Goal: Task Accomplishment & Management: Manage account settings

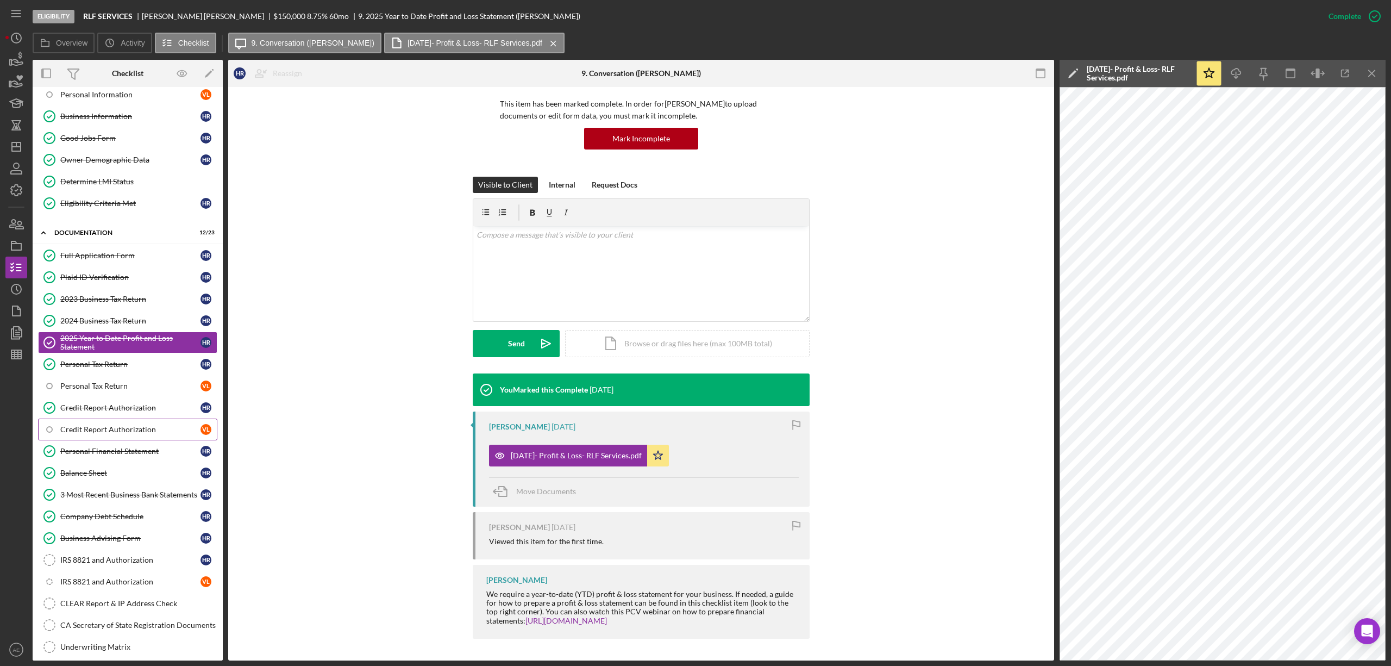
scroll to position [217, 0]
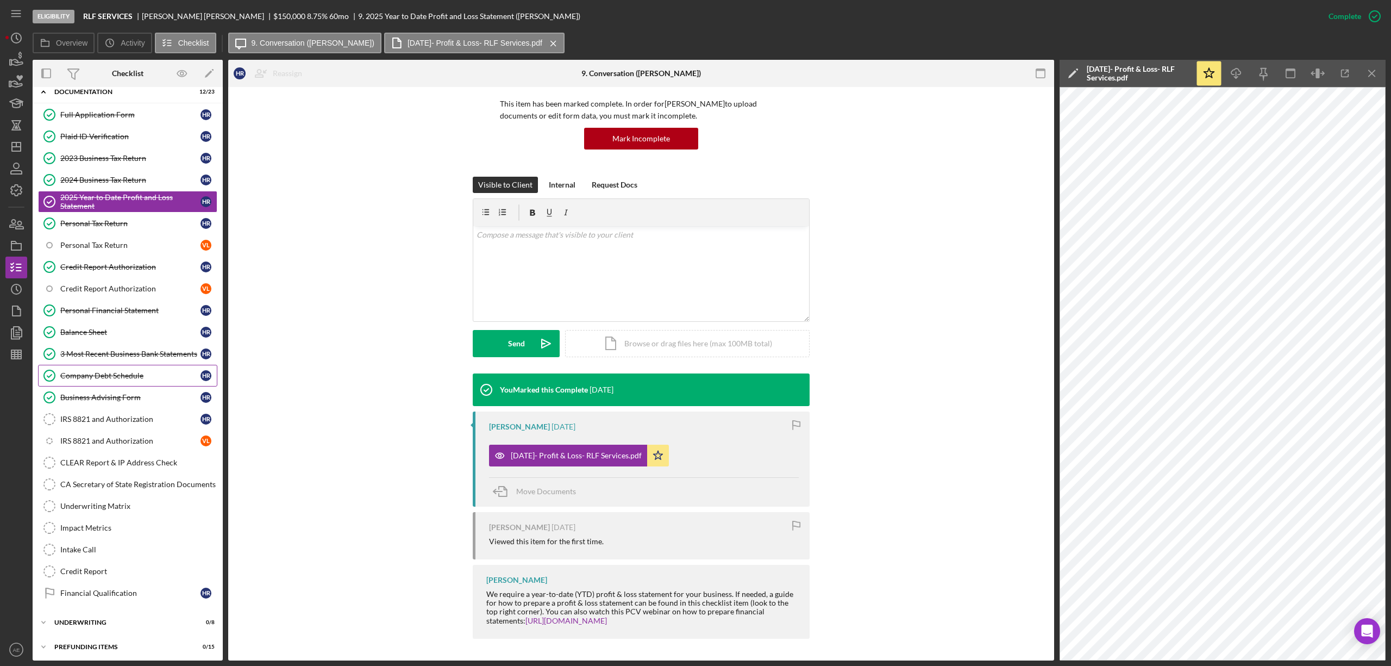
click at [120, 380] on div "Company Debt Schedule" at bounding box center [130, 375] width 140 height 9
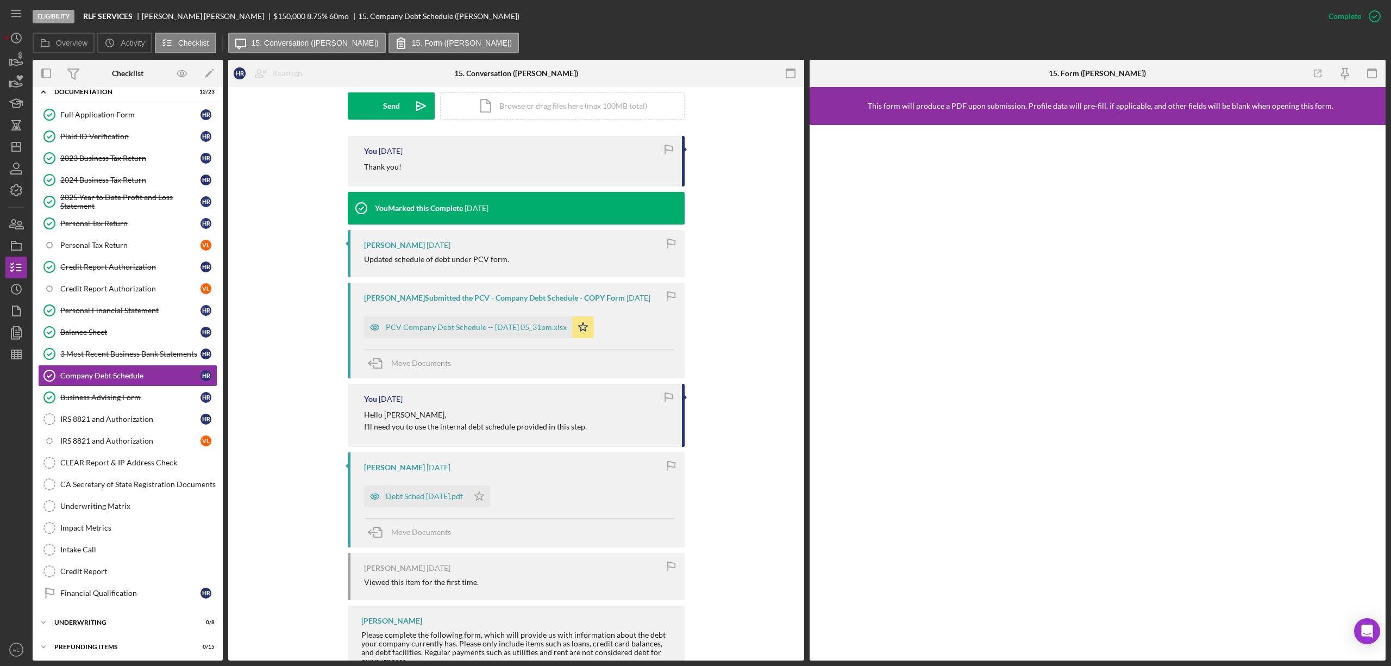
scroll to position [290, 0]
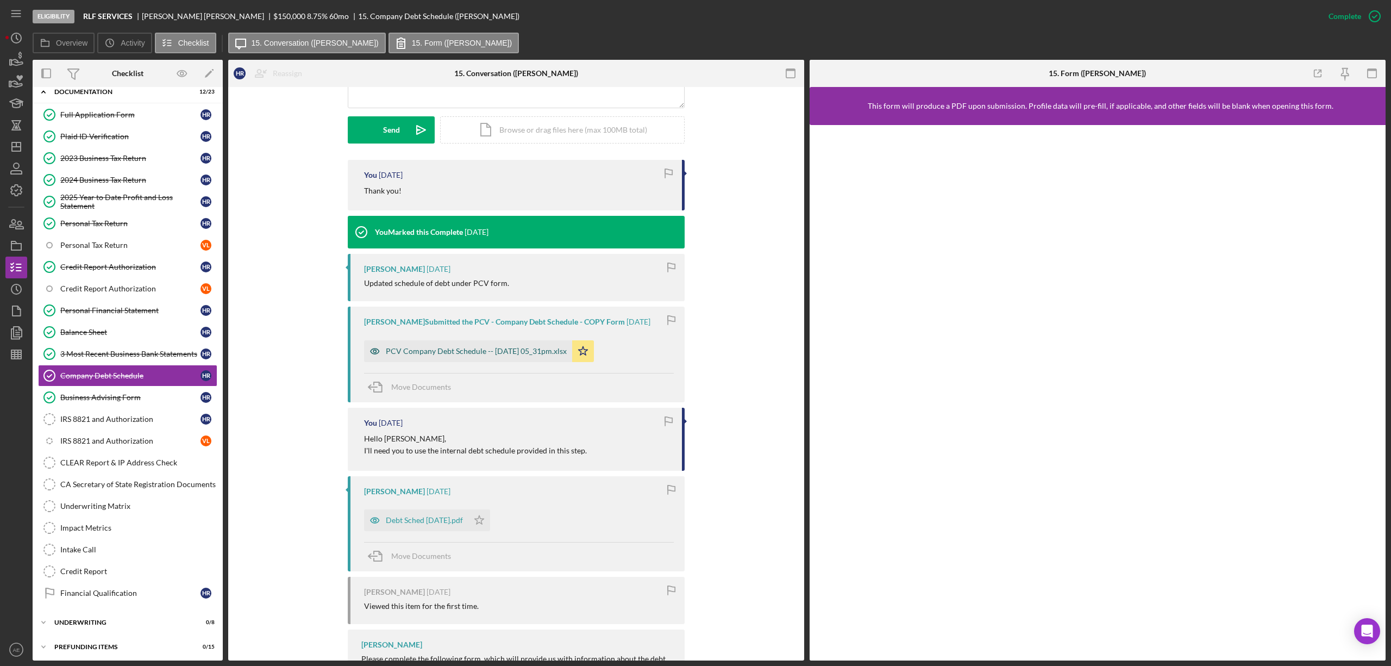
click at [484, 354] on div "PCV Company Debt Schedule -- 2025-09-30 05_31pm.xlsx" at bounding box center [468, 351] width 208 height 22
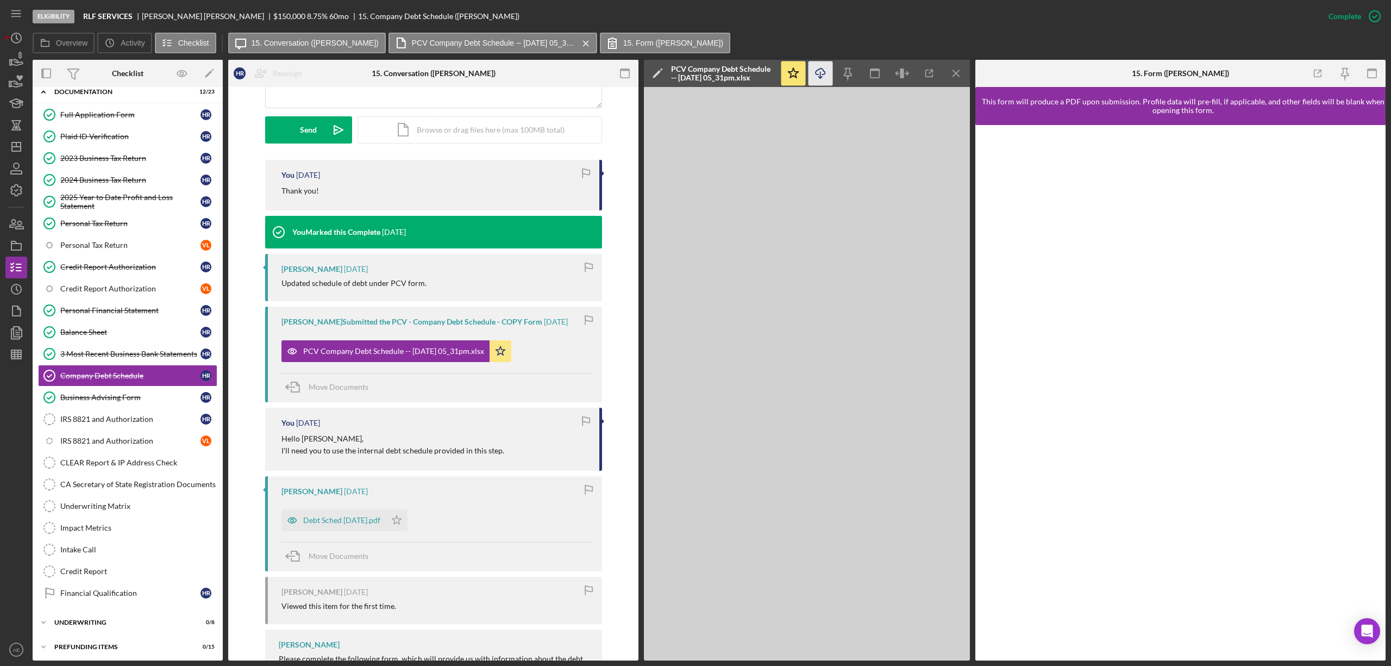
click at [815, 67] on icon "Icon/Download" at bounding box center [821, 73] width 24 height 24
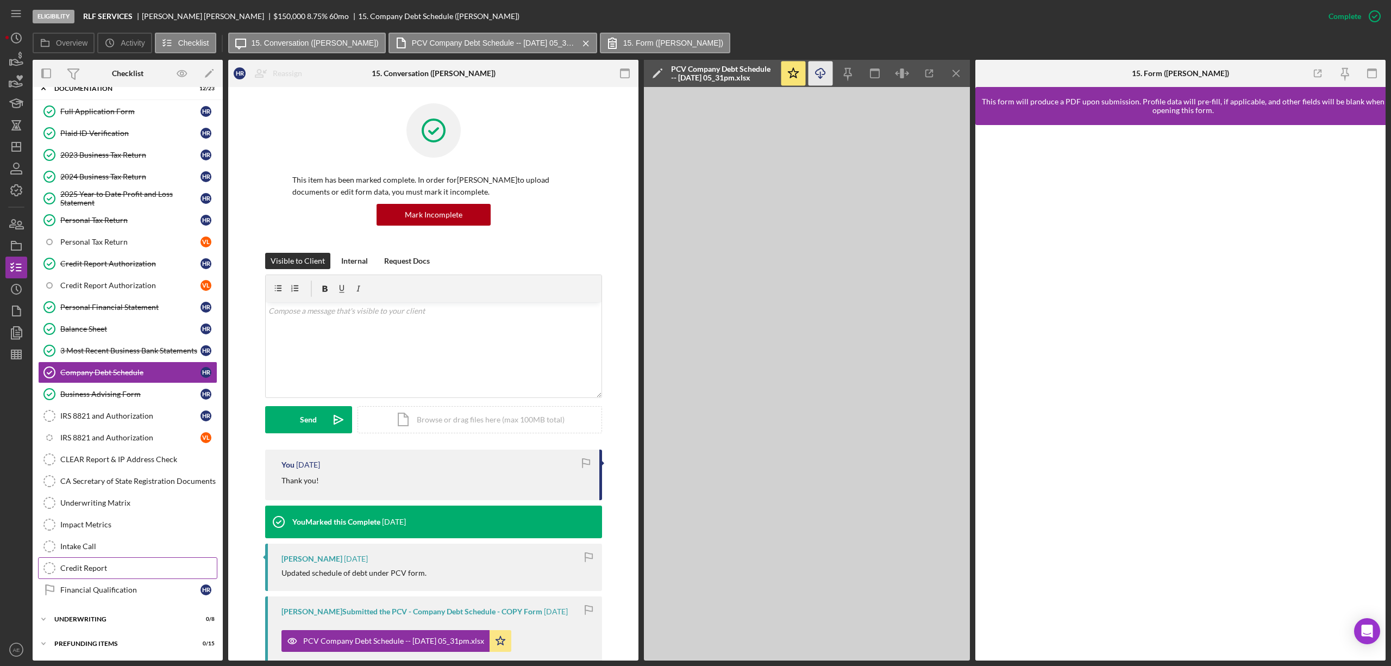
scroll to position [231, 0]
click at [116, 581] on link "Financial Qualification Financial Qualification H R" at bounding box center [127, 590] width 179 height 22
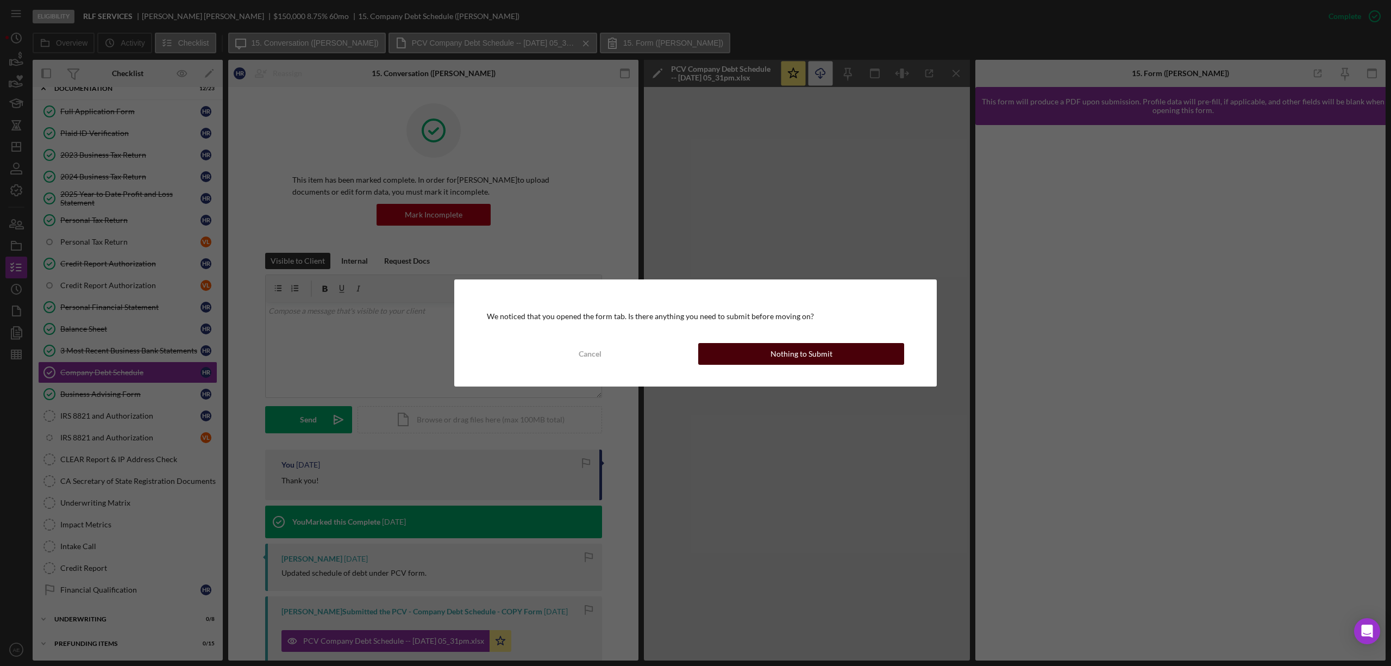
click at [768, 361] on button "Nothing to Submit" at bounding box center [801, 354] width 206 height 22
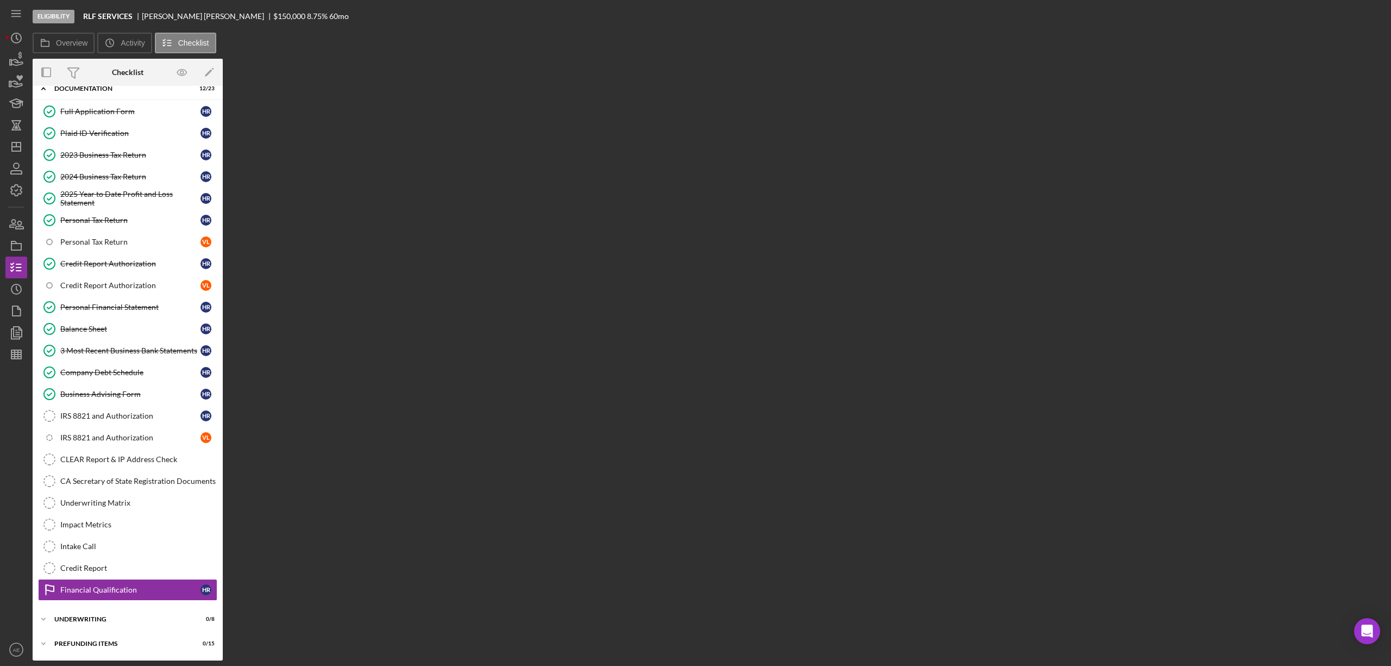
scroll to position [230, 0]
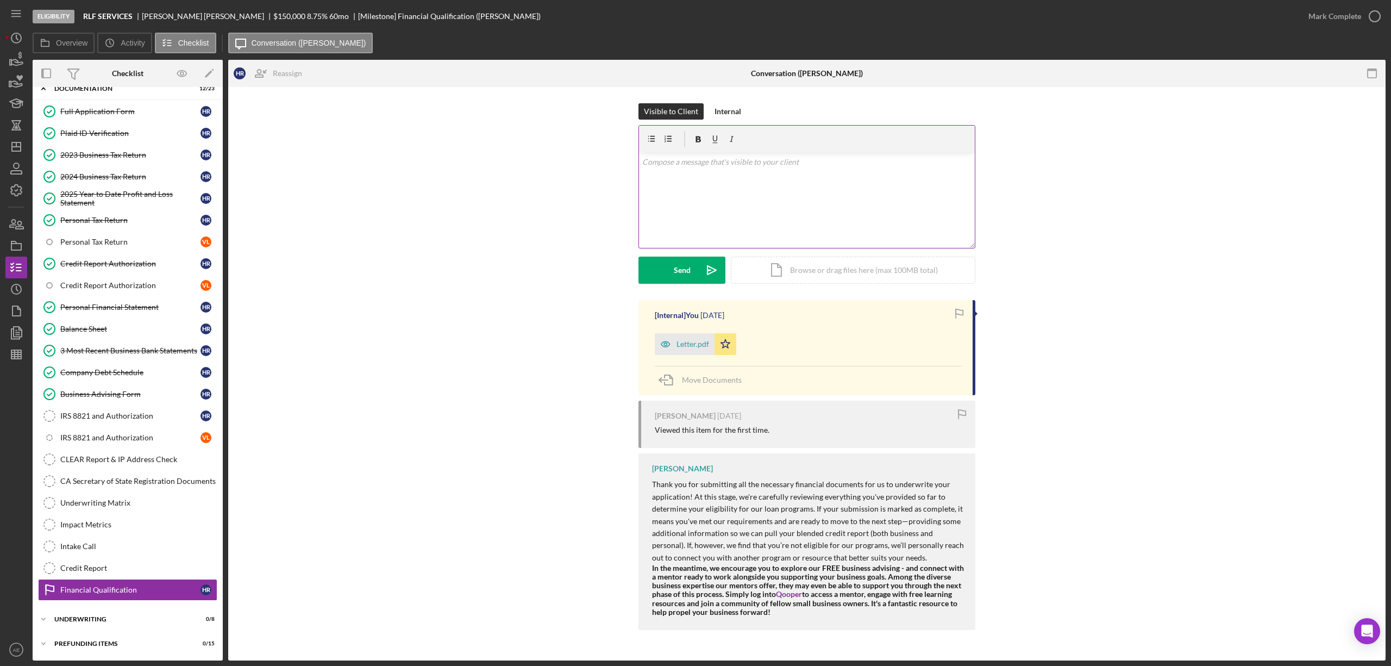
click at [713, 210] on div "v Color teal Color pink Remove color Add row above Add row below Add column bef…" at bounding box center [807, 200] width 336 height 95
click at [705, 281] on icon "Icon/icon-invite-send" at bounding box center [711, 269] width 27 height 27
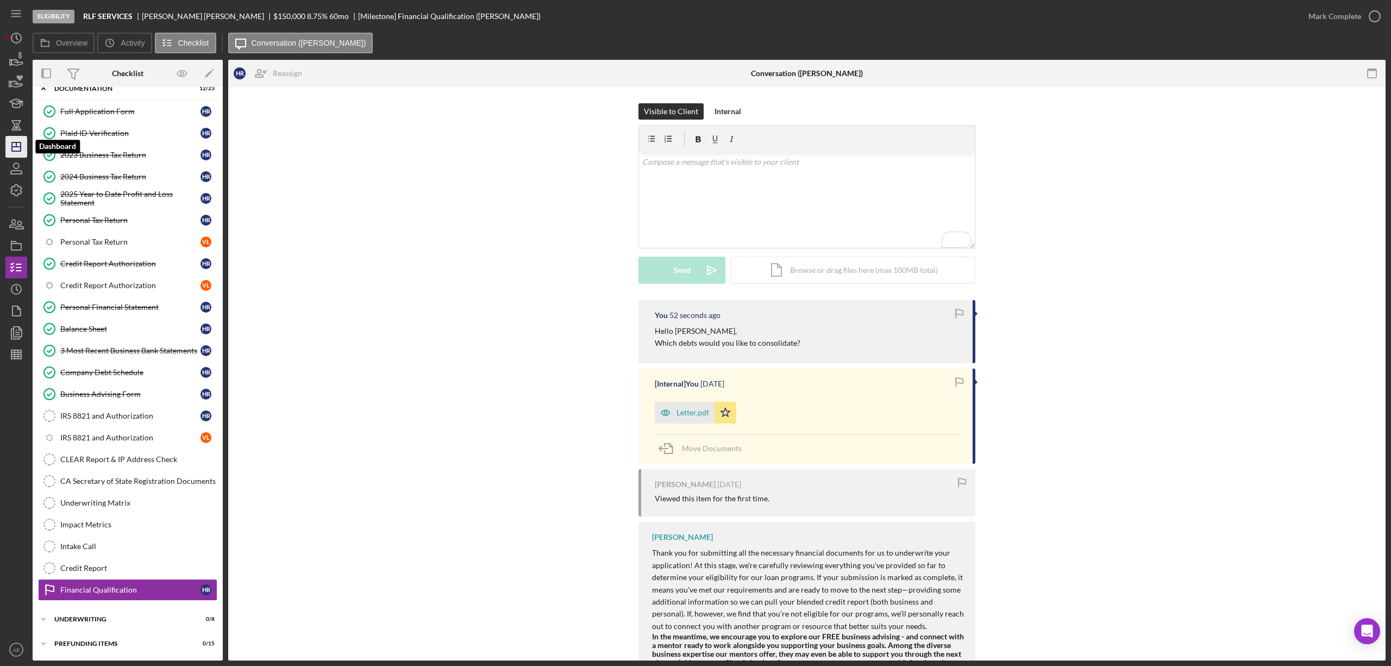
click at [10, 143] on icon "Icon/Dashboard" at bounding box center [16, 146] width 27 height 27
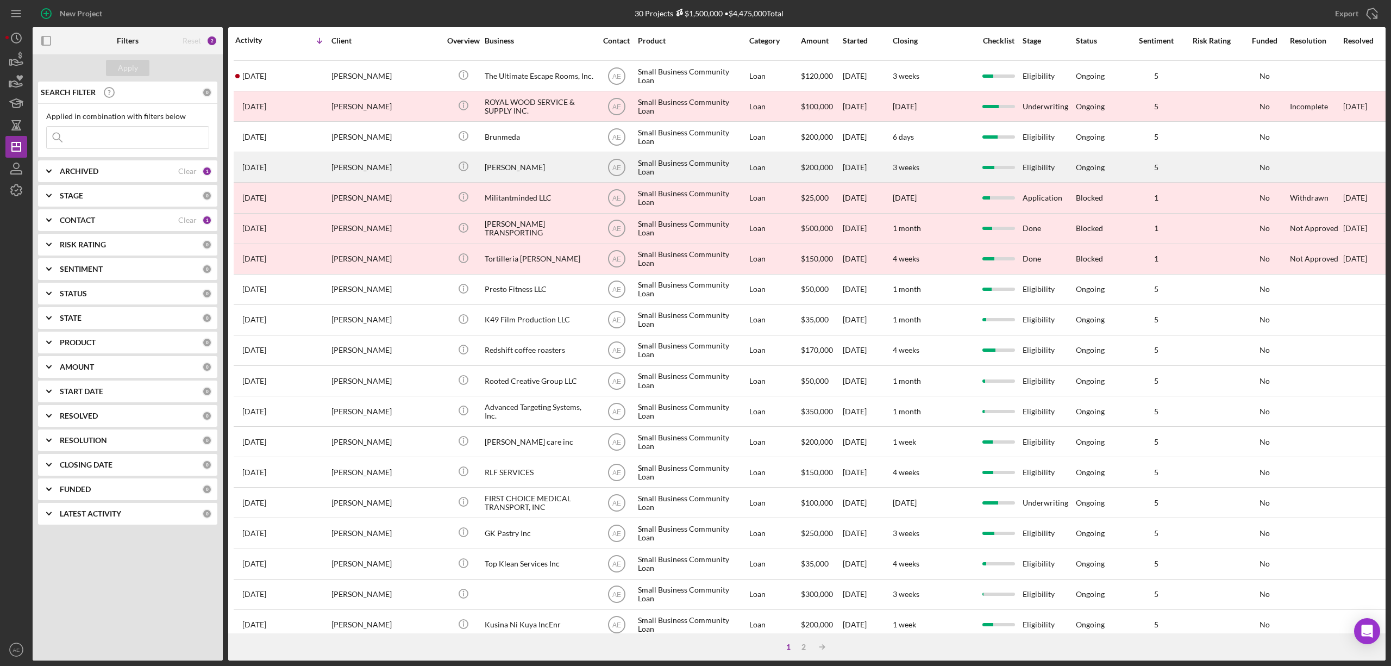
scroll to position [199, 0]
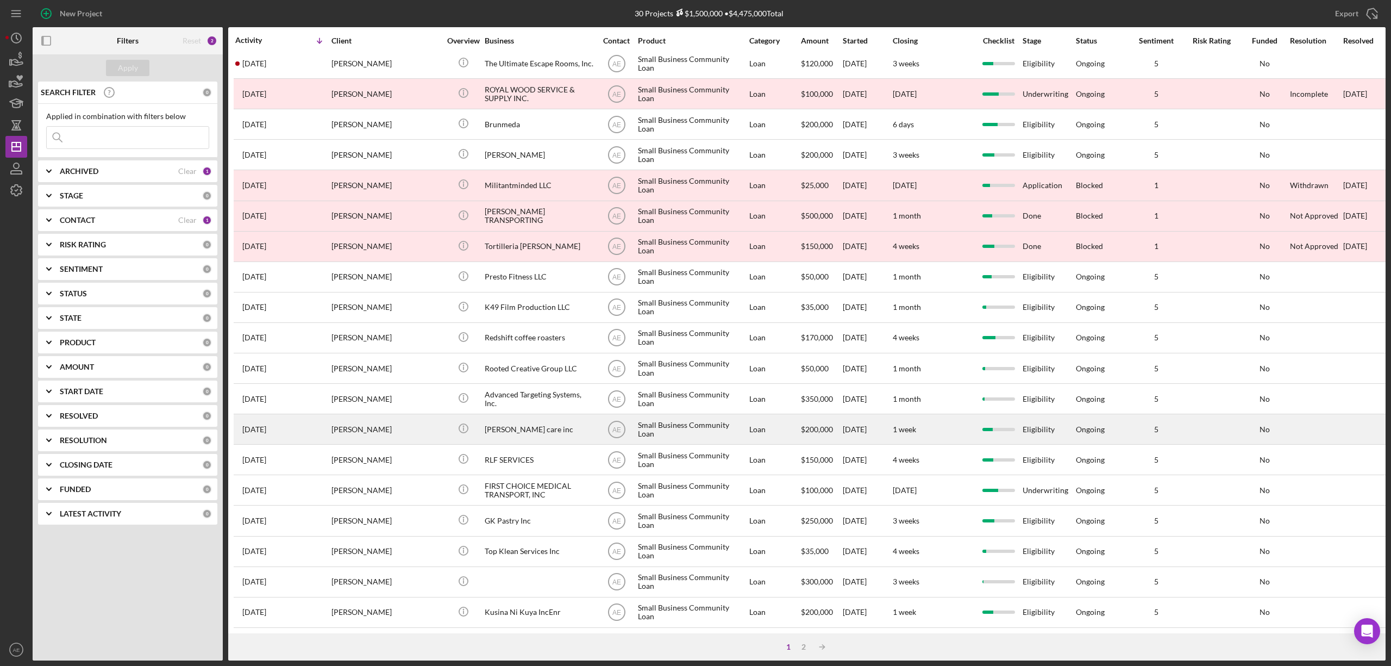
click at [513, 415] on div "[PERSON_NAME] care inc" at bounding box center [539, 429] width 109 height 29
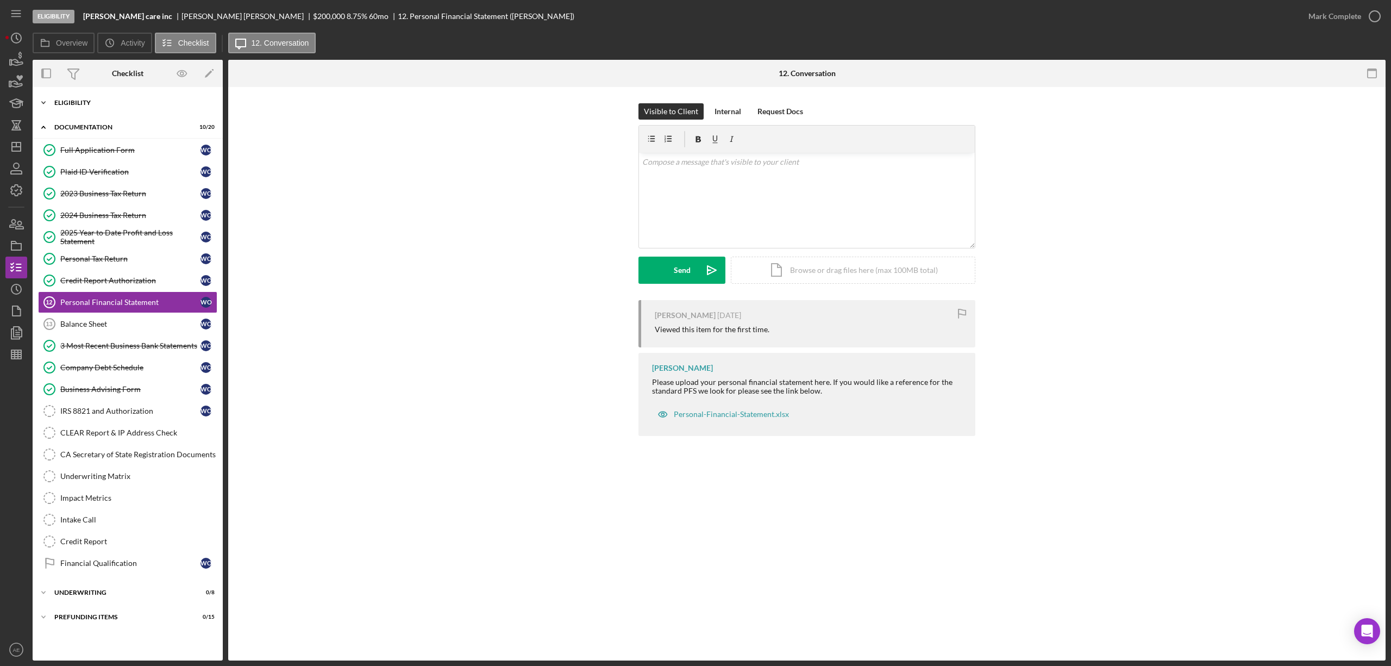
click at [102, 108] on div "Icon/Expander Eligibility 6 / 6" at bounding box center [128, 103] width 190 height 22
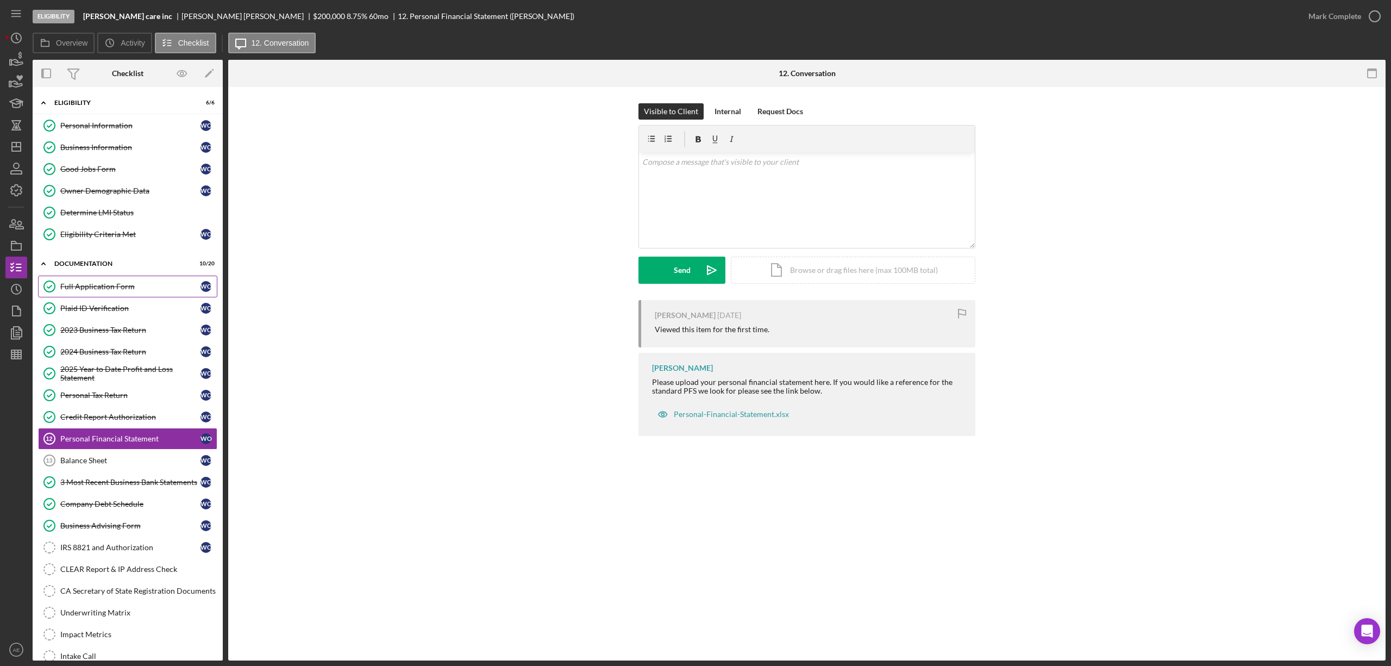
click at [108, 286] on div "Full Application Form" at bounding box center [130, 286] width 140 height 9
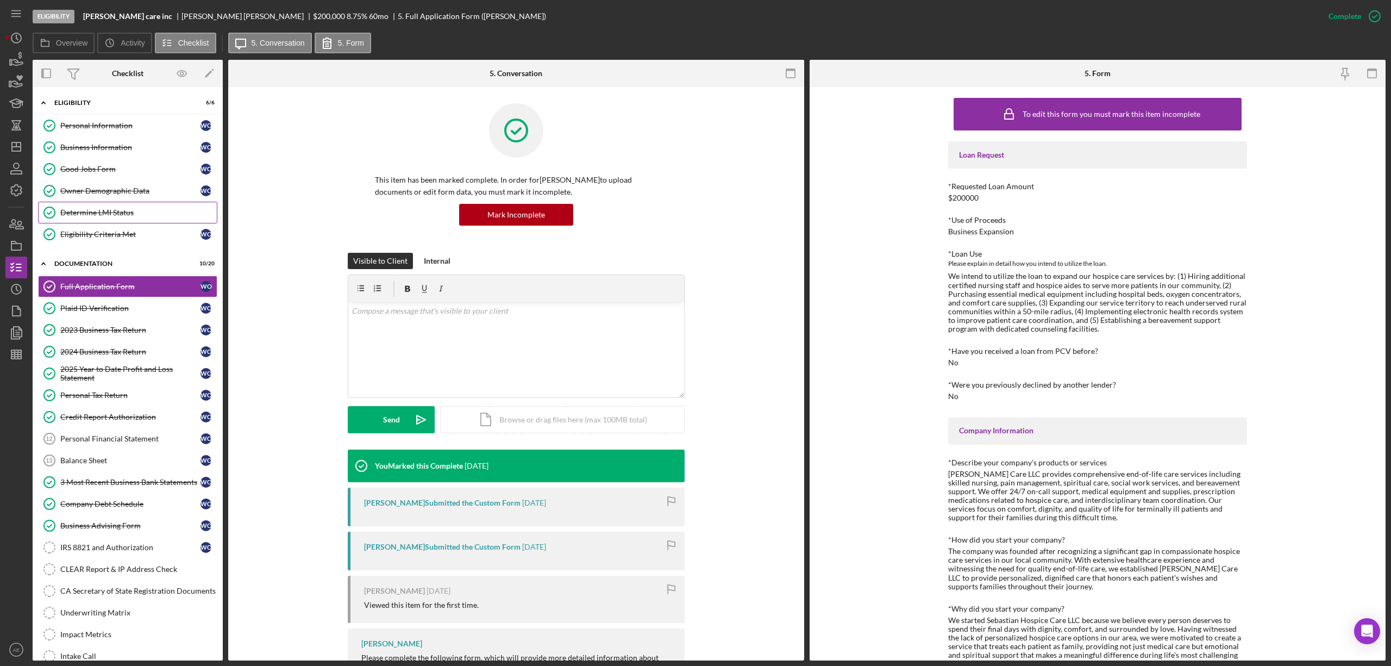
click at [113, 205] on link "Determine LMI Status Determine LMI Status" at bounding box center [127, 213] width 179 height 22
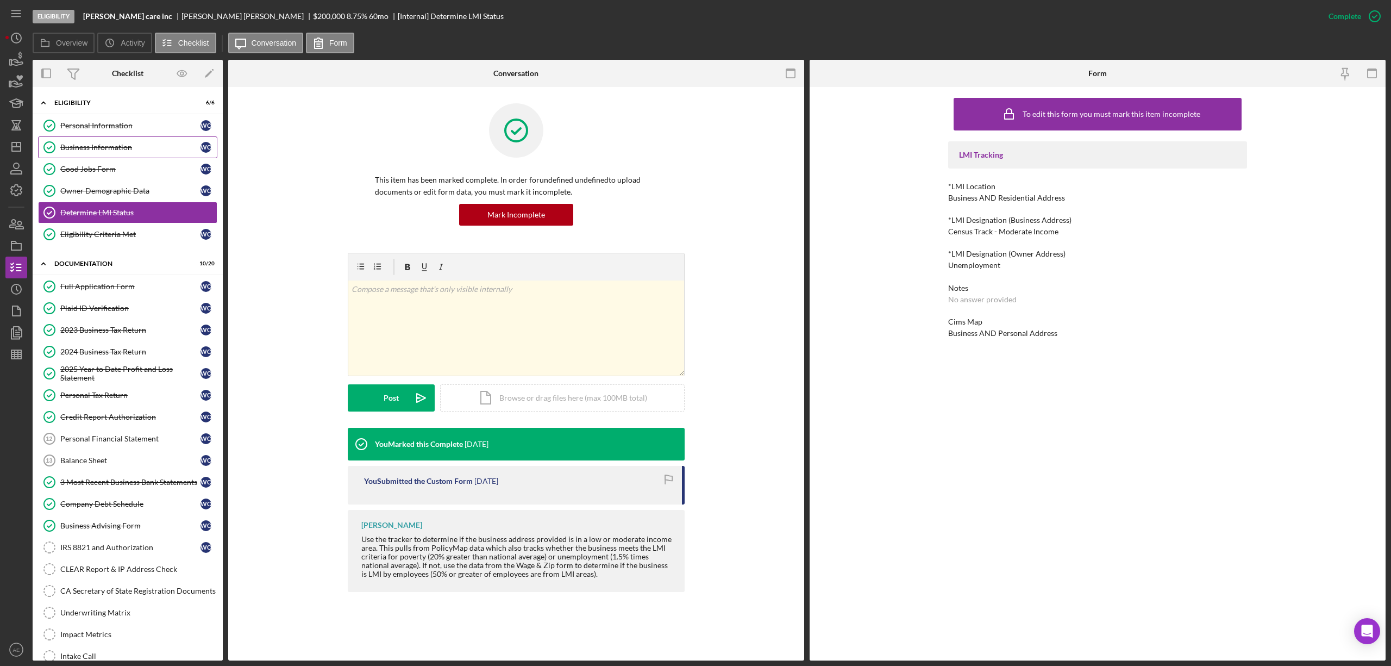
click at [128, 149] on div "Business Information" at bounding box center [130, 147] width 140 height 9
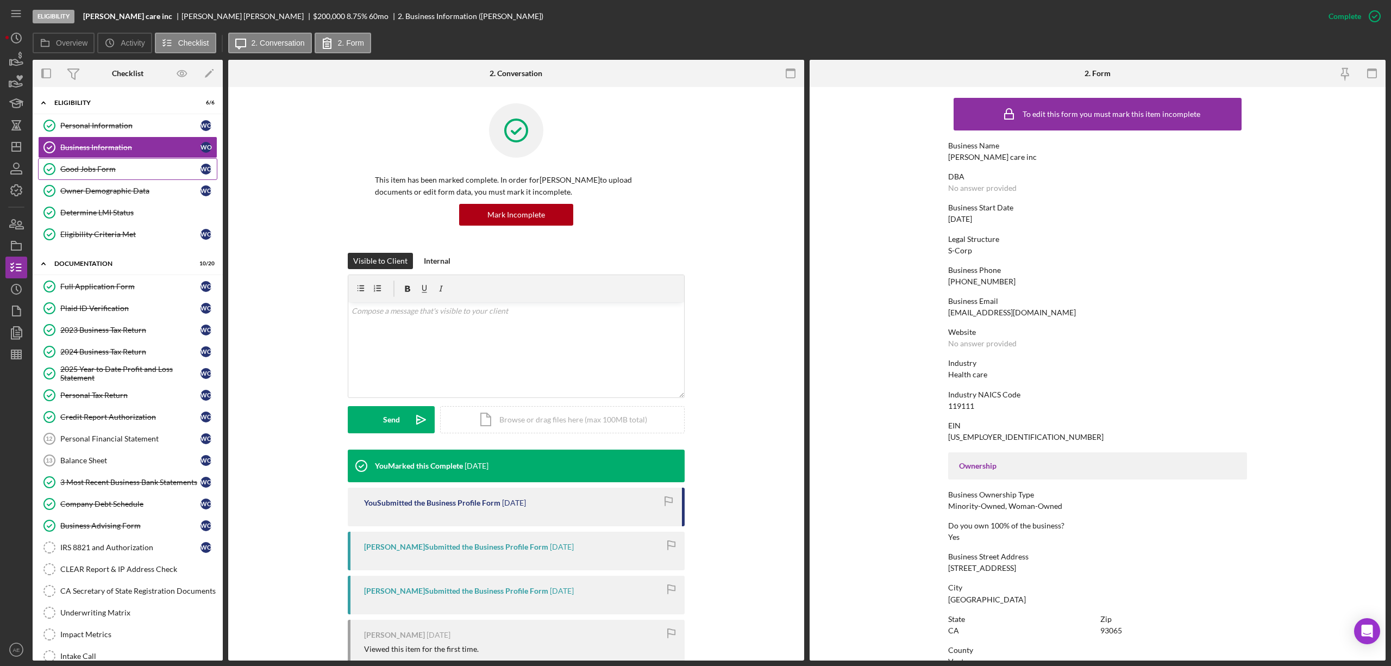
click at [114, 162] on link "Good Jobs Form Good Jobs Form W O" at bounding box center [127, 169] width 179 height 22
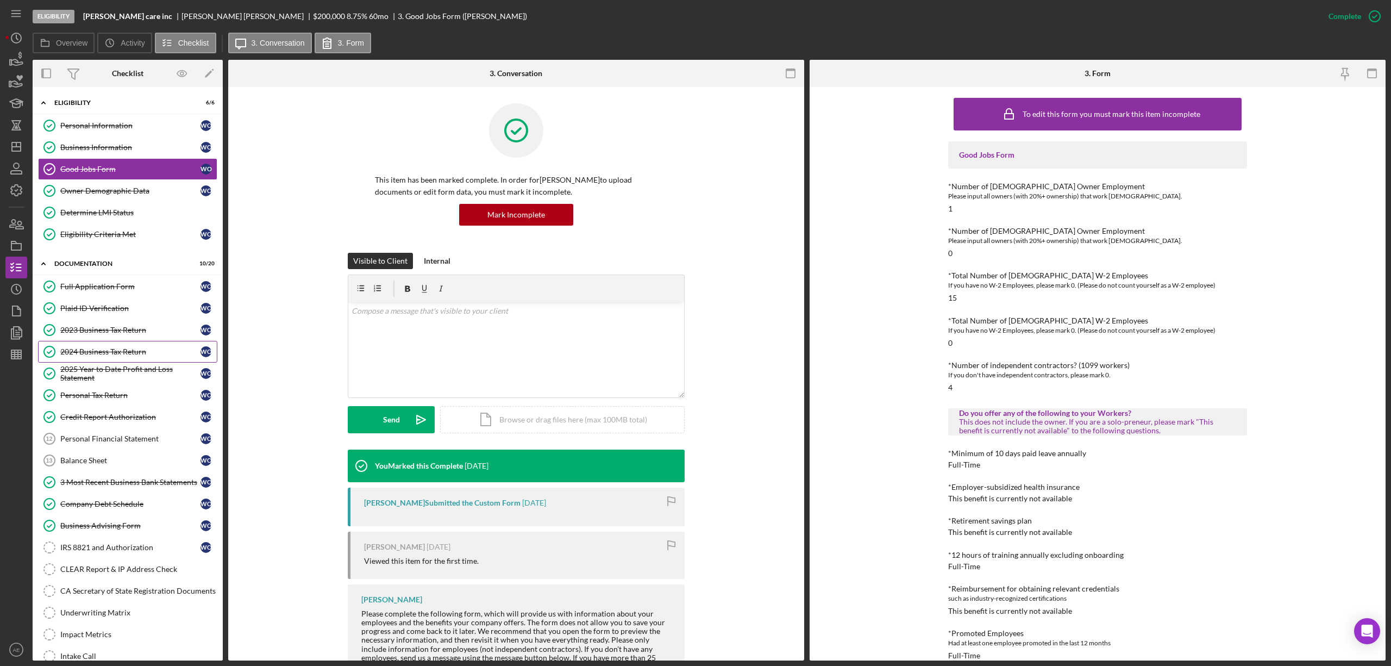
drag, startPoint x: 113, startPoint y: 335, endPoint x: 176, endPoint y: 346, distance: 64.1
click at [113, 334] on div "2023 Business Tax Return" at bounding box center [130, 329] width 140 height 9
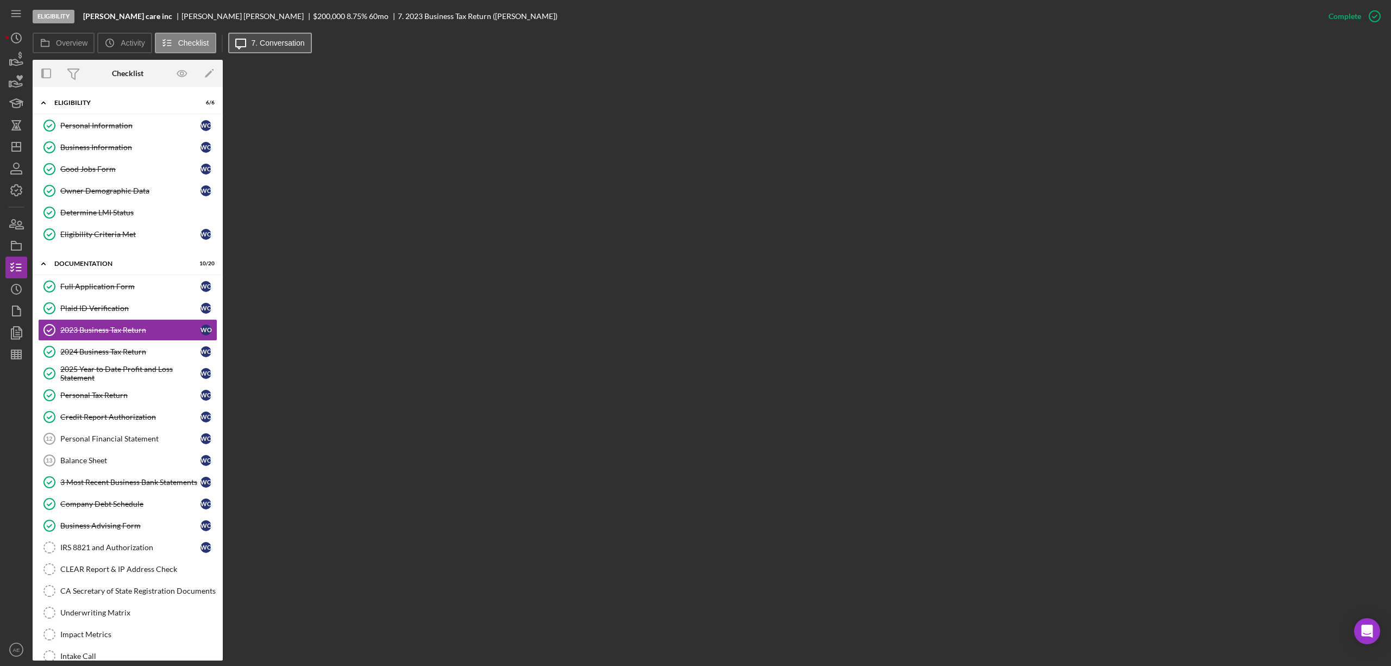
click at [283, 53] on button "Icon/Message 7. Conversation" at bounding box center [270, 43] width 84 height 21
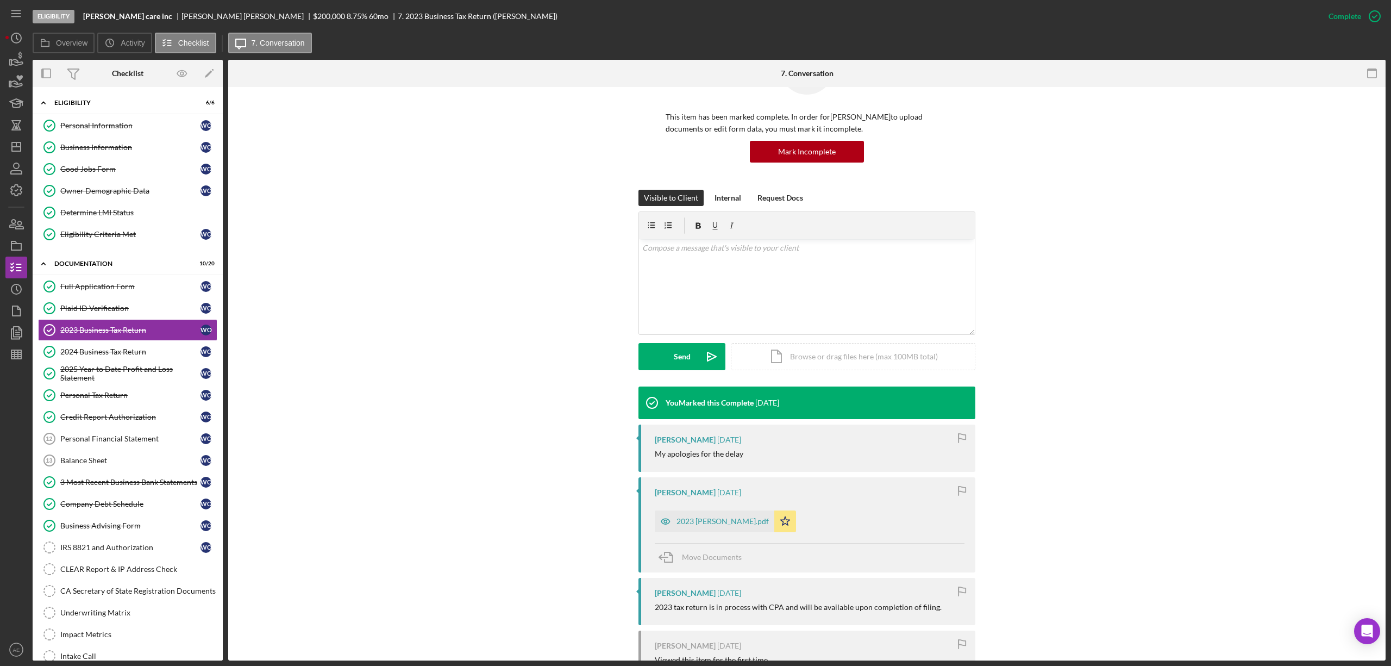
scroll to position [183, 0]
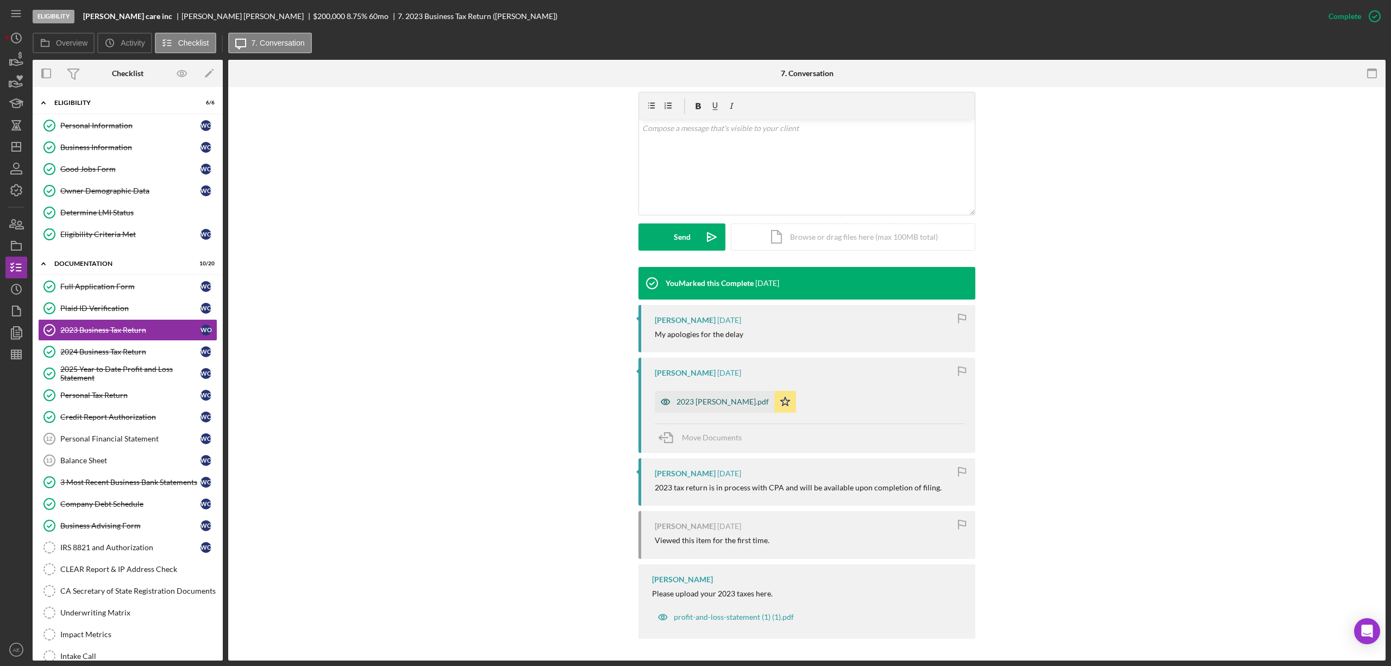
click at [703, 400] on div "2023 Sebastian.pdf" at bounding box center [723, 401] width 92 height 9
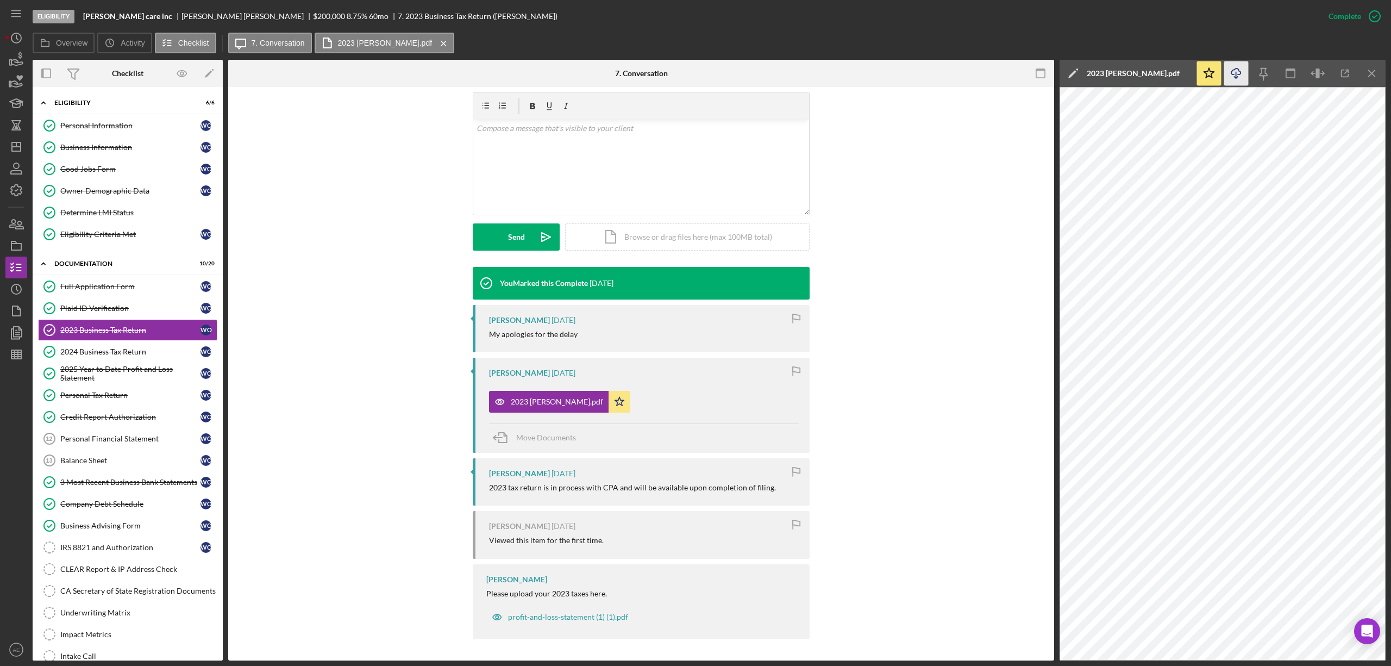
click at [1242, 73] on icon "Icon/Download" at bounding box center [1236, 73] width 24 height 24
click at [148, 355] on div "2024 Business Tax Return" at bounding box center [130, 351] width 140 height 9
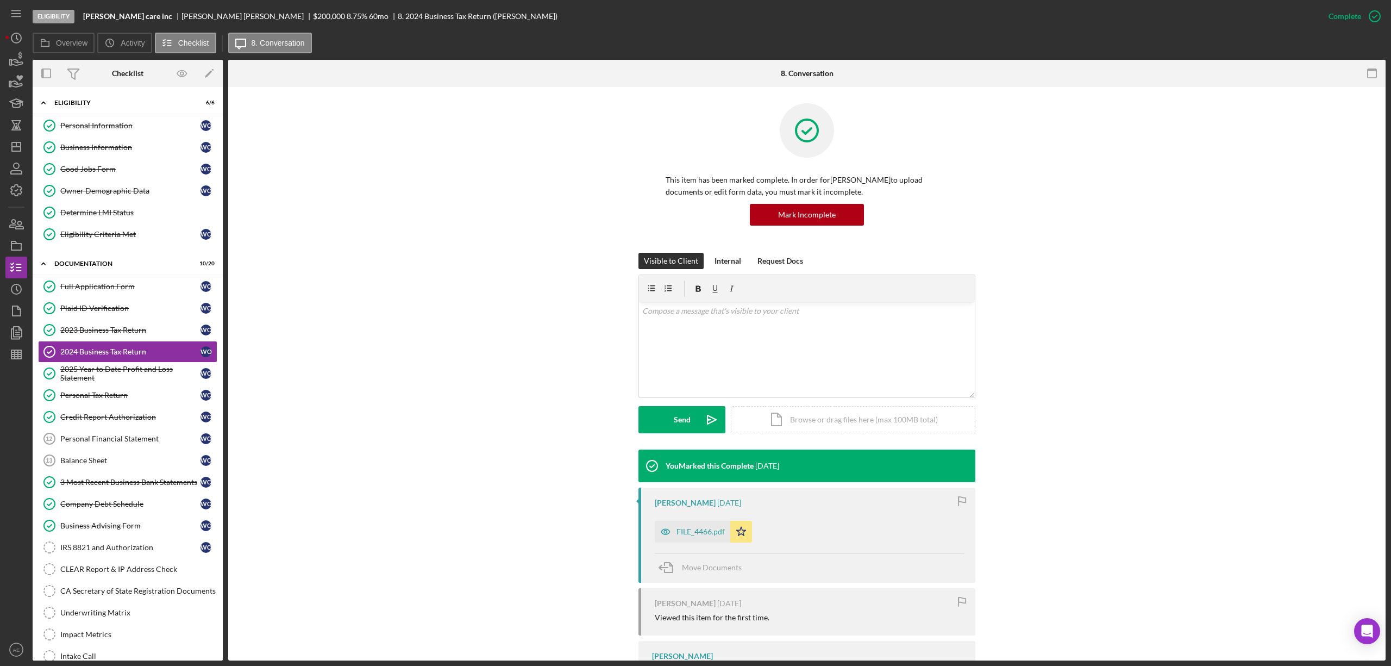
scroll to position [57, 0]
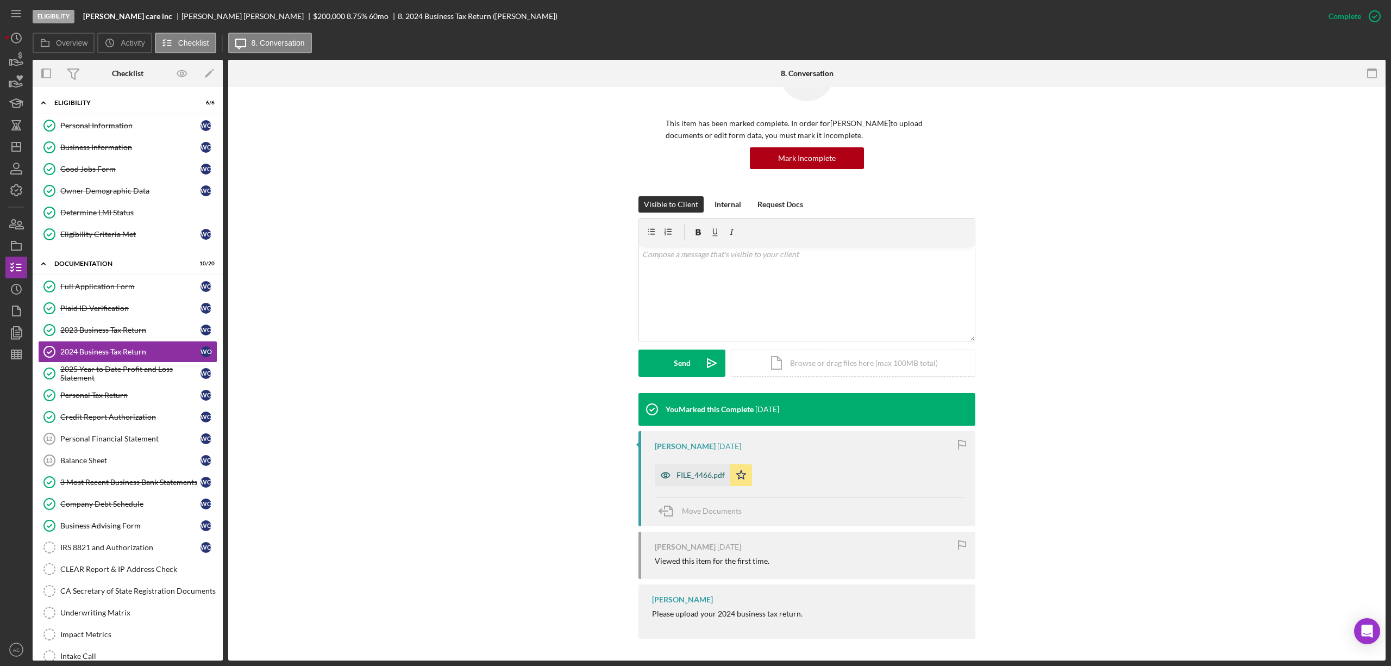
click at [698, 475] on div "FILE_4466.pdf" at bounding box center [701, 475] width 48 height 9
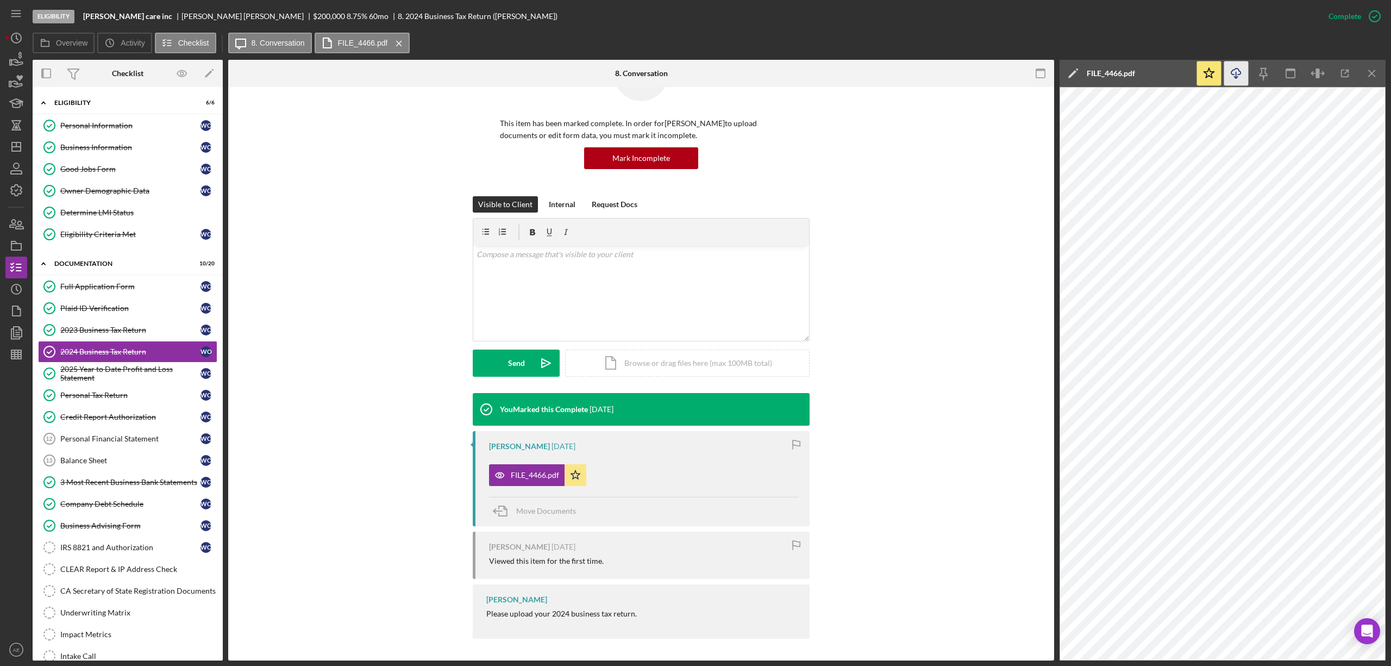
click at [1228, 76] on icon "Icon/Download" at bounding box center [1236, 73] width 24 height 24
click at [113, 362] on link "2024 Business Tax Return 2024 Business Tax Return W O" at bounding box center [127, 352] width 179 height 22
click at [112, 378] on div "2025 Year to Date Profit and Loss Statement" at bounding box center [130, 373] width 140 height 17
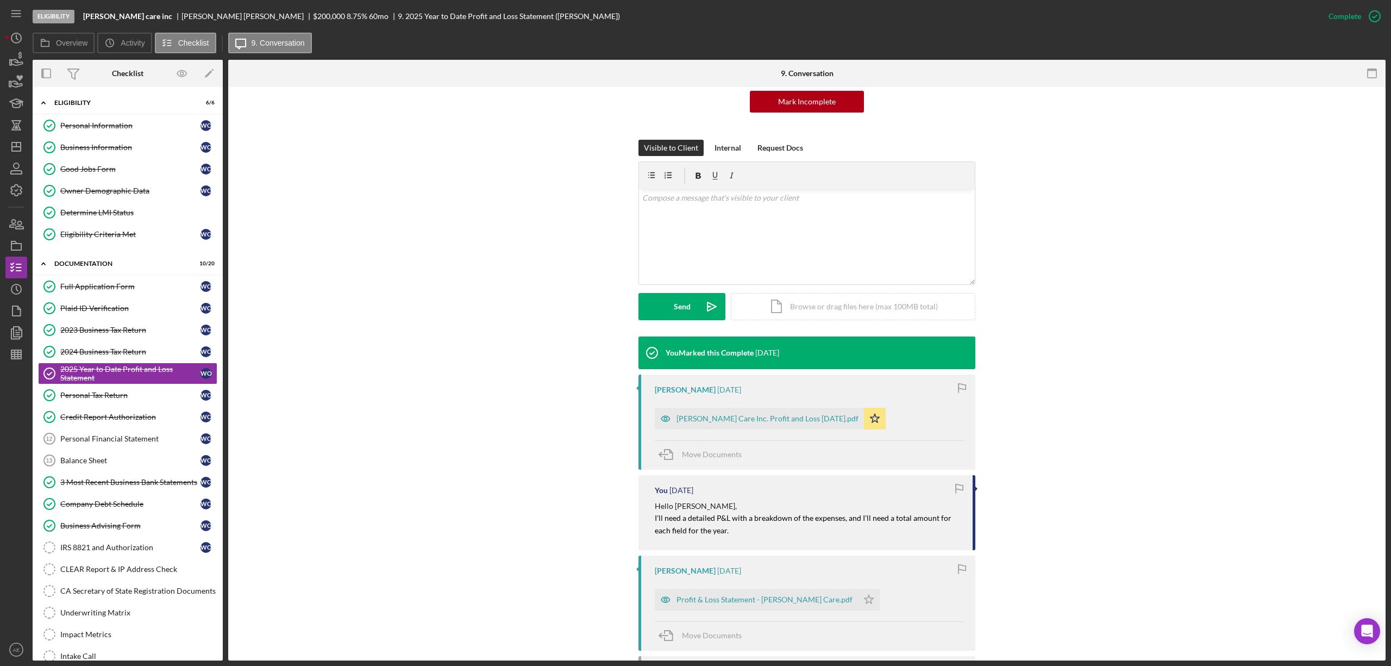
scroll to position [257, 0]
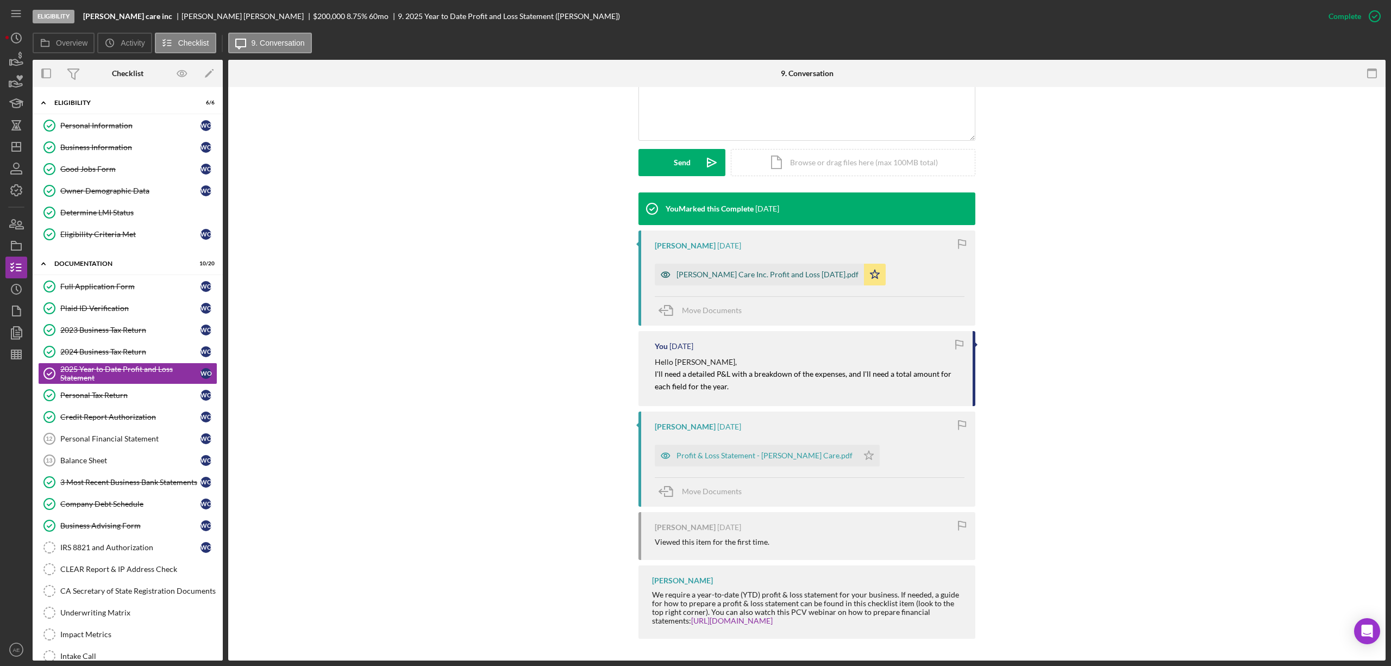
click at [757, 276] on div "Sebastian Hospice Care Inc. Profit and Loss Aug 2025.pdf" at bounding box center [768, 274] width 182 height 9
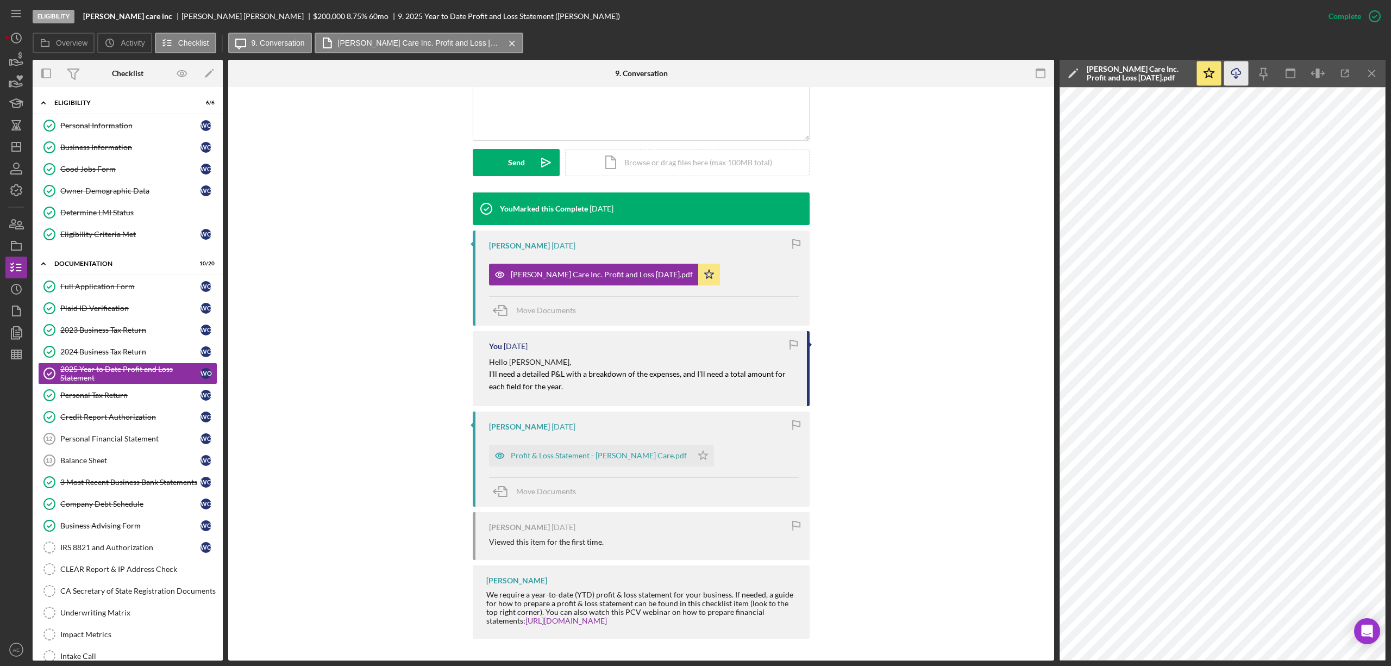
click at [1241, 81] on icon "Icon/Download" at bounding box center [1236, 73] width 24 height 24
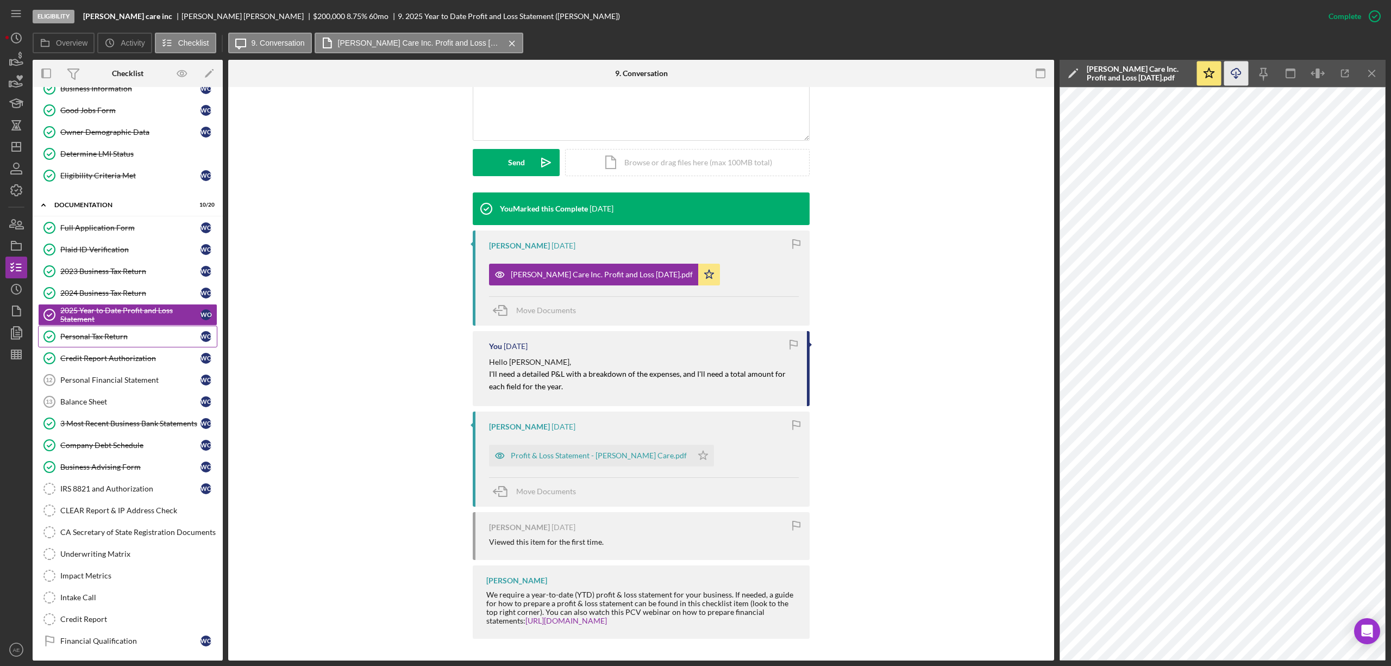
scroll to position [118, 0]
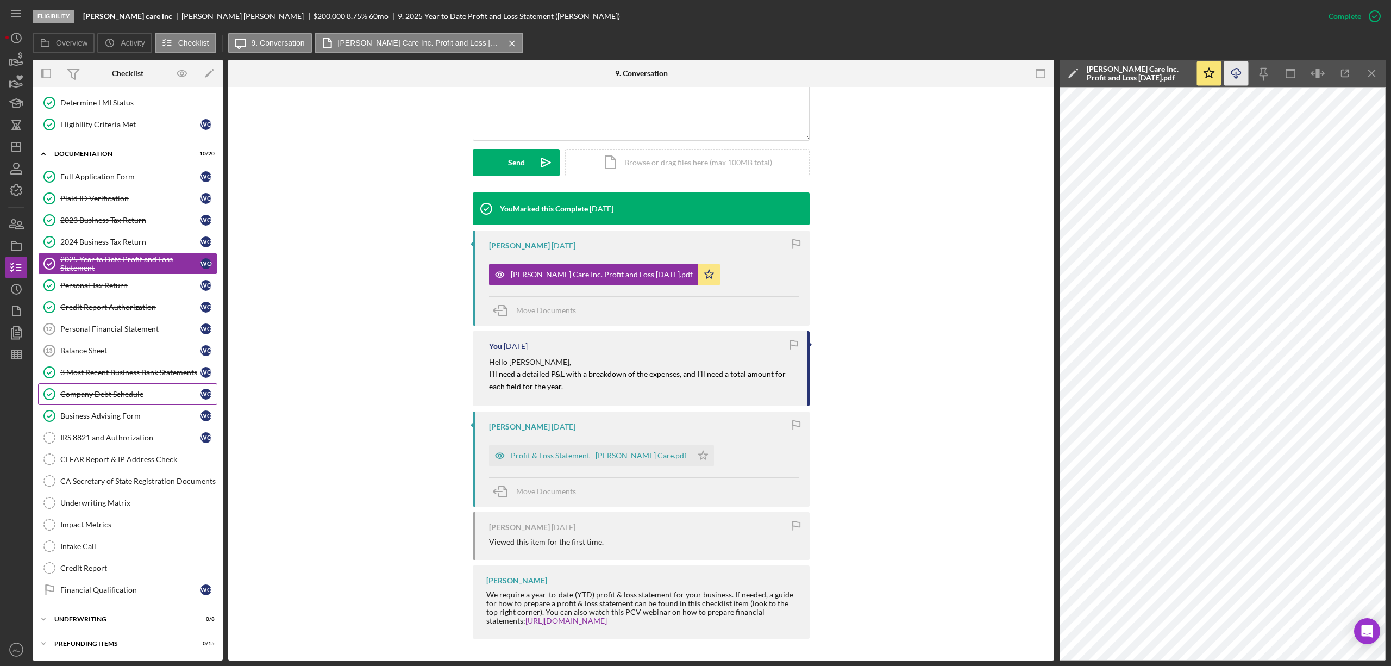
click at [133, 385] on link "Company Debt Schedule Company Debt Schedule W O" at bounding box center [127, 394] width 179 height 22
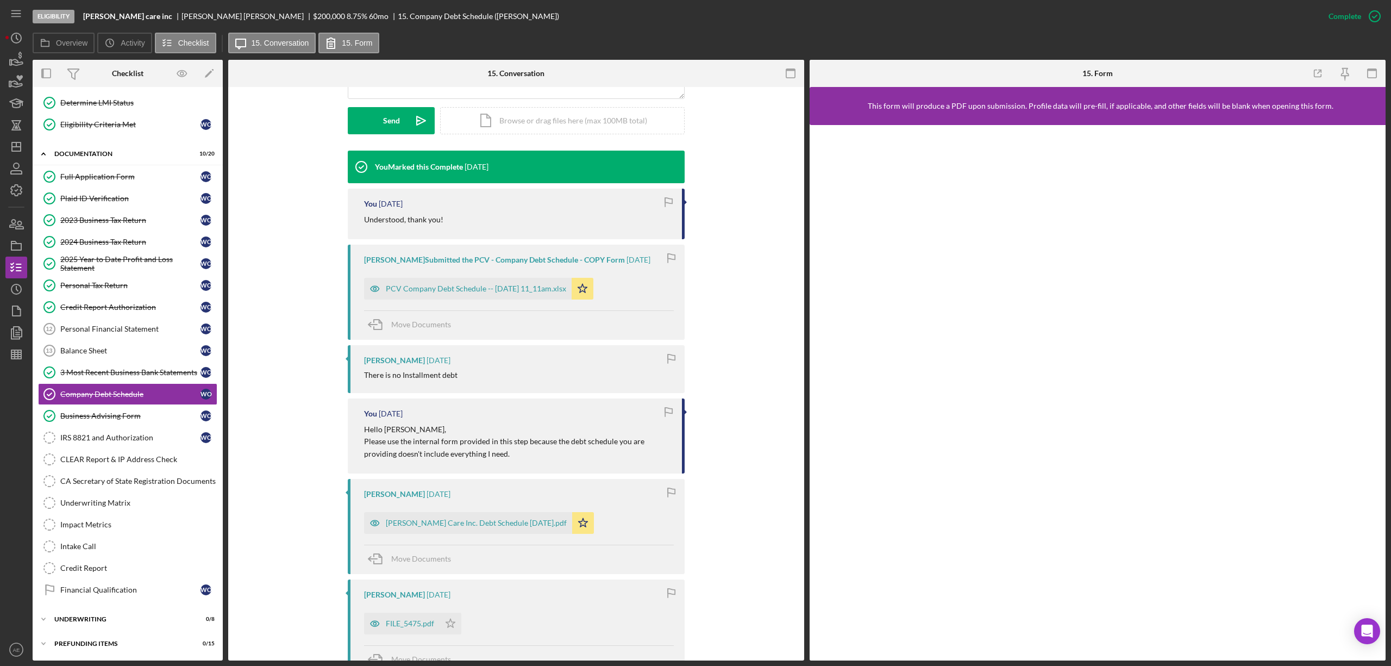
scroll to position [290, 0]
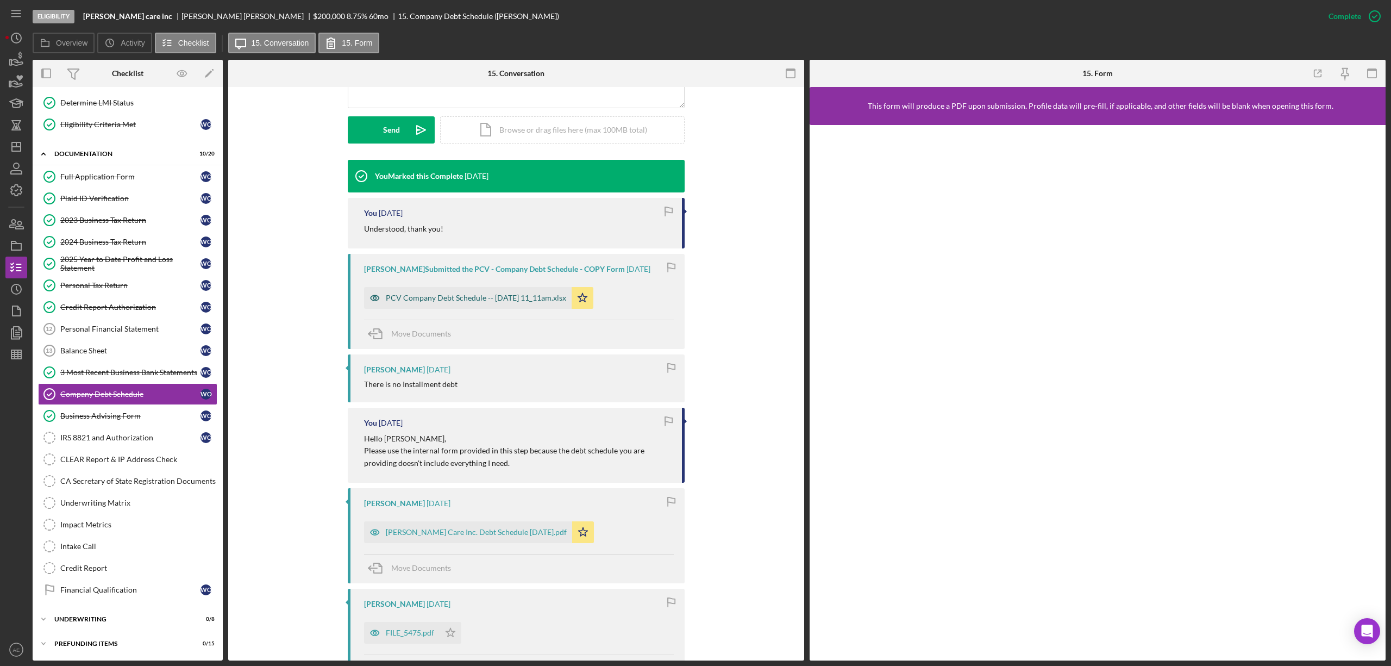
click at [481, 305] on div "PCV Company Debt Schedule -- 2025-09-30 11_11am.xlsx" at bounding box center [468, 298] width 208 height 22
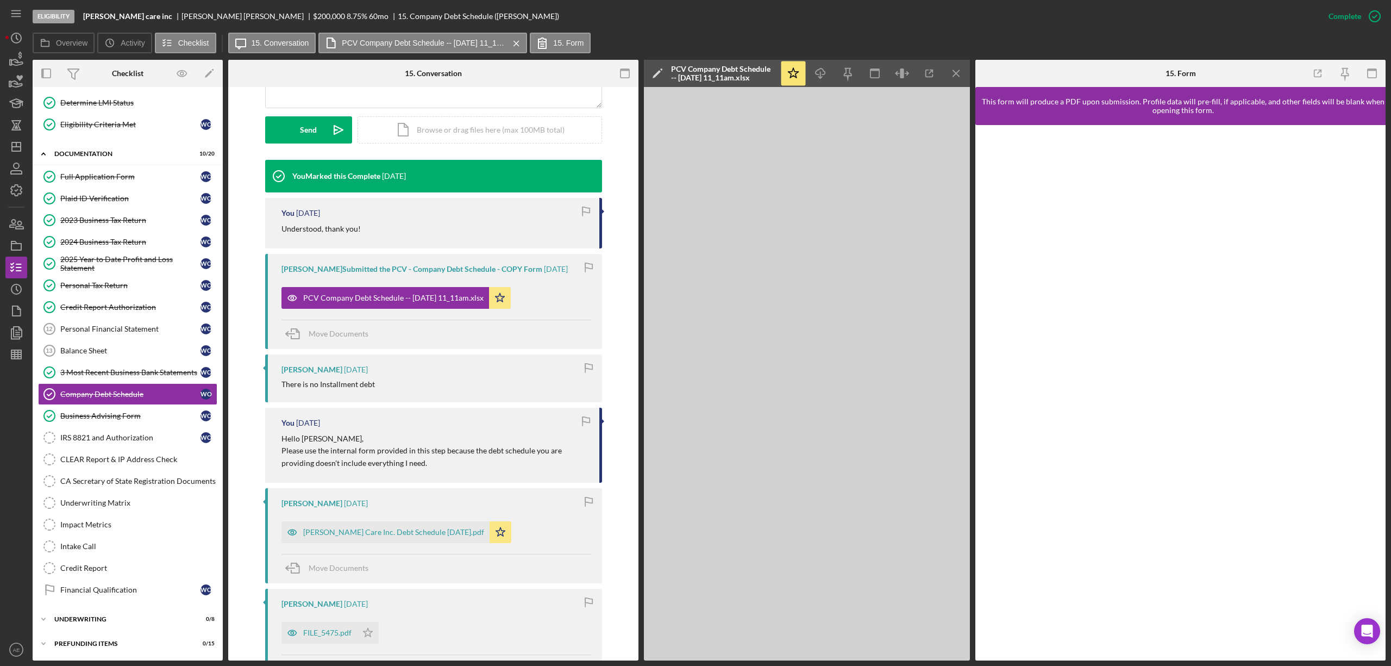
drag, startPoint x: 84, startPoint y: 18, endPoint x: 172, endPoint y: 17, distance: 88.6
click at [172, 17] on b "[PERSON_NAME] care inc" at bounding box center [127, 16] width 89 height 9
copy b "[PERSON_NAME] care inc"
drag, startPoint x: 134, startPoint y: 583, endPoint x: 172, endPoint y: 583, distance: 38.6
click at [134, 583] on link "Financial Qualification Financial Qualification W O" at bounding box center [127, 590] width 179 height 22
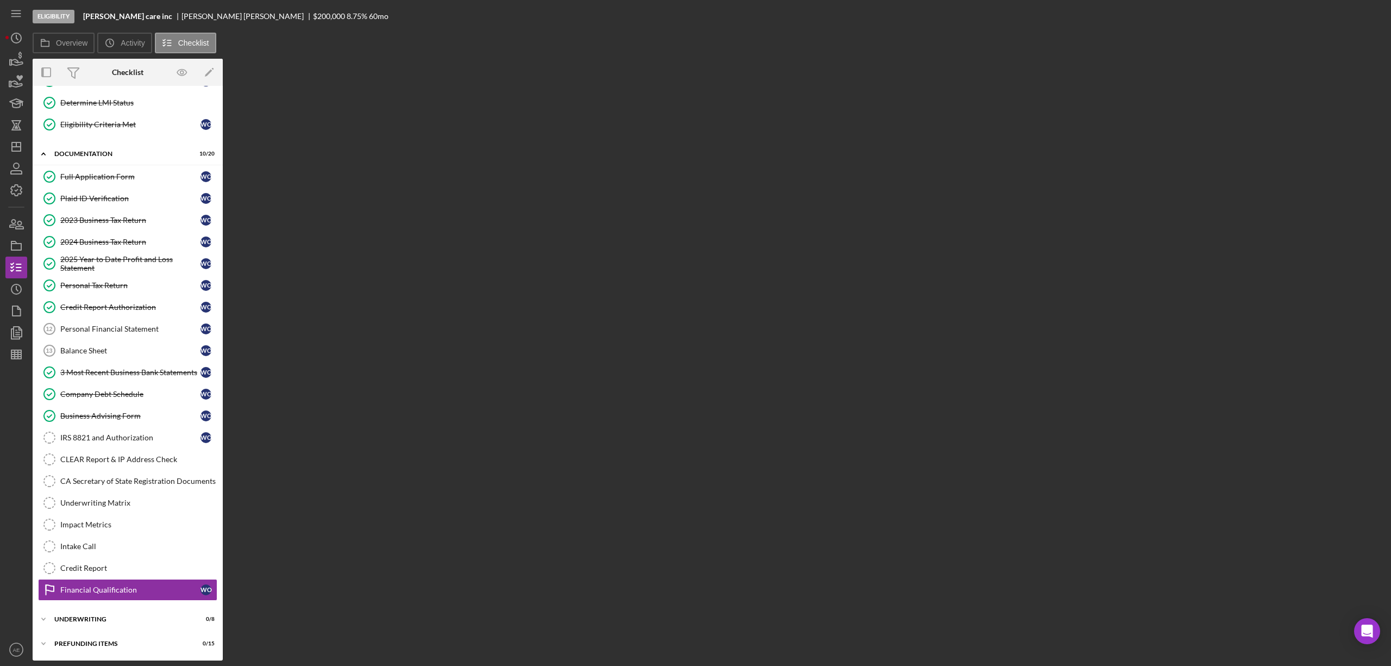
scroll to position [118, 0]
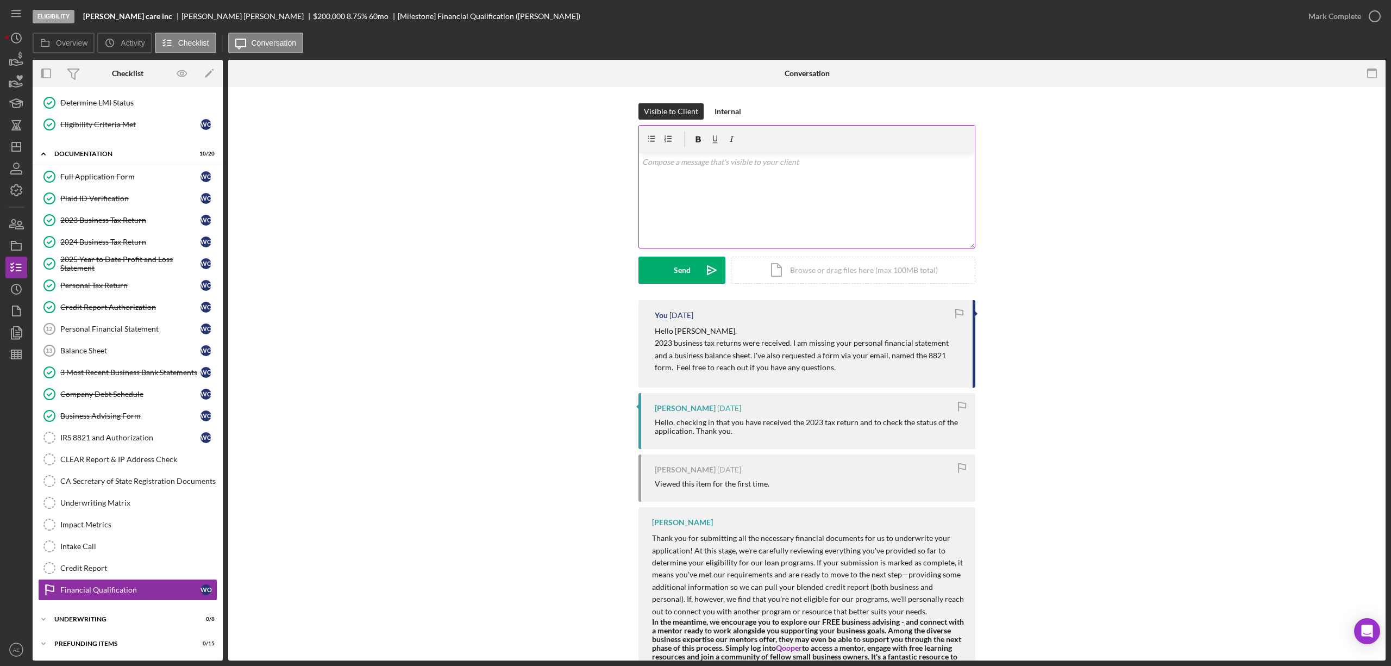
click at [753, 218] on div "v Color teal Color pink Remove color Add row above Add row below Add column bef…" at bounding box center [807, 200] width 336 height 95
click at [842, 191] on p "While doing my due diligence, I noticed your business has" at bounding box center [807, 192] width 330 height 12
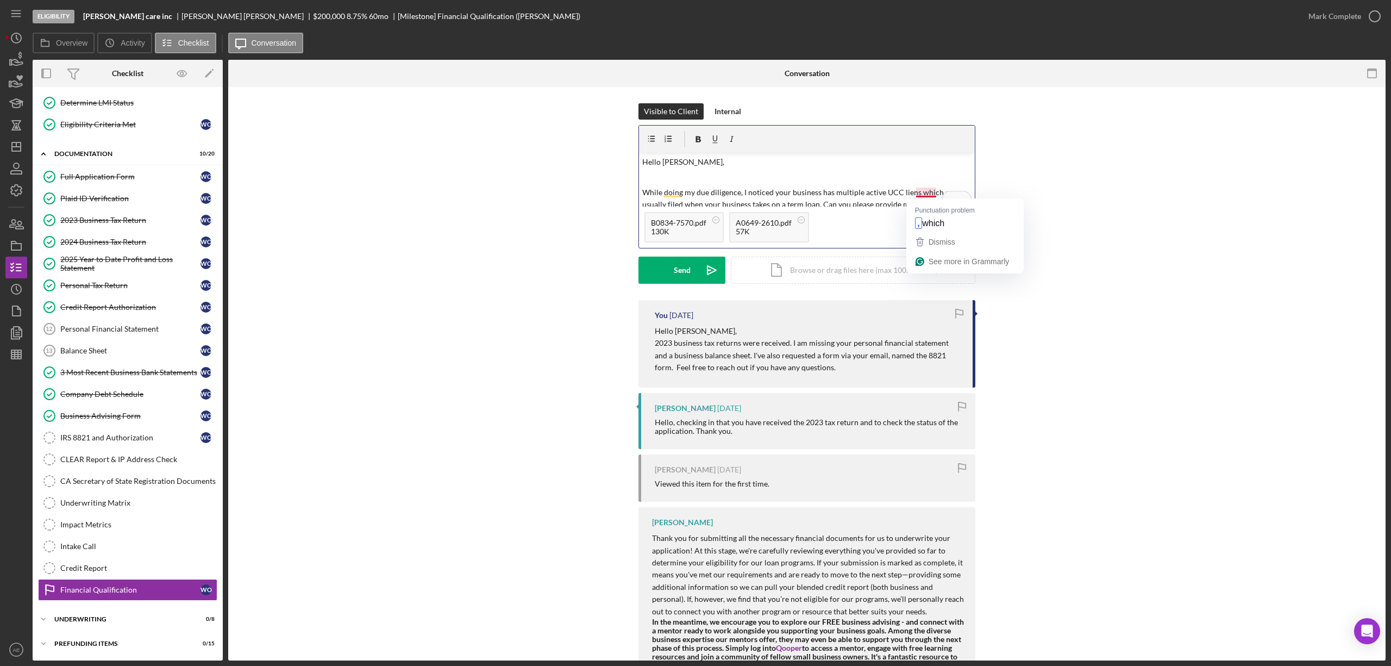
click at [931, 192] on p "While doing my due diligence, I noticed your business has multiple active UCC l…" at bounding box center [807, 216] width 330 height 61
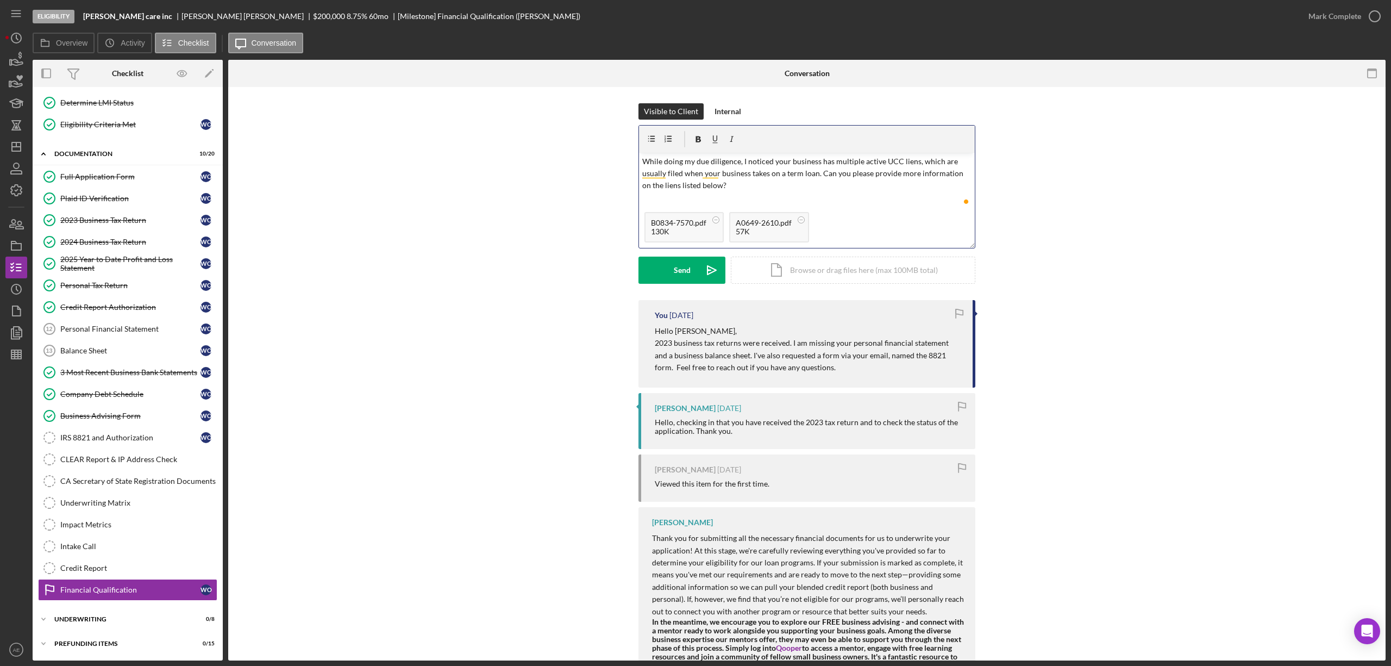
scroll to position [42, 0]
click at [661, 192] on p "While doing my due diligence, I noticed your business has multiple active UCC l…" at bounding box center [807, 174] width 330 height 61
click at [642, 190] on p "While doing my due diligence, I noticed your business has multiple active UCC l…" at bounding box center [807, 180] width 330 height 73
click at [651, 139] on icon "button" at bounding box center [651, 139] width 7 height 6
click at [646, 140] on icon "button" at bounding box center [652, 139] width 24 height 24
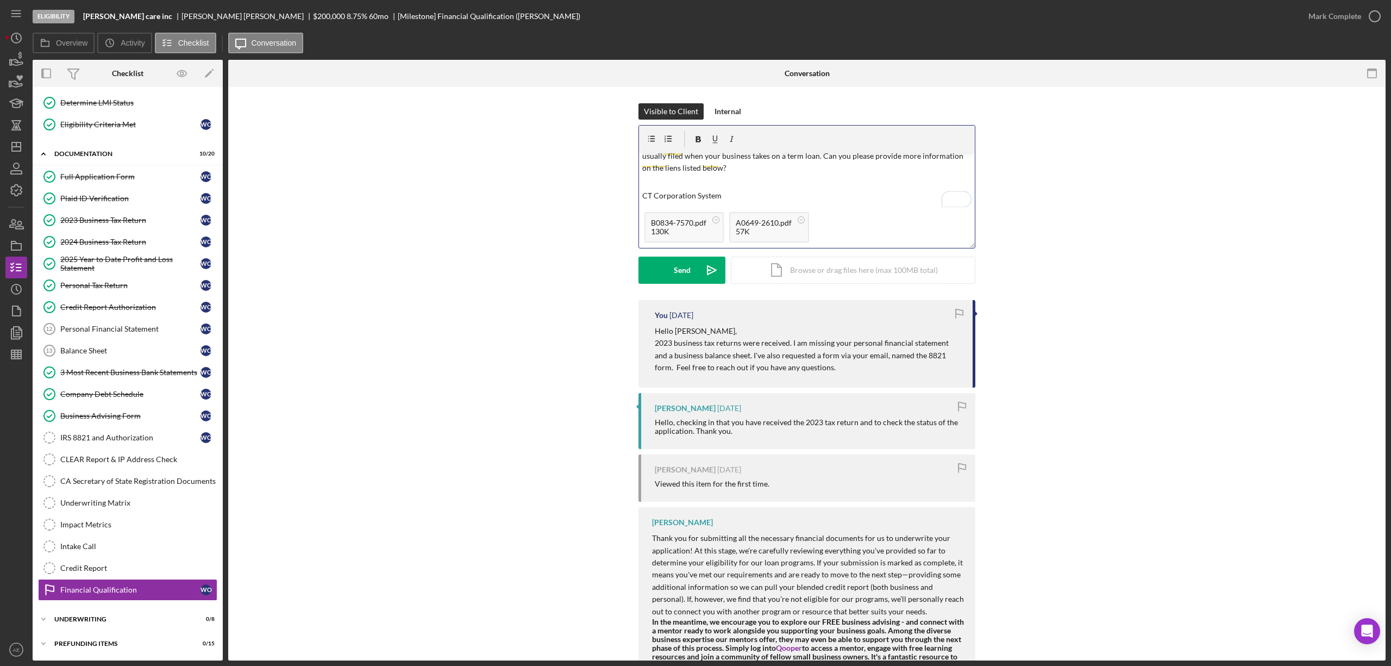
scroll to position [48, 0]
click at [742, 202] on p "CT Corporation System" at bounding box center [816, 213] width 314 height 36
click at [774, 188] on p "US Small Business Administration" at bounding box center [816, 206] width 314 height 49
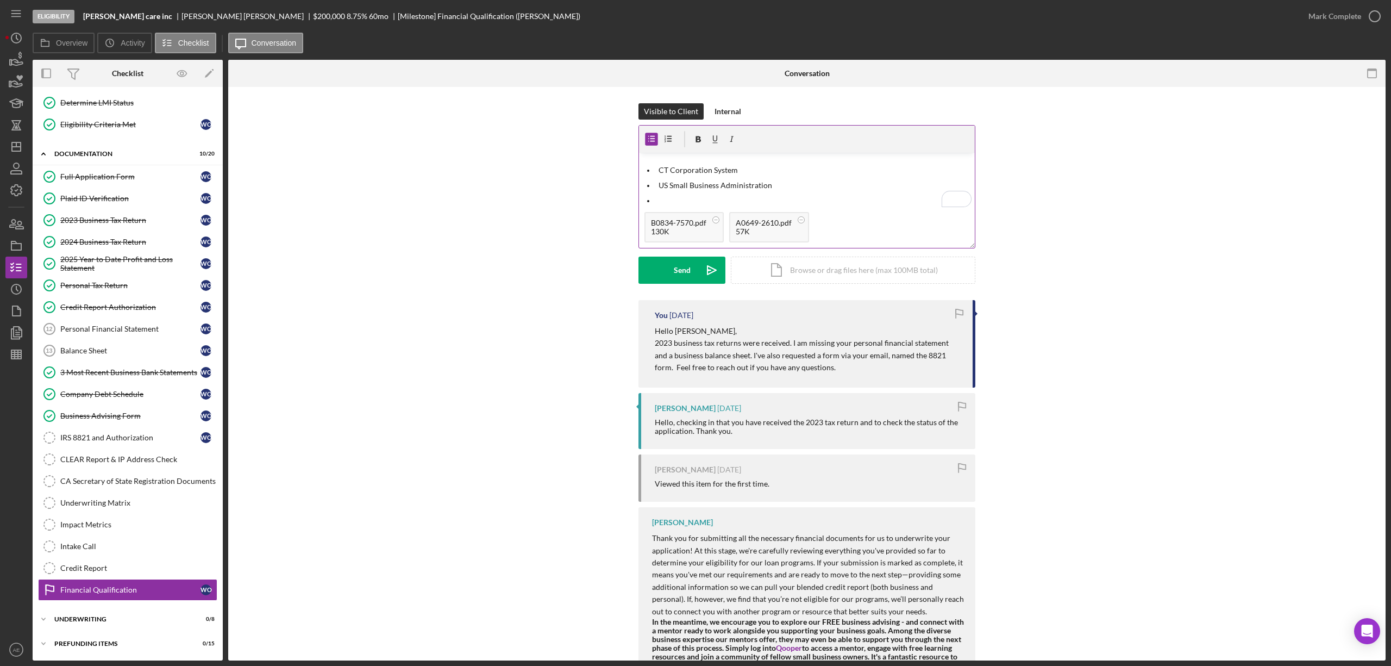
click at [666, 195] on p "To enrich screen reader interactions, please activate Accessibility in Grammarl…" at bounding box center [816, 219] width 314 height 49
click at [670, 274] on button "Send Icon/icon-invite-send" at bounding box center [681, 269] width 87 height 27
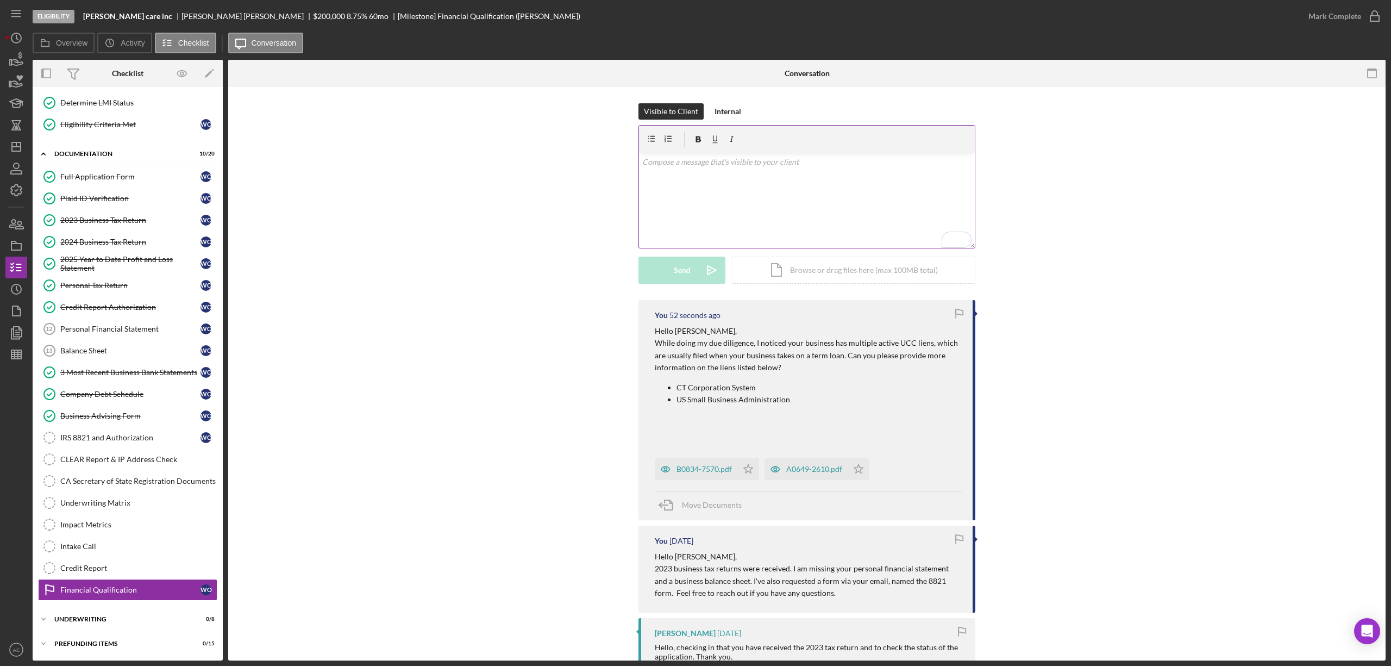
click at [4, 140] on div "Eligibility Sebastian Hospice care inc Winifred Okolie $200,000 $40,000 8.75 % …" at bounding box center [695, 333] width 1391 height 666
click at [13, 151] on polygon "button" at bounding box center [16, 146] width 9 height 9
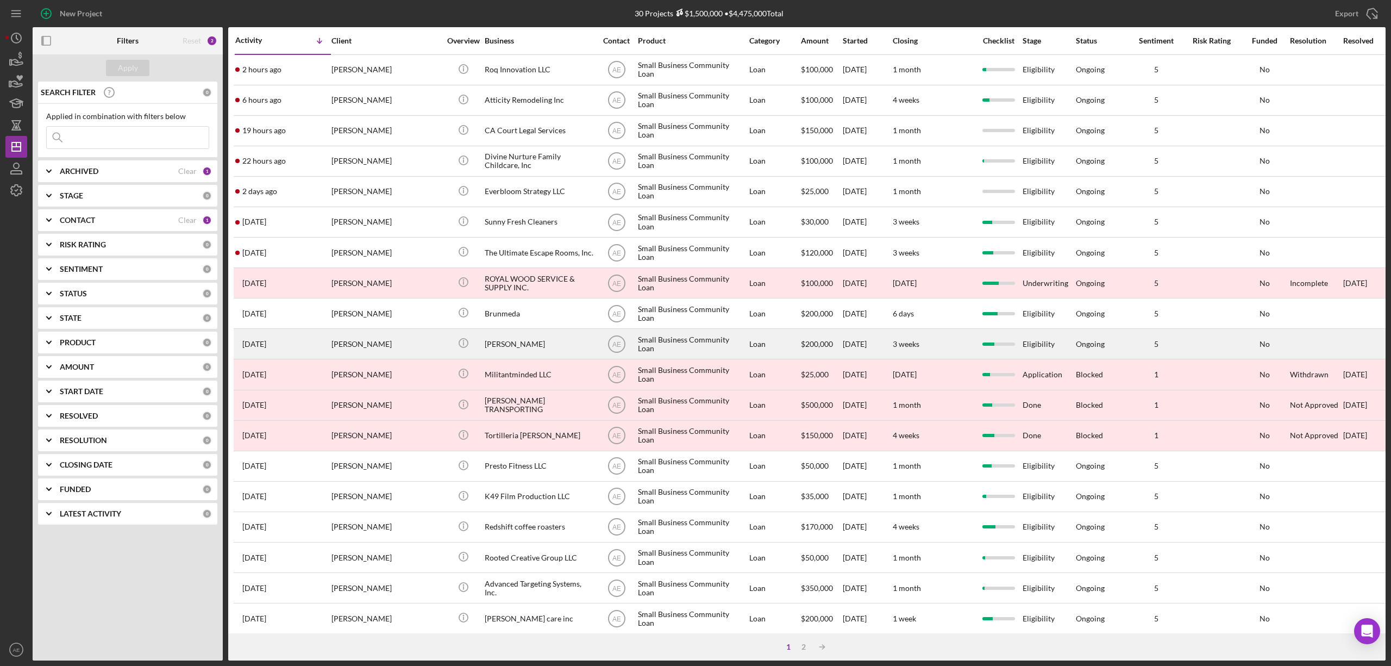
click at [514, 345] on div "[PERSON_NAME]" at bounding box center [539, 343] width 109 height 29
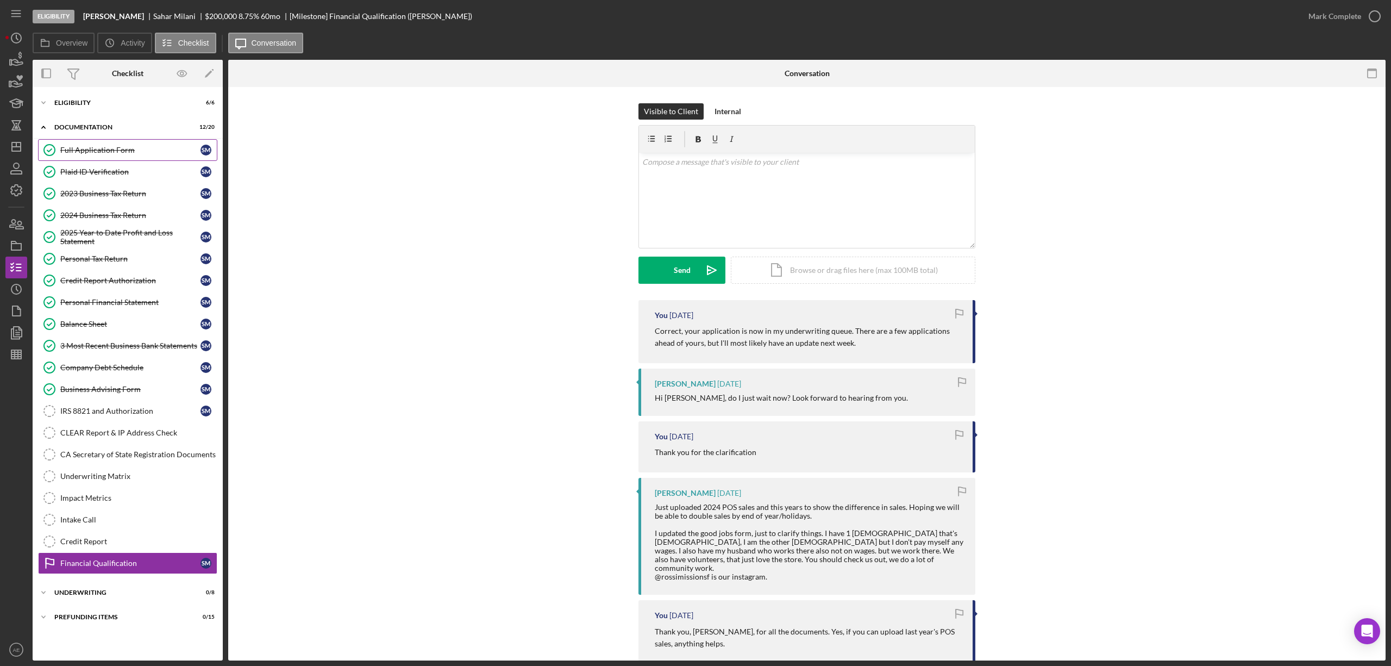
click at [145, 155] on link "Full Application Form Full Application Form S M" at bounding box center [127, 150] width 179 height 22
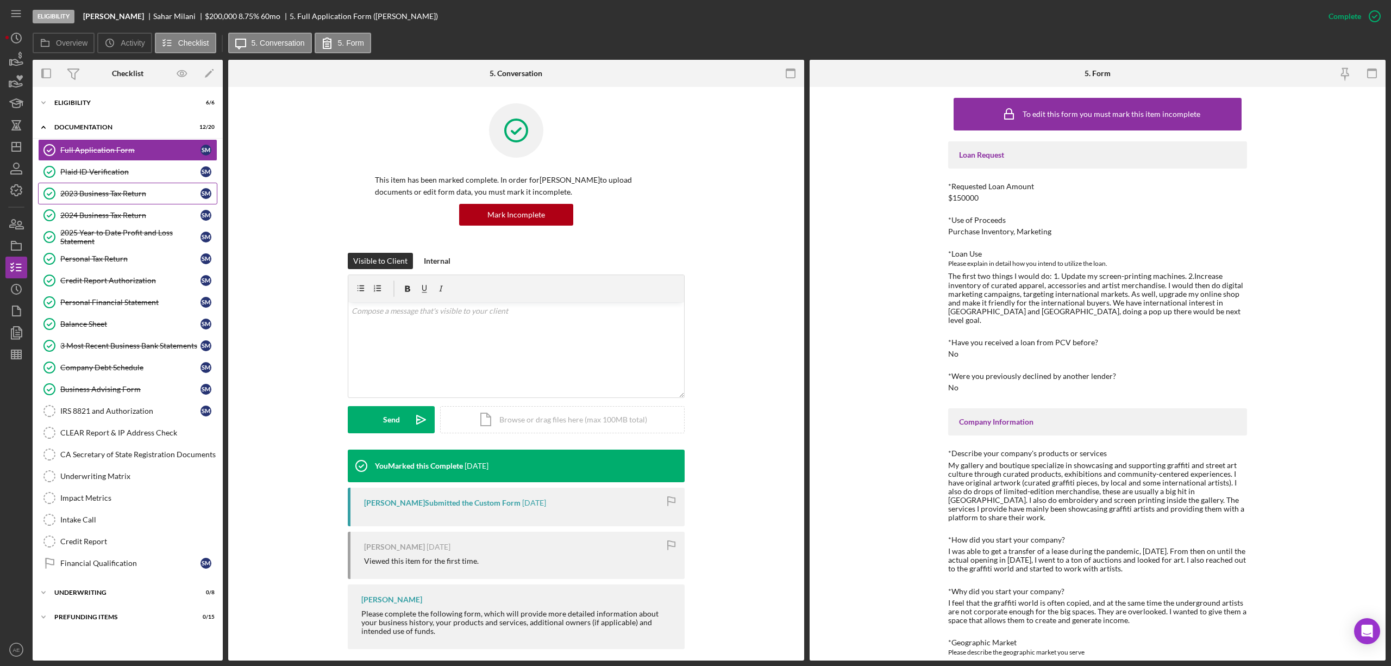
click at [85, 193] on div "2023 Business Tax Return" at bounding box center [130, 193] width 140 height 9
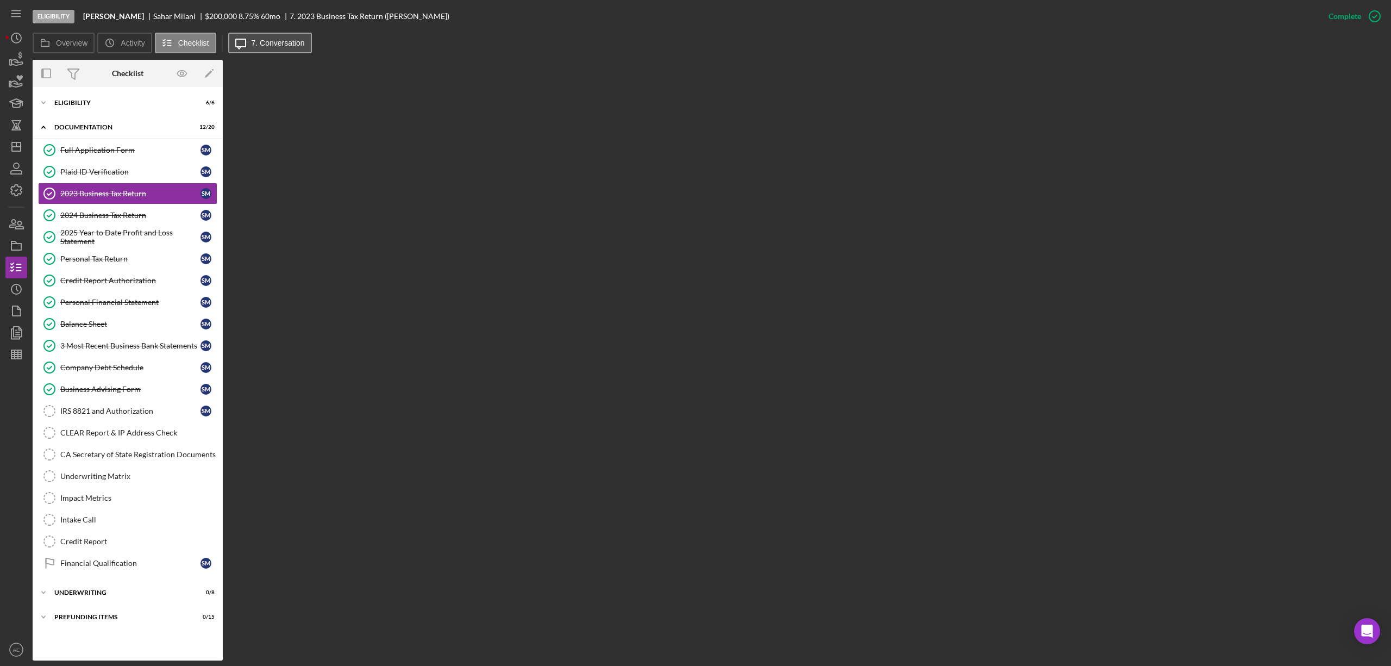
click at [277, 50] on button "Icon/Message 7. Conversation" at bounding box center [270, 43] width 84 height 21
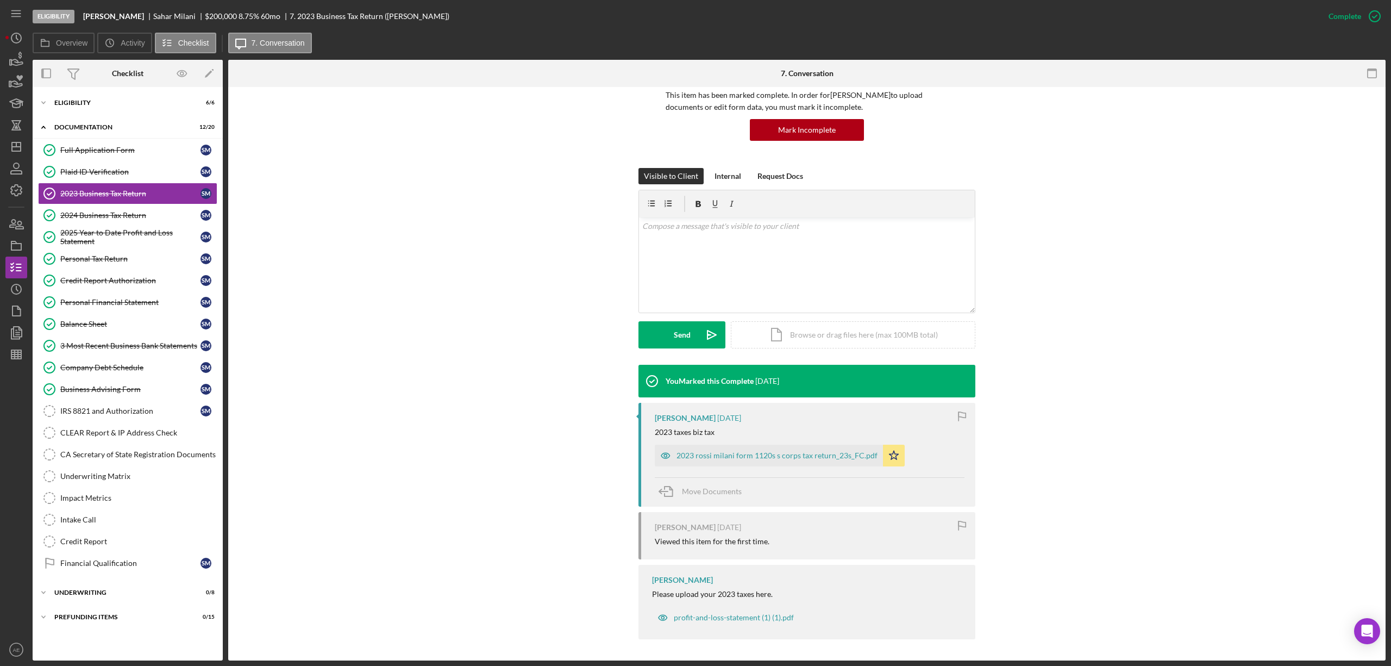
scroll to position [85, 0]
click at [796, 461] on div "2023 rossi milani form 1120s s corps tax return_23s_FC.pdf" at bounding box center [769, 455] width 228 height 22
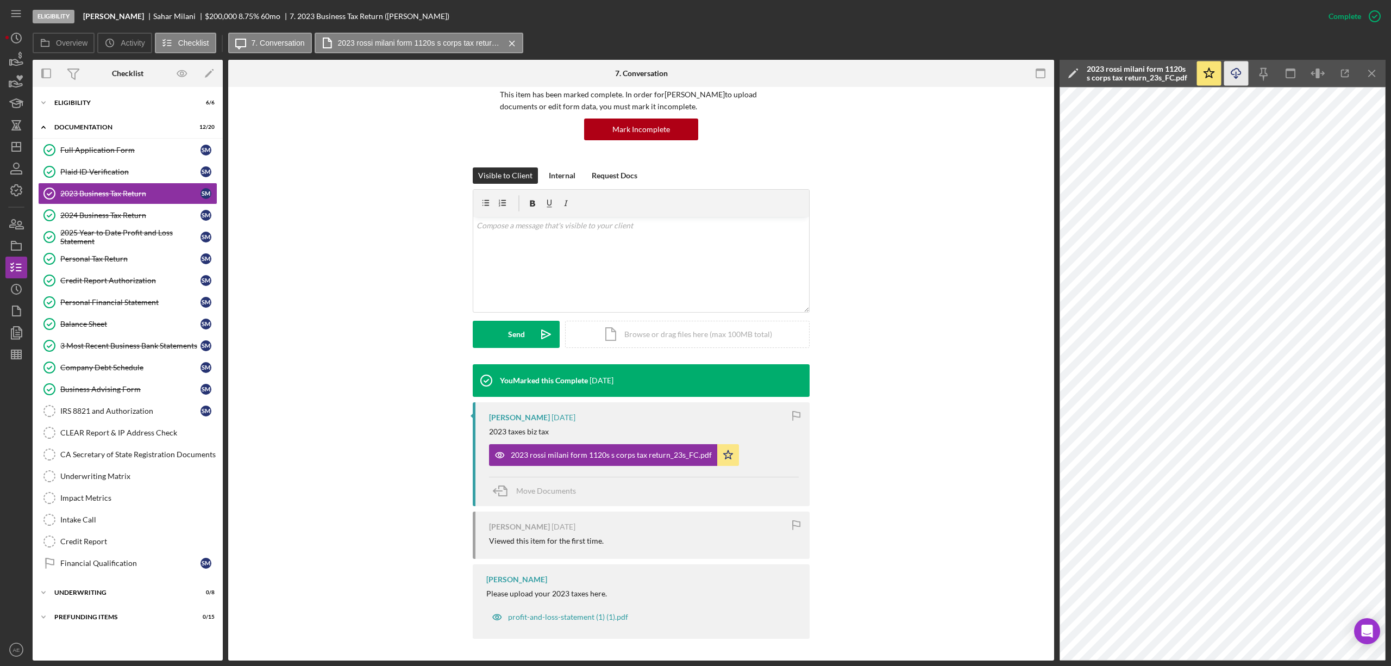
click at [1237, 64] on icon "Icon/Download" at bounding box center [1236, 73] width 24 height 24
click at [101, 107] on div "Icon/Expander Eligibility 6 / 6" at bounding box center [128, 103] width 190 height 22
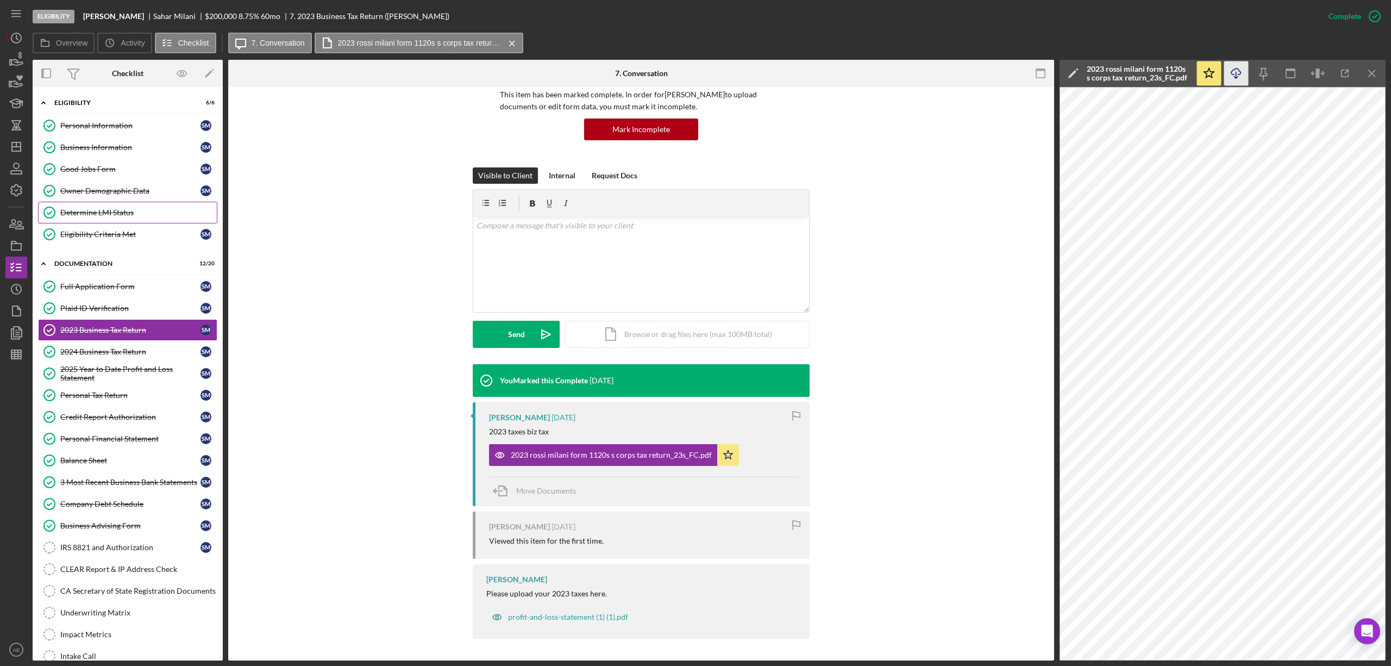
click at [121, 212] on div "Determine LMI Status" at bounding box center [138, 212] width 156 height 9
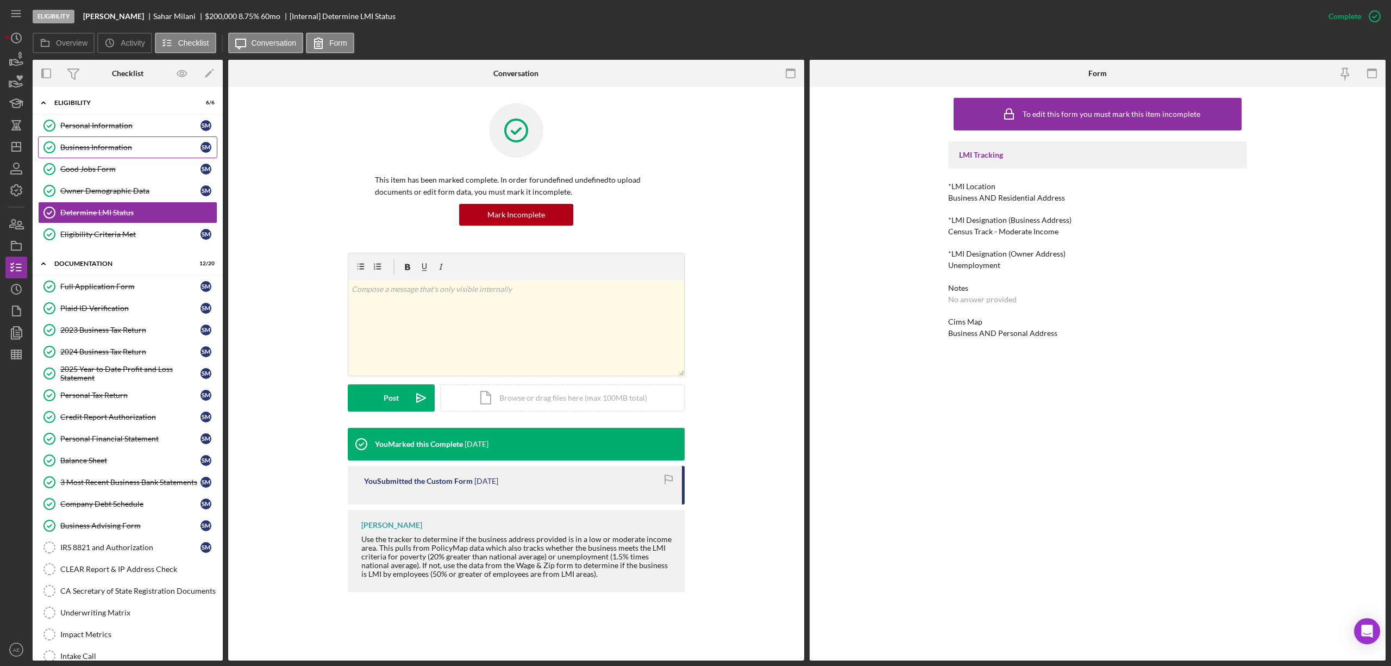
click at [83, 155] on link "Business Information Business Information S M" at bounding box center [127, 147] width 179 height 22
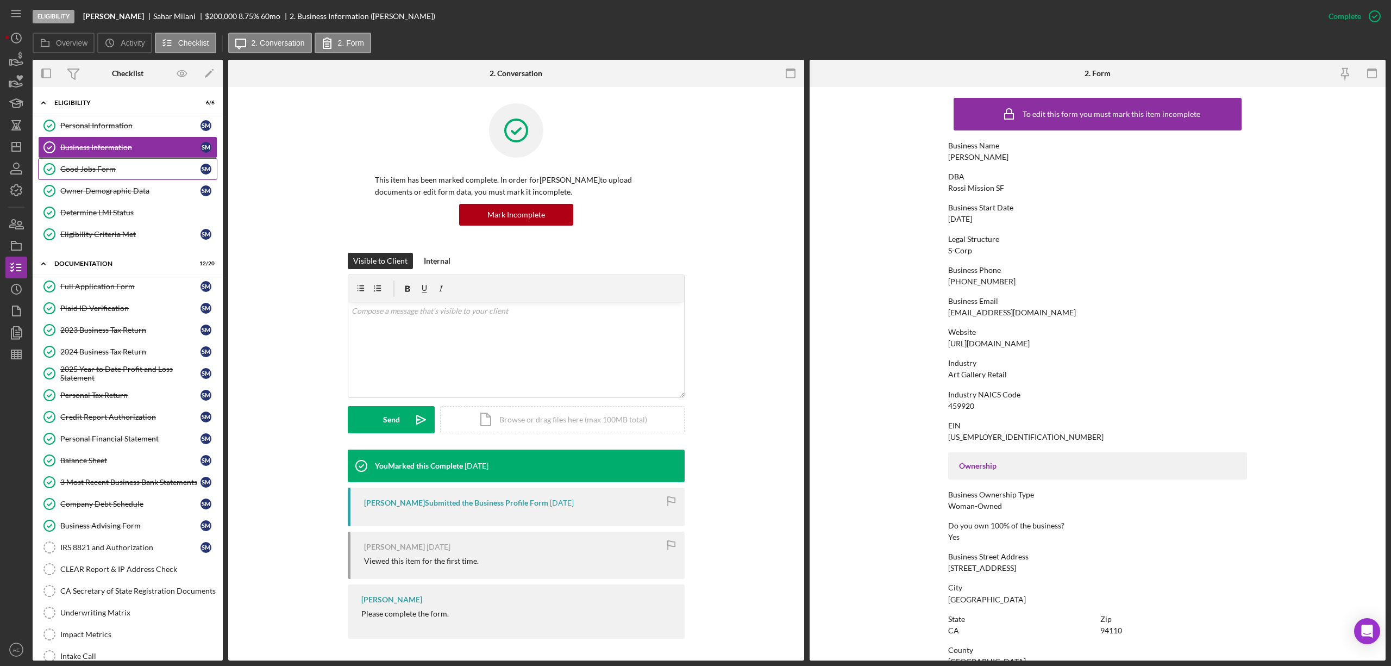
click at [142, 172] on div "Good Jobs Form" at bounding box center [130, 169] width 140 height 9
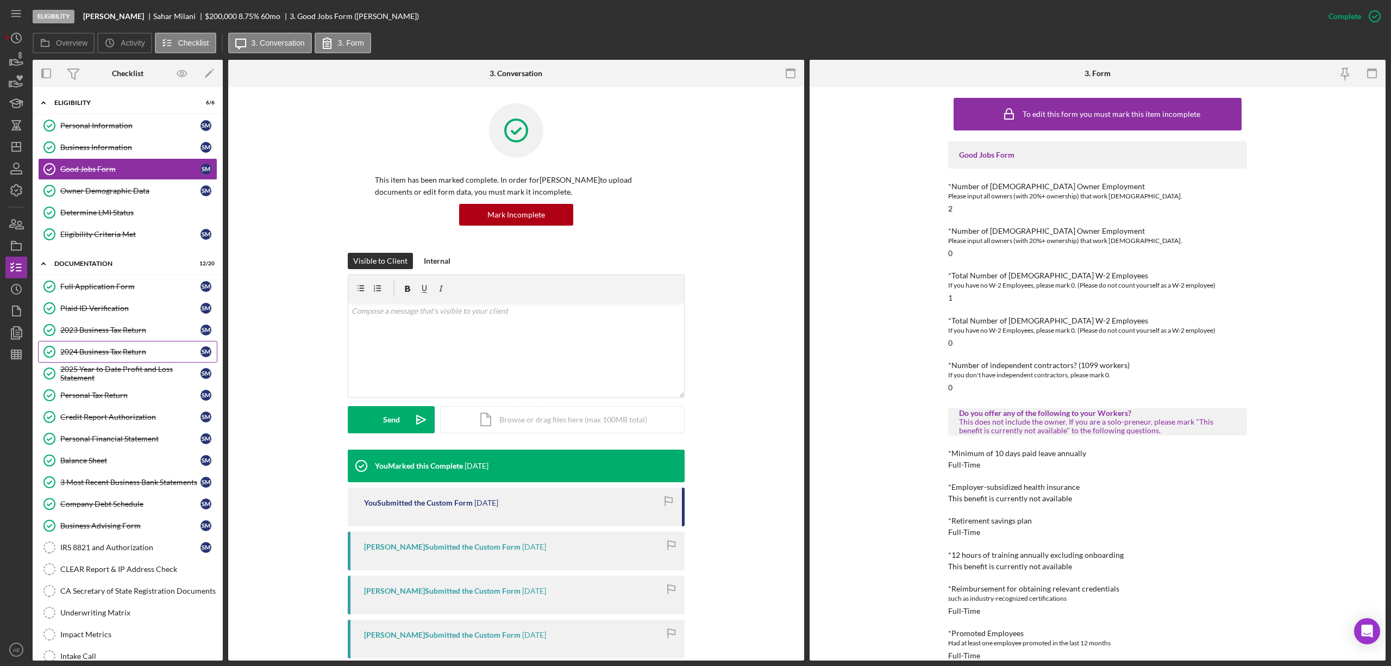
click at [122, 353] on div "2024 Business Tax Return" at bounding box center [130, 351] width 140 height 9
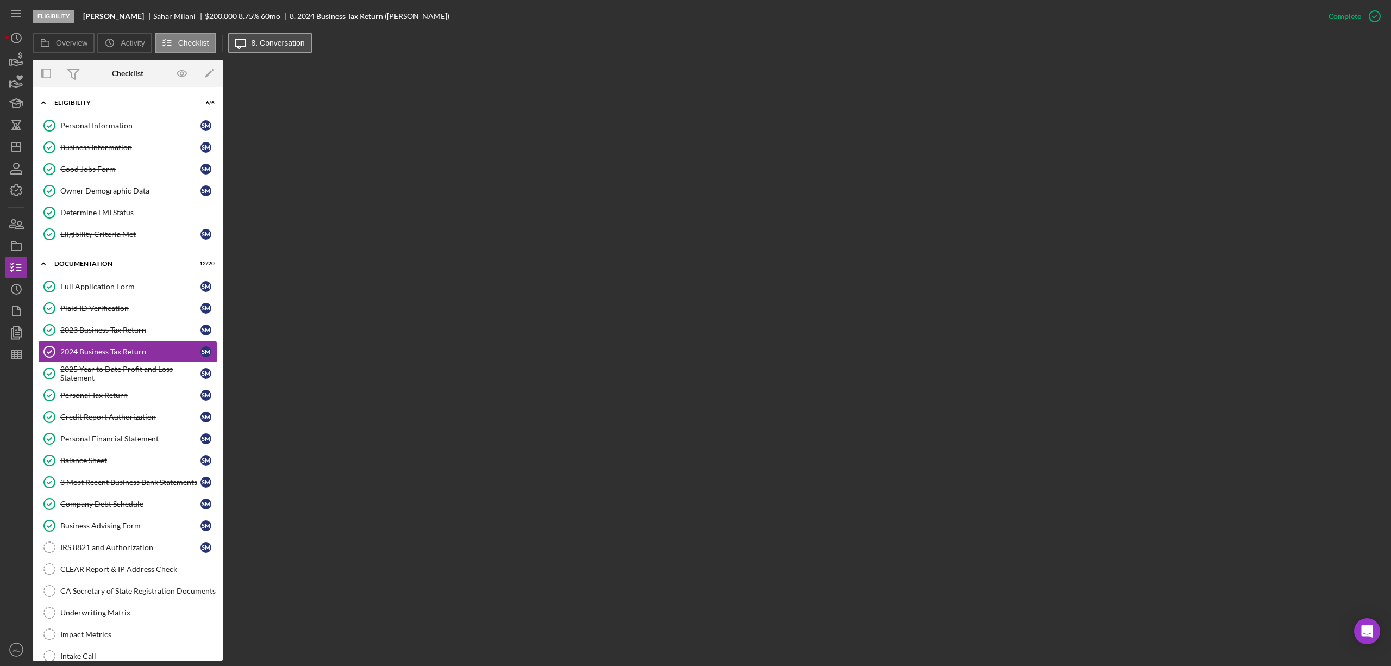
click at [272, 42] on label "8. Conversation" at bounding box center [278, 43] width 53 height 9
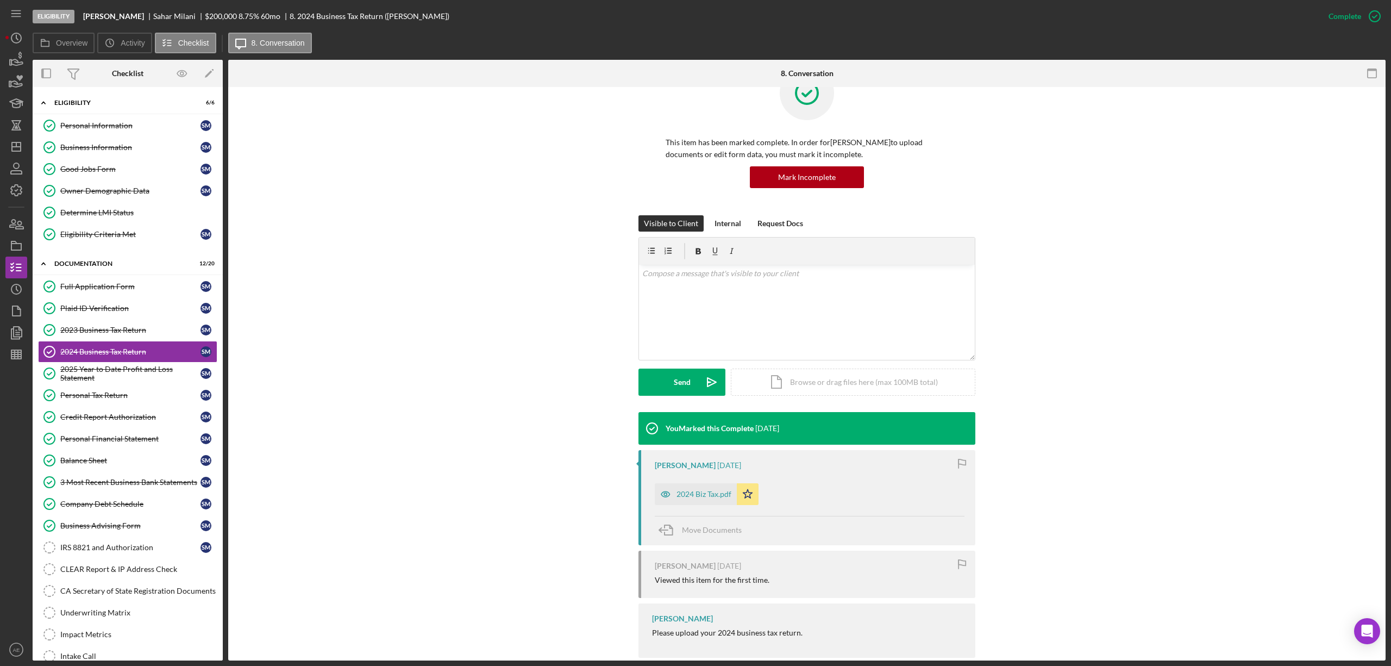
scroll to position [57, 0]
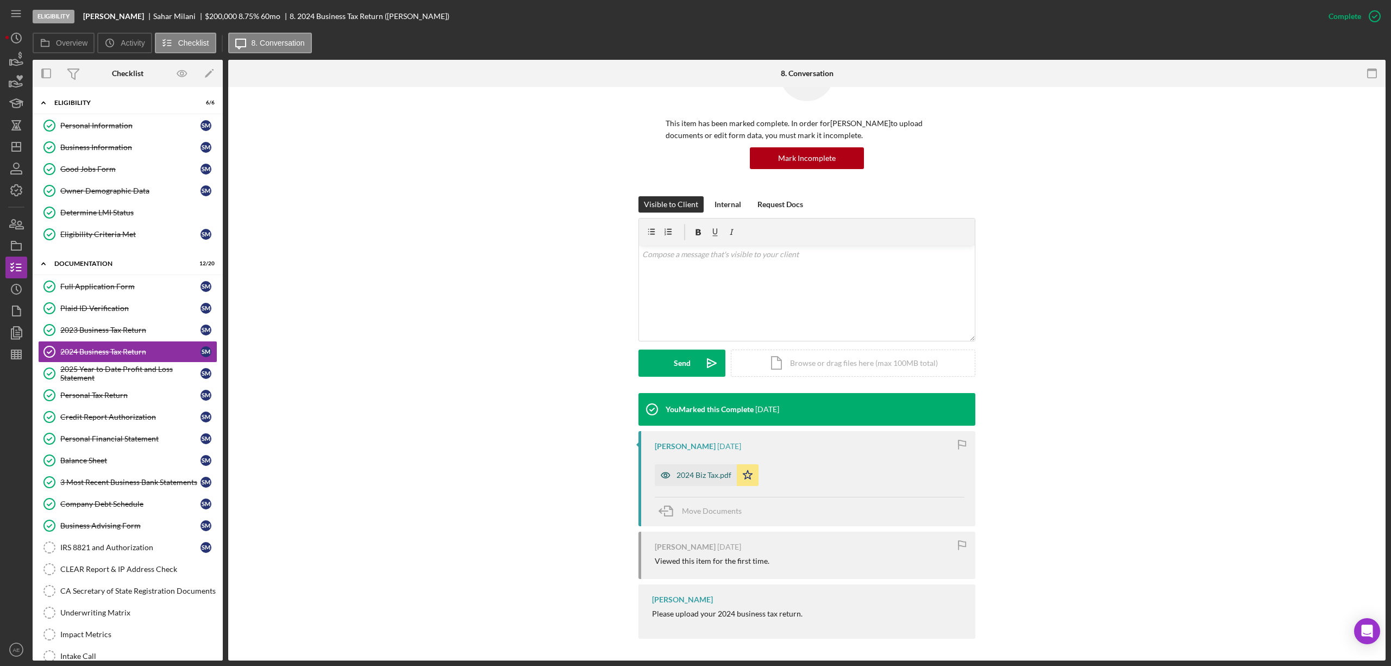
click at [705, 470] on div "2024 Biz Tax.pdf" at bounding box center [696, 475] width 82 height 22
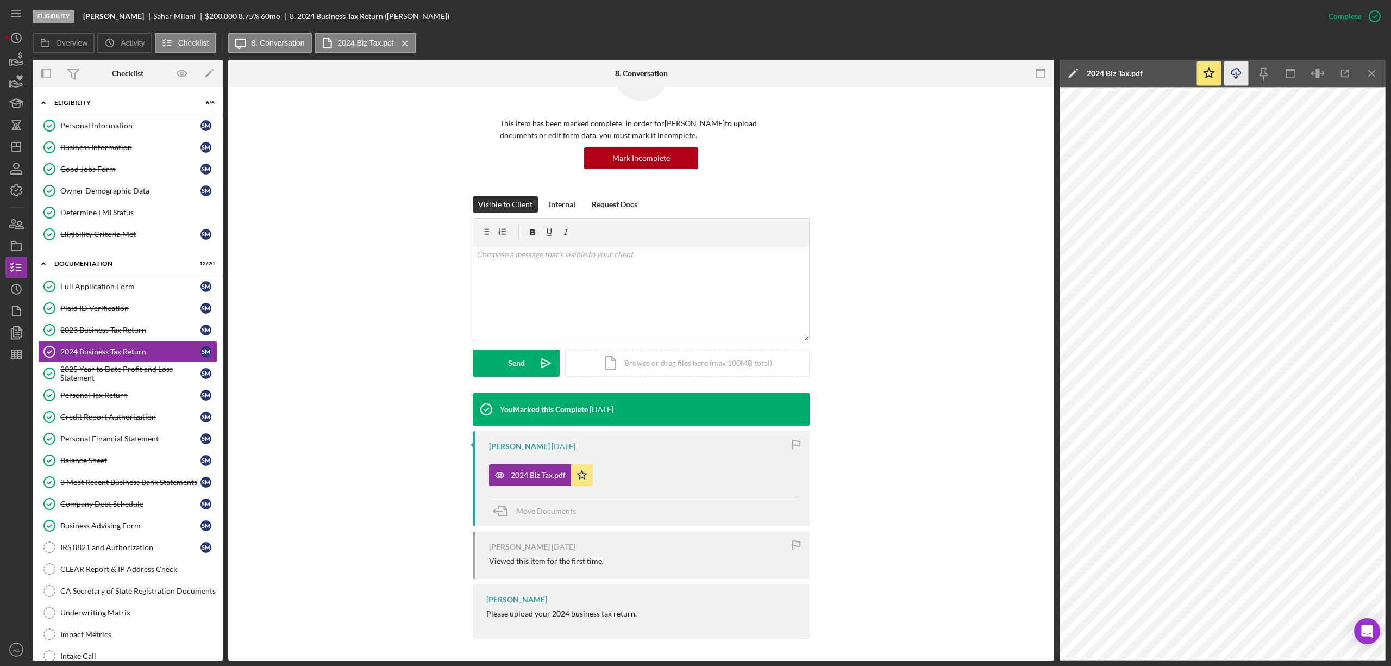
click at [1248, 72] on icon "Icon/Download" at bounding box center [1236, 73] width 24 height 24
click at [141, 388] on link "Personal Tax Return Personal Tax Return S M" at bounding box center [127, 395] width 179 height 22
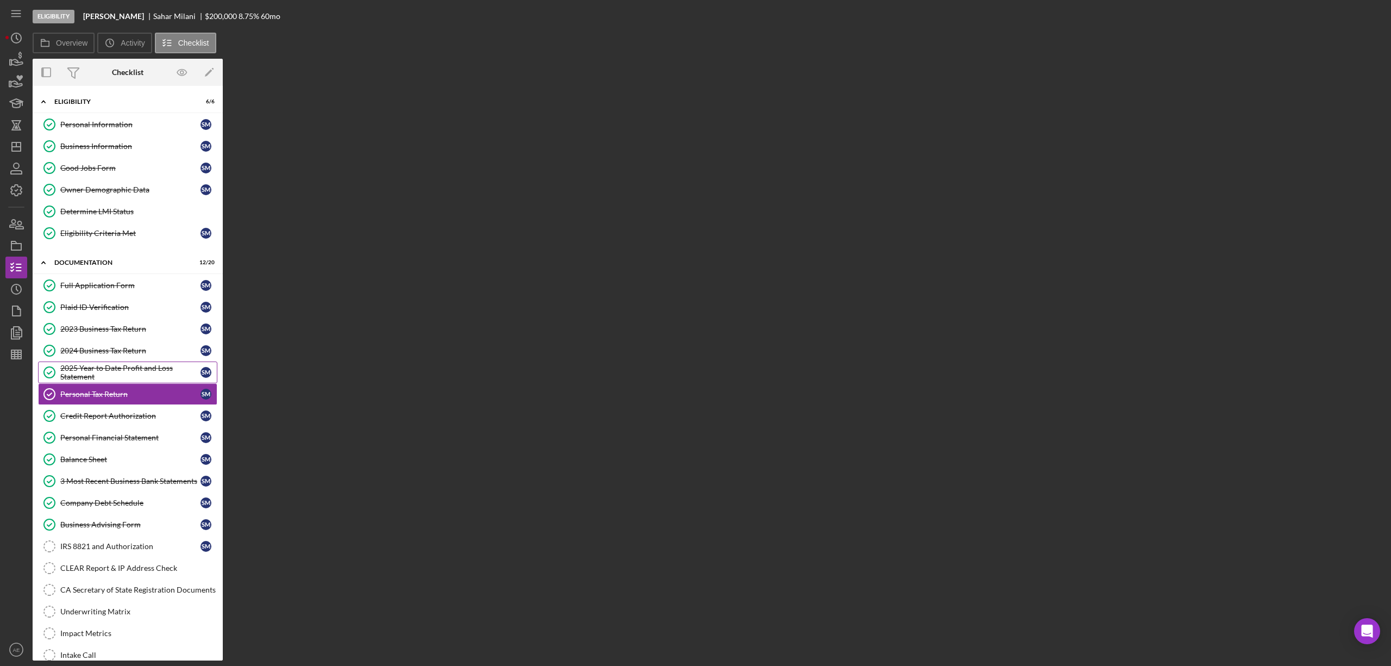
click at [128, 373] on div "2025 Year to Date Profit and Loss Statement" at bounding box center [130, 372] width 140 height 17
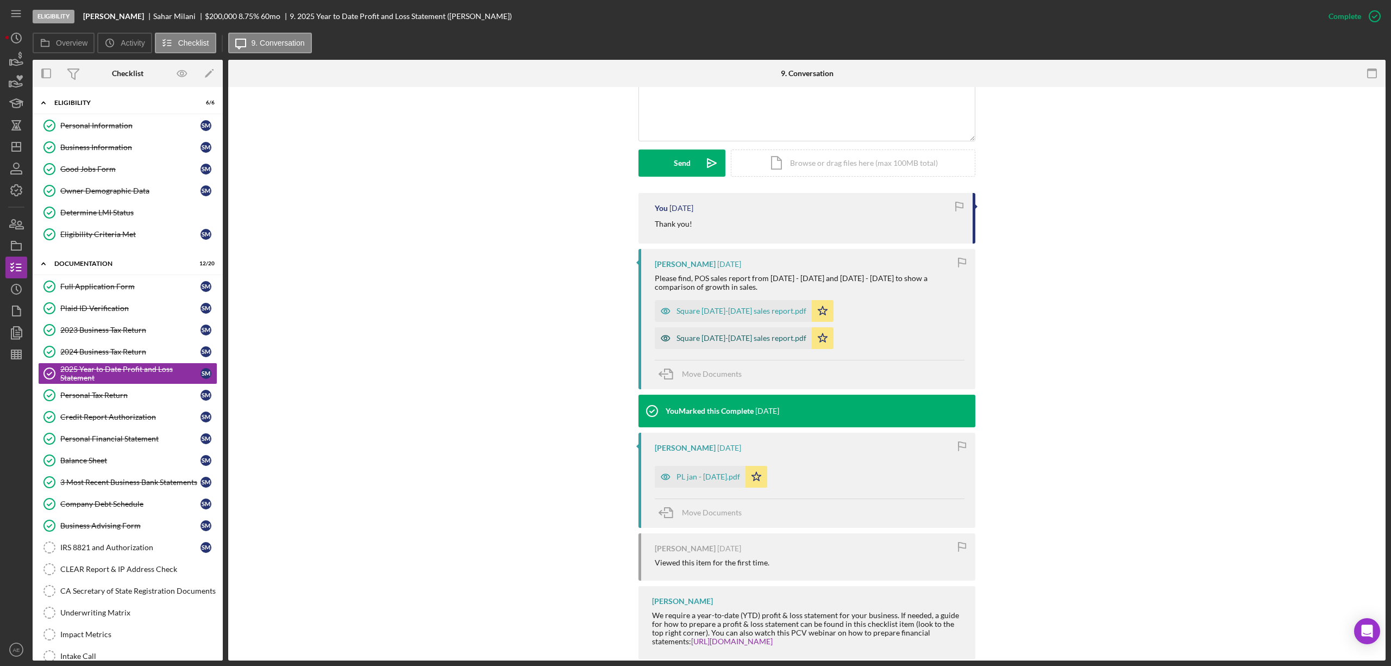
scroll to position [277, 0]
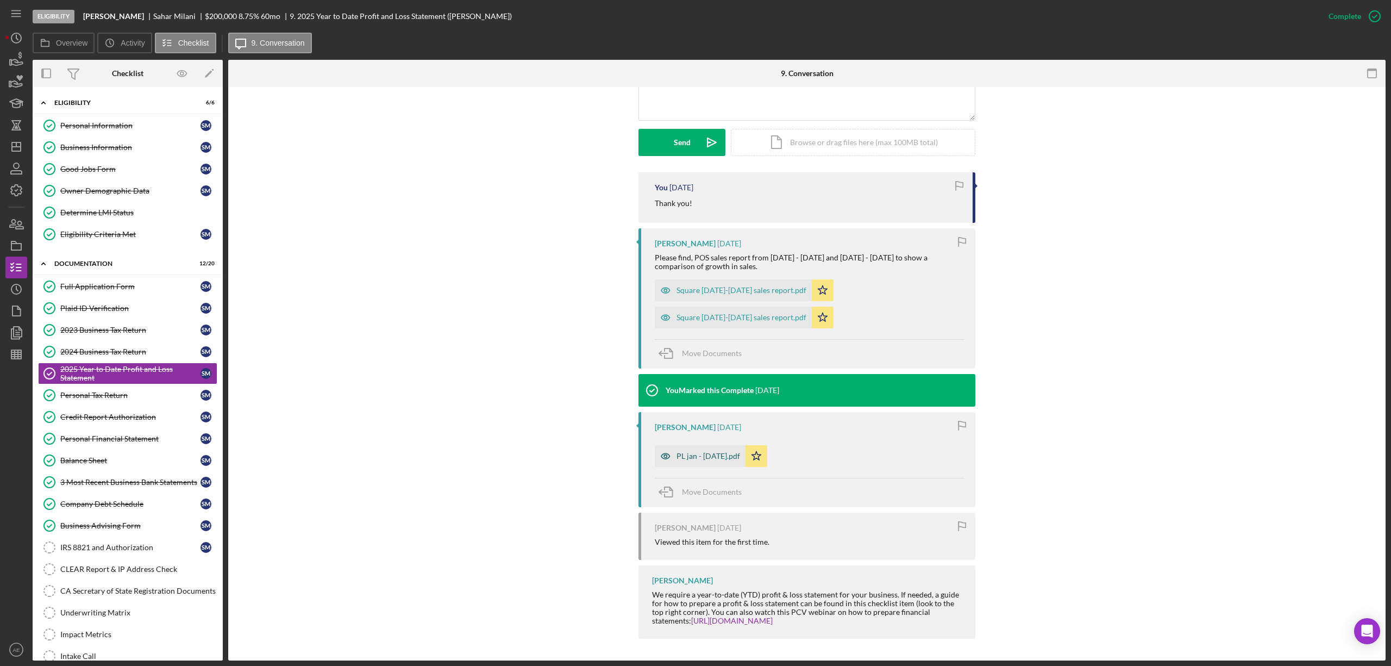
click at [704, 454] on div "PL jan - oct 6 2025.pdf" at bounding box center [709, 456] width 64 height 9
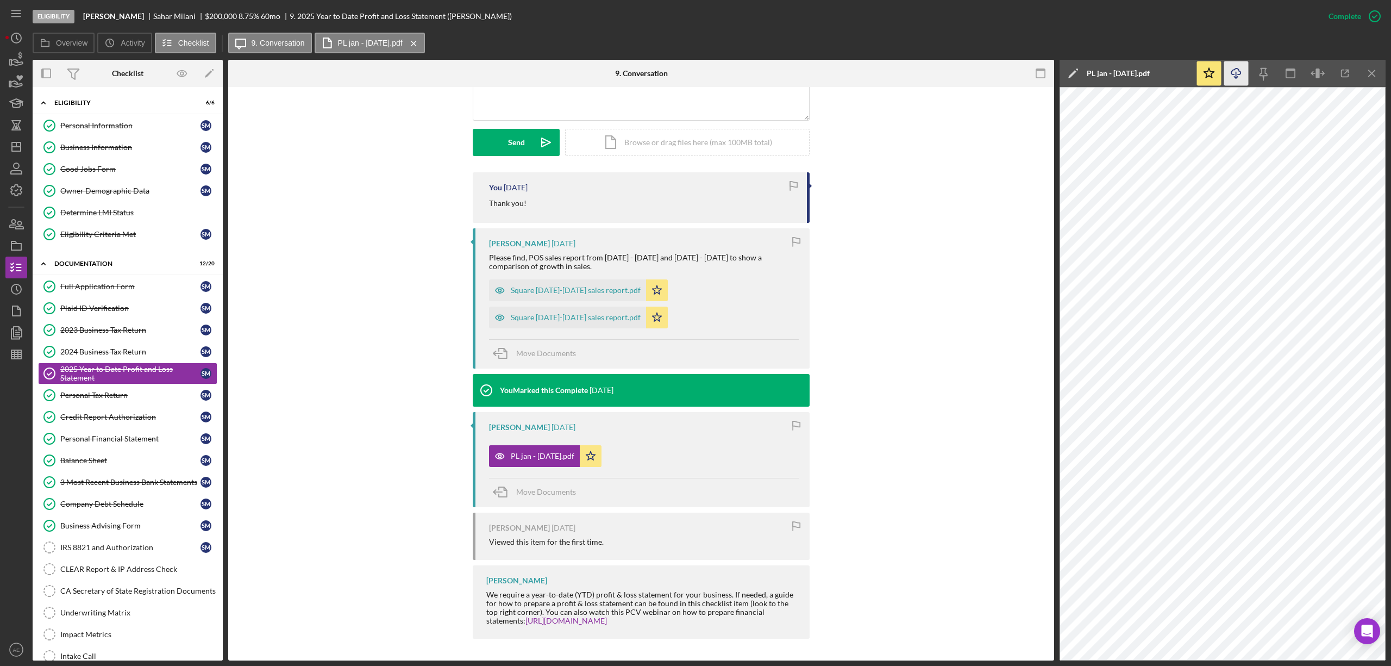
click at [1235, 79] on icon "Icon/Download" at bounding box center [1236, 73] width 24 height 24
click at [139, 508] on div "Company Debt Schedule" at bounding box center [130, 503] width 140 height 9
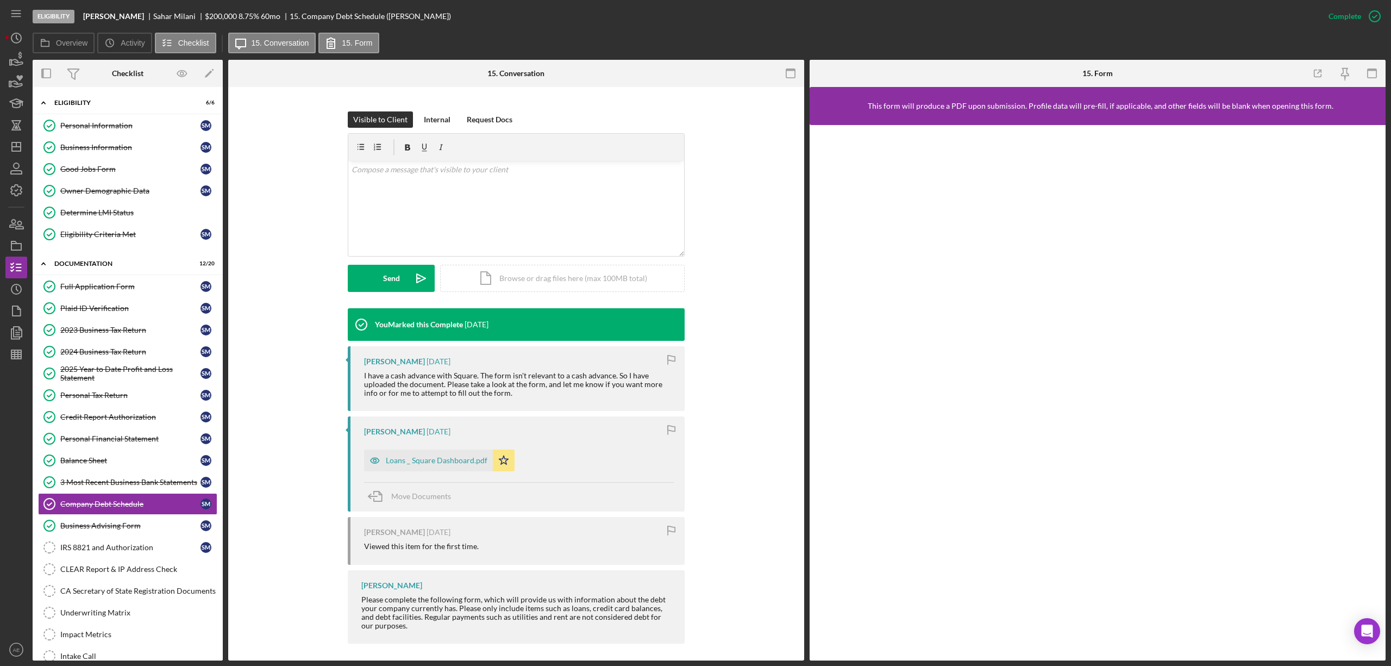
scroll to position [146, 0]
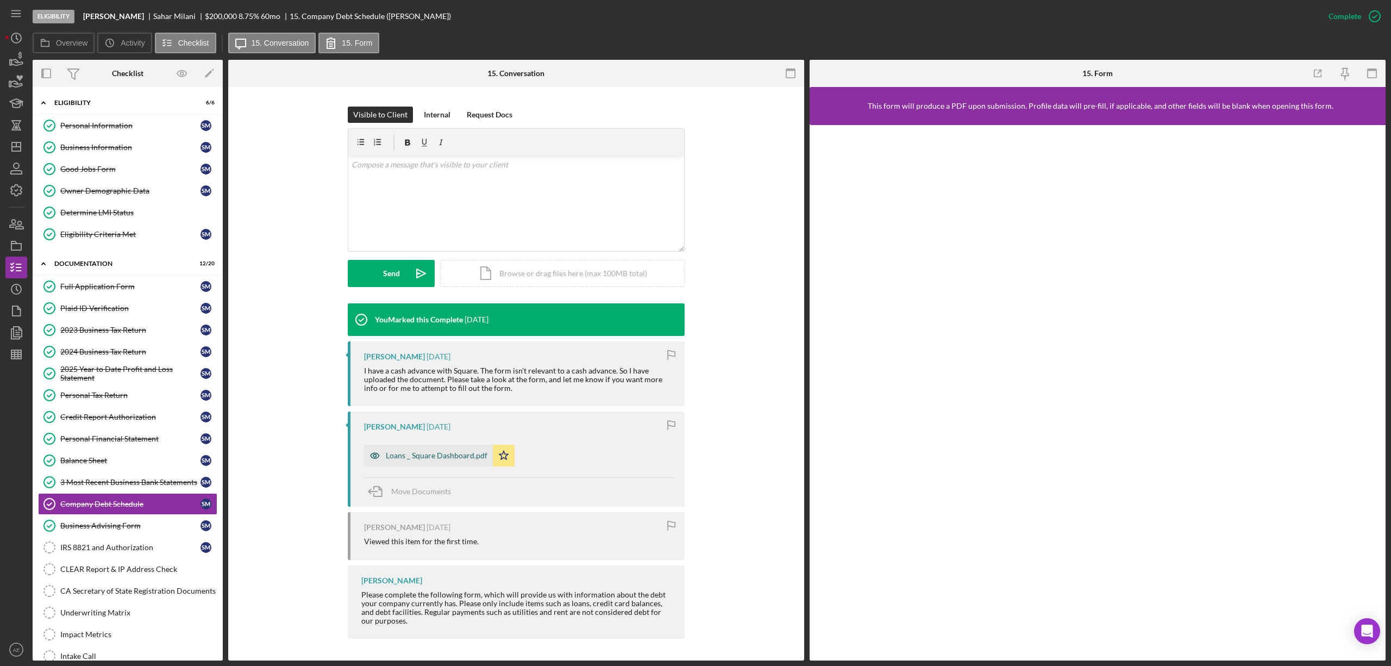
click at [438, 450] on div "Loans _ Square Dashboard.pdf" at bounding box center [428, 455] width 129 height 22
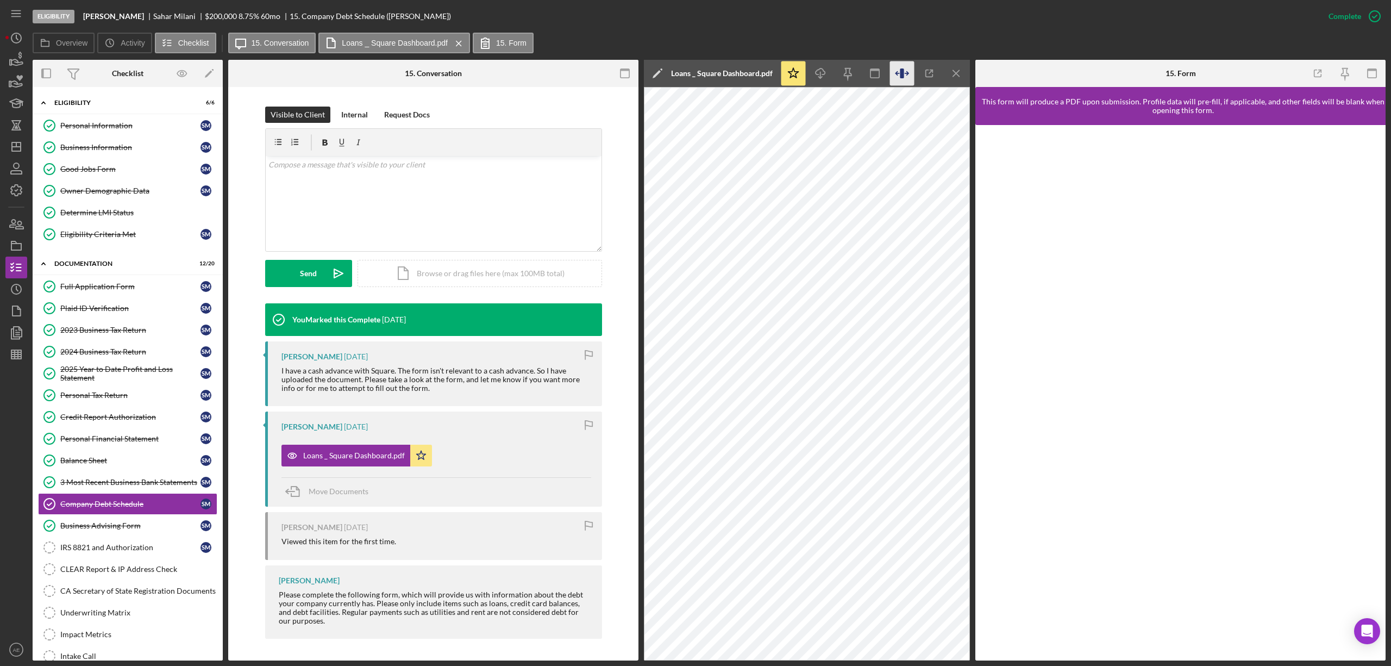
click at [903, 72] on icon "button" at bounding box center [902, 73] width 4 height 10
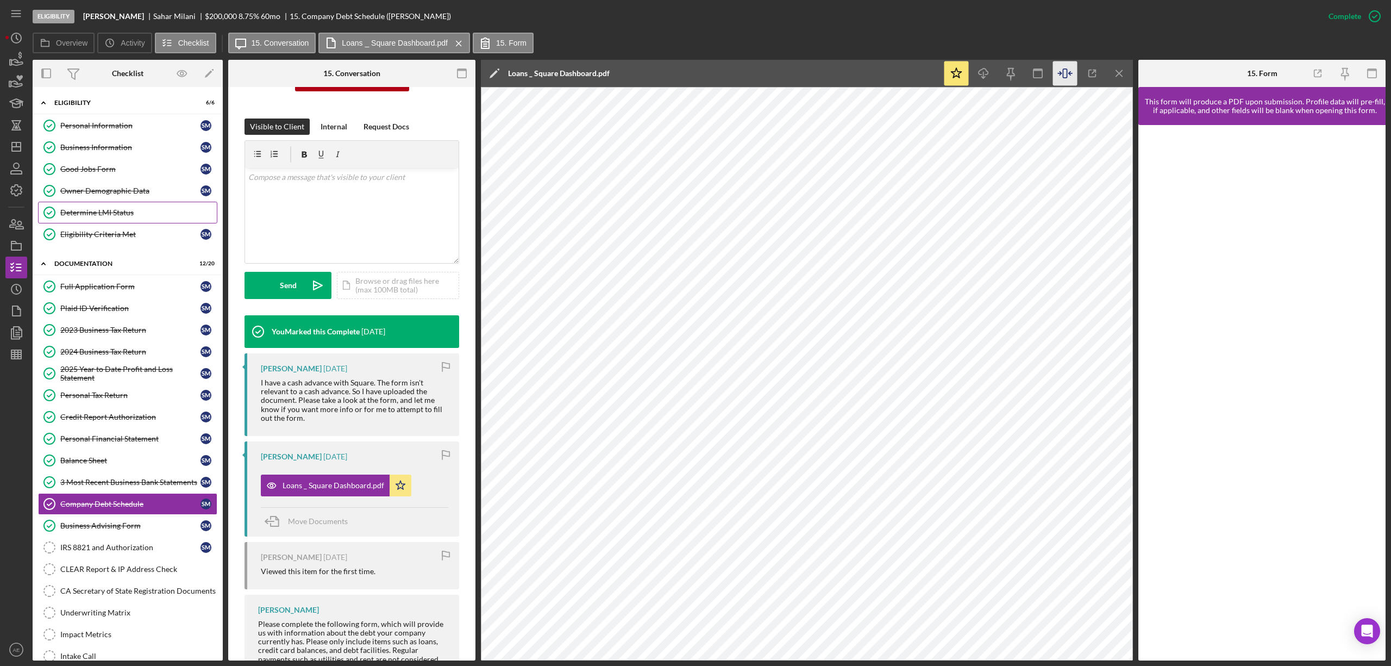
click at [125, 216] on div "Determine LMI Status" at bounding box center [138, 212] width 156 height 9
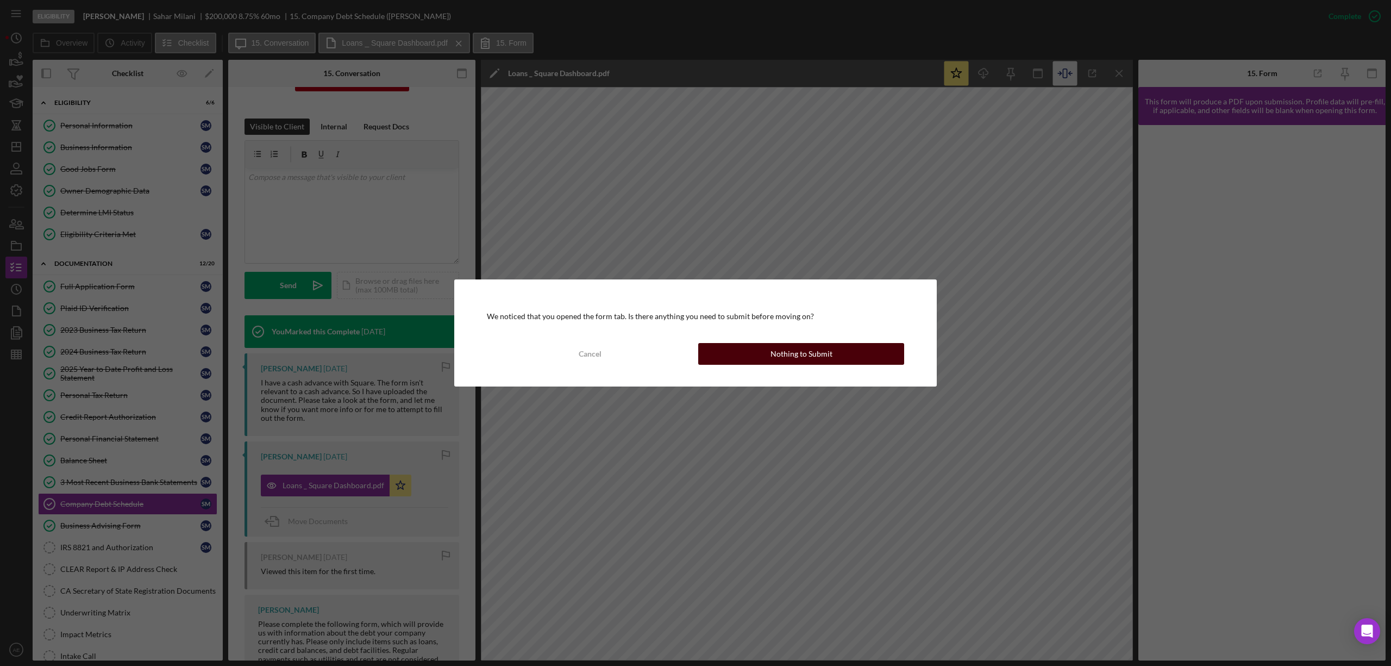
click at [827, 347] on div "Nothing to Submit" at bounding box center [802, 354] width 62 height 22
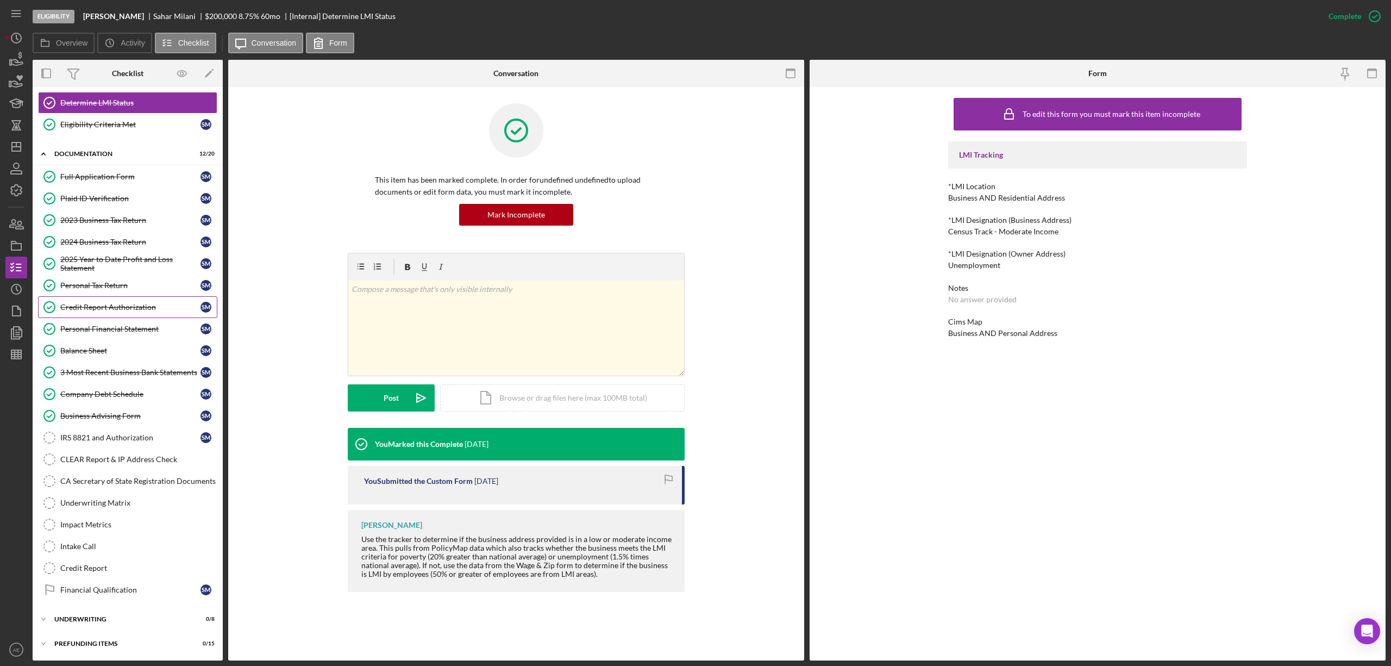
scroll to position [118, 0]
click at [117, 522] on div "Impact Metrics" at bounding box center [138, 524] width 156 height 9
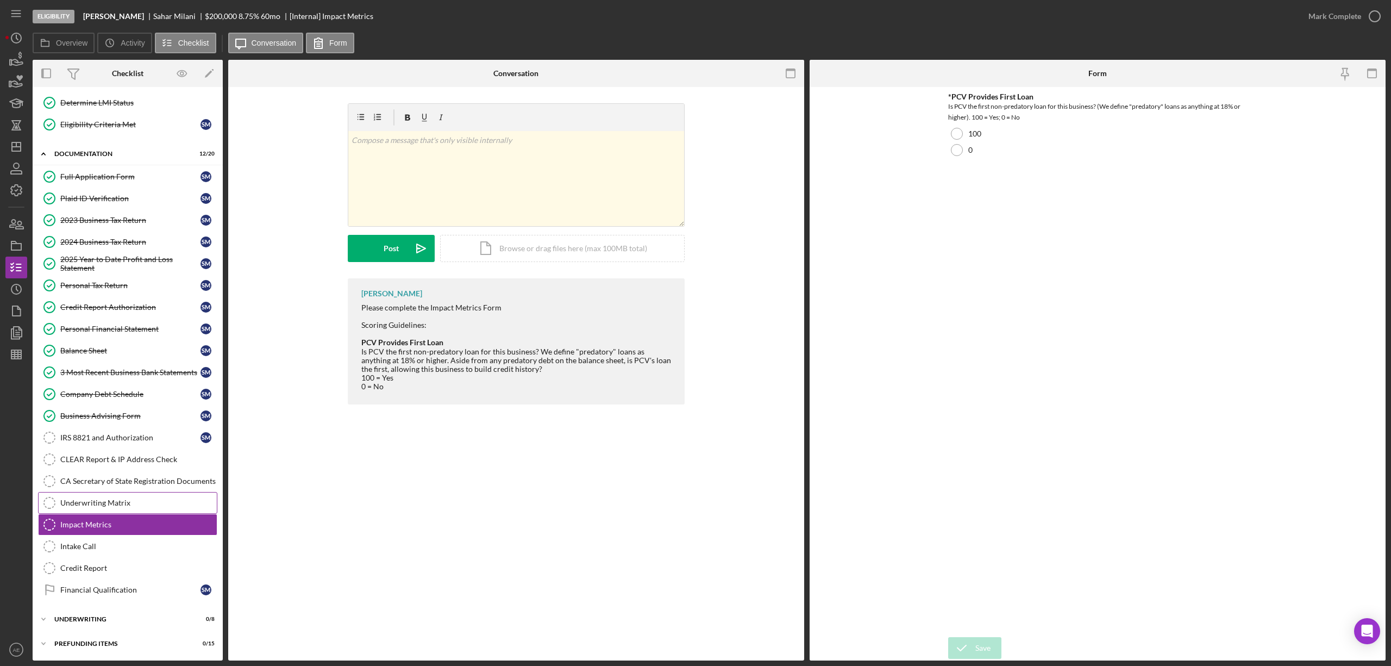
click at [109, 505] on div "Underwriting Matrix" at bounding box center [138, 502] width 156 height 9
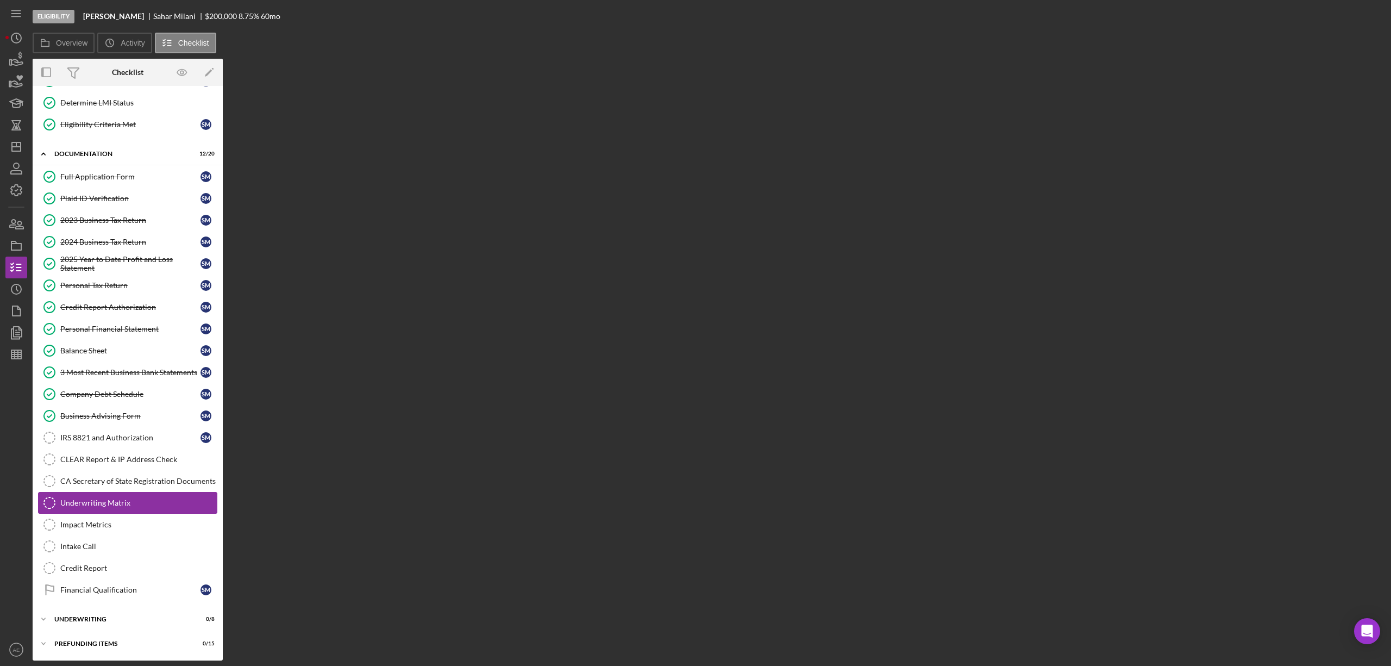
scroll to position [118, 0]
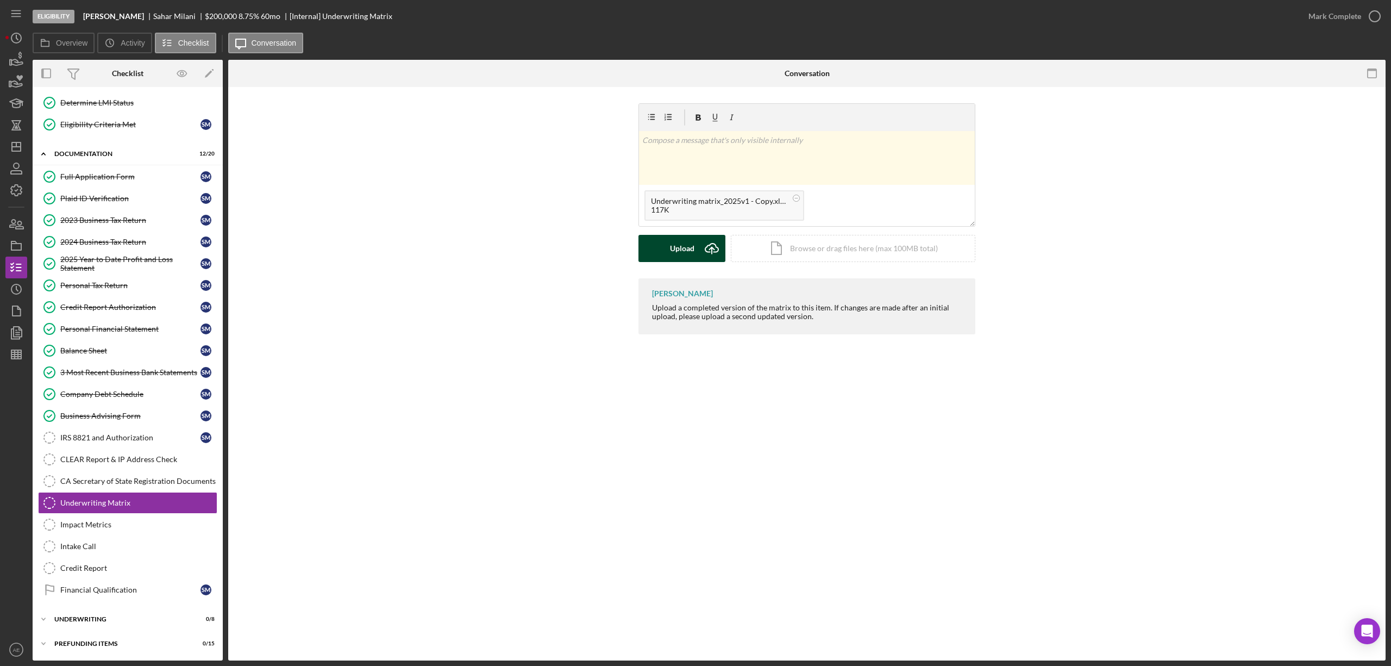
click at [675, 245] on div "Upload" at bounding box center [682, 248] width 24 height 27
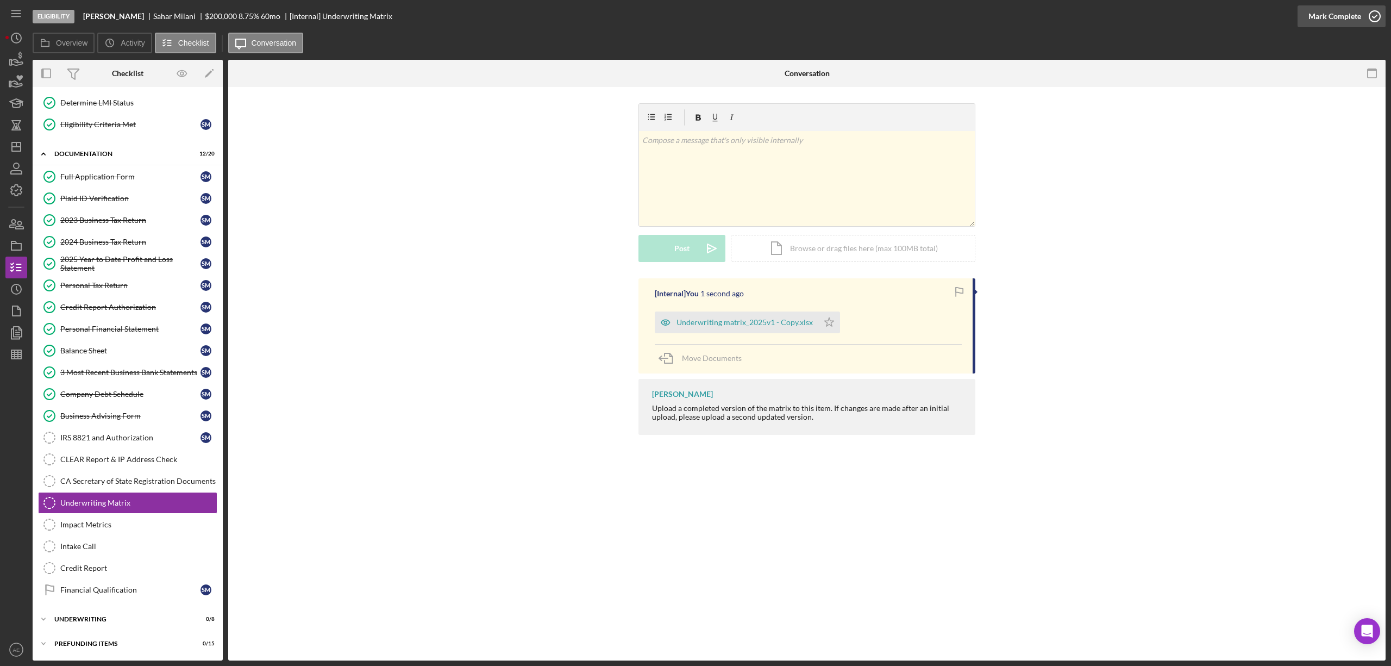
click at [1351, 9] on div "Mark Complete" at bounding box center [1335, 16] width 53 height 22
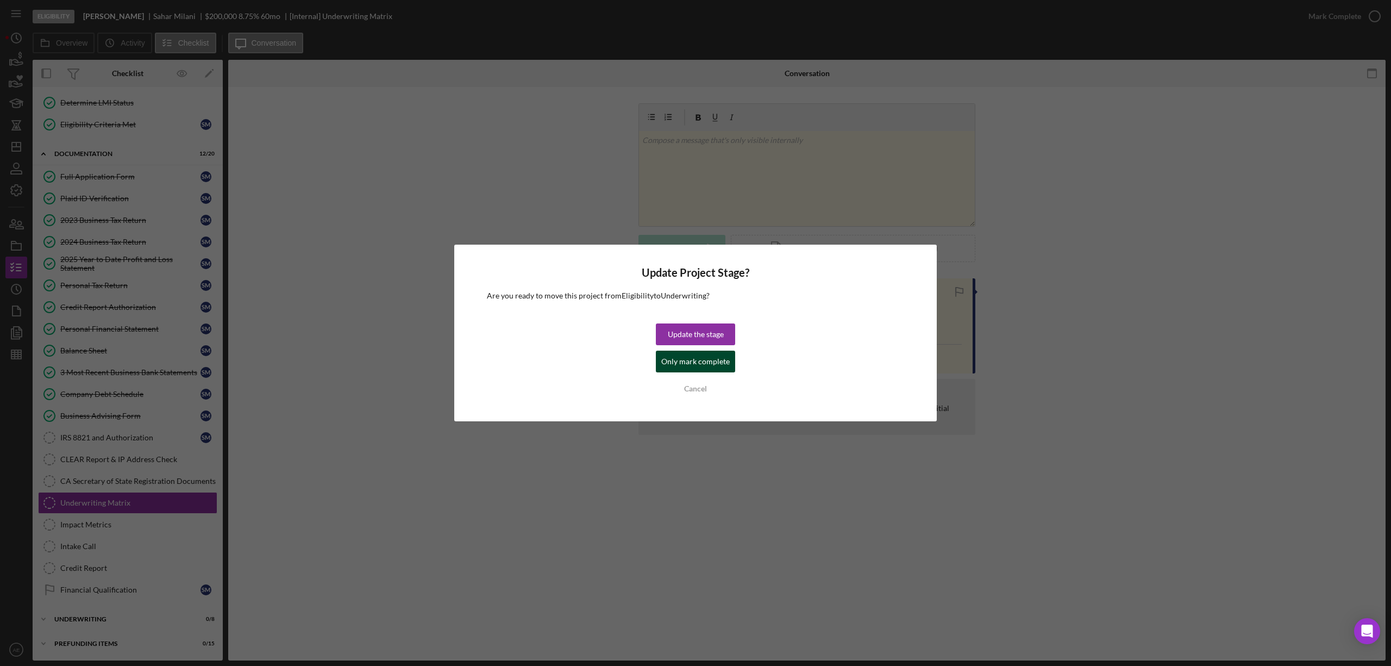
click at [713, 358] on div "Only mark complete" at bounding box center [695, 361] width 68 height 22
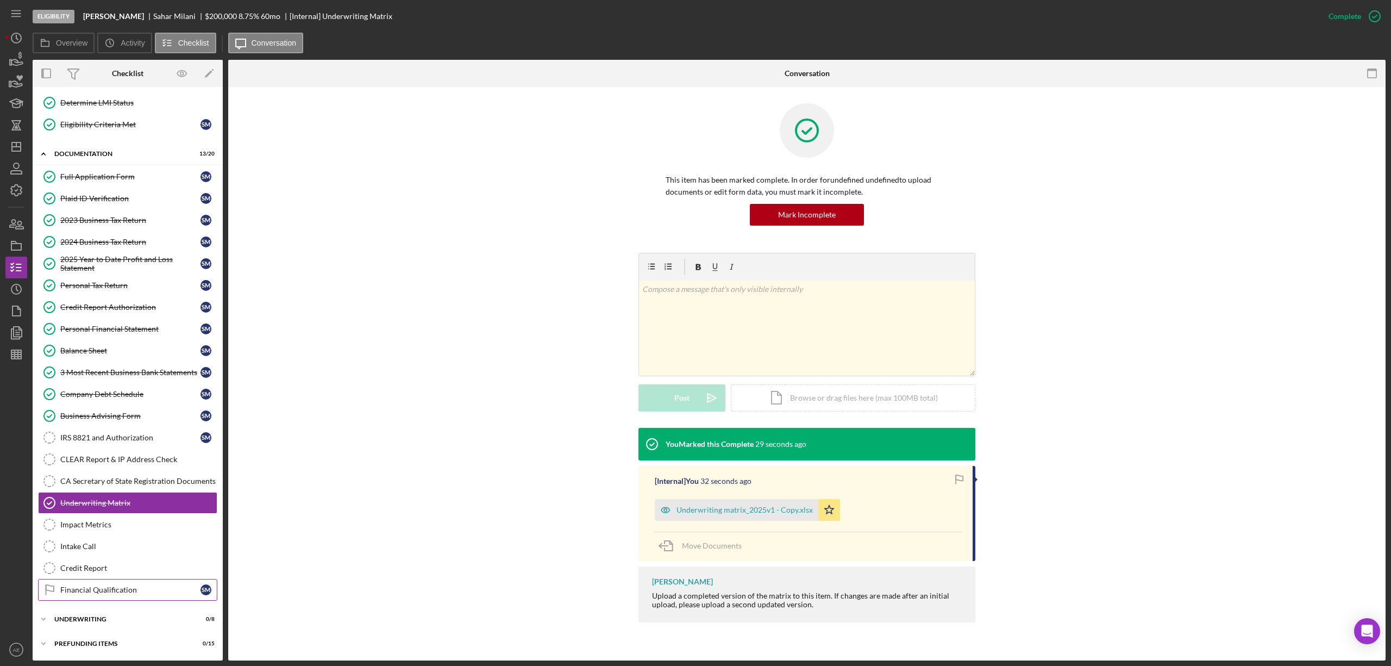
click at [129, 581] on link "Financial Qualification Financial Qualification S M" at bounding box center [127, 590] width 179 height 22
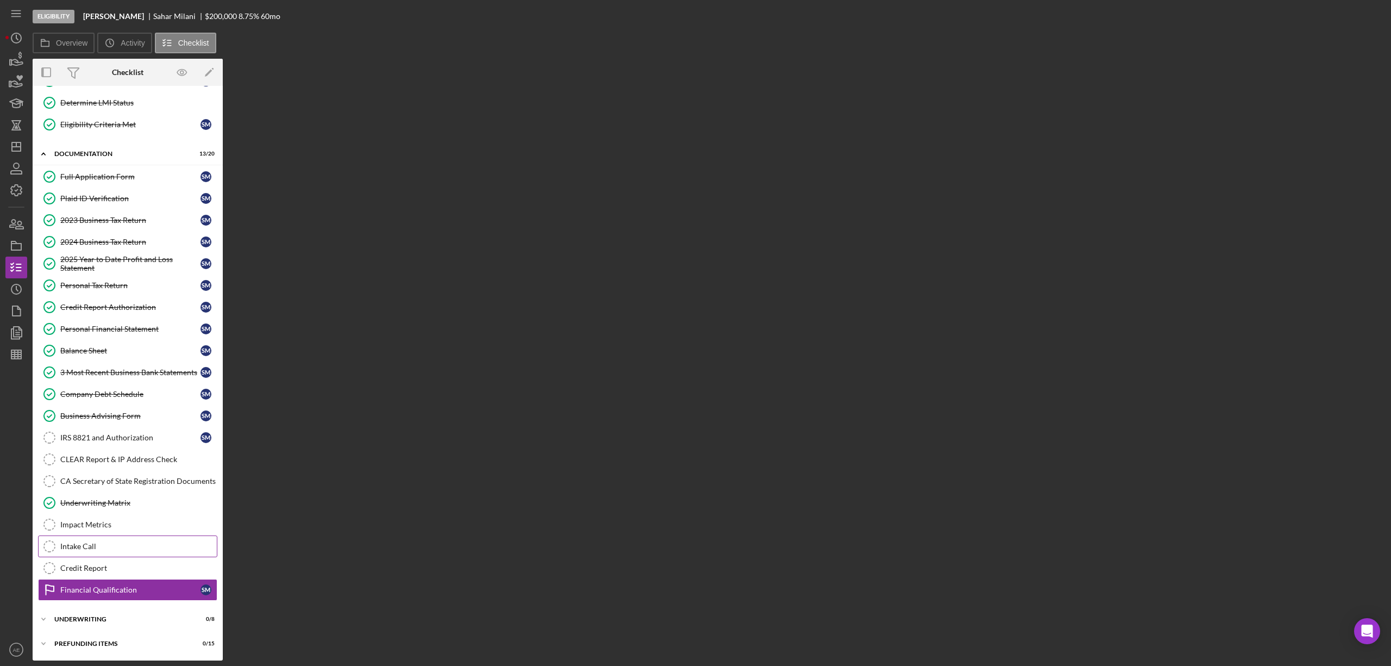
scroll to position [118, 0]
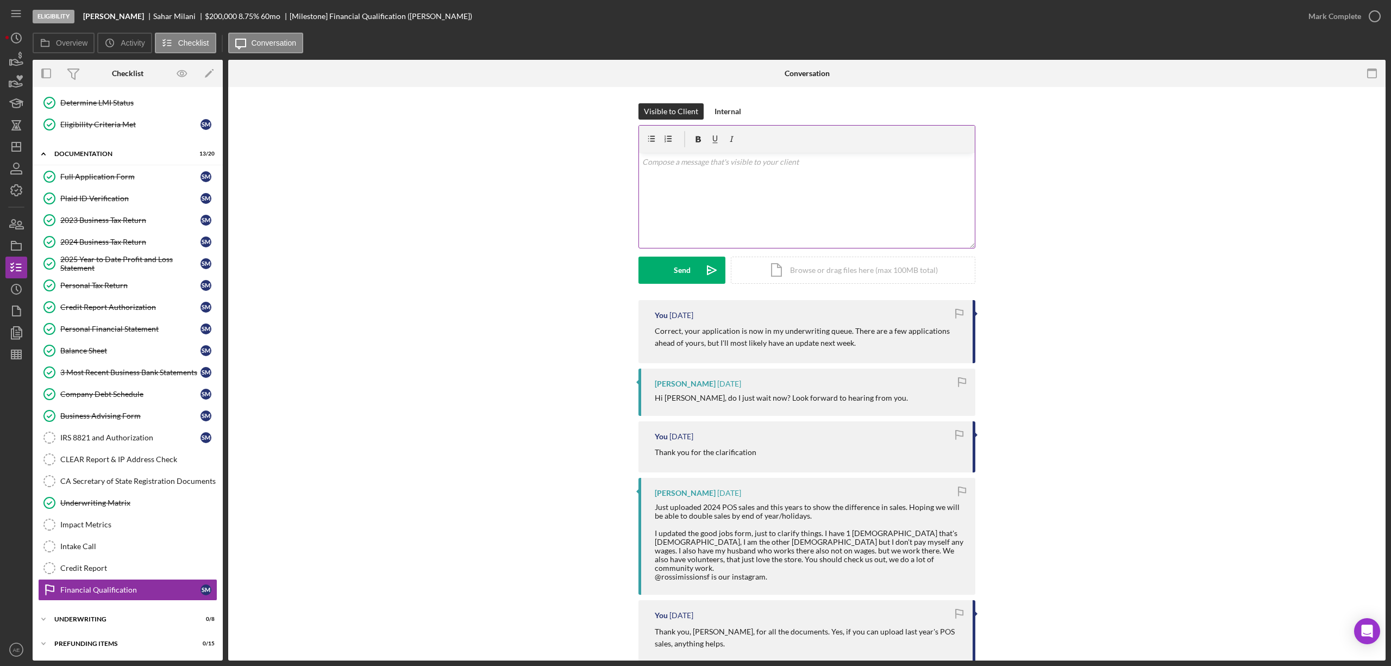
click at [746, 203] on div "v Color teal Color pink Remove color Add row above Add row below Add column bef…" at bounding box center [807, 200] width 336 height 95
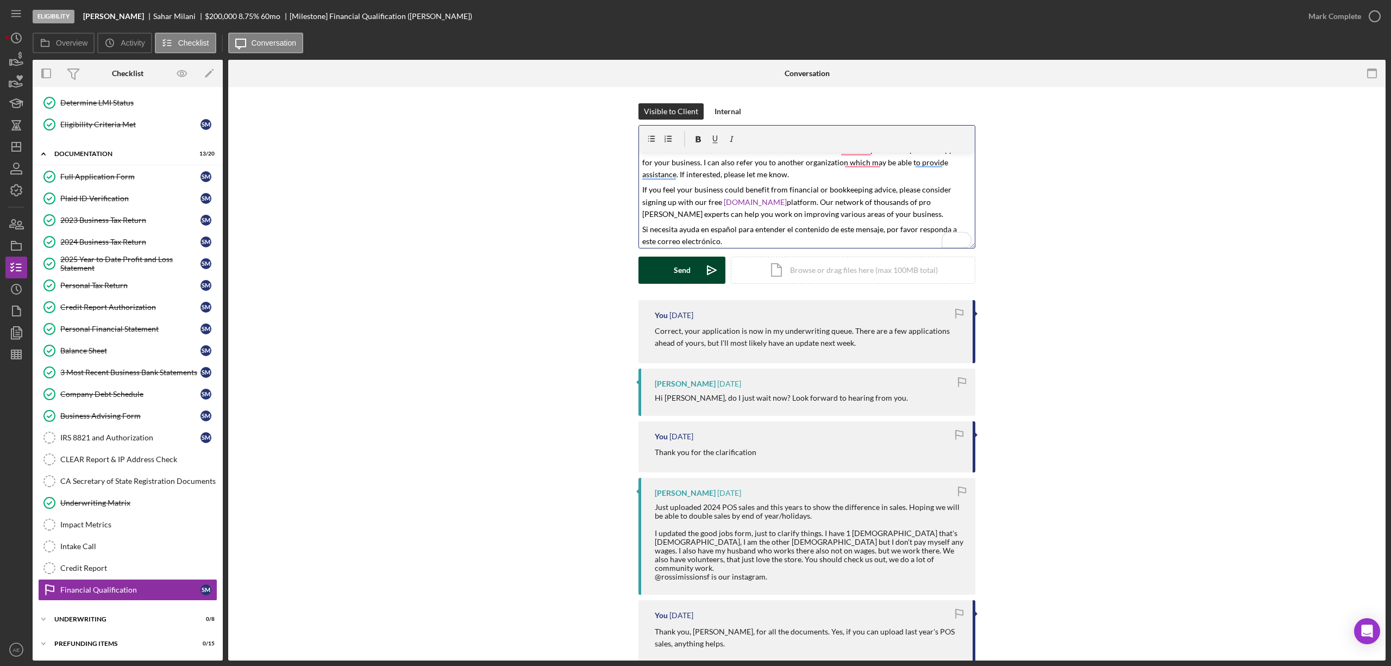
scroll to position [142, 0]
click at [677, 278] on div "Send" at bounding box center [682, 269] width 17 height 27
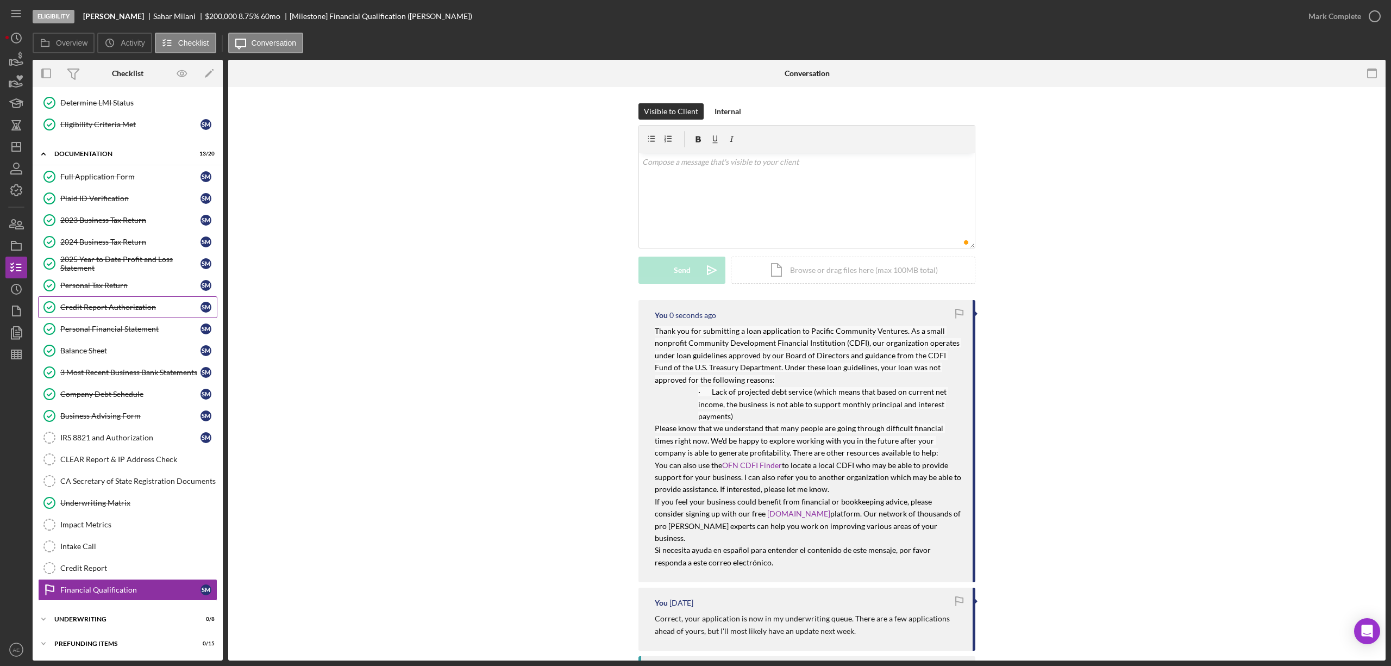
scroll to position [0, 0]
click at [16, 246] on icon "button" at bounding box center [16, 245] width 27 height 27
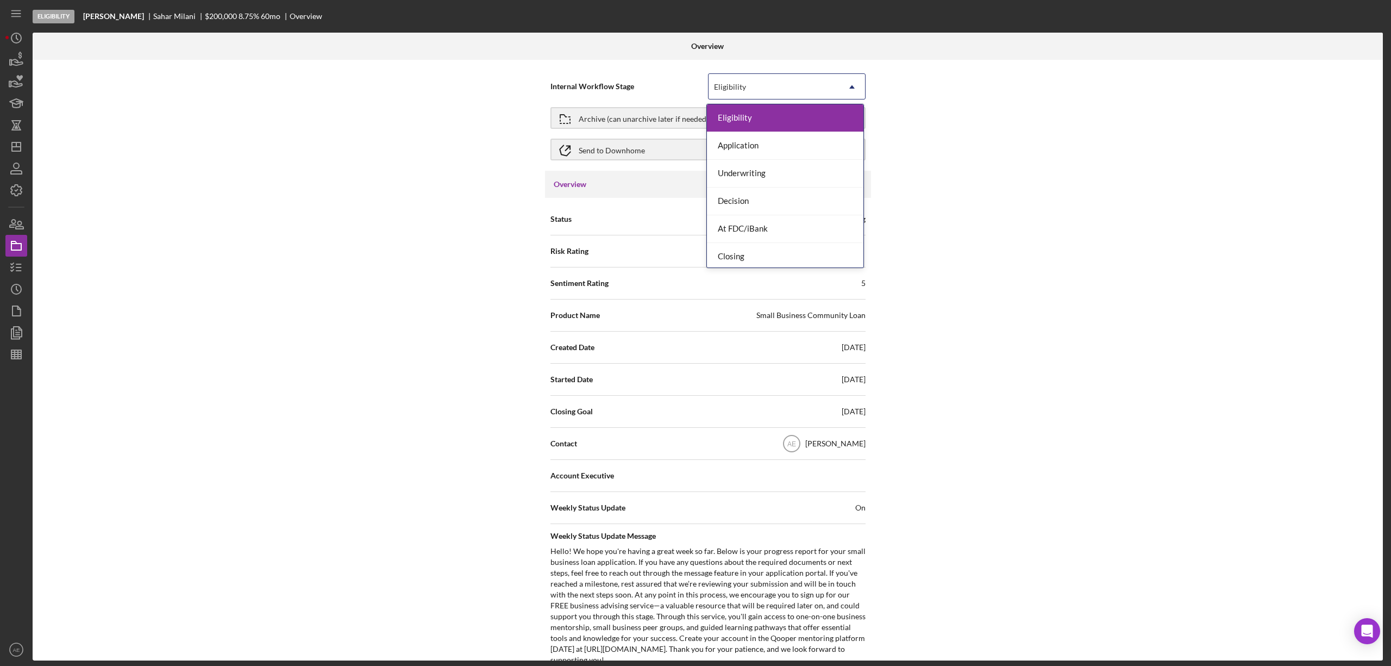
click at [772, 76] on div "Eligibility" at bounding box center [774, 86] width 130 height 25
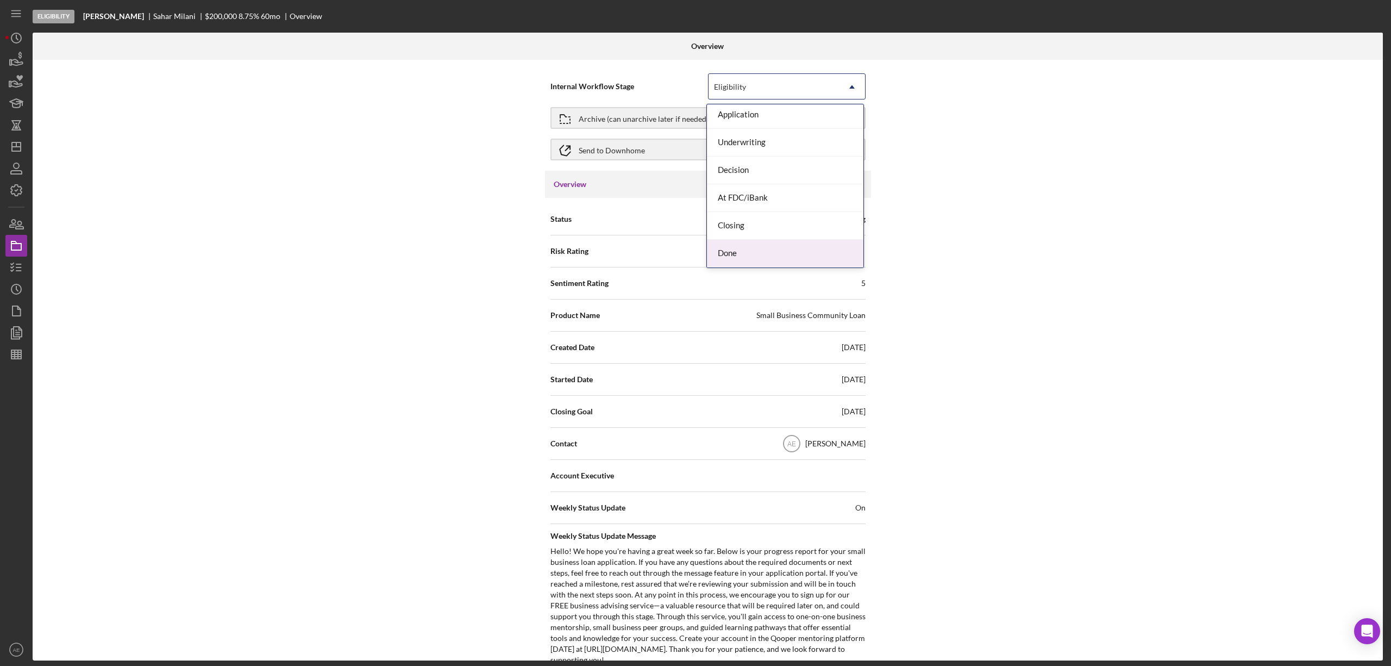
click at [746, 250] on div "Done" at bounding box center [785, 254] width 156 height 28
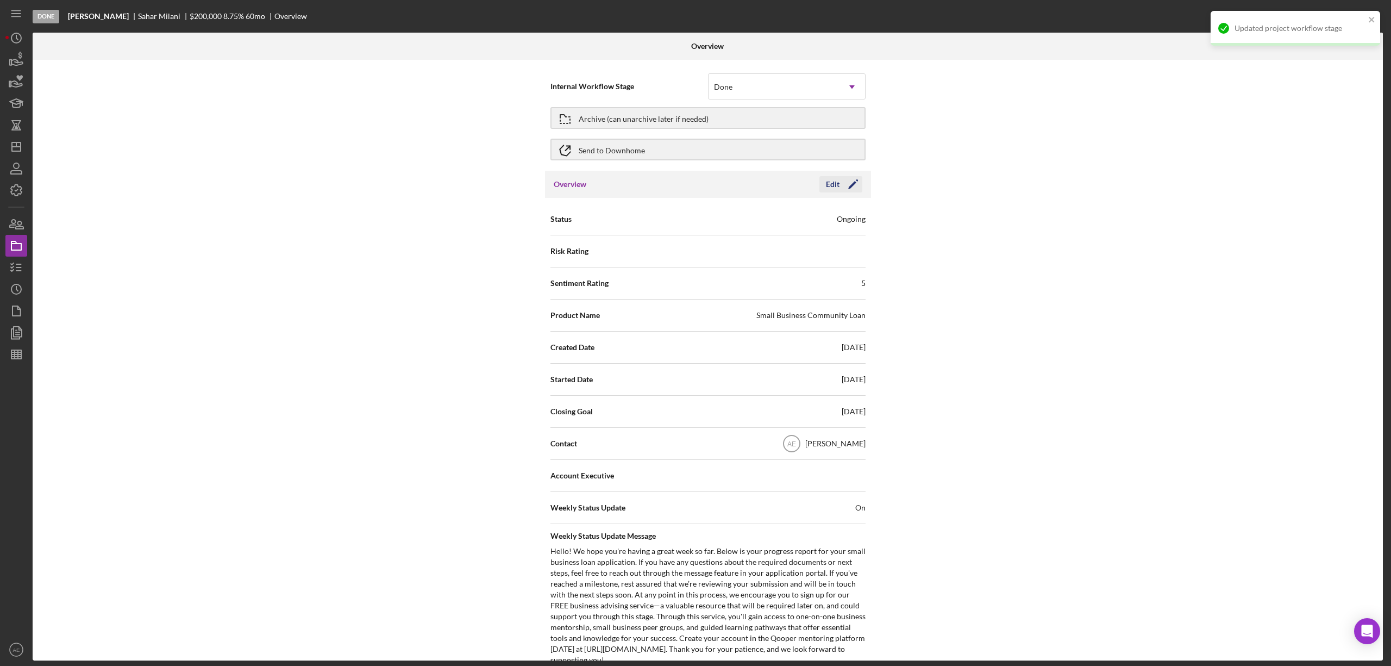
click at [831, 187] on div "Edit" at bounding box center [833, 184] width 14 height 16
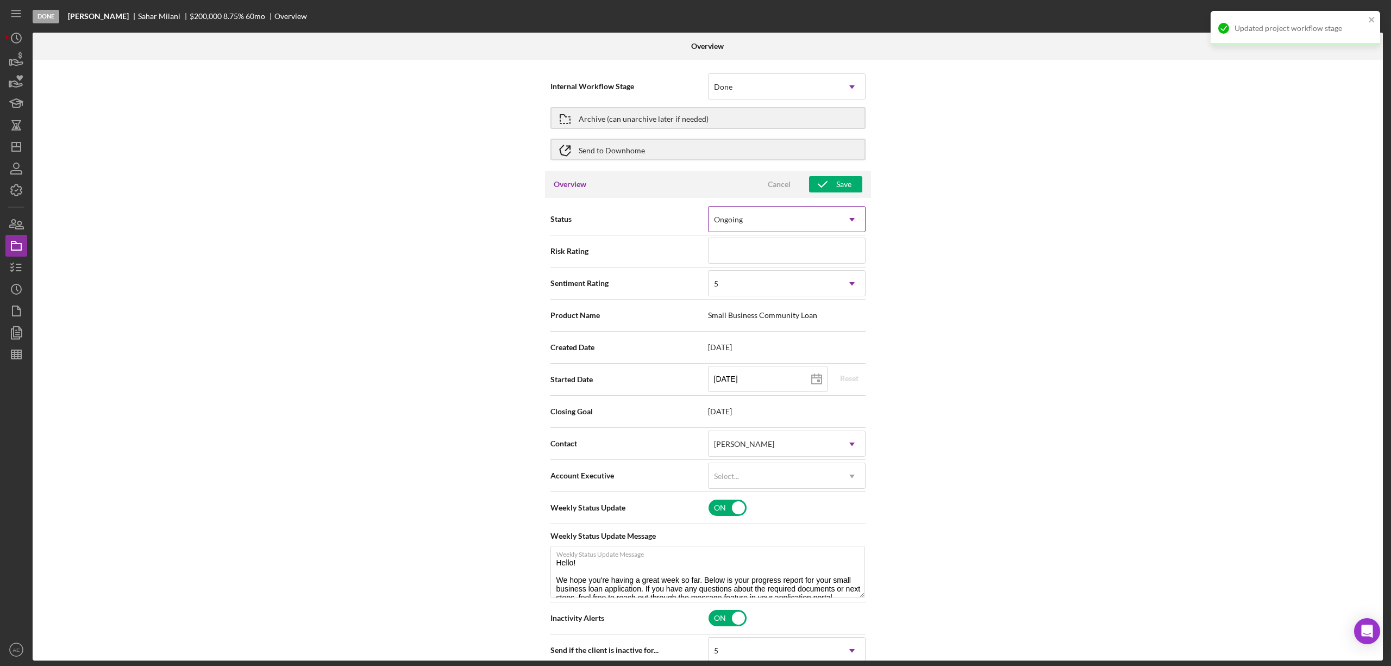
click at [759, 214] on div "Ongoing" at bounding box center [774, 219] width 130 height 25
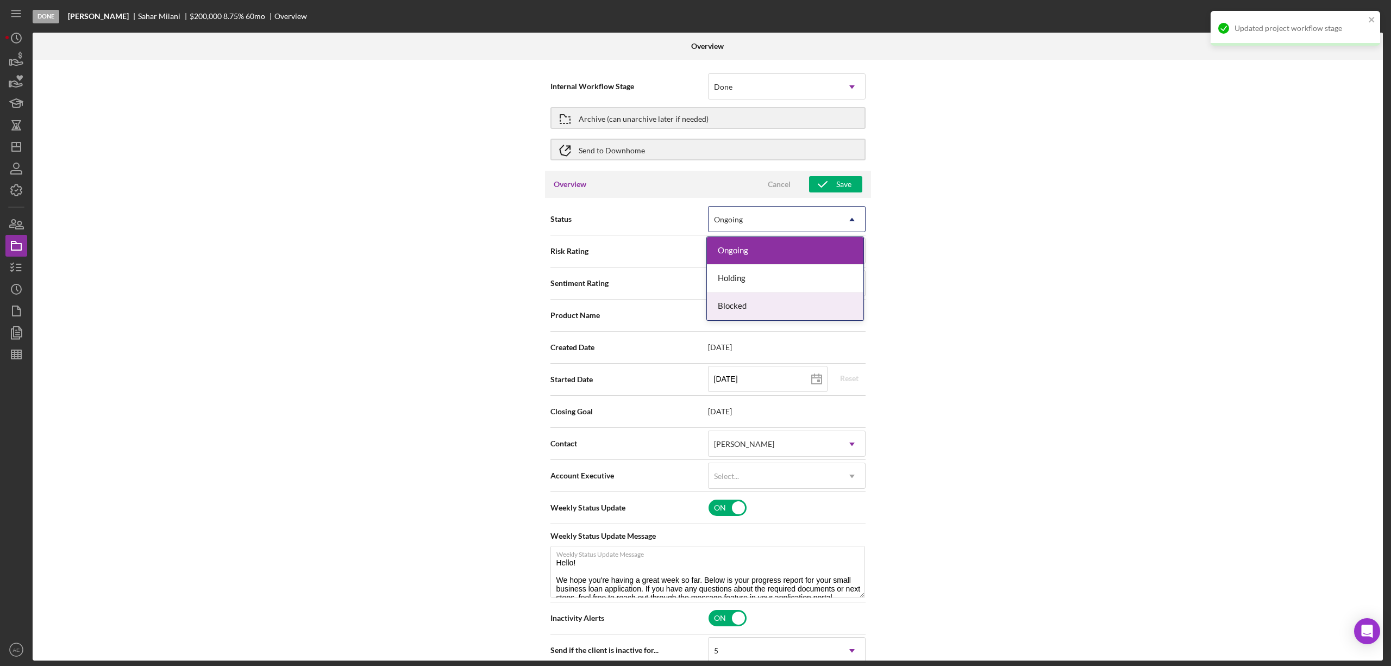
click at [744, 310] on div "Blocked" at bounding box center [785, 306] width 156 height 28
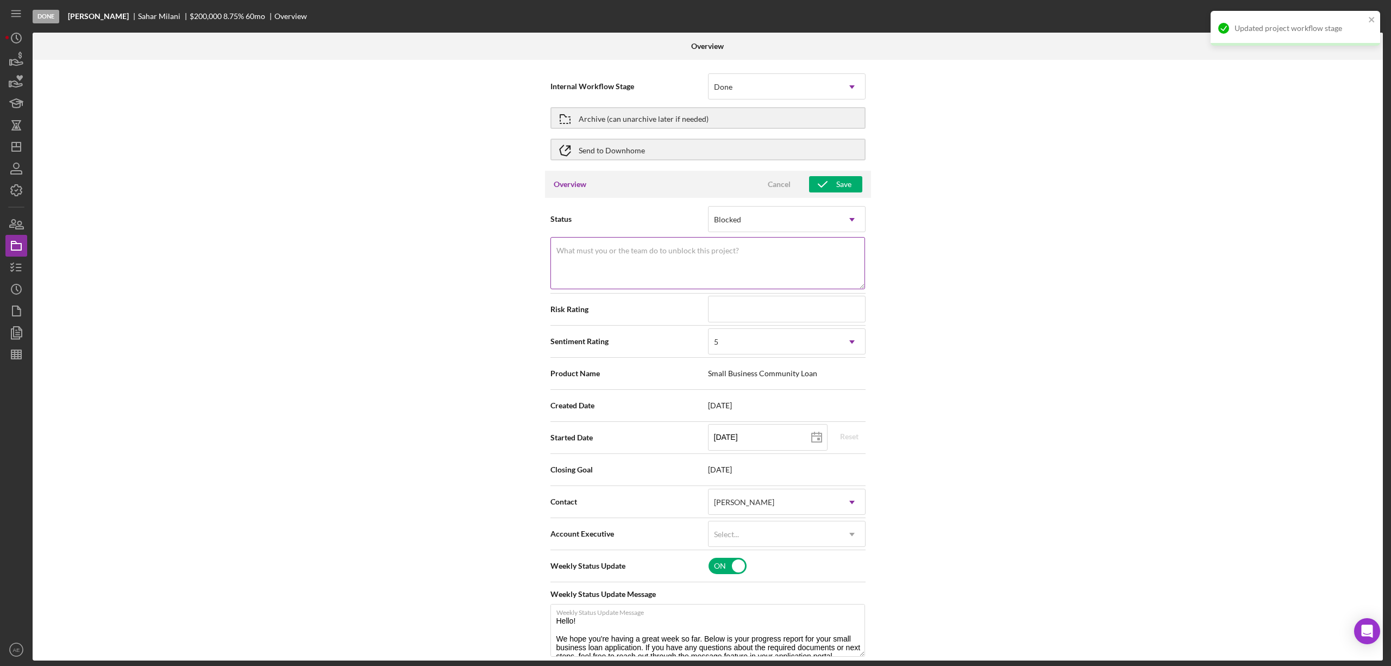
click at [714, 265] on textarea "What must you or the team do to unblock this project?" at bounding box center [707, 263] width 315 height 52
type textarea "L"
drag, startPoint x: 617, startPoint y: 254, endPoint x: 520, endPoint y: 254, distance: 97.3
click at [520, 254] on div "Internal Workflow Stage Done Icon/Dropdown Arrow Archive (can unarchive later i…" at bounding box center [708, 360] width 1350 height 600
type textarea "Low DSCR"
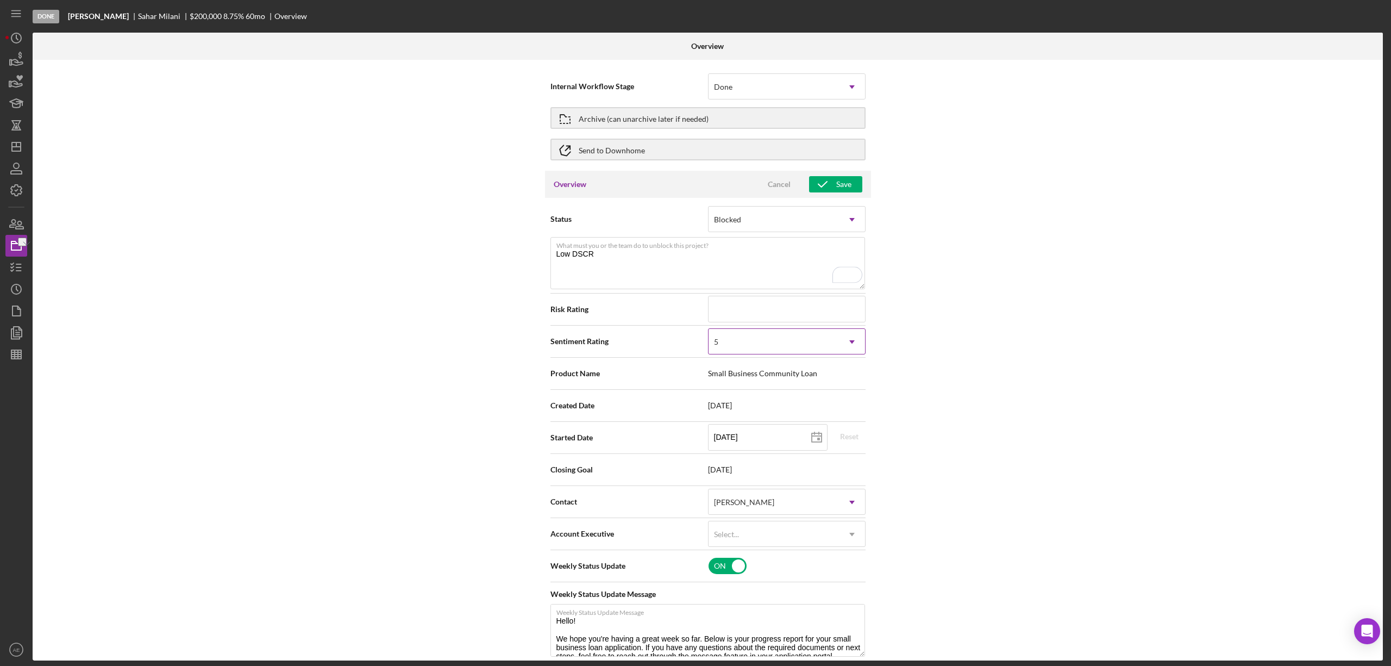
click at [760, 343] on div "5" at bounding box center [774, 341] width 130 height 25
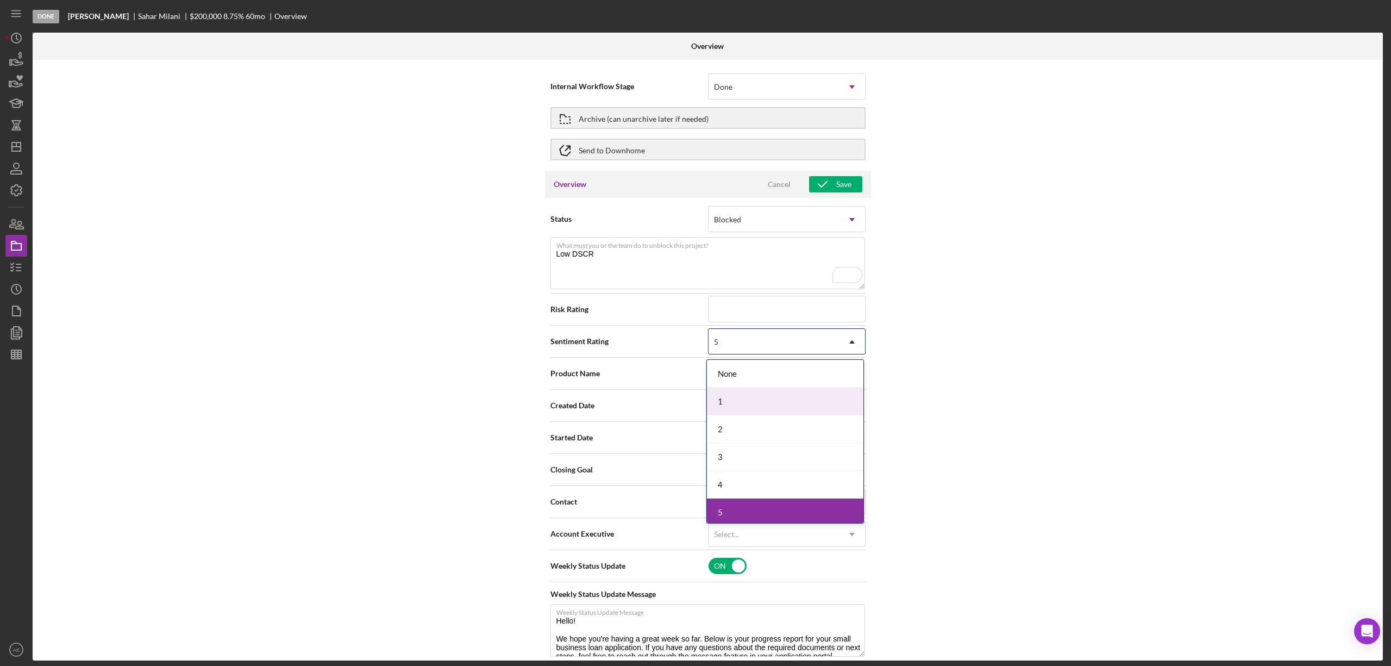
click at [729, 402] on div "1" at bounding box center [785, 401] width 156 height 28
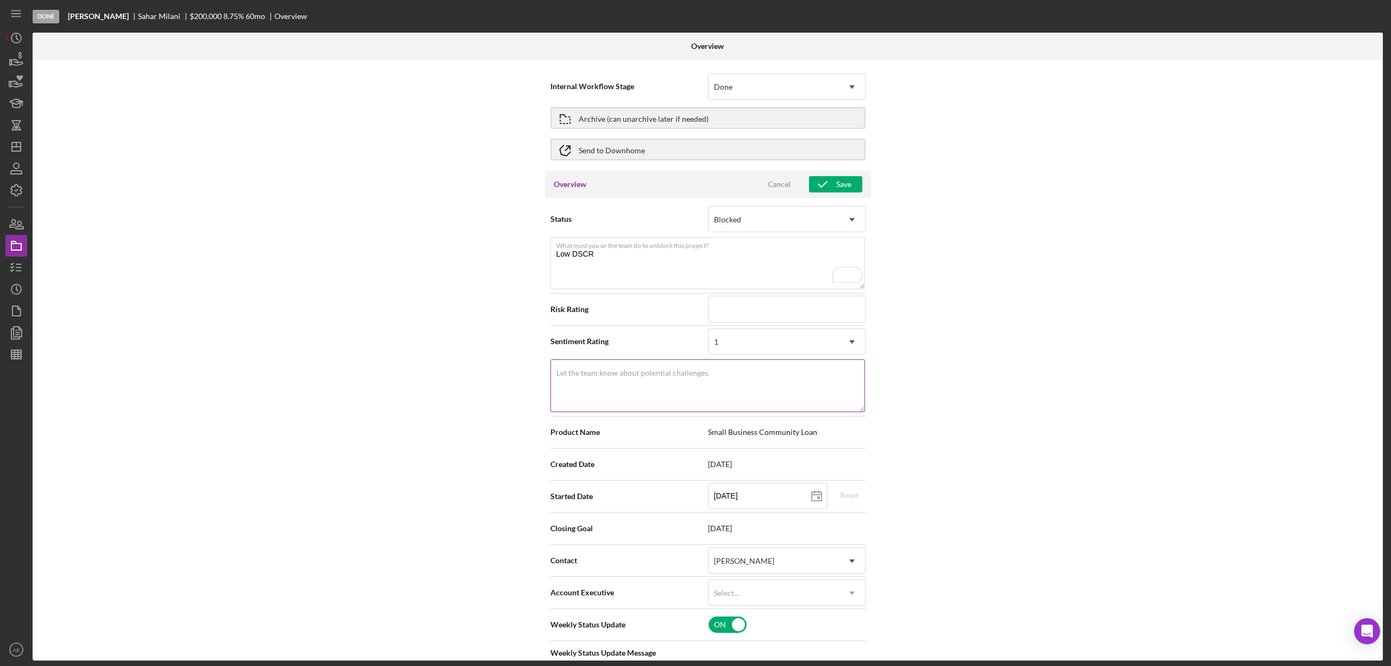
click at [704, 381] on textarea "Let the team know about potential challenges." at bounding box center [707, 385] width 315 height 52
paste textarea "Low DSCR"
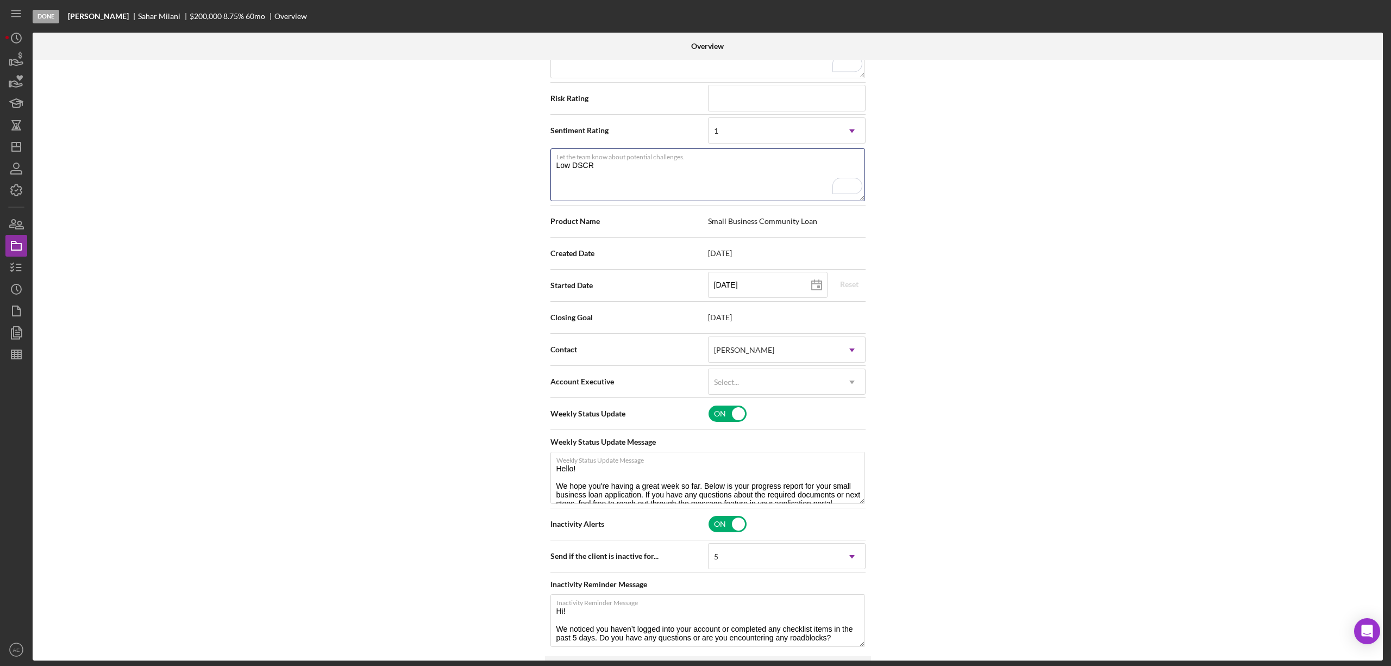
scroll to position [217, 0]
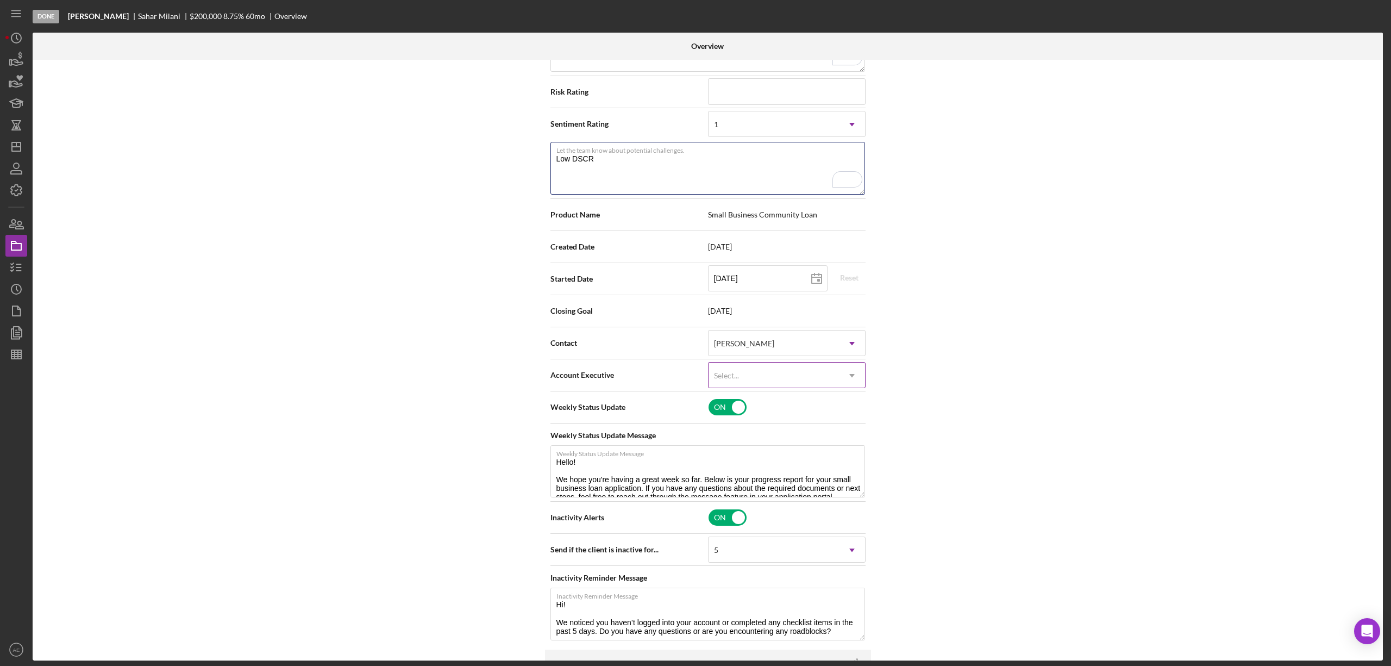
type textarea "Low DSCR"
click at [720, 373] on div "Select..." at bounding box center [726, 375] width 25 height 9
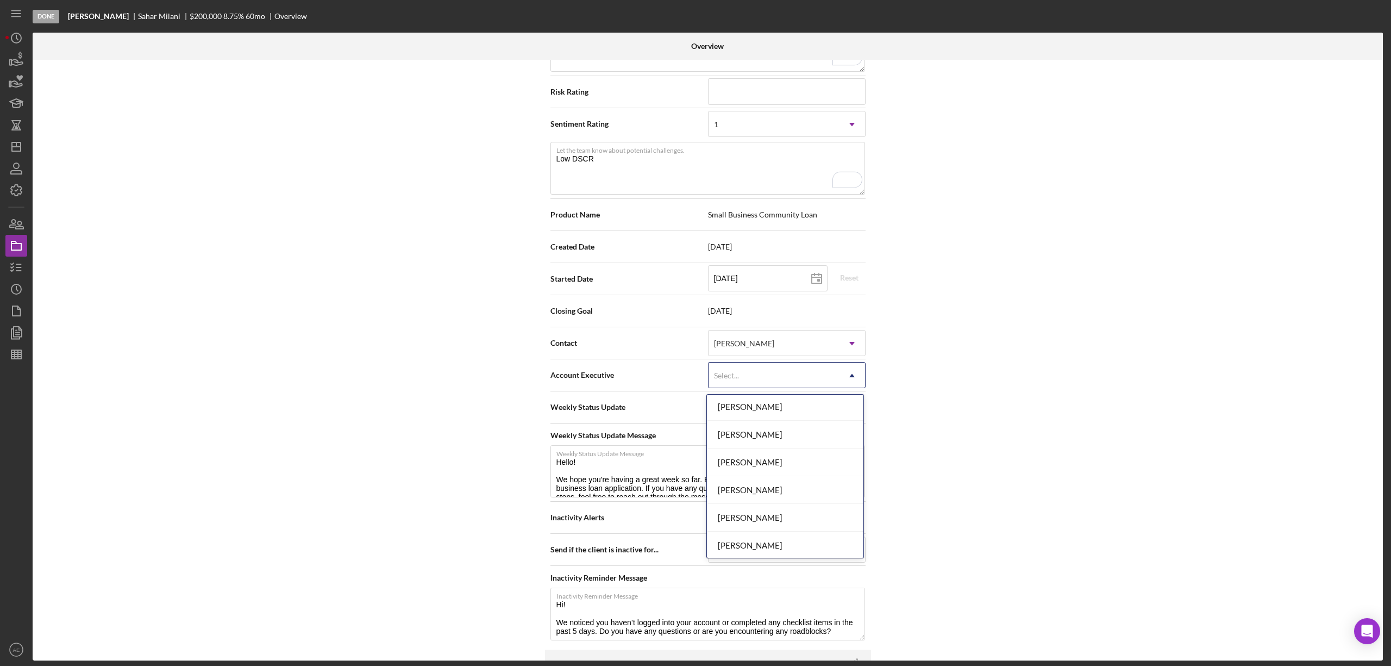
scroll to position [395, 0]
click at [757, 515] on div "[PERSON_NAME]" at bounding box center [785, 516] width 156 height 28
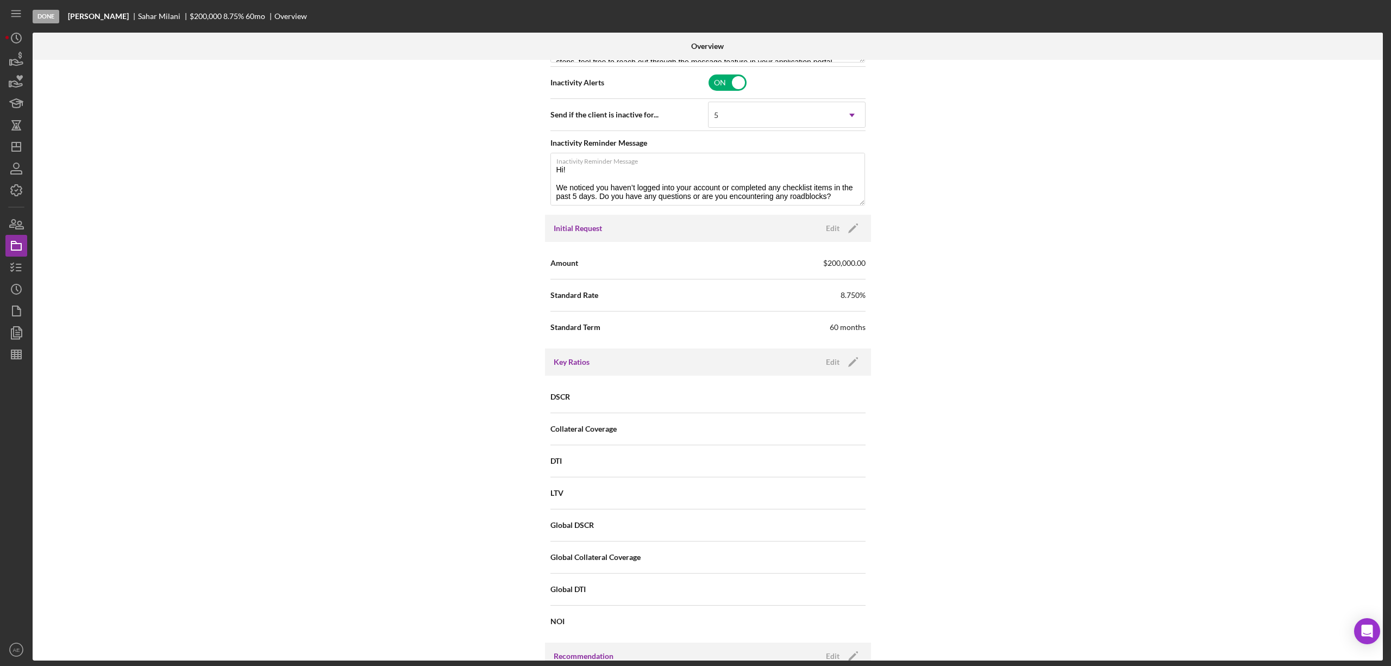
scroll to position [217, 0]
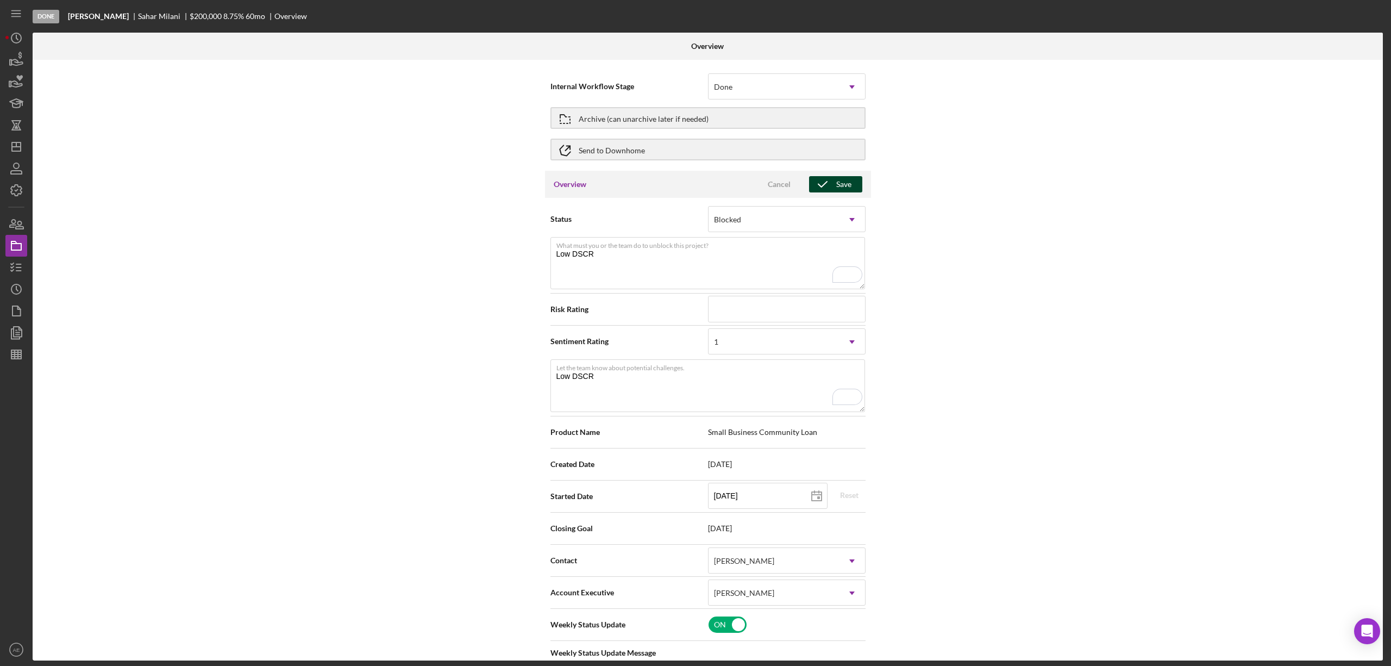
click at [824, 183] on polyline "button" at bounding box center [822, 183] width 9 height 5
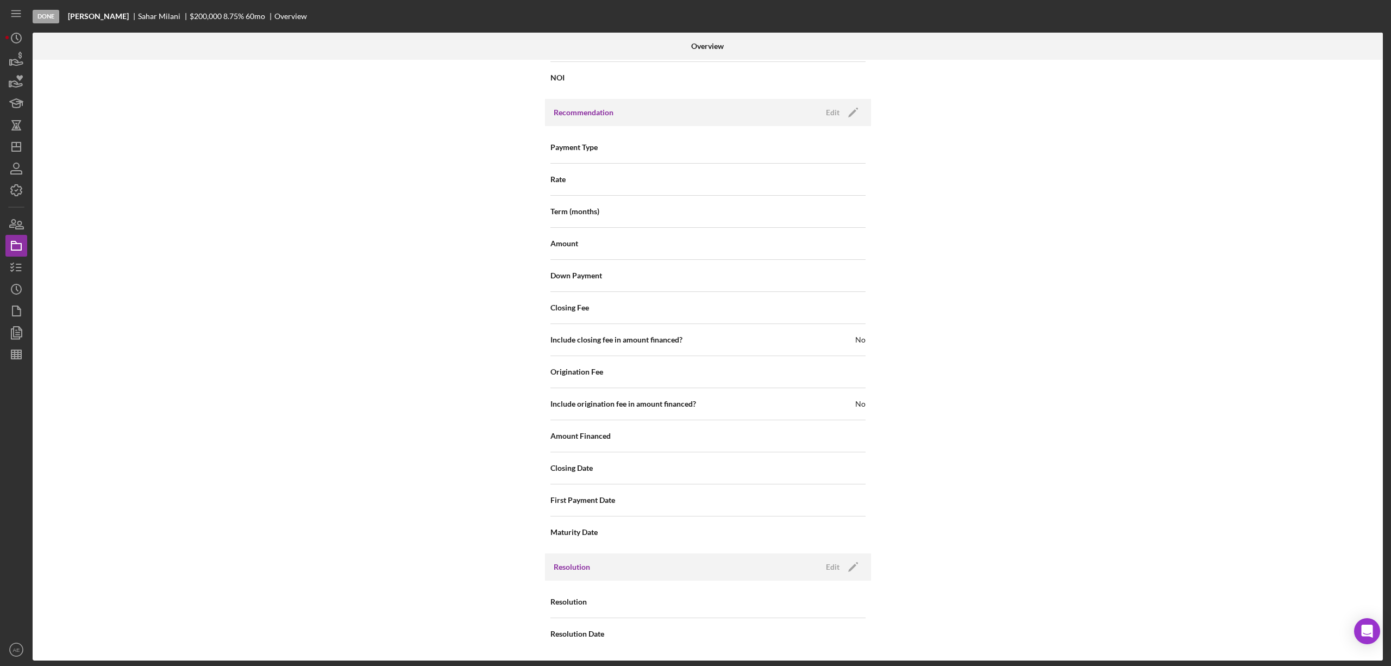
click at [820, 555] on div "Resolution Edit Icon/Edit" at bounding box center [708, 566] width 326 height 27
click at [826, 563] on div "Edit" at bounding box center [833, 567] width 14 height 16
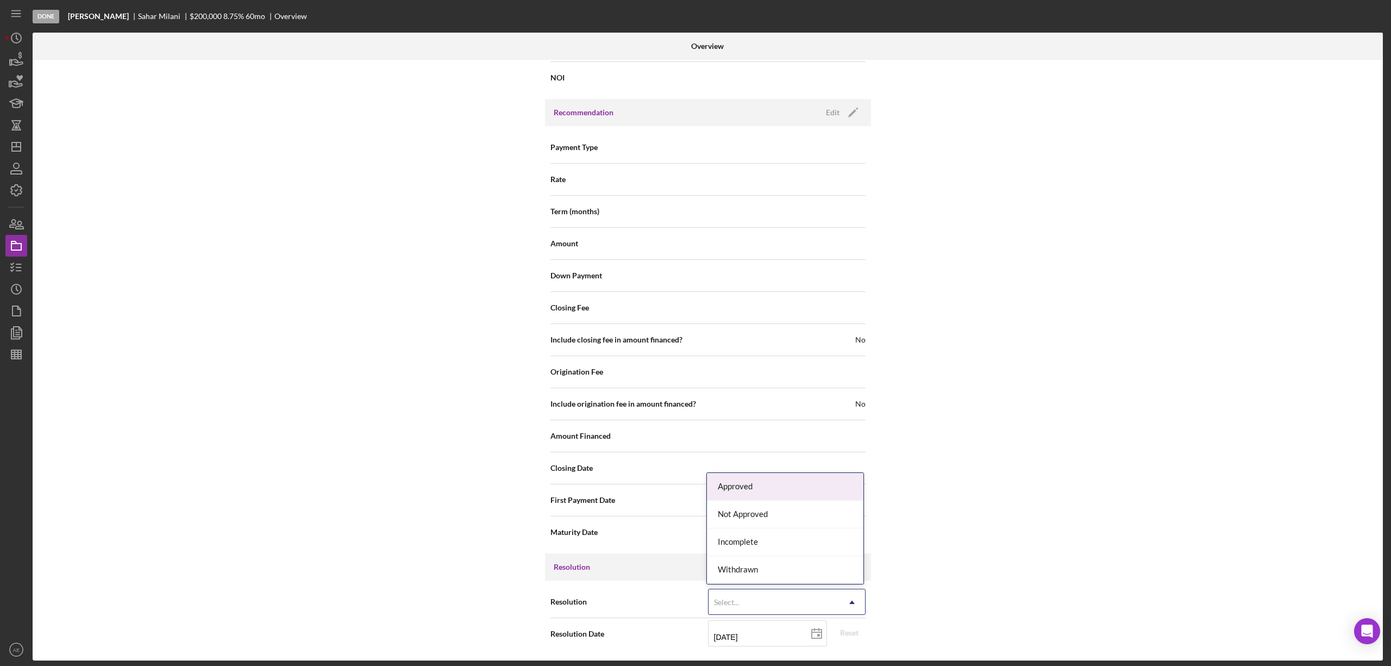
click at [781, 592] on div "Select..." at bounding box center [774, 602] width 130 height 25
click at [746, 515] on div "Not Approved" at bounding box center [785, 514] width 156 height 28
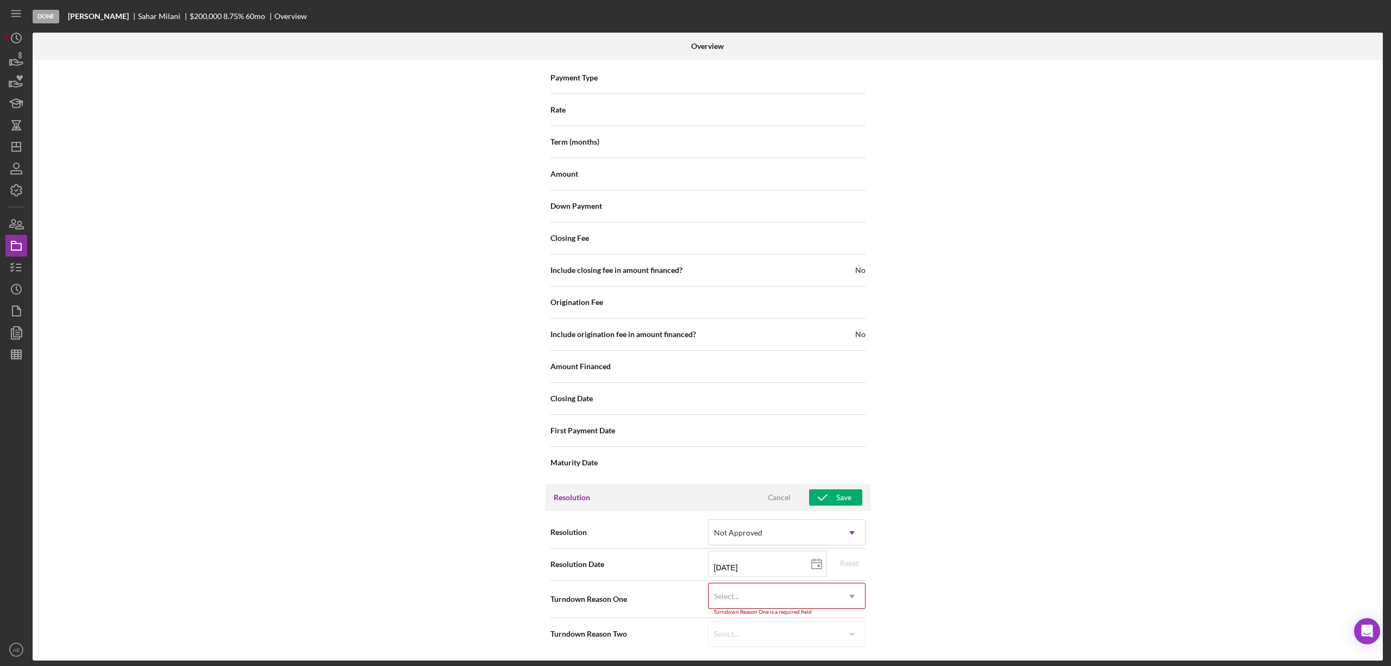
click at [755, 609] on div "Turndown Reason One is a required field" at bounding box center [787, 612] width 158 height 7
click at [756, 598] on div "Select..." at bounding box center [774, 596] width 130 height 25
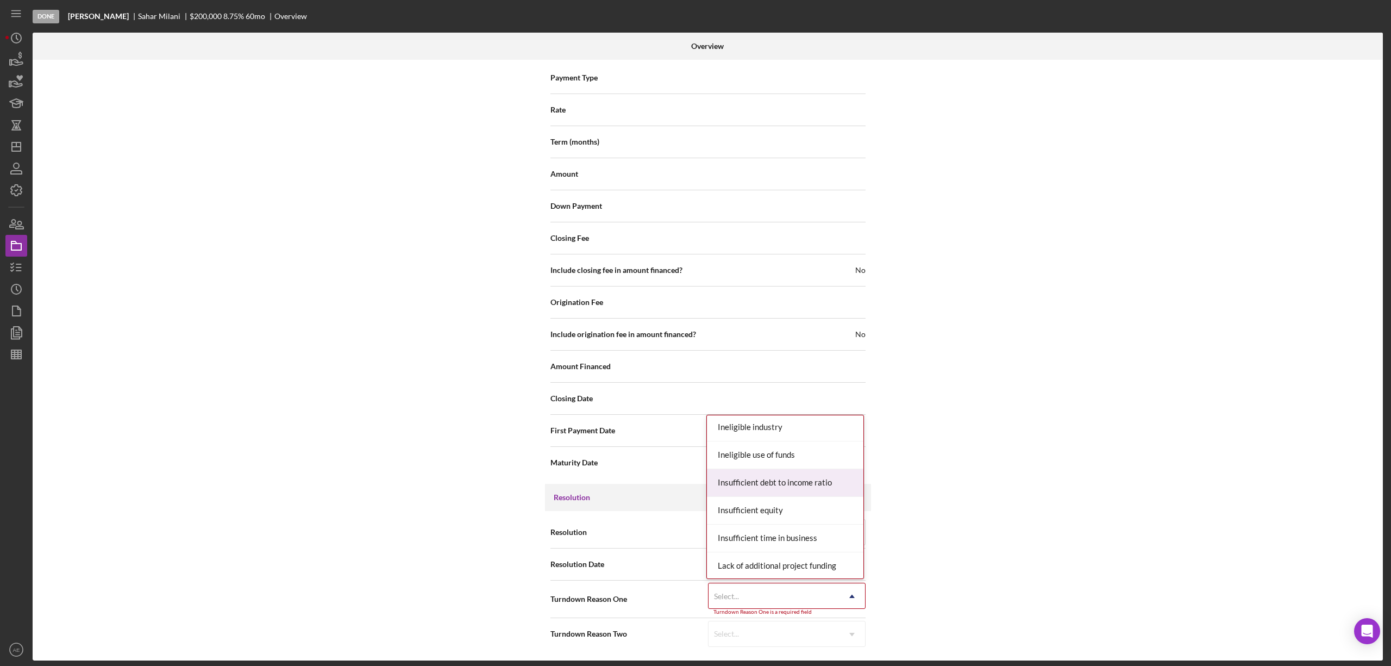
click at [779, 483] on div "Insufficient debt to income ratio" at bounding box center [785, 483] width 156 height 28
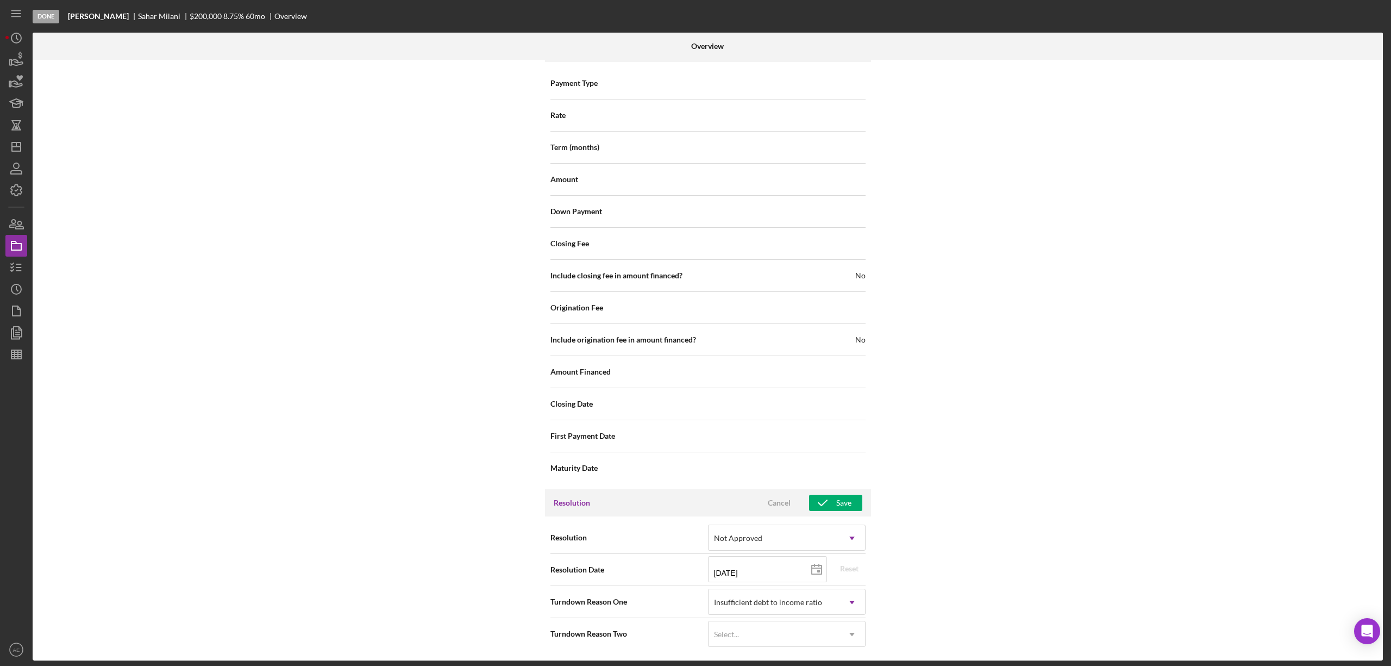
drag, startPoint x: 736, startPoint y: 638, endPoint x: 737, endPoint y: 616, distance: 21.8
click at [735, 635] on div "Select..." at bounding box center [726, 634] width 25 height 9
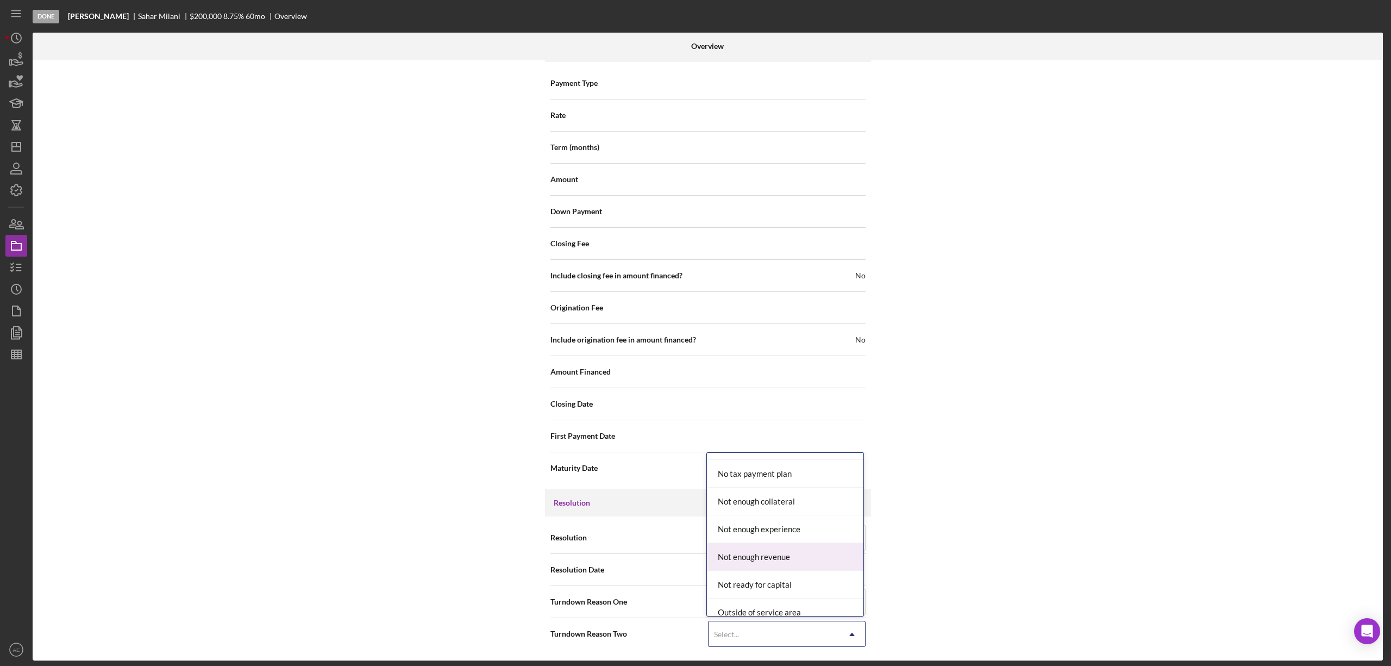
click at [774, 554] on div "Not enough revenue" at bounding box center [785, 557] width 156 height 28
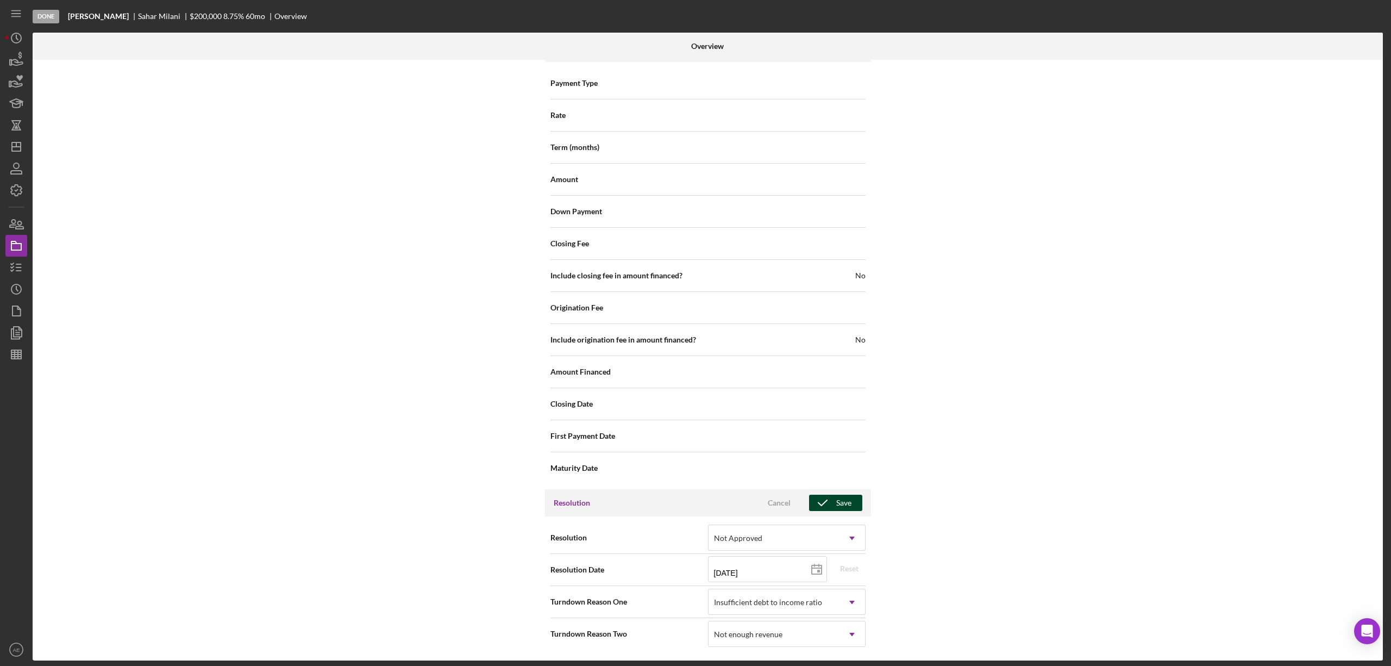
click at [818, 505] on icon "button" at bounding box center [822, 502] width 27 height 27
click at [27, 149] on icon "Icon/Dashboard" at bounding box center [16, 146] width 27 height 27
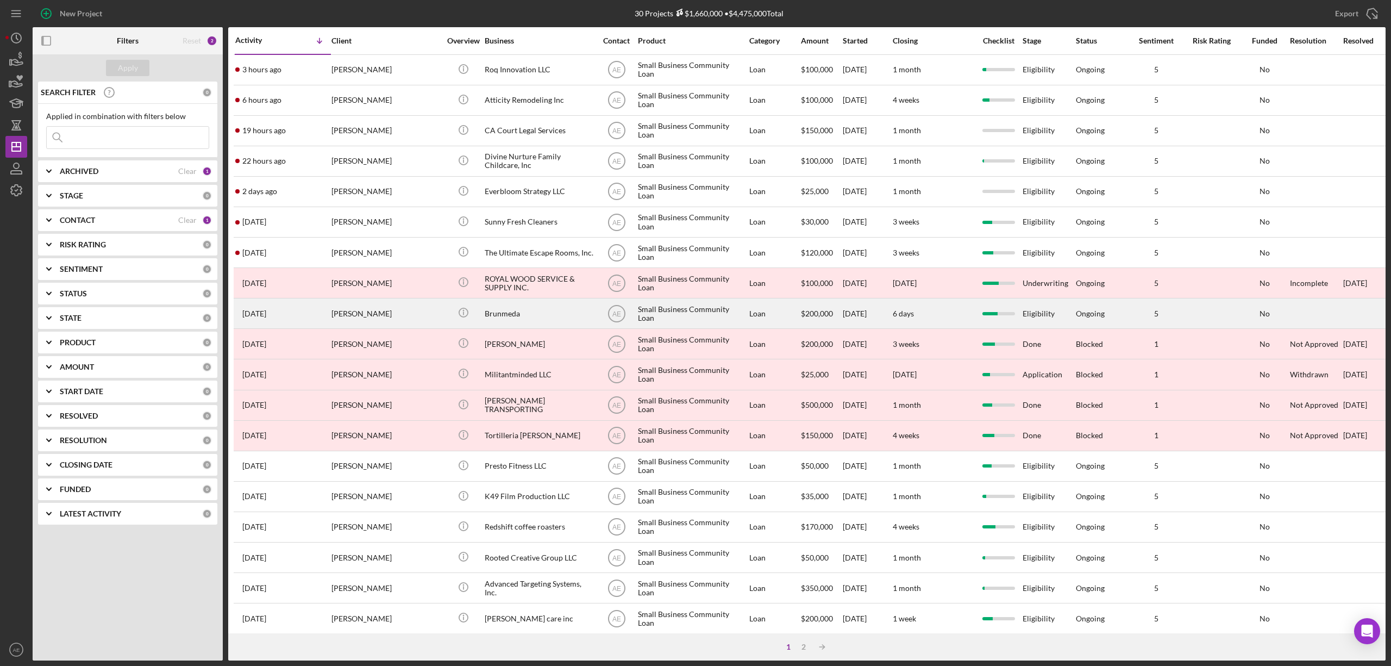
click at [506, 318] on div "Brunmeda" at bounding box center [539, 313] width 109 height 29
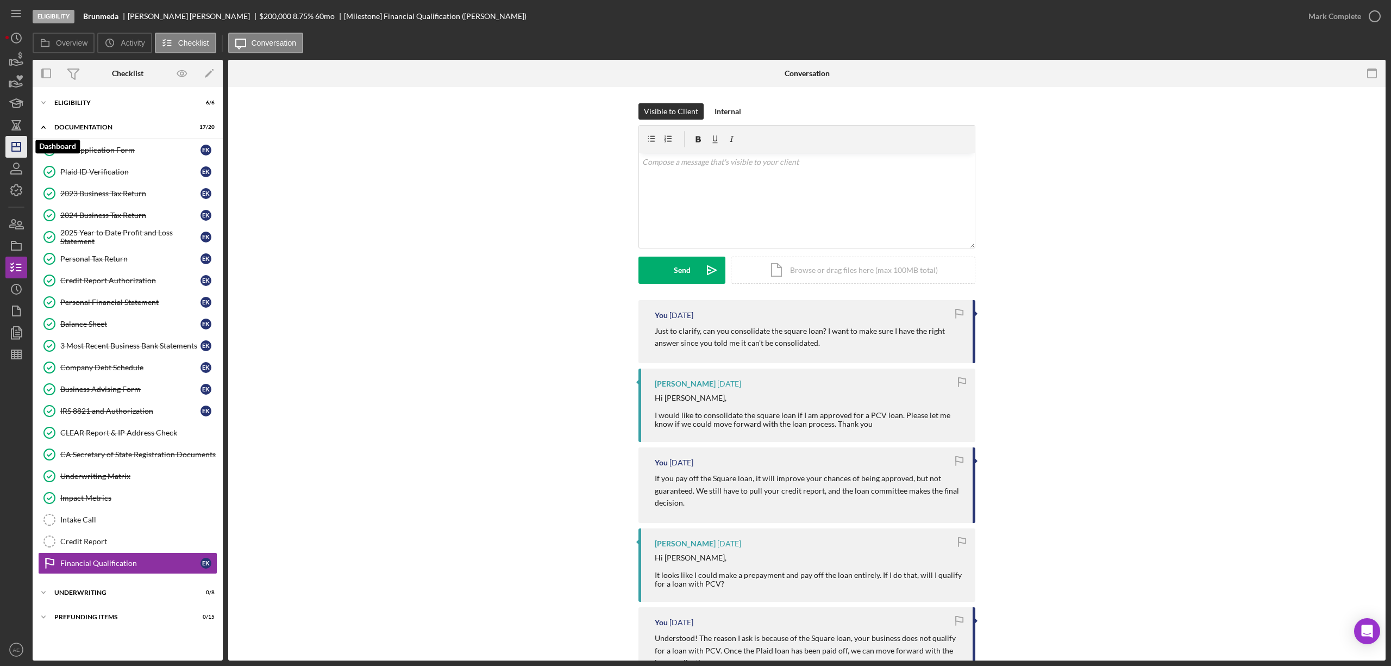
click at [14, 153] on icon "Icon/Dashboard" at bounding box center [16, 146] width 27 height 27
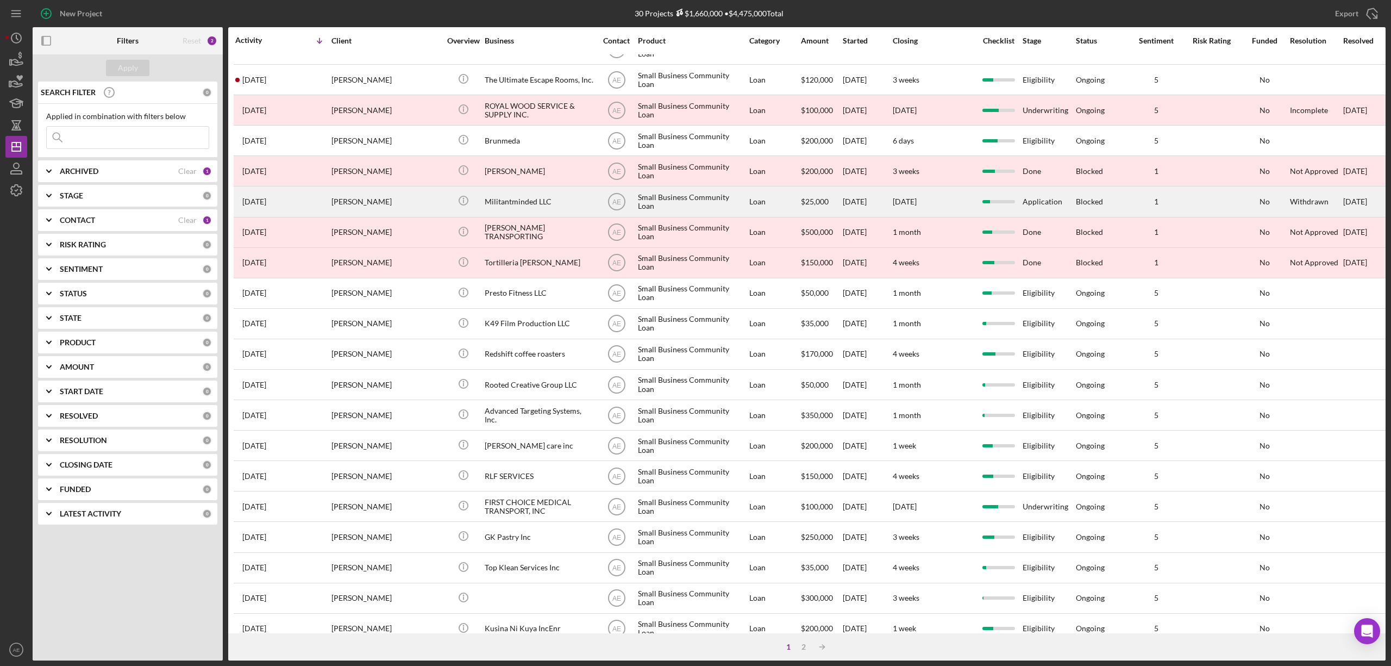
scroll to position [199, 0]
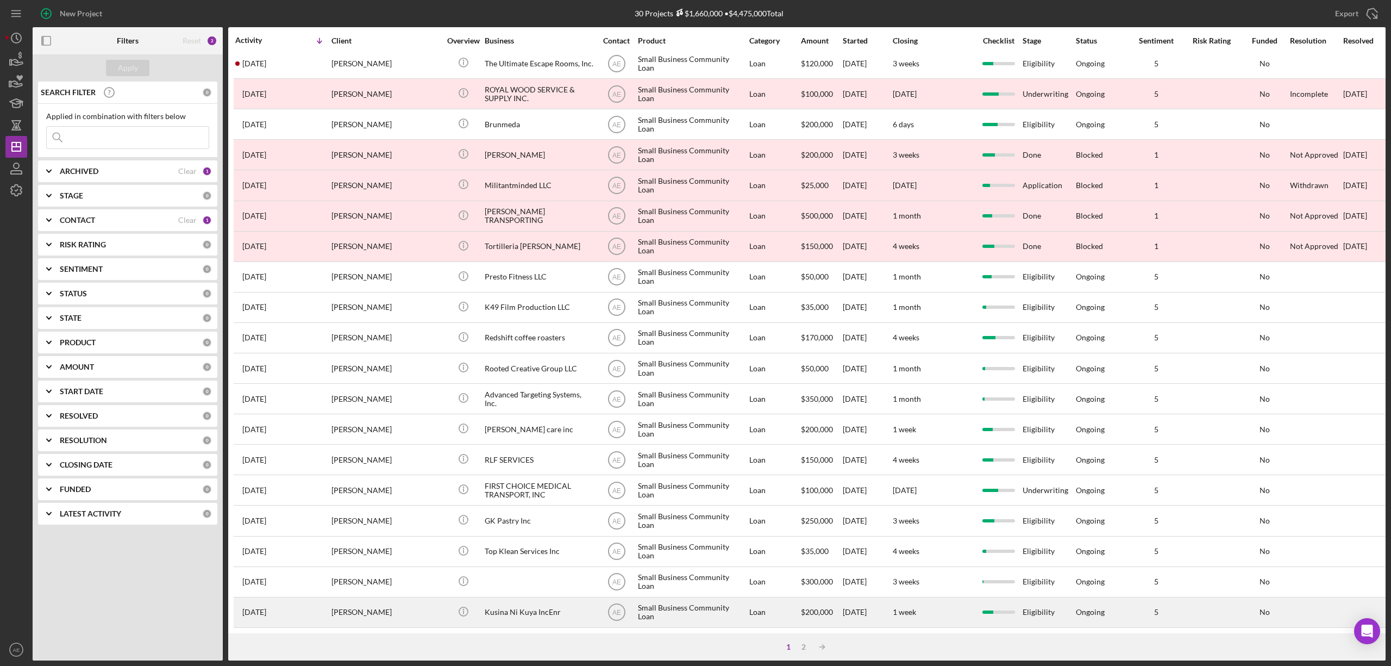
click at [503, 598] on div "Kusina Ni Kuya IncEnr" at bounding box center [539, 612] width 109 height 29
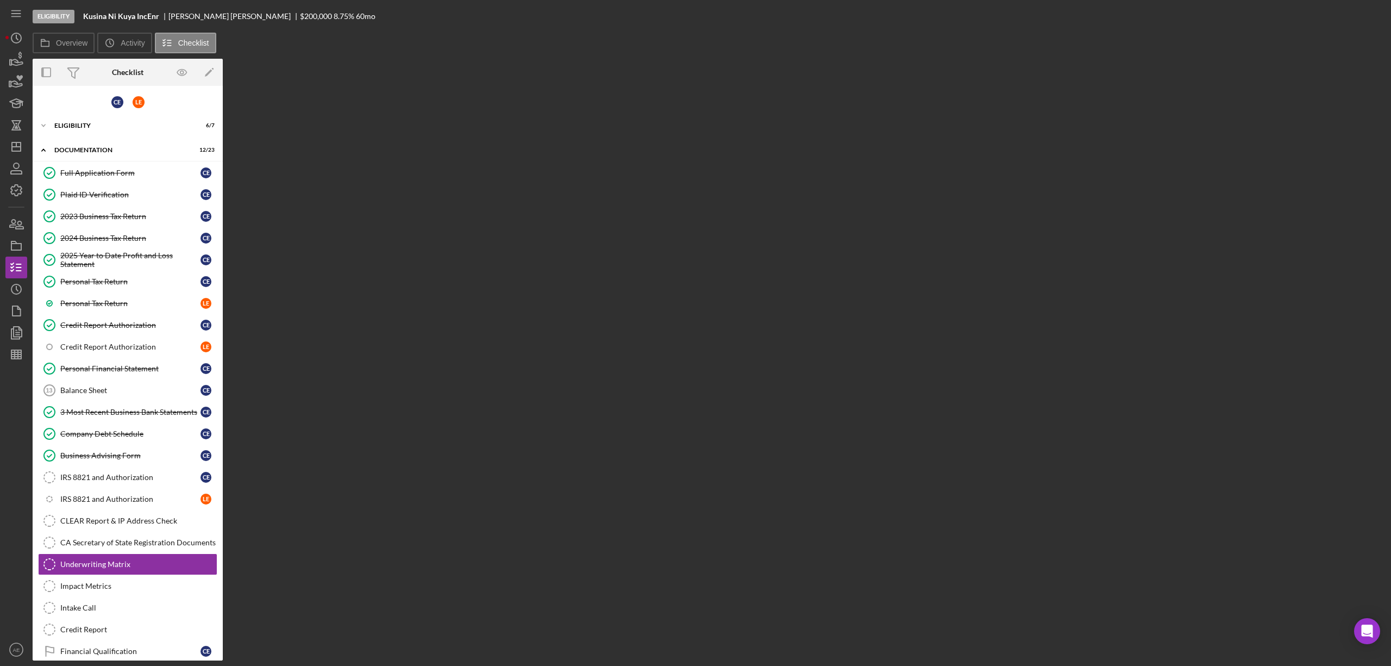
scroll to position [70, 0]
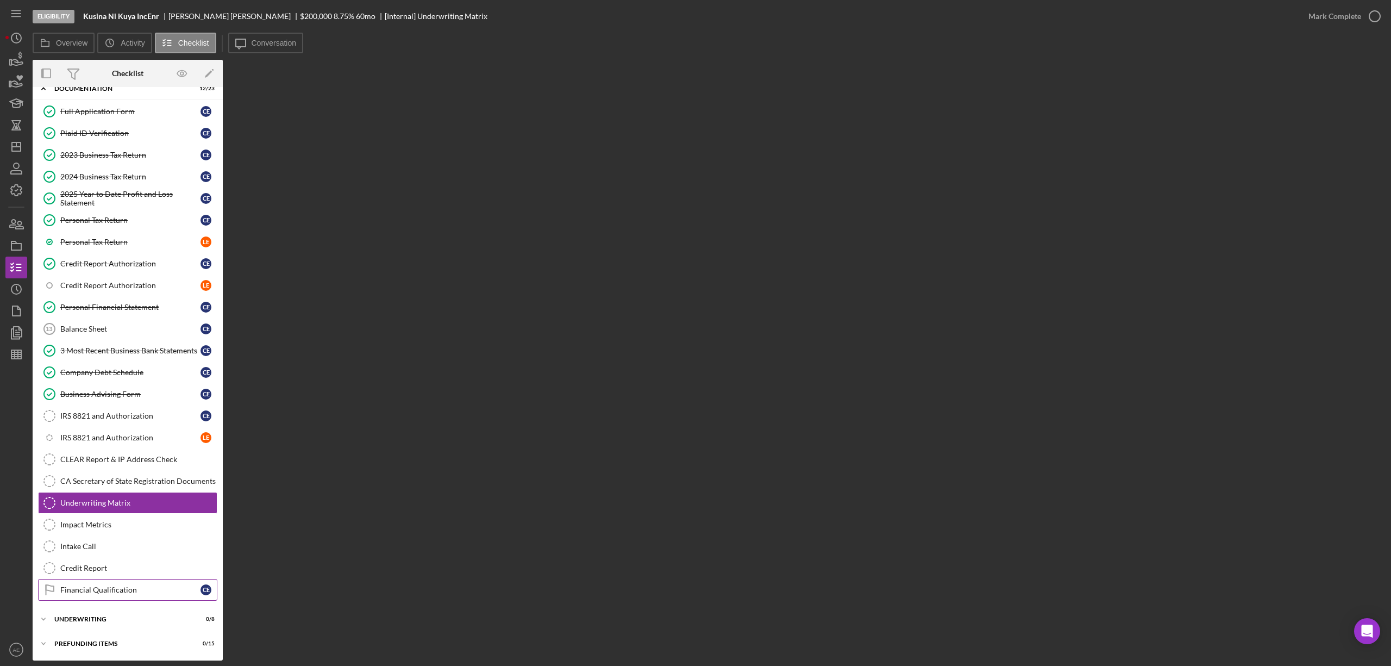
click at [110, 586] on div "Financial Qualification" at bounding box center [130, 589] width 140 height 9
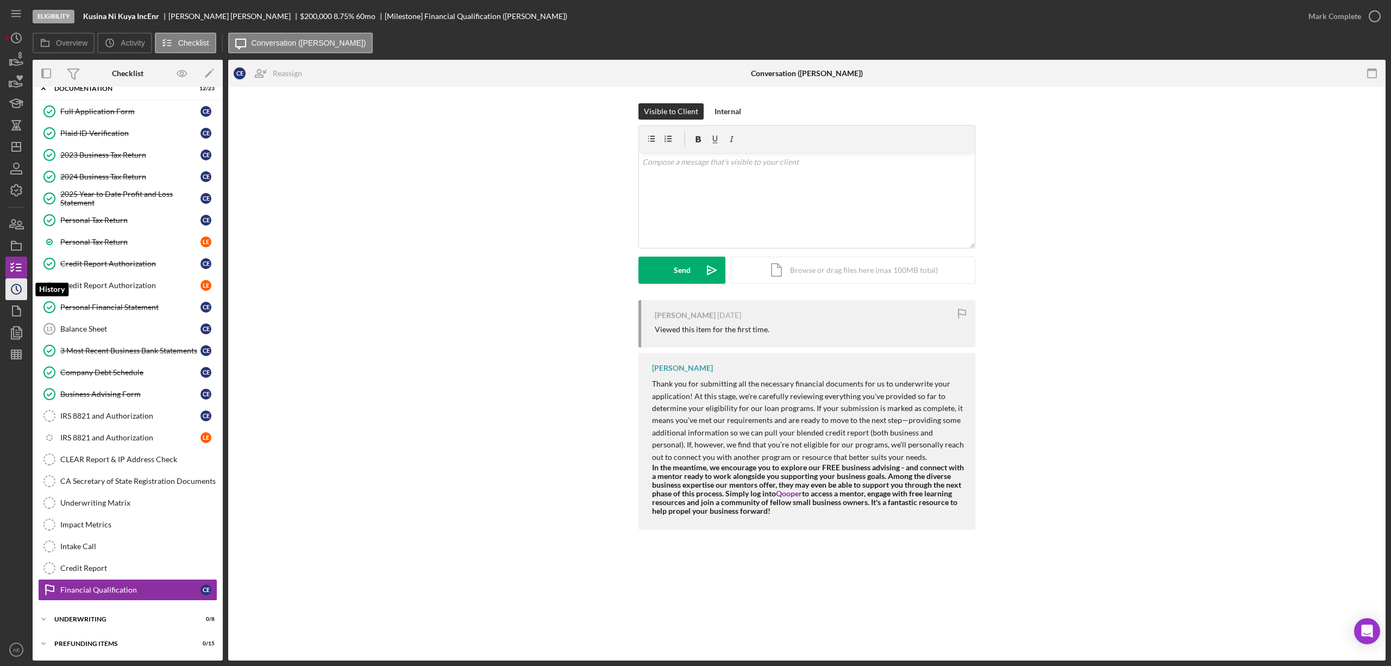
click at [5, 296] on icon "Icon/History" at bounding box center [16, 289] width 27 height 27
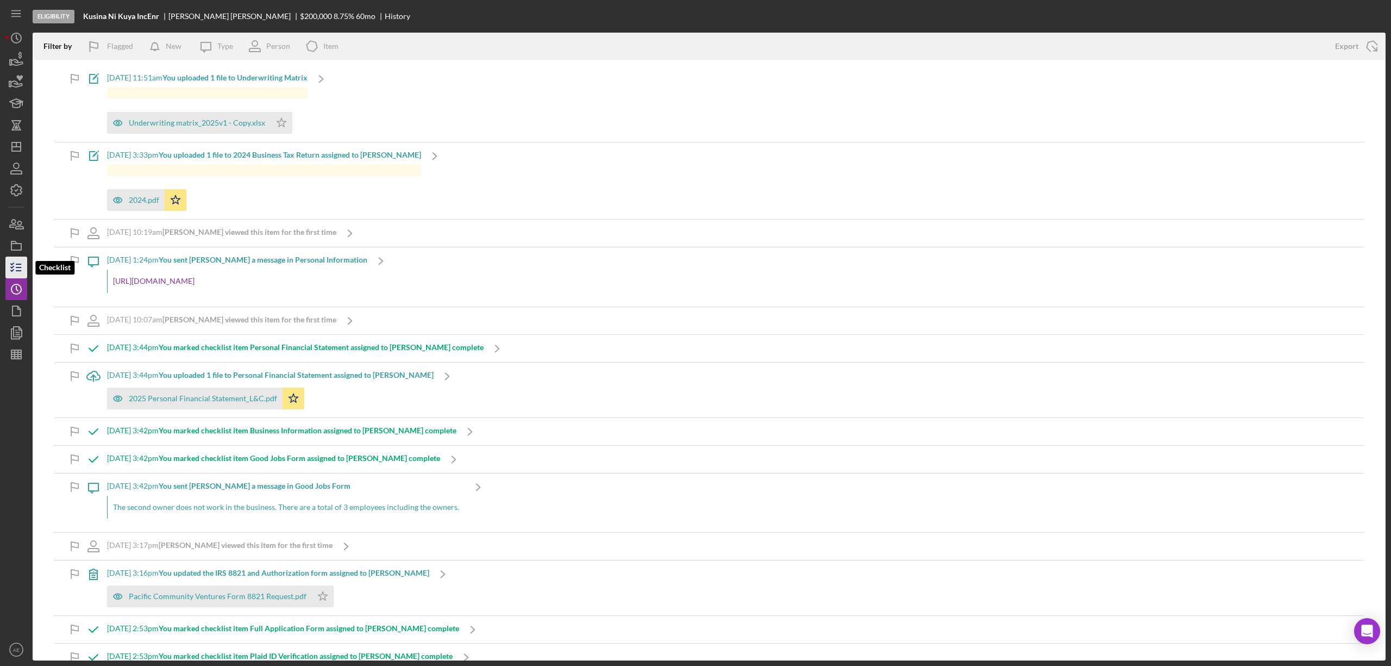
click at [13, 266] on polyline "button" at bounding box center [12, 267] width 3 height 2
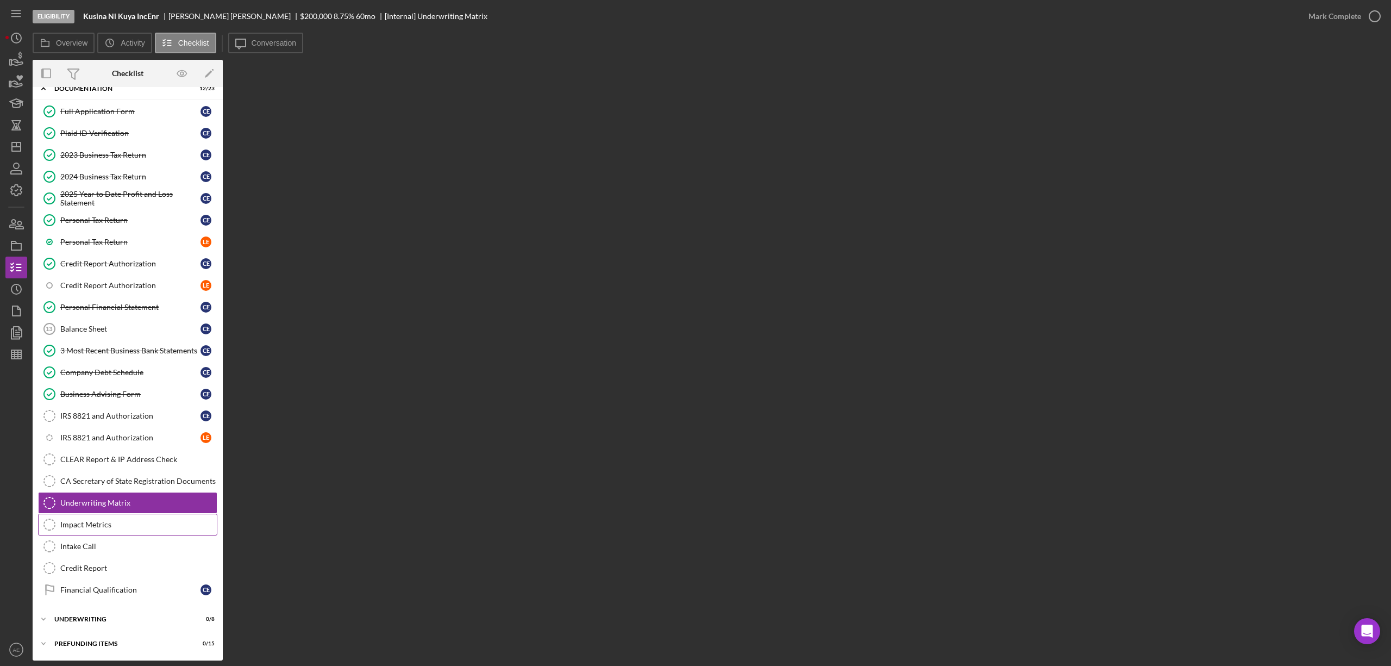
scroll to position [70, 0]
click at [109, 589] on div "Financial Qualification" at bounding box center [130, 589] width 140 height 9
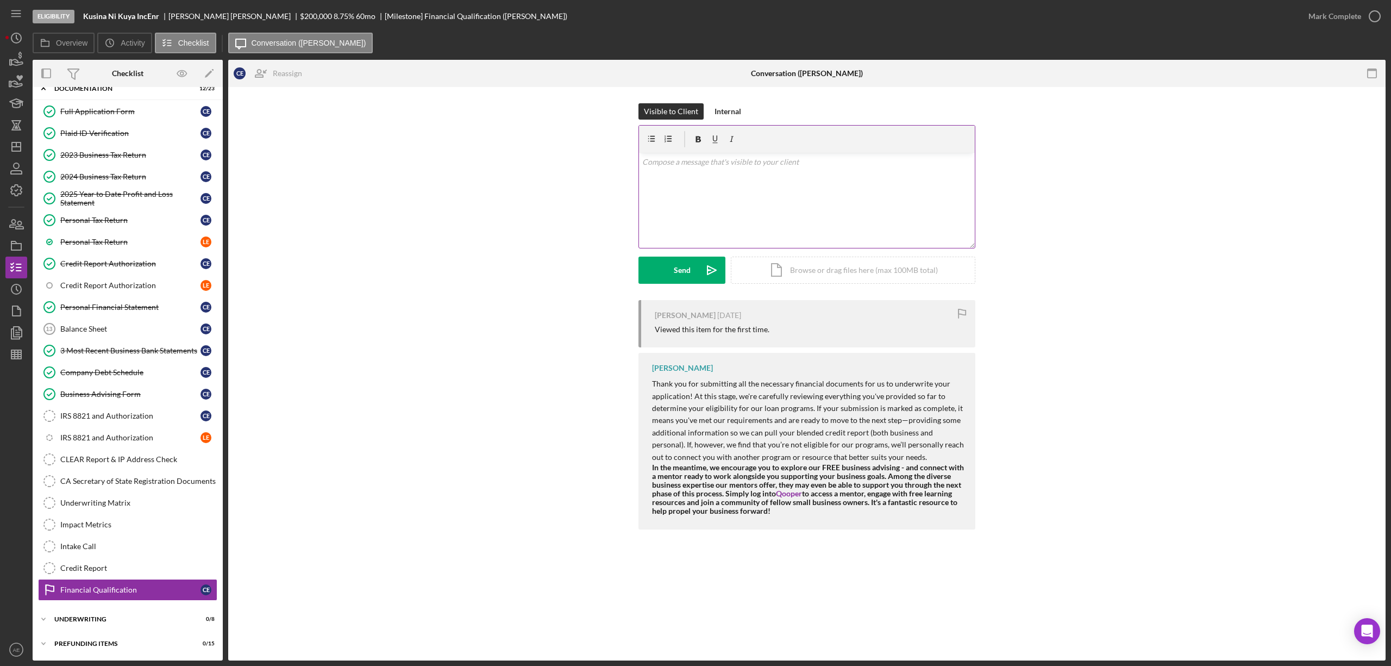
click at [714, 215] on div "v Color teal Color pink Remove color Add row above Add row below Add column bef…" at bounding box center [807, 200] width 336 height 95
click at [763, 177] on p "To enrich screen reader interactions, please activate Accessibility in Grammarl…" at bounding box center [807, 177] width 330 height 12
click at [658, 185] on div "v Color teal Color pink Remove color Add row above Add row below Add column bef…" at bounding box center [807, 200] width 336 height 95
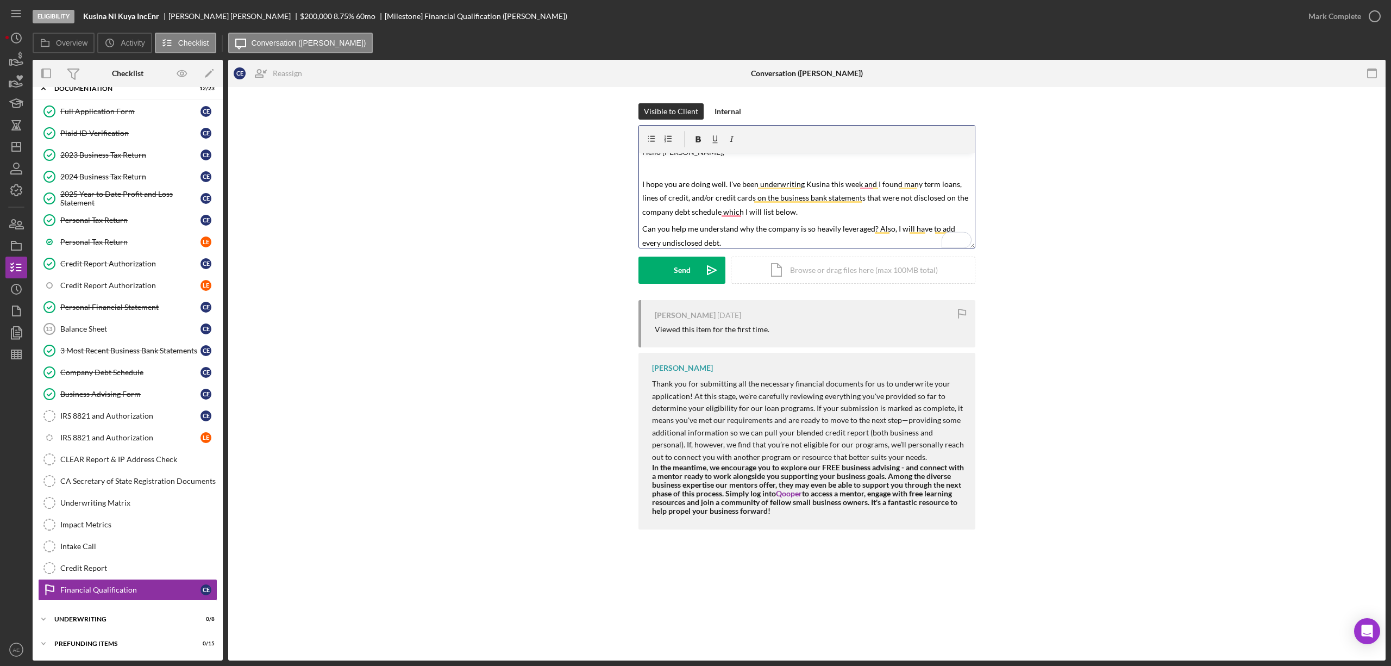
scroll to position [14, 0]
click at [671, 280] on button "Send Icon/icon-invite-send" at bounding box center [681, 269] width 87 height 27
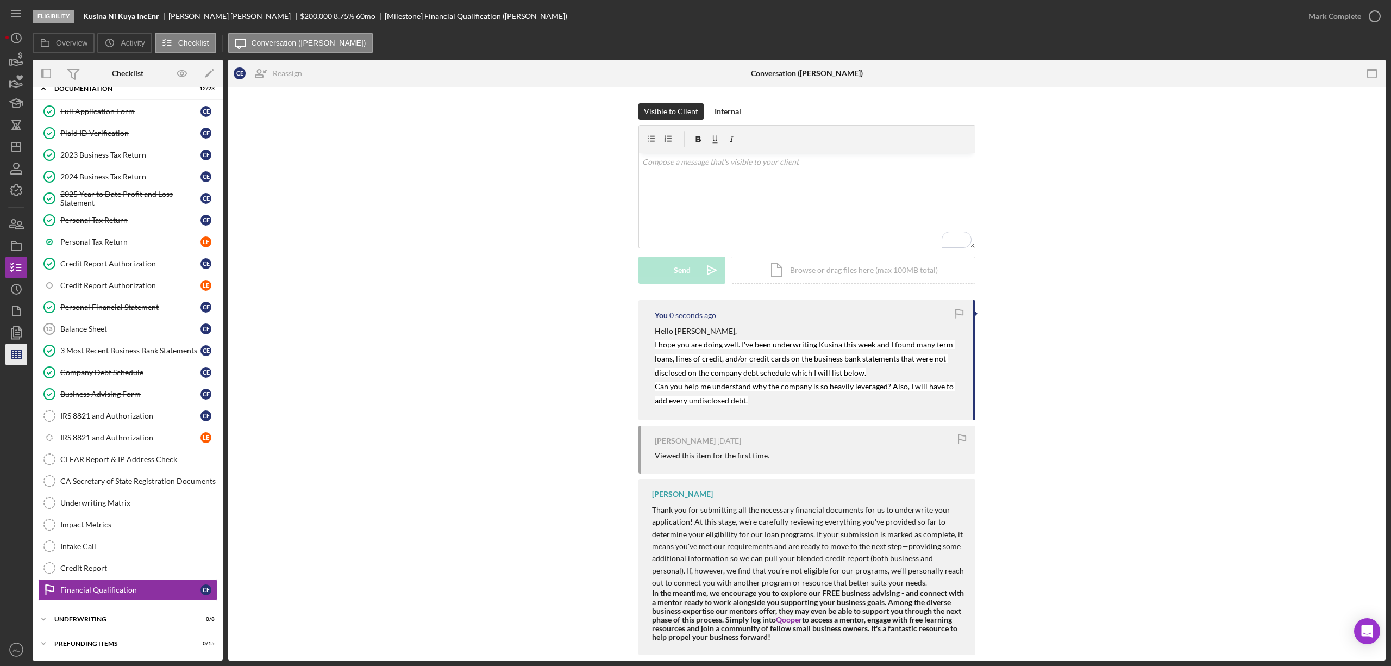
scroll to position [0, 0]
click at [699, 200] on div "v Color teal Color pink Remove color Add row above Add row below Add column bef…" at bounding box center [807, 200] width 336 height 95
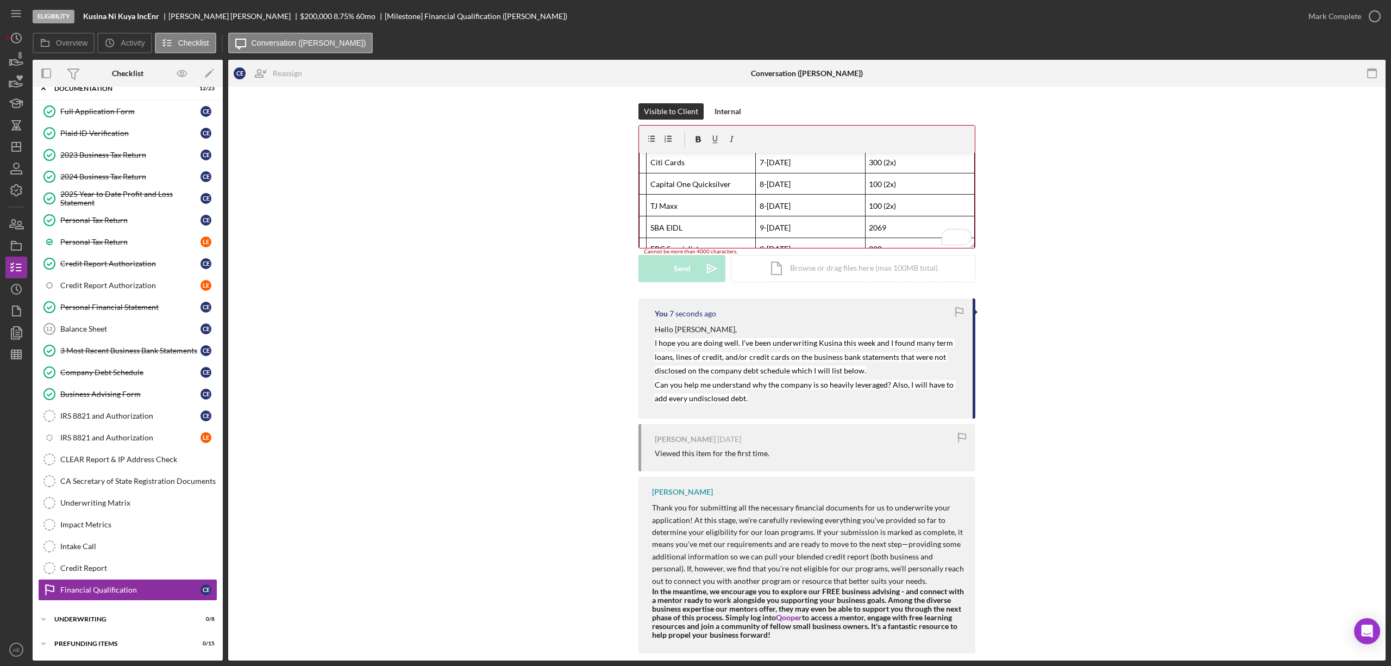
scroll to position [65, 0]
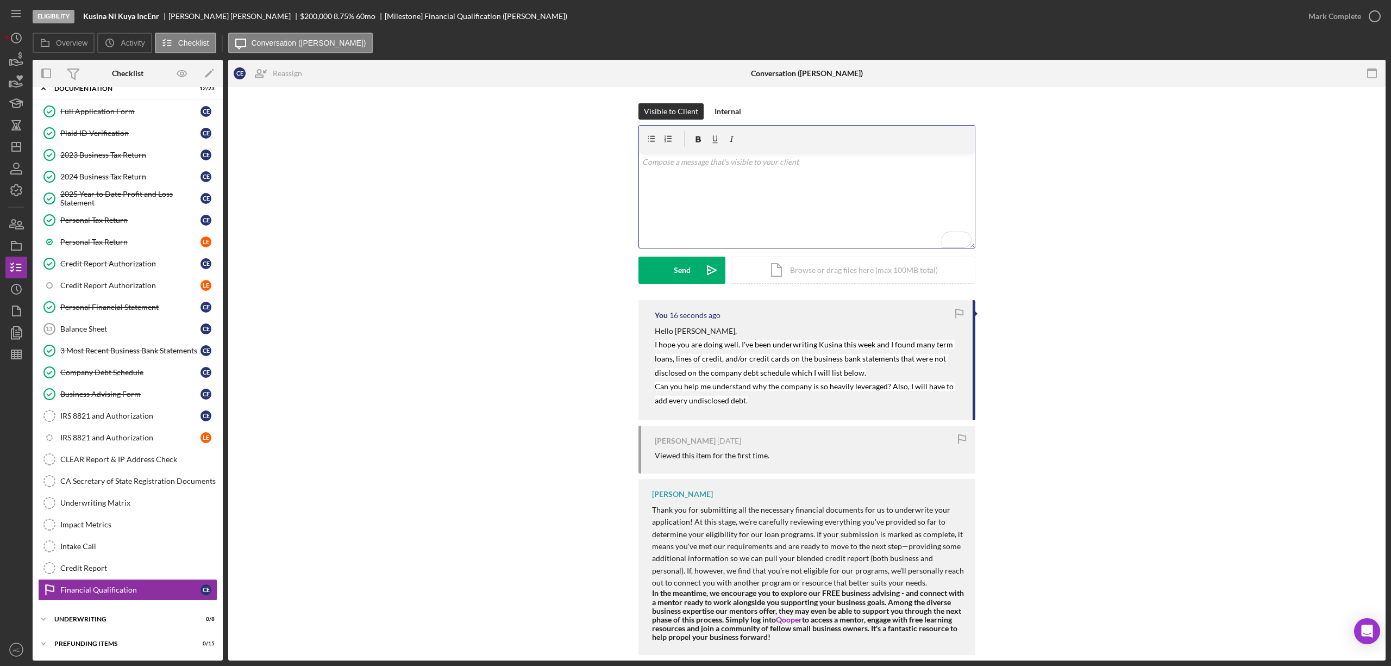
click at [694, 200] on div "v Color teal Color pink Remove color Add row above Add row below Add column bef…" at bounding box center [807, 200] width 336 height 95
click at [713, 196] on div "v Color teal Color pink Remove color Add row above Add row below Add column bef…" at bounding box center [807, 200] width 336 height 95
click at [677, 270] on div "Send" at bounding box center [682, 269] width 17 height 27
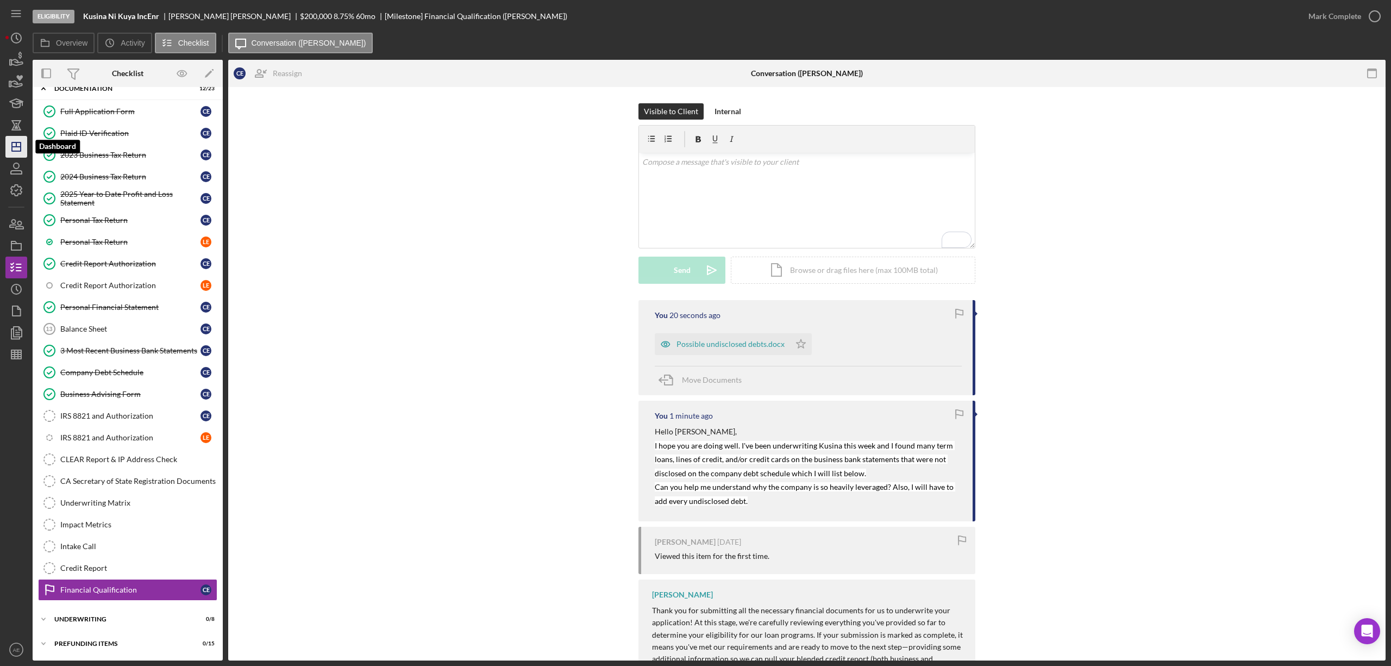
click at [20, 154] on icon "Icon/Dashboard" at bounding box center [16, 146] width 27 height 27
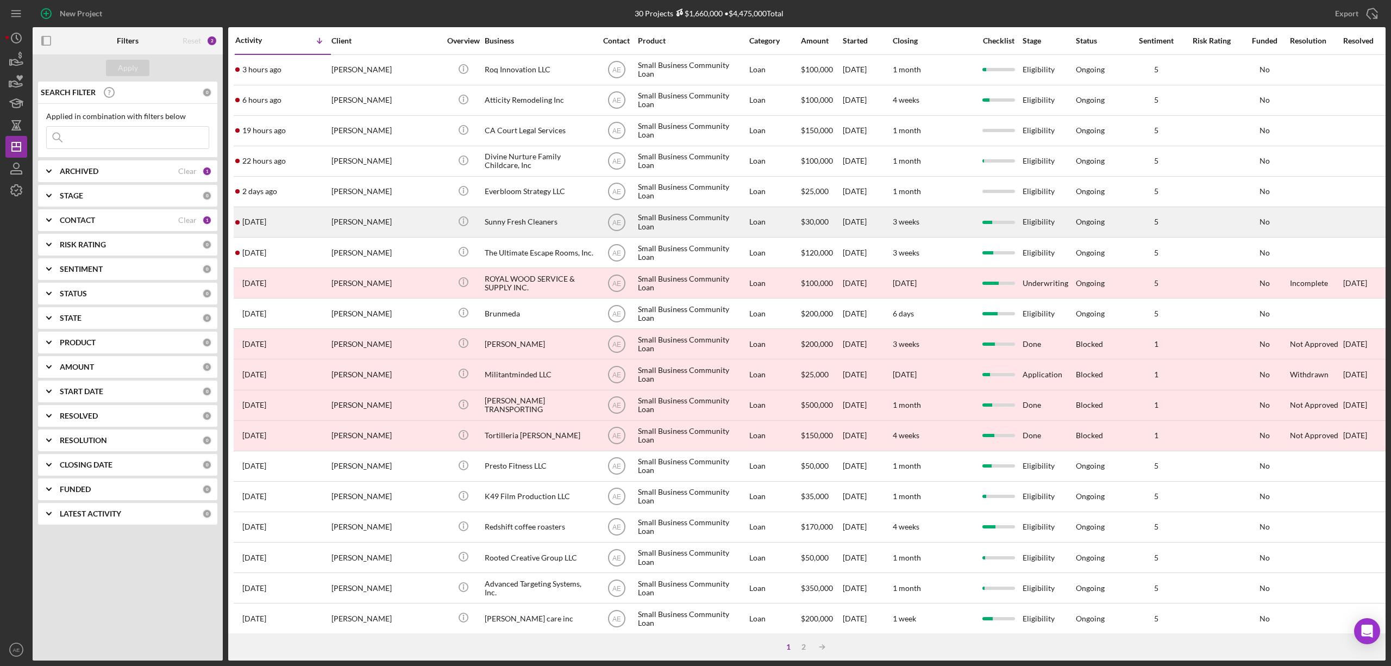
click at [516, 226] on div "Sunny Fresh Cleaners" at bounding box center [539, 222] width 109 height 29
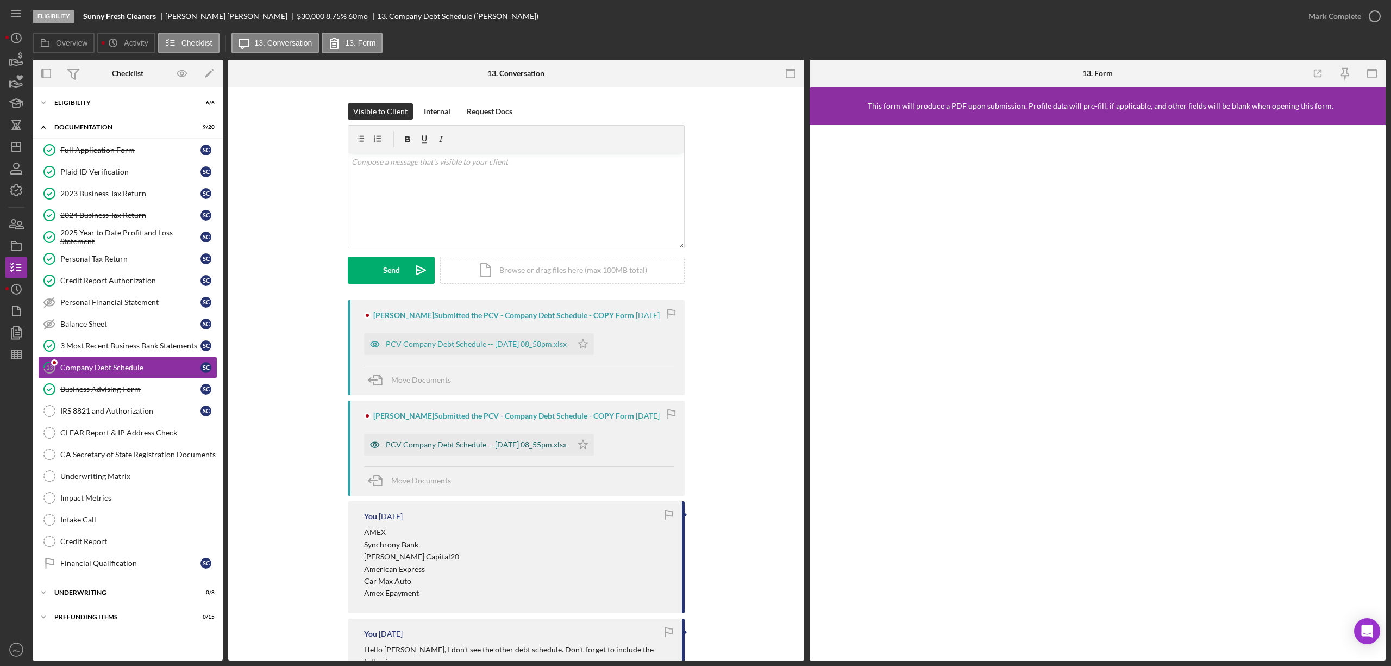
click at [370, 446] on icon "button" at bounding box center [375, 445] width 22 height 22
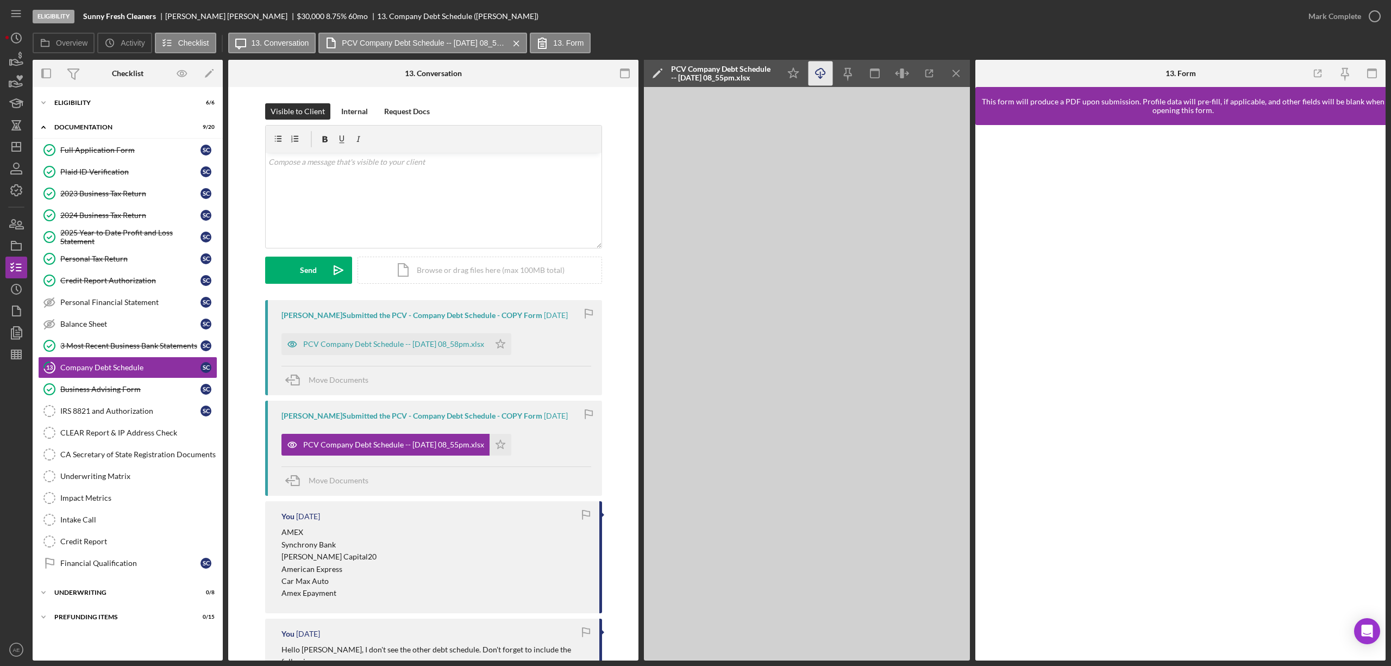
click at [813, 79] on icon "Icon/Download" at bounding box center [821, 73] width 24 height 24
drag, startPoint x: 355, startPoint y: 350, endPoint x: 383, endPoint y: 343, distance: 27.9
click at [355, 350] on div "PCV Company Debt Schedule -- 2025-10-10 08_58pm.xlsx" at bounding box center [385, 344] width 208 height 22
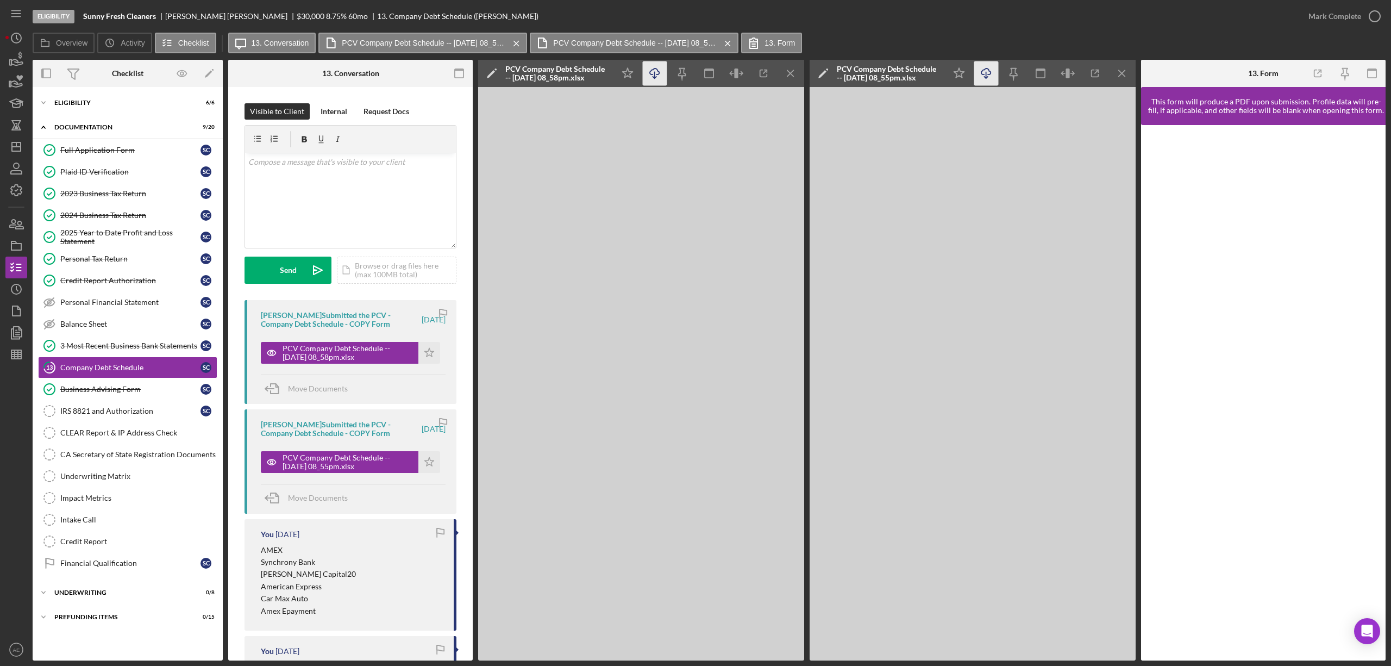
click at [646, 72] on icon "Icon/Download" at bounding box center [655, 73] width 24 height 24
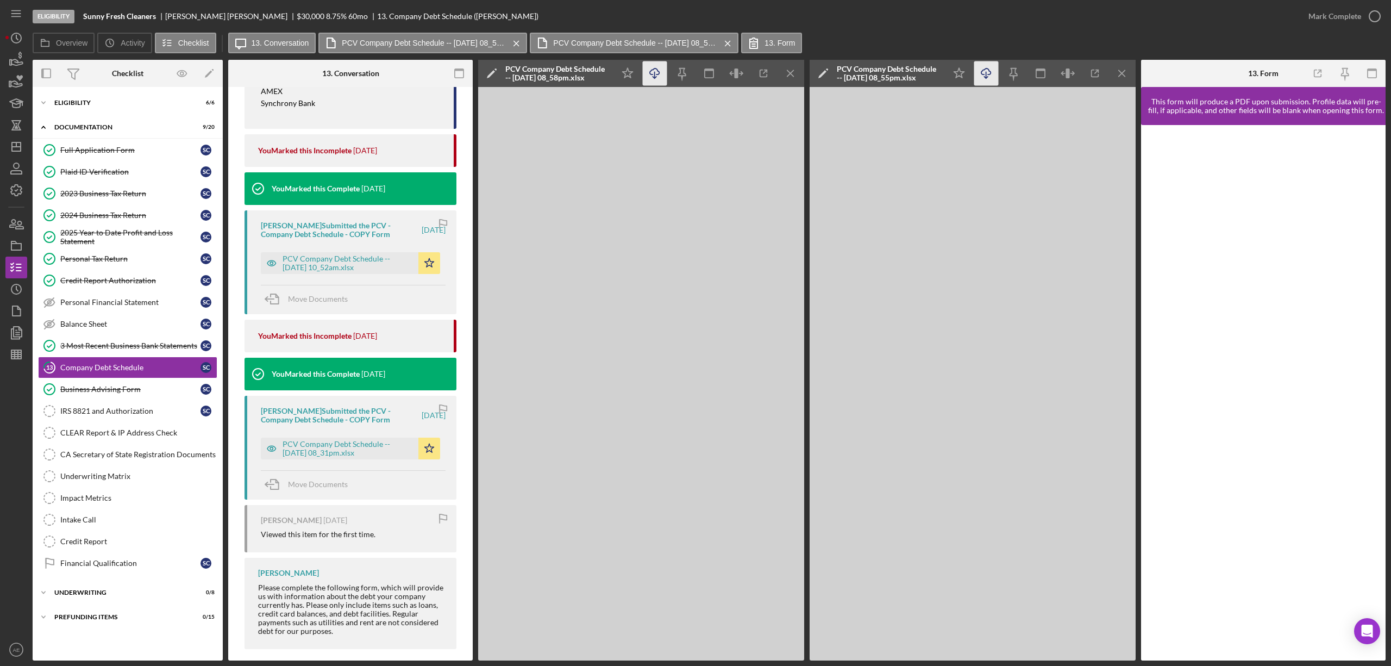
scroll to position [610, 0]
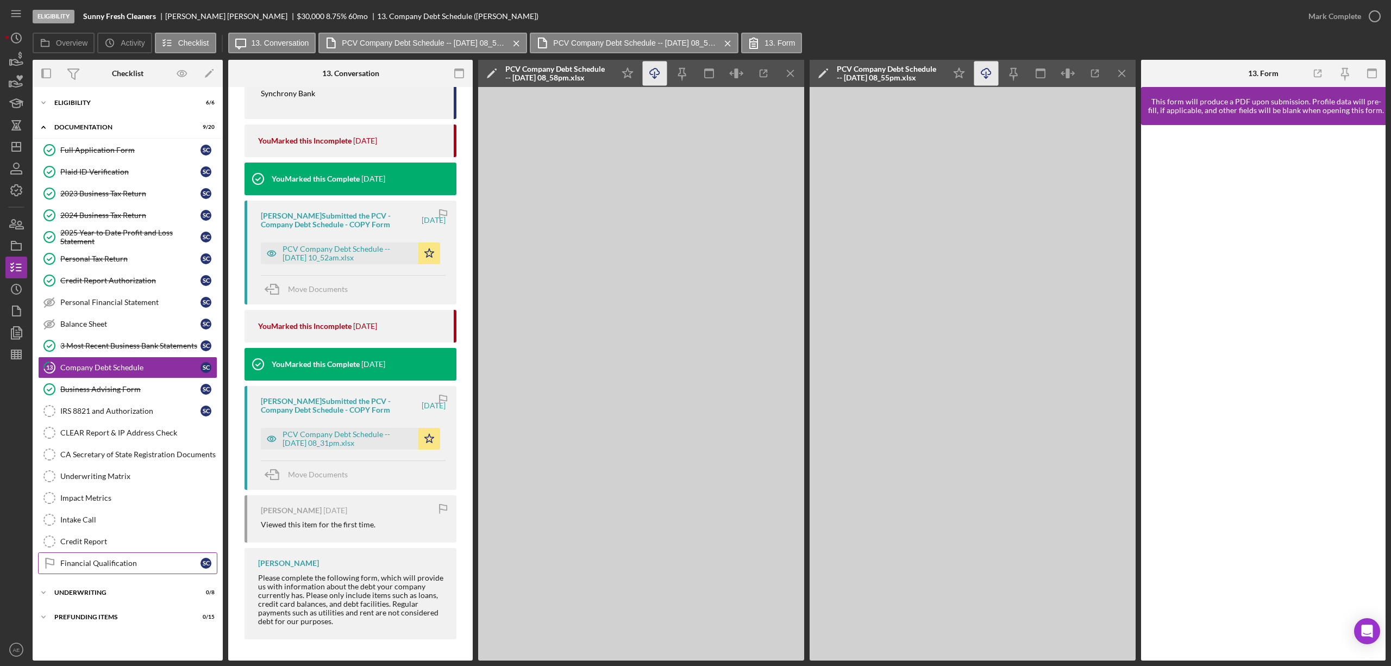
drag, startPoint x: 140, startPoint y: 567, endPoint x: 157, endPoint y: 566, distance: 17.4
click at [140, 567] on div "Financial Qualification" at bounding box center [130, 563] width 140 height 9
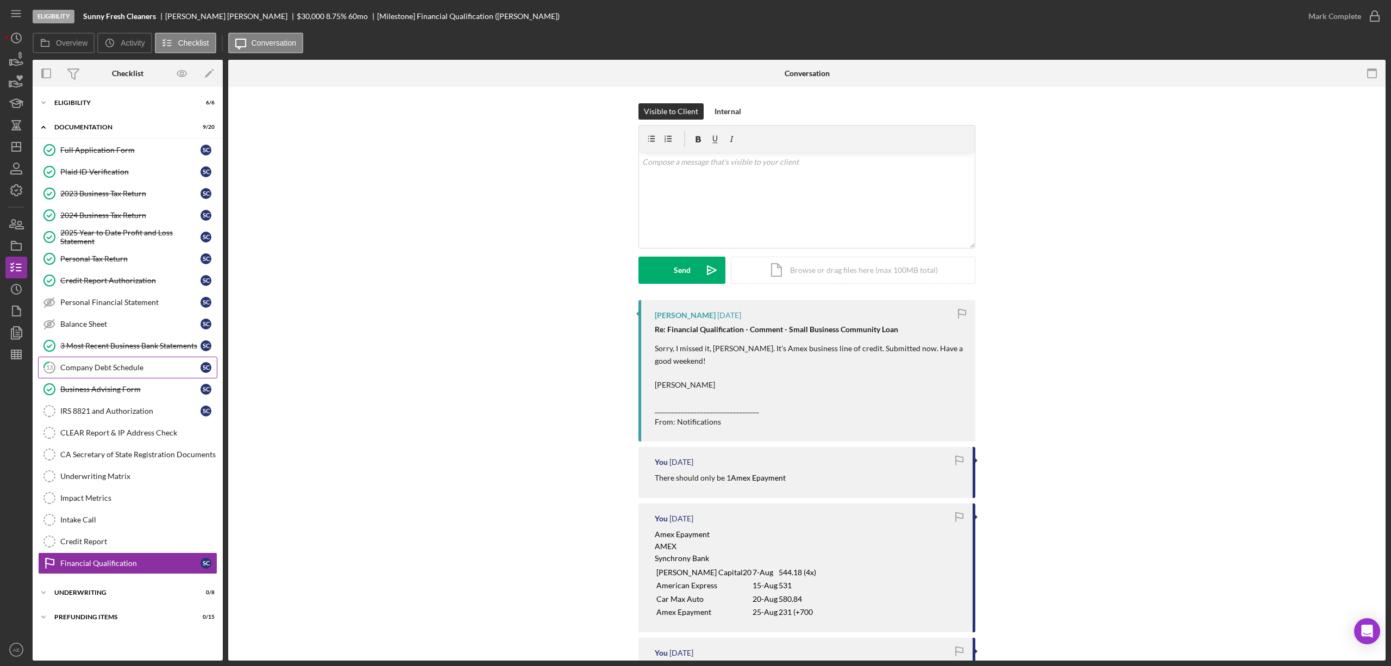
click at [122, 364] on link "13 Company Debt Schedule S C" at bounding box center [127, 367] width 179 height 22
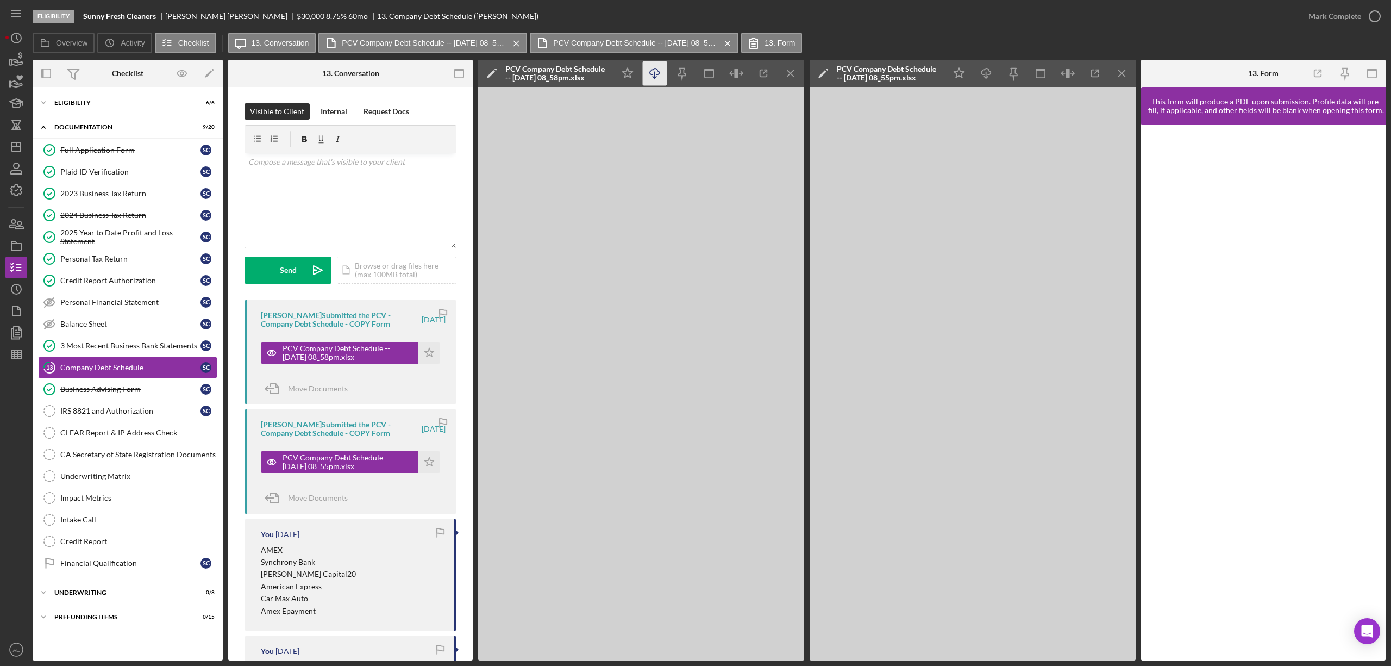
click at [663, 70] on icon "Icon/Download" at bounding box center [655, 73] width 24 height 24
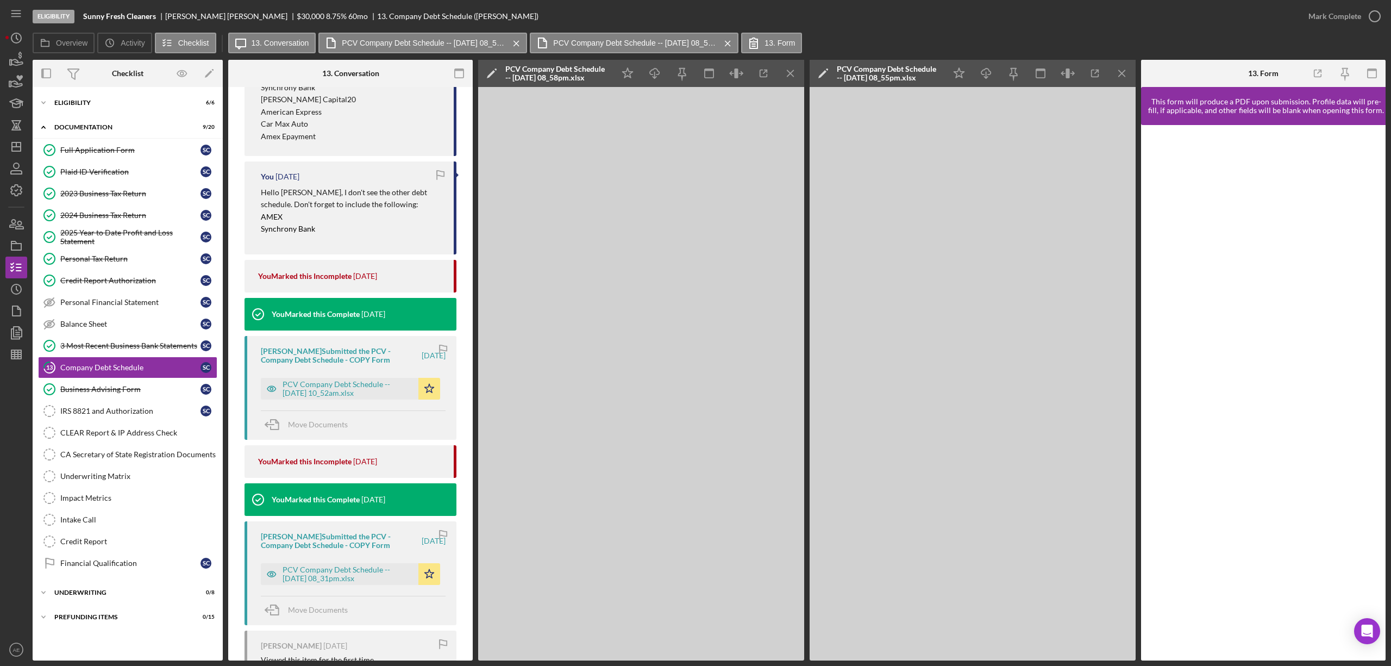
scroll to position [465, 0]
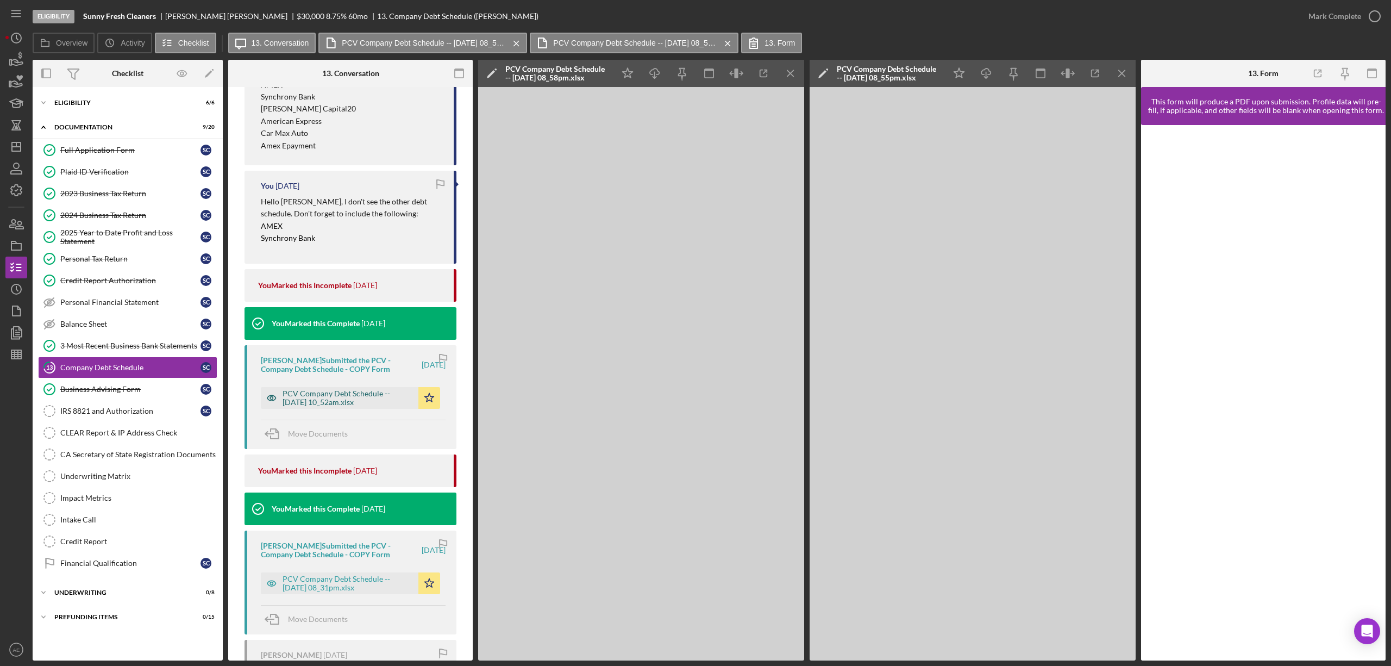
click at [345, 399] on div "PCV Company Debt Schedule -- 2025-10-10 10_52am.xlsx" at bounding box center [348, 397] width 130 height 17
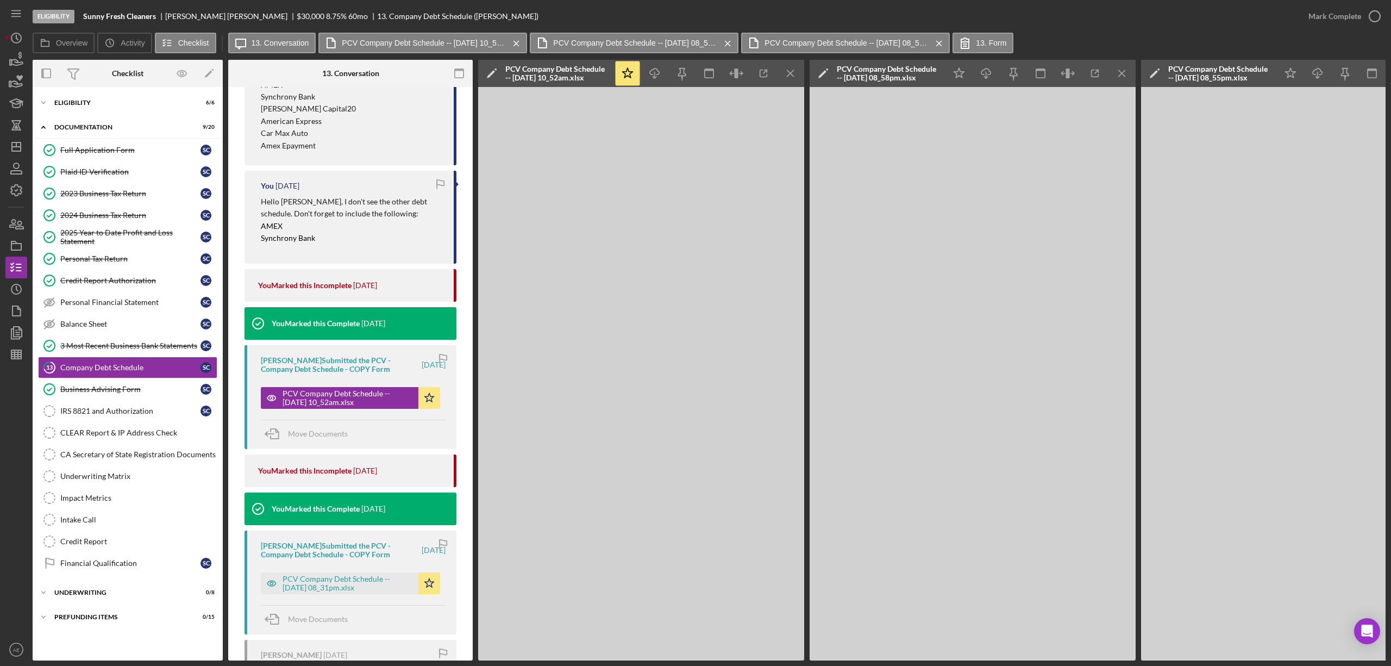
click at [1122, 75] on icon "Icon/Menu Close" at bounding box center [1122, 73] width 24 height 24
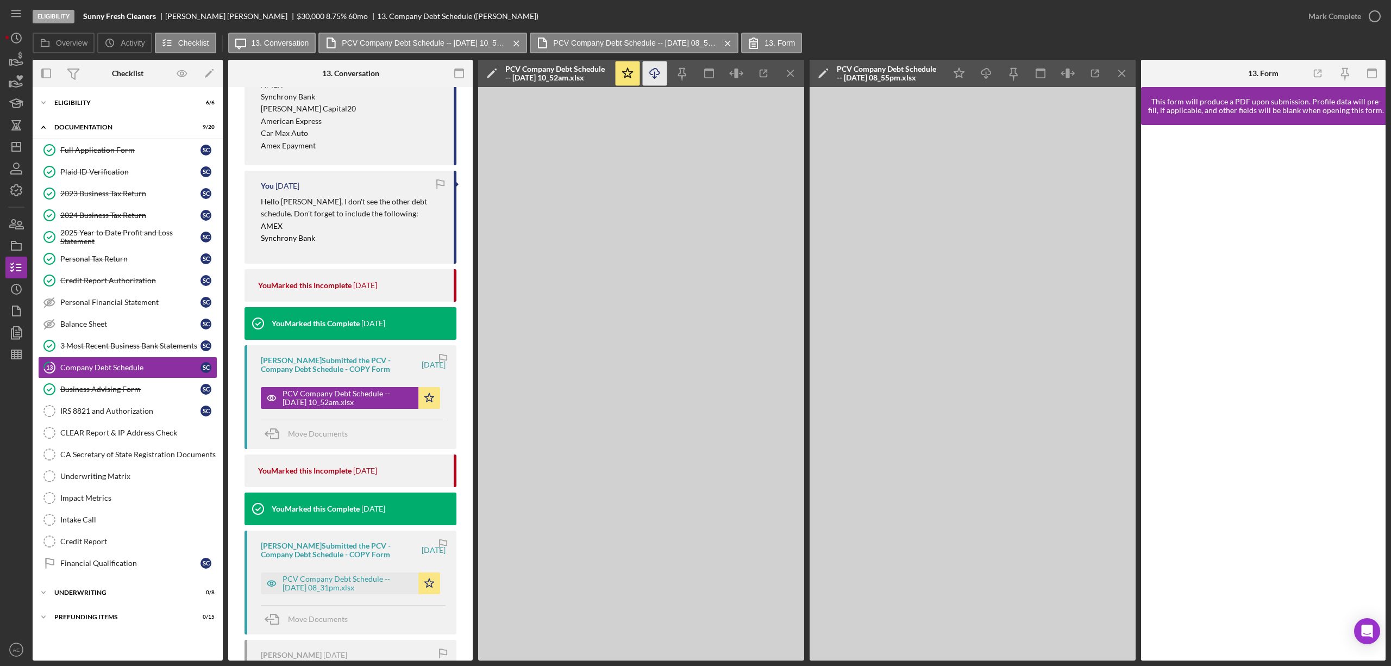
click at [657, 78] on icon "Icon/Download" at bounding box center [655, 73] width 24 height 24
click at [994, 71] on icon "Icon/Download" at bounding box center [986, 73] width 24 height 24
click at [1329, 18] on div "Mark Complete" at bounding box center [1335, 16] width 53 height 22
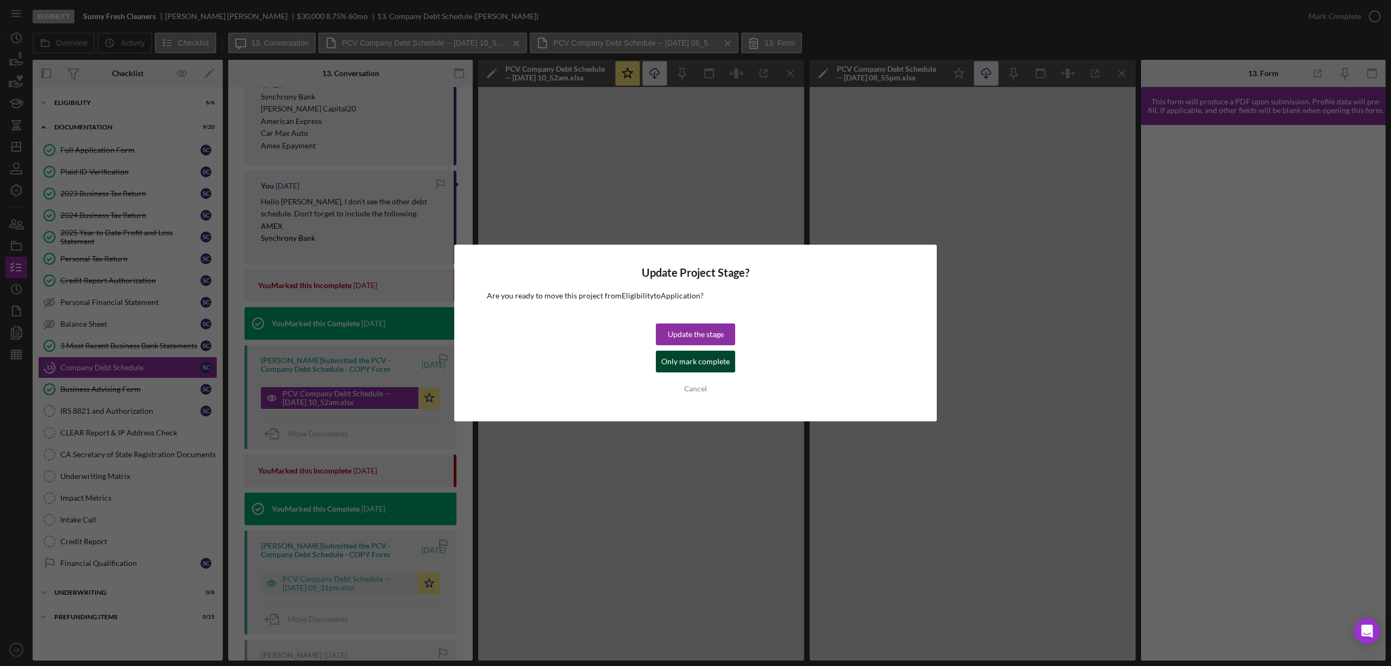
click at [728, 367] on button "Only mark complete" at bounding box center [695, 361] width 79 height 22
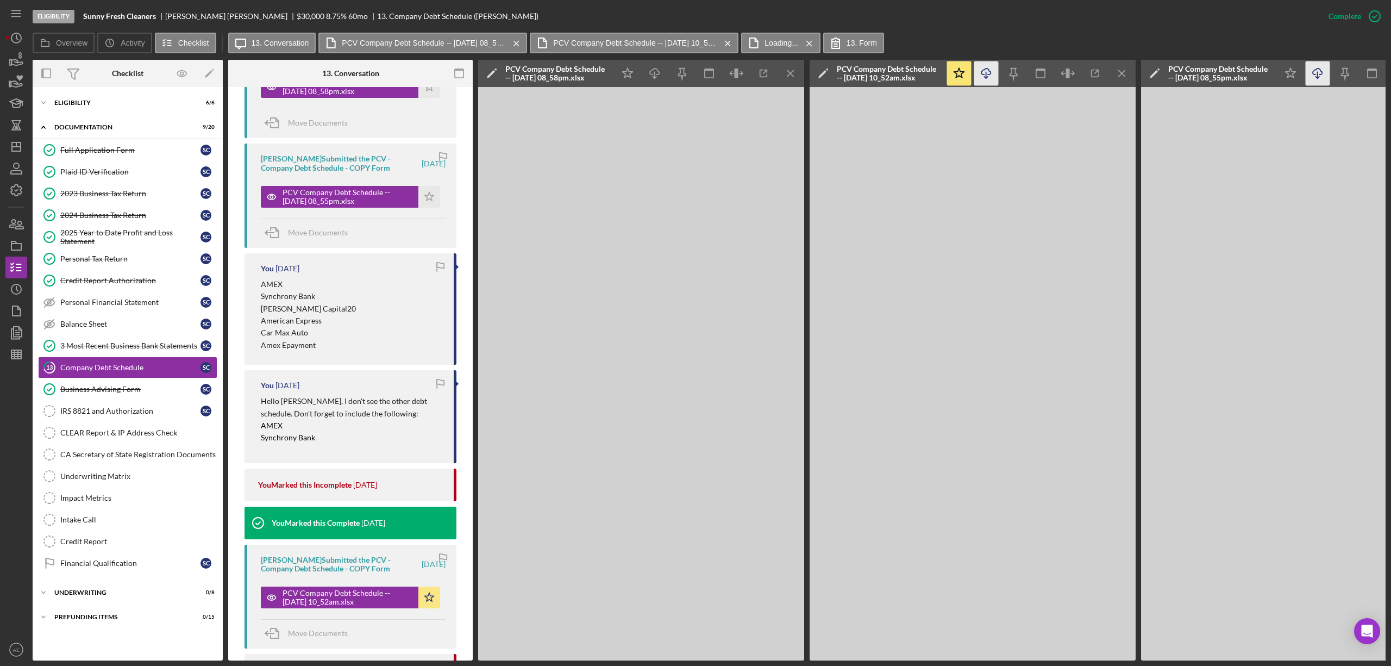
scroll to position [665, 0]
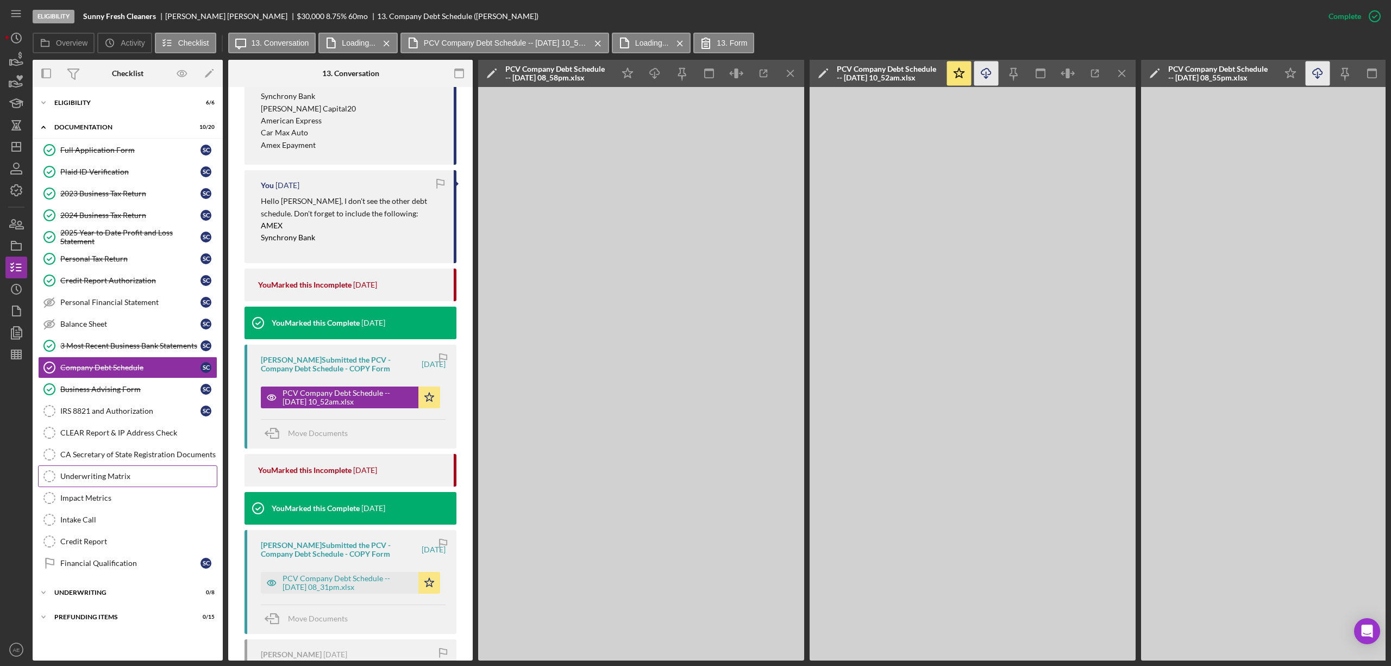
click at [127, 480] on div "Underwriting Matrix" at bounding box center [138, 476] width 156 height 9
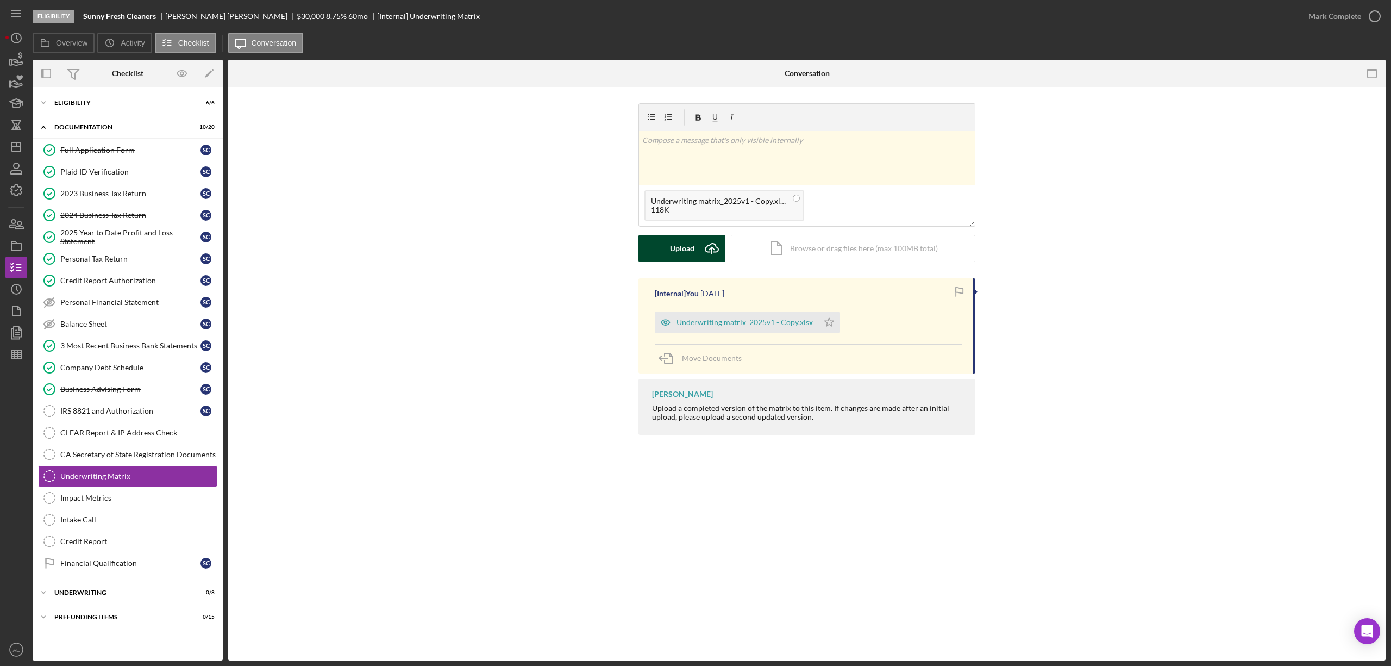
click at [671, 238] on div "Upload" at bounding box center [682, 248] width 24 height 27
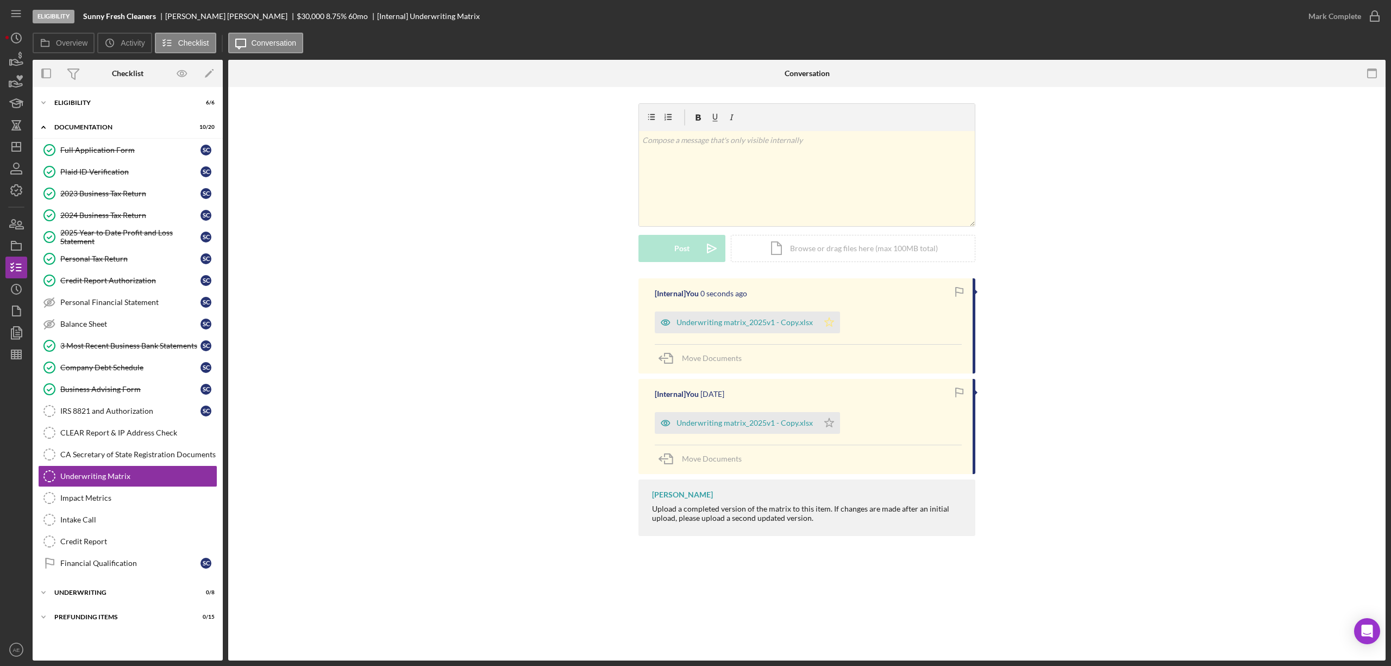
click at [829, 324] on polygon "button" at bounding box center [829, 321] width 9 height 9
click at [1337, 17] on div "Mark Complete" at bounding box center [1335, 16] width 53 height 22
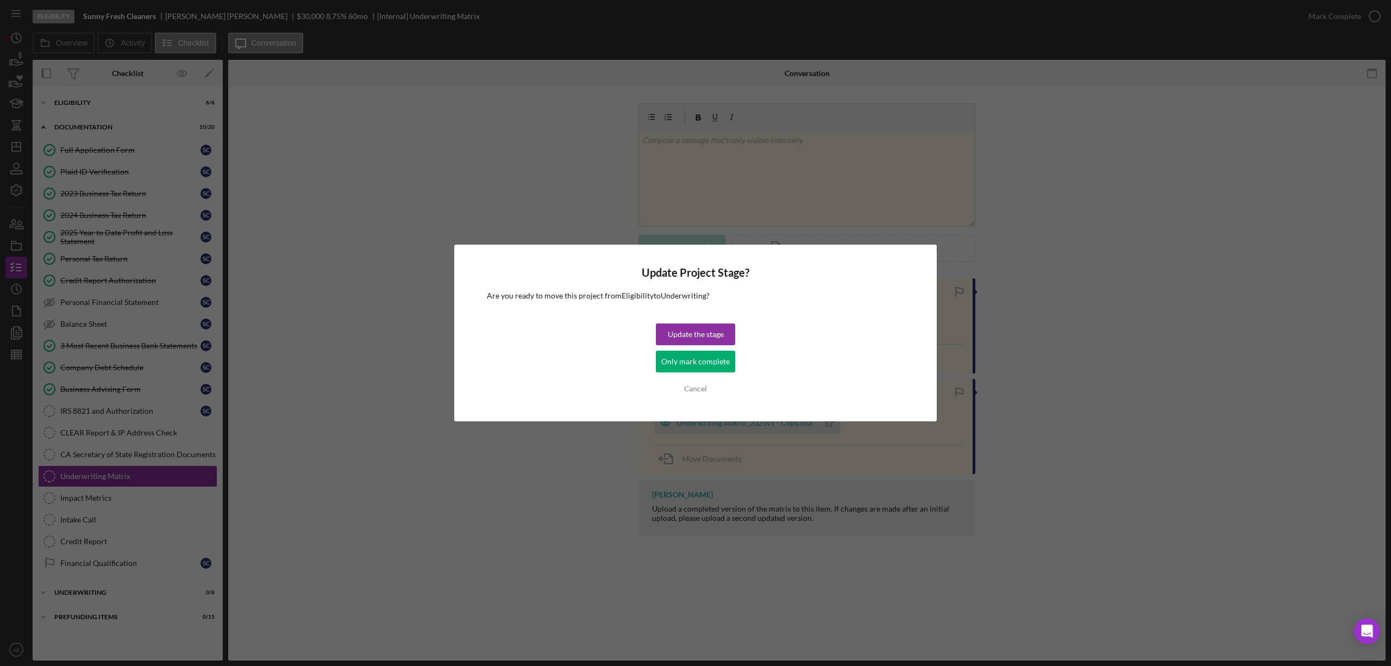
click at [713, 360] on div "Only mark complete" at bounding box center [695, 361] width 68 height 22
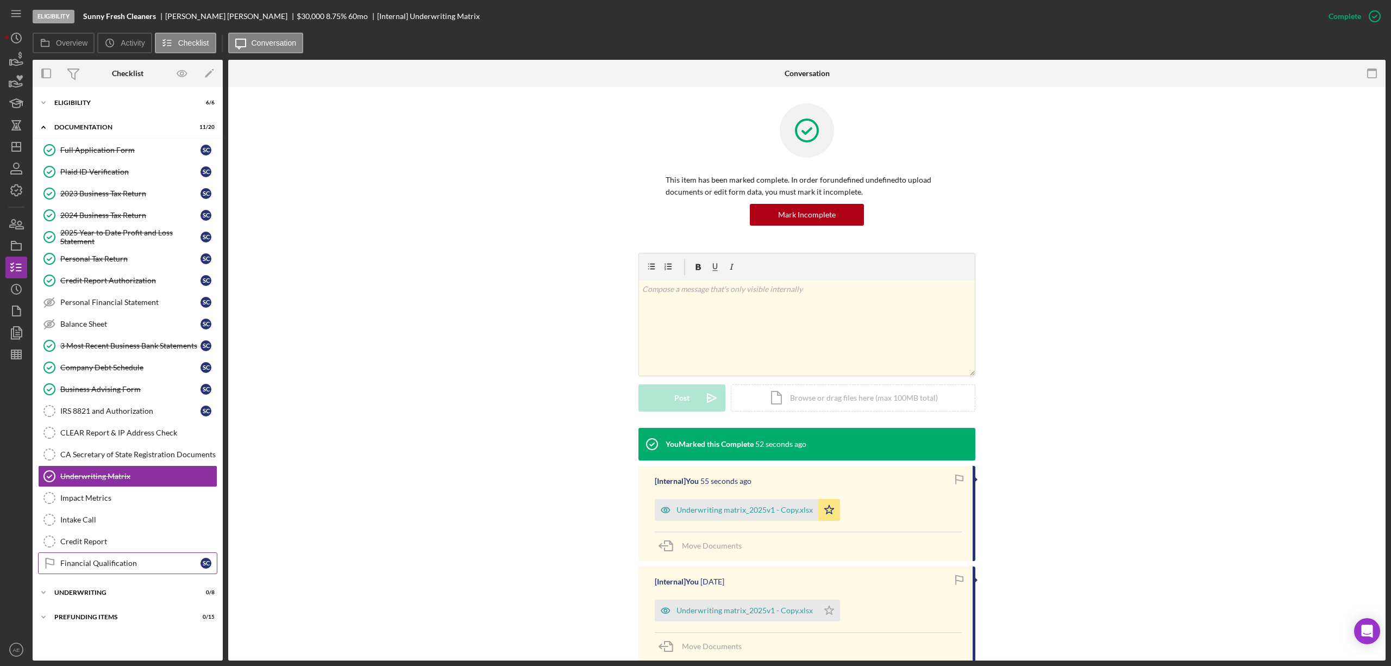
click at [154, 567] on div "Financial Qualification" at bounding box center [130, 563] width 140 height 9
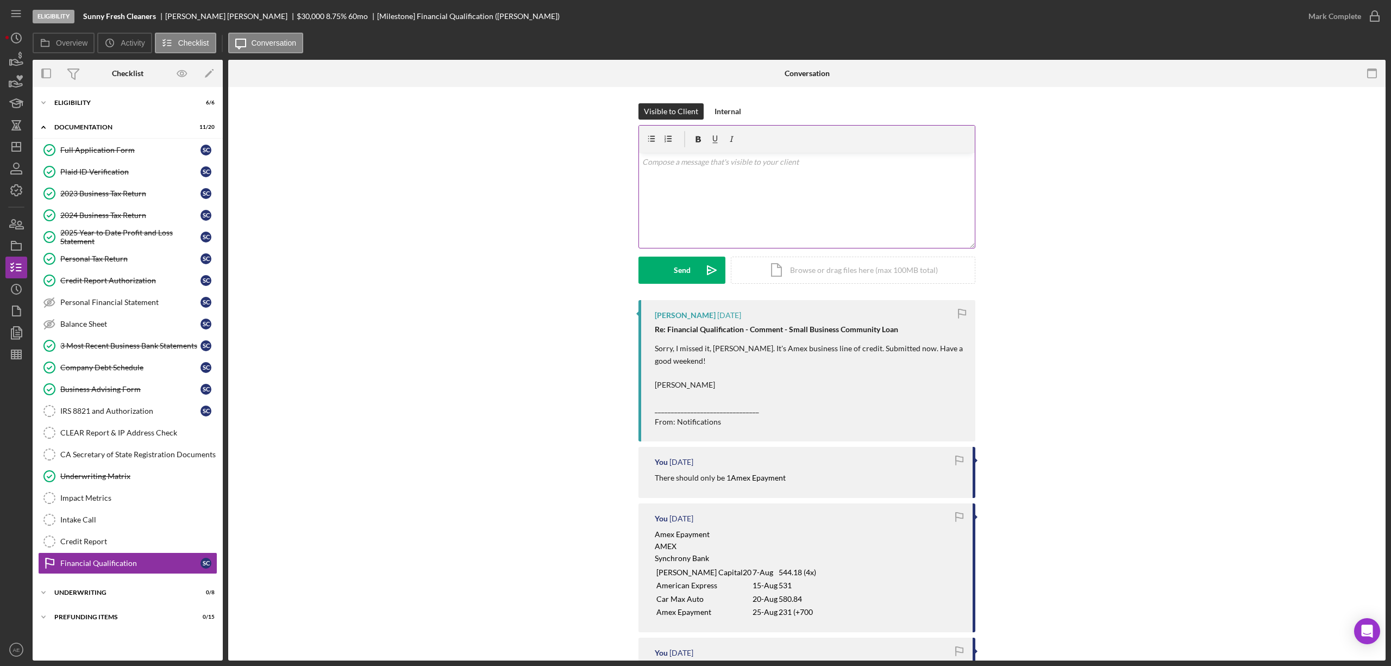
click at [724, 203] on div "v Color teal Color pink Remove color Add row above Add row below Add column bef…" at bounding box center [807, 200] width 336 height 95
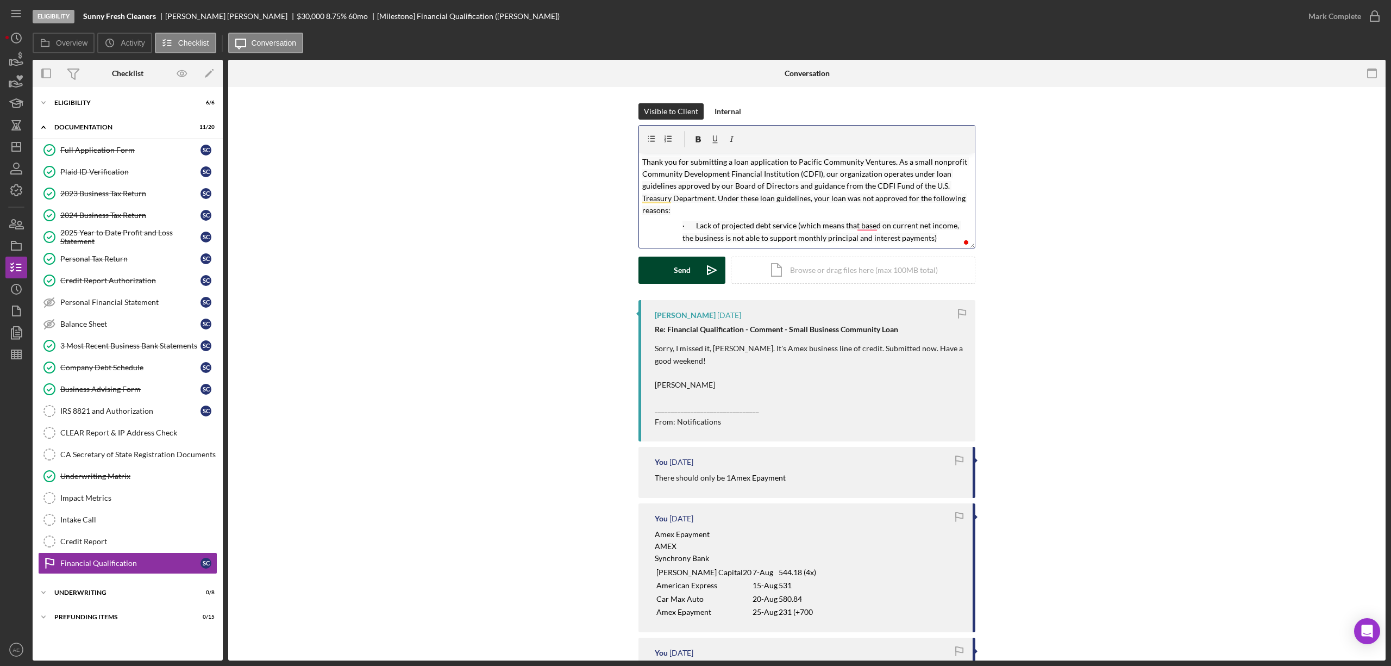
click at [686, 267] on div "Send" at bounding box center [682, 269] width 17 height 27
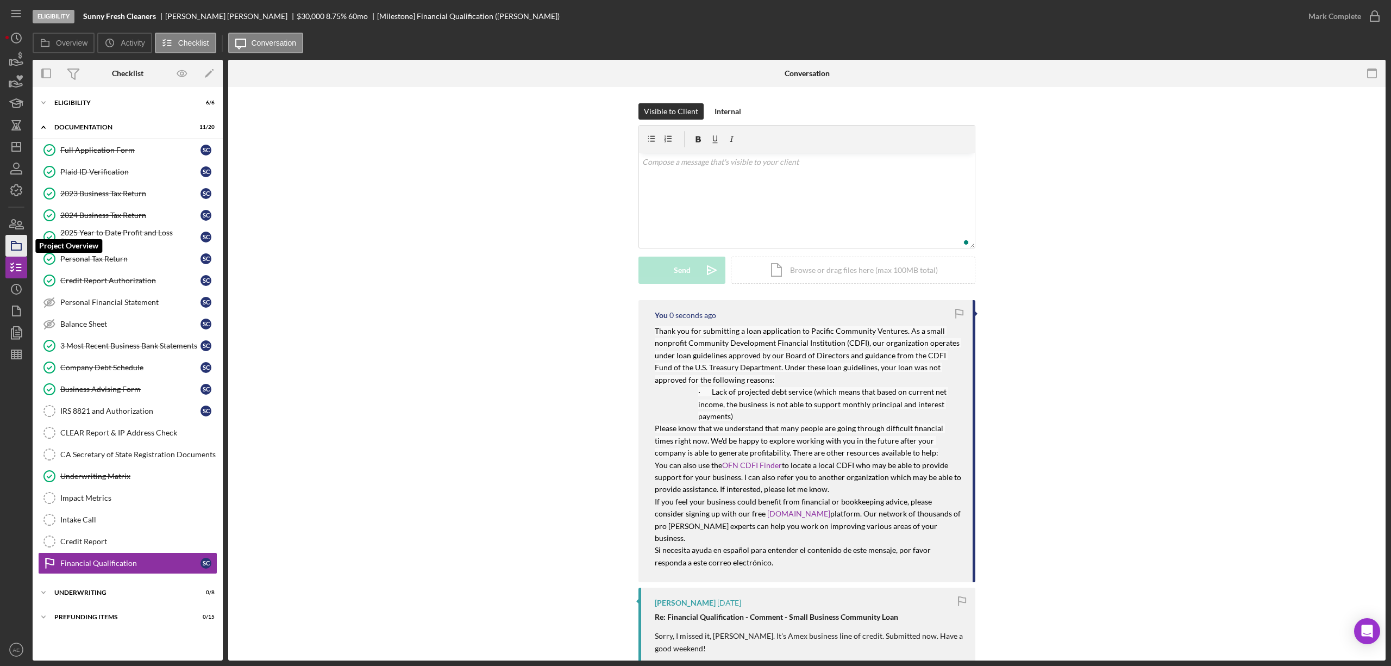
click at [16, 242] on polygon "button" at bounding box center [13, 242] width 5 height 2
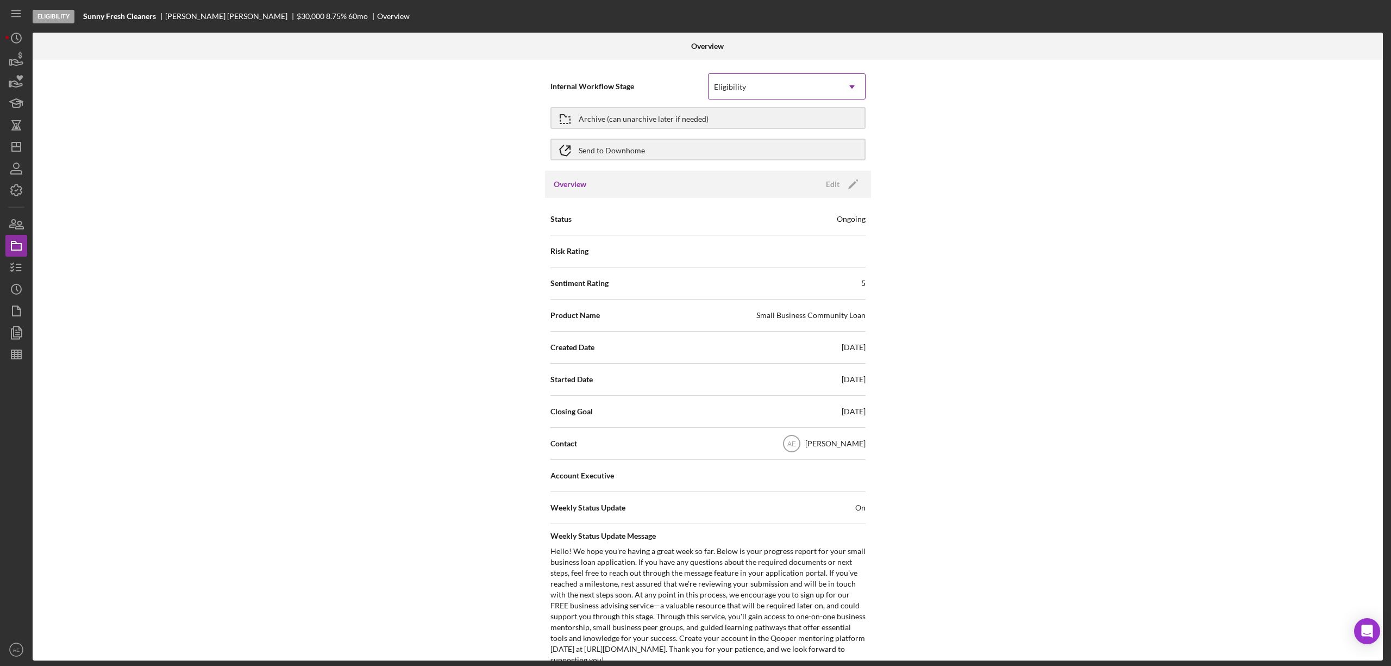
click at [743, 96] on div "Eligibility" at bounding box center [774, 86] width 130 height 25
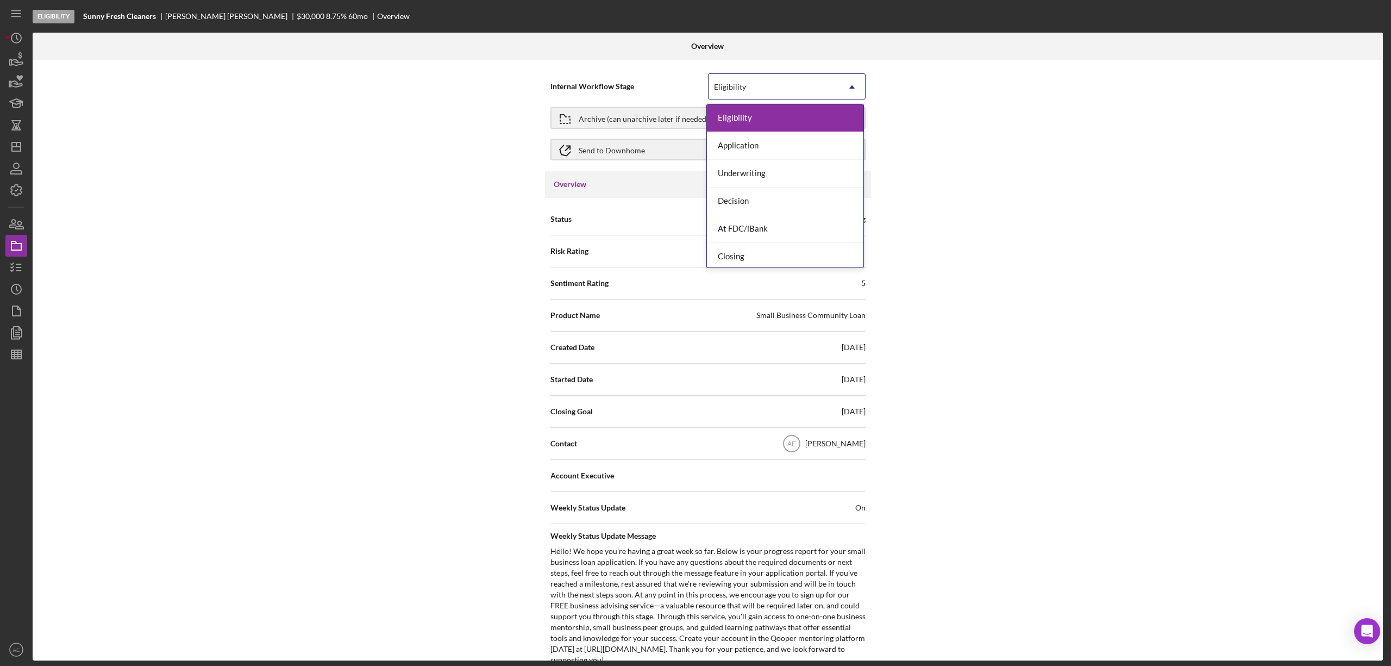
scroll to position [33, 0]
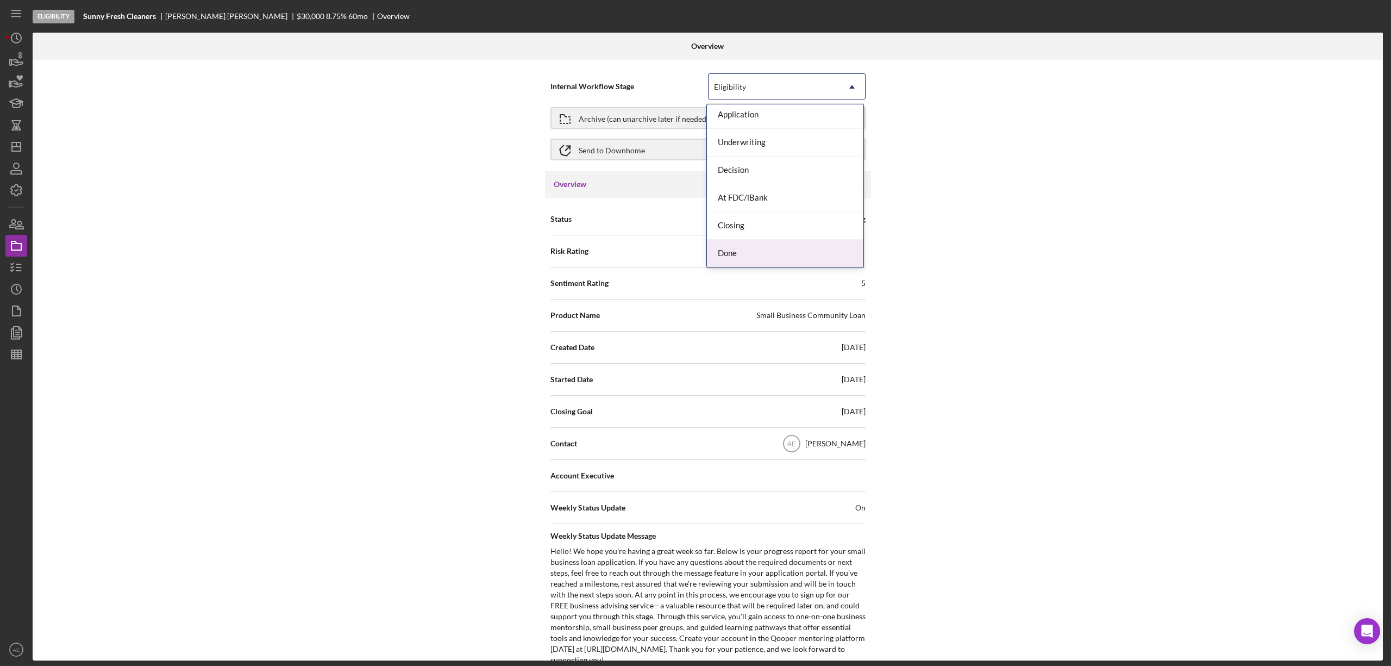
click at [746, 248] on div "Done" at bounding box center [785, 254] width 156 height 28
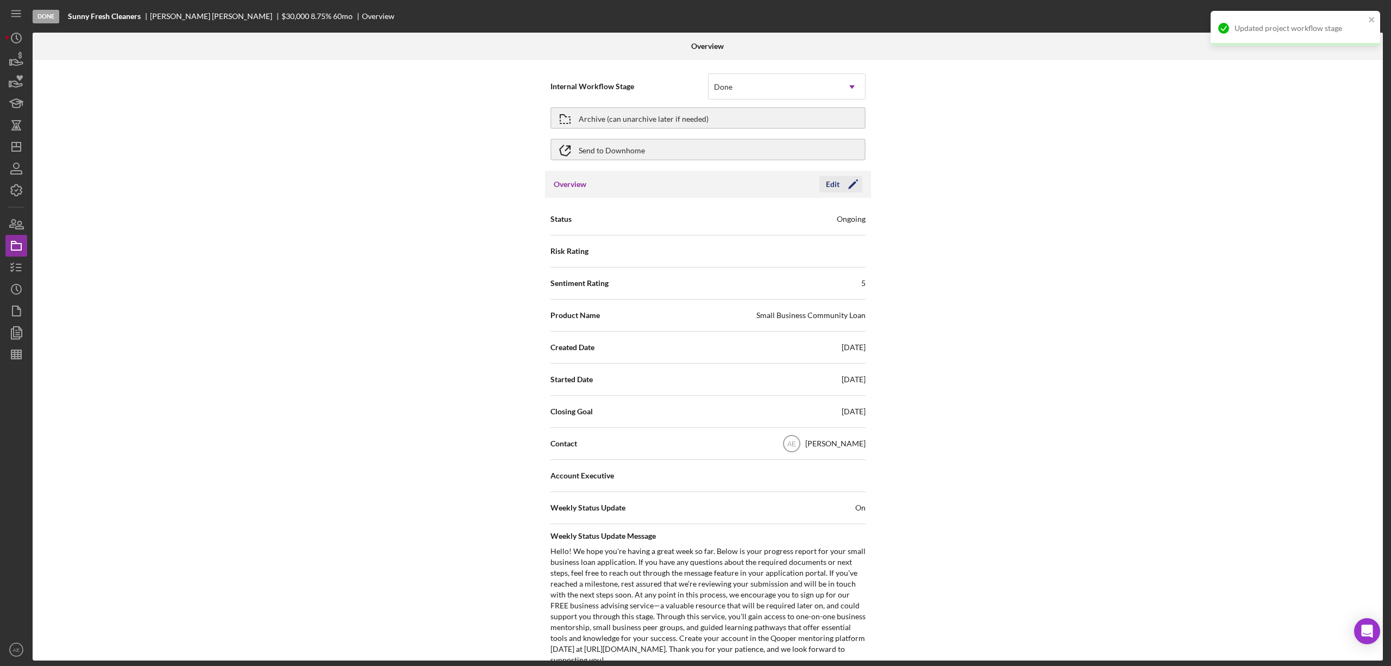
click at [837, 179] on button "Edit Icon/Edit" at bounding box center [840, 184] width 43 height 16
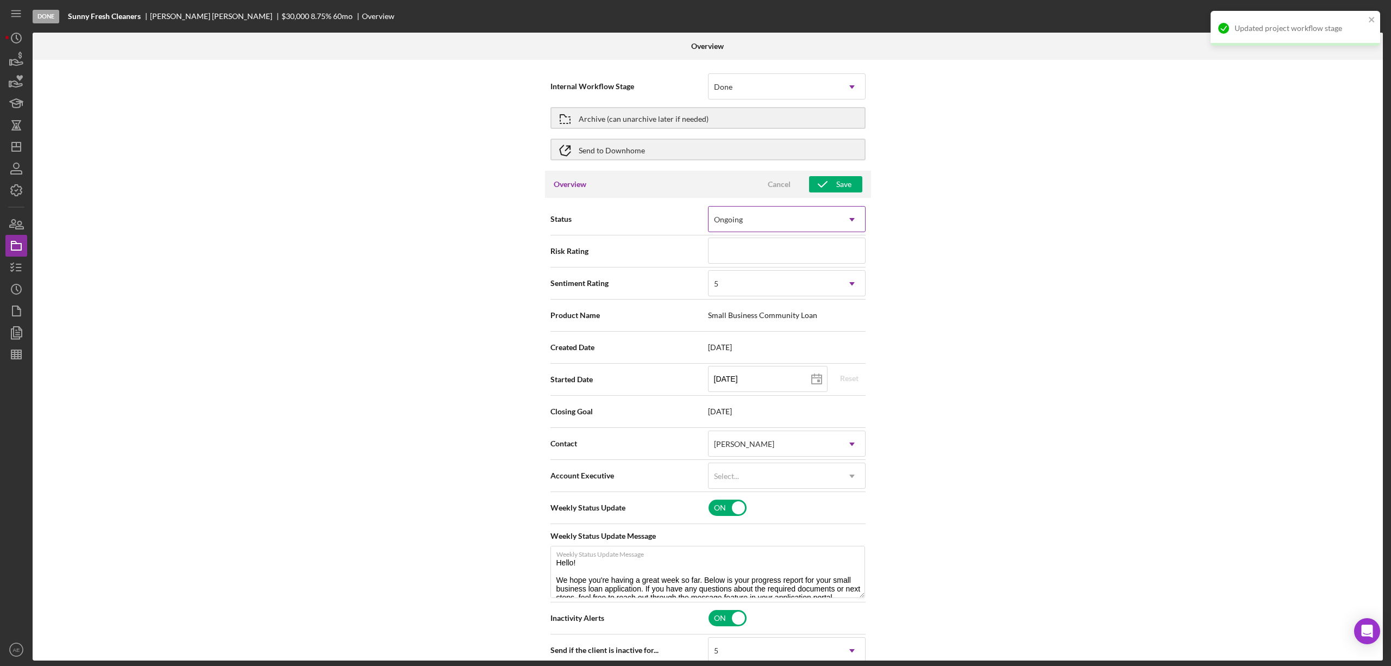
click at [778, 216] on div "Ongoing" at bounding box center [774, 219] width 130 height 25
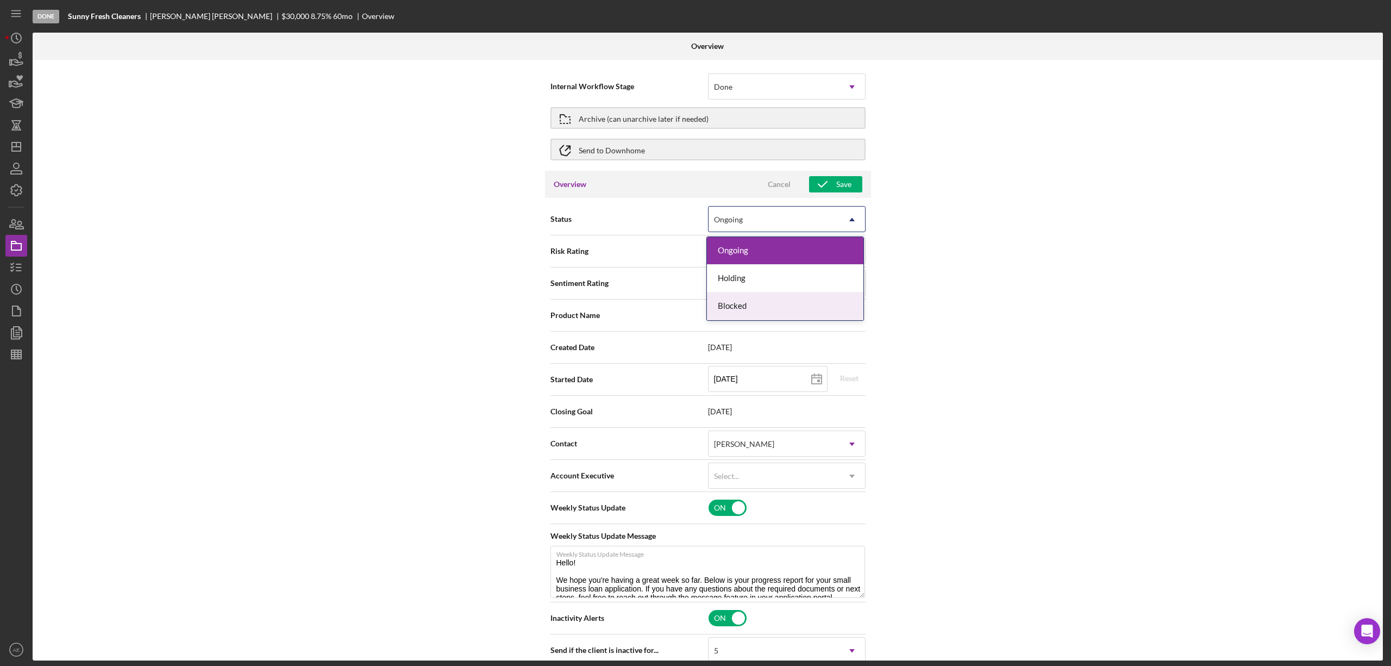
click at [762, 304] on div "Blocked" at bounding box center [785, 306] width 156 height 28
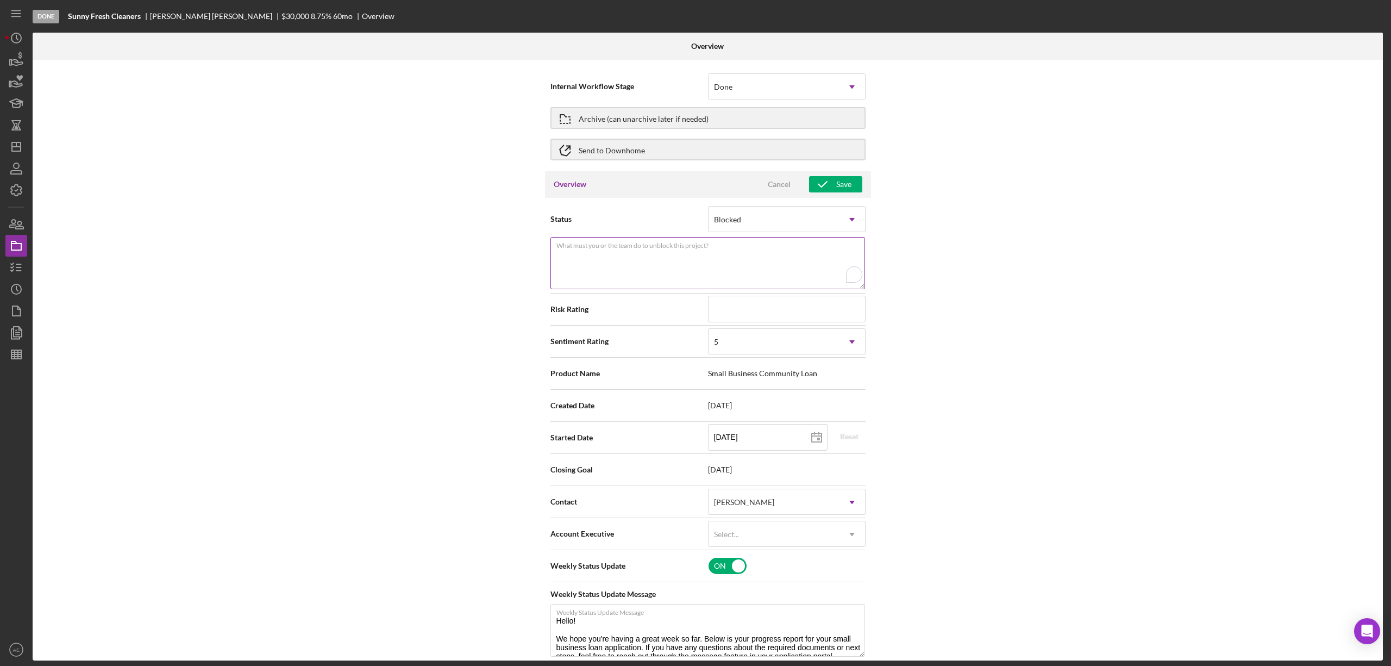
click at [674, 259] on textarea "What must you or the team do to unblock this project?" at bounding box center [707, 263] width 315 height 52
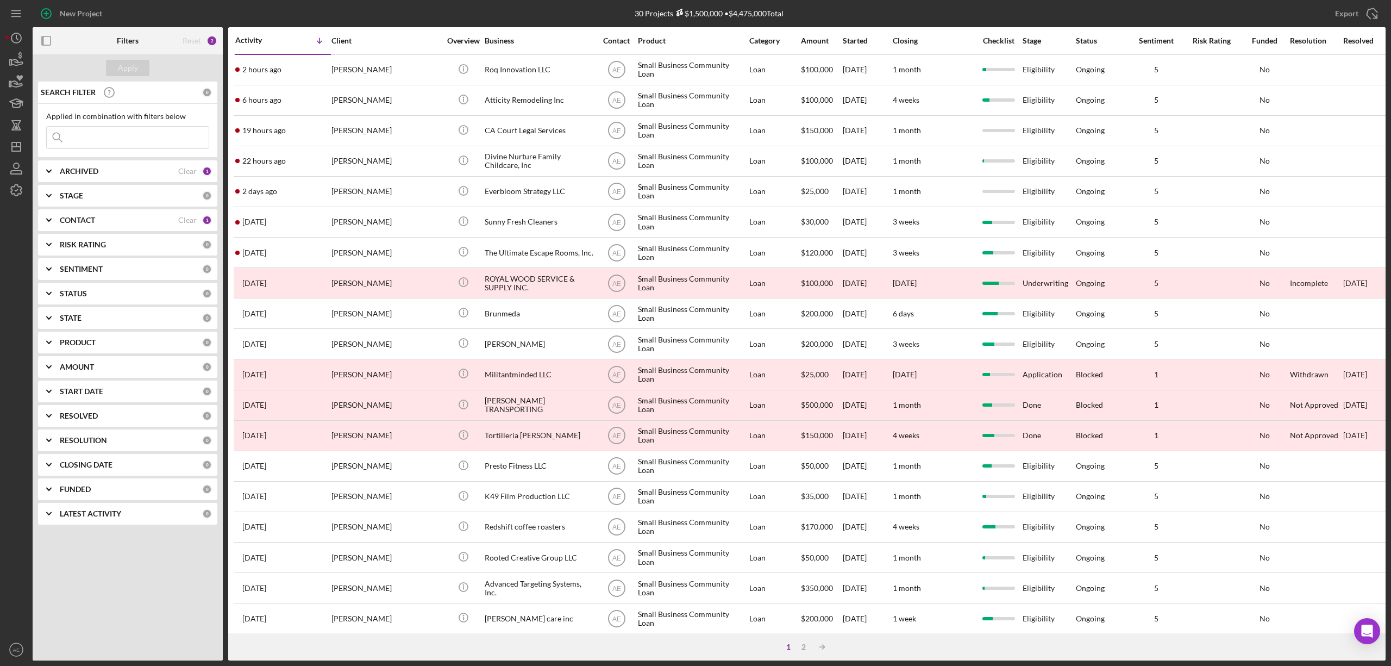
click at [125, 214] on div "CONTACT Clear 1" at bounding box center [136, 220] width 152 height 22
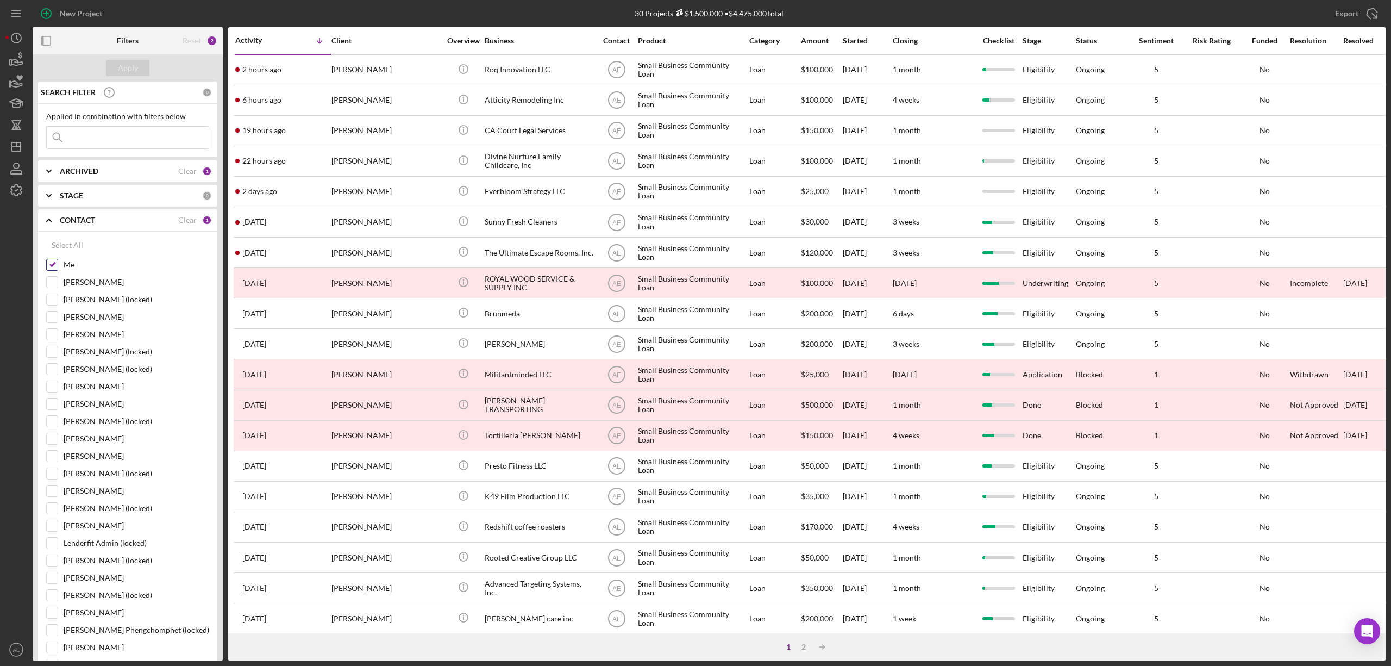
click at [48, 264] on input "Me" at bounding box center [52, 264] width 11 height 11
click at [51, 266] on input "Me" at bounding box center [52, 264] width 11 height 11
click at [53, 268] on input "Me" at bounding box center [52, 264] width 11 height 11
checkbox input "false"
click at [92, 176] on b "ARCHIVED" at bounding box center [79, 171] width 39 height 9
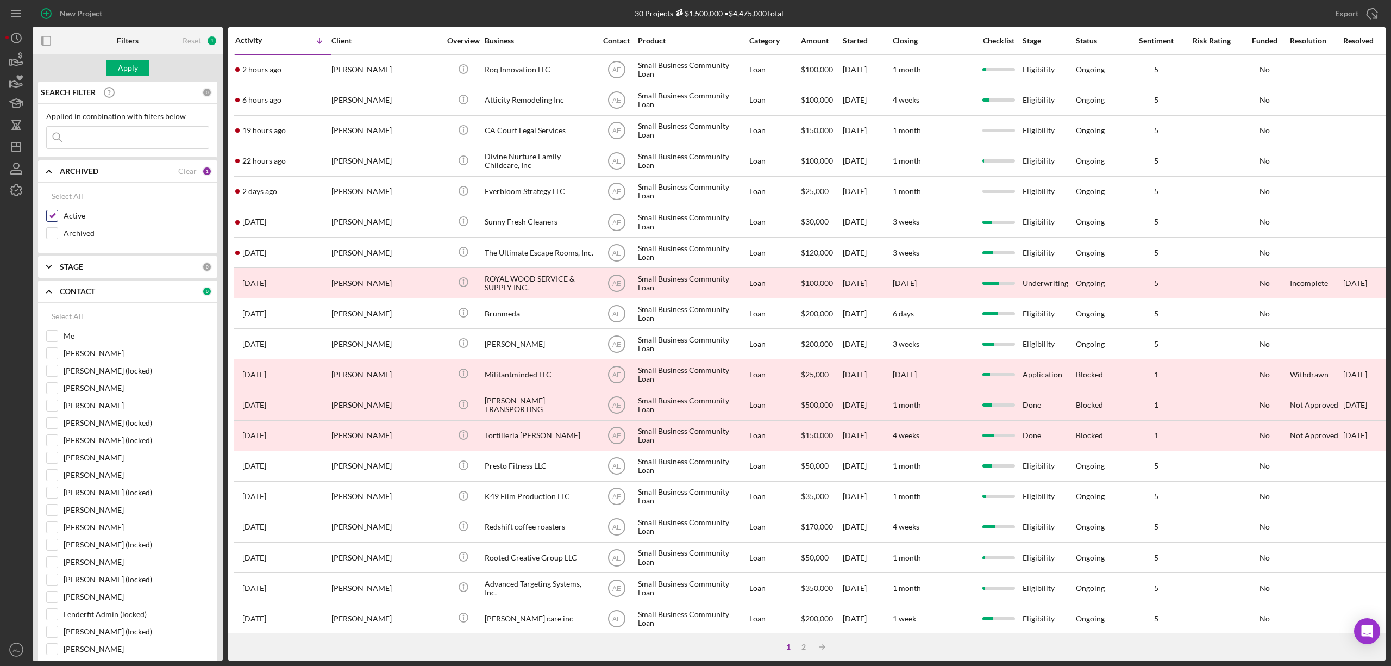
click at [53, 216] on input "Active" at bounding box center [52, 215] width 11 height 11
checkbox input "false"
click at [98, 143] on input at bounding box center [128, 138] width 162 height 22
type input "winifred"
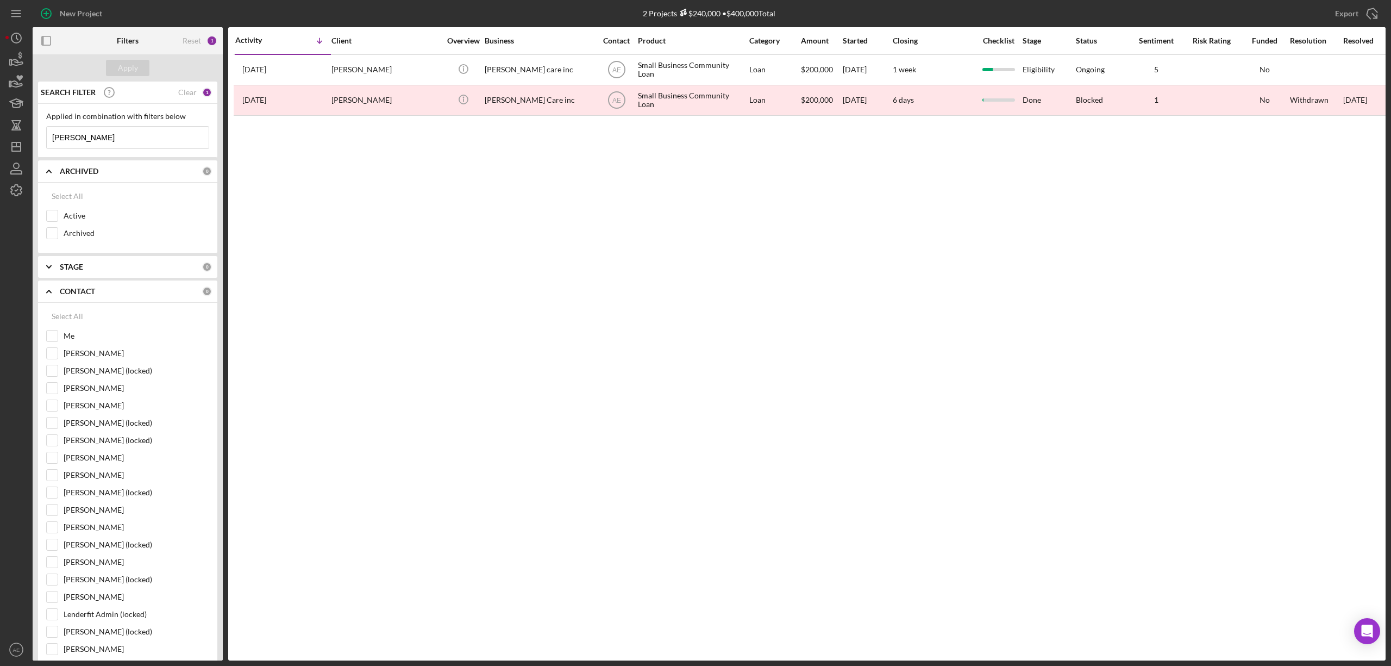
drag, startPoint x: 103, startPoint y: 137, endPoint x: 2, endPoint y: 148, distance: 101.1
click at [2, 148] on div "New Project 2 Projects $240,000 • $400,000 Total Export Icon/Export Filters Res…" at bounding box center [695, 333] width 1391 height 666
click at [55, 211] on input "Active" at bounding box center [52, 215] width 11 height 11
checkbox input "true"
click at [53, 334] on input "Me" at bounding box center [52, 335] width 11 height 11
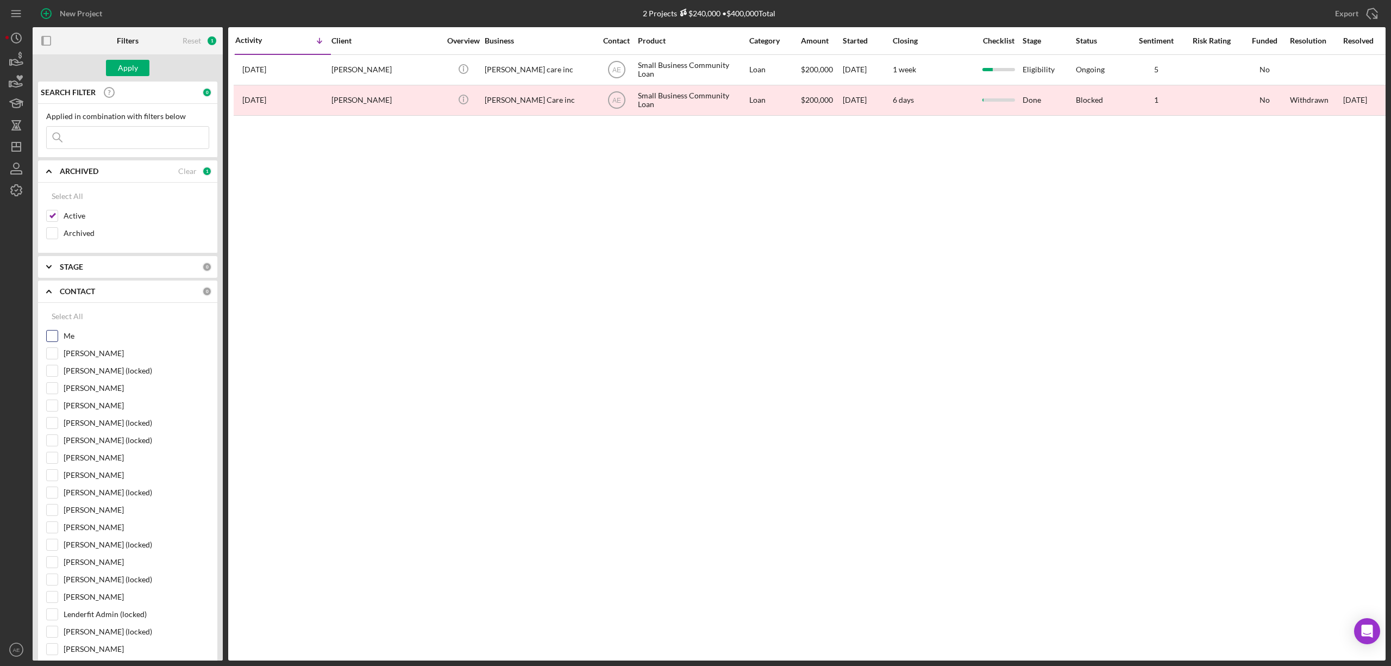
checkbox input "true"
click at [128, 66] on div "Apply" at bounding box center [128, 68] width 20 height 16
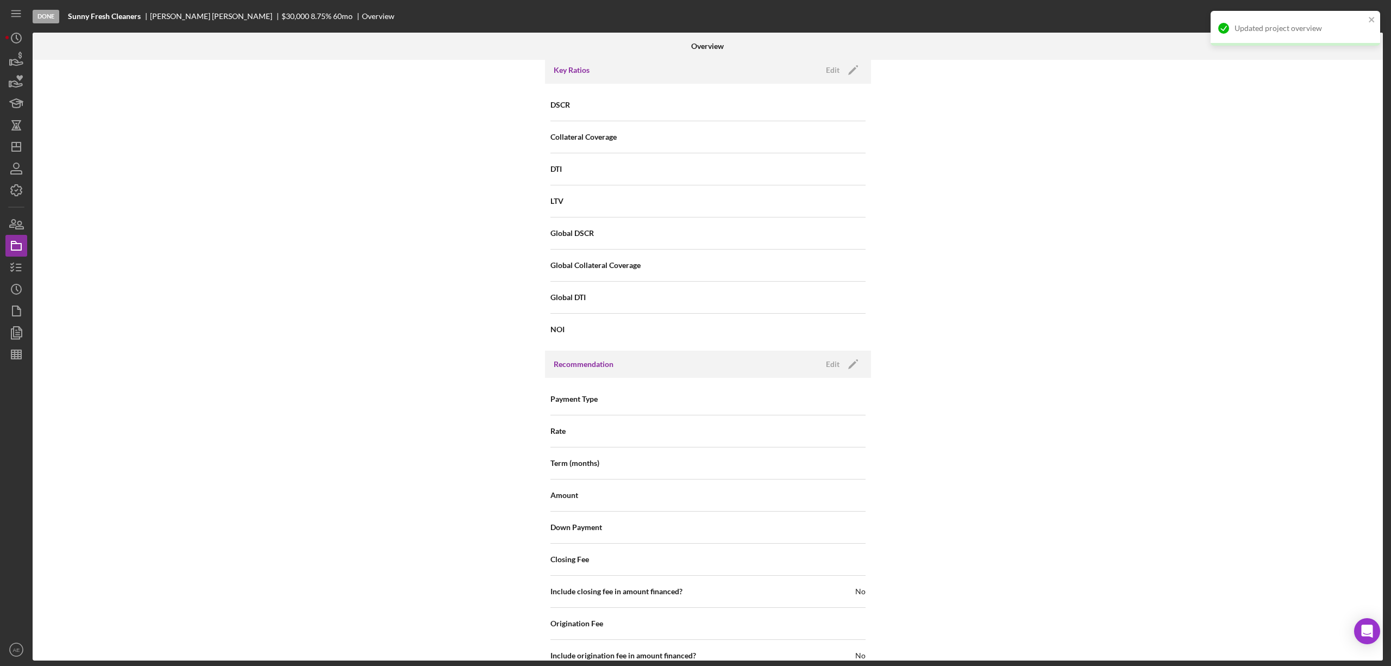
scroll to position [1200, 0]
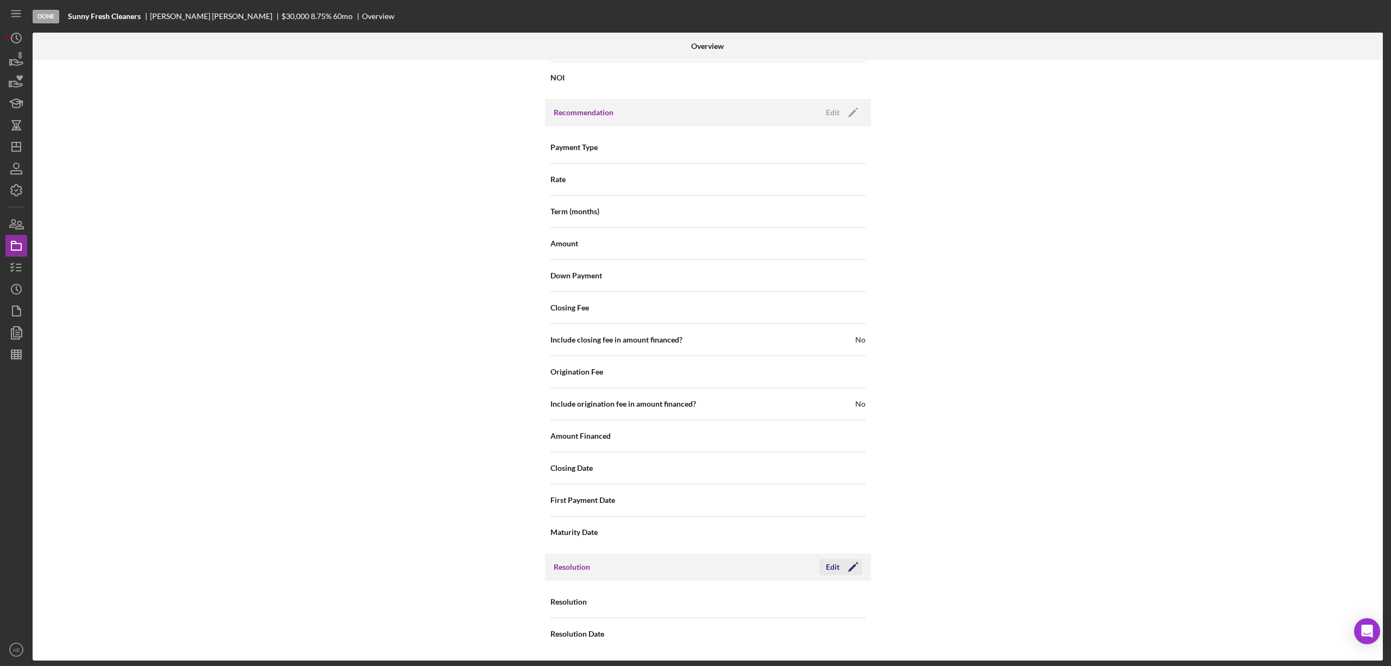
click at [842, 564] on icon "Icon/Edit" at bounding box center [853, 566] width 27 height 27
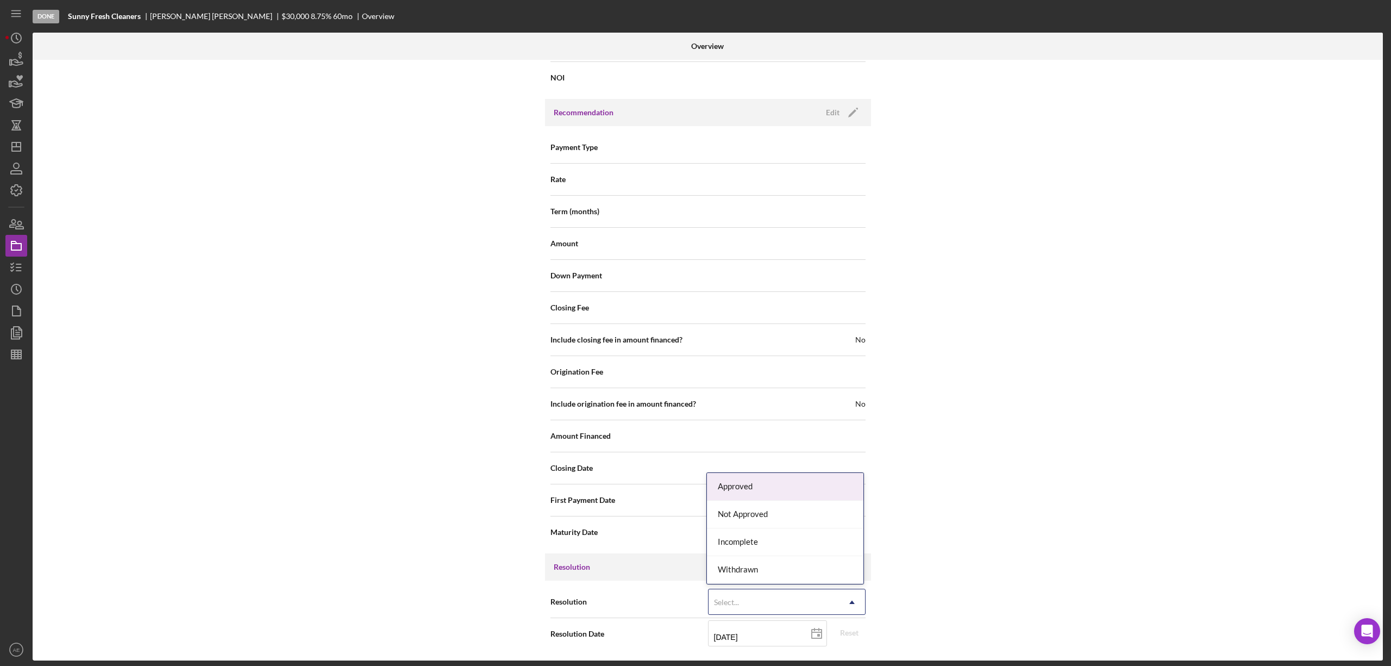
click at [778, 594] on div "Select..." at bounding box center [774, 602] width 130 height 25
click at [749, 509] on div "Not Approved" at bounding box center [785, 514] width 156 height 28
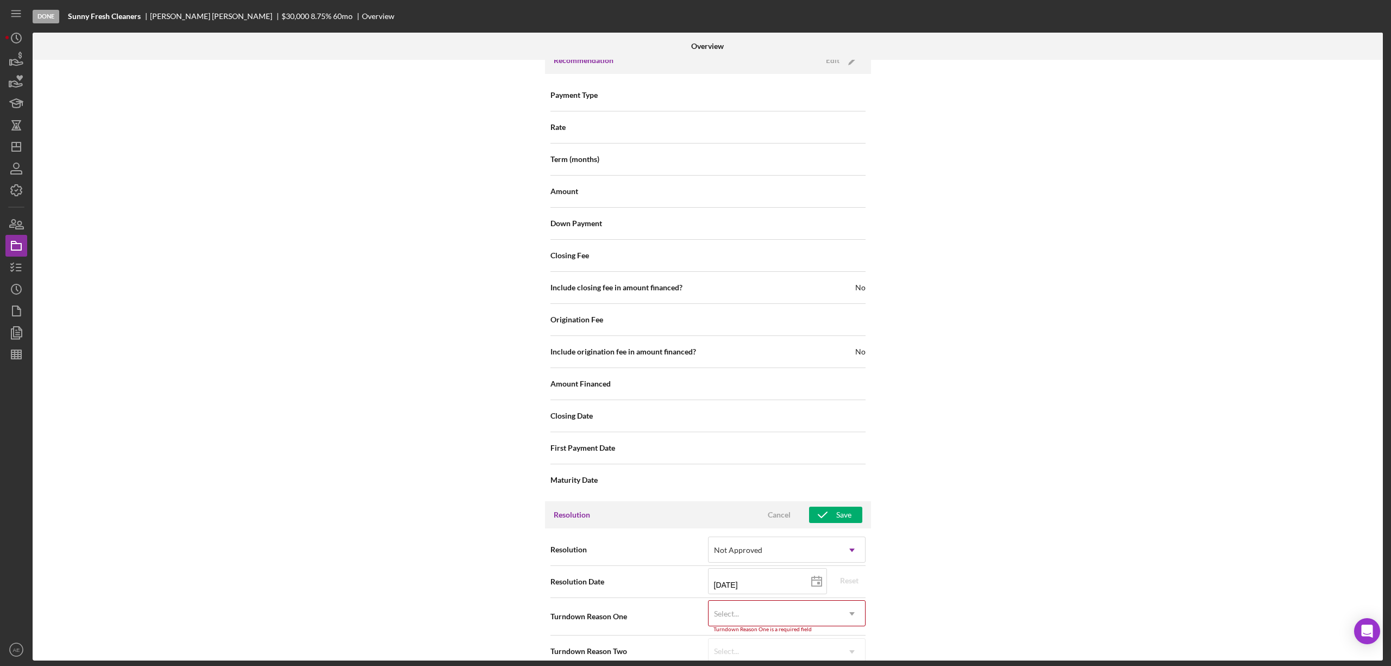
scroll to position [1269, 0]
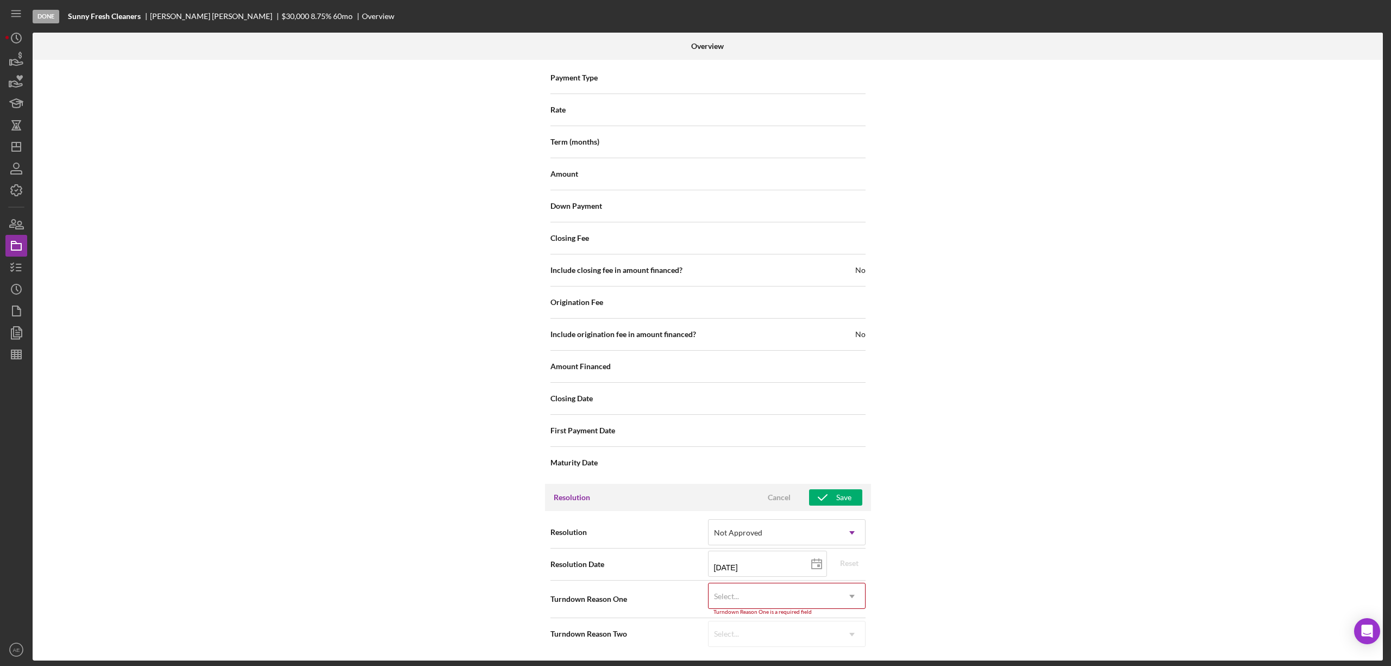
click at [739, 594] on div "Select..." at bounding box center [774, 596] width 130 height 25
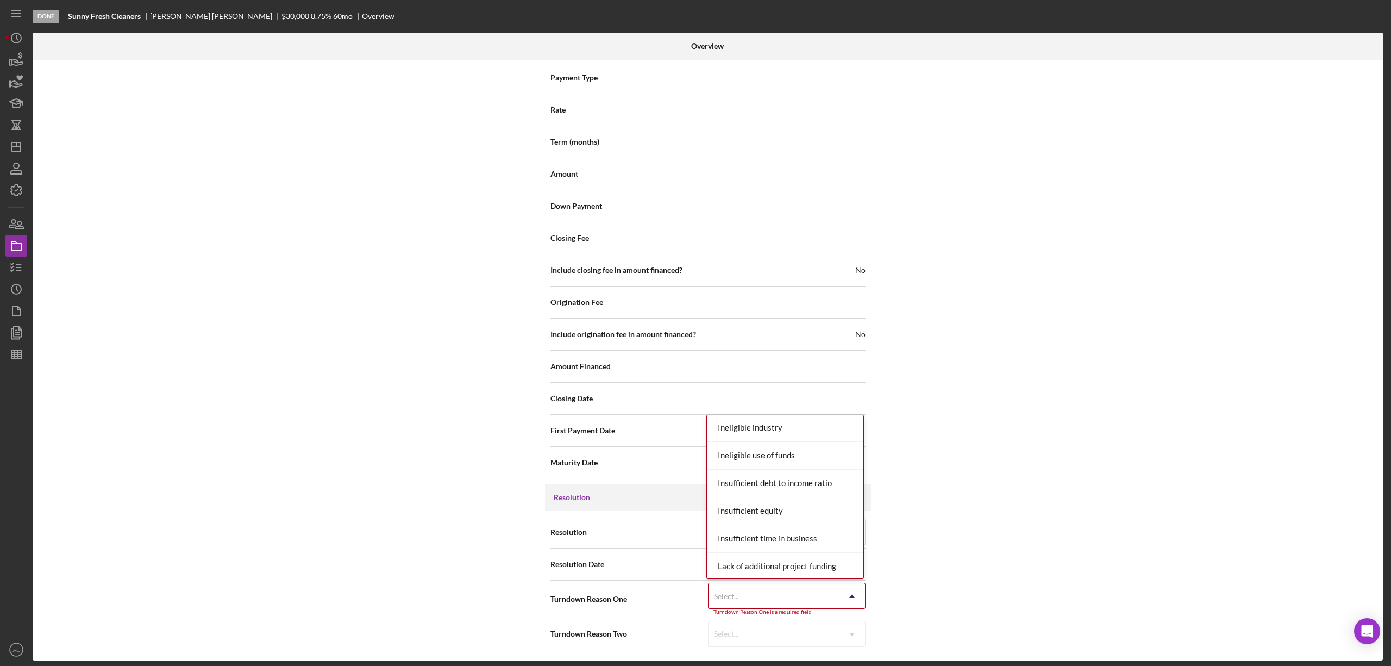
scroll to position [362, 0]
click at [788, 481] on div "Insufficient debt to income ratio" at bounding box center [785, 483] width 156 height 28
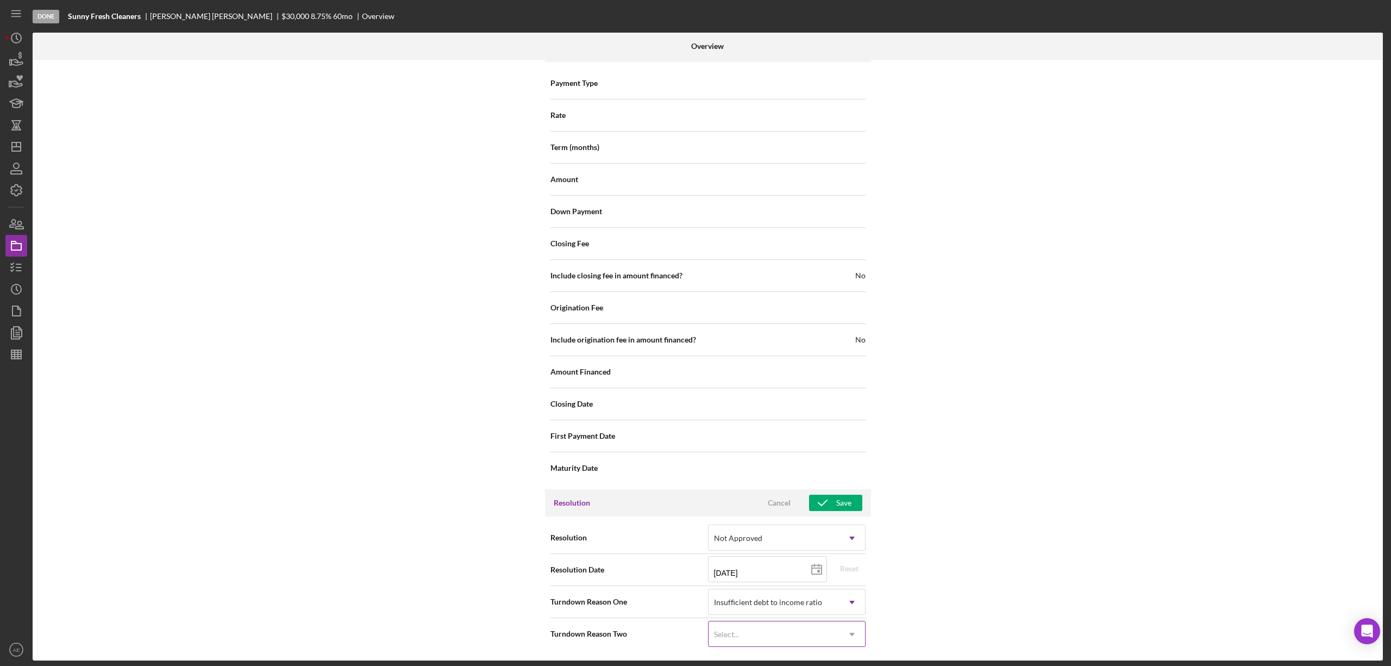
click at [746, 631] on div "Select..." at bounding box center [774, 634] width 130 height 25
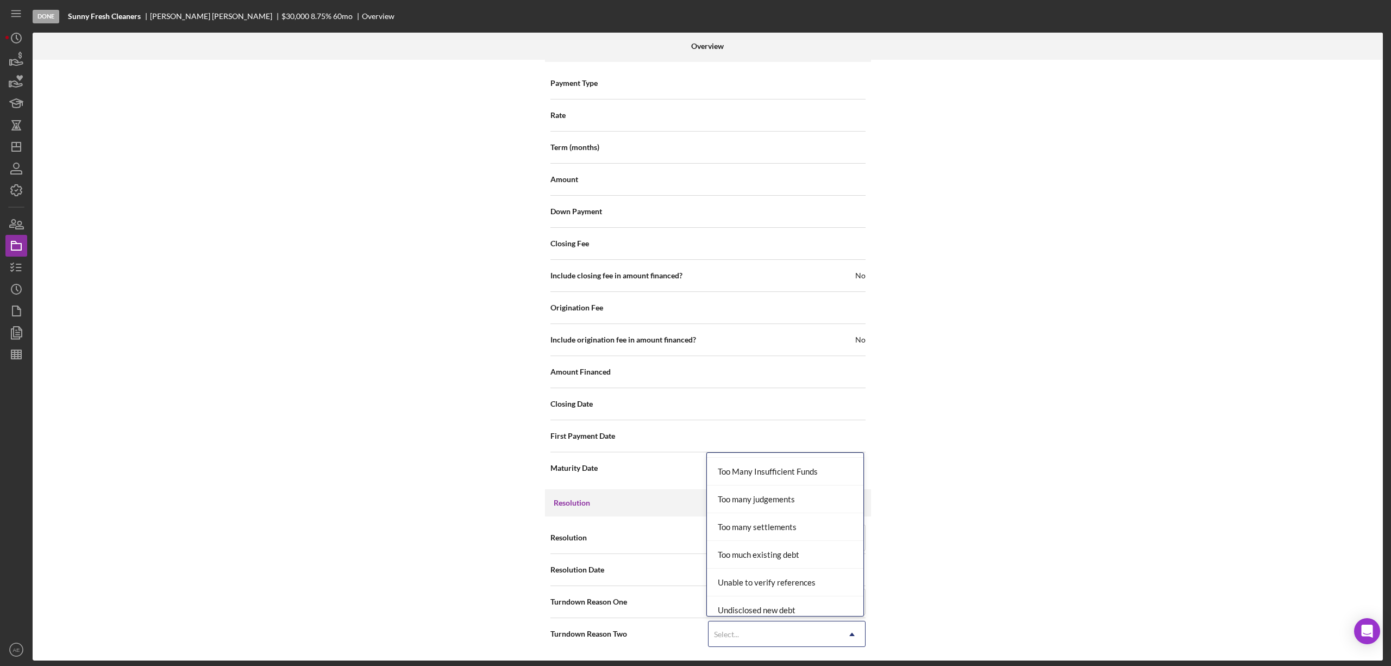
scroll to position [1204, 0]
click at [793, 510] on div "Too much existing debt" at bounding box center [785, 519] width 156 height 28
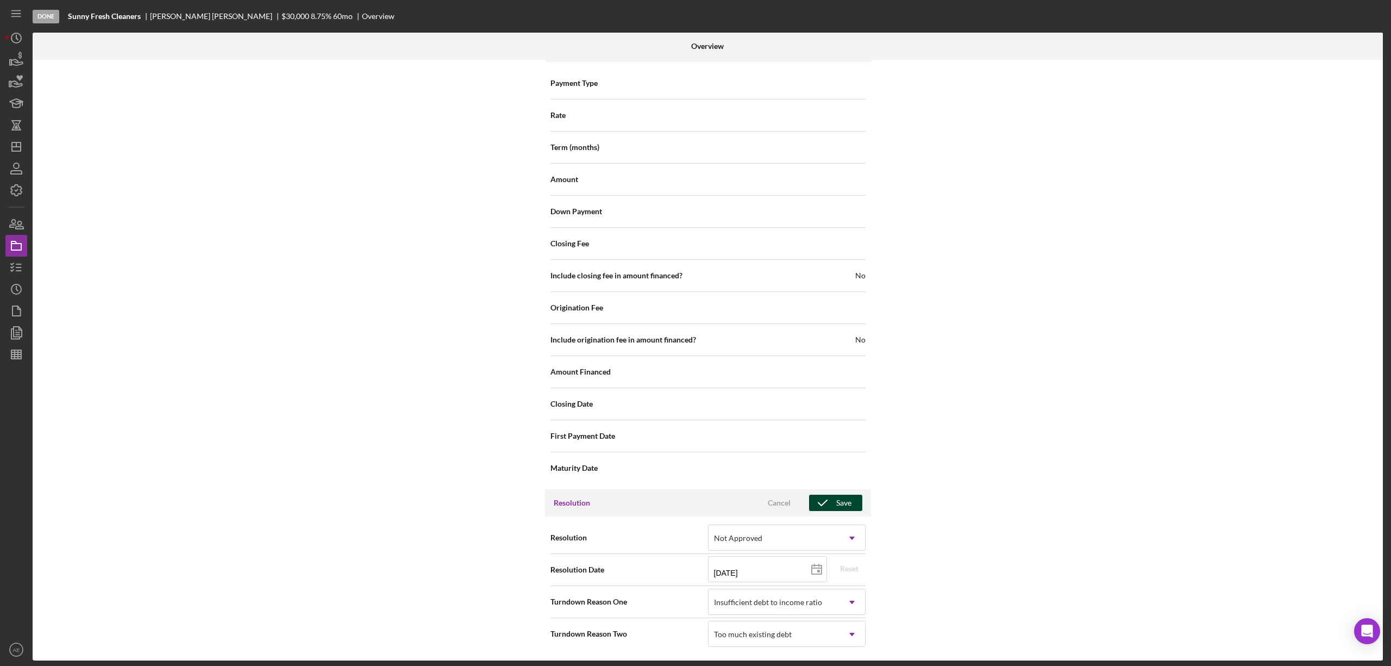
click at [837, 506] on div "Save" at bounding box center [843, 502] width 15 height 16
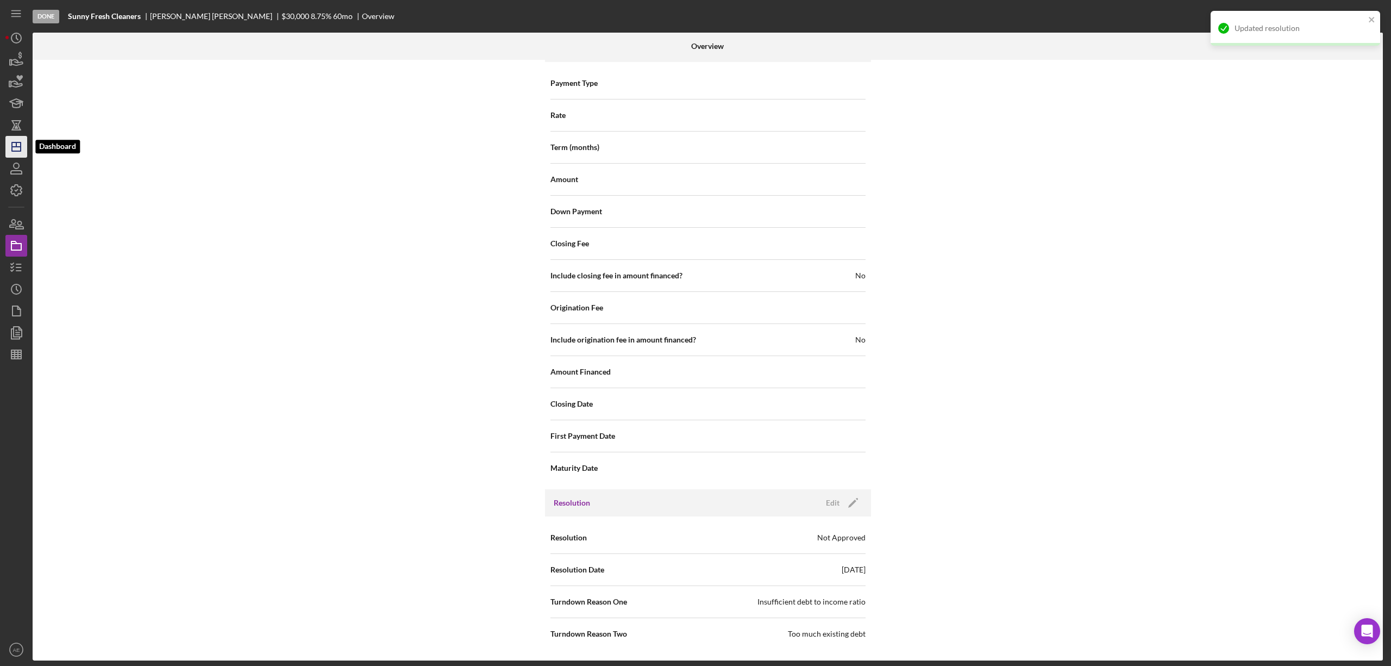
click at [15, 151] on polygon "button" at bounding box center [16, 146] width 9 height 9
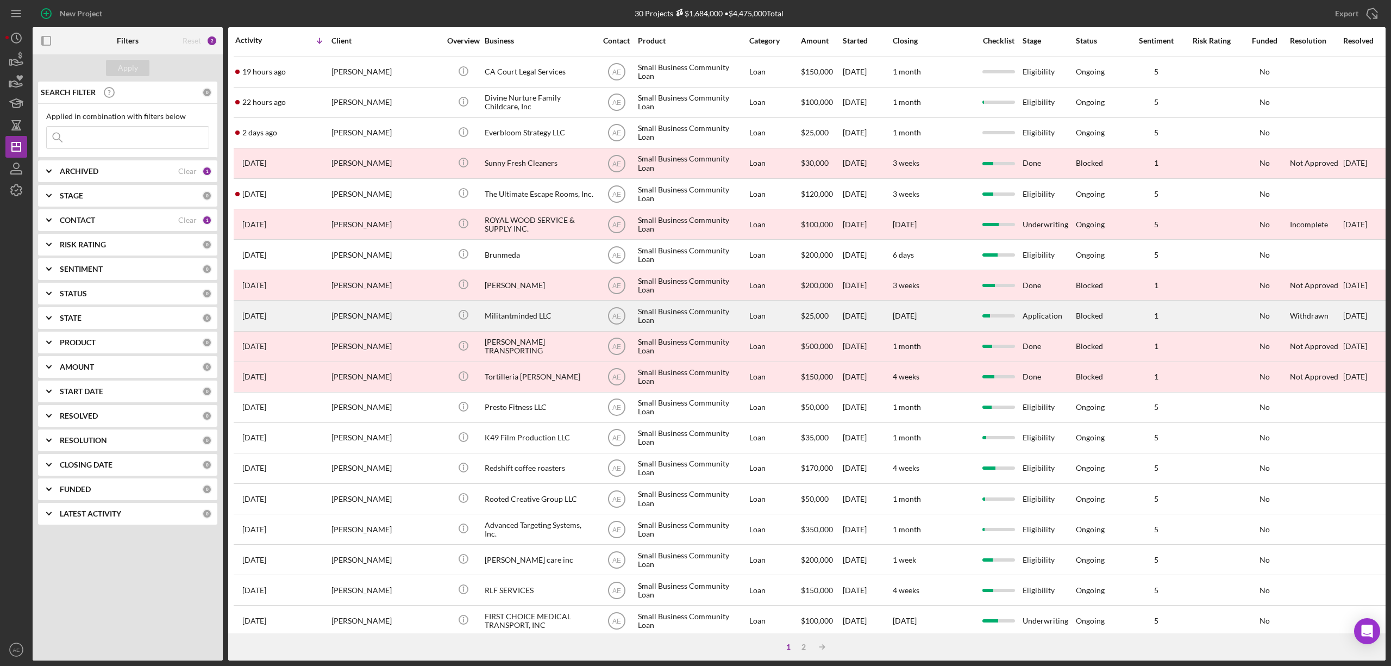
scroll to position [145, 0]
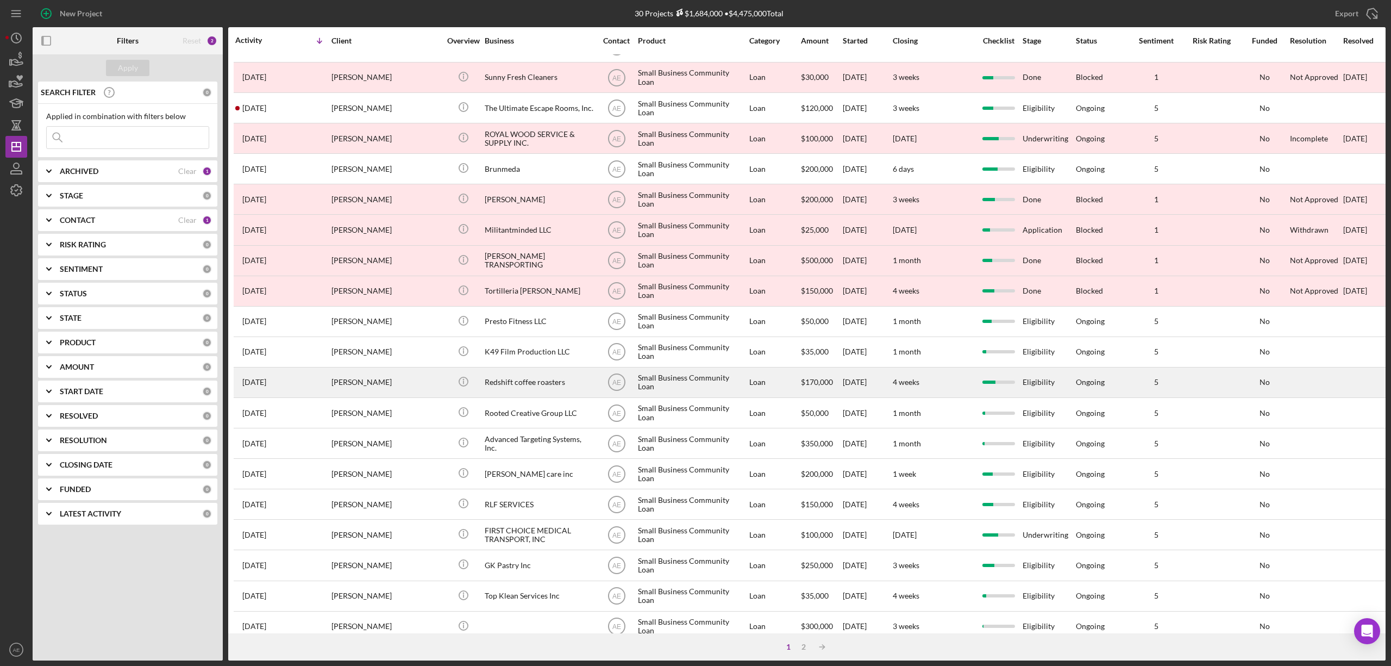
click at [518, 379] on div "Redshift coffee roasters" at bounding box center [539, 382] width 109 height 29
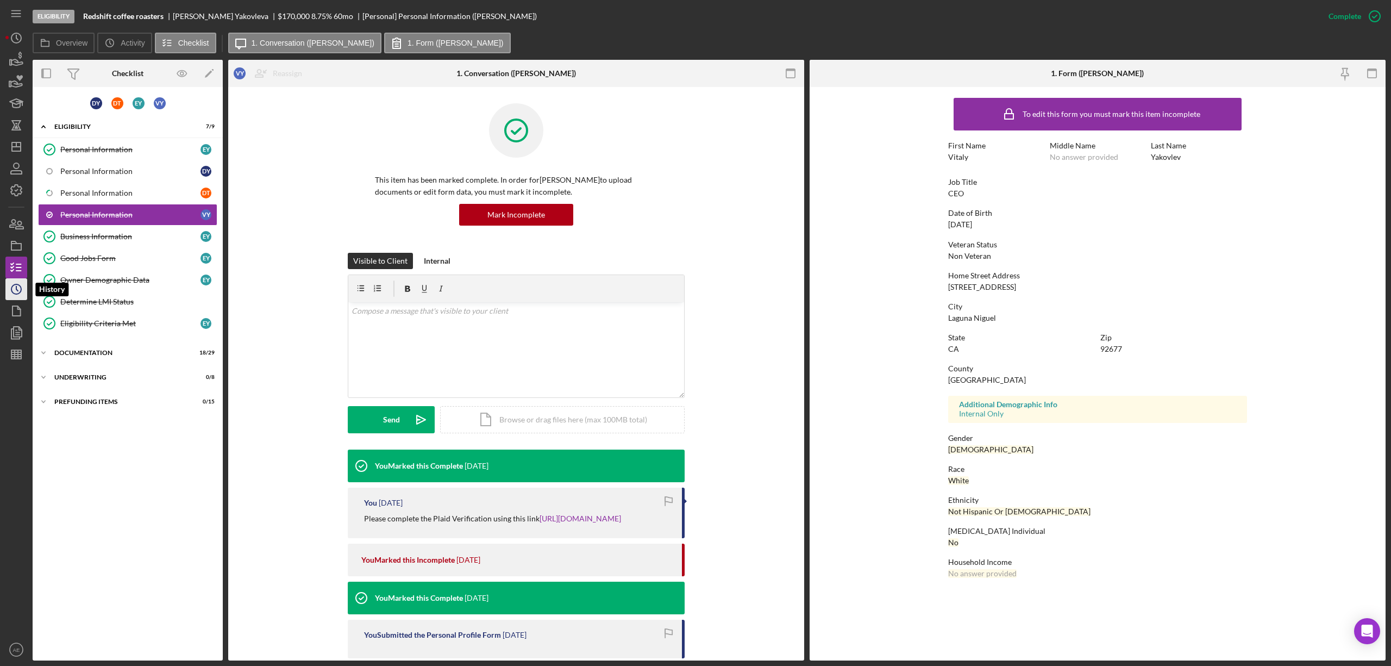
click at [14, 286] on icon "Icon/History" at bounding box center [16, 289] width 27 height 27
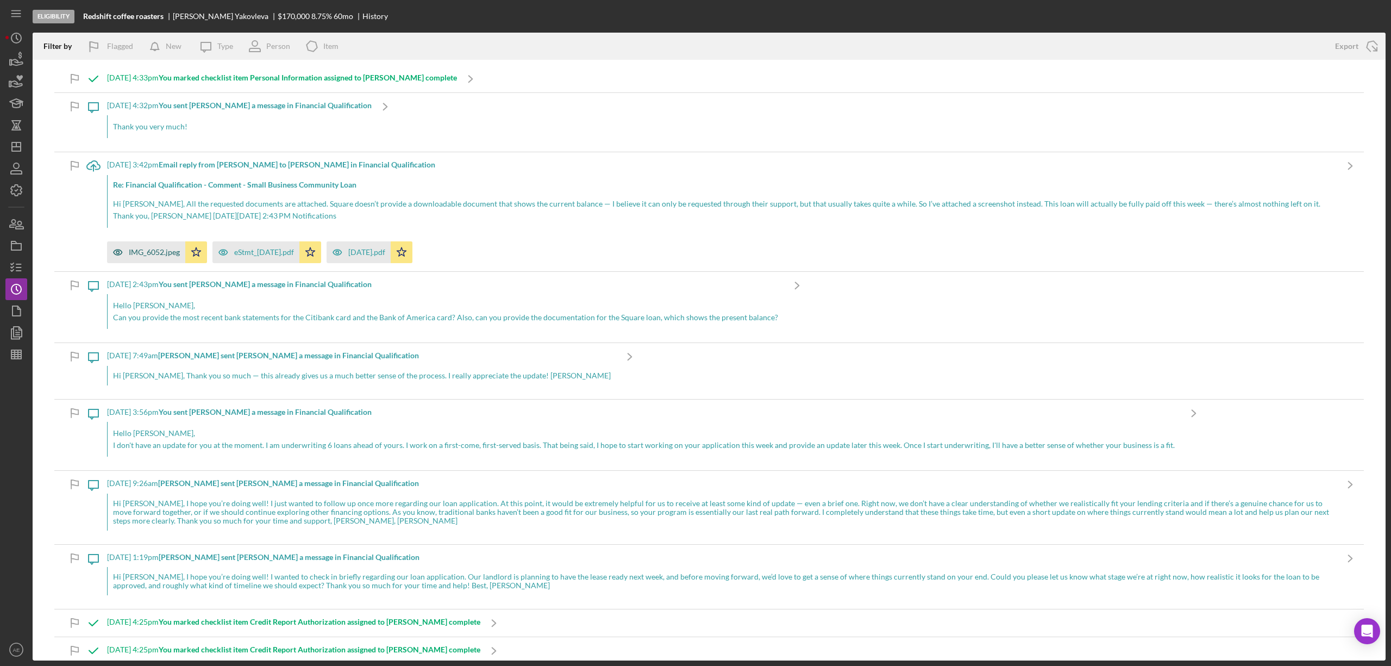
click at [155, 246] on div "IMG_6052.jpeg" at bounding box center [146, 252] width 78 height 22
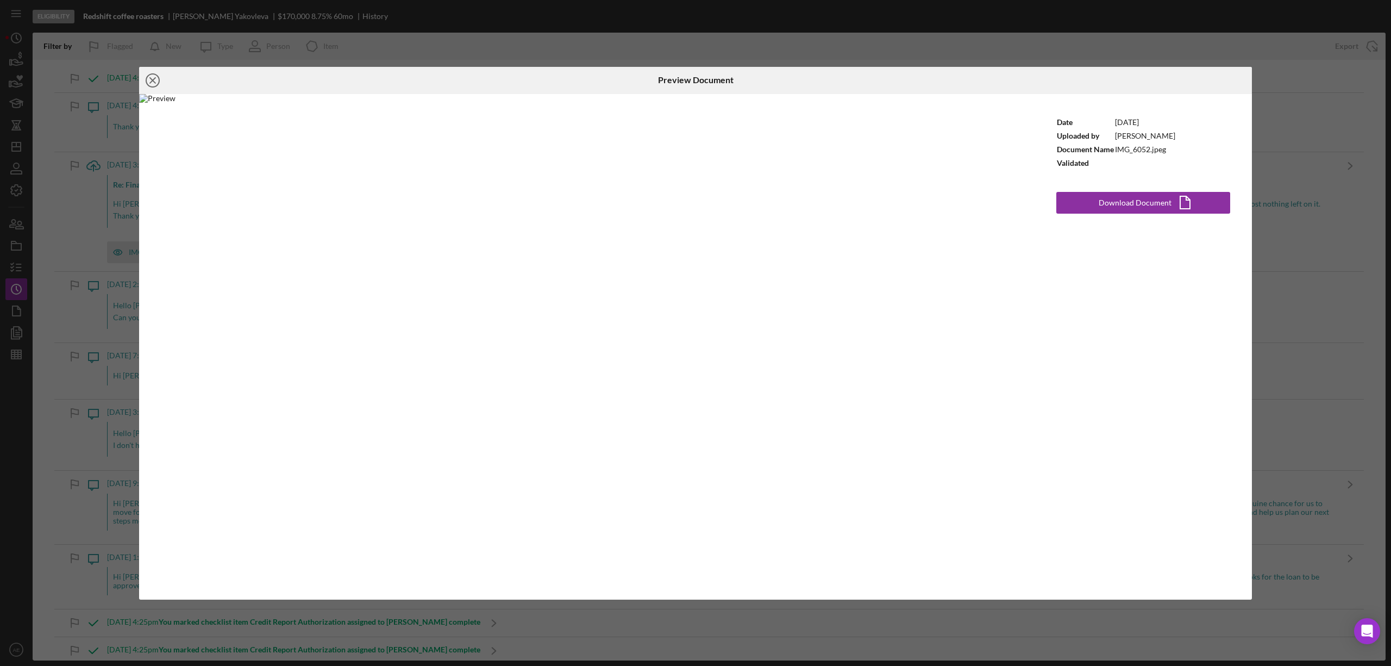
click at [153, 81] on icon "Icon/Close" at bounding box center [152, 80] width 27 height 27
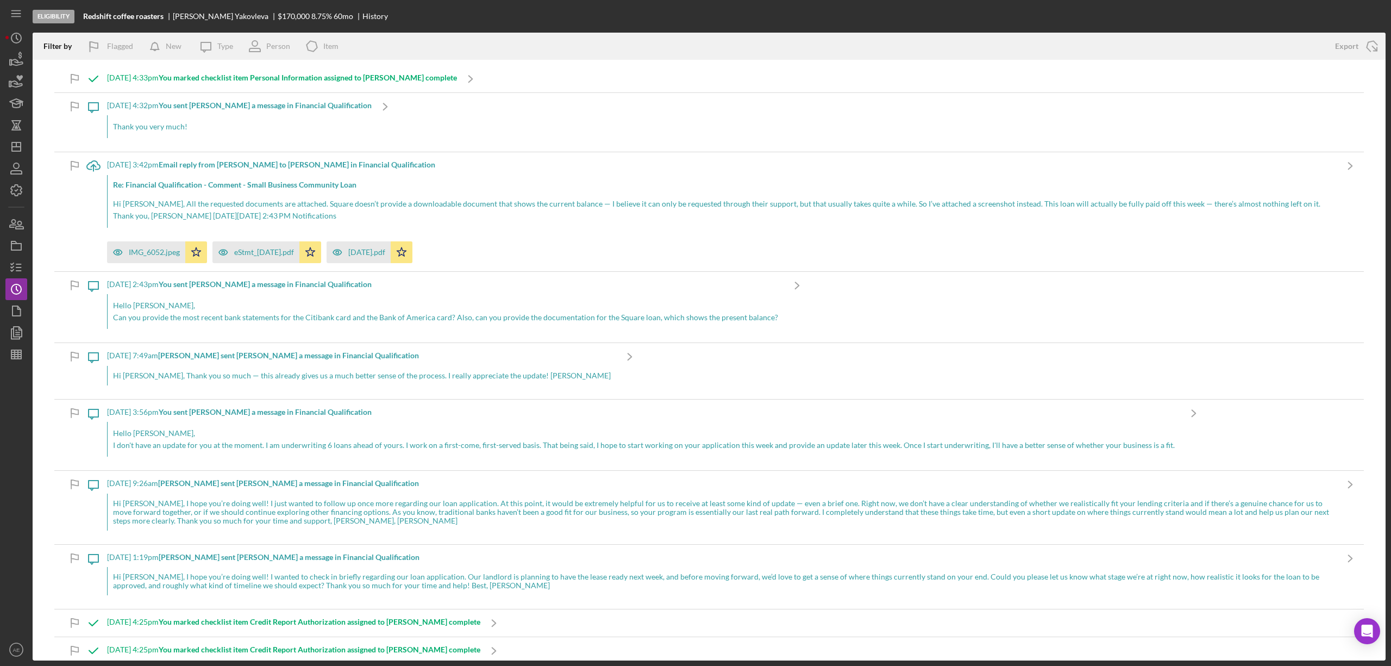
click at [242, 164] on b "Email reply from Elizaveta Y. to Alberto E. in Financial Qualification" at bounding box center [297, 164] width 277 height 9
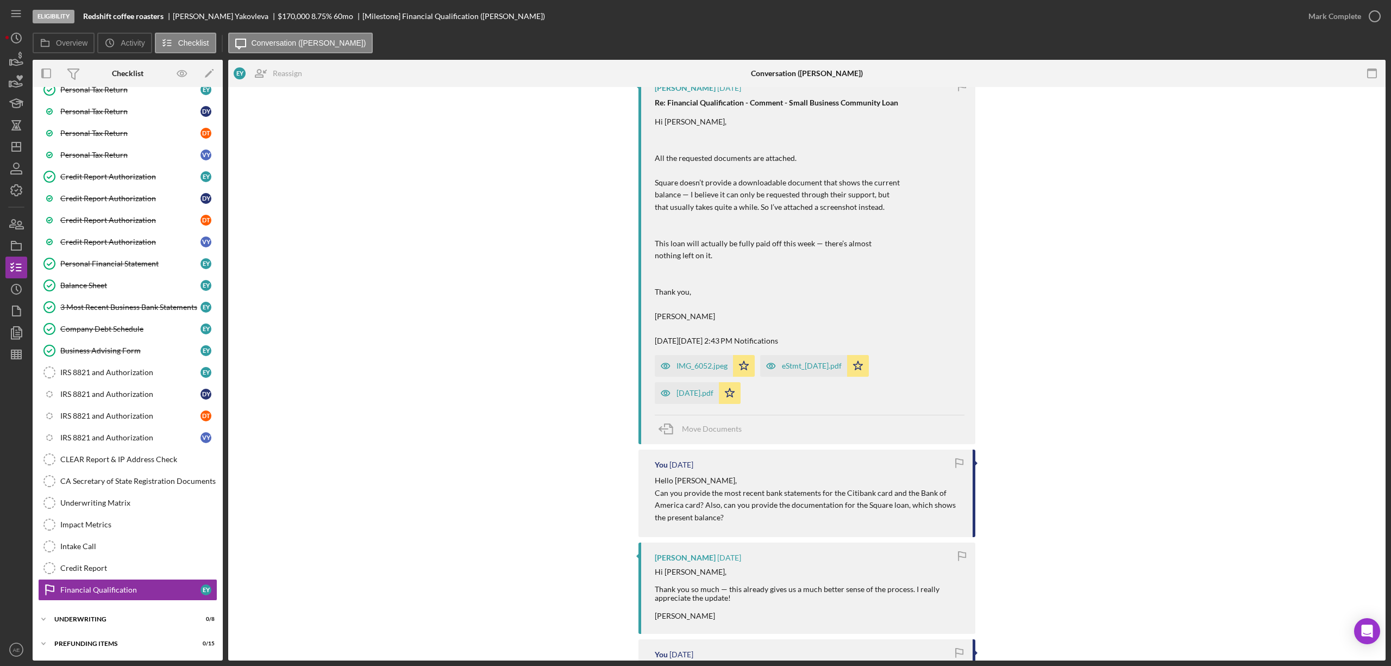
scroll to position [362, 0]
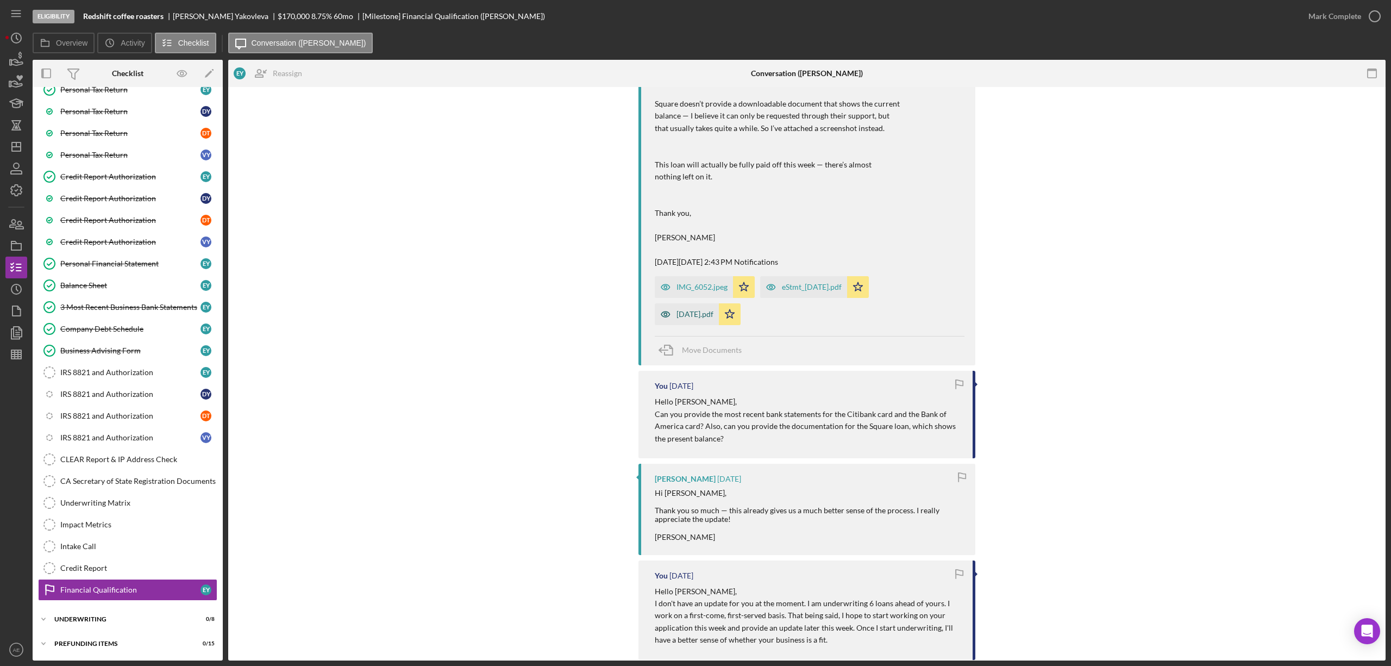
click at [683, 316] on div "September2025.pdf" at bounding box center [695, 314] width 37 height 9
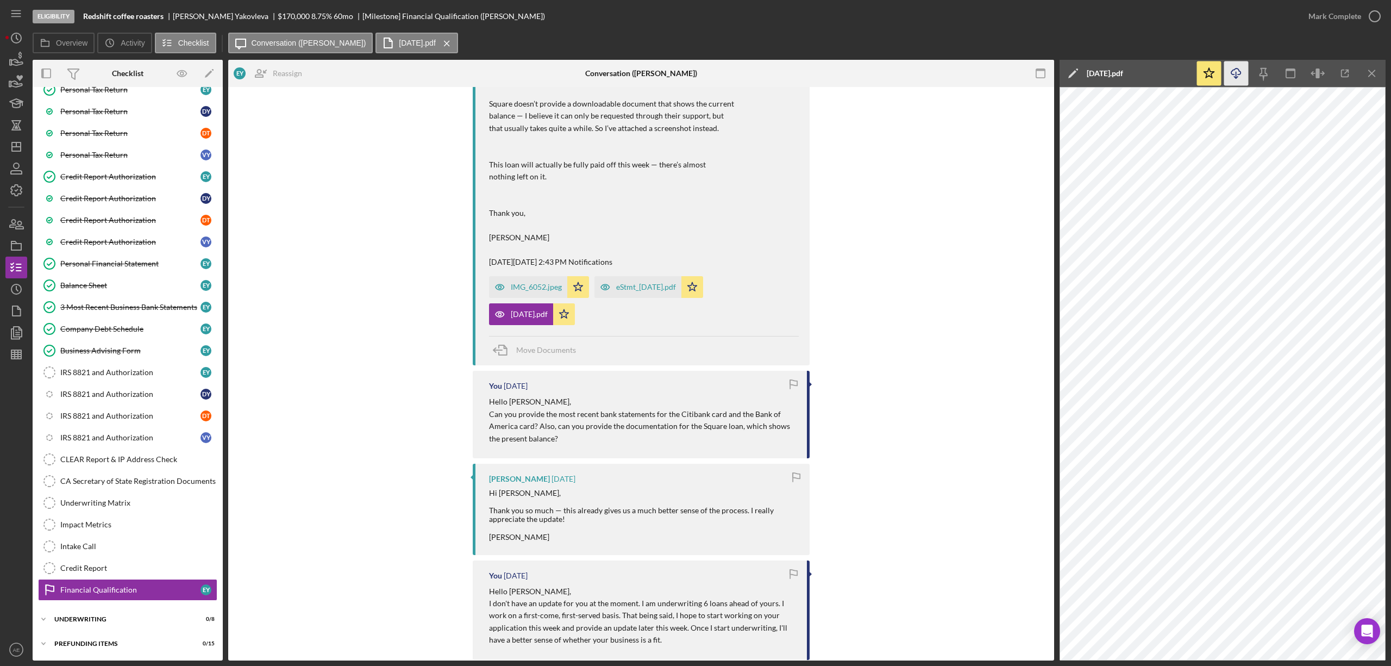
click at [1228, 84] on icon "Icon/Download" at bounding box center [1236, 73] width 24 height 24
drag, startPoint x: 644, startPoint y: 290, endPoint x: 716, endPoint y: 273, distance: 73.2
click at [644, 290] on div "eStmt_2025-09-30.pdf" at bounding box center [646, 287] width 60 height 9
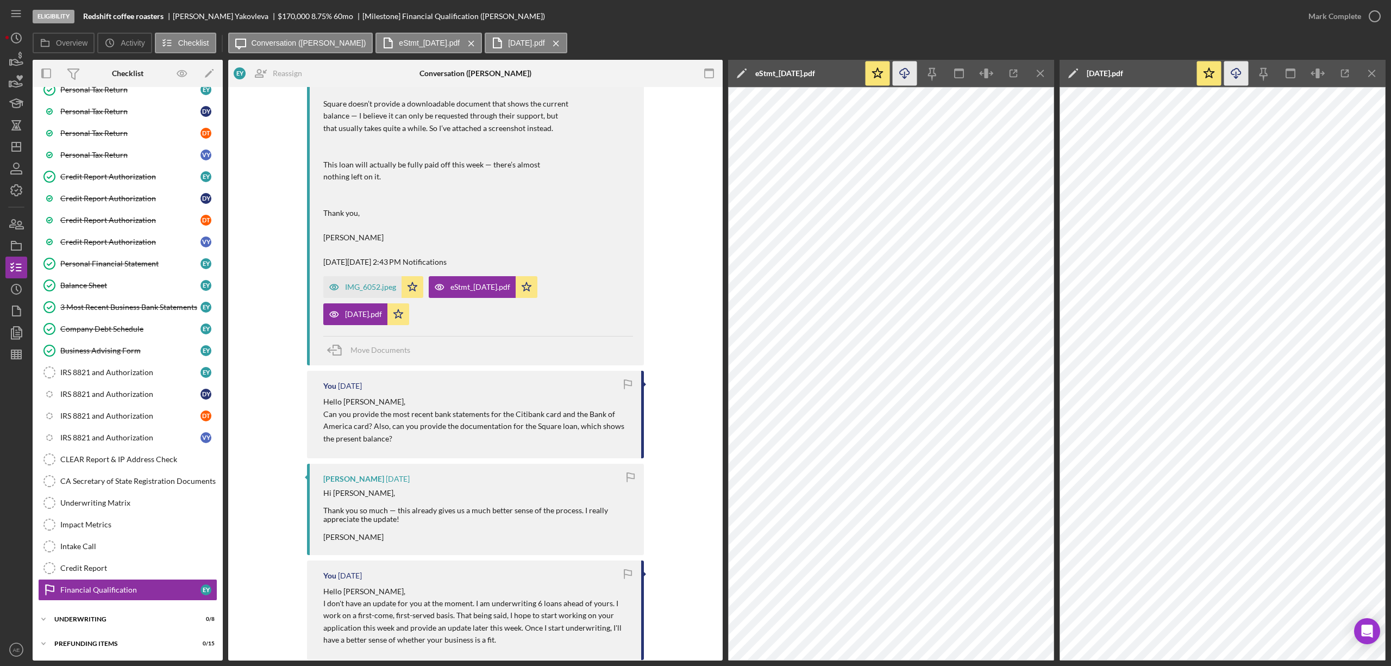
click at [906, 70] on icon "Icon/Download" at bounding box center [905, 73] width 24 height 24
click at [366, 291] on div "IMG_6052.jpeg" at bounding box center [370, 287] width 51 height 9
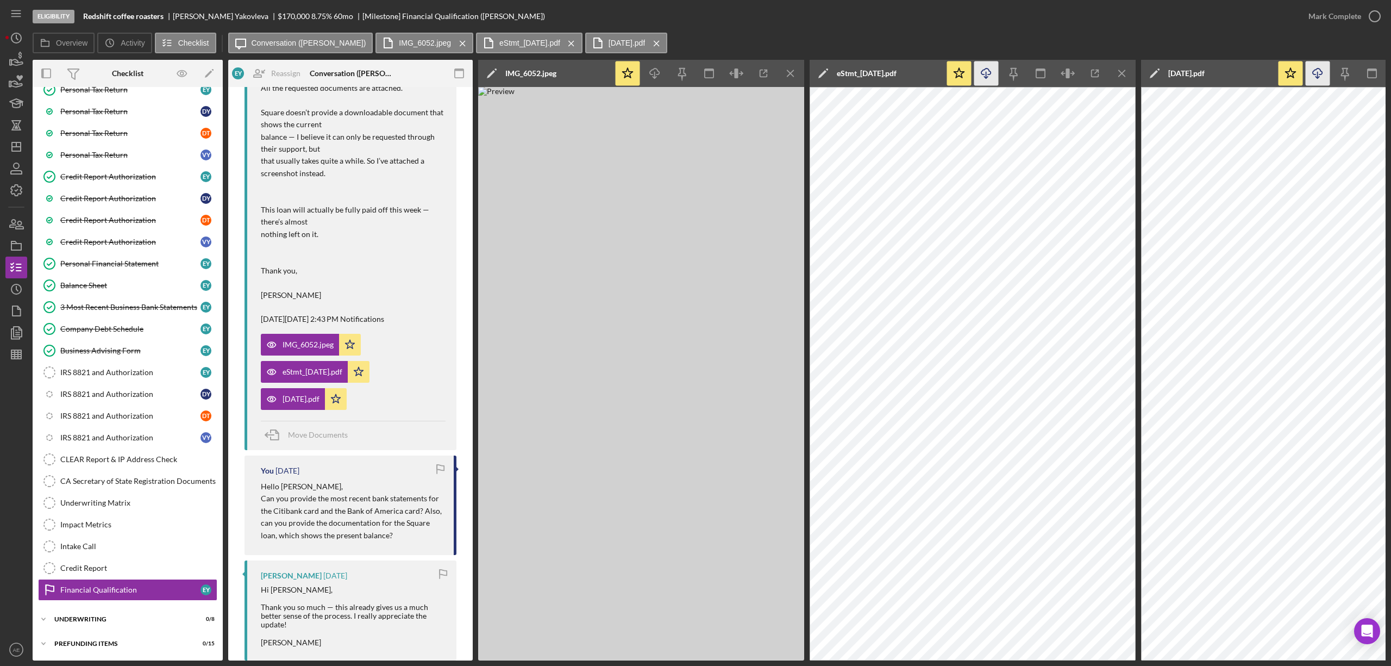
scroll to position [371, 0]
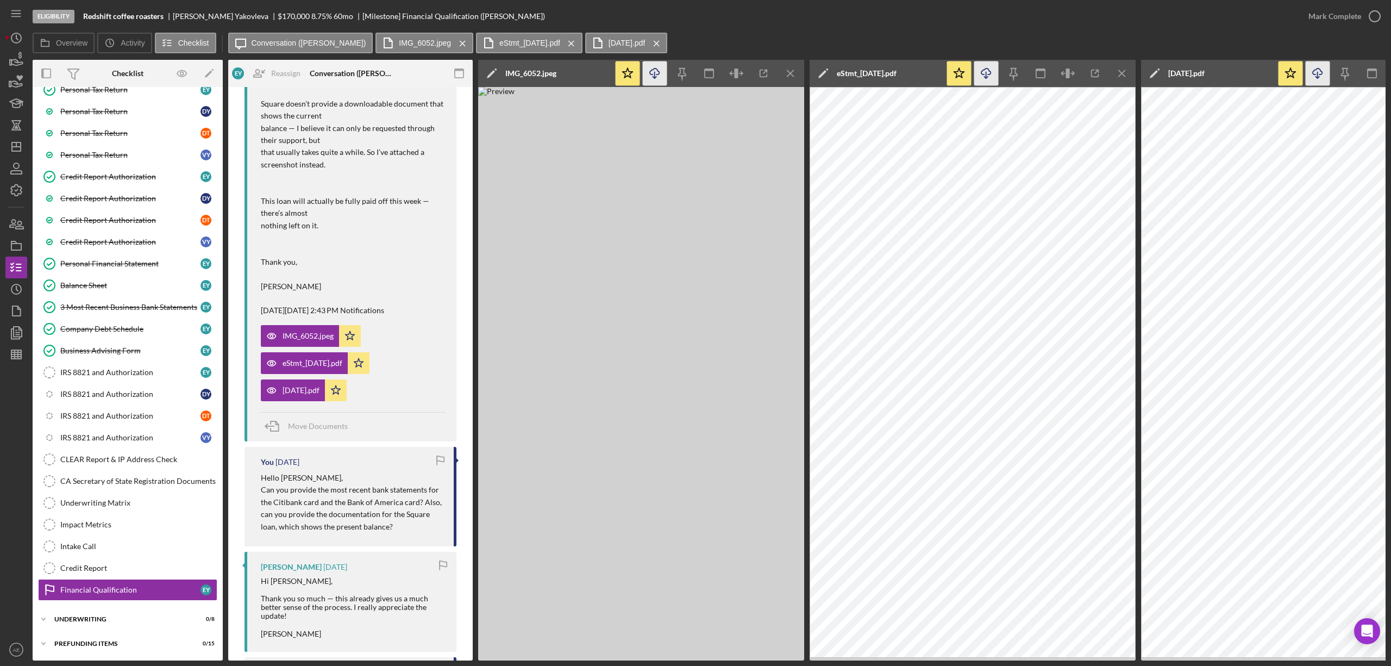
click at [656, 74] on icon "Icon/Download" at bounding box center [655, 73] width 24 height 24
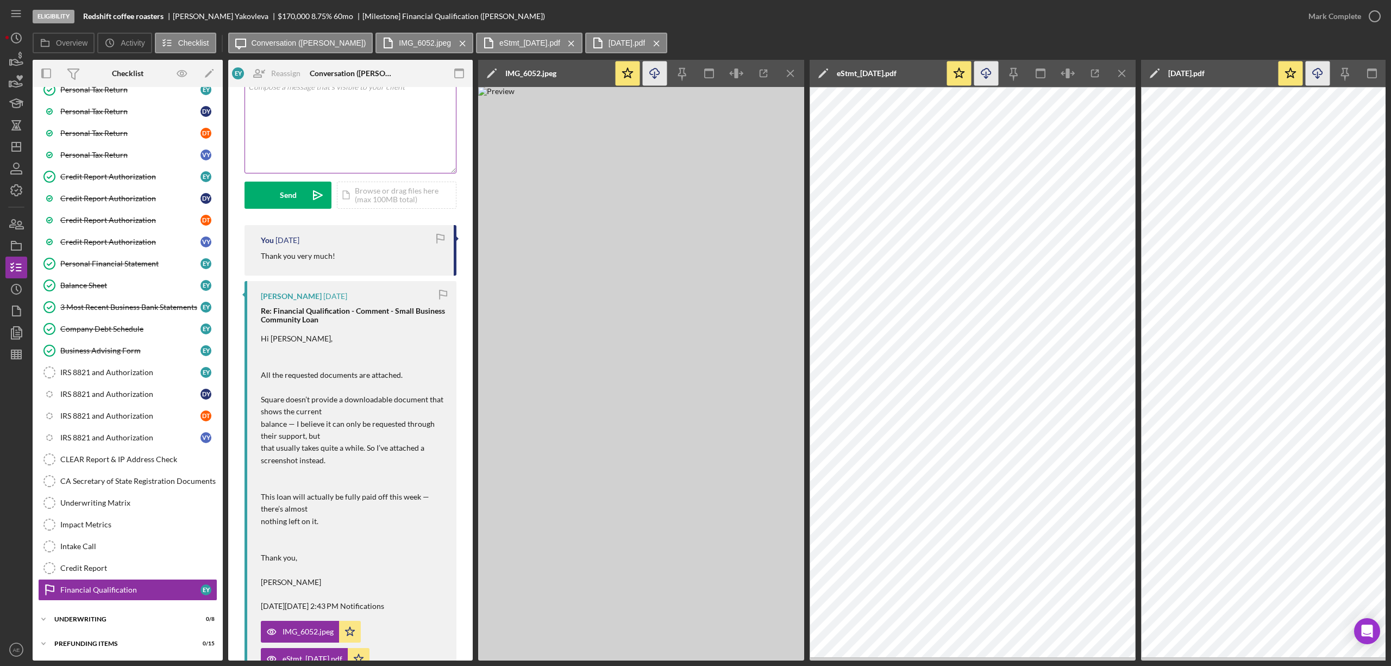
scroll to position [153, 0]
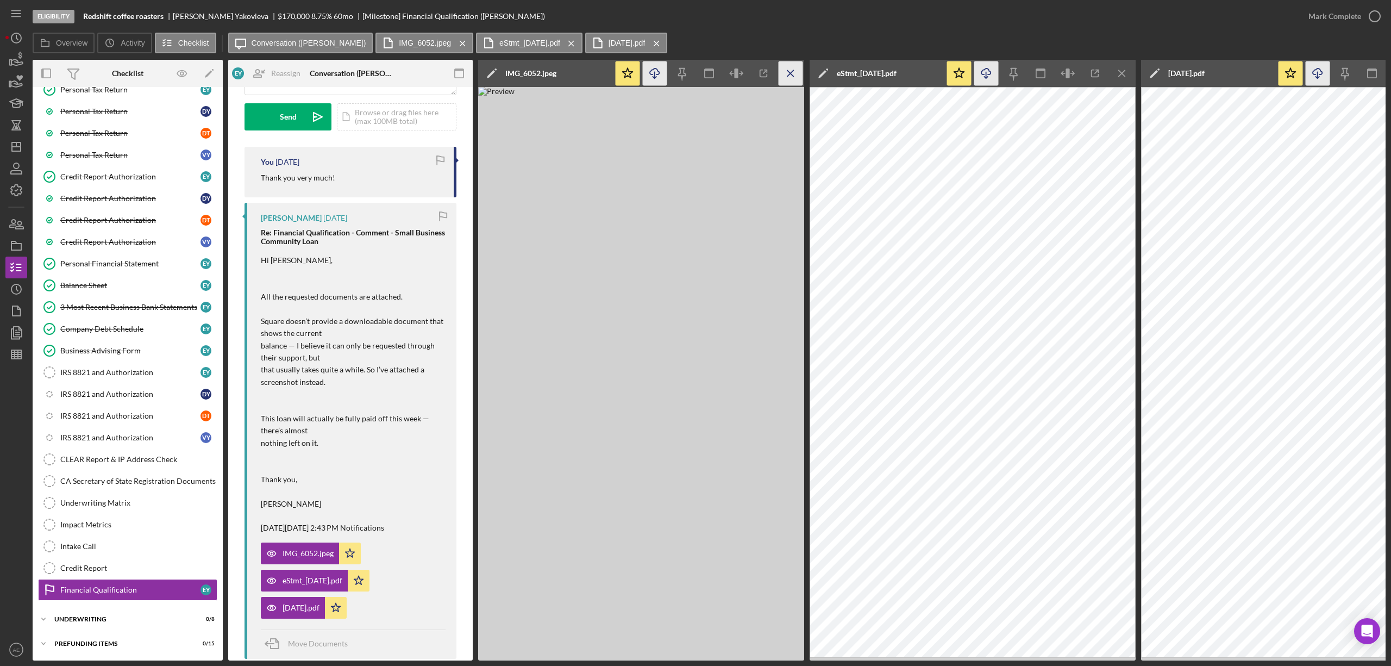
click at [785, 66] on icon "Icon/Menu Close" at bounding box center [791, 73] width 24 height 24
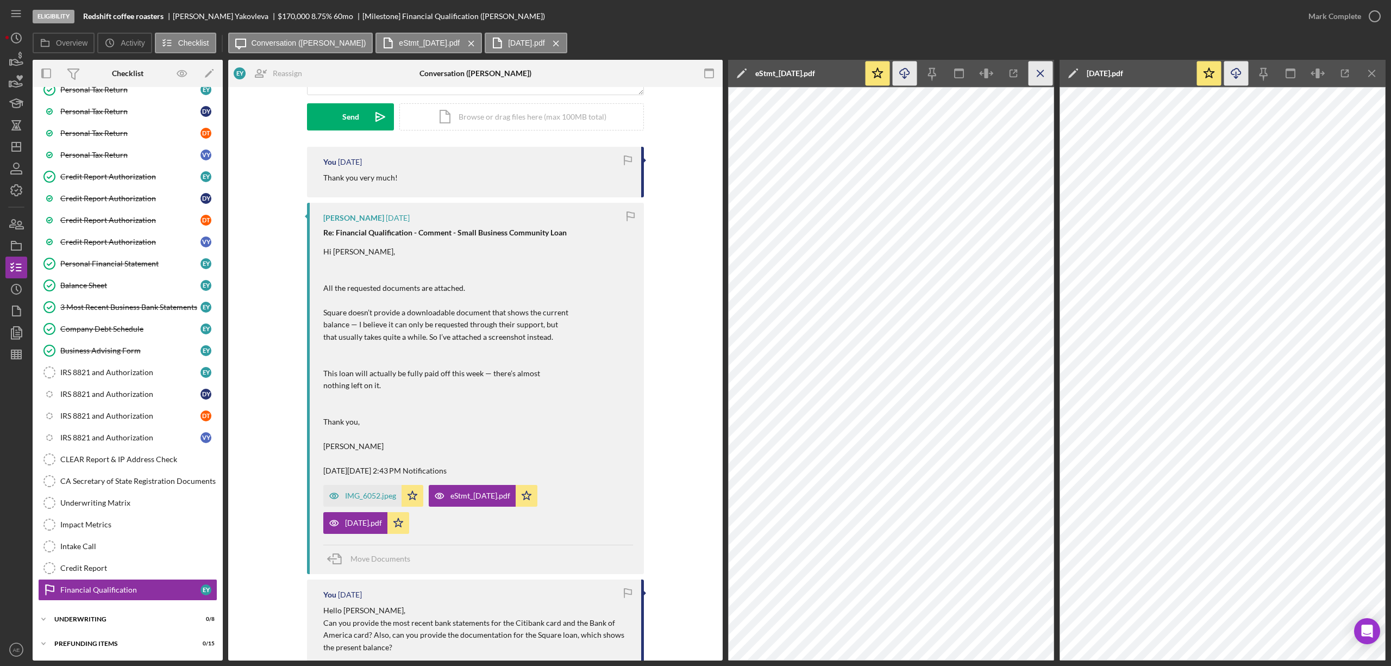
click at [1045, 73] on icon "Icon/Menu Close" at bounding box center [1041, 73] width 24 height 24
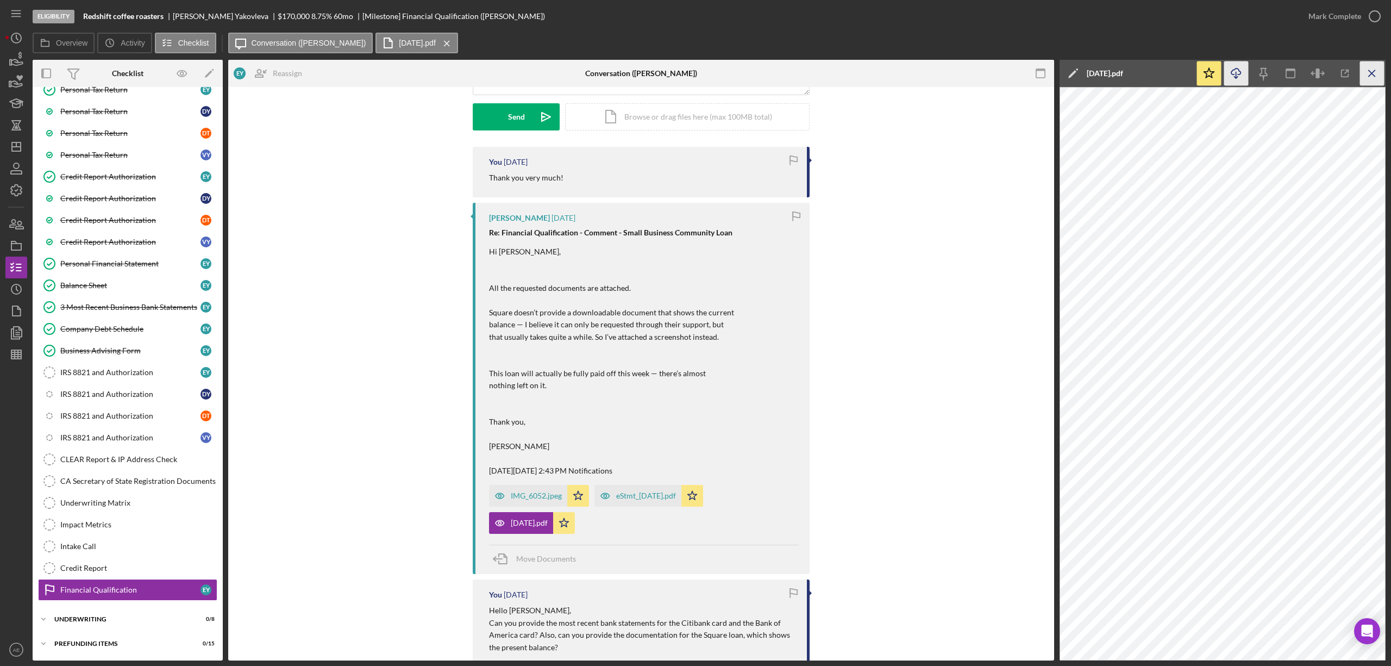
click at [1377, 70] on icon "Icon/Menu Close" at bounding box center [1372, 73] width 24 height 24
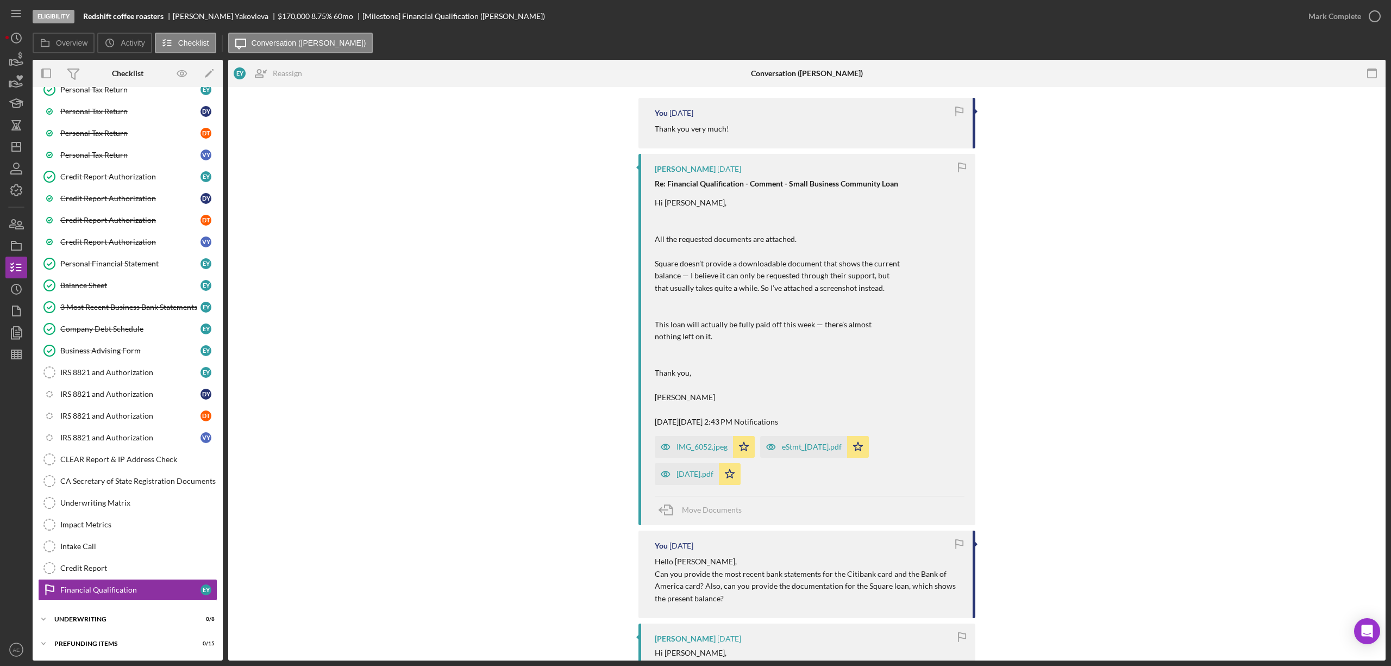
scroll to position [290, 0]
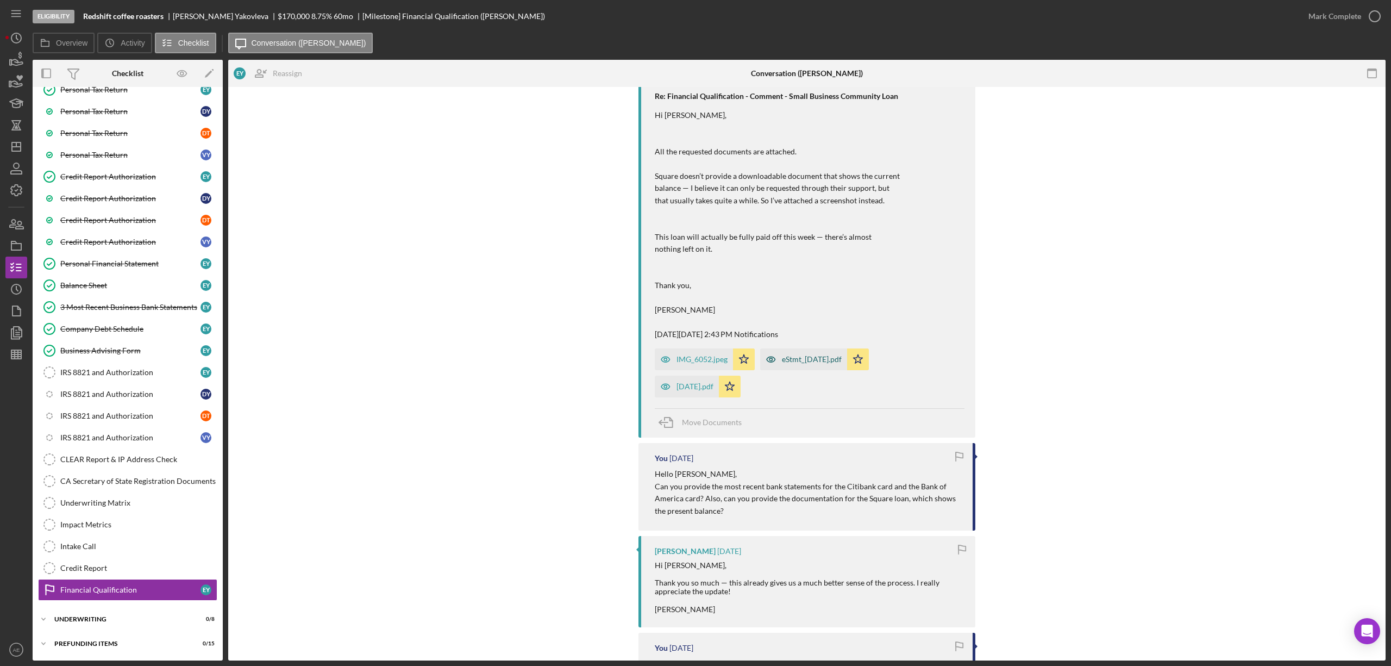
click at [774, 367] on icon "button" at bounding box center [771, 359] width 22 height 22
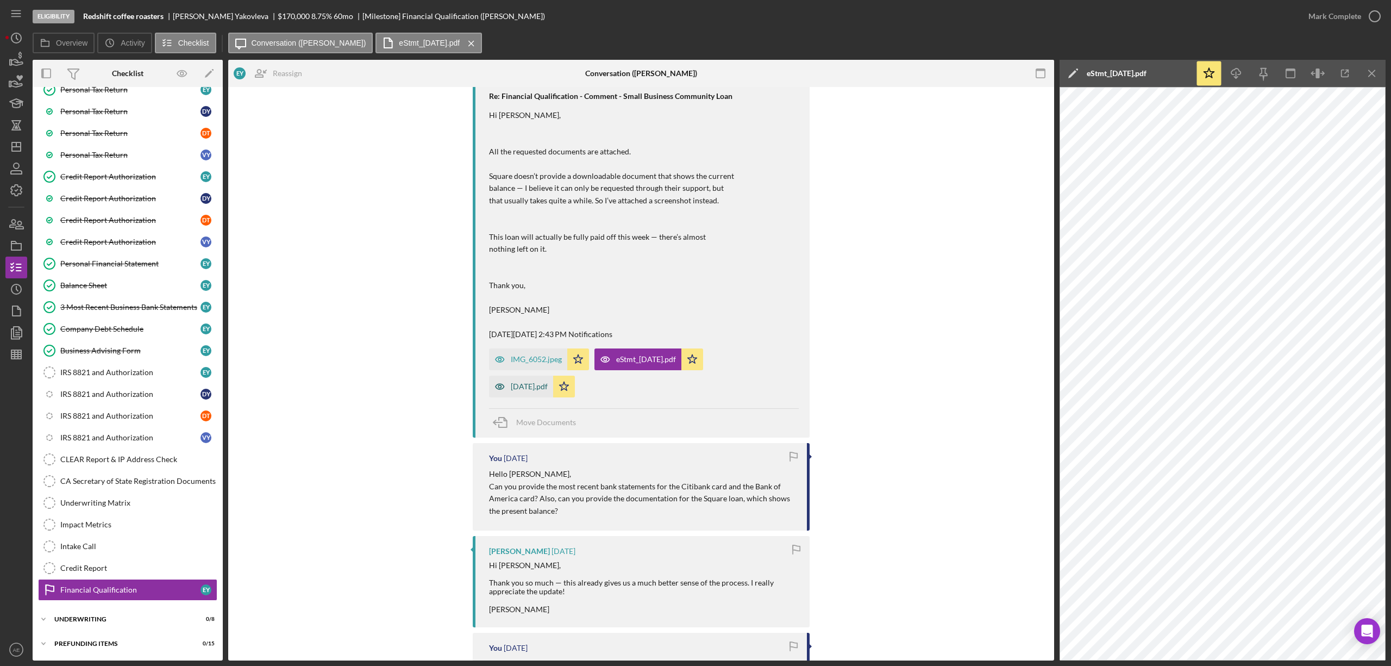
click at [505, 392] on icon "button" at bounding box center [500, 386] width 22 height 22
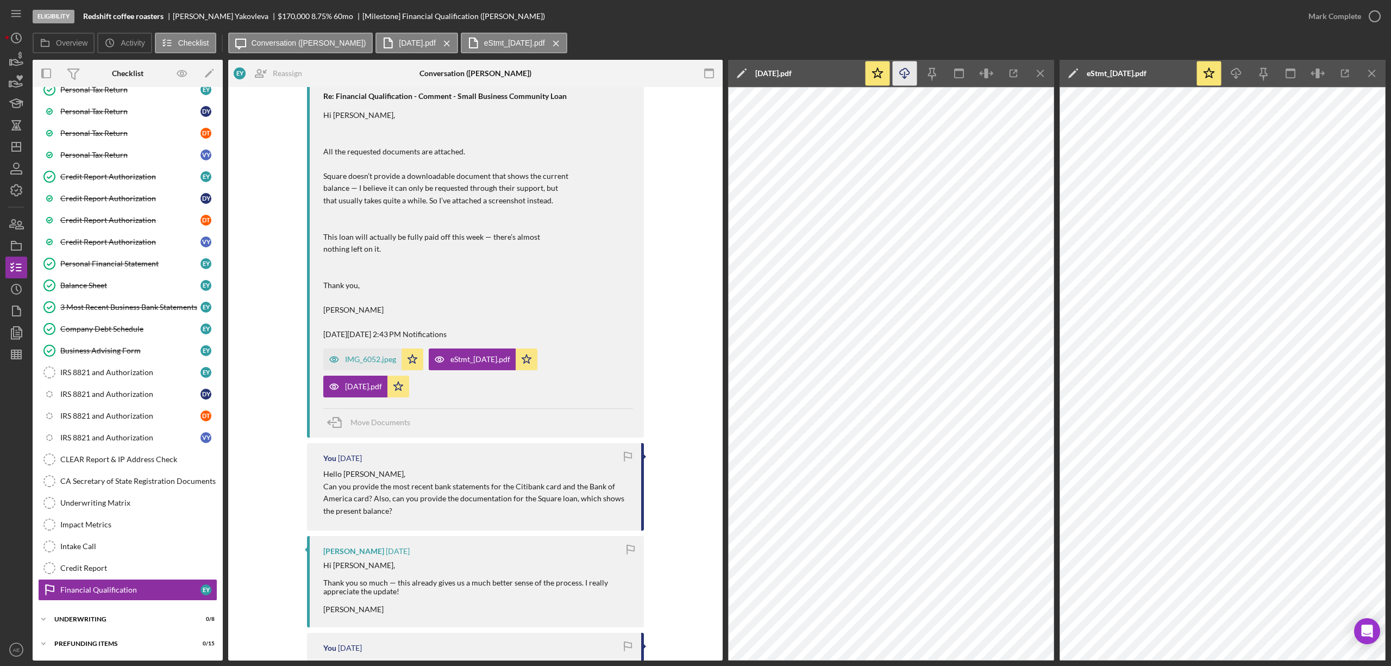
click at [906, 77] on polyline "button" at bounding box center [905, 78] width 4 height 2
click at [1236, 74] on line "button" at bounding box center [1236, 75] width 0 height 6
click at [1047, 74] on icon "Icon/Menu Close" at bounding box center [1041, 73] width 24 height 24
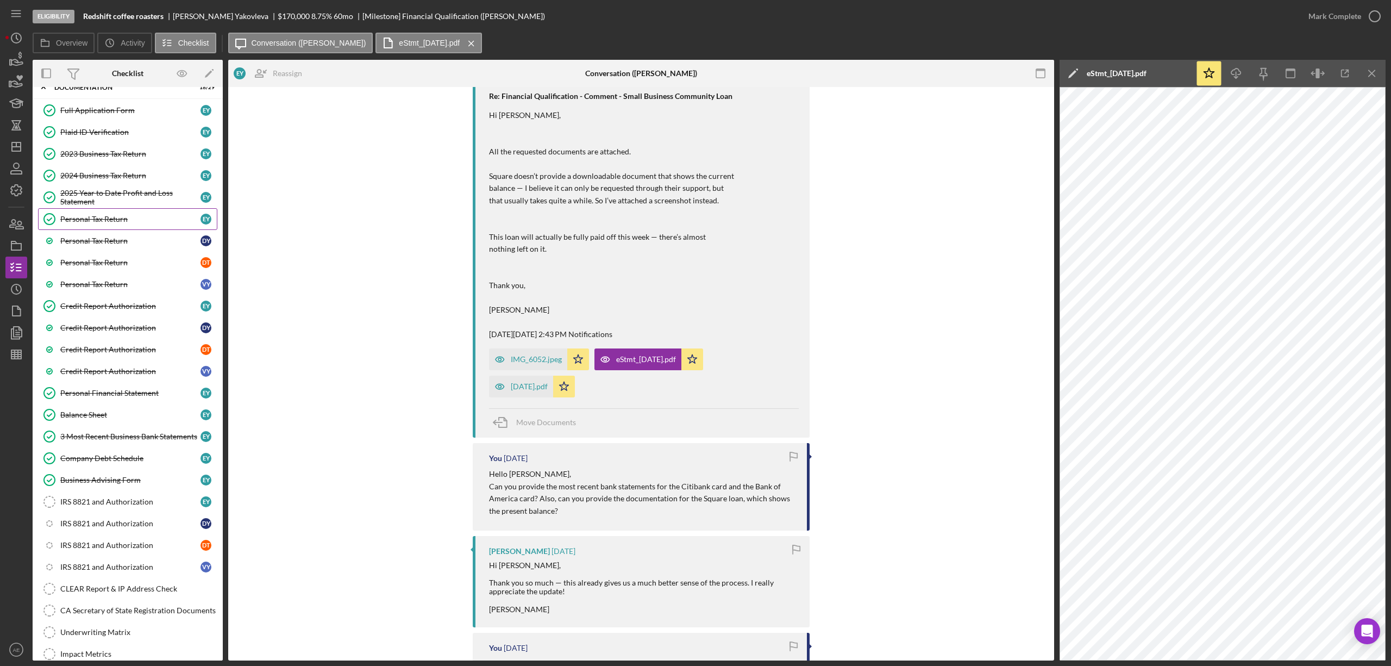
scroll to position [58, 0]
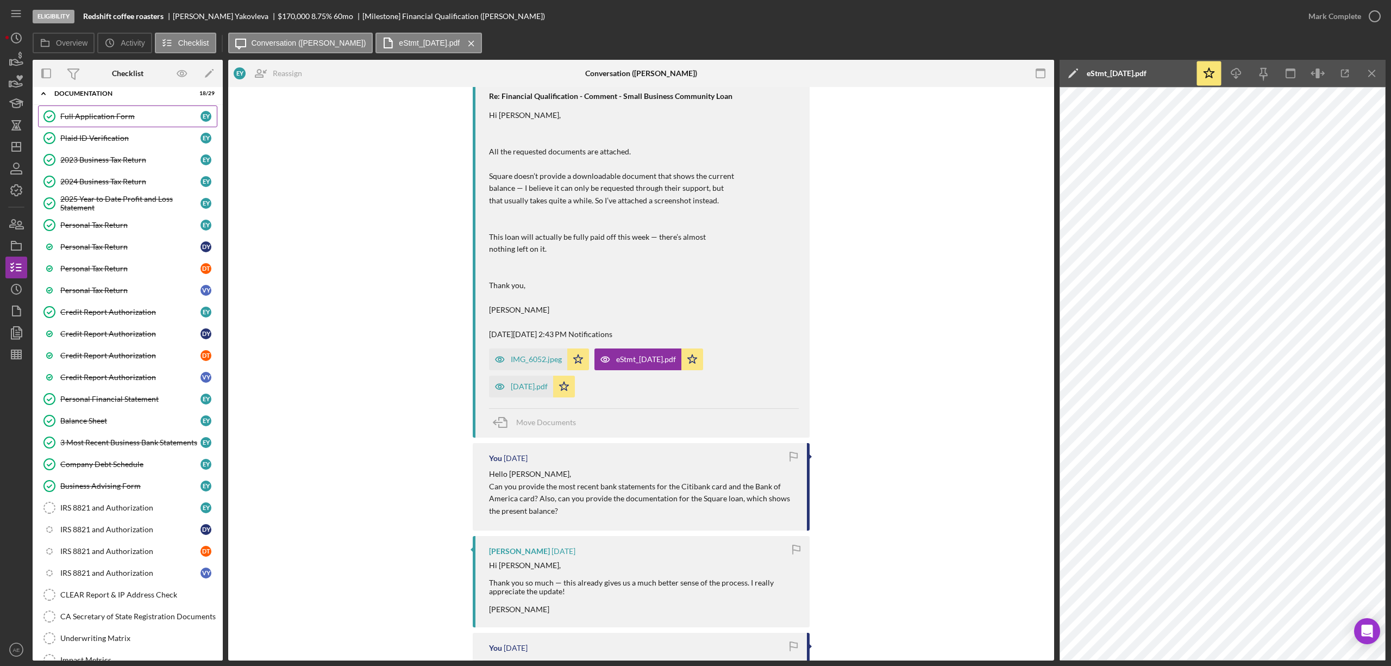
click at [109, 116] on div "Full Application Form" at bounding box center [130, 116] width 140 height 9
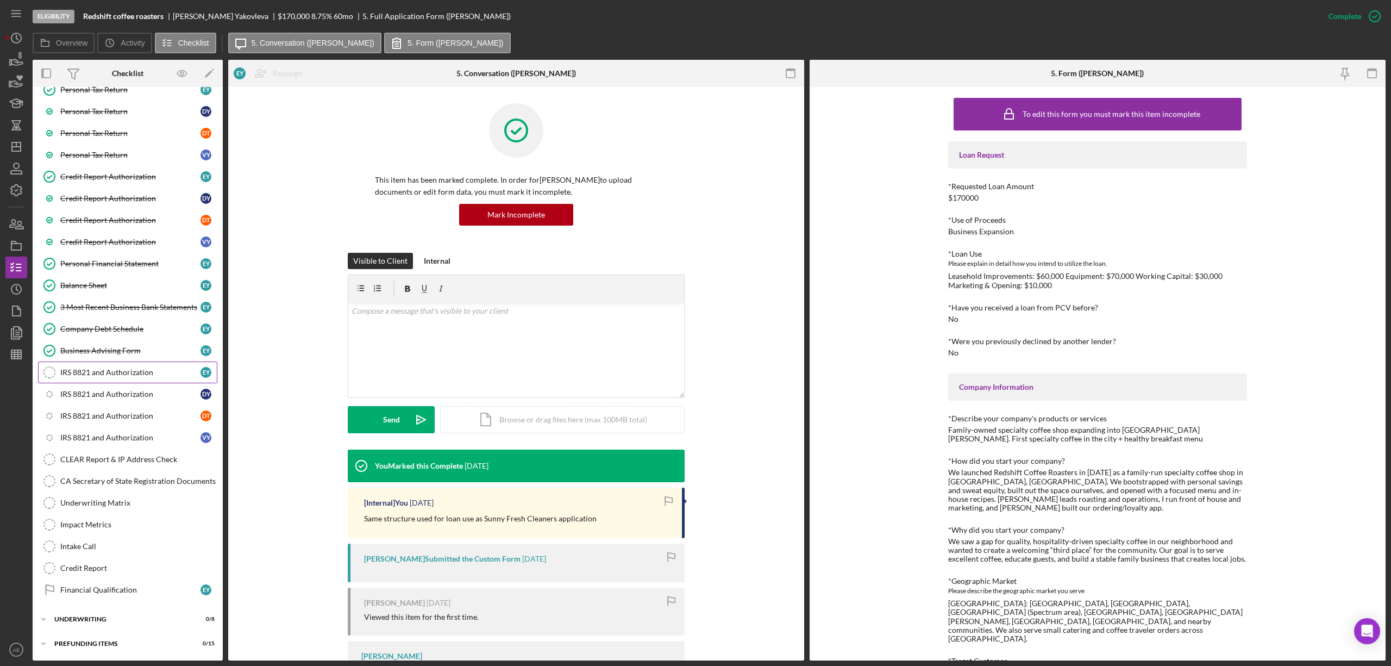
scroll to position [203, 0]
click at [102, 585] on div "Financial Qualification" at bounding box center [130, 589] width 140 height 9
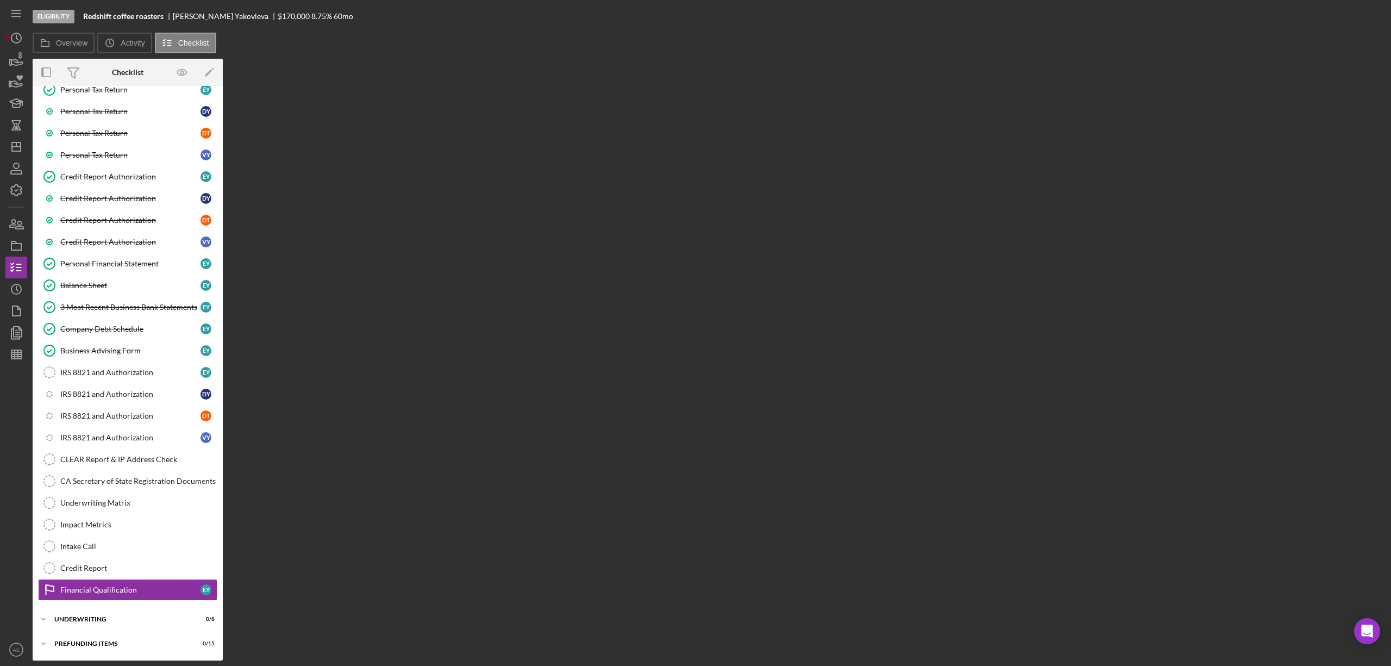
scroll to position [203, 0]
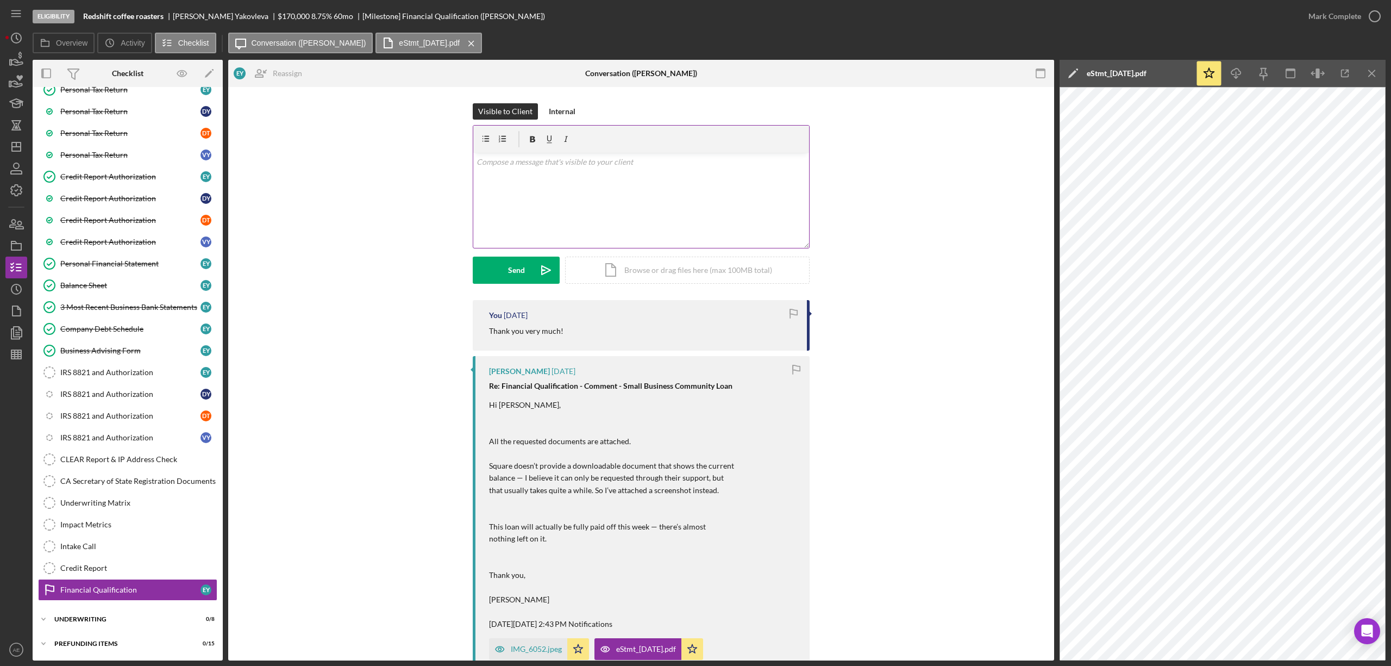
click at [612, 179] on div "v Color teal Color pink Remove color Add row above Add row below Add column bef…" at bounding box center [641, 200] width 336 height 95
click at [776, 187] on p "I've been working on your application and the loan amount will have to be reduc…" at bounding box center [642, 192] width 330 height 12
click at [772, 192] on p "I've been working on your application and the loan amount will have to be reduc…" at bounding box center [642, 192] width 330 height 12
click at [602, 189] on p "I've been working on your application and the loan amount will have to be reduc…" at bounding box center [642, 192] width 330 height 12
click at [794, 192] on p "I've been working on your application, and the loan amount will have to be redu…" at bounding box center [642, 192] width 330 height 12
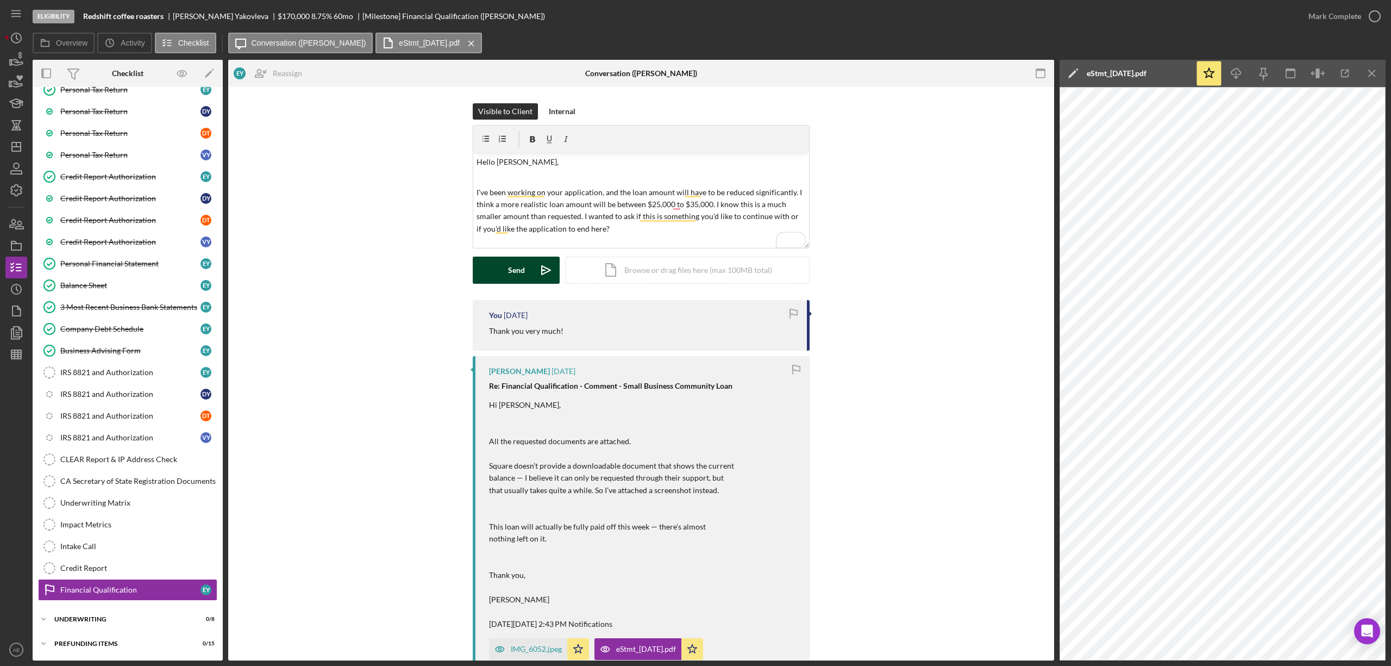
click at [518, 271] on div "Send" at bounding box center [516, 269] width 17 height 27
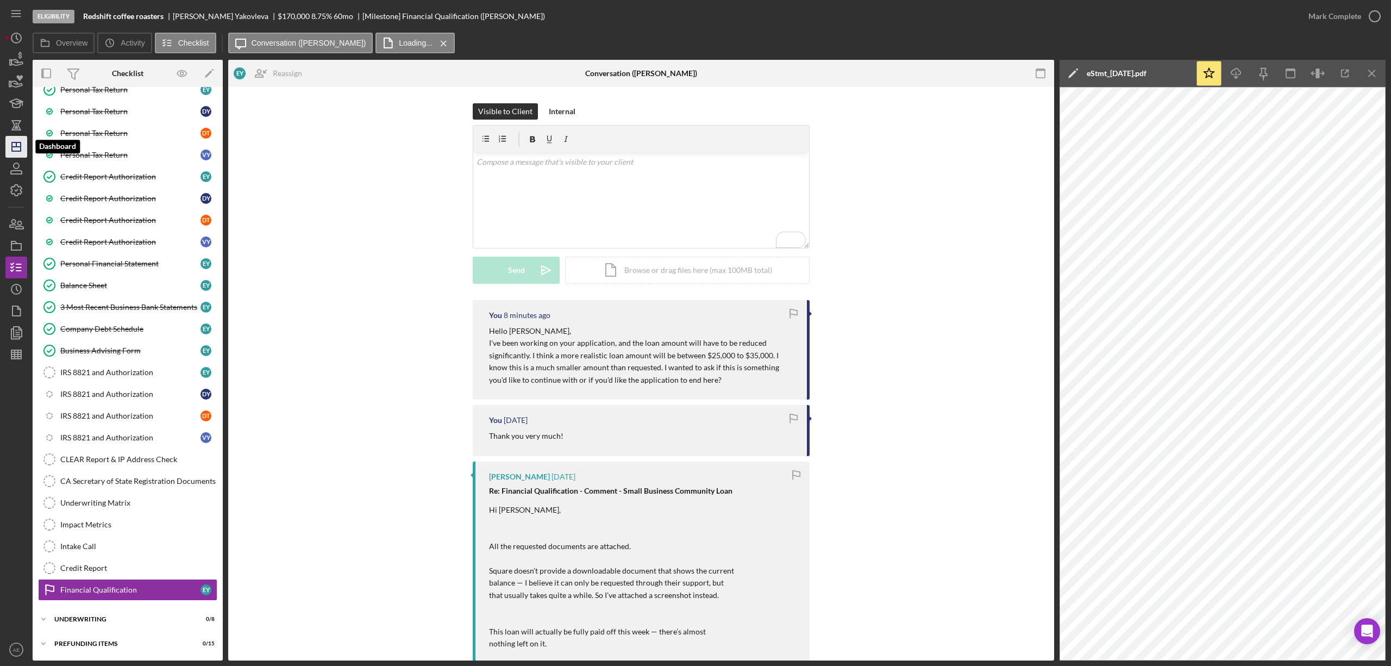
click at [12, 150] on polygon "button" at bounding box center [16, 146] width 9 height 9
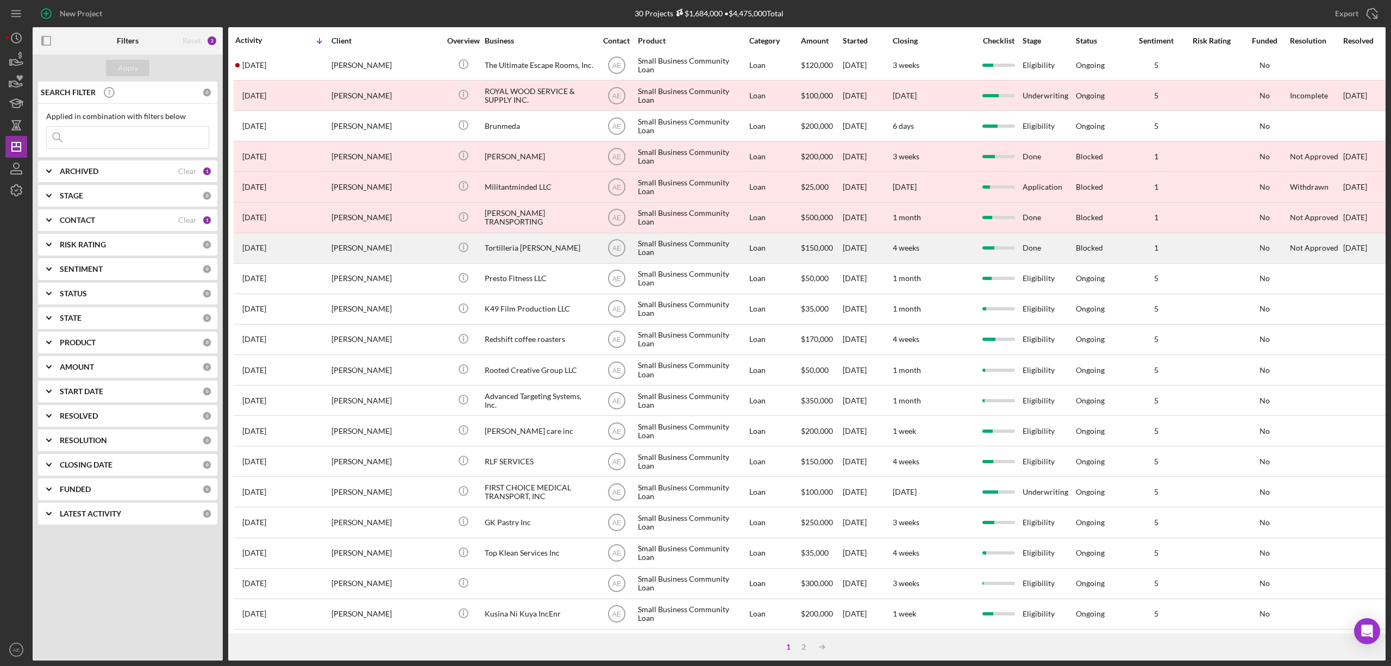
scroll to position [199, 0]
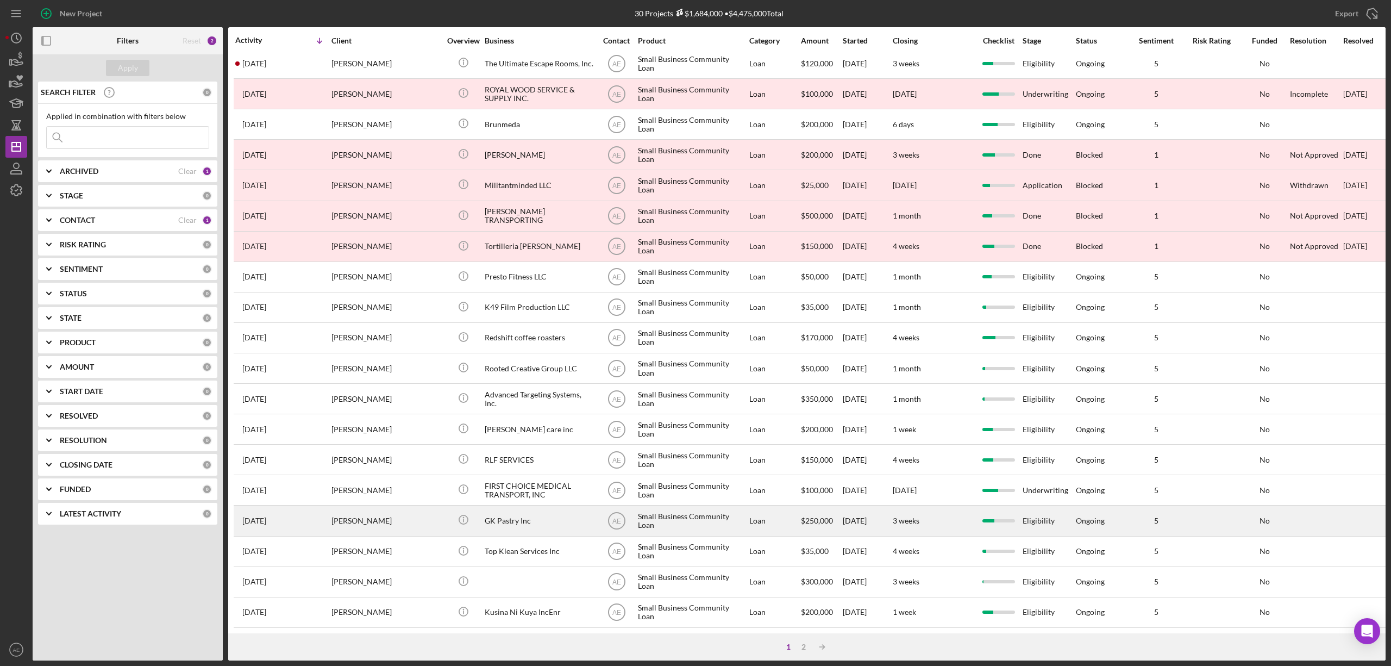
click at [514, 507] on div "GK Pastry Inc" at bounding box center [539, 520] width 109 height 29
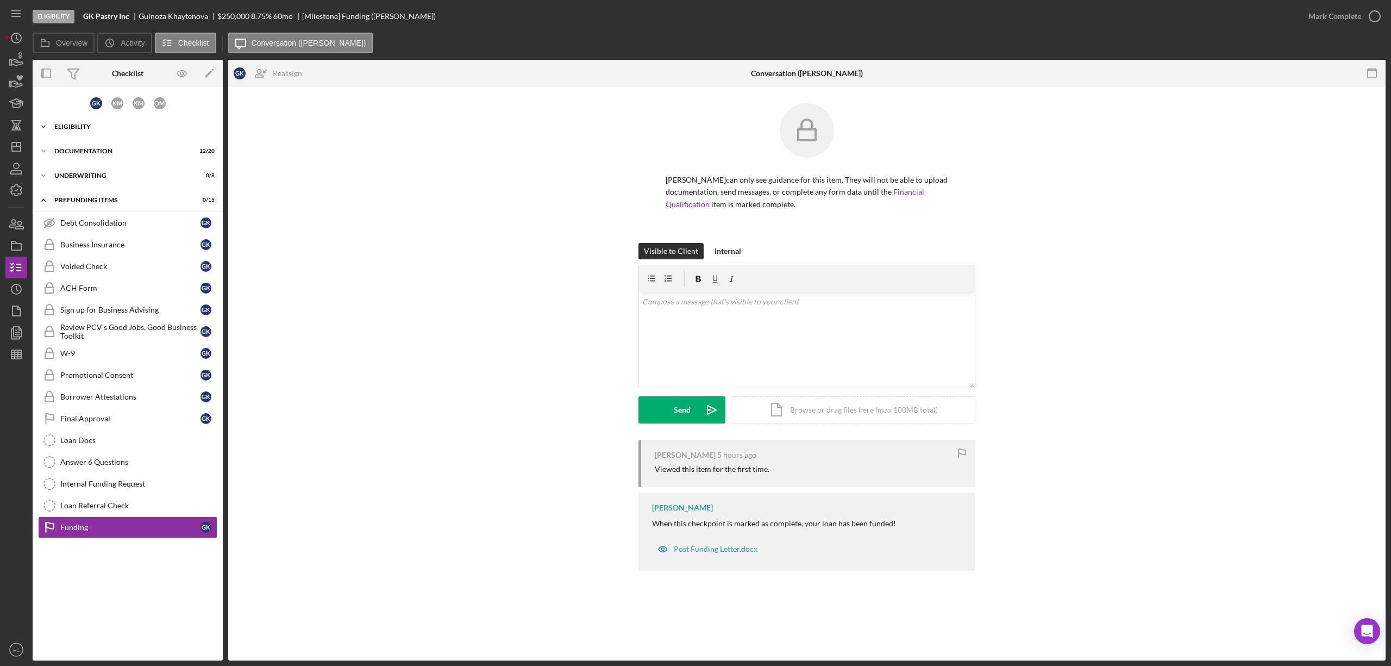
click at [84, 130] on div "Icon/Expander Eligibility 6 / 6" at bounding box center [128, 127] width 190 height 22
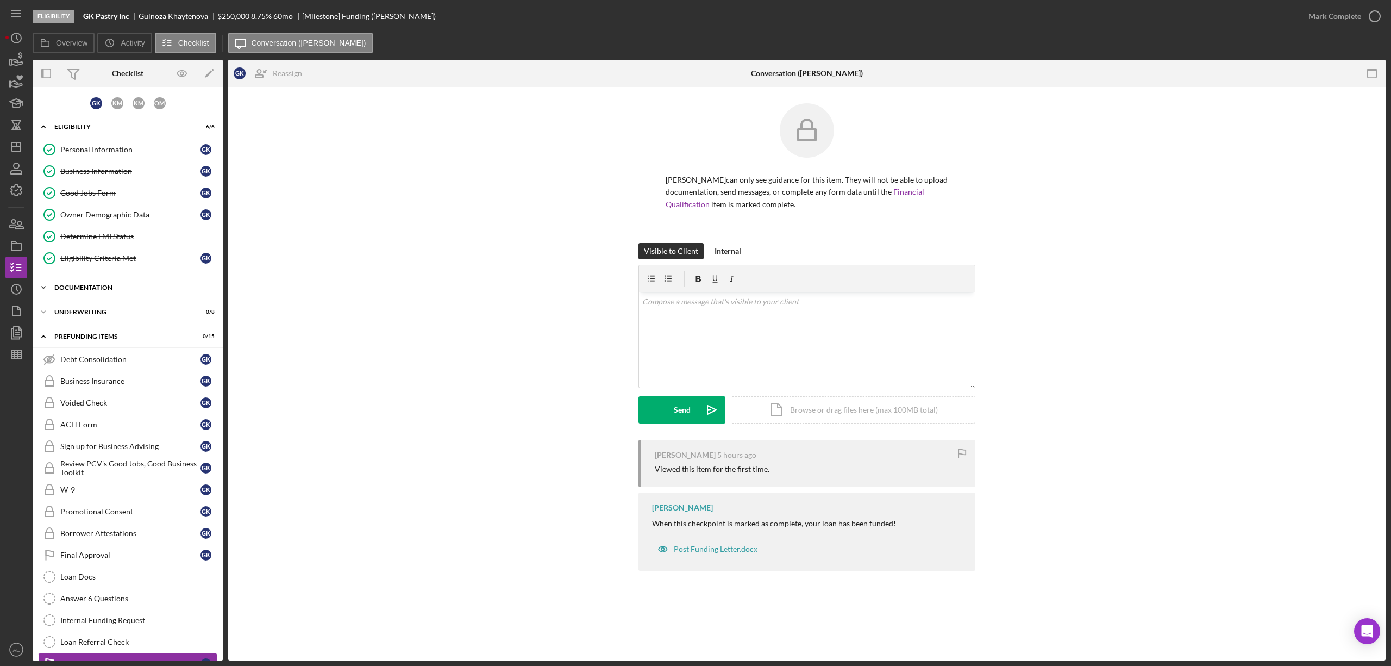
click at [98, 296] on div "Icon/Expander Documentation 12 / 20" at bounding box center [128, 288] width 190 height 22
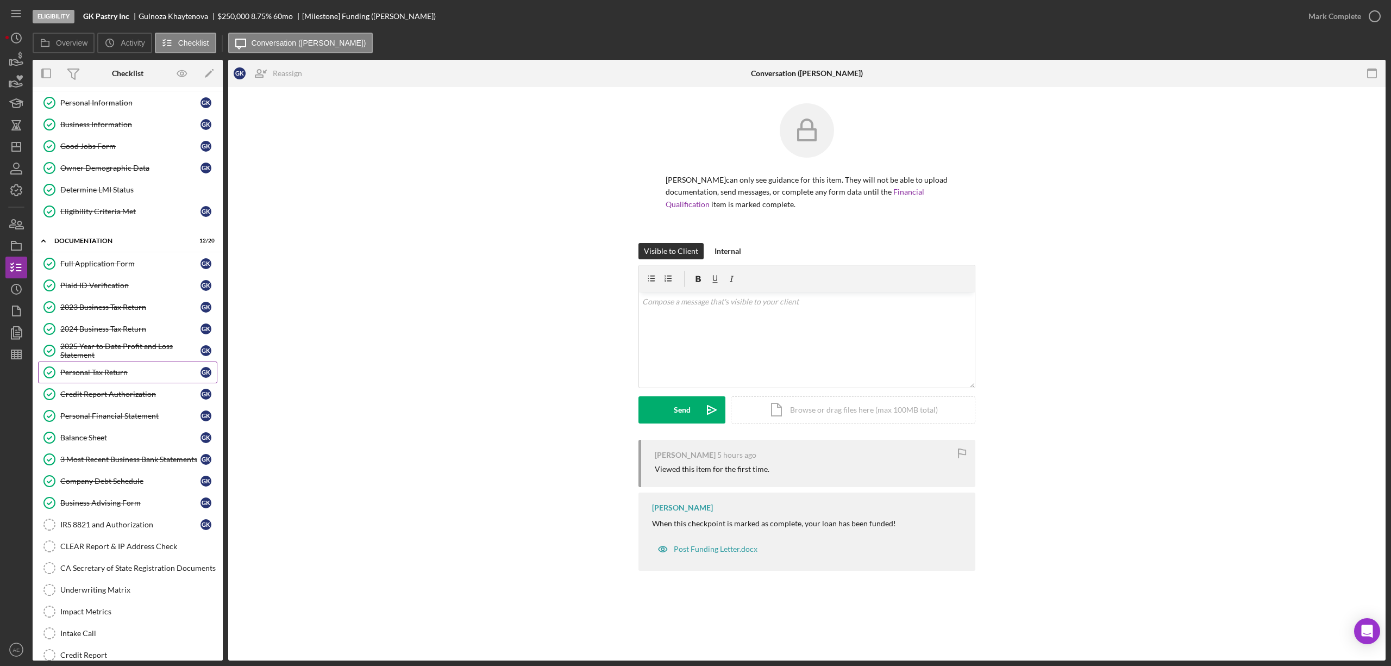
scroll to position [72, 0]
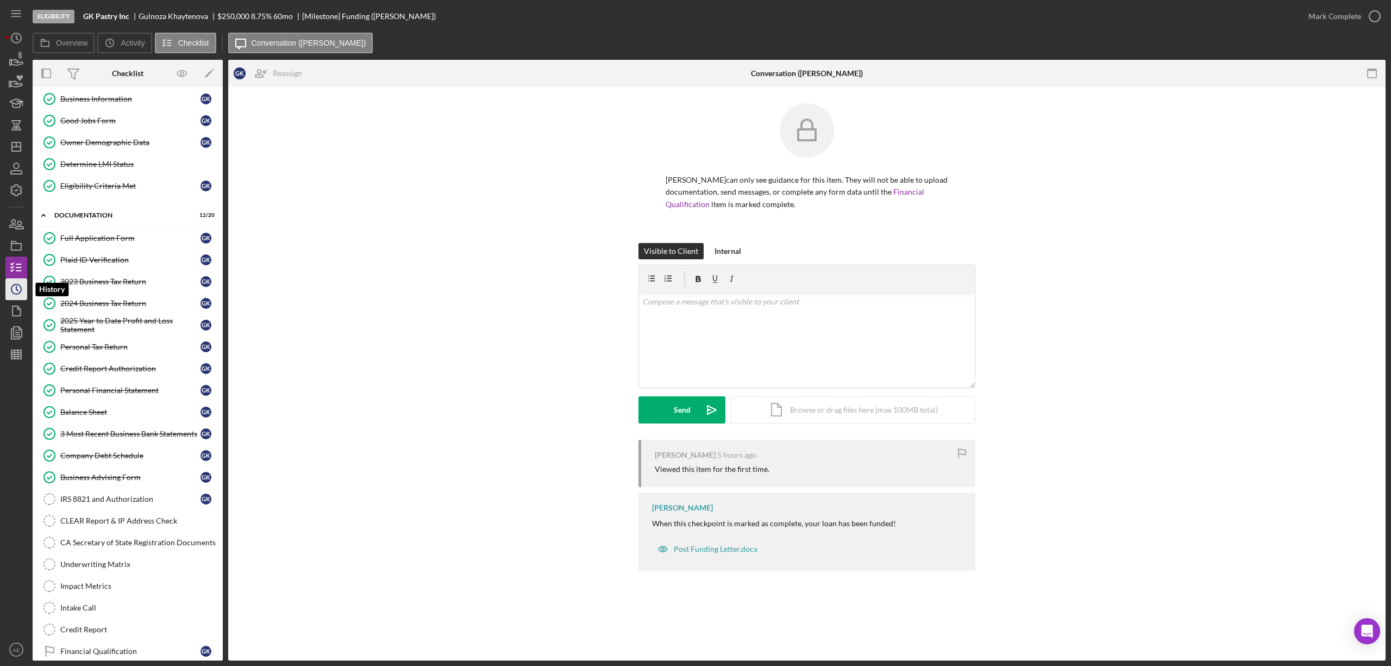
click at [23, 292] on icon "Icon/History" at bounding box center [16, 289] width 27 height 27
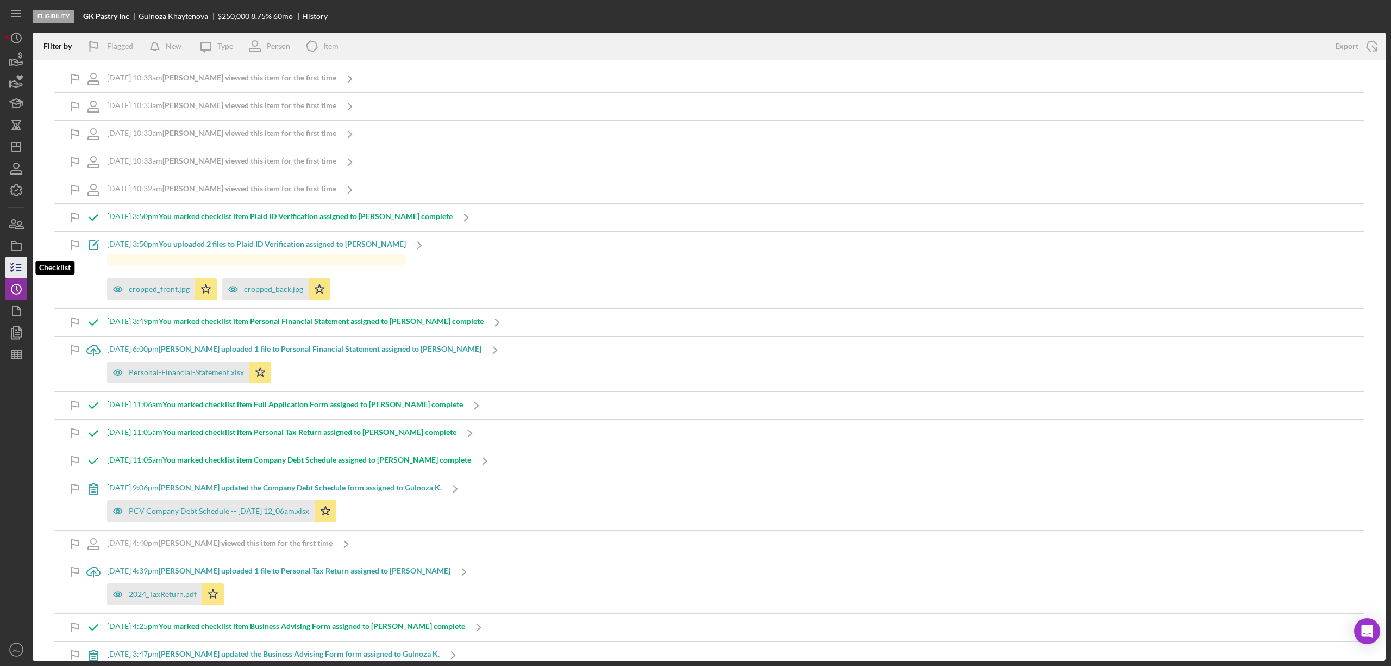
click at [20, 260] on icon "button" at bounding box center [16, 267] width 27 height 27
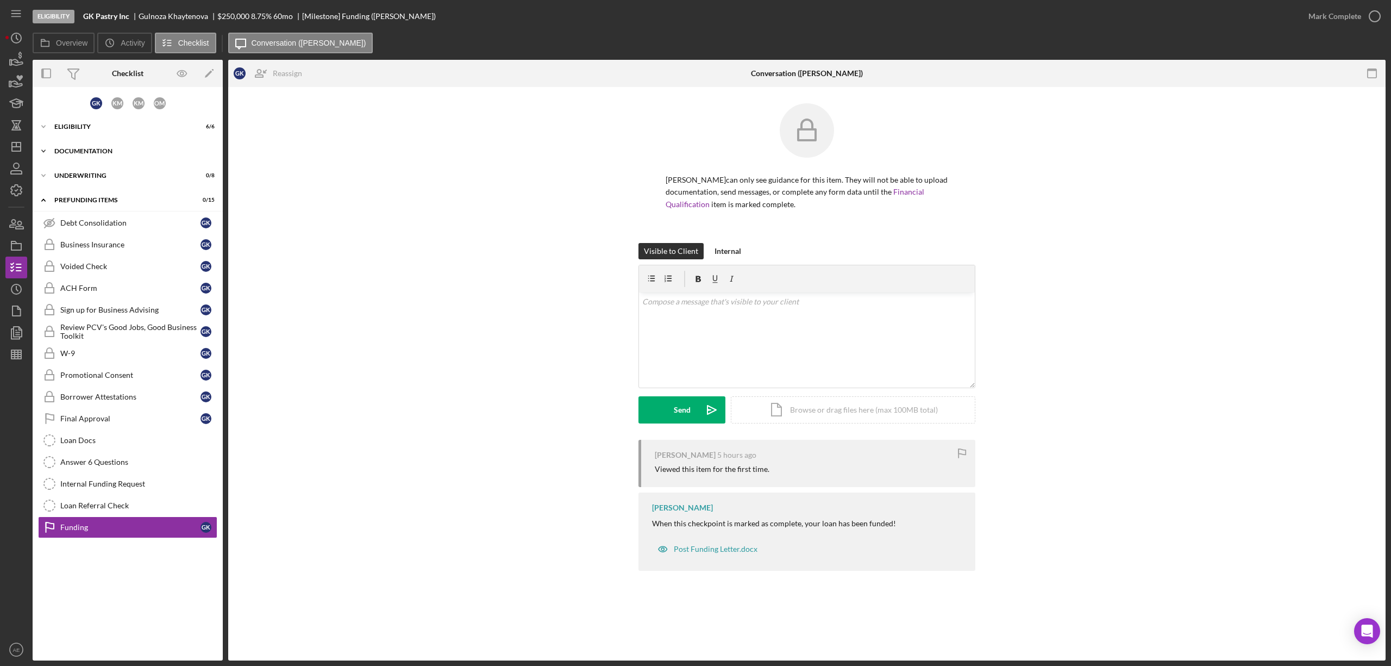
click at [88, 144] on div "Icon/Expander Documentation 12 / 20" at bounding box center [128, 151] width 190 height 22
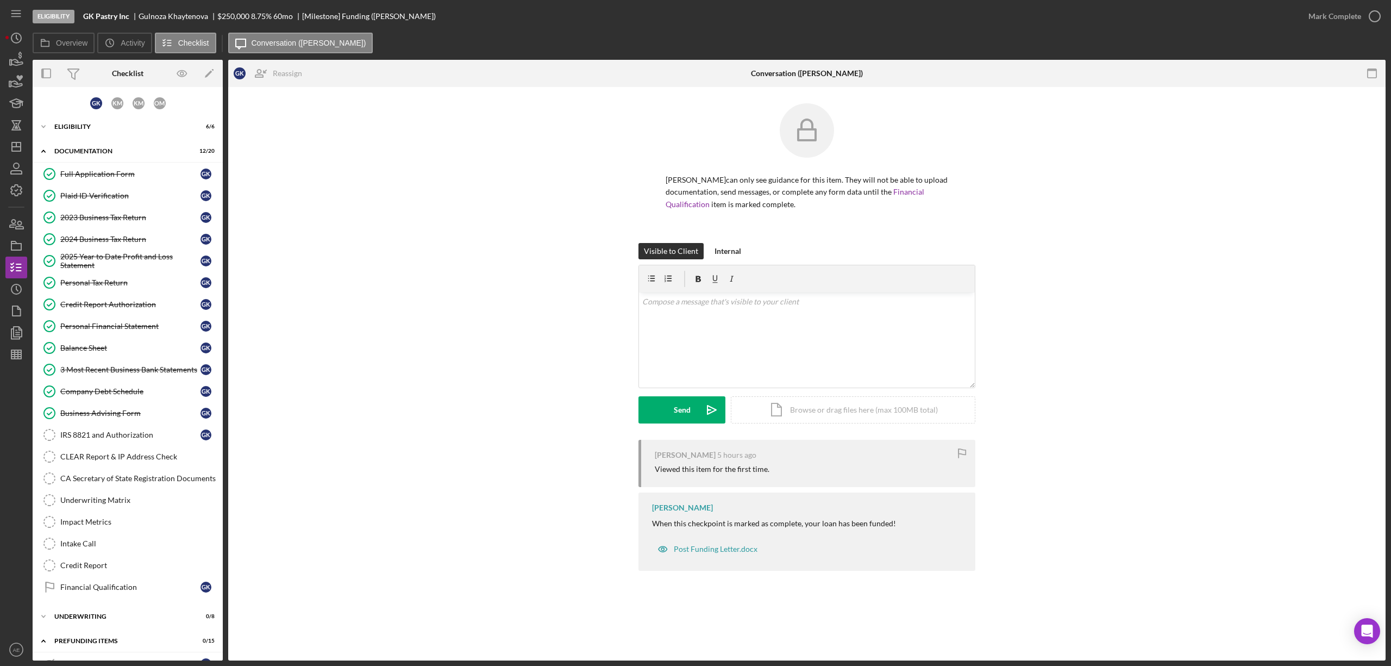
click at [100, 177] on div "Full Application Form" at bounding box center [130, 174] width 140 height 9
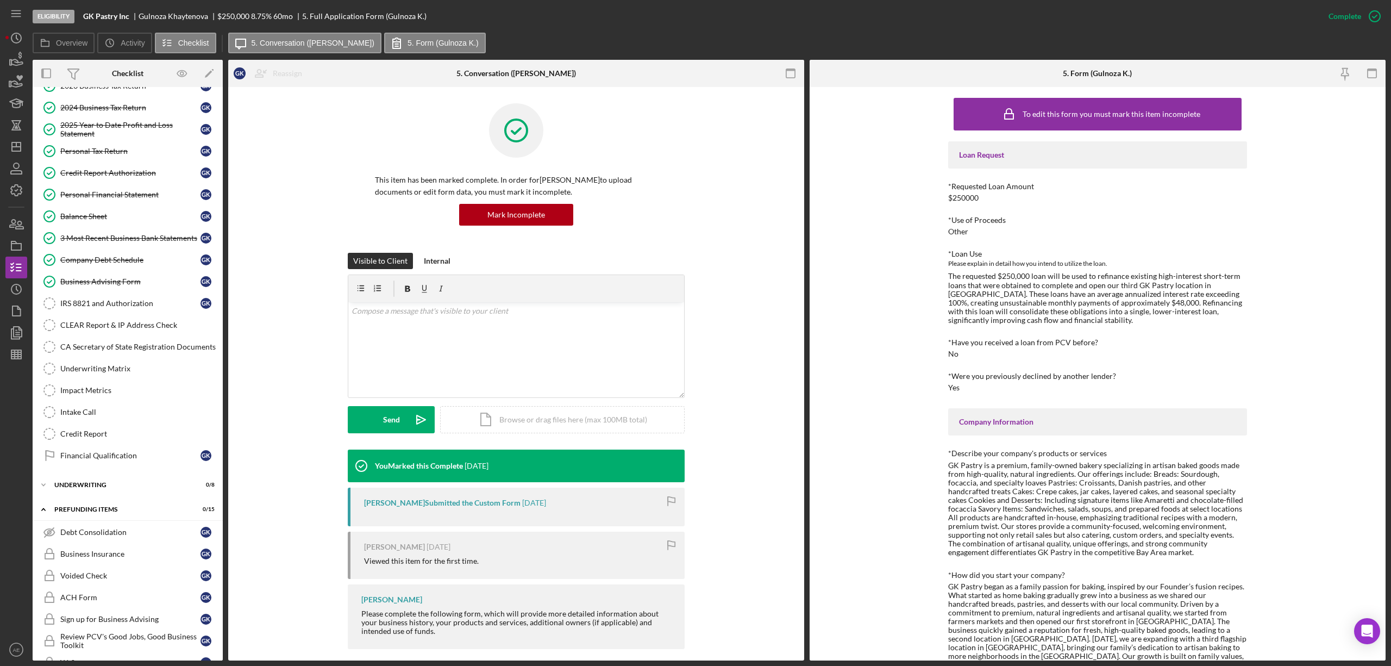
scroll to position [124, 0]
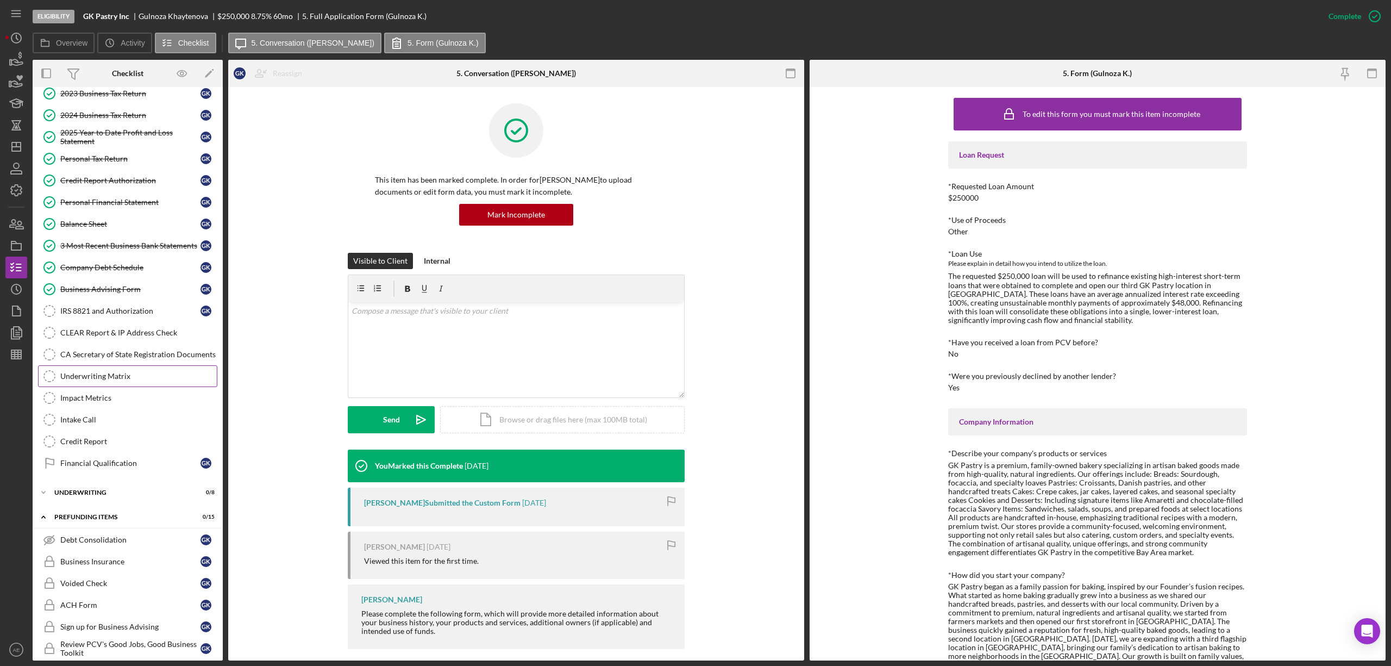
click at [99, 387] on link "Underwriting Matrix Underwriting Matrix" at bounding box center [127, 376] width 179 height 22
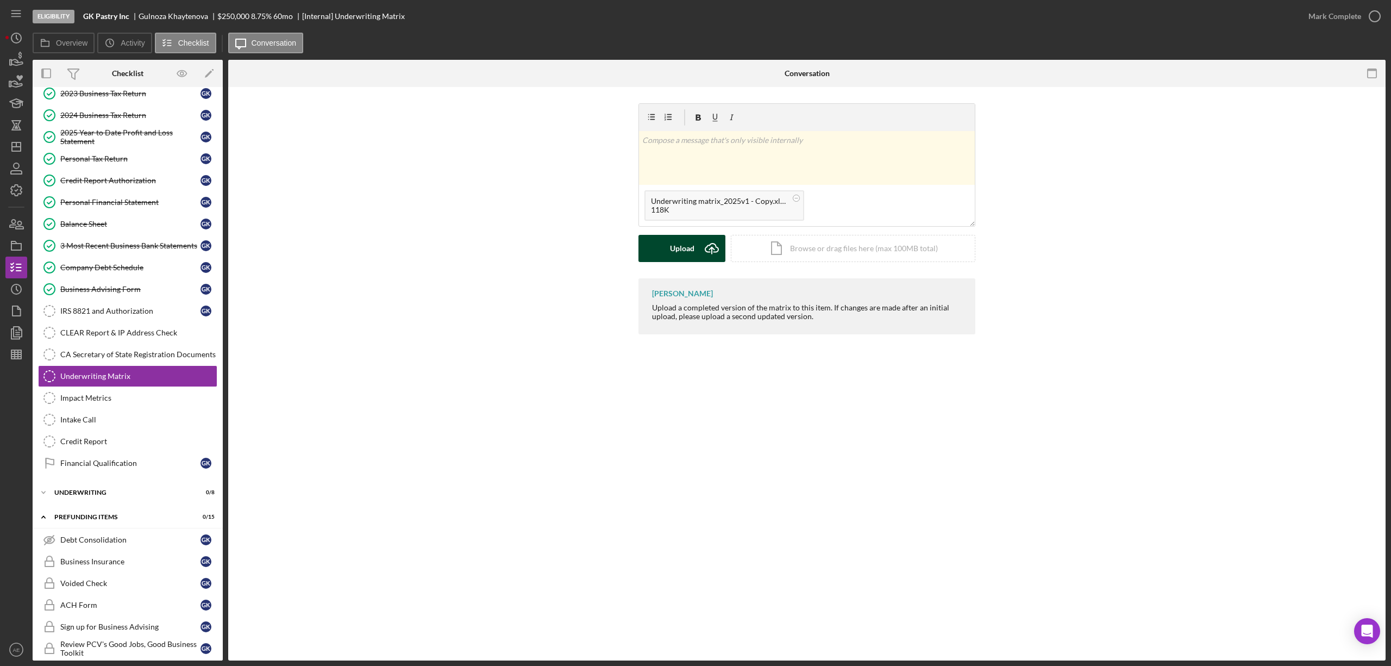
click at [677, 248] on div "Upload" at bounding box center [682, 248] width 24 height 27
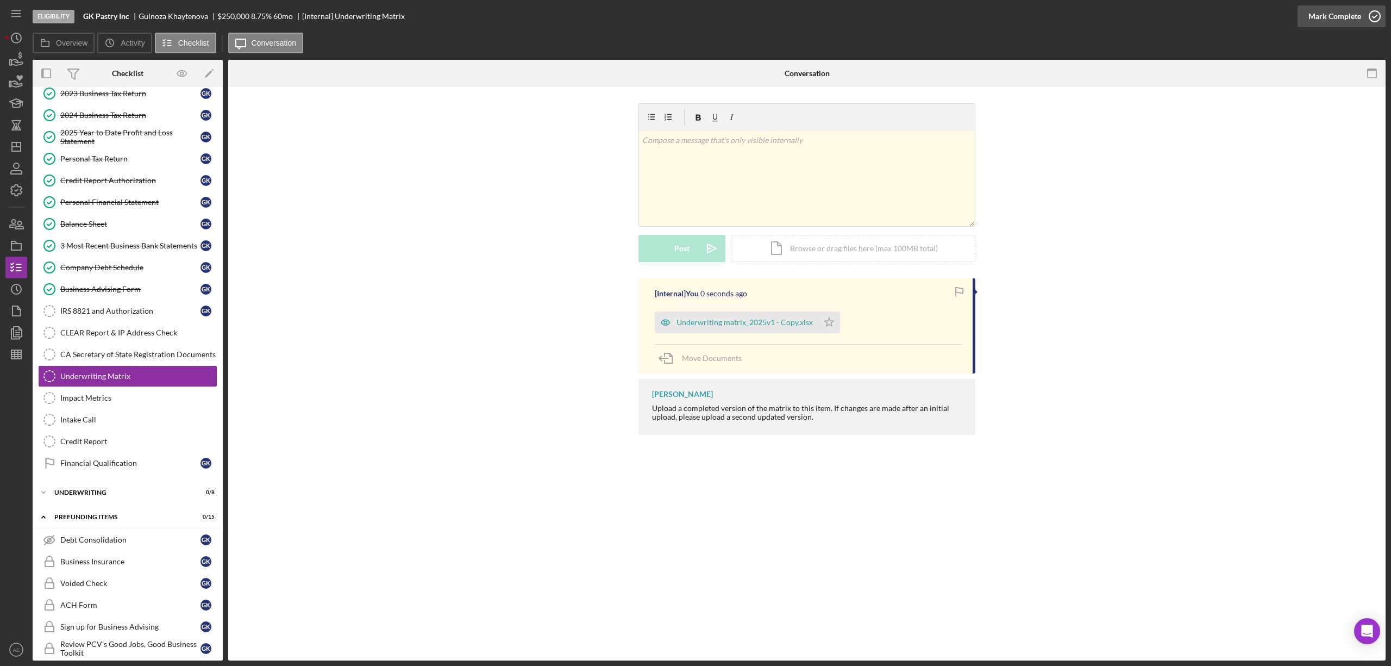
click at [1306, 18] on button "Mark Complete" at bounding box center [1342, 16] width 88 height 22
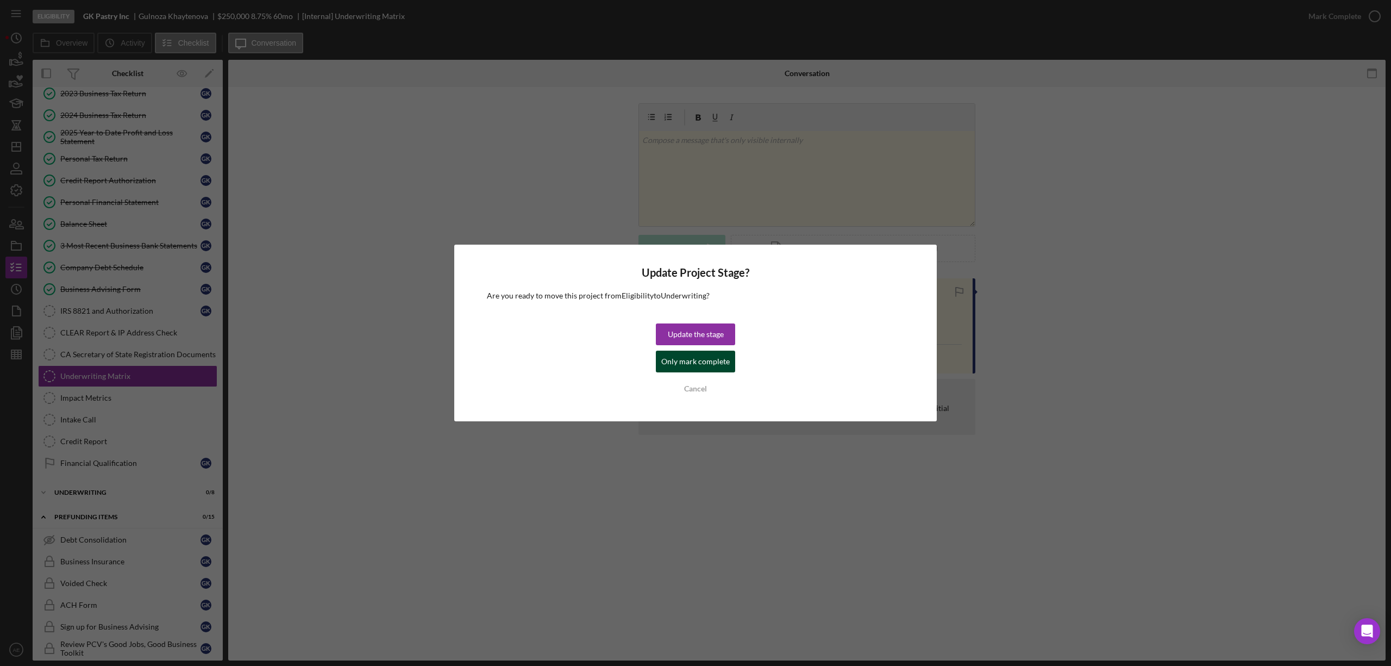
click at [711, 355] on div "Only mark complete" at bounding box center [695, 361] width 68 height 22
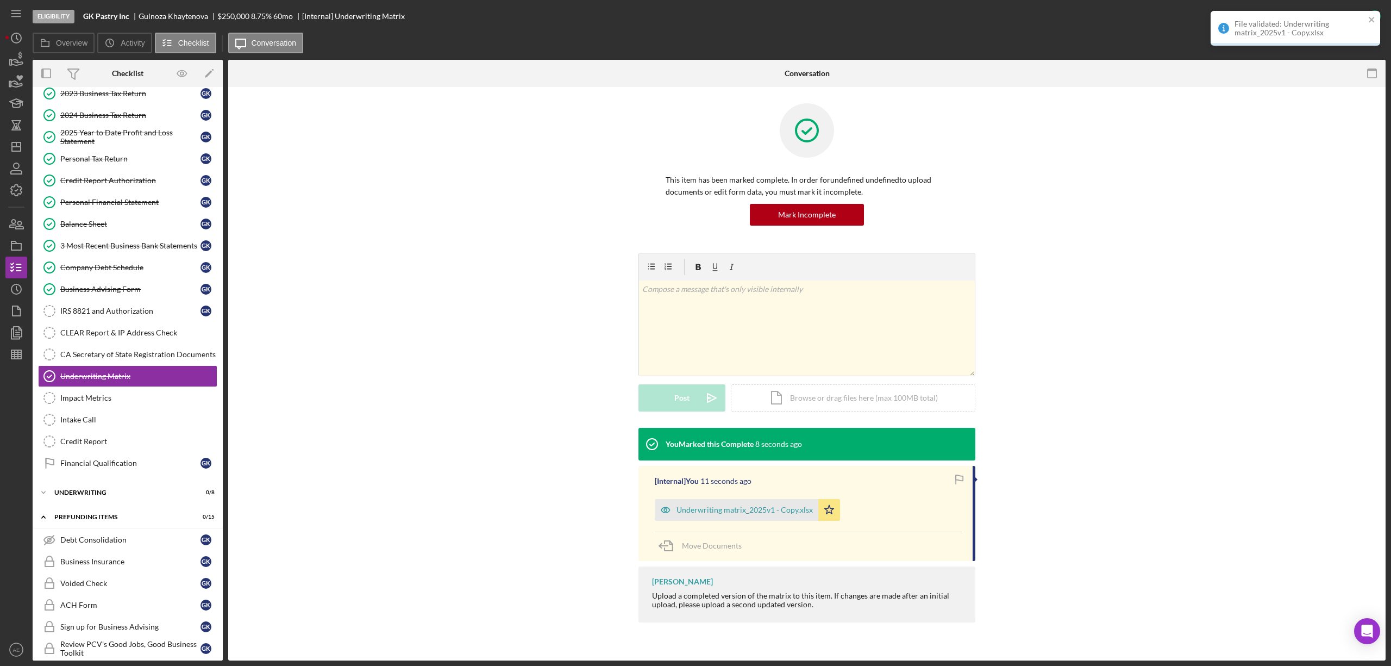
click at [89, 467] on div "Financial Qualification" at bounding box center [130, 463] width 140 height 9
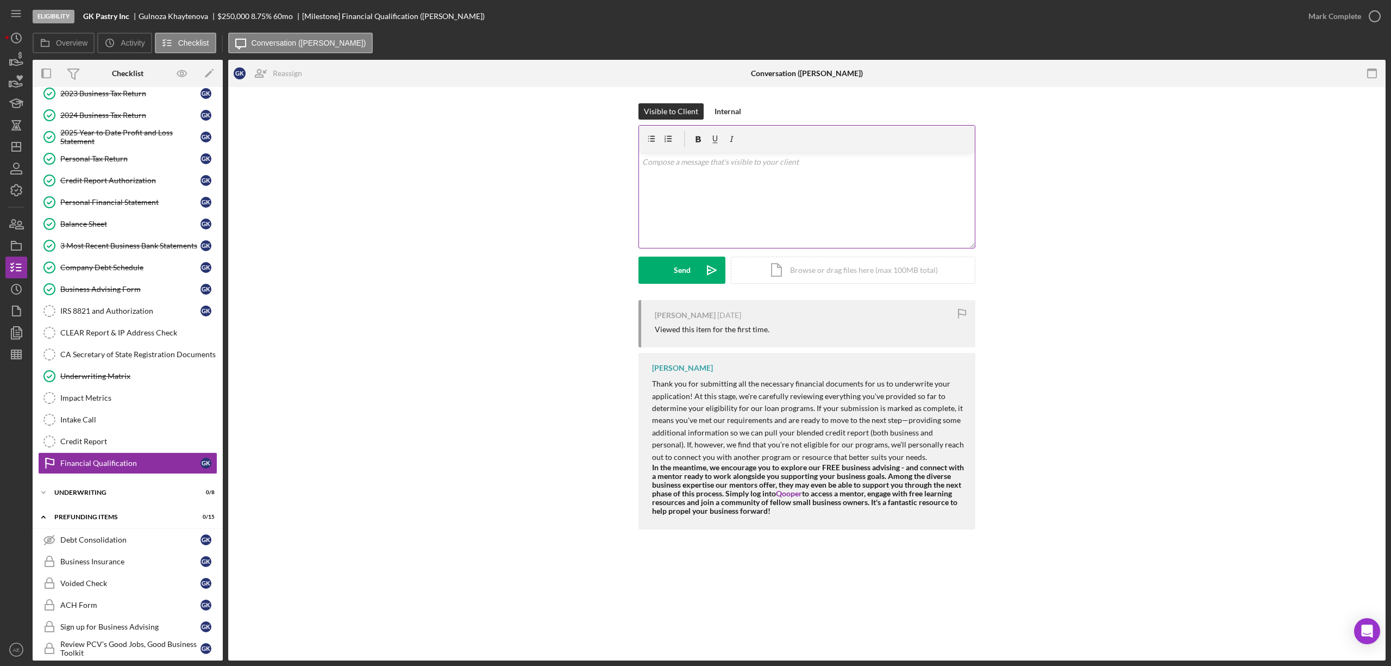
click at [727, 230] on div "v Color teal Color pink Remove color Add row above Add row below Add column bef…" at bounding box center [807, 200] width 336 height 95
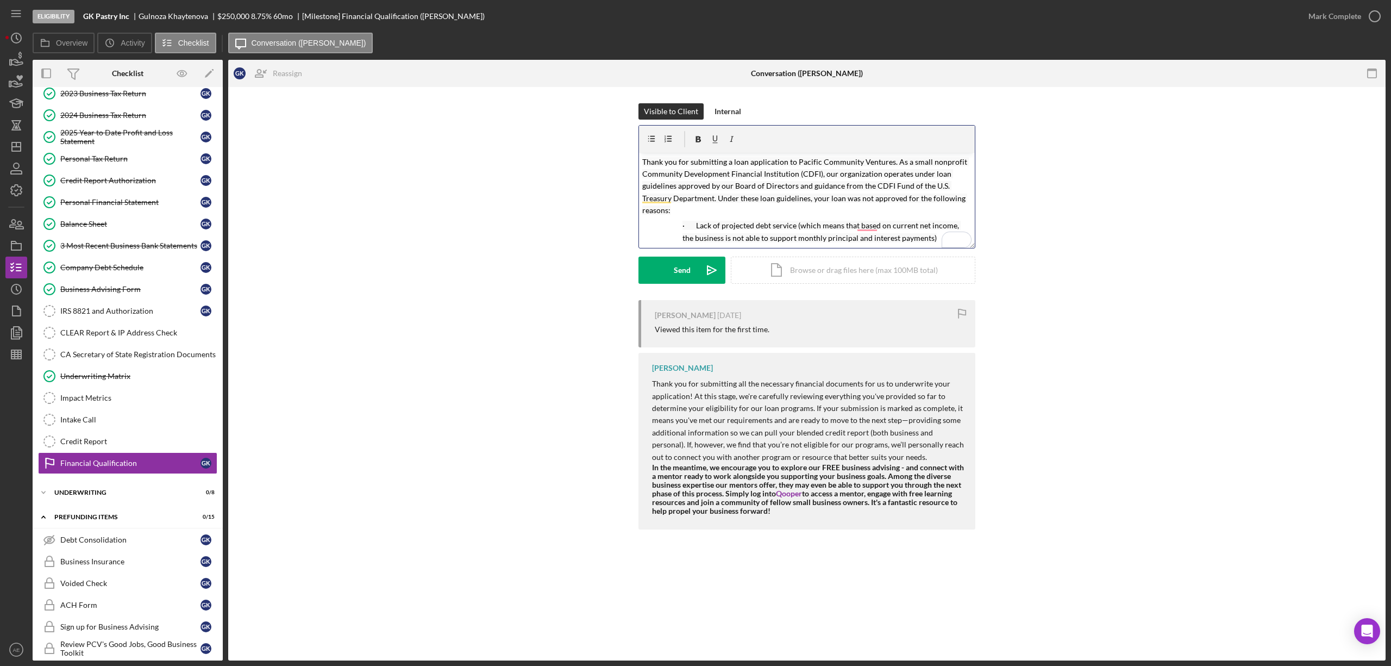
click at [642, 161] on mark "Thank you for submitting a loan application to Pacific Community Ventures. As a…" at bounding box center [805, 186] width 327 height 58
click at [681, 277] on div "Send" at bounding box center [682, 269] width 17 height 27
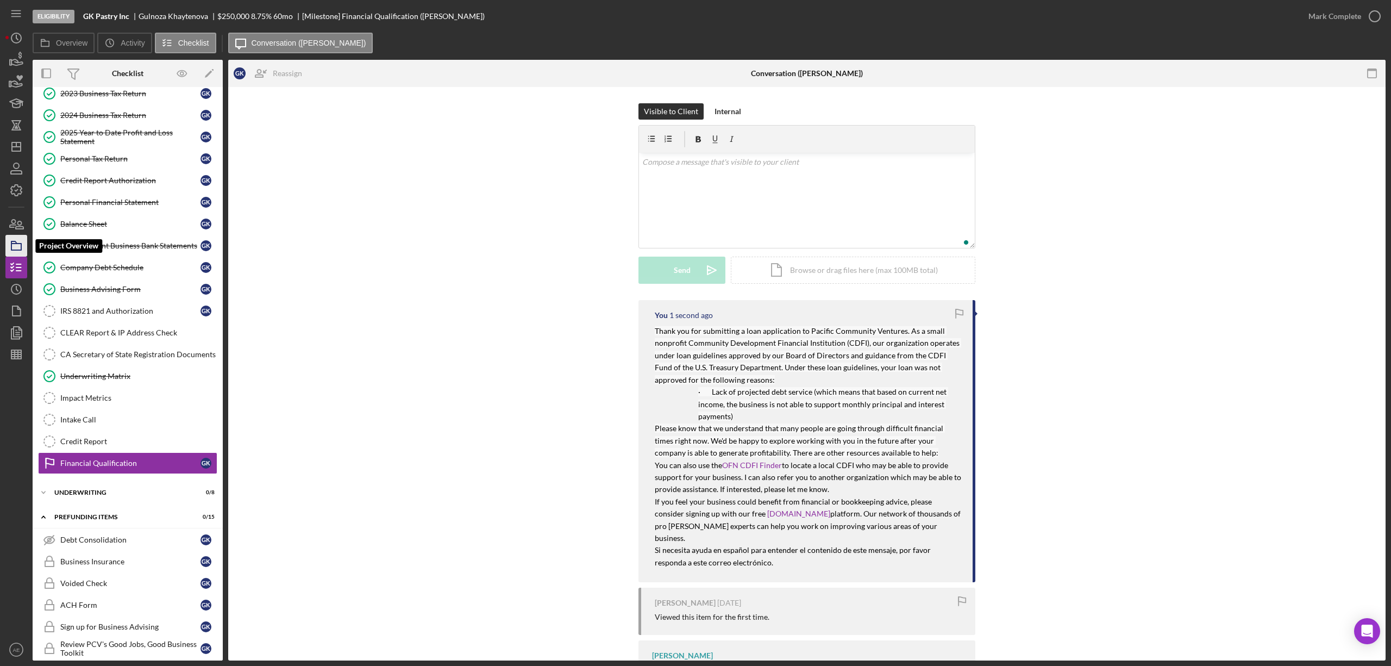
click at [21, 242] on icon "button" at bounding box center [16, 245] width 27 height 27
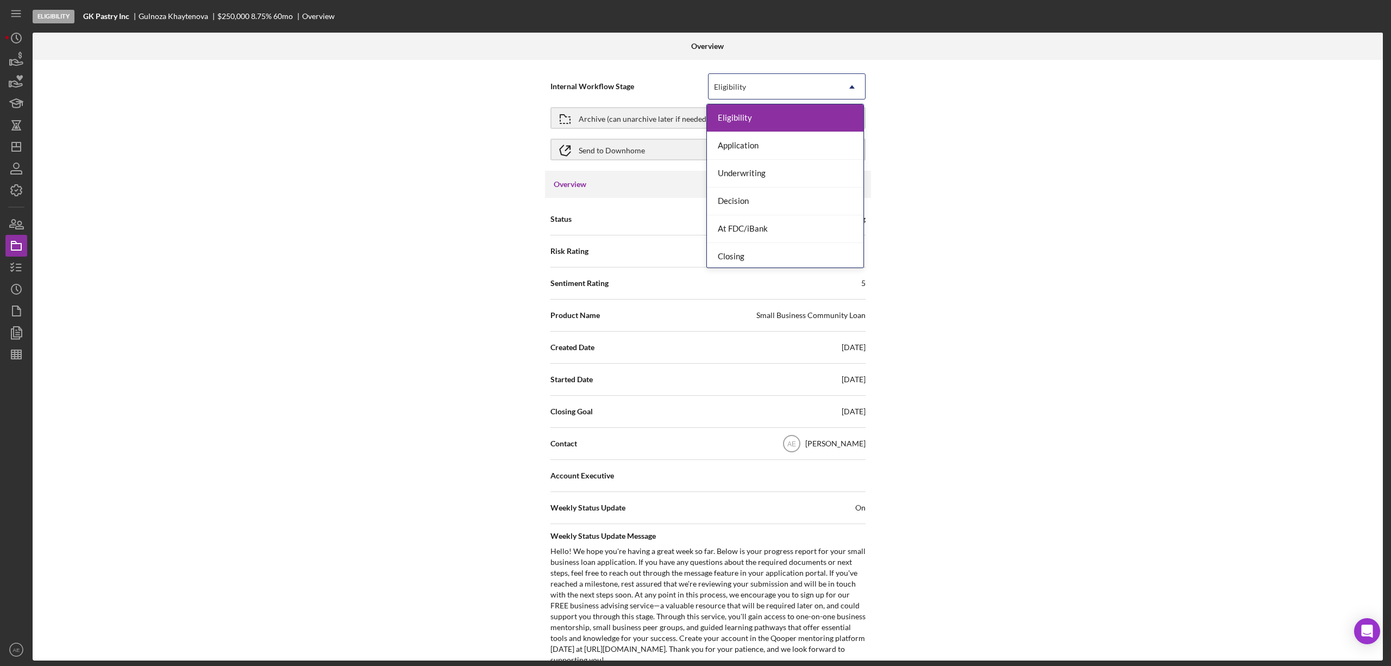
click at [748, 80] on div "Eligibility" at bounding box center [774, 86] width 130 height 25
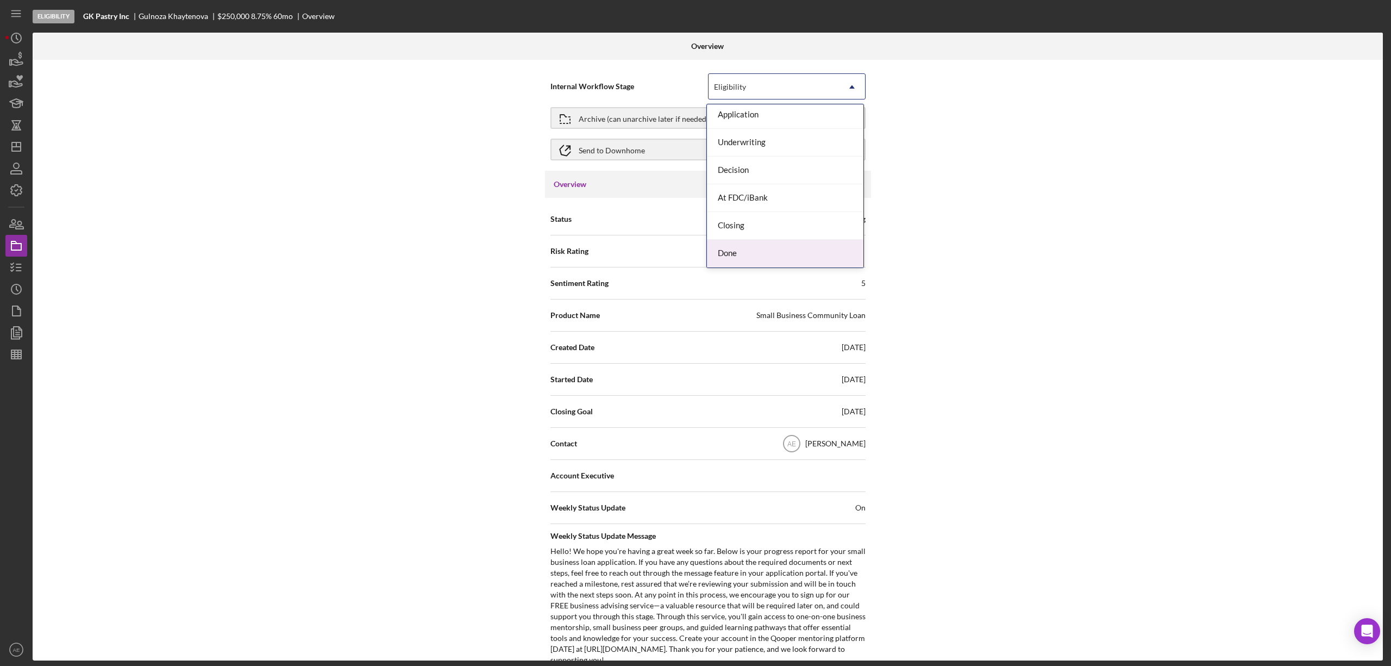
click at [752, 253] on div "Done" at bounding box center [785, 254] width 156 height 28
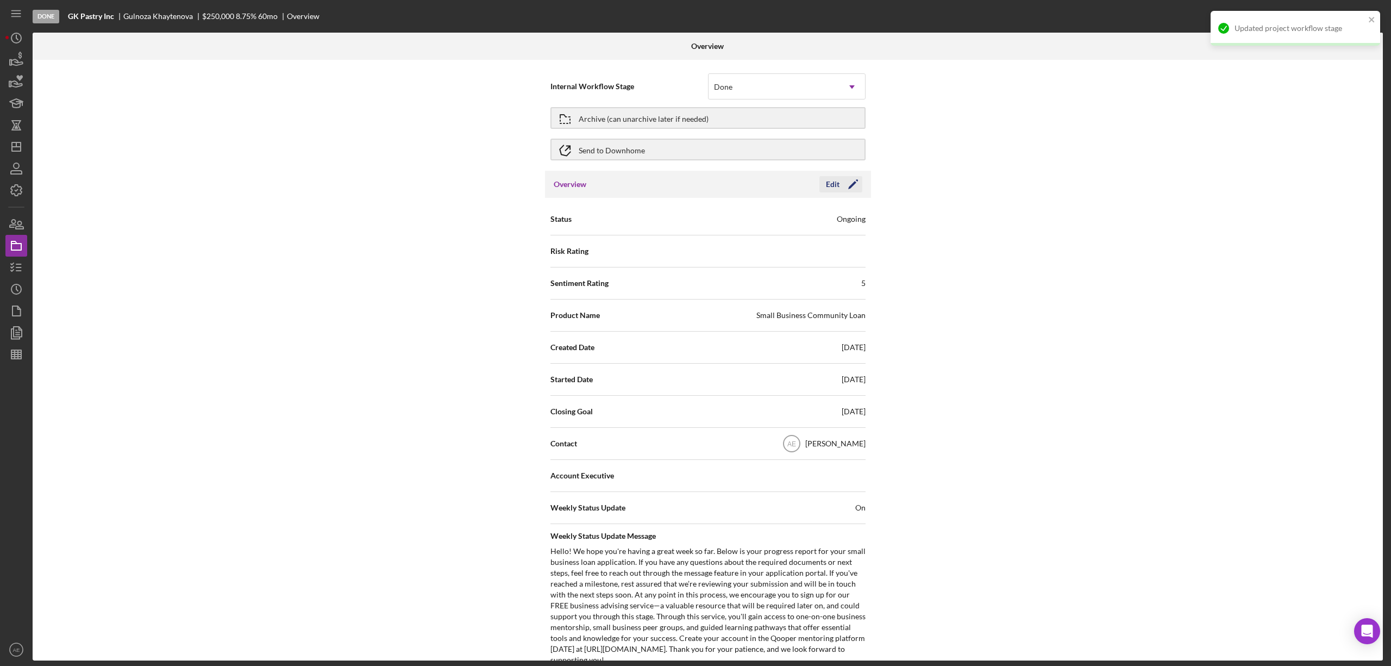
click at [836, 187] on div "Edit" at bounding box center [833, 184] width 14 height 16
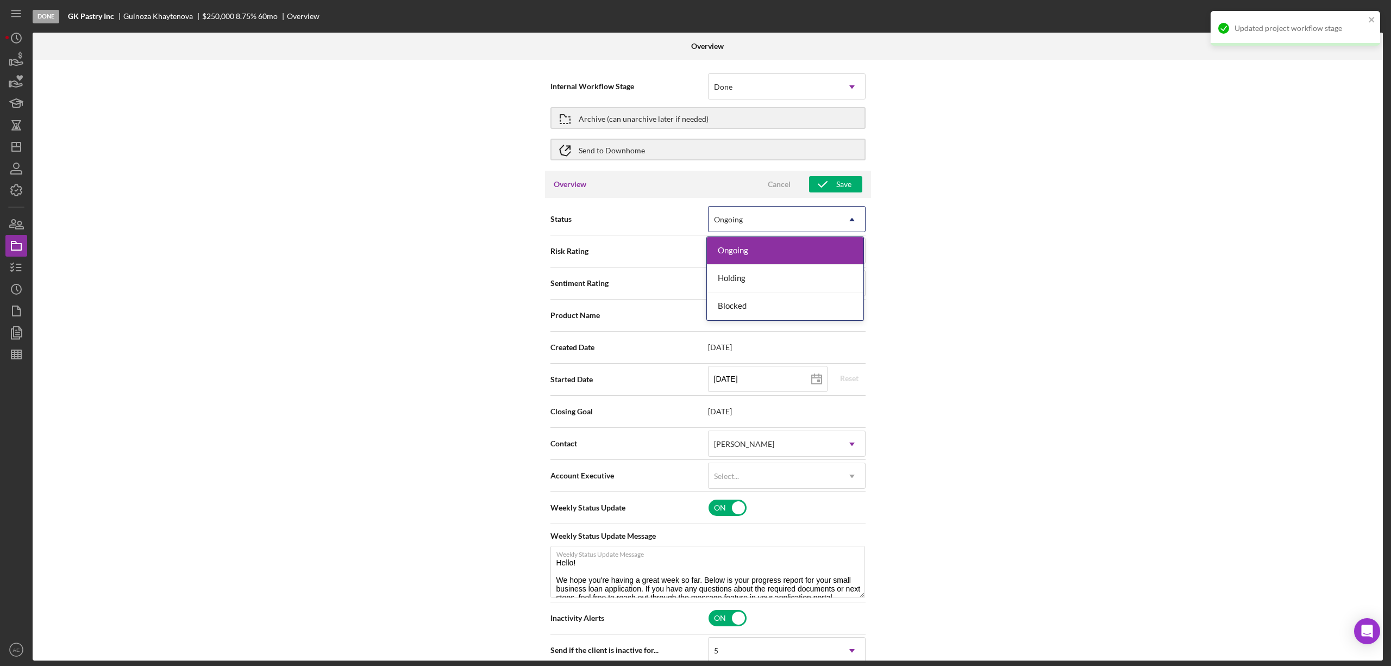
click at [832, 214] on div "Ongoing" at bounding box center [774, 219] width 130 height 25
click at [729, 303] on div "Blocked" at bounding box center [785, 306] width 156 height 28
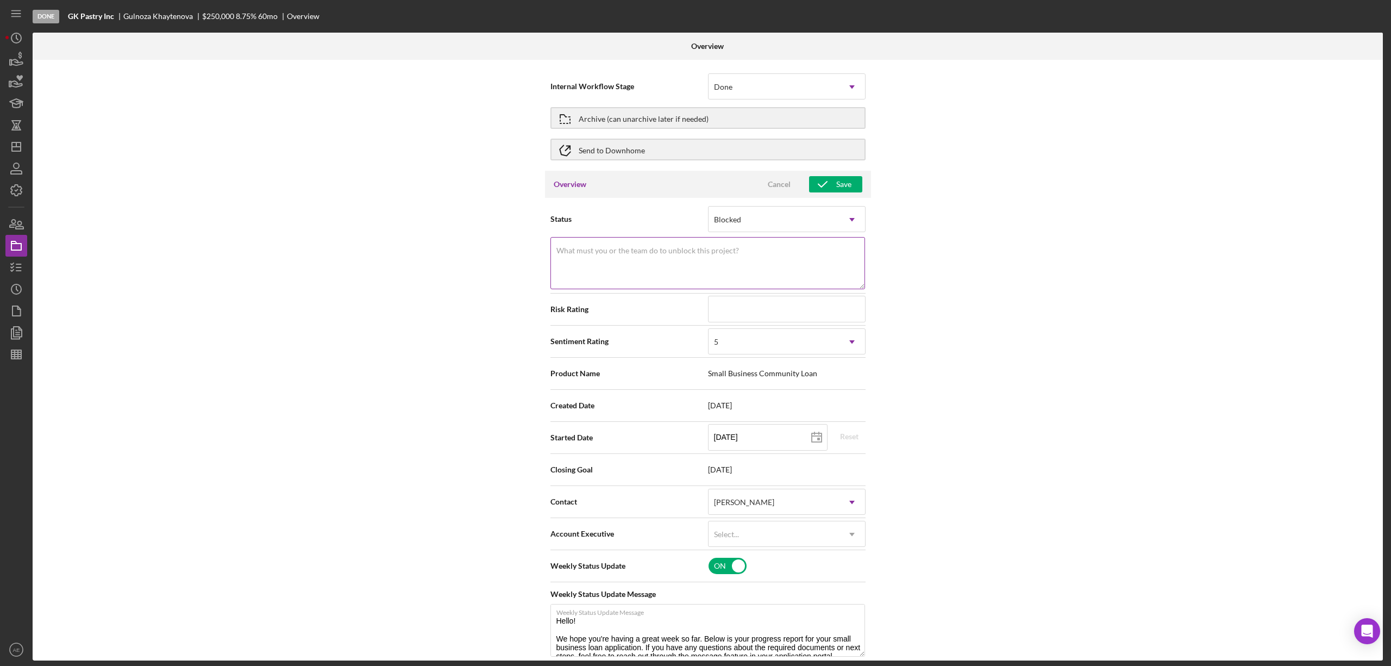
click at [722, 276] on textarea "What must you or the team do to unblock this project?" at bounding box center [707, 263] width 315 height 52
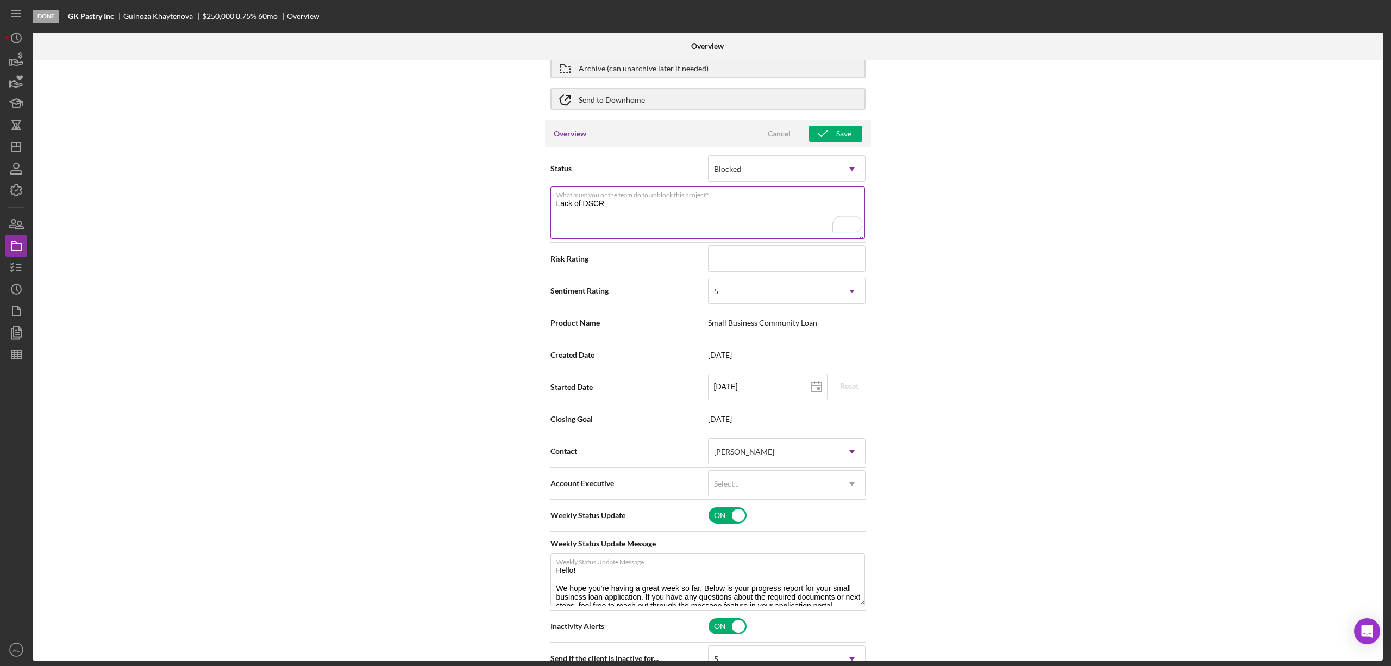
scroll to position [145, 0]
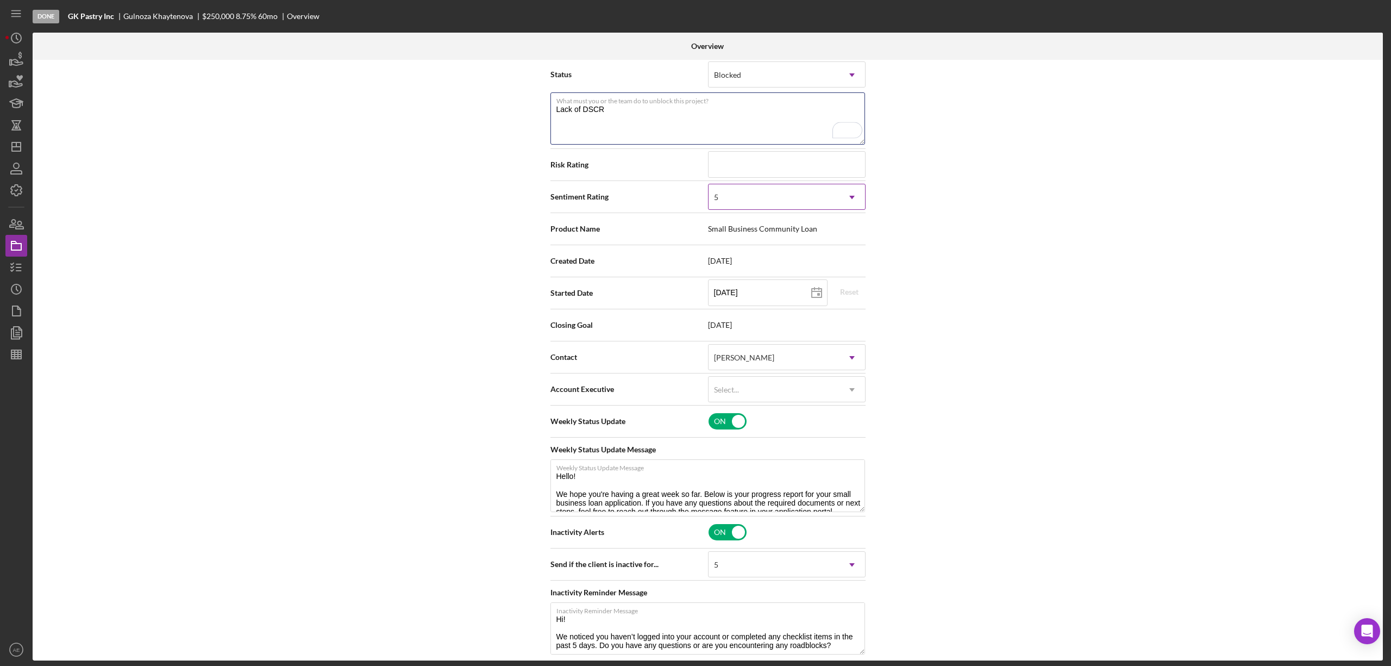
type textarea "Lack of DSCR"
click at [744, 203] on div "5" at bounding box center [774, 197] width 130 height 25
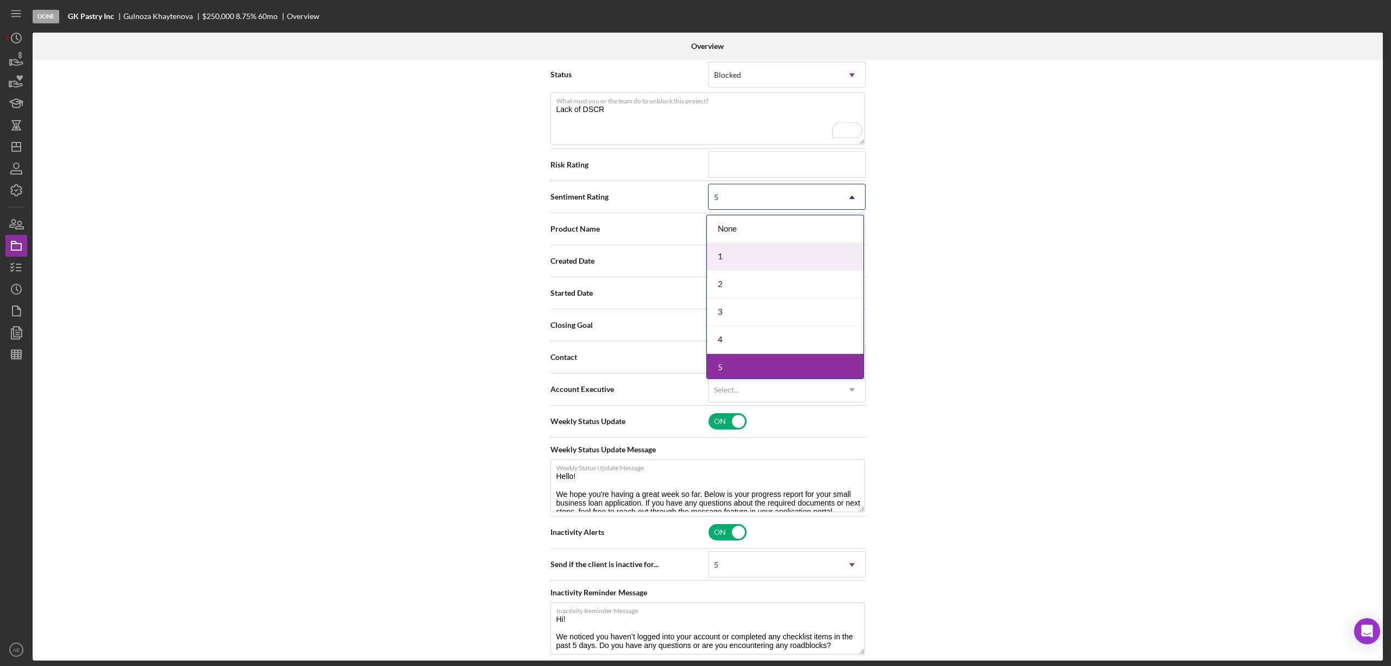
click at [744, 261] on div "1" at bounding box center [785, 257] width 156 height 28
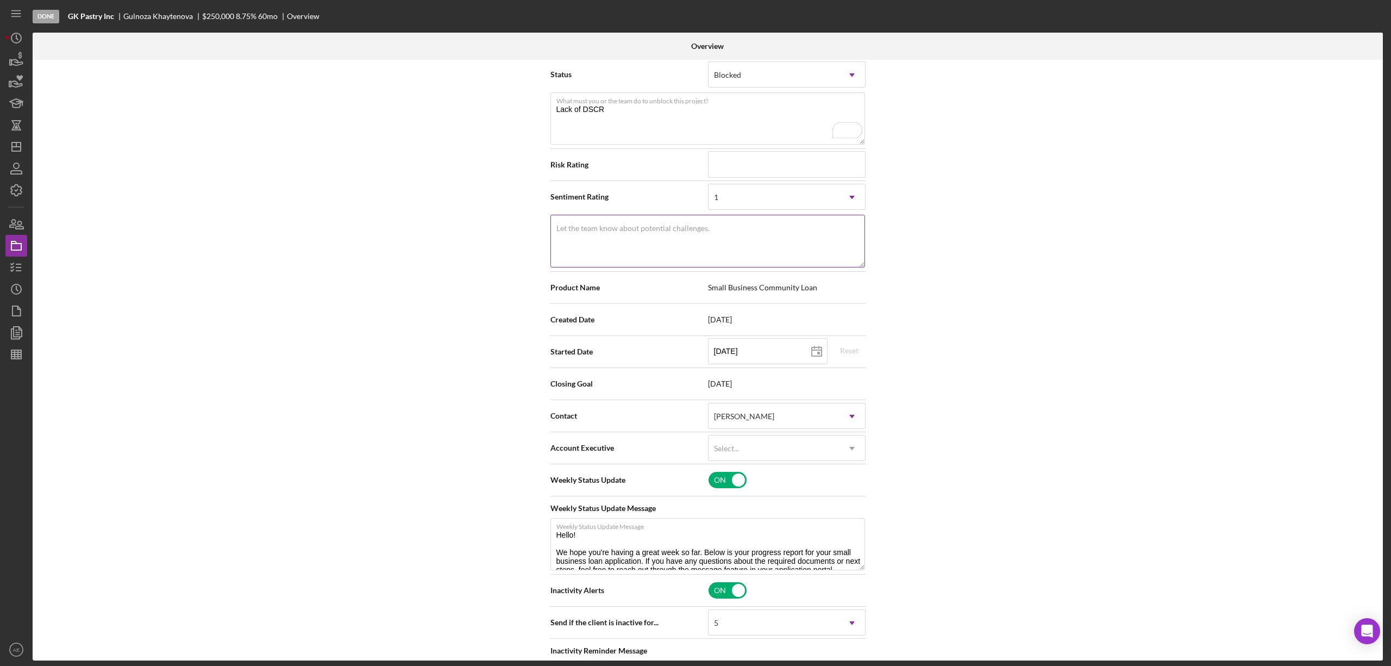
click at [725, 240] on textarea "Let the team know about potential challenges." at bounding box center [707, 241] width 315 height 52
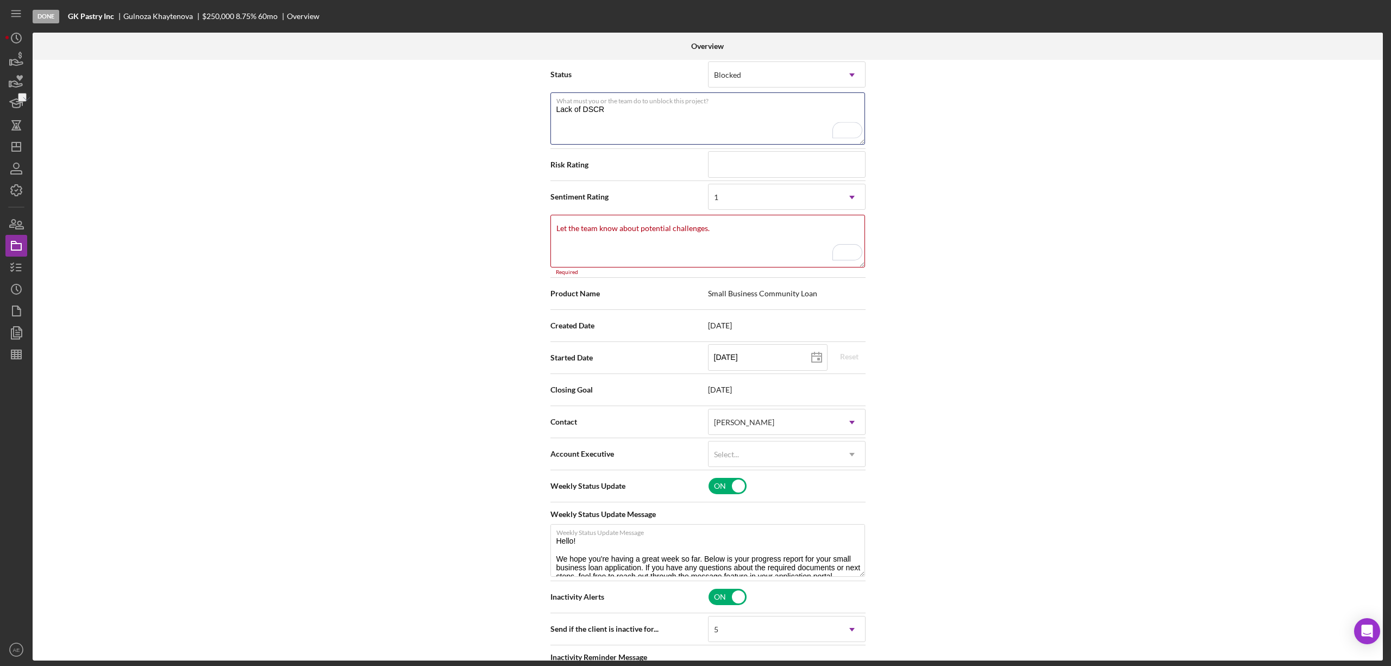
drag, startPoint x: 611, startPoint y: 116, endPoint x: 489, endPoint y: 116, distance: 122.3
click at [489, 115] on div "Internal Workflow Stage Done Icon/Dropdown Arrow Archive (can unarchive later i…" at bounding box center [708, 360] width 1350 height 600
click at [592, 248] on textarea "Let the team know about potential challenges." at bounding box center [707, 241] width 315 height 52
paste textarea "Lack of DSCR"
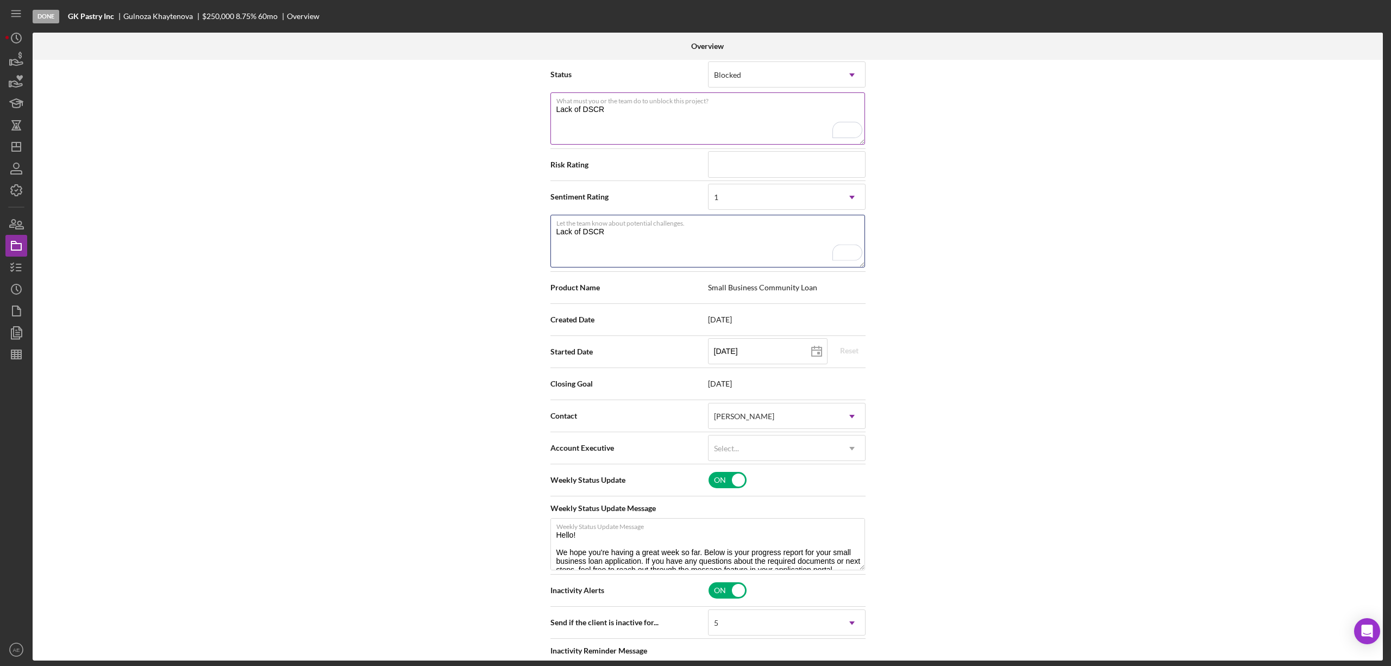
type textarea "Lack of DSCR"
drag, startPoint x: 583, startPoint y: 107, endPoint x: 526, endPoint y: 109, distance: 56.6
click at [526, 108] on div "Internal Workflow Stage Done Icon/Dropdown Arrow Archive (can unarchive later i…" at bounding box center [708, 360] width 1350 height 600
drag, startPoint x: 600, startPoint y: 114, endPoint x: 523, endPoint y: 109, distance: 77.3
click at [523, 109] on div "Internal Workflow Stage Done Icon/Dropdown Arrow Archive (can unarchive later i…" at bounding box center [708, 360] width 1350 height 600
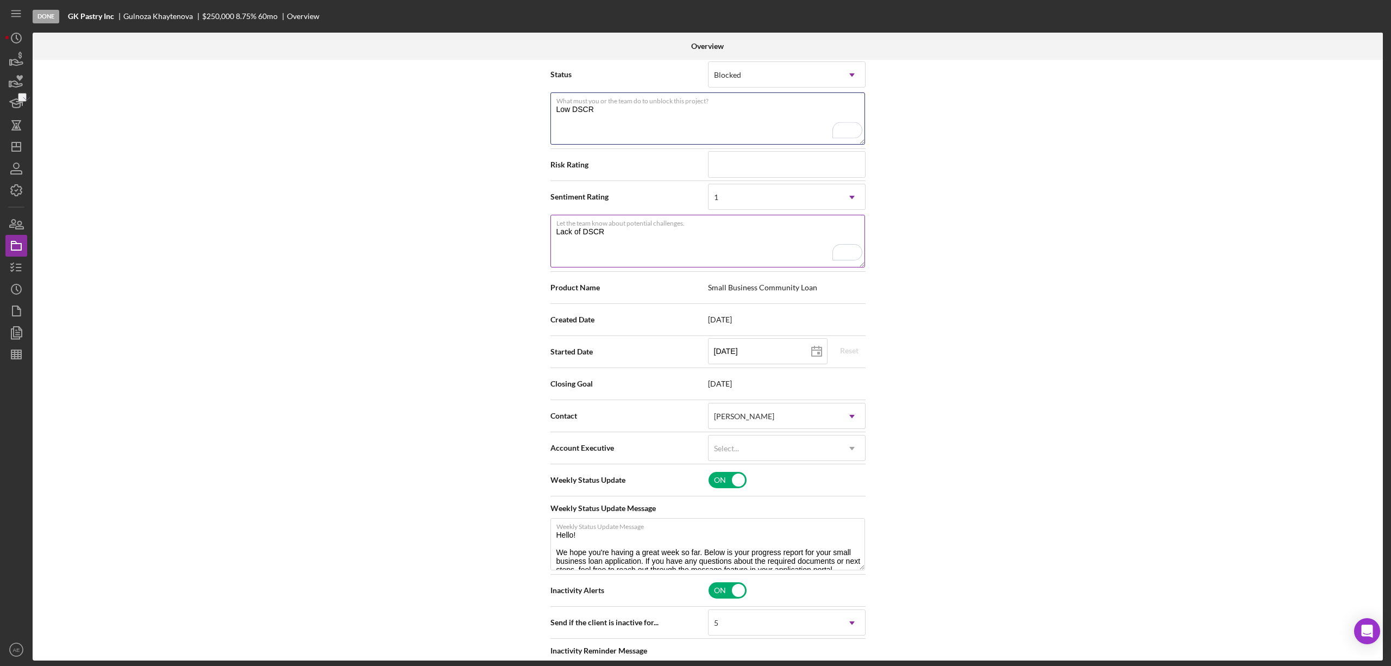
type textarea "Low DSCR"
drag, startPoint x: 612, startPoint y: 229, endPoint x: 505, endPoint y: 235, distance: 106.7
click at [505, 235] on div "Internal Workflow Stage Done Icon/Dropdown Arrow Archive (can unarchive later i…" at bounding box center [708, 360] width 1350 height 600
paste textarea "ow"
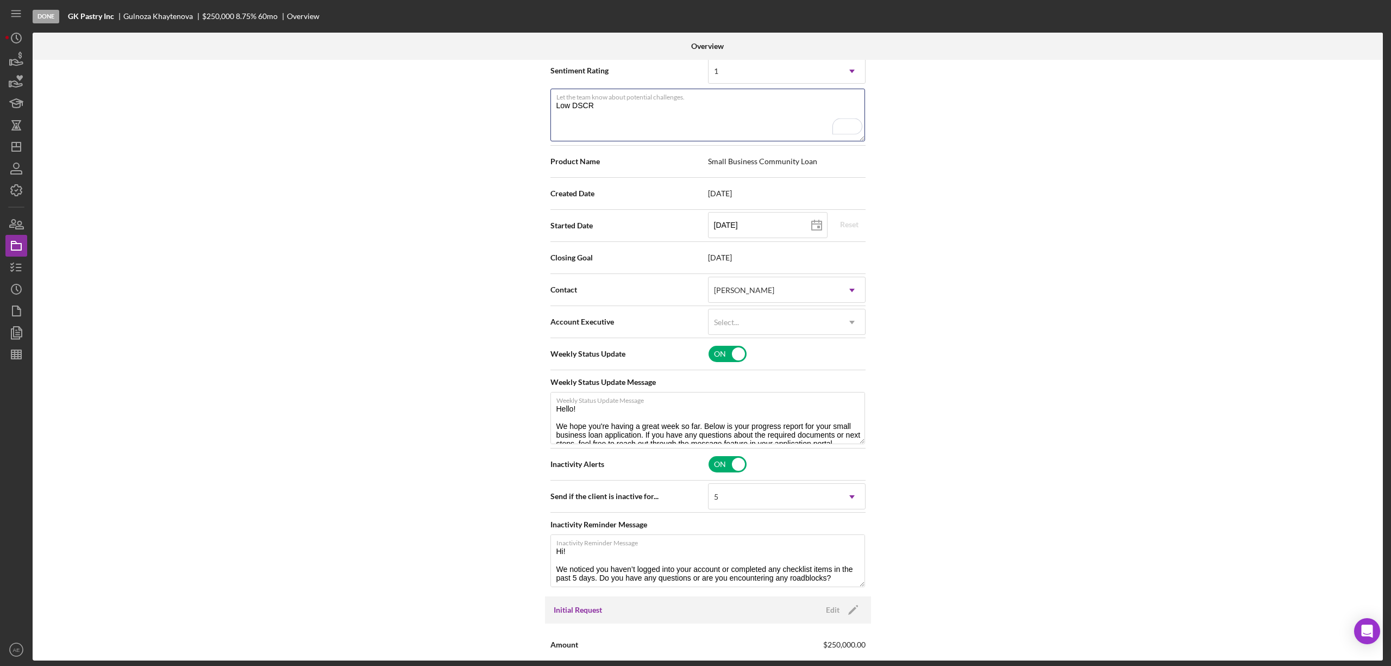
scroll to position [362, 0]
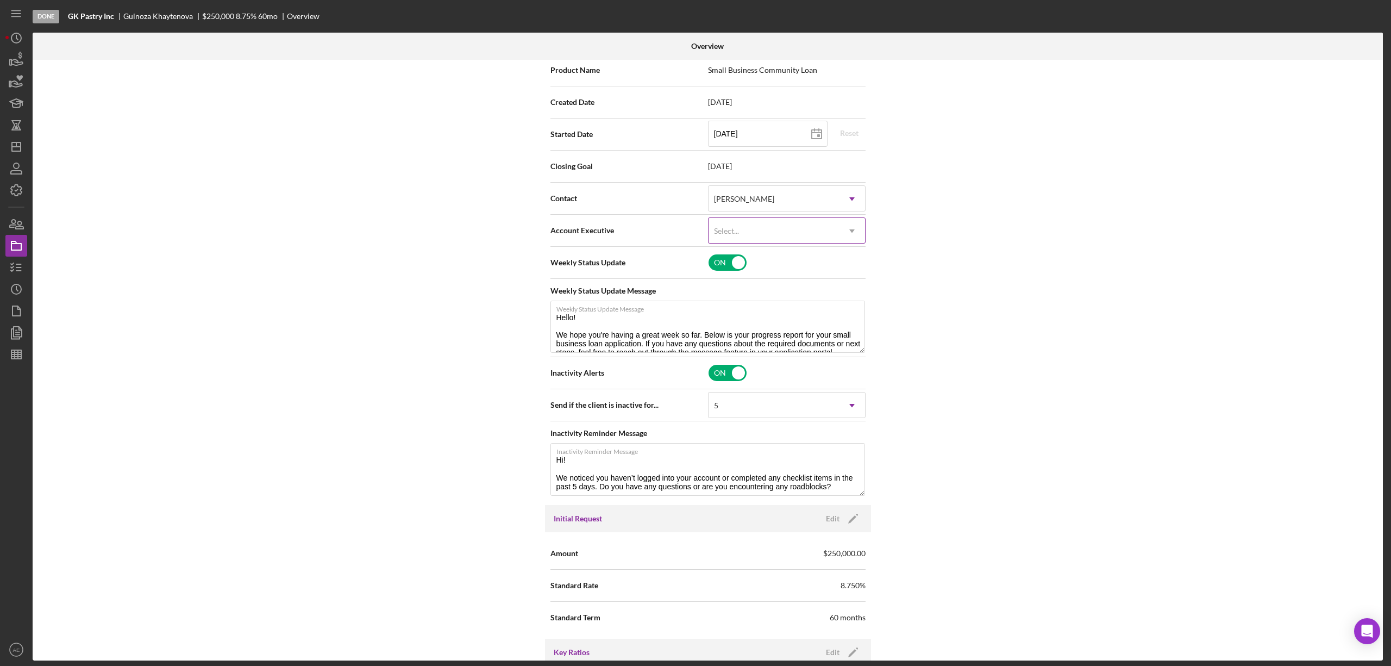
type textarea "Low DSCR"
click at [714, 227] on div "Select..." at bounding box center [726, 231] width 25 height 9
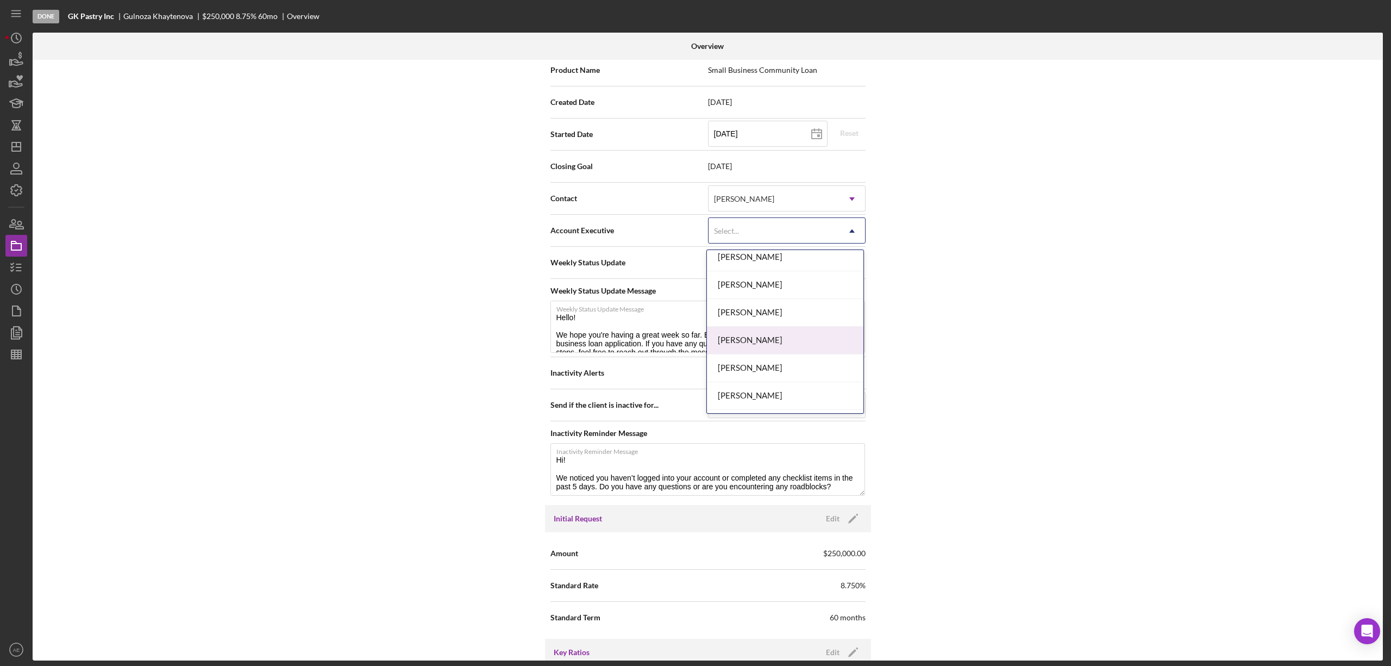
scroll to position [395, 0]
click at [774, 368] on div "[PERSON_NAME]" at bounding box center [785, 372] width 156 height 28
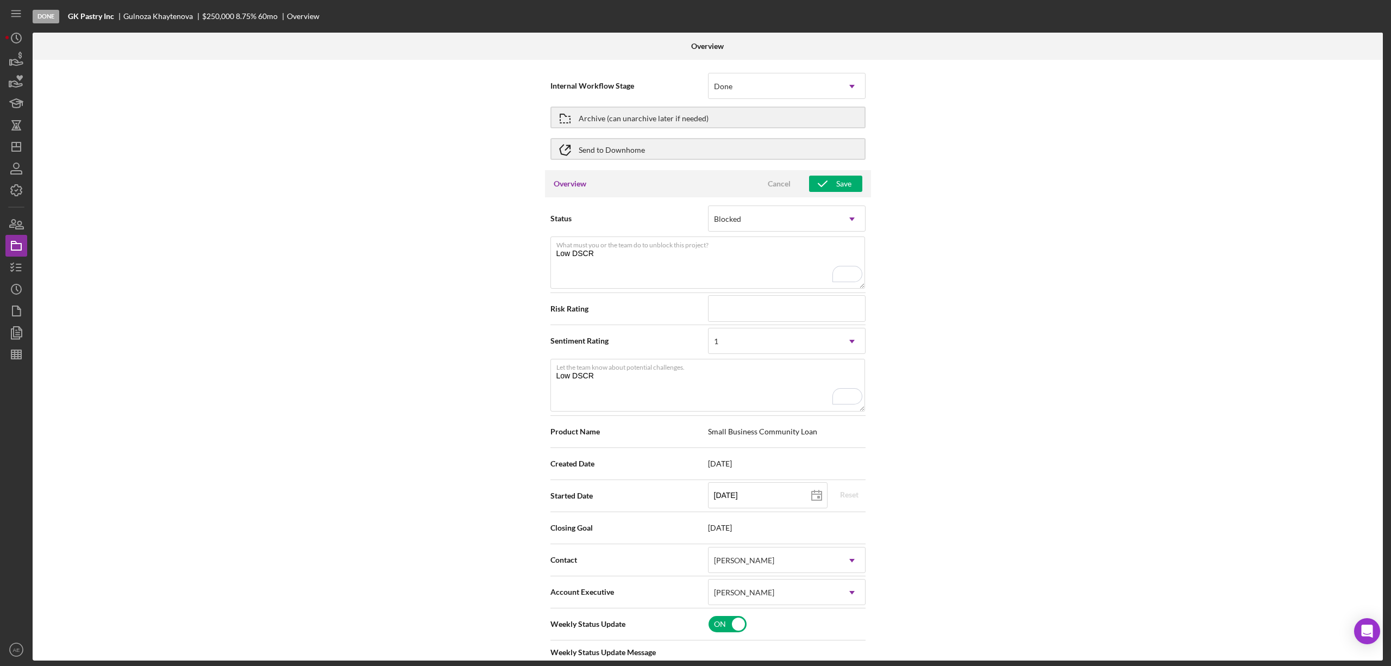
scroll to position [0, 0]
click at [823, 183] on icon "button" at bounding box center [822, 184] width 27 height 27
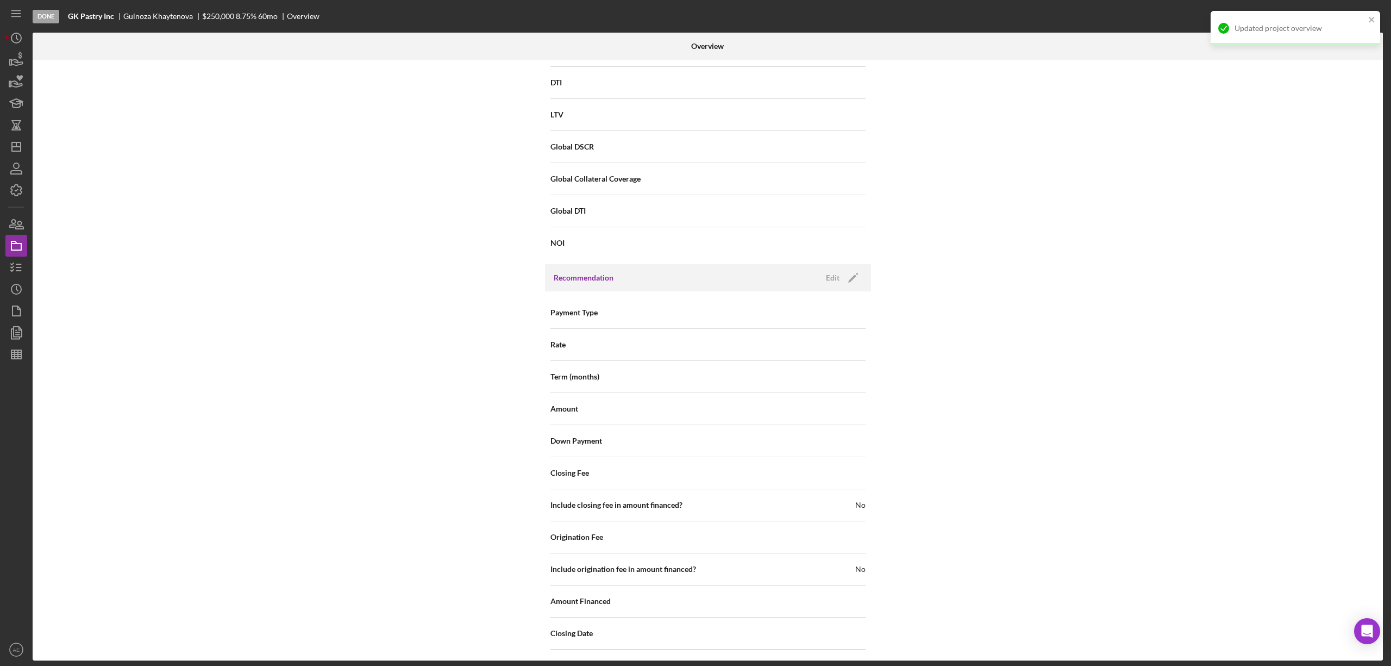
scroll to position [1200, 0]
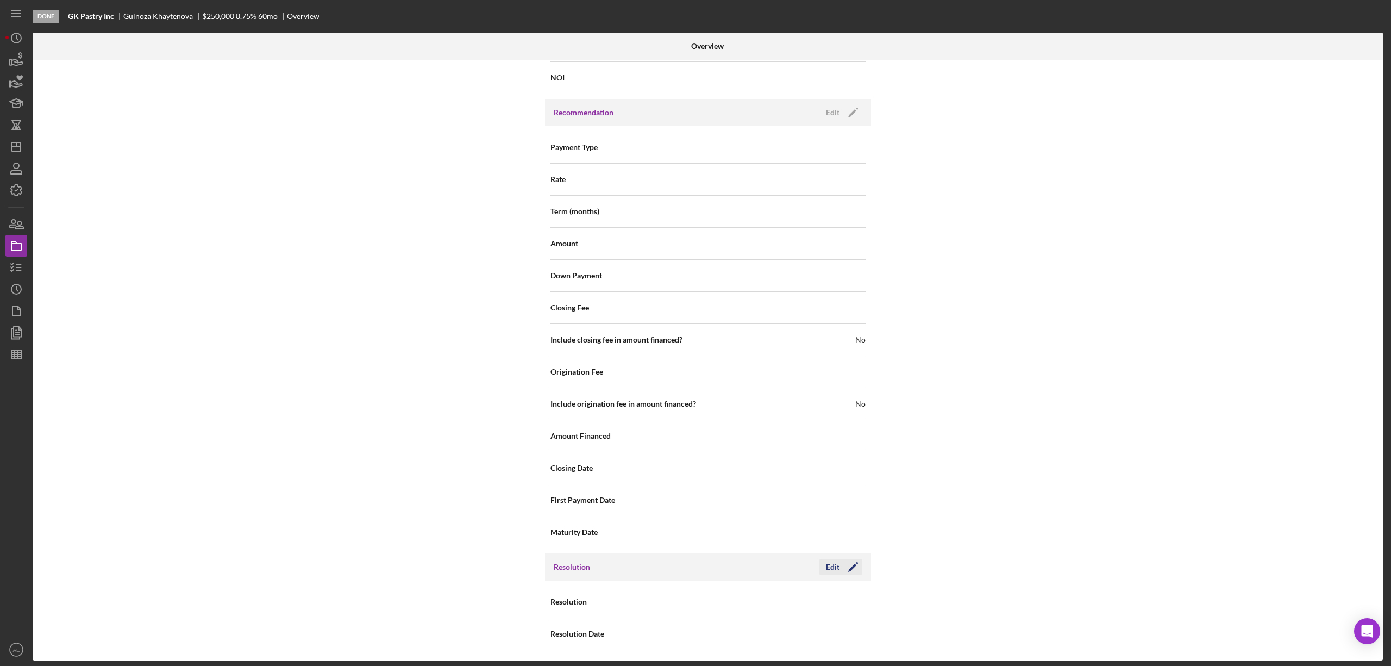
click at [834, 566] on div "Edit" at bounding box center [833, 567] width 14 height 16
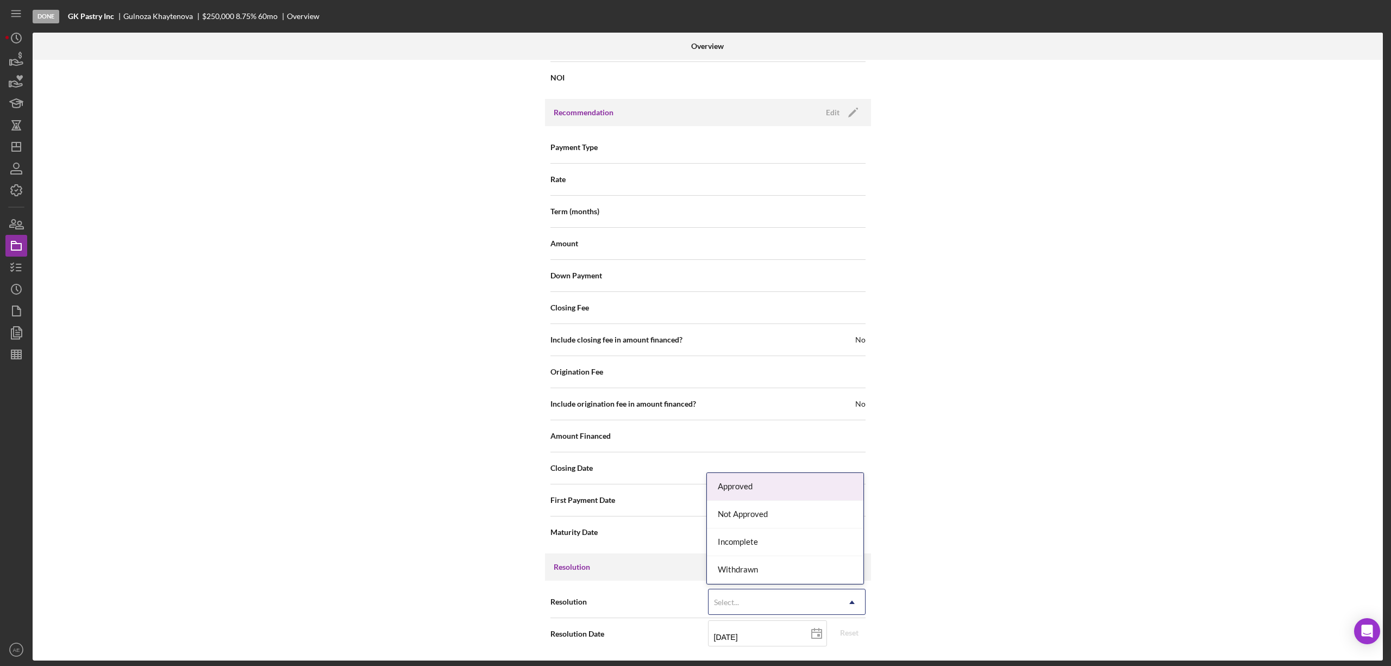
click at [723, 599] on div "Select..." at bounding box center [726, 602] width 25 height 9
click at [743, 511] on div "Not Approved" at bounding box center [785, 514] width 156 height 28
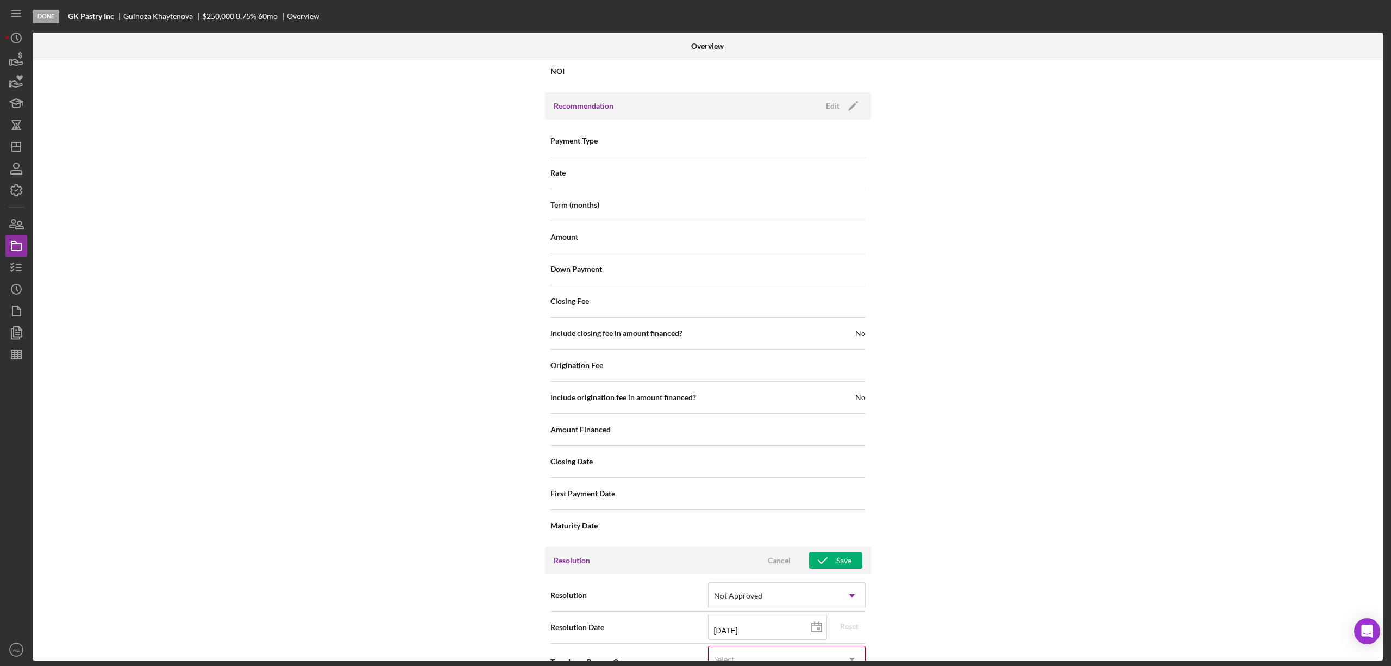
scroll to position [1269, 0]
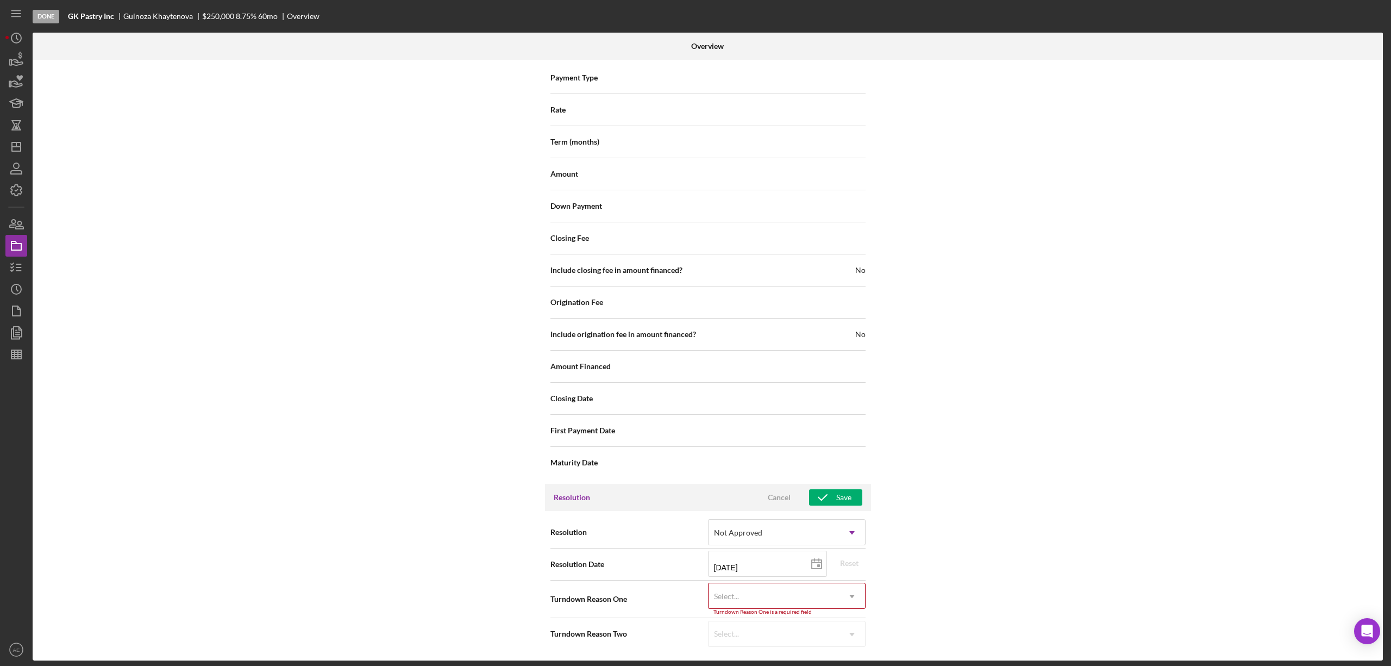
click at [749, 606] on div "Select..." at bounding box center [774, 596] width 130 height 25
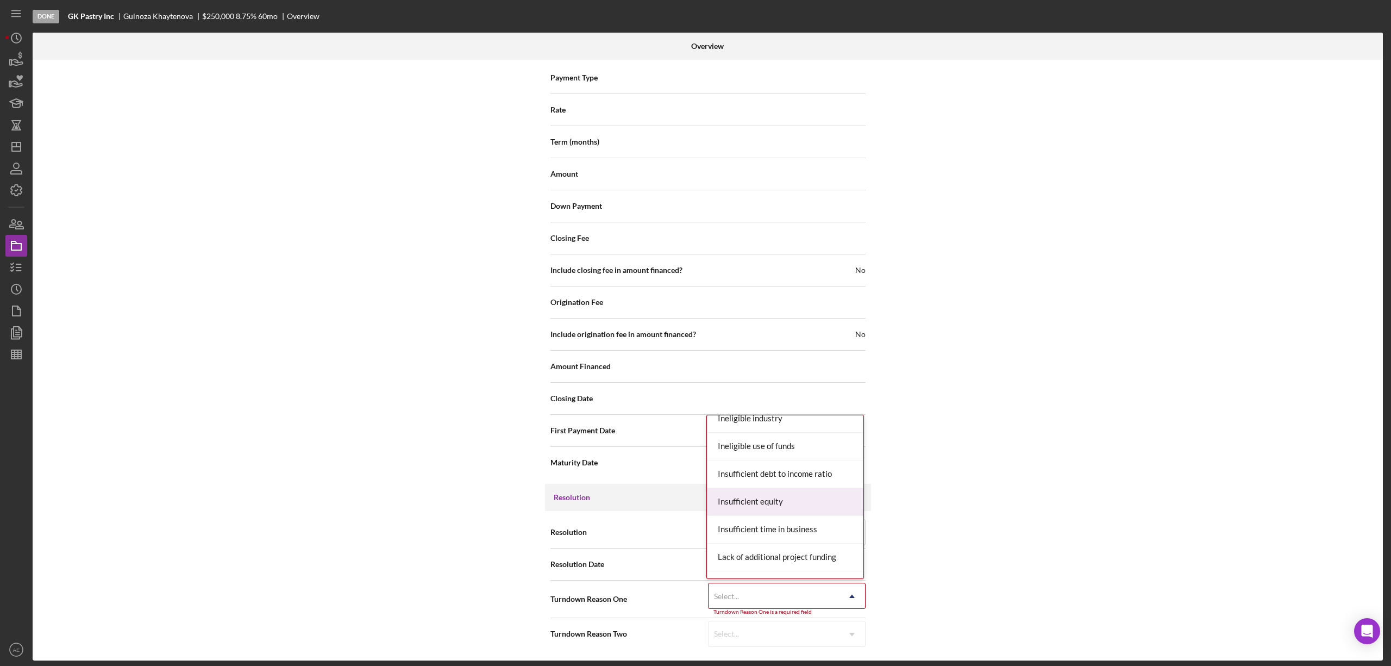
scroll to position [0, 0]
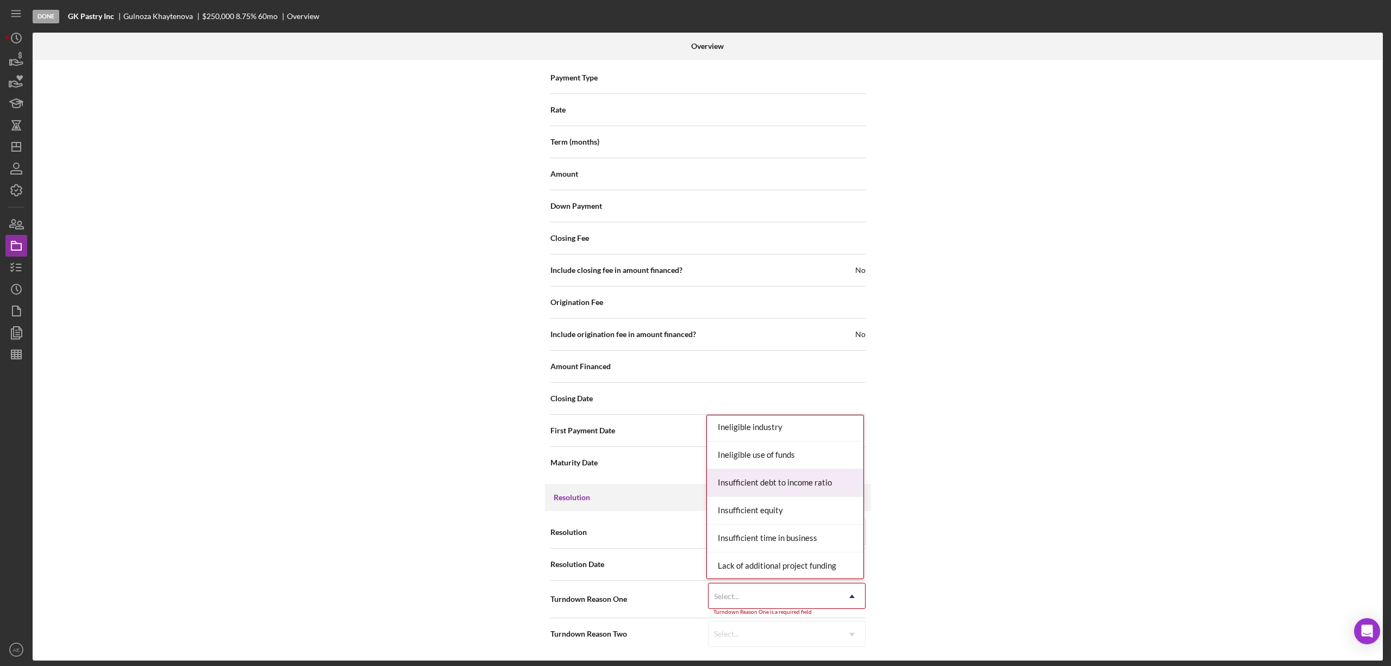
click at [788, 473] on div "Insufficient debt to income ratio" at bounding box center [785, 483] width 156 height 28
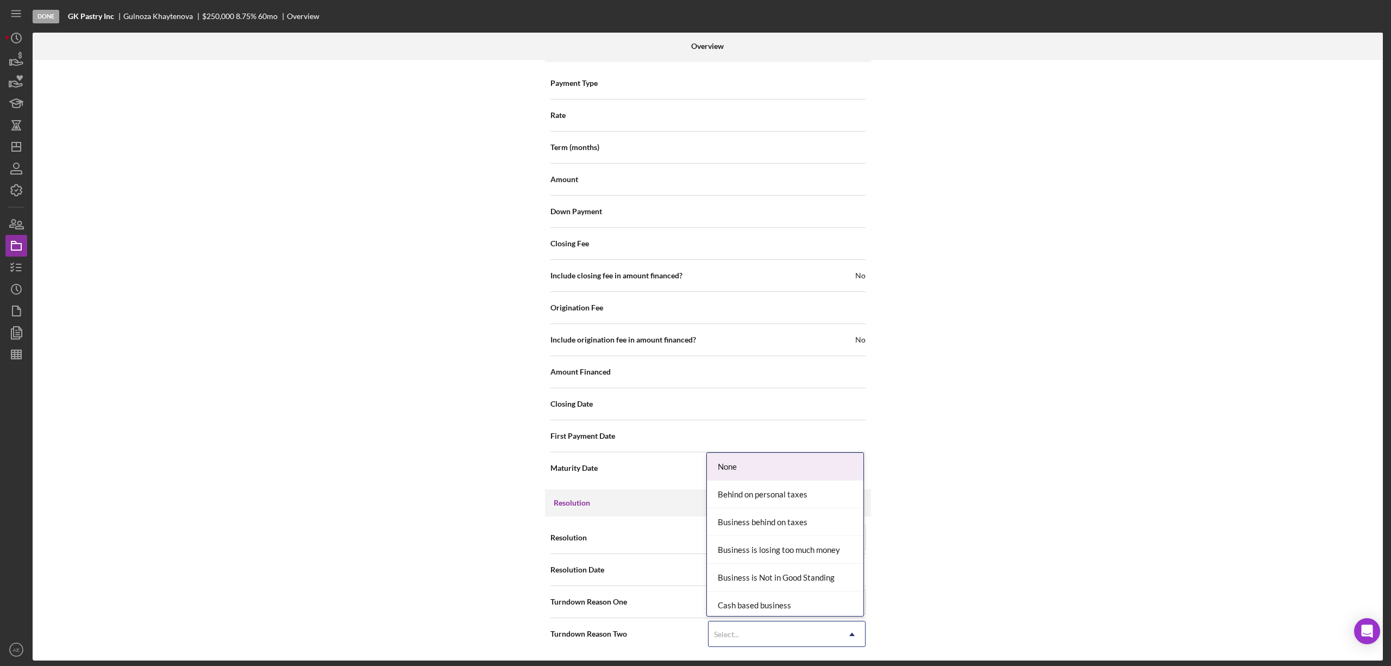
click at [748, 642] on div "Select..." at bounding box center [774, 634] width 130 height 25
click at [805, 512] on div "Too much existing debt" at bounding box center [785, 519] width 156 height 28
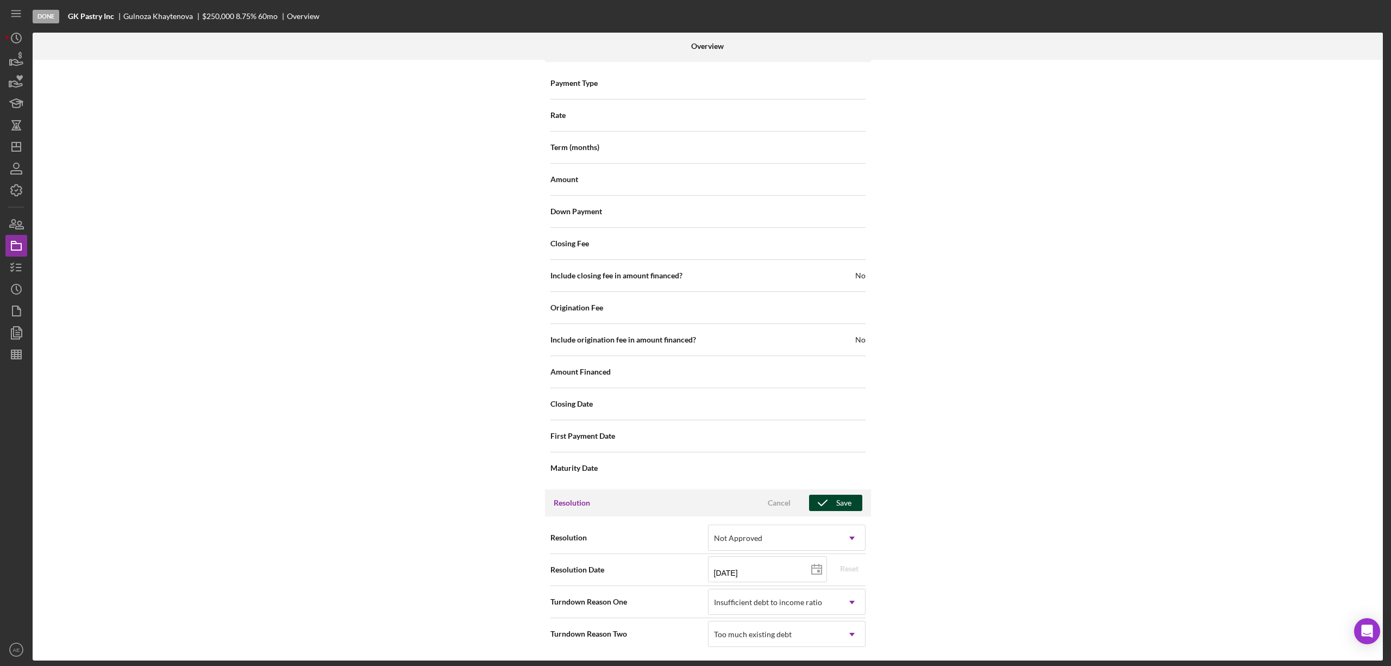
click at [838, 504] on div "Save" at bounding box center [843, 502] width 15 height 16
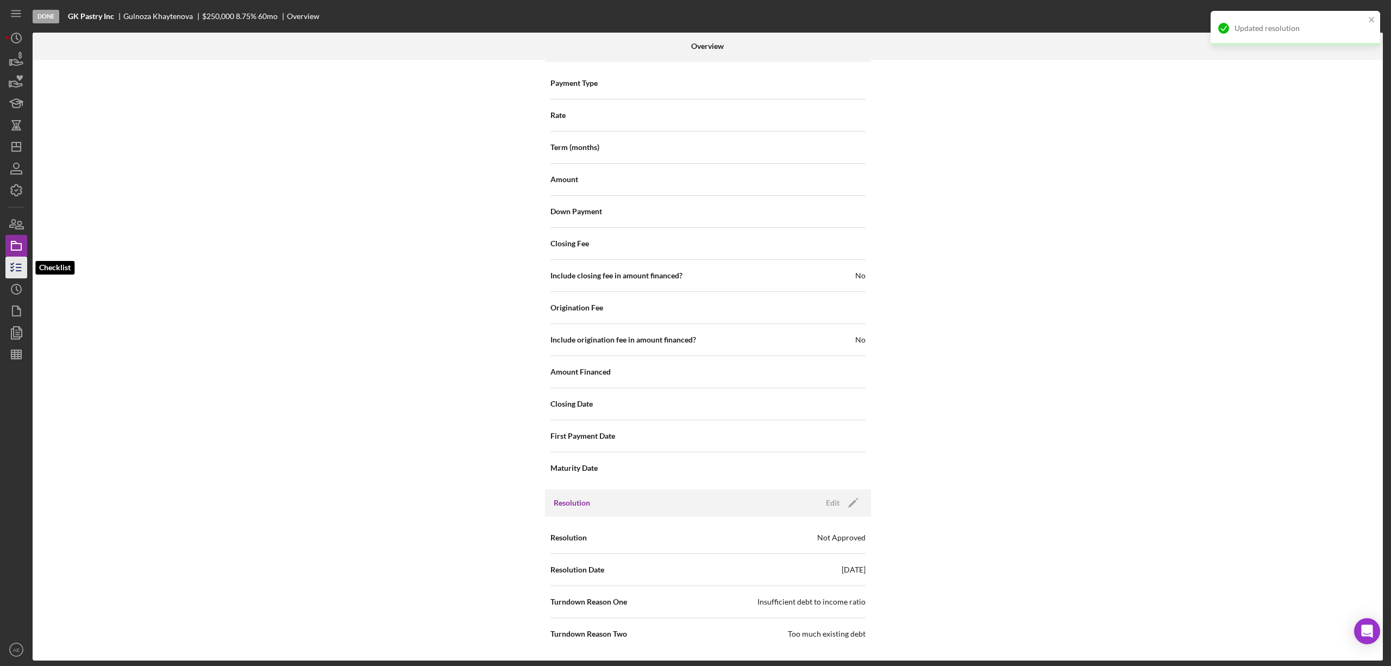
click at [14, 265] on icon "button" at bounding box center [16, 267] width 27 height 27
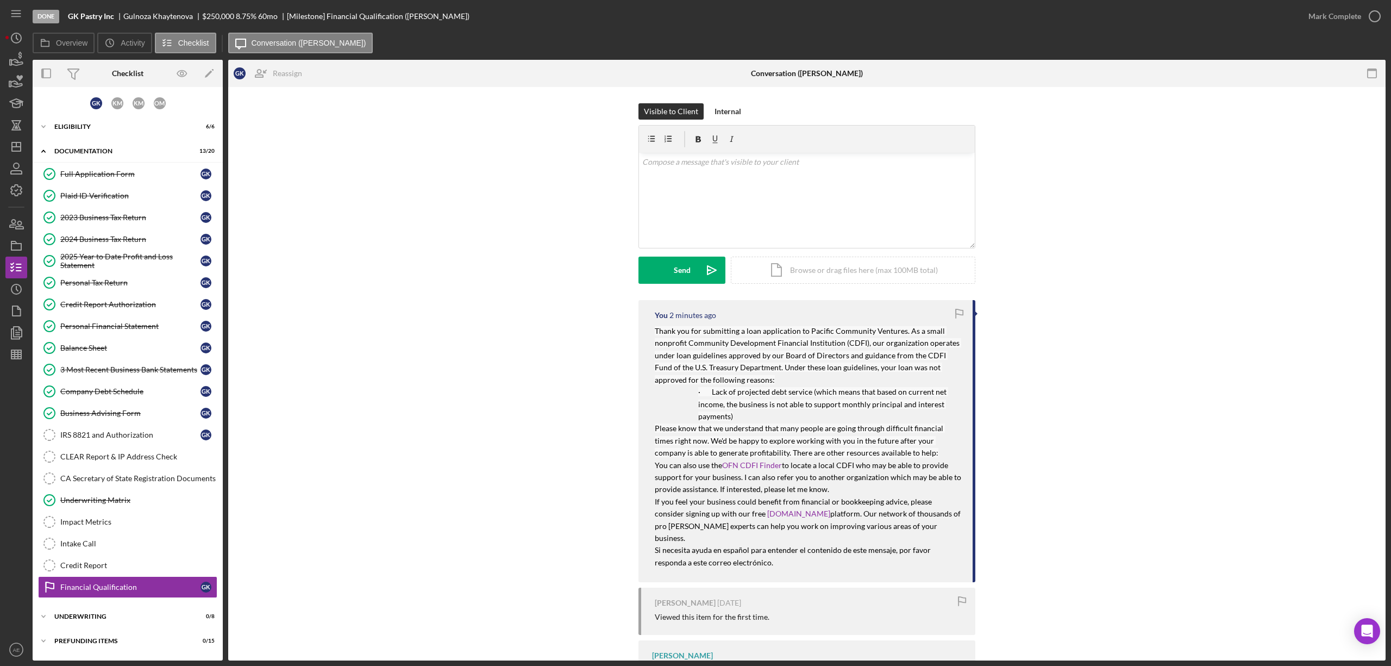
scroll to position [3, 0]
click at [18, 142] on polygon "button" at bounding box center [16, 146] width 9 height 9
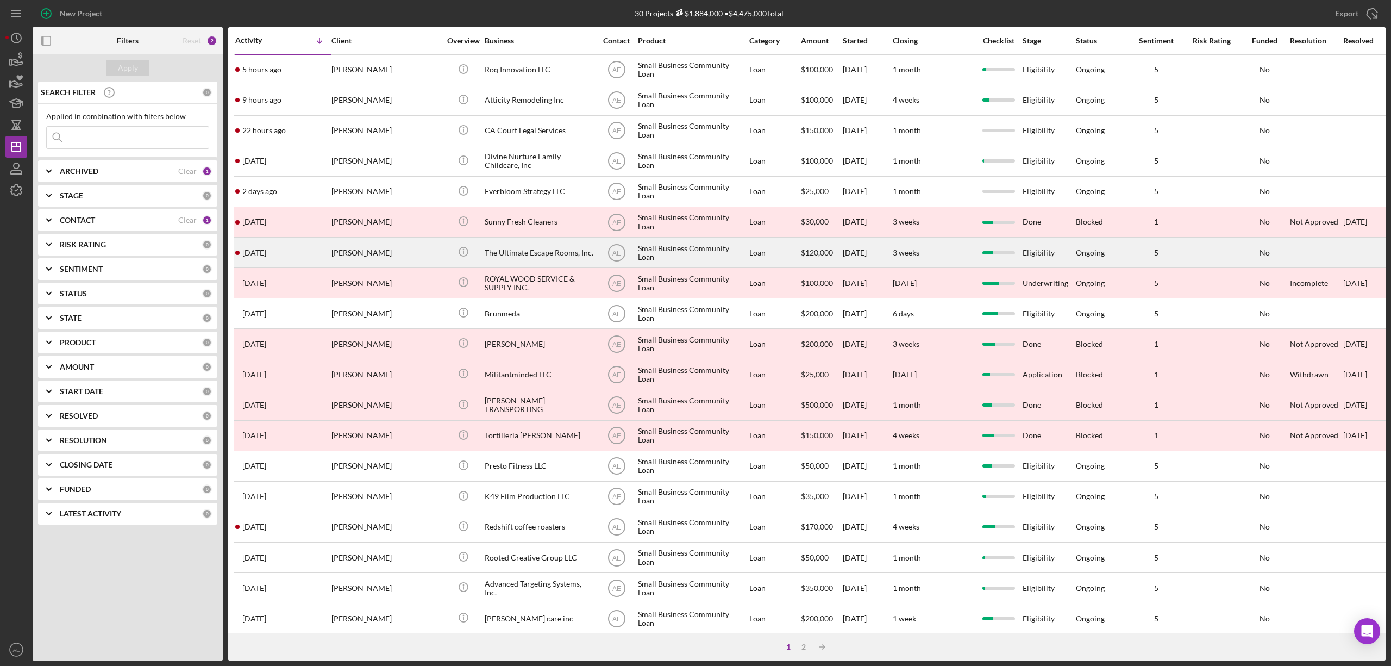
click at [527, 253] on div "The Ultimate Escape Rooms, Inc." at bounding box center [539, 252] width 109 height 29
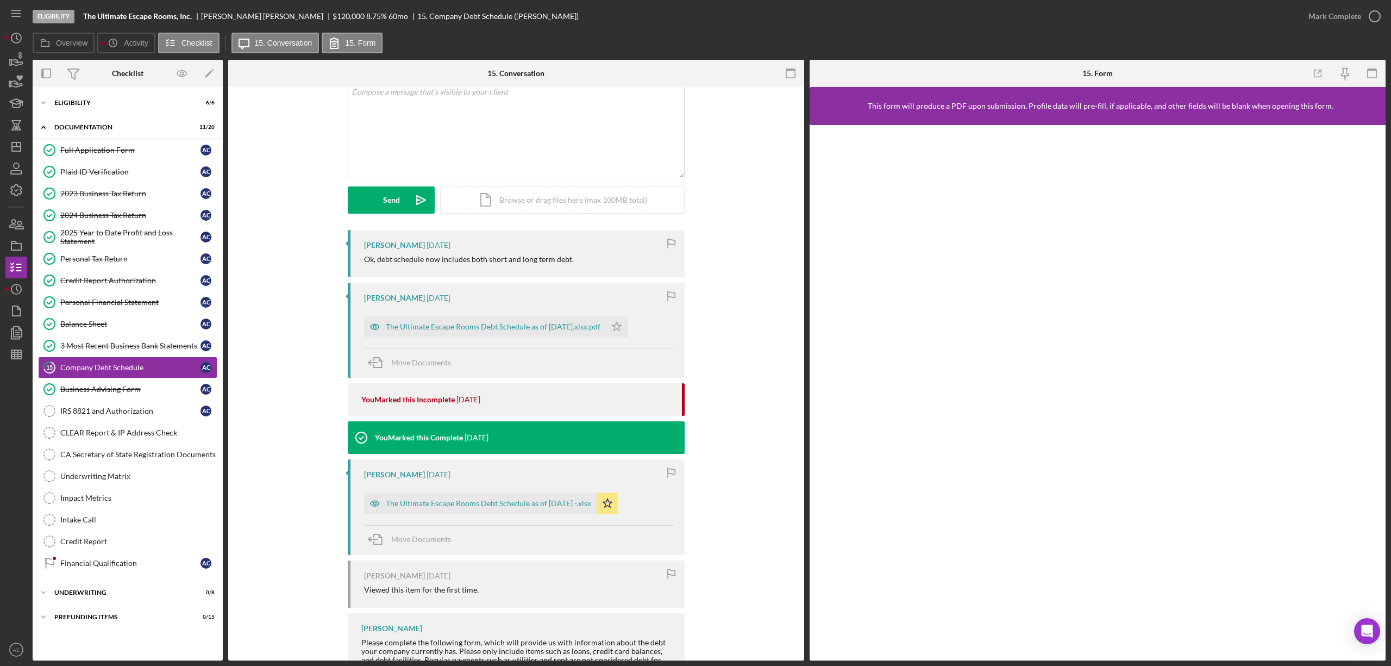
scroll to position [72, 0]
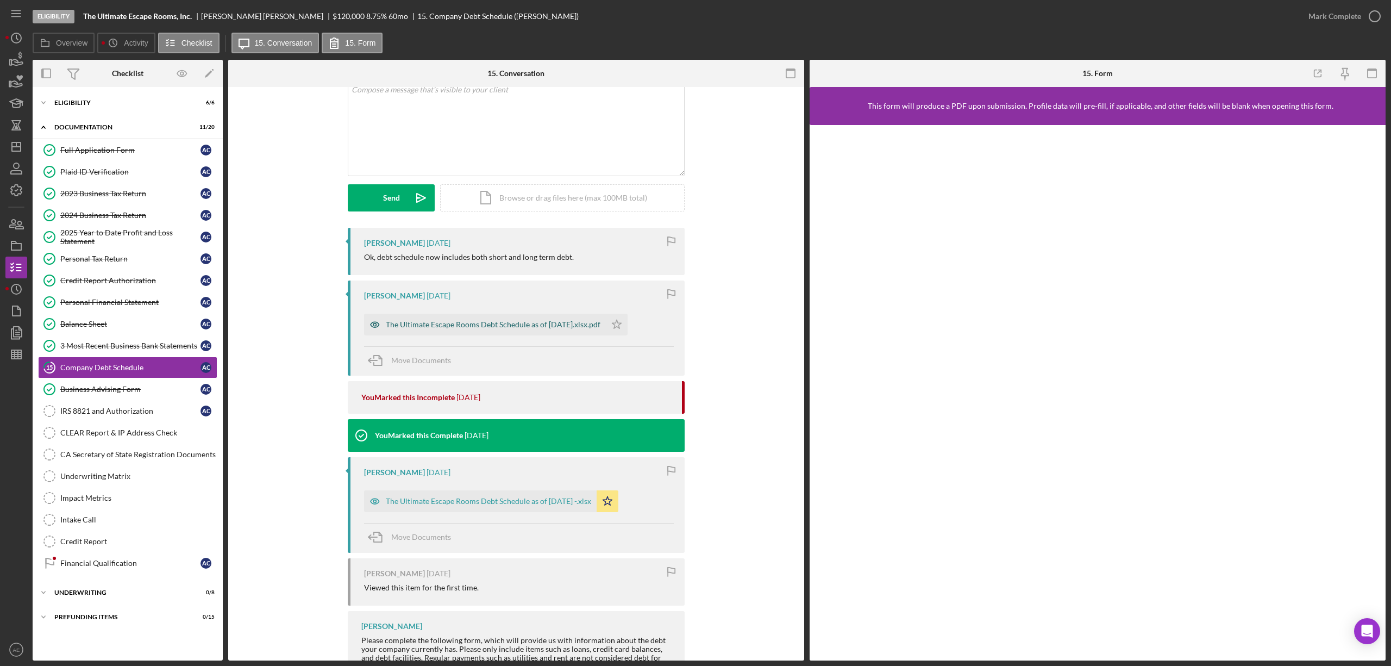
click at [366, 327] on icon "button" at bounding box center [375, 325] width 22 height 22
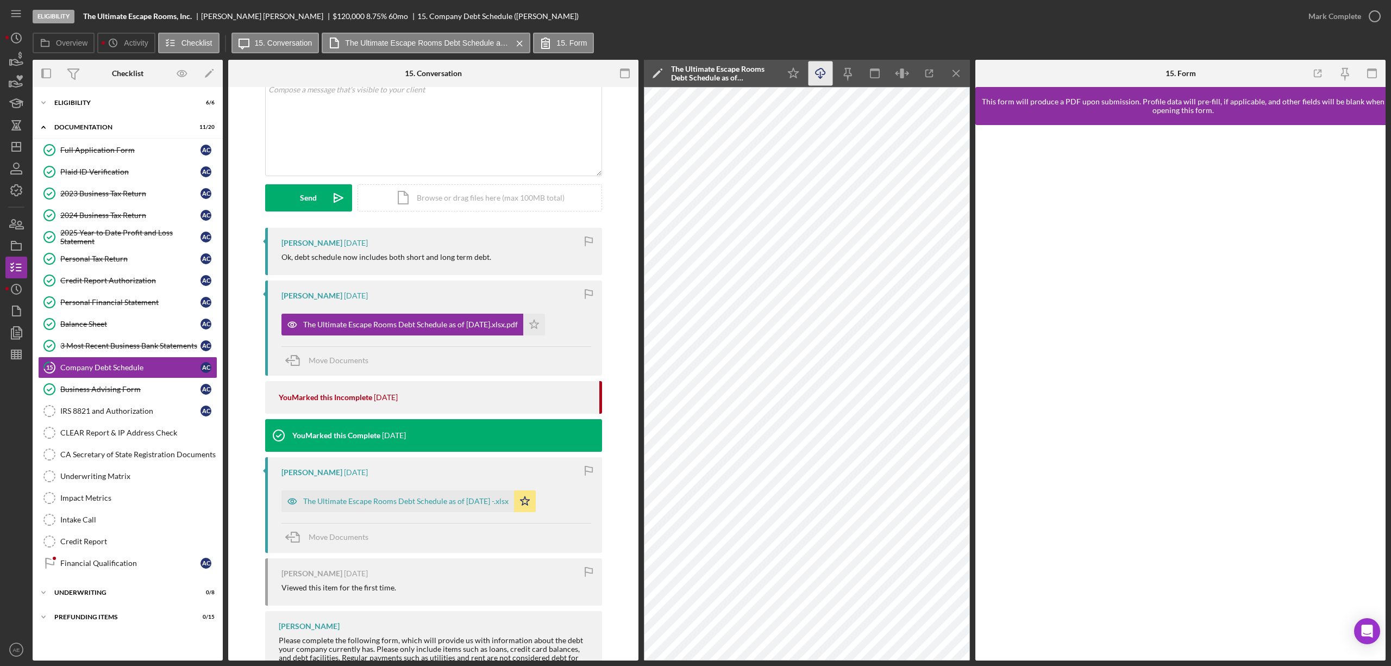
click at [821, 77] on line "button" at bounding box center [821, 75] width 0 height 6
drag, startPoint x: 1342, startPoint y: 30, endPoint x: 1342, endPoint y: 25, distance: 5.5
click at [1342, 30] on div "Mark Complete" at bounding box center [1342, 16] width 88 height 33
click at [1340, 22] on div "Mark Complete" at bounding box center [1335, 16] width 53 height 22
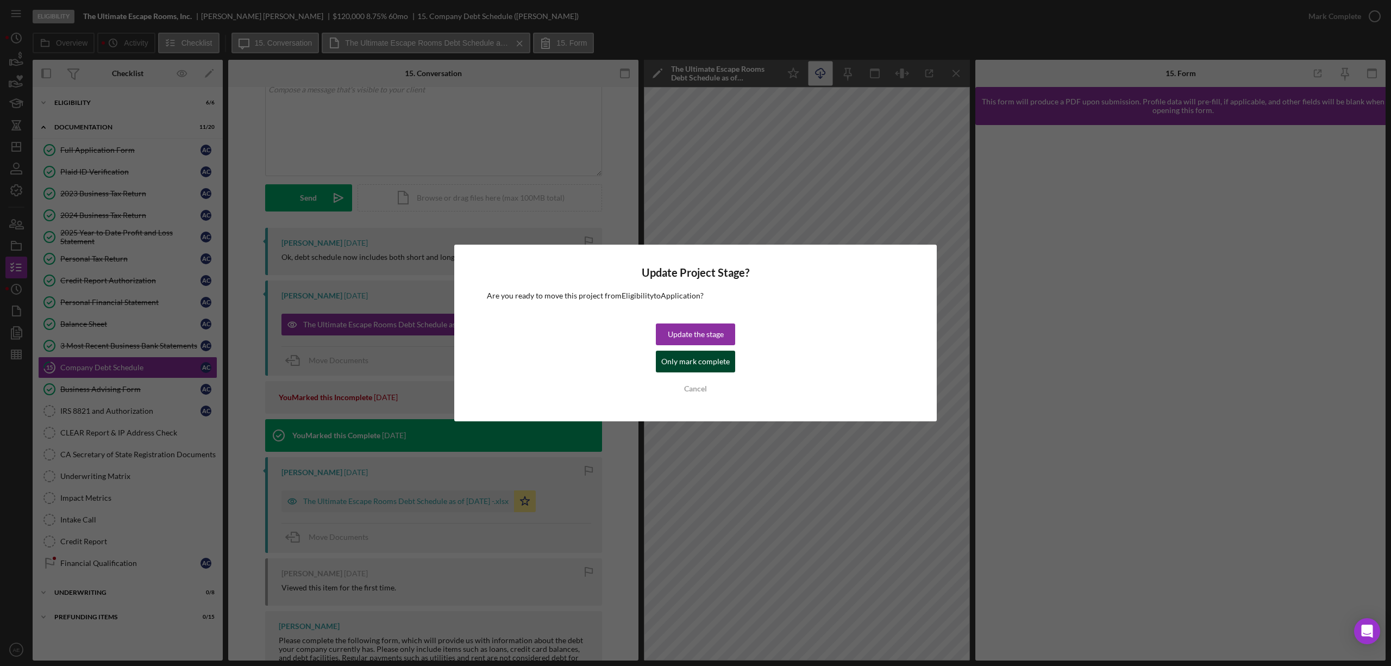
click at [704, 370] on div "Only mark complete" at bounding box center [695, 361] width 68 height 22
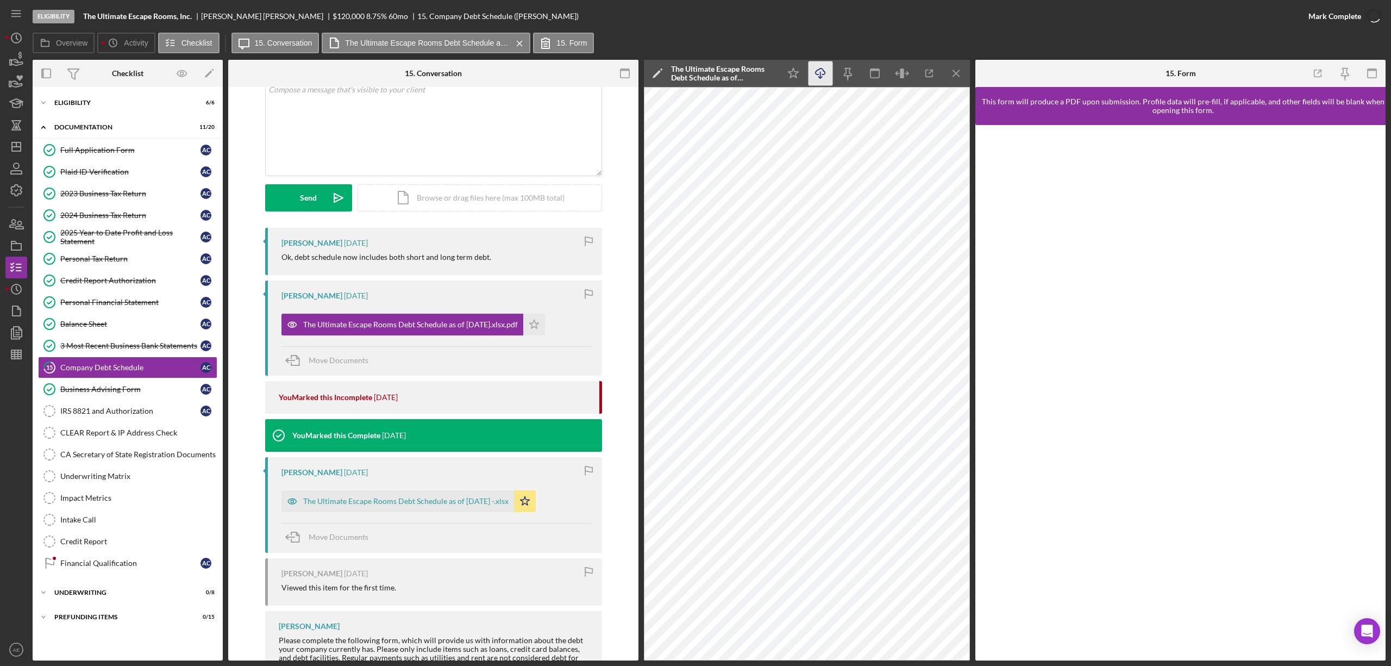
click at [561, 300] on div "Annette Cortez 3 days ago" at bounding box center [436, 295] width 310 height 9
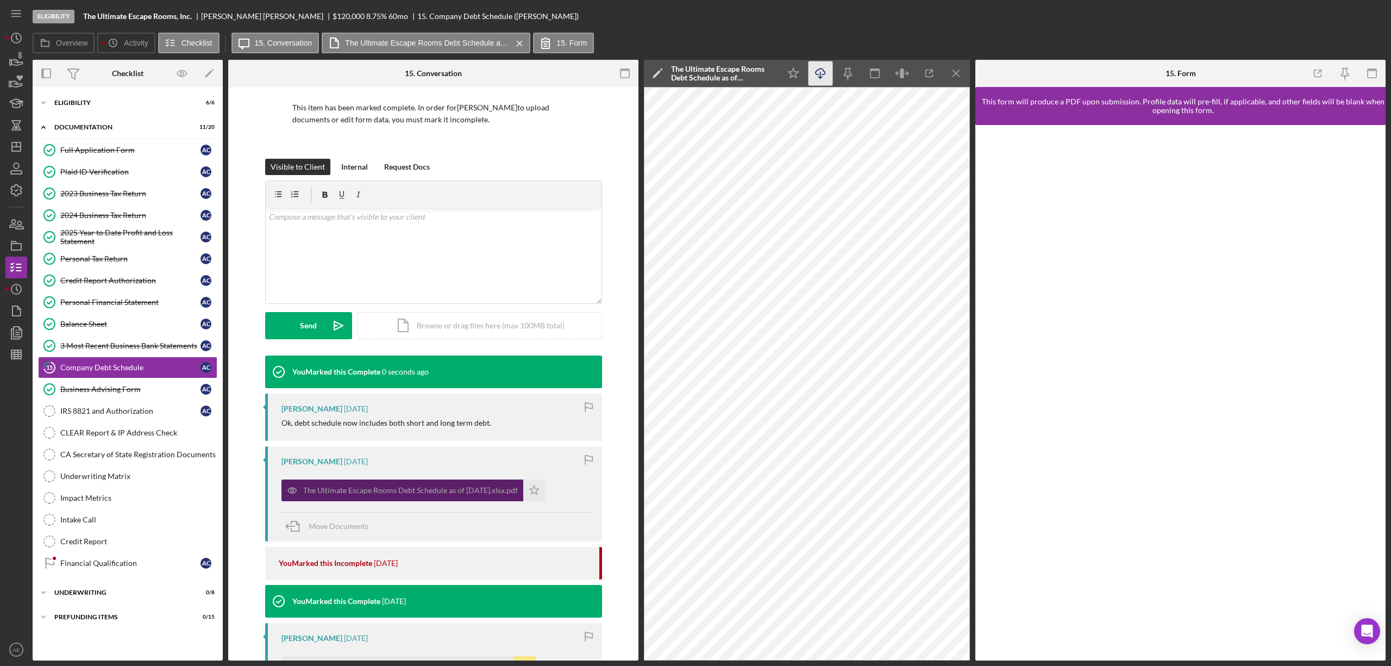
scroll to position [222, 0]
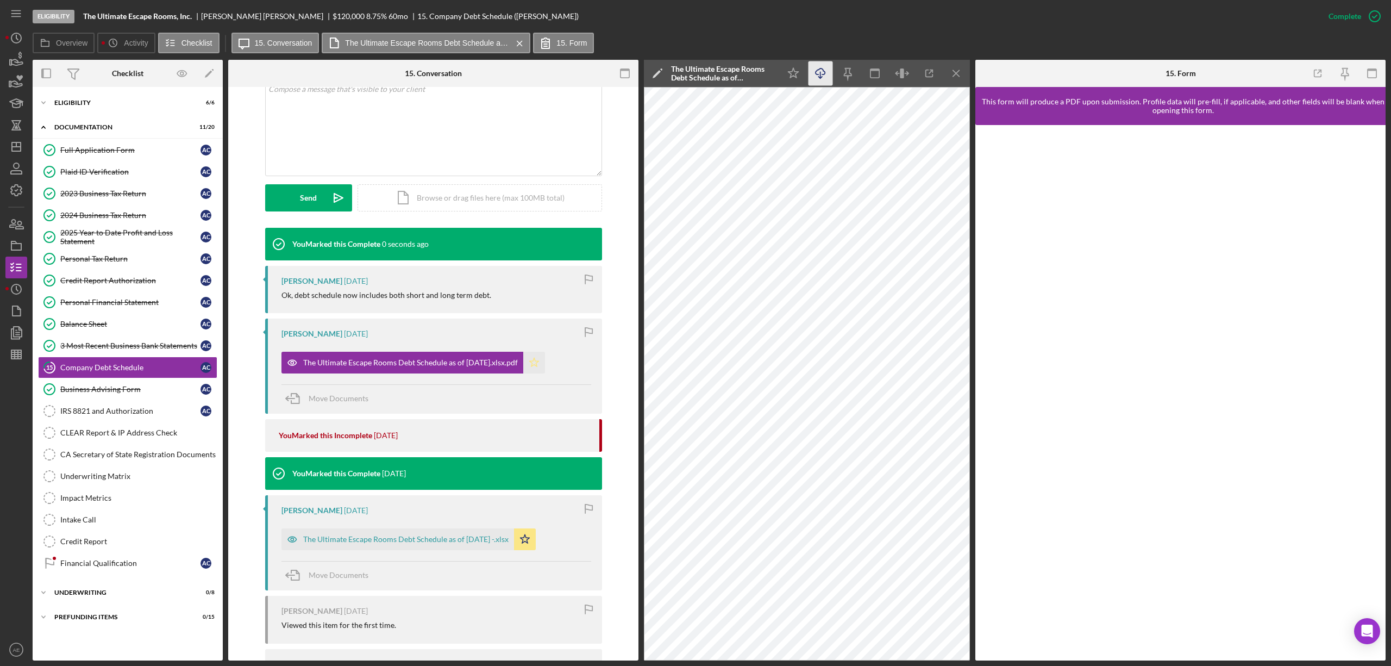
click at [545, 365] on icon "Icon/Star" at bounding box center [534, 363] width 22 height 22
click at [114, 567] on div "Financial Qualification" at bounding box center [130, 563] width 140 height 9
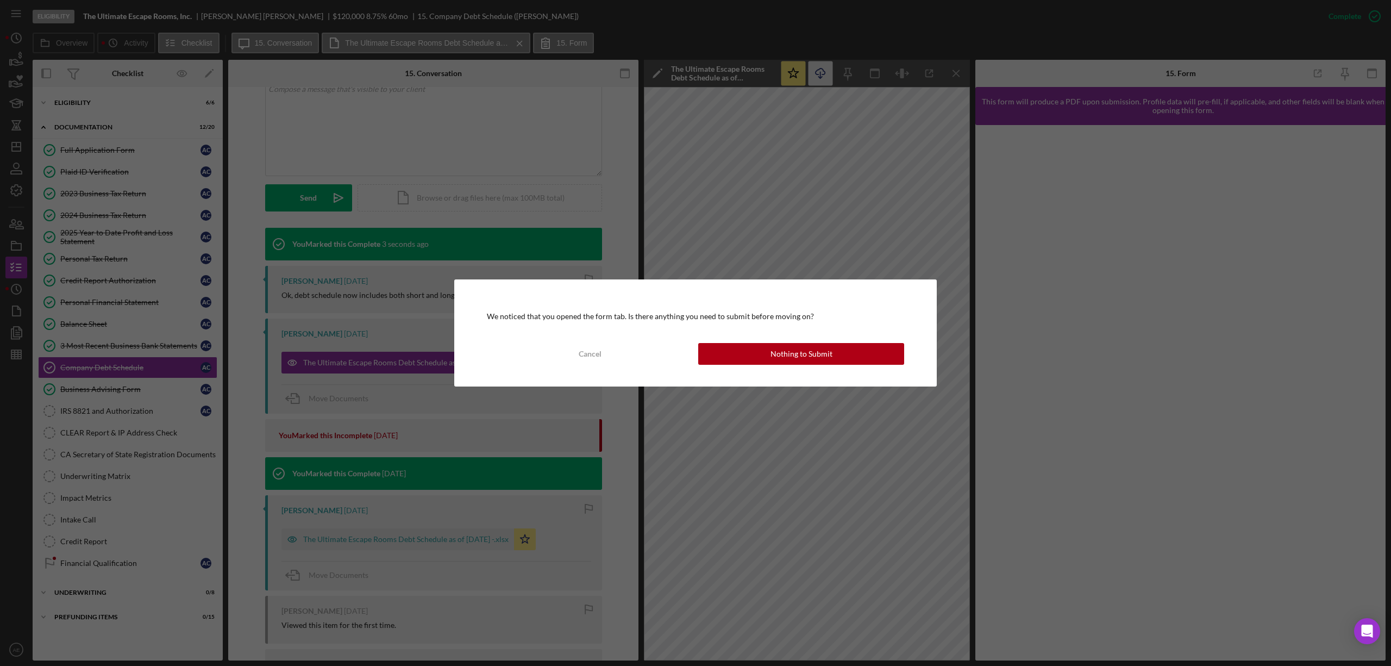
click at [832, 334] on div "We noticed that you opened the form tab. Is there anything you need to submit b…" at bounding box center [695, 332] width 483 height 107
click at [818, 352] on div "Nothing to Submit" at bounding box center [802, 354] width 62 height 22
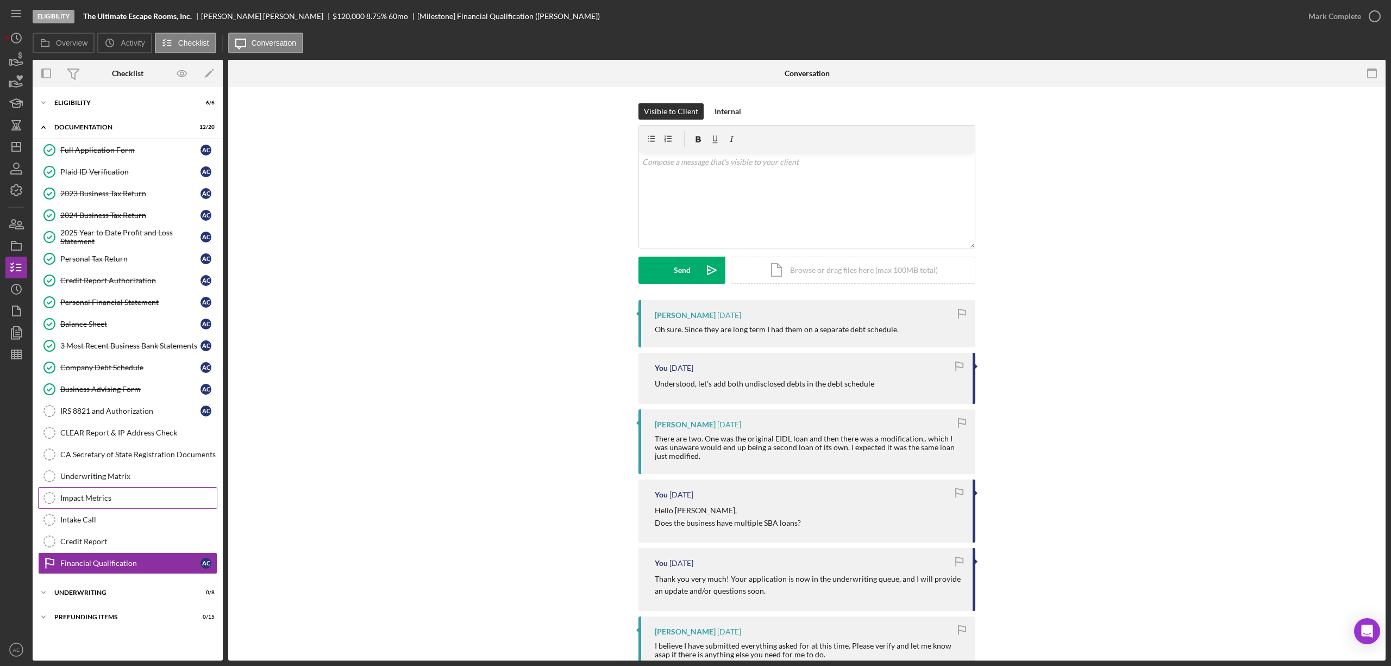
click at [86, 492] on link "Impact Metrics Impact Metrics" at bounding box center [127, 498] width 179 height 22
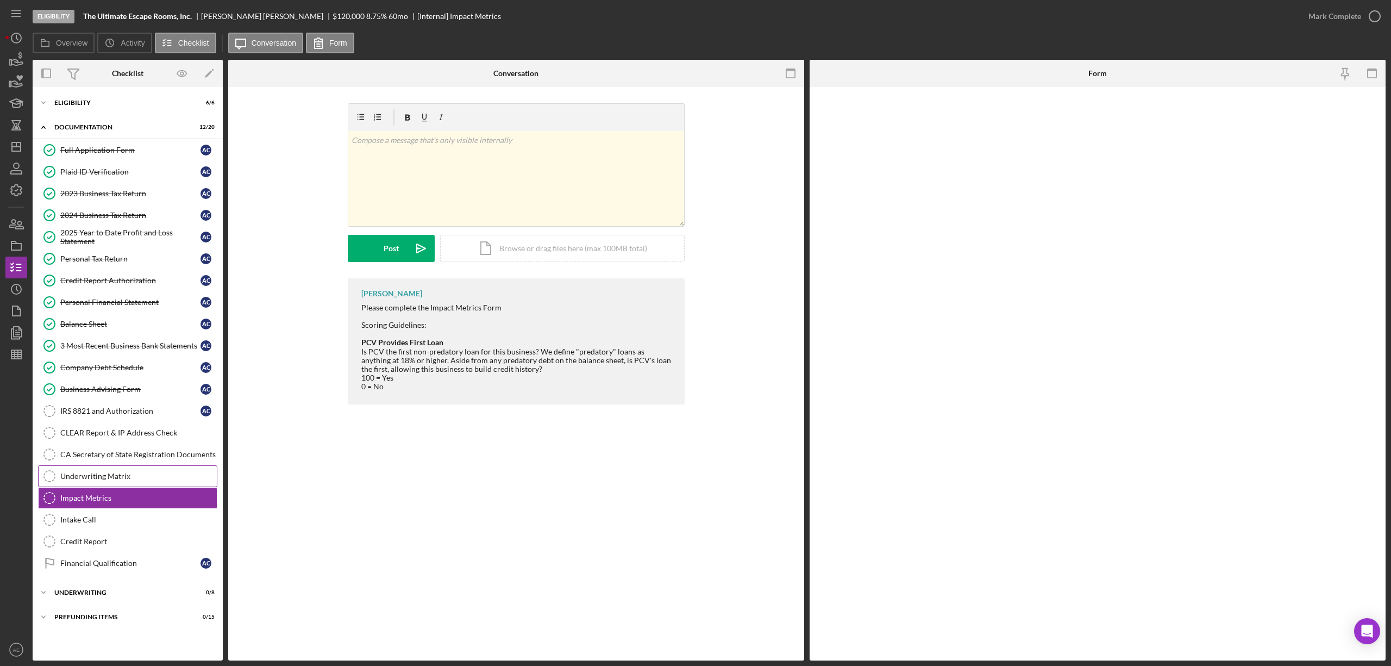
click at [87, 480] on div "Underwriting Matrix" at bounding box center [138, 476] width 156 height 9
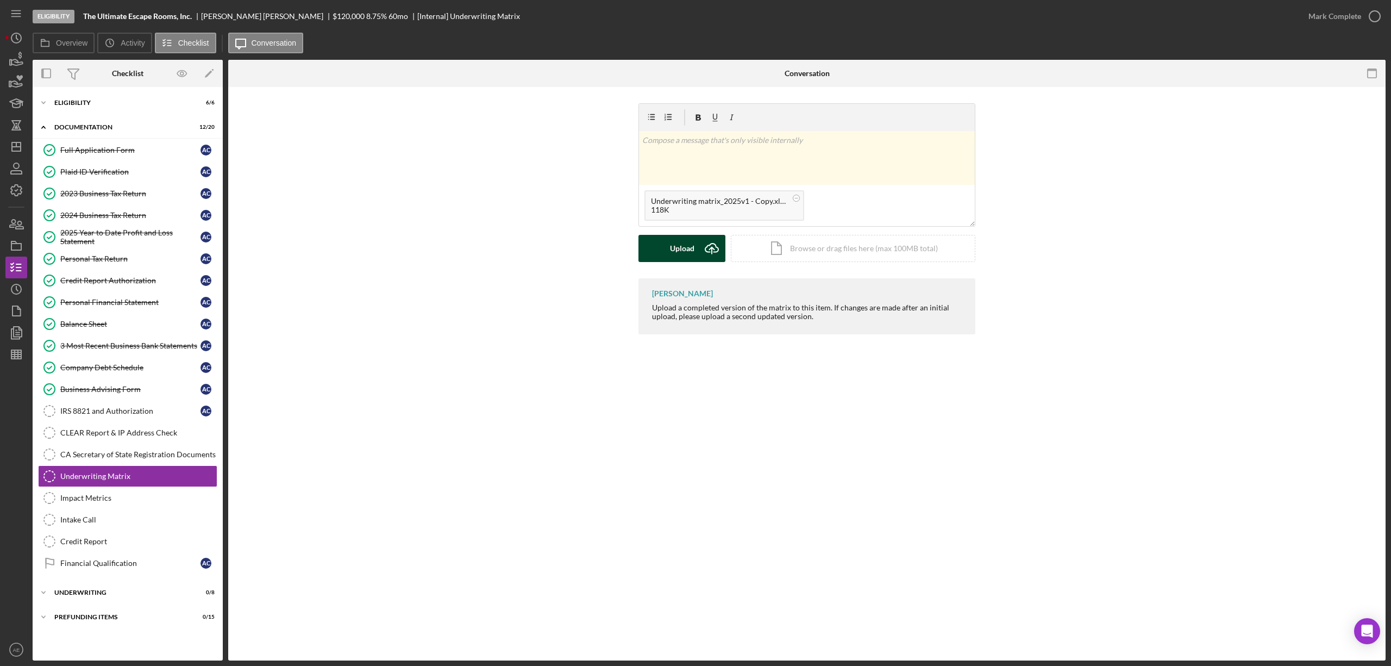
click at [690, 237] on div "Upload" at bounding box center [682, 248] width 24 height 27
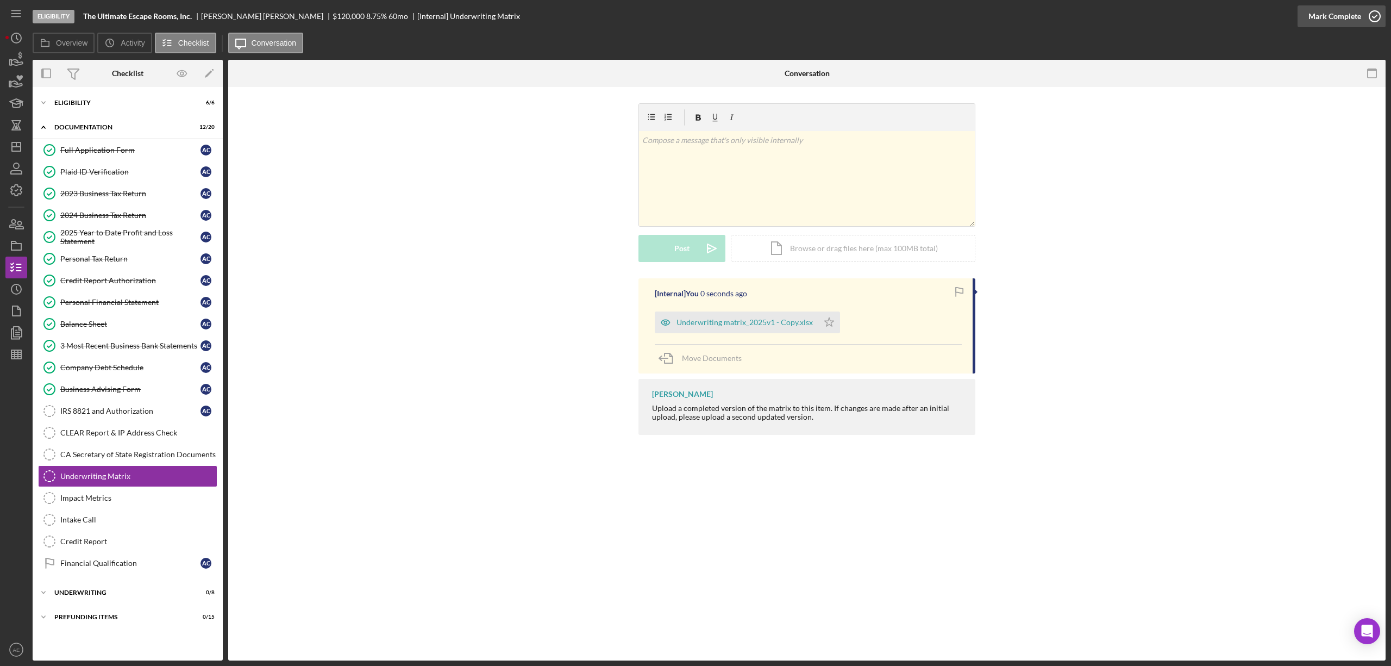
click at [1337, 20] on div "Mark Complete" at bounding box center [1335, 16] width 53 height 22
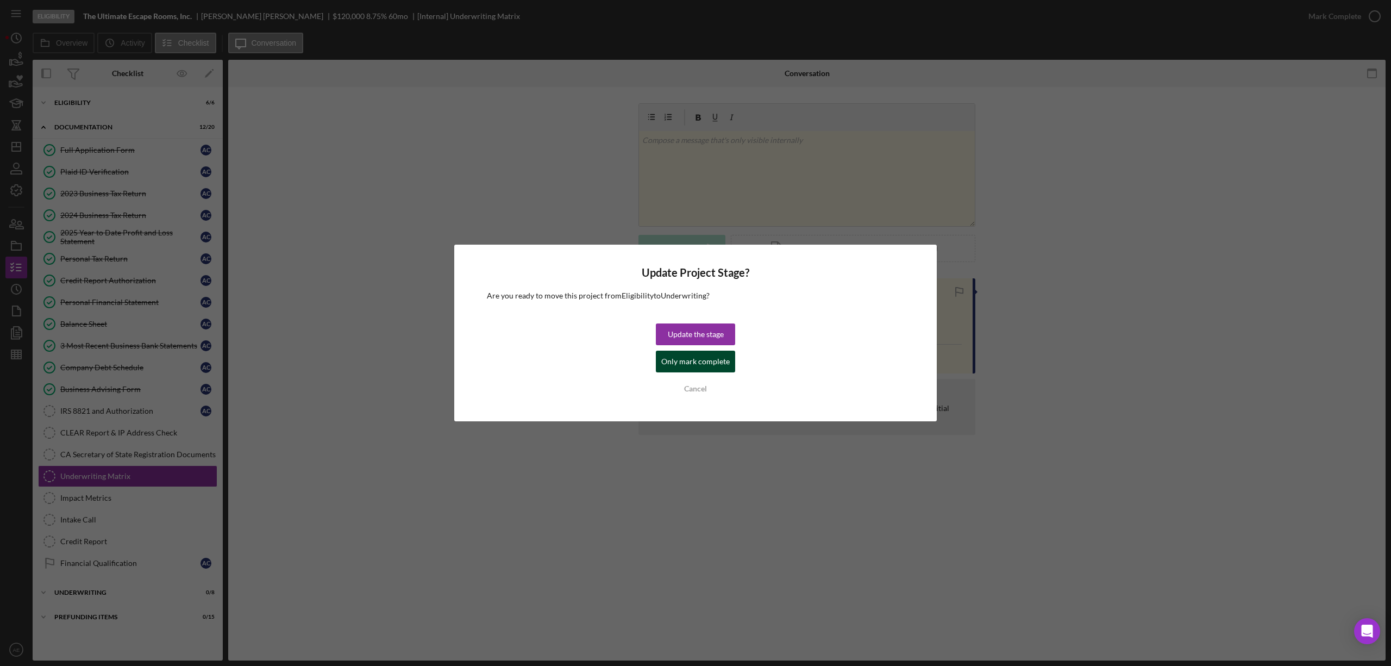
click at [665, 367] on div "Only mark complete" at bounding box center [695, 361] width 68 height 22
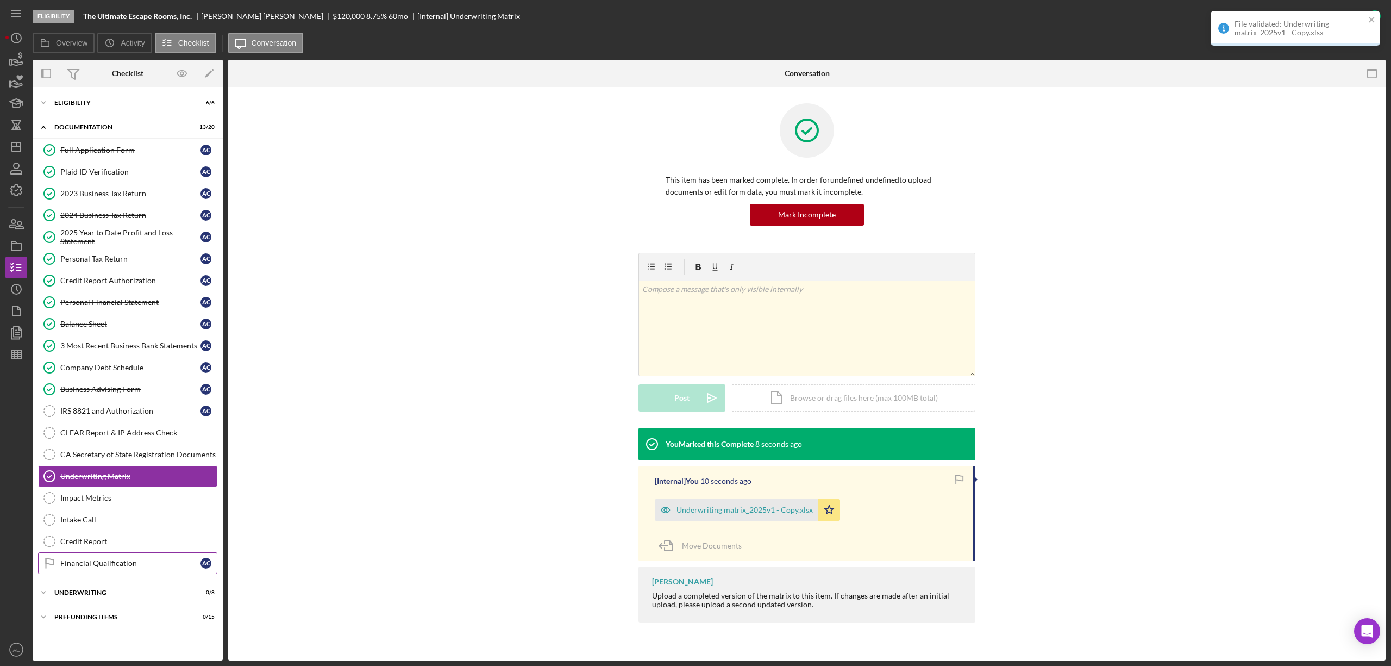
drag, startPoint x: 107, startPoint y: 579, endPoint x: 118, endPoint y: 579, distance: 12.0
click at [107, 574] on link "Financial Qualification Financial Qualification A C" at bounding box center [127, 563] width 179 height 22
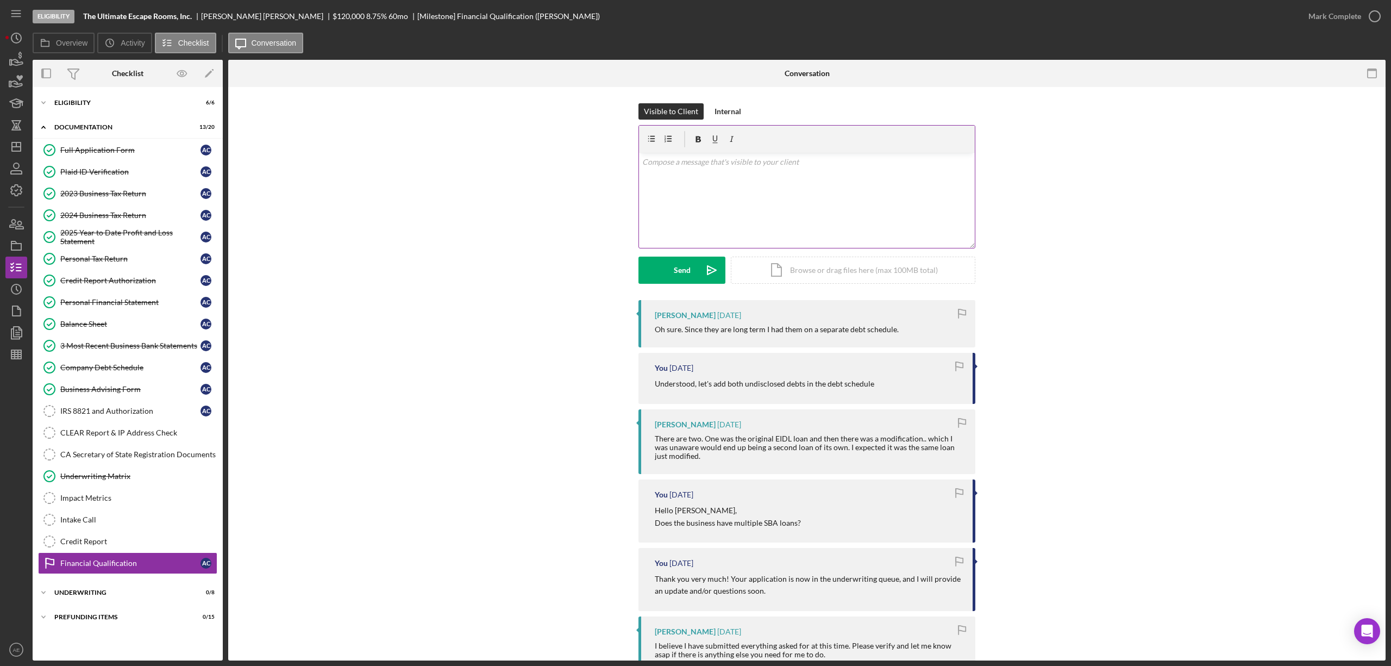
click at [731, 205] on div "v Color teal Color pink Remove color Add row above Add row below Add column bef…" at bounding box center [807, 200] width 336 height 95
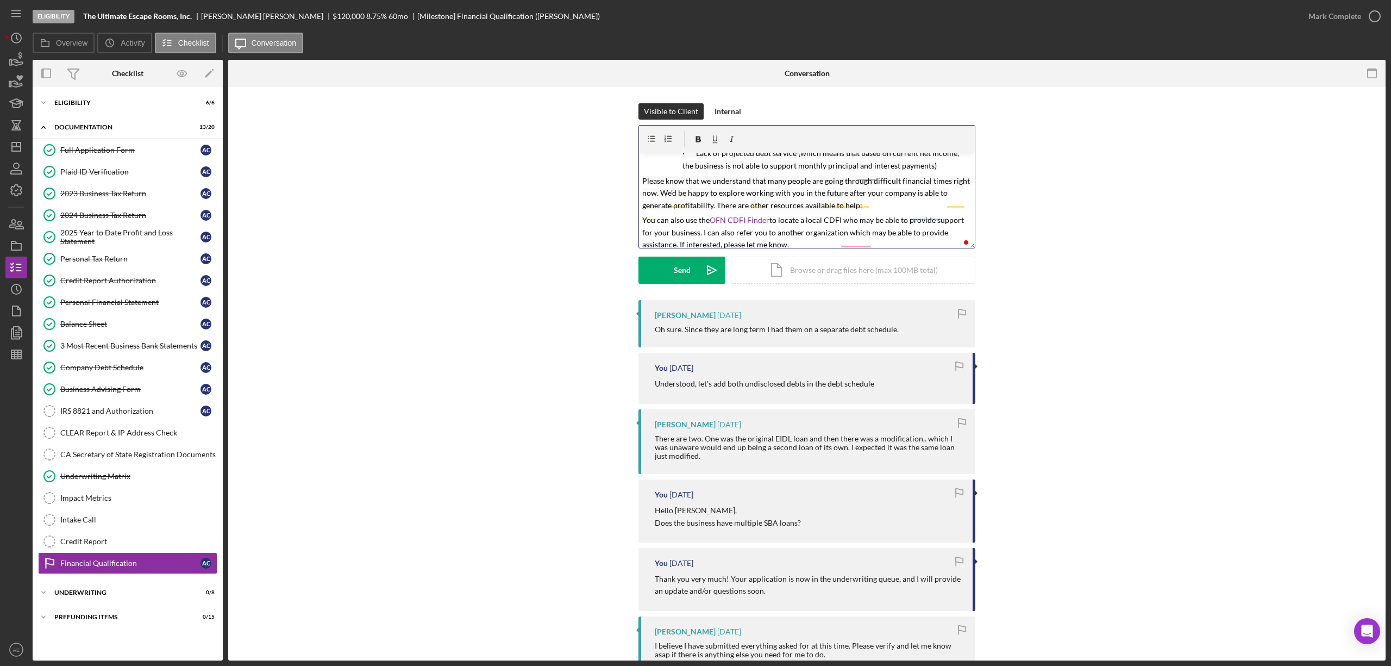
scroll to position [72, 0]
click at [933, 165] on p "· Lack of projected debt service (which means that based on current net income,…" at bounding box center [827, 159] width 289 height 24
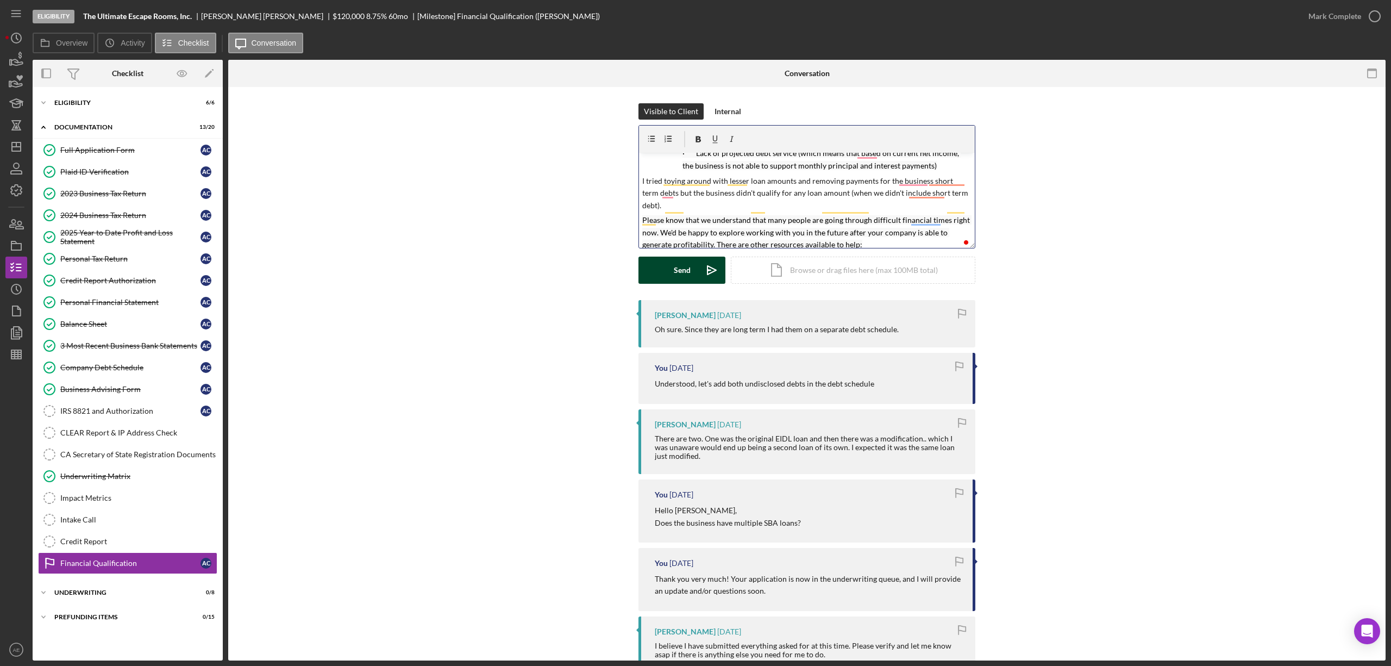
click at [683, 266] on div "Send" at bounding box center [682, 269] width 17 height 27
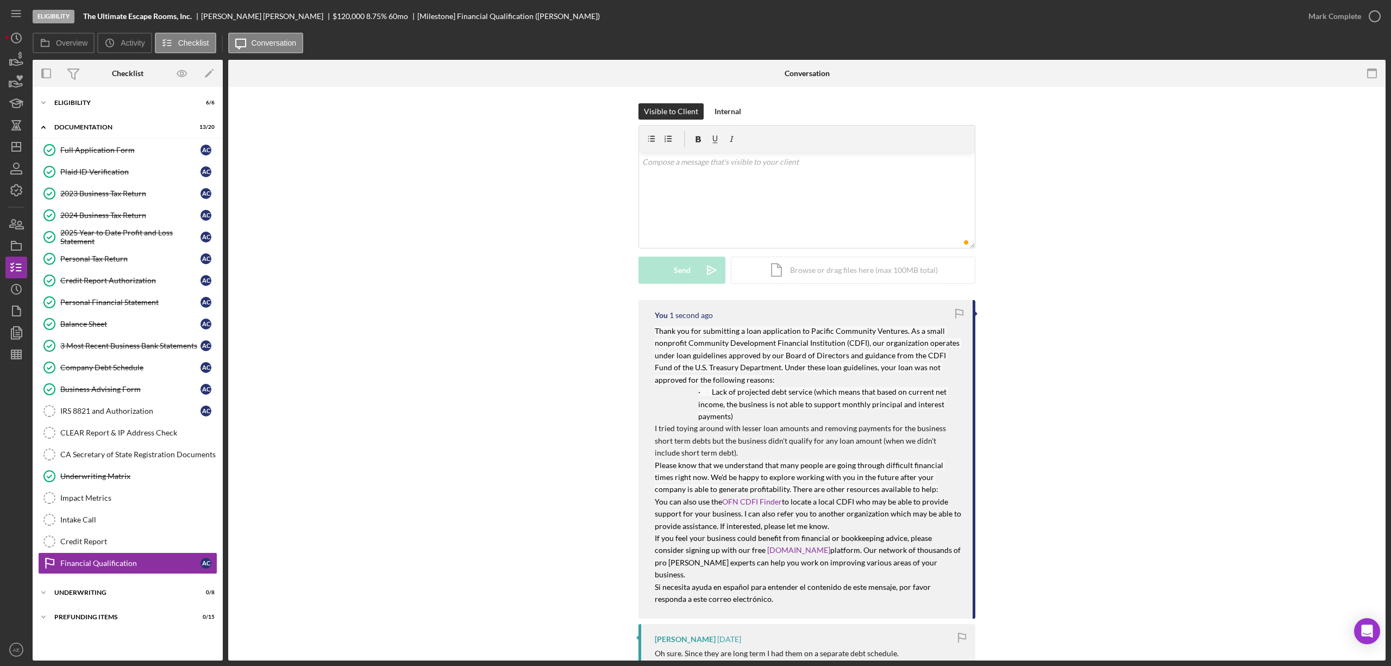
scroll to position [0, 0]
click at [20, 244] on icon "button" at bounding box center [16, 245] width 27 height 27
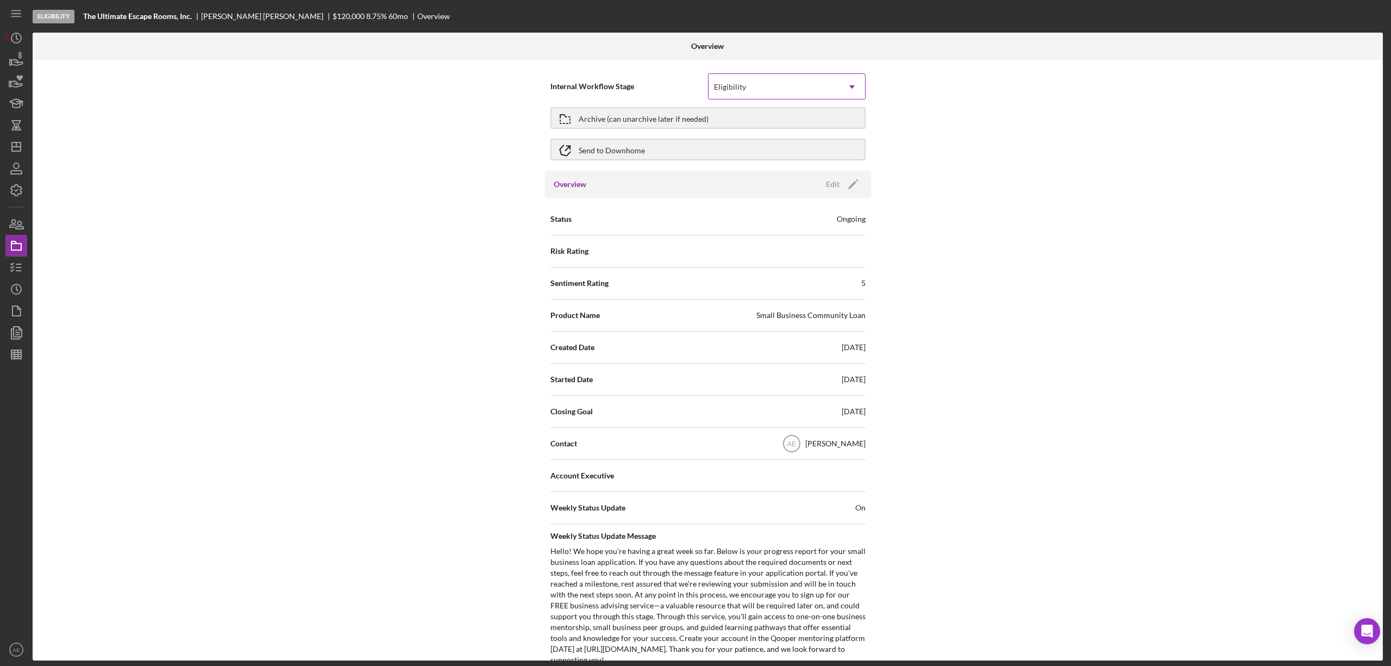
click at [748, 82] on div "Eligibility" at bounding box center [774, 86] width 130 height 25
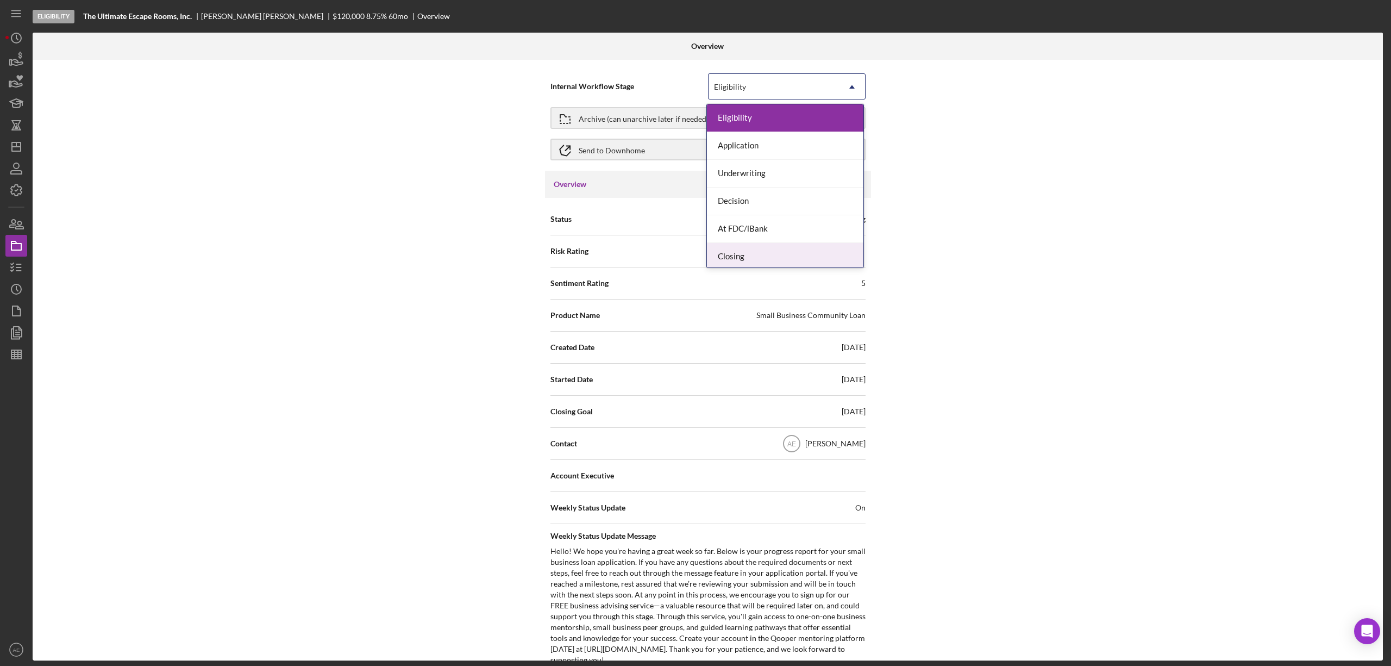
scroll to position [33, 0]
click at [749, 258] on div "Done" at bounding box center [785, 254] width 156 height 28
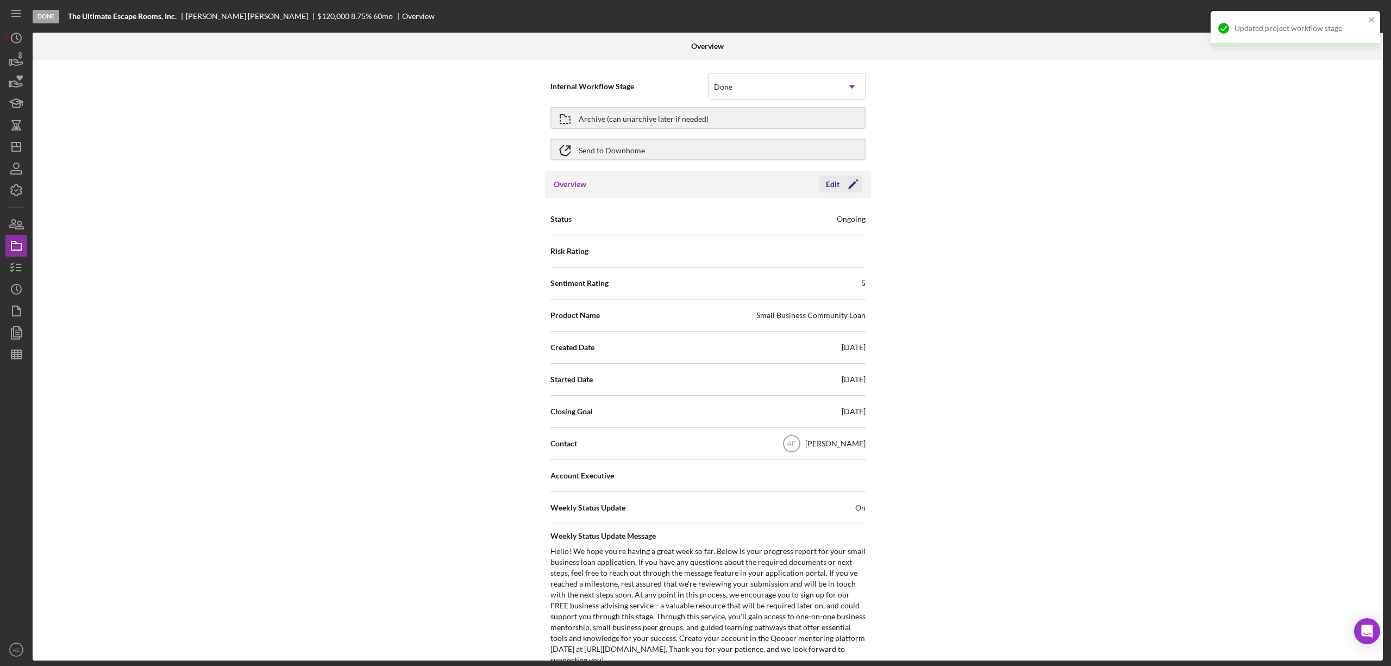
click at [844, 177] on icon "Icon/Edit" at bounding box center [853, 184] width 27 height 27
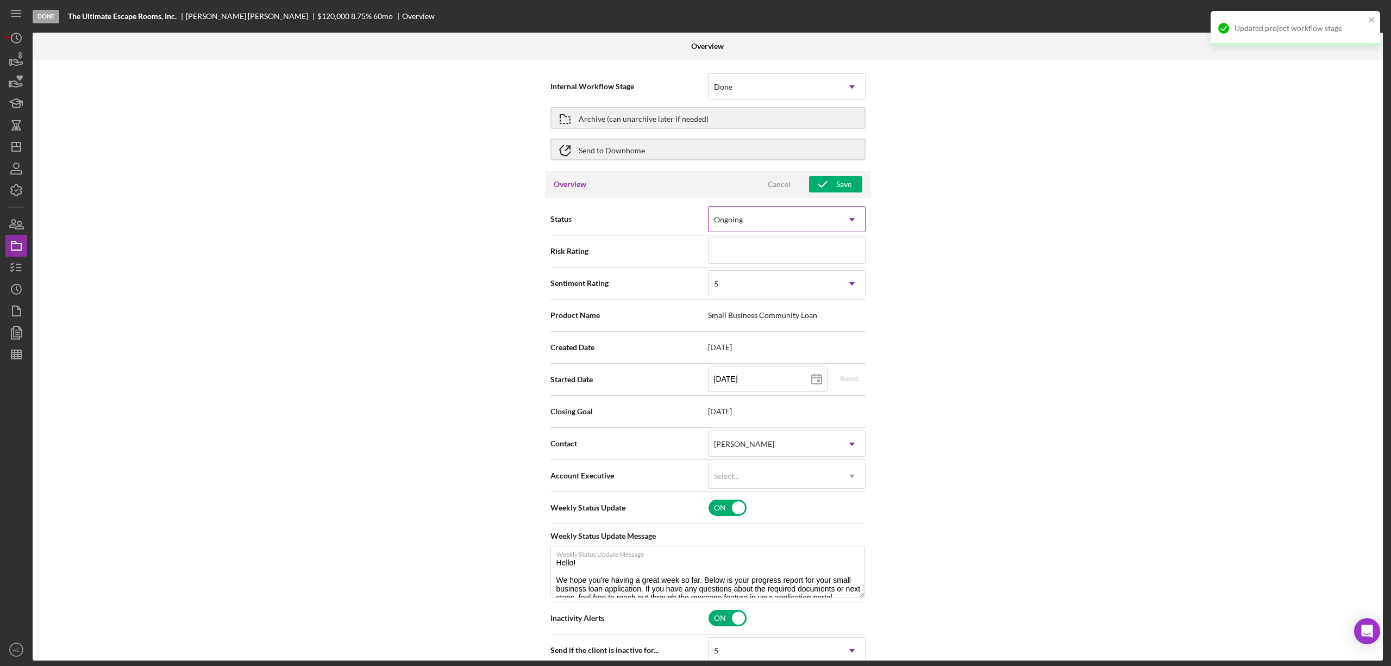
click at [782, 226] on div "Ongoing" at bounding box center [774, 219] width 130 height 25
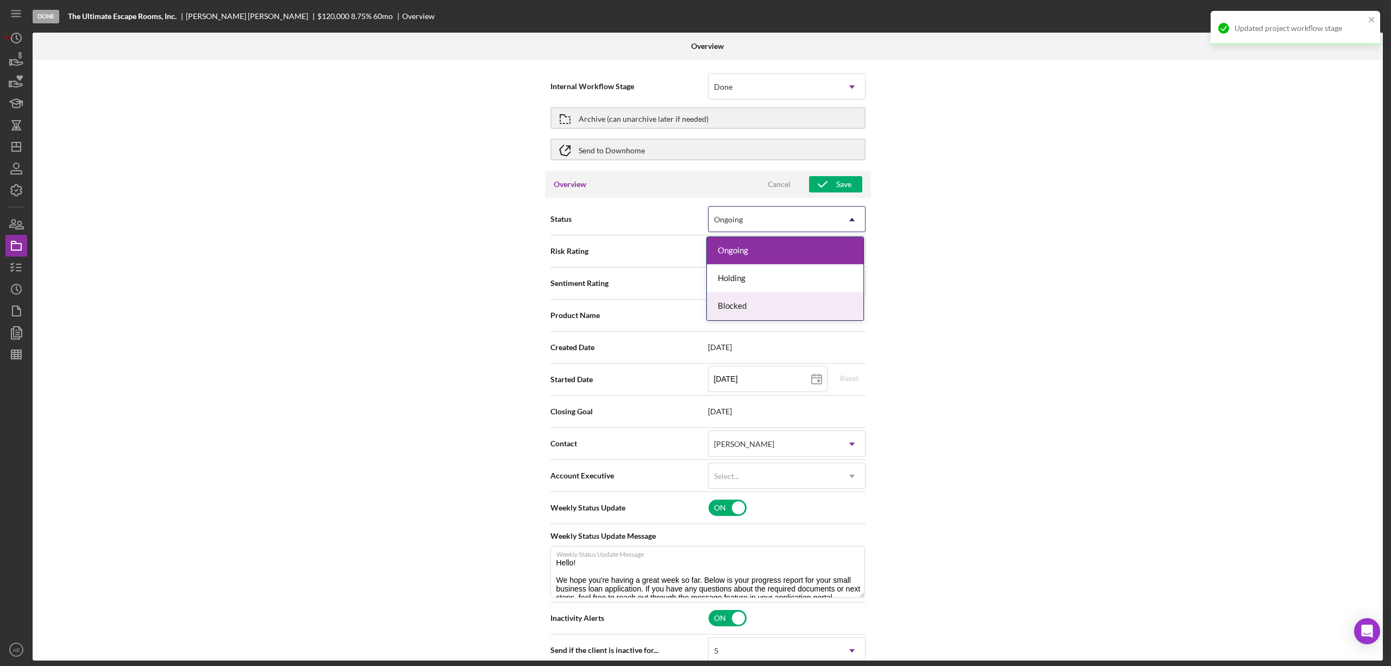
click at [737, 304] on div "Blocked" at bounding box center [785, 306] width 156 height 28
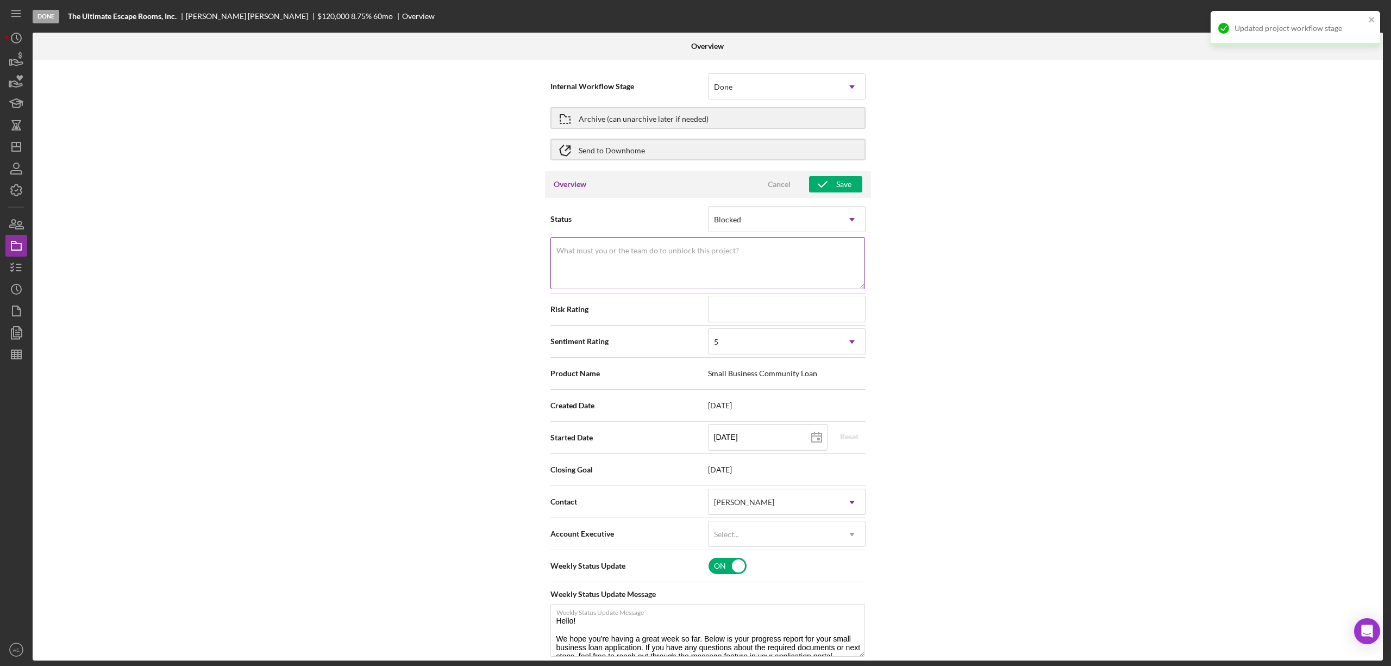
click at [737, 266] on textarea "What must you or the team do to unblock this project?" at bounding box center [707, 263] width 315 height 52
type textarea "Low DSCR"
click at [742, 346] on div "5" at bounding box center [774, 341] width 130 height 25
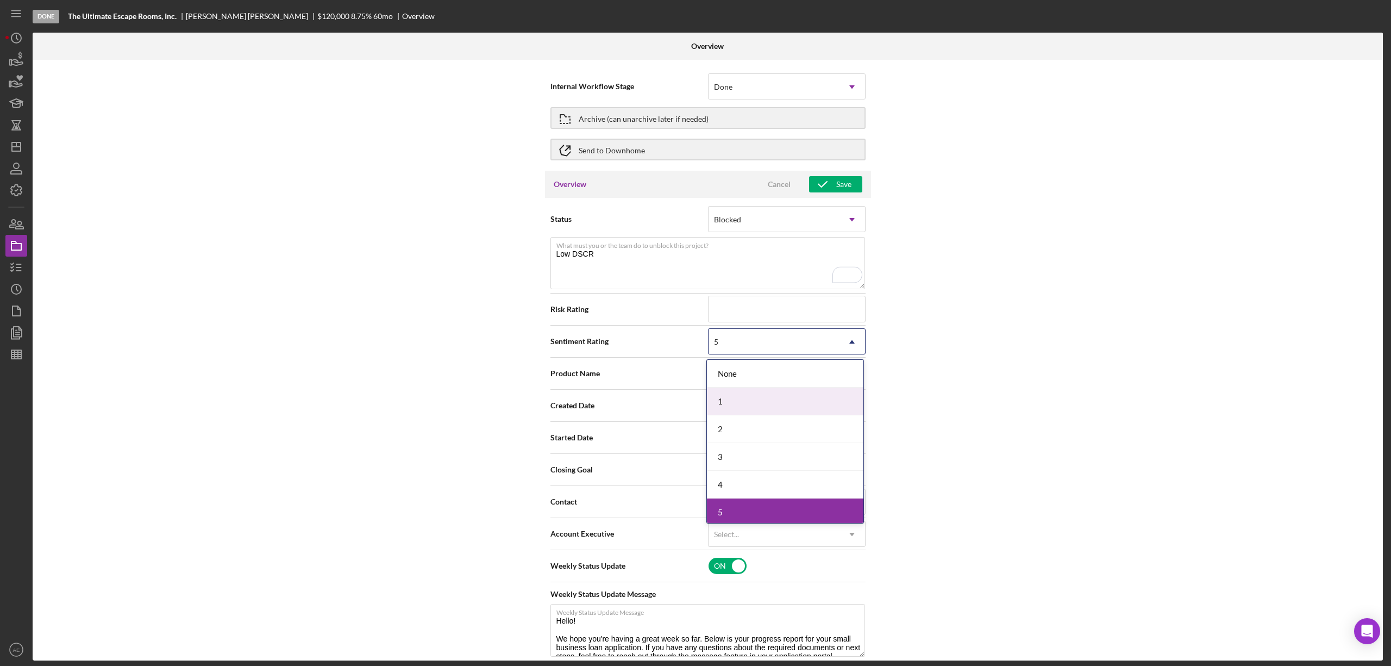
click at [733, 396] on div "1" at bounding box center [785, 401] width 156 height 28
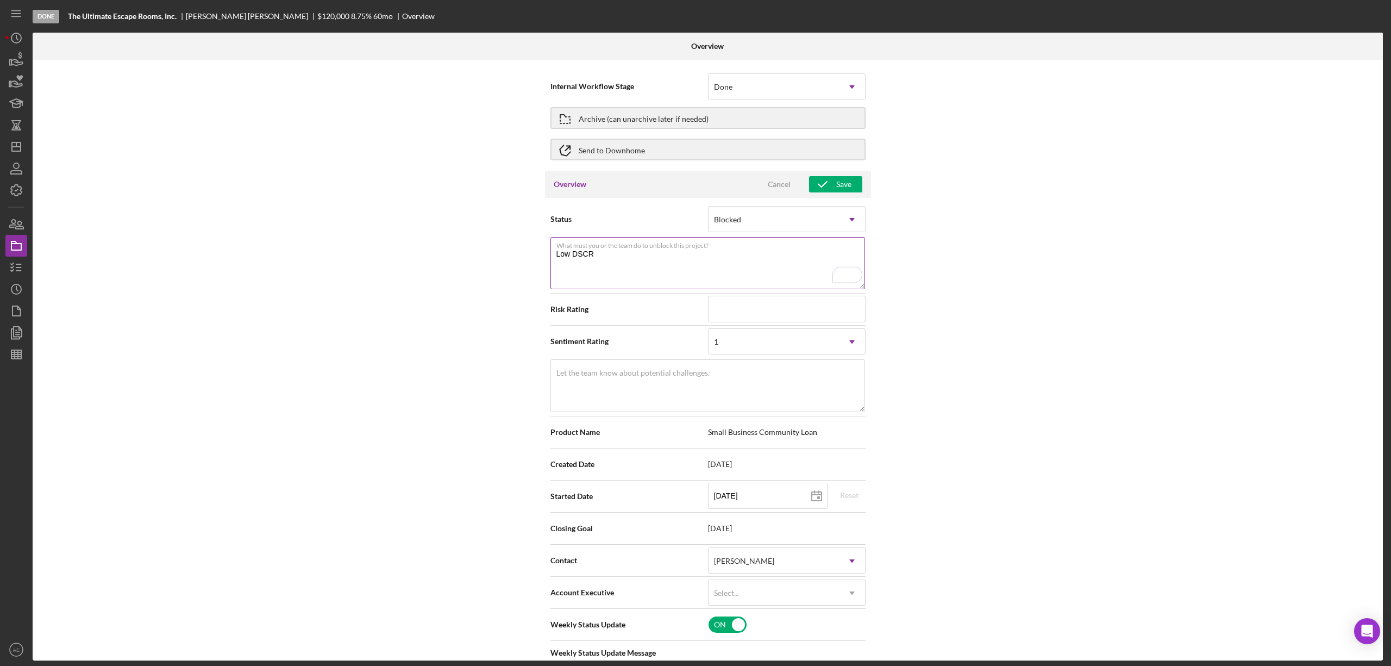
click at [590, 252] on textarea "Low DSCR" at bounding box center [707, 263] width 315 height 52
click at [543, 254] on html "Done The Ultimate Escape Rooms, Inc. Annette Cortez $120,000 $120,000 8.75 % 60…" at bounding box center [695, 333] width 1391 height 666
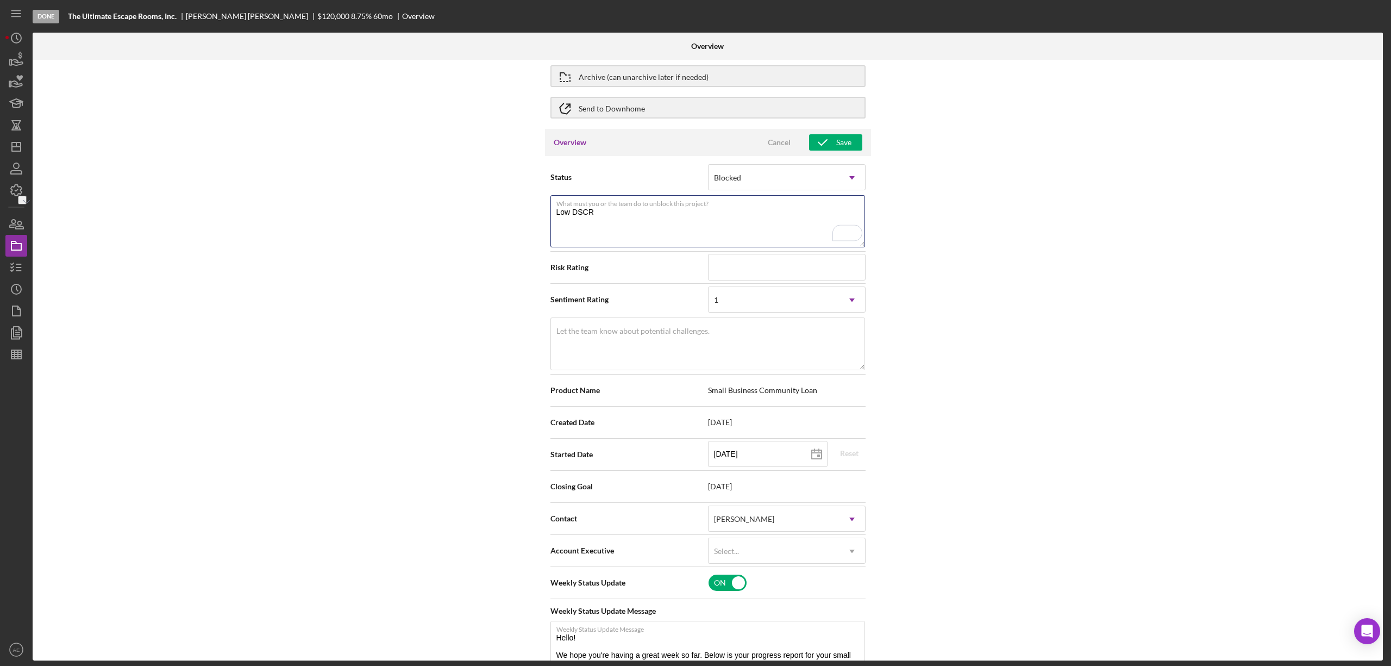
scroll to position [72, 0]
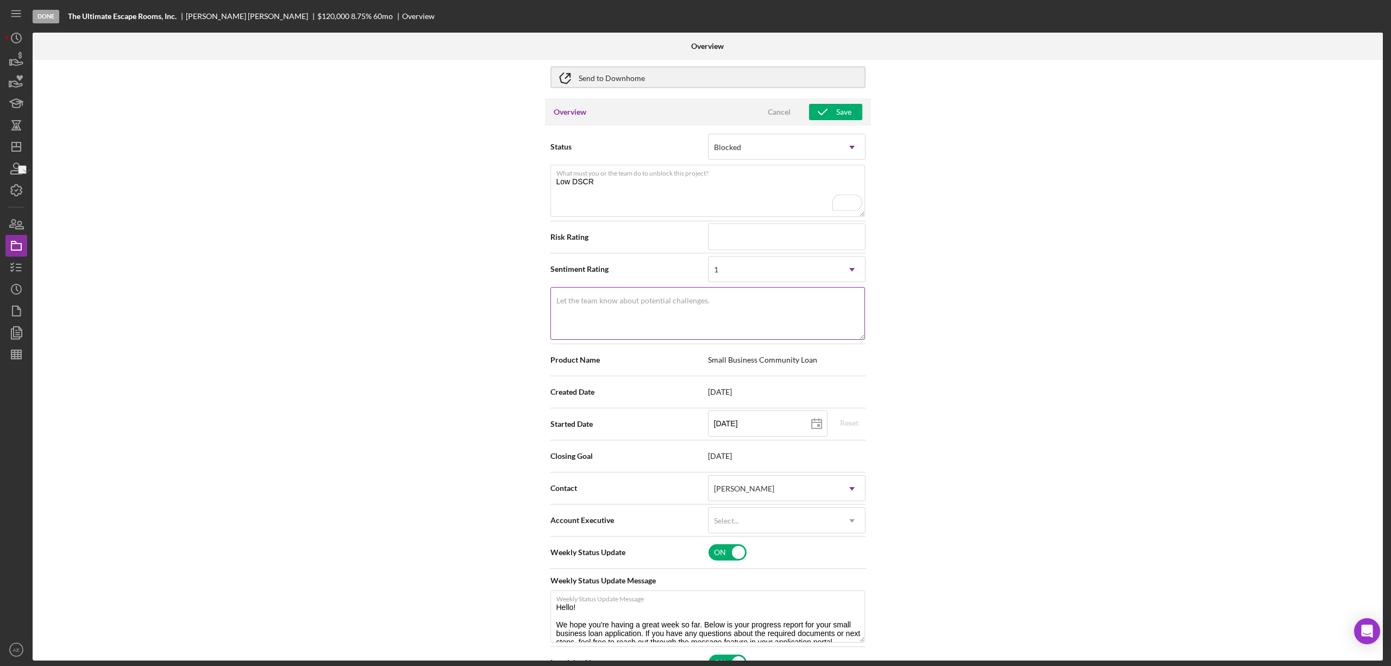
click at [616, 300] on label "Let the team know about potential challenges." at bounding box center [632, 300] width 153 height 9
click at [616, 300] on textarea "Let the team know about potential challenges." at bounding box center [707, 313] width 315 height 52
paste textarea "Low DSCR"
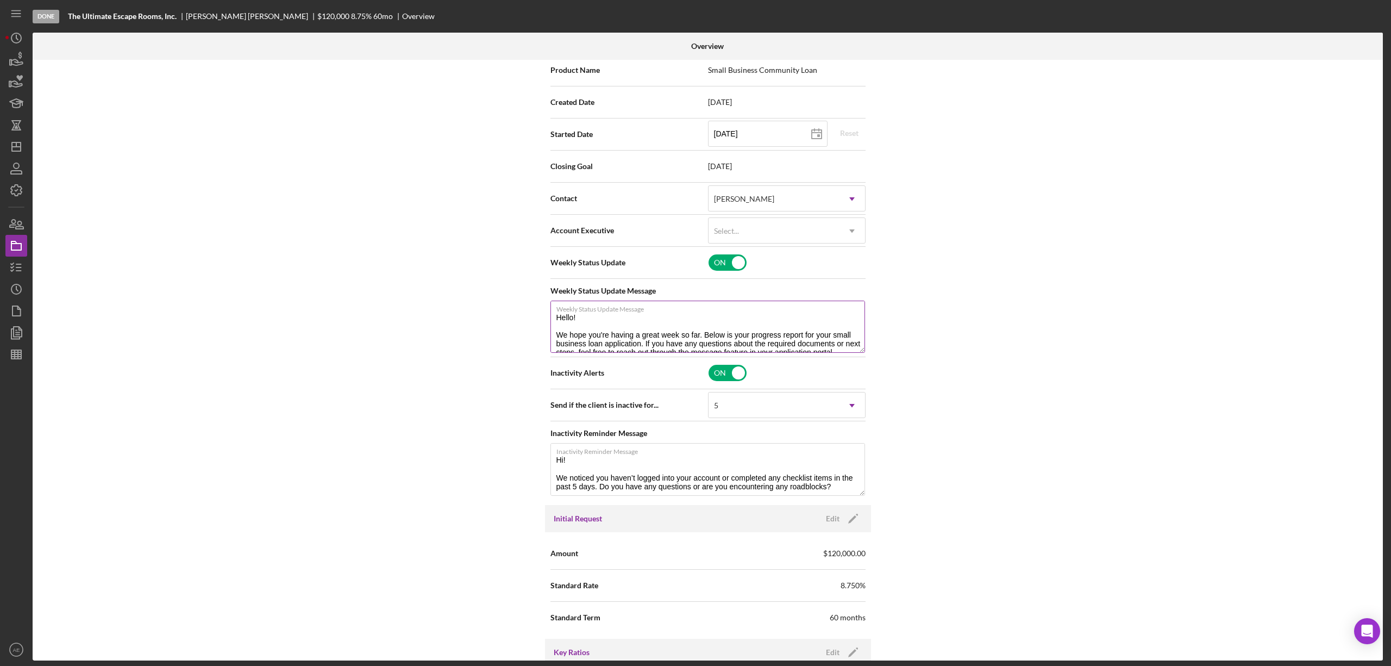
scroll to position [362, 0]
type textarea "Low DSCR"
click at [746, 233] on div "Select..." at bounding box center [774, 230] width 130 height 25
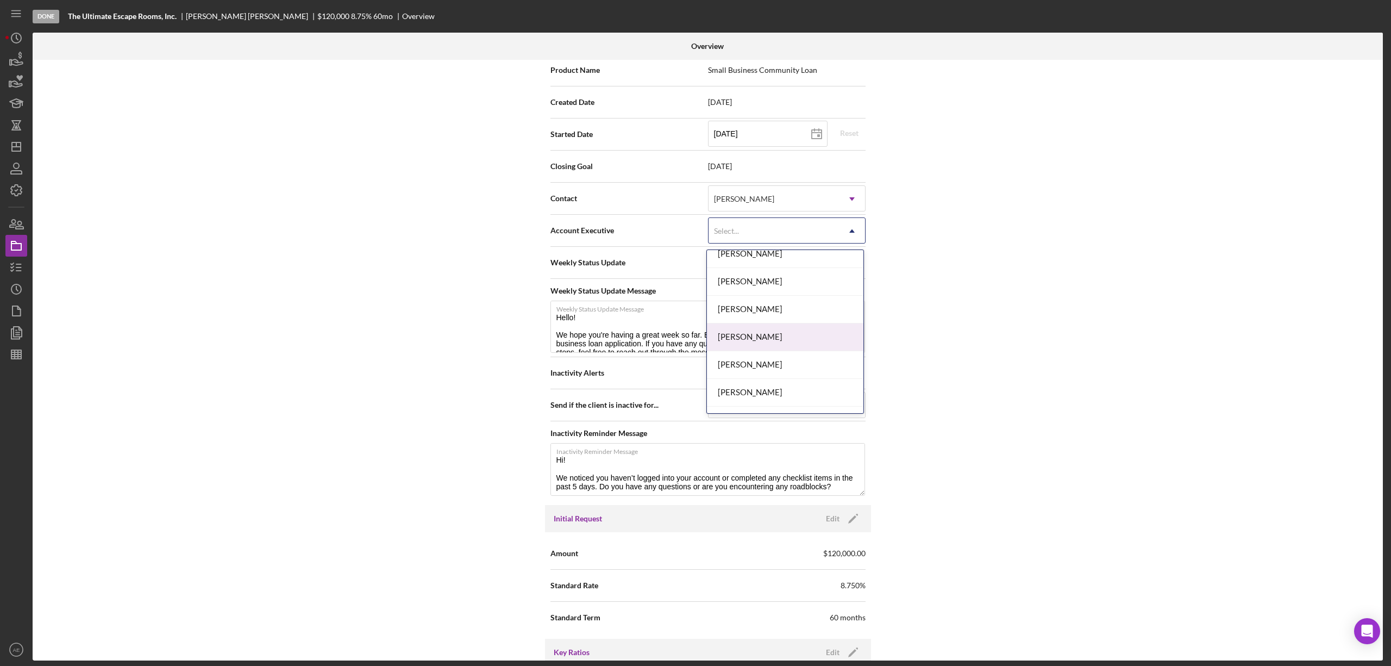
scroll to position [395, 0]
click at [753, 366] on div "[PERSON_NAME]" at bounding box center [785, 372] width 156 height 28
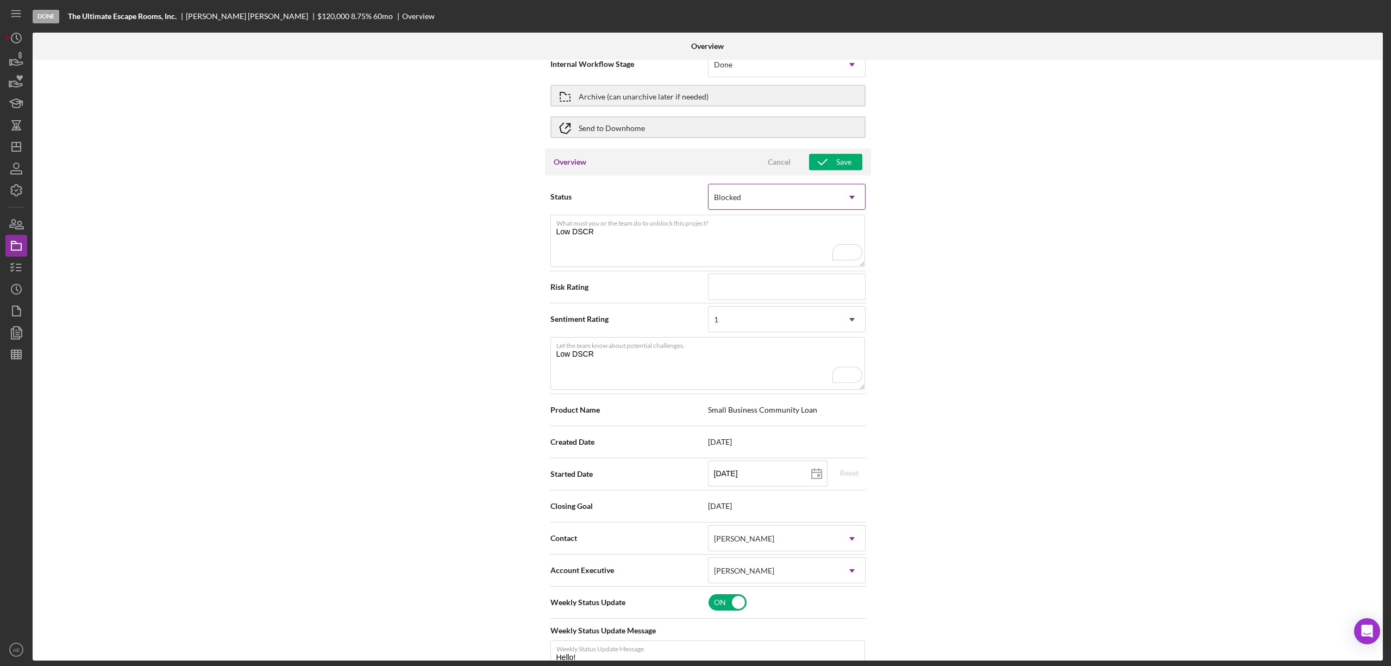
scroll to position [0, 0]
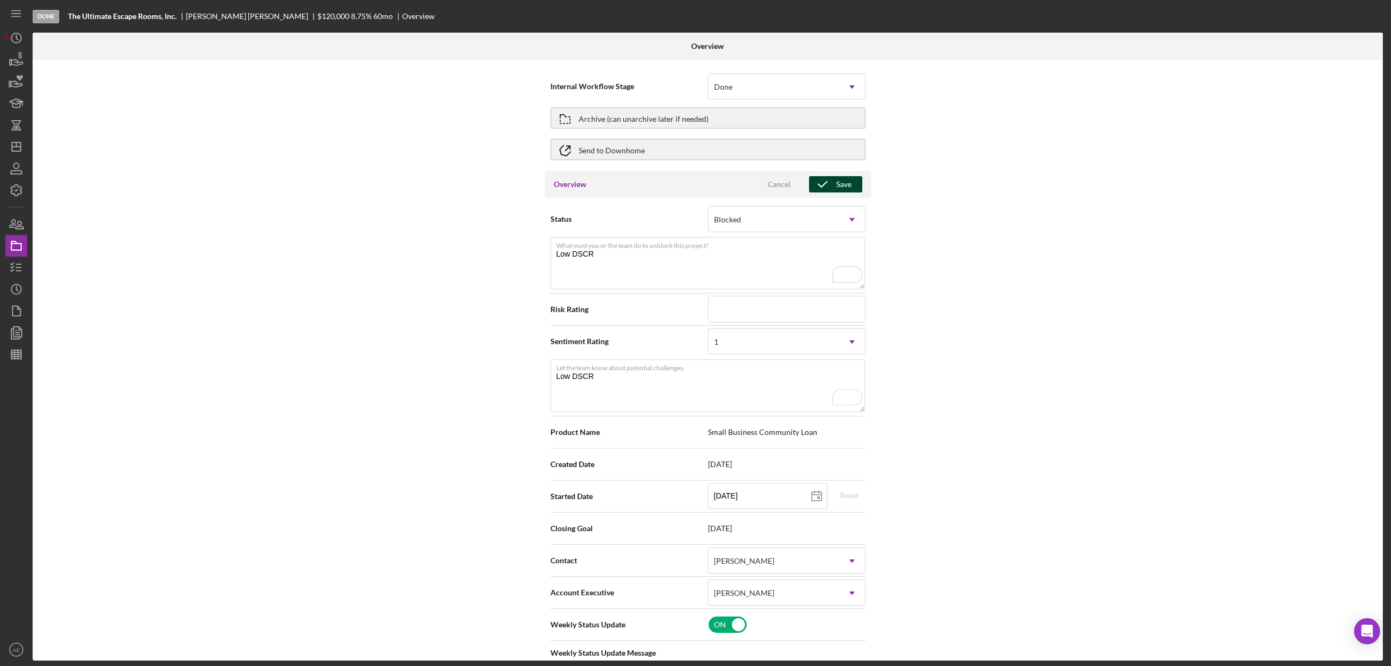
click at [831, 193] on div "Overview Cancel Save" at bounding box center [708, 184] width 326 height 27
click at [831, 191] on icon "button" at bounding box center [822, 184] width 27 height 27
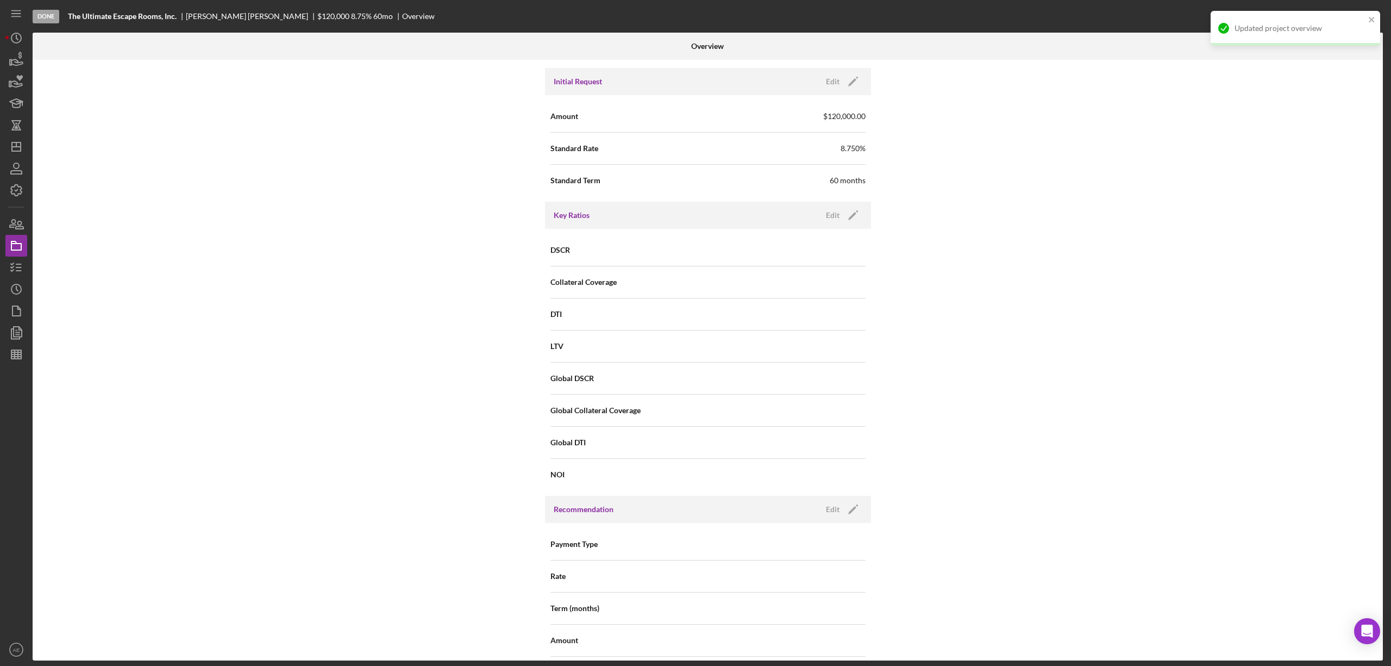
scroll to position [1200, 0]
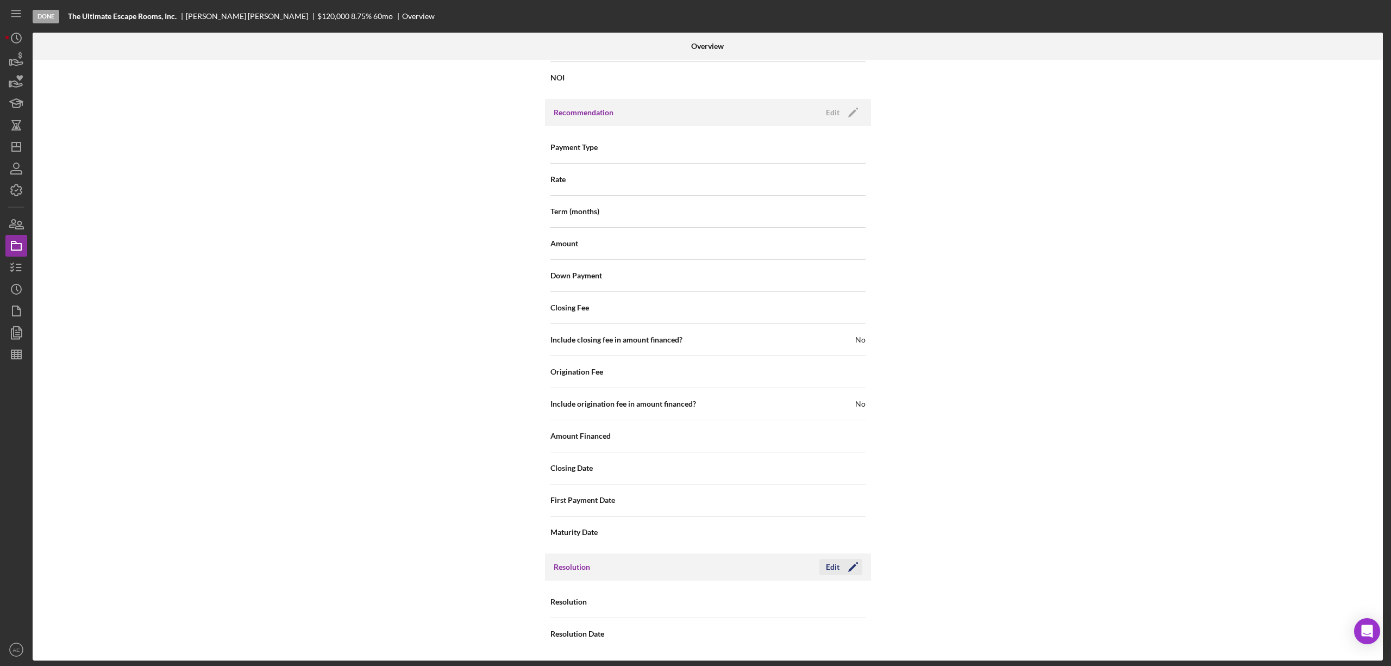
click at [840, 561] on icon "Icon/Edit" at bounding box center [853, 566] width 27 height 27
click at [739, 608] on div "Select..." at bounding box center [774, 602] width 130 height 25
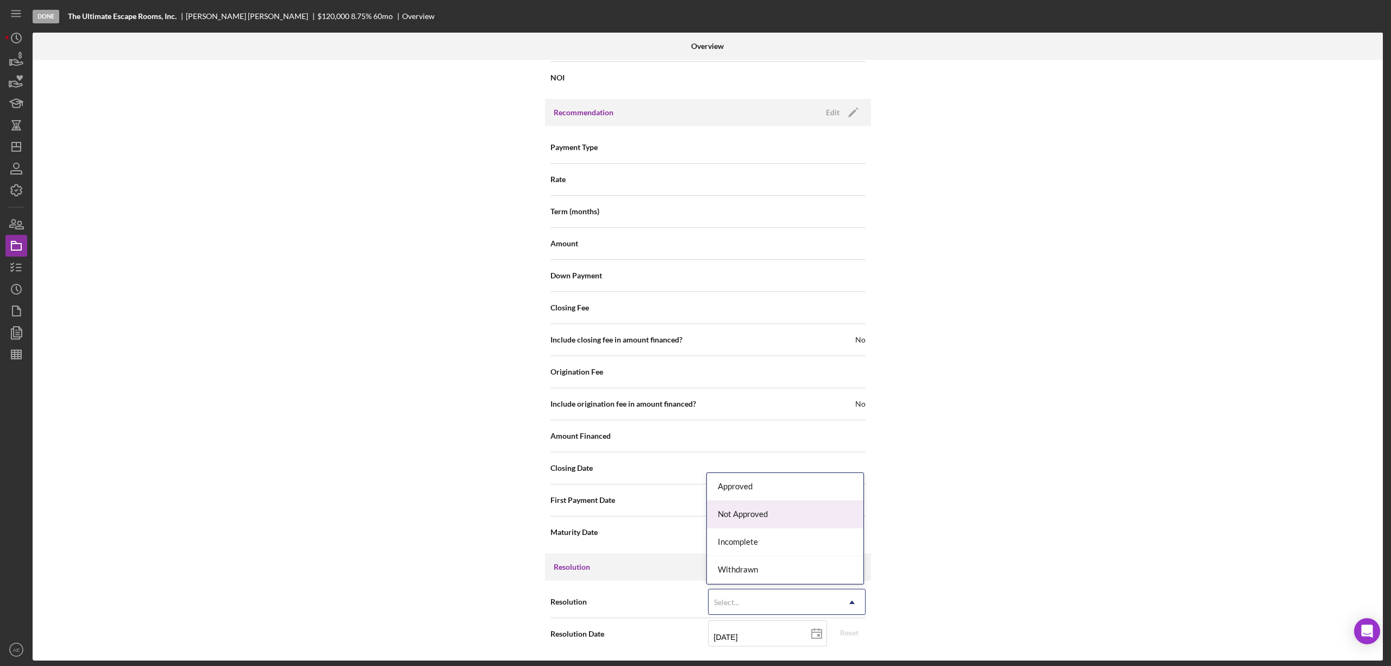
click at [753, 516] on div "Not Approved" at bounding box center [785, 514] width 156 height 28
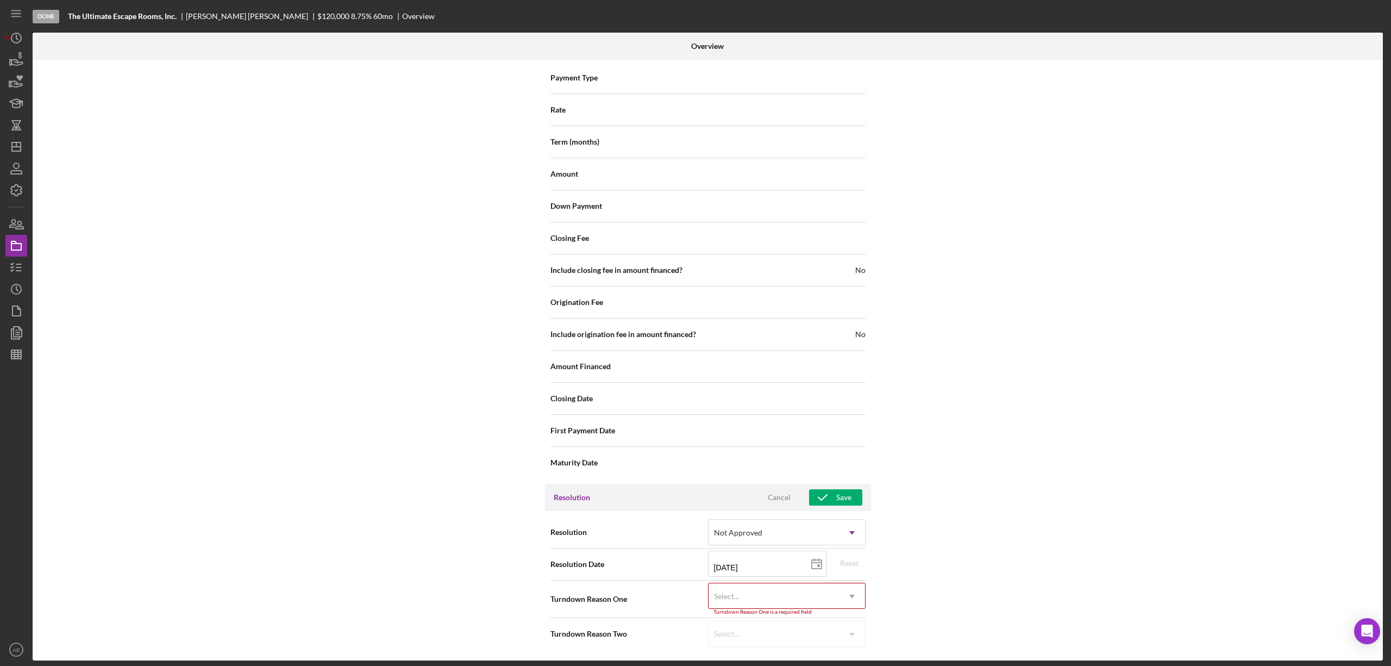
click at [748, 601] on div "Select..." at bounding box center [774, 596] width 130 height 25
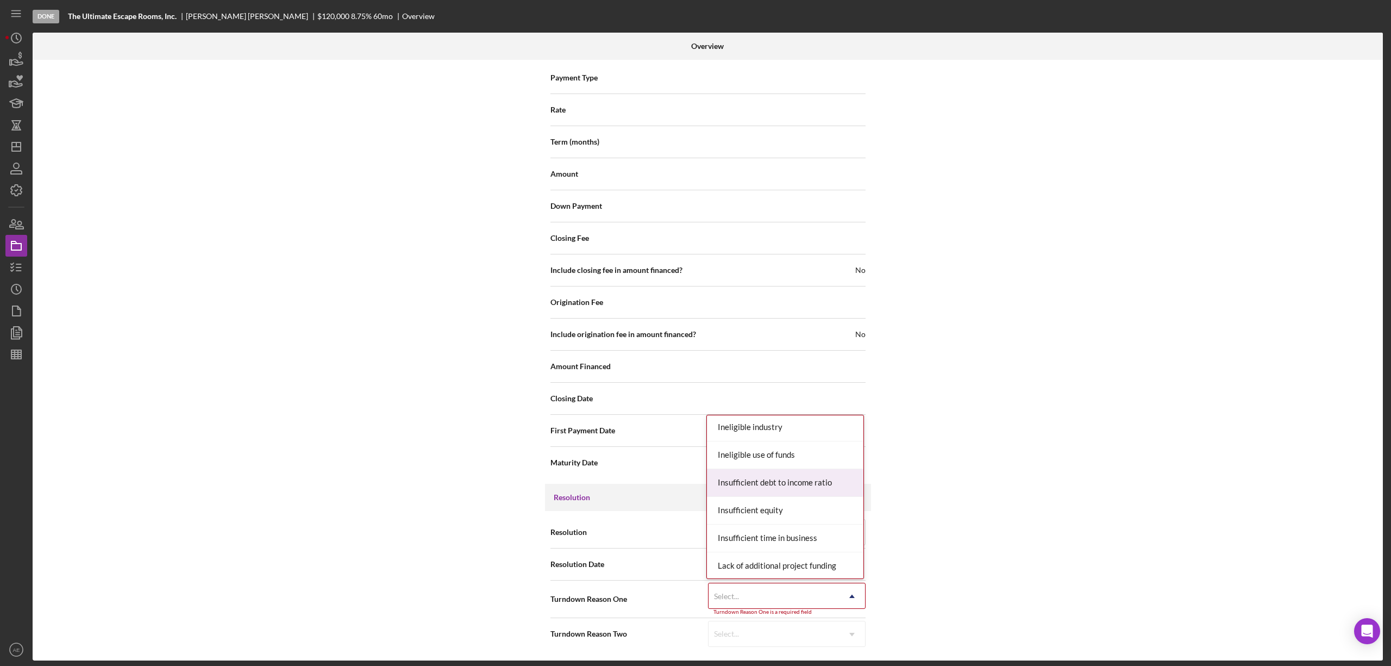
click at [783, 473] on div "Insufficient debt to income ratio" at bounding box center [785, 483] width 156 height 28
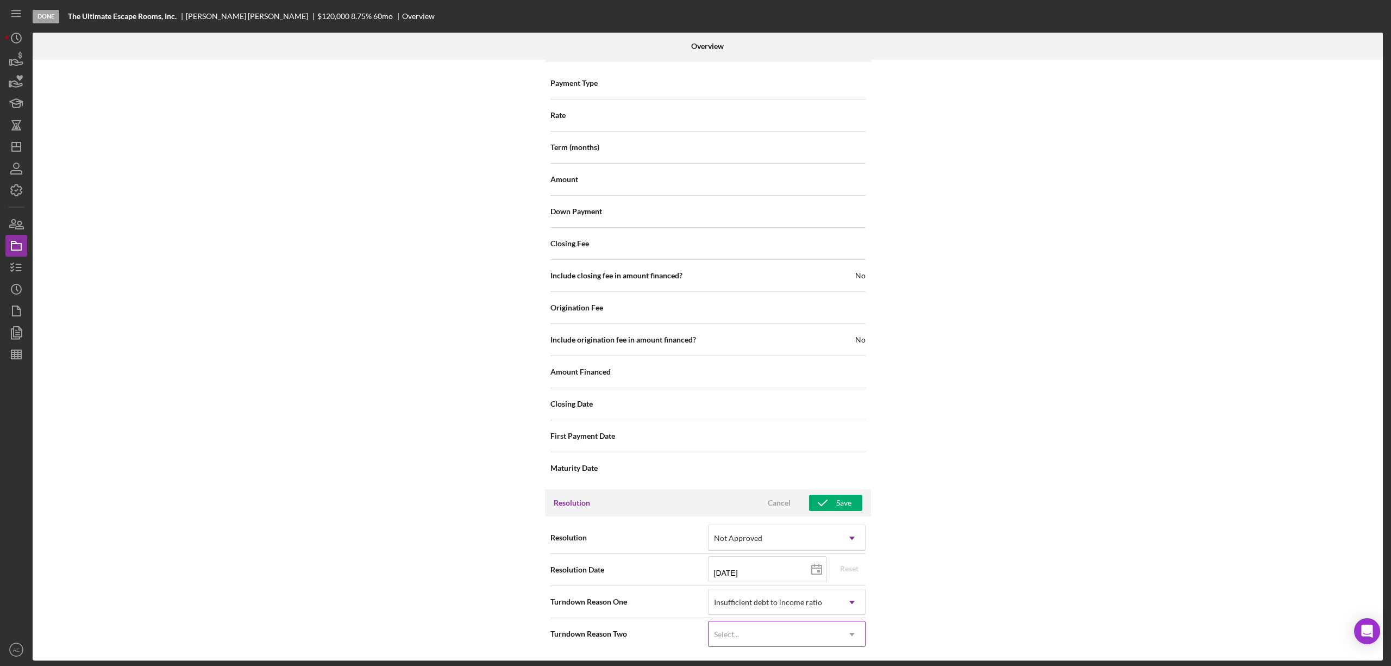
click at [770, 633] on div "Select..." at bounding box center [774, 634] width 130 height 25
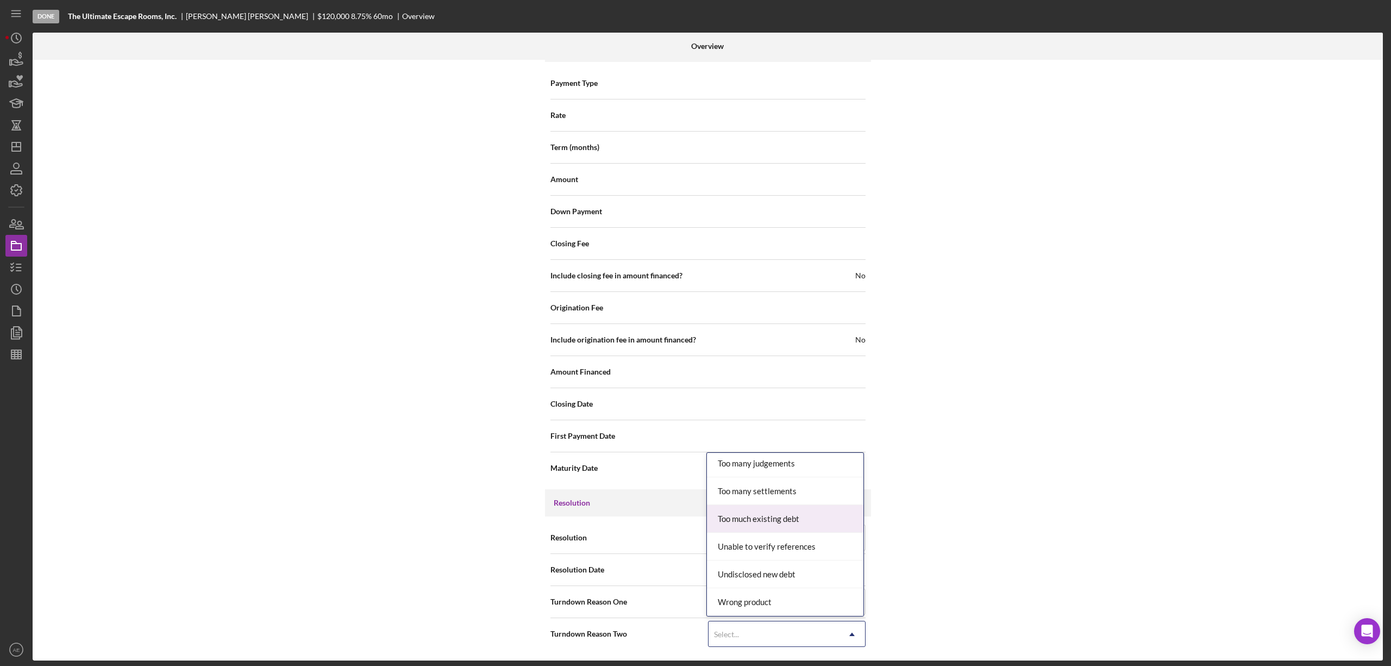
click at [790, 524] on div "Too much existing debt" at bounding box center [785, 519] width 156 height 28
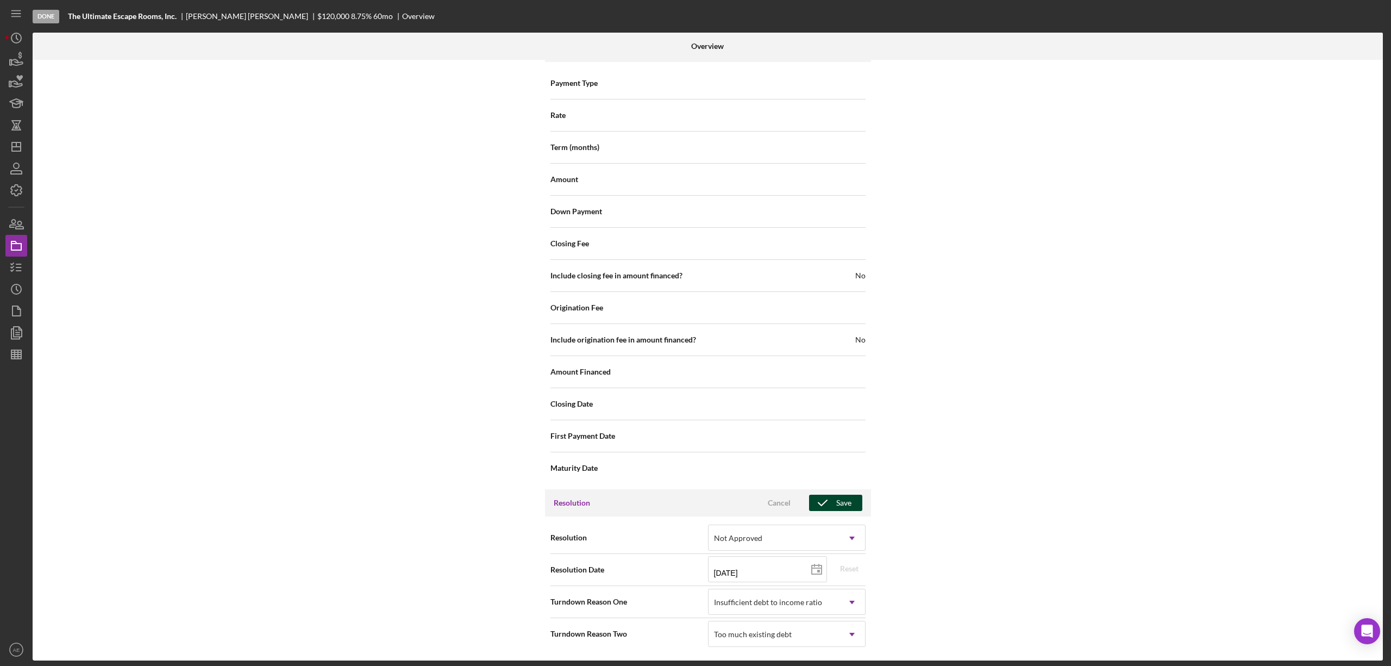
click at [824, 505] on icon "button" at bounding box center [822, 502] width 27 height 27
click at [5, 144] on icon "Icon/Dashboard" at bounding box center [16, 146] width 27 height 27
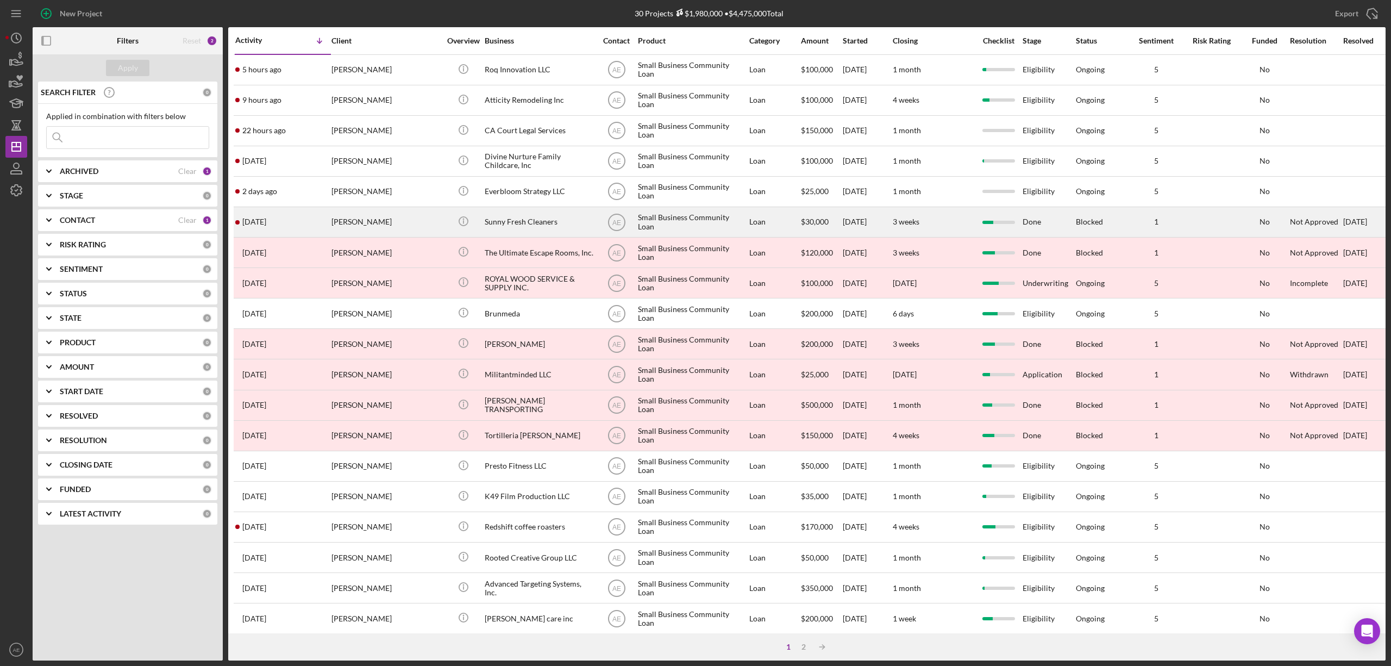
click at [296, 218] on div "3 days ago Steve Chung" at bounding box center [282, 222] width 95 height 29
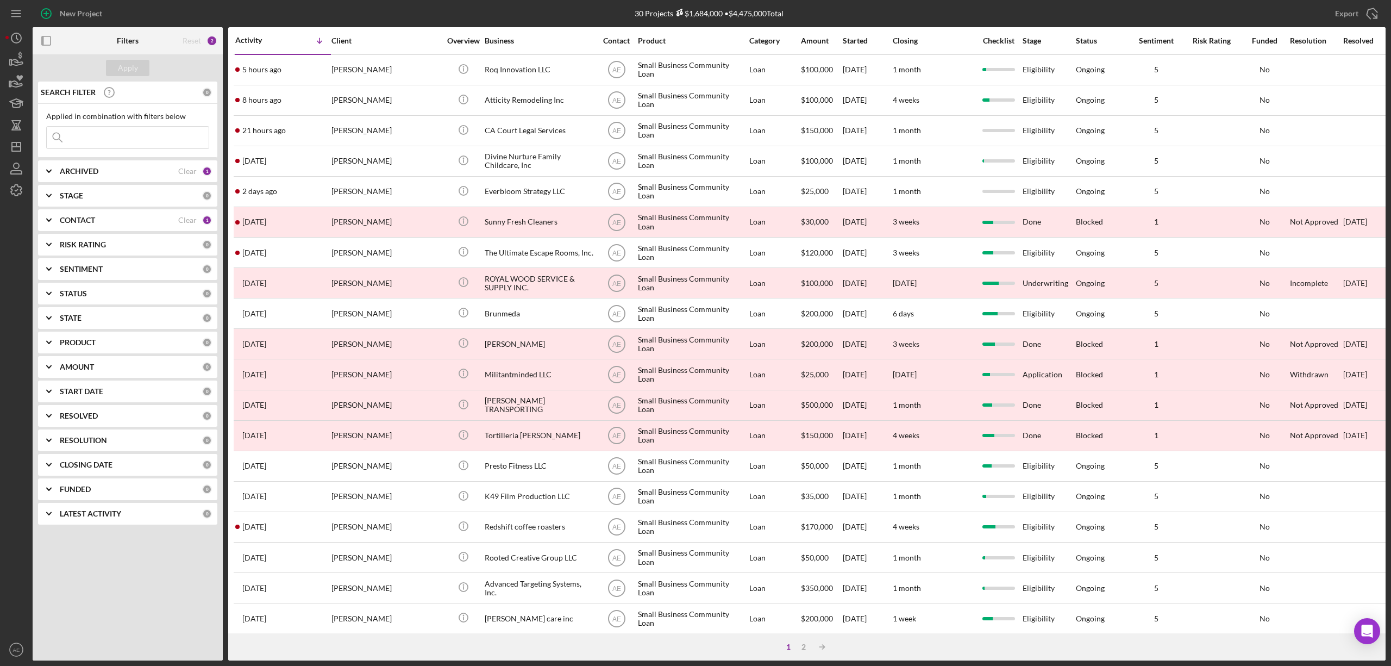
click at [103, 211] on div "CONTACT Clear 1" at bounding box center [136, 220] width 152 height 22
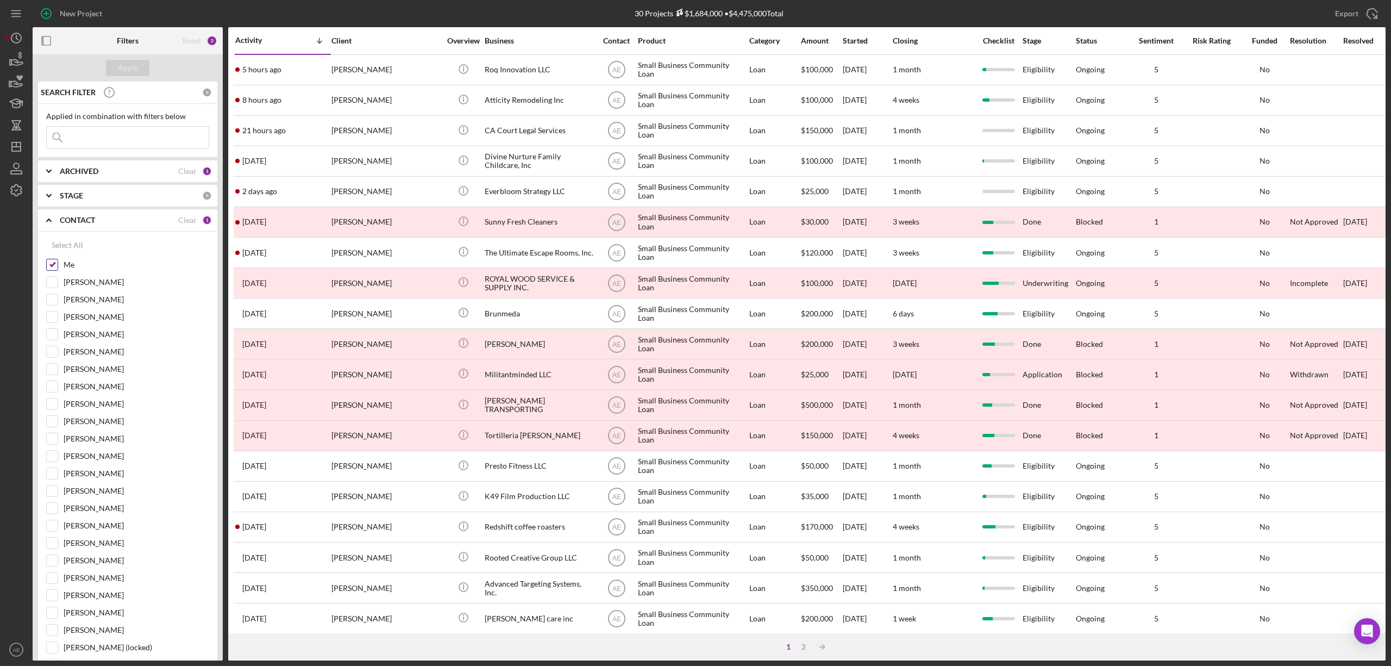
click at [55, 265] on div at bounding box center [52, 265] width 12 height 12
click at [46, 265] on div at bounding box center [52, 265] width 12 height 12
click at [51, 268] on input "Me" at bounding box center [52, 264] width 11 height 11
checkbox input "false"
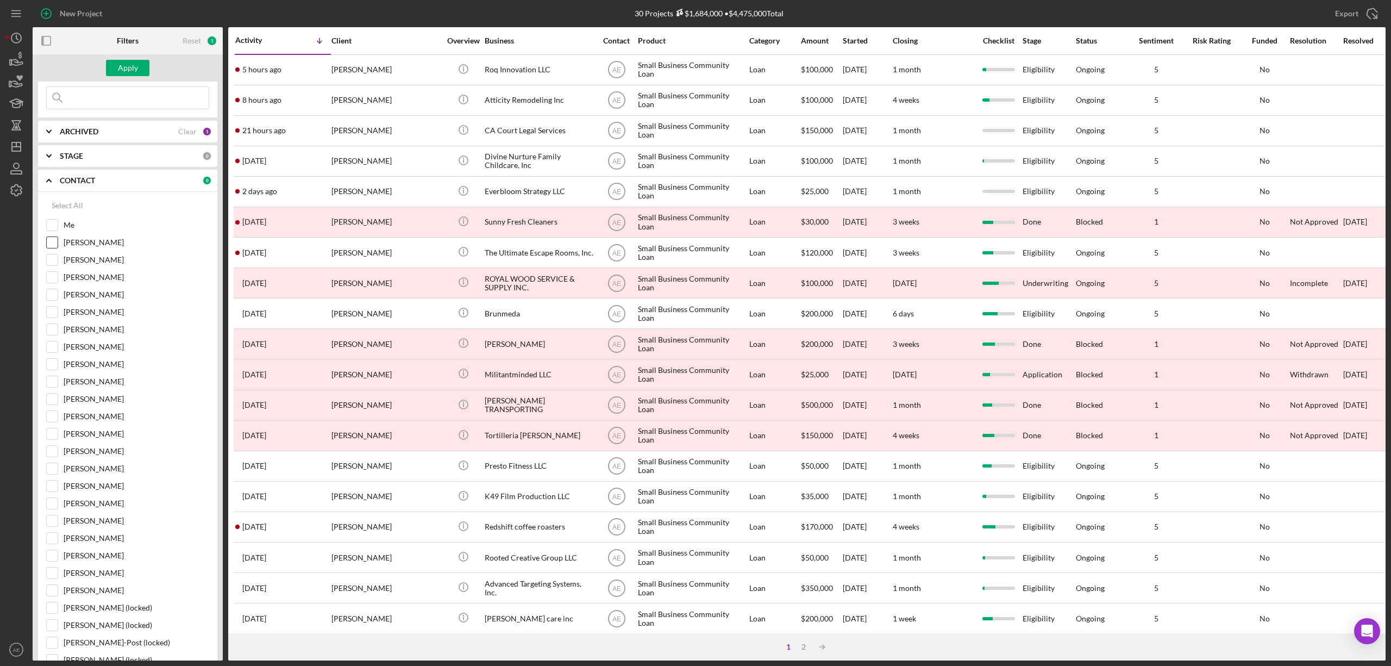
scroll to position [72, 0]
click at [54, 267] on input "[PERSON_NAME]" at bounding box center [52, 261] width 11 height 11
checkbox input "true"
click at [133, 71] on div "Apply" at bounding box center [128, 68] width 20 height 16
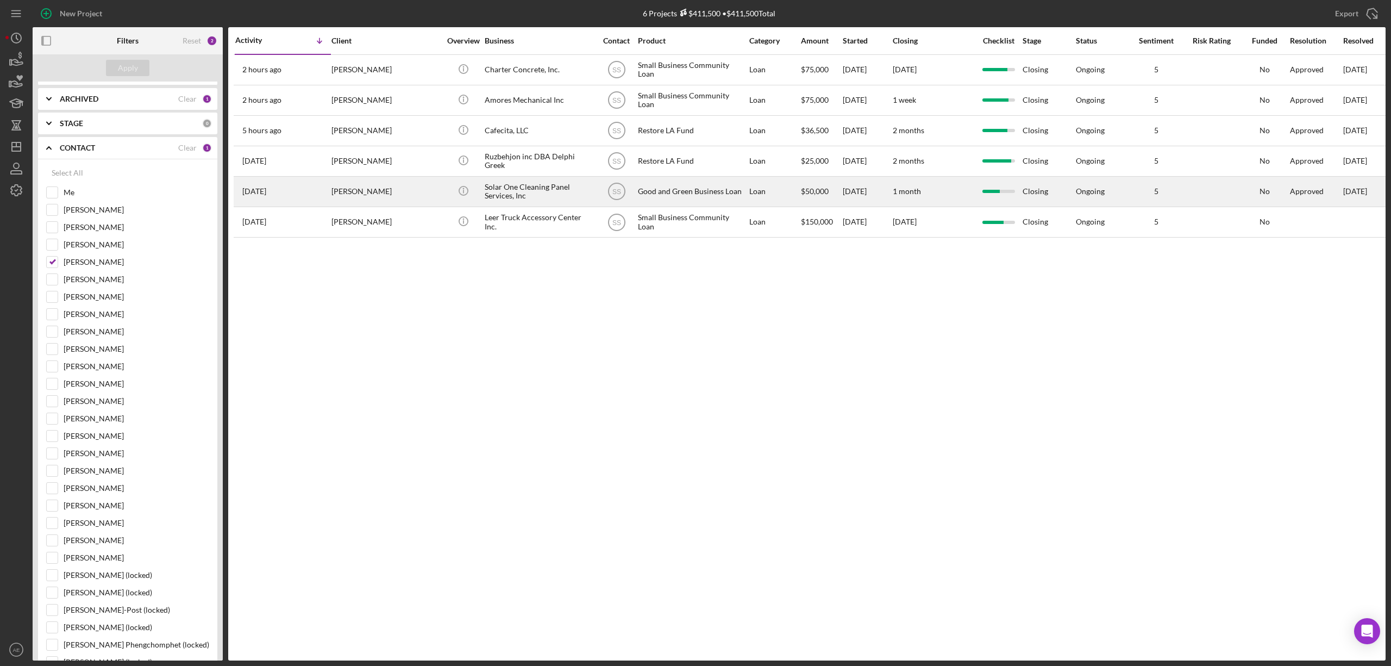
click at [365, 192] on div "Darryl BLACKWELL" at bounding box center [385, 191] width 109 height 29
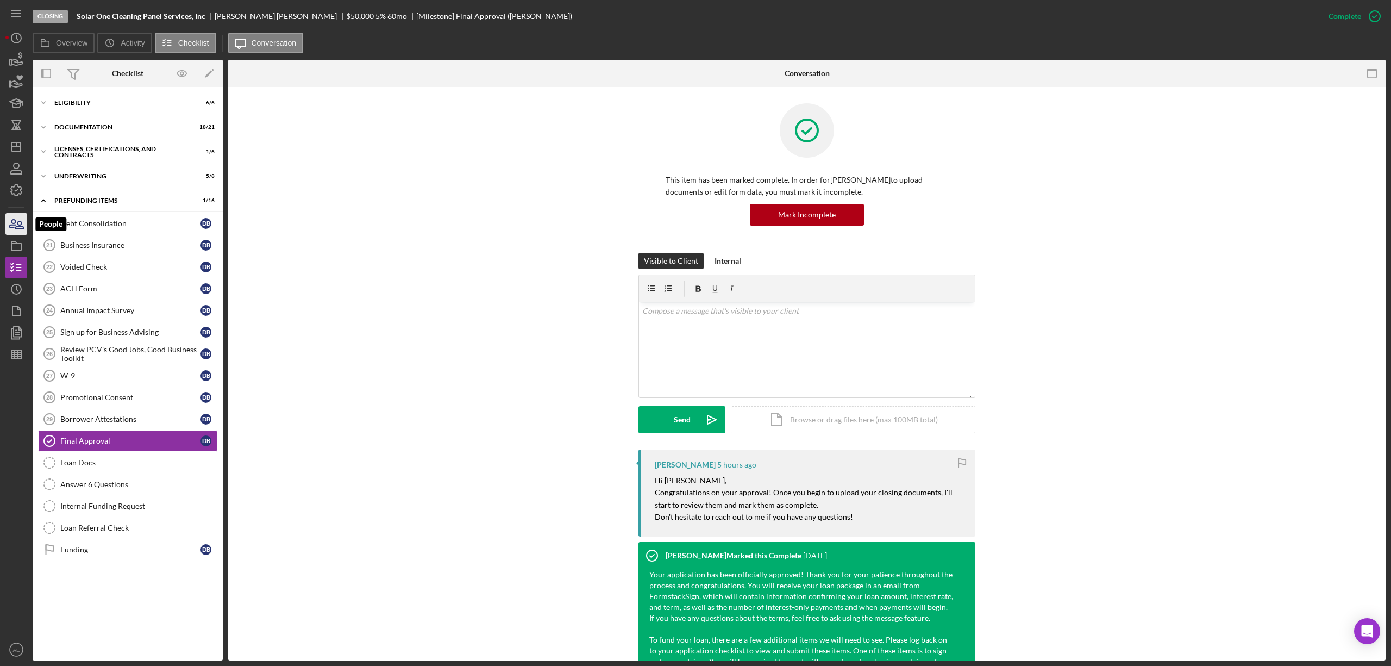
click at [15, 231] on icon "button" at bounding box center [16, 223] width 27 height 27
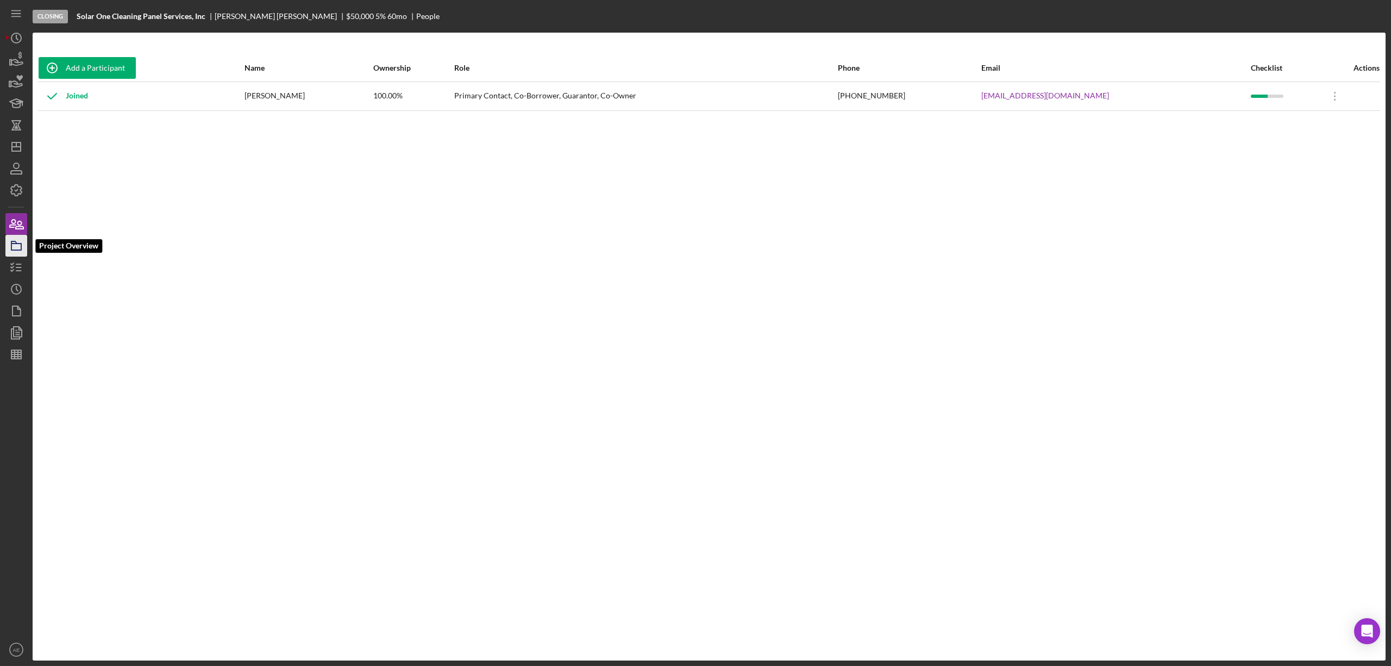
click at [9, 243] on icon "button" at bounding box center [16, 245] width 27 height 27
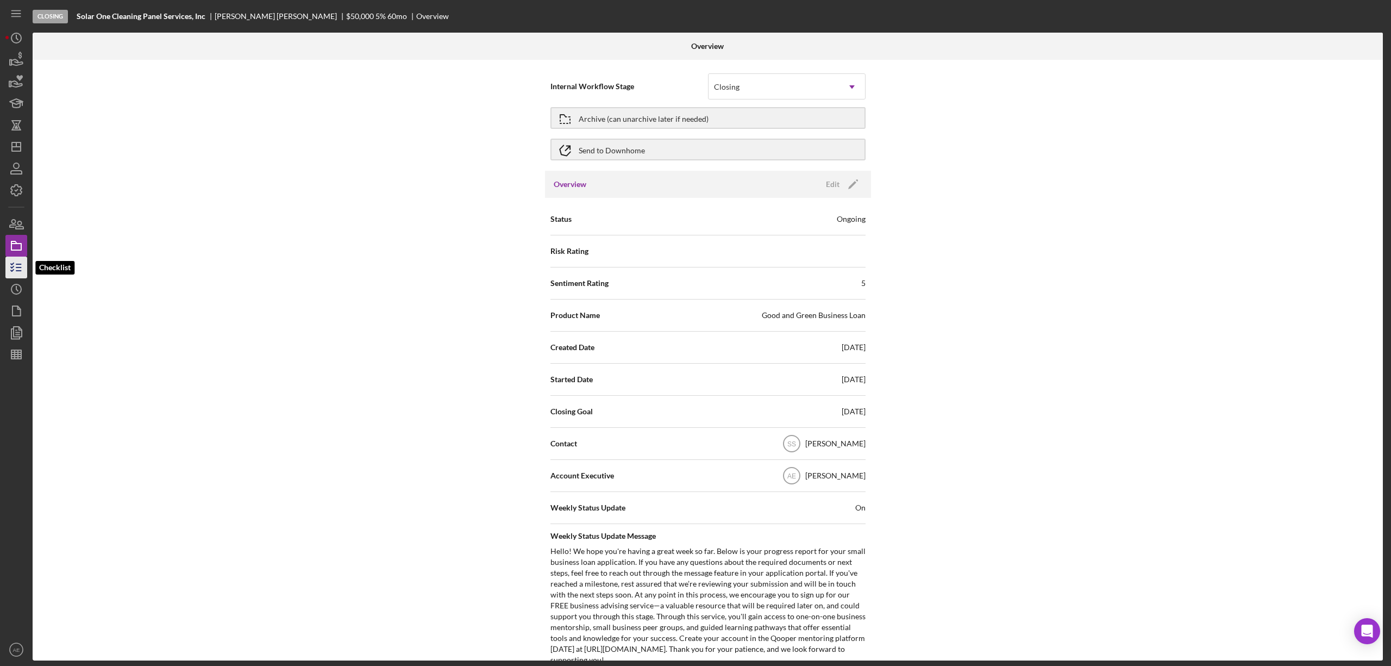
click at [21, 267] on line "button" at bounding box center [18, 267] width 5 height 0
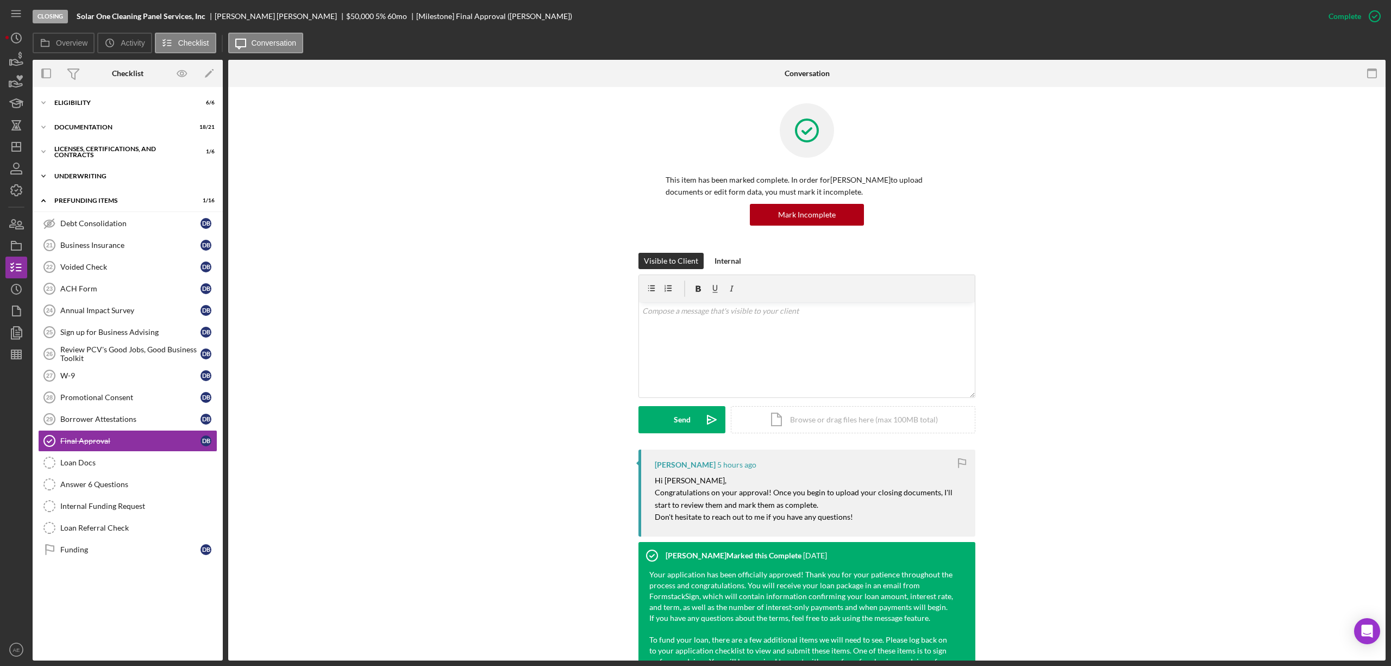
click at [92, 173] on div "Underwriting" at bounding box center [131, 176] width 155 height 7
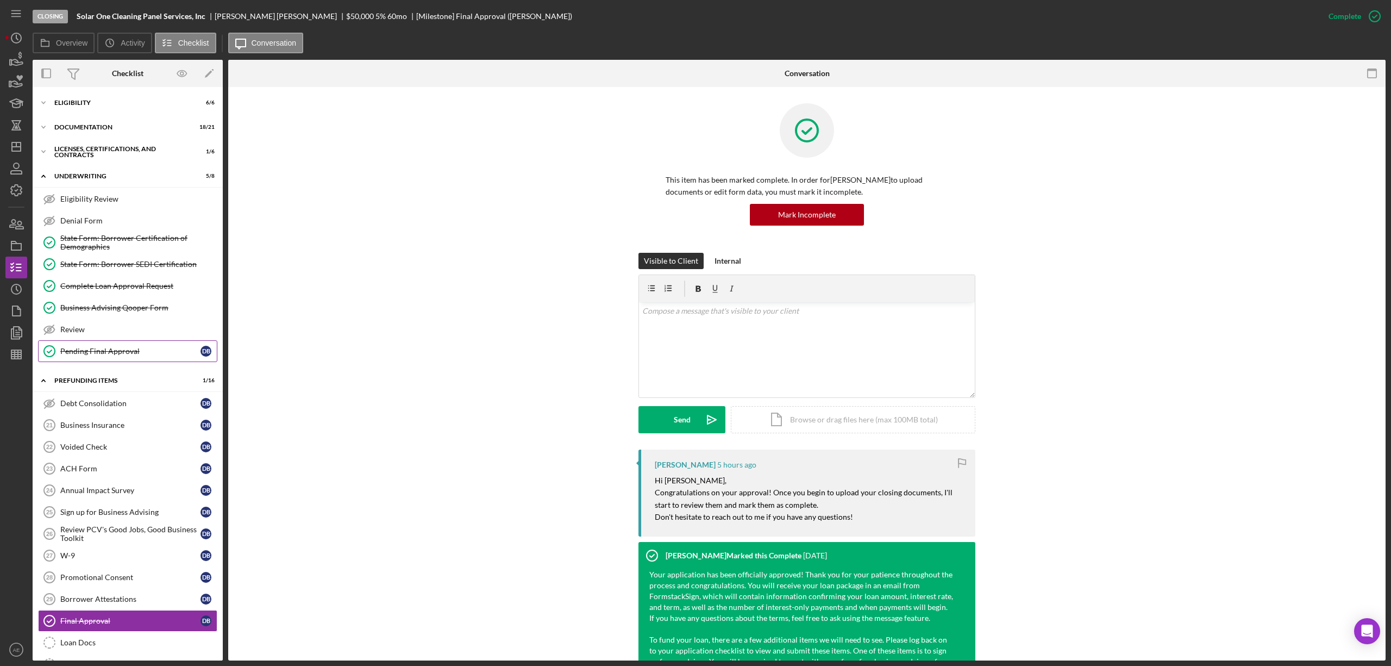
click at [120, 351] on div "Pending Final Approval" at bounding box center [130, 351] width 140 height 9
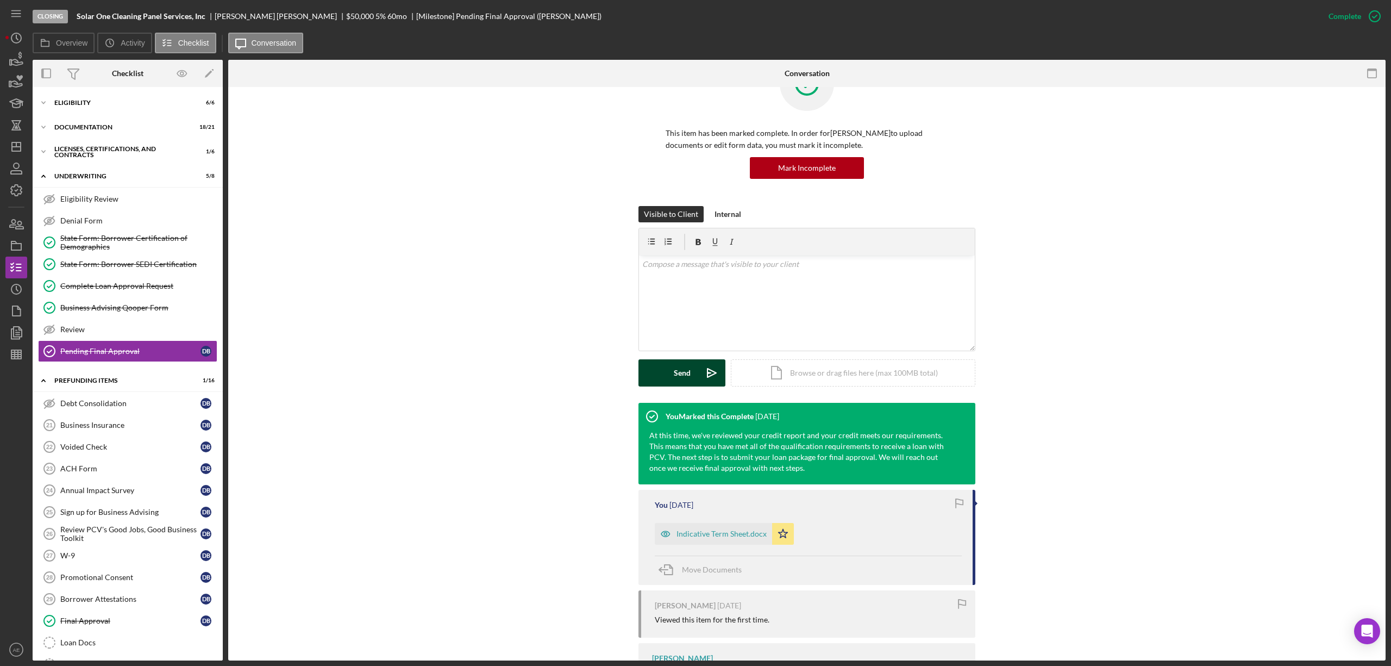
scroll to position [72, 0]
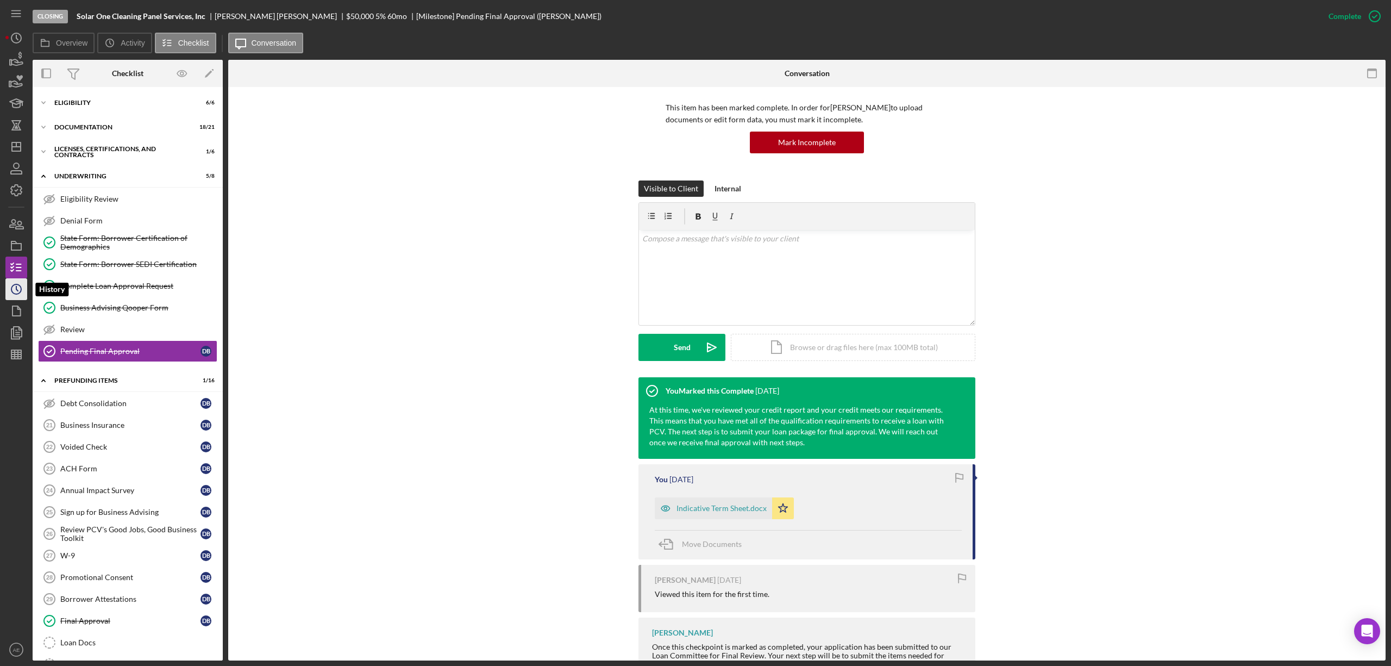
click at [14, 283] on icon "Icon/History" at bounding box center [16, 289] width 27 height 27
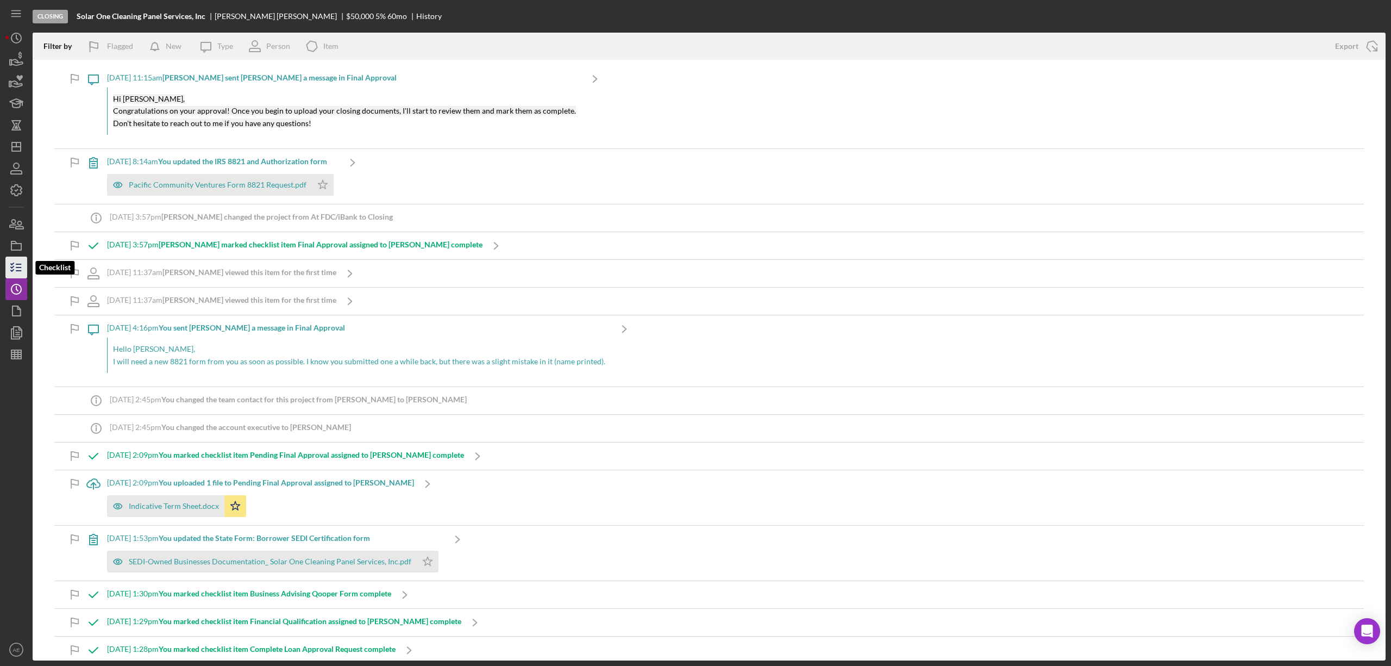
click at [20, 260] on icon "button" at bounding box center [16, 267] width 27 height 27
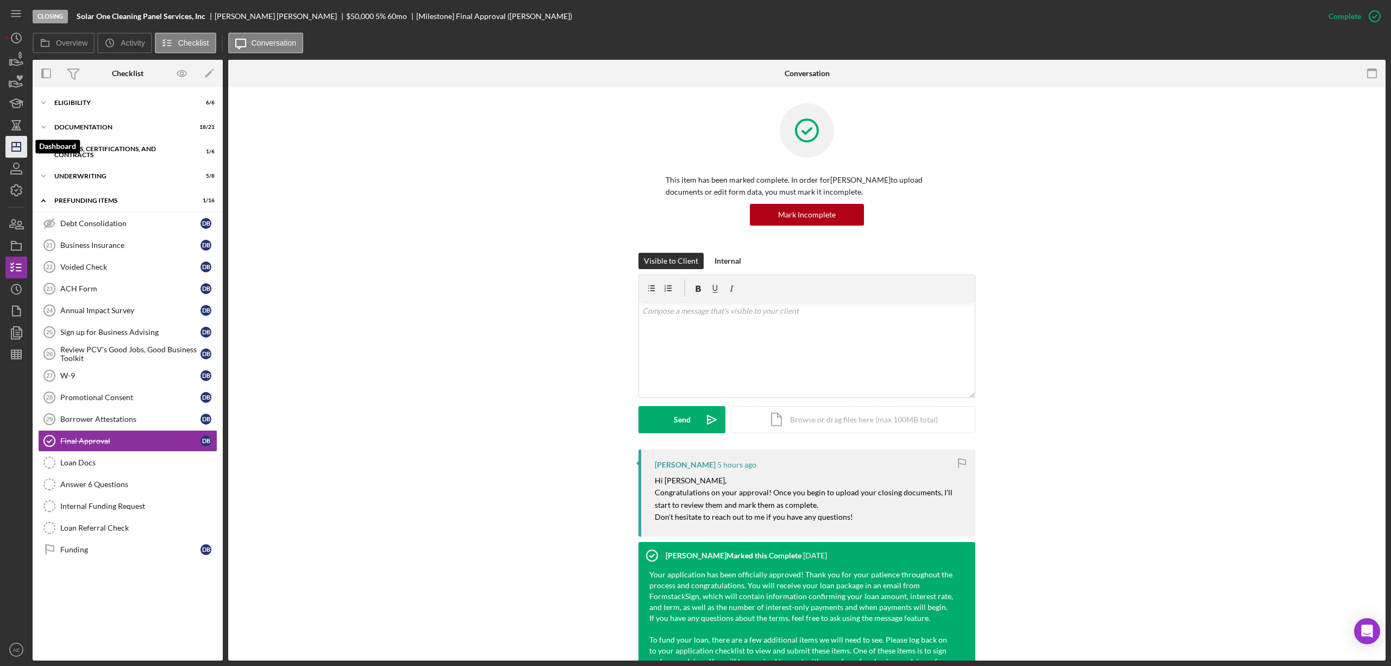
click at [14, 147] on line "button" at bounding box center [16, 147] width 9 height 0
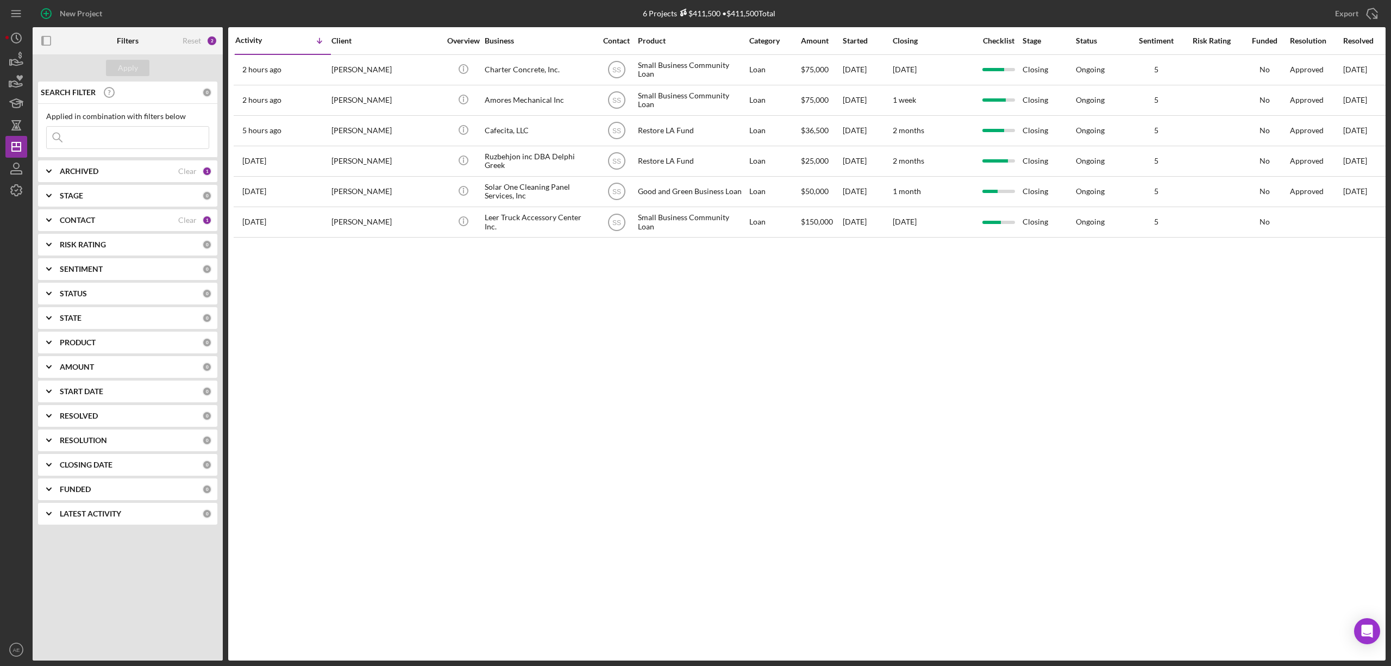
click at [155, 222] on div "CONTACT" at bounding box center [119, 220] width 118 height 9
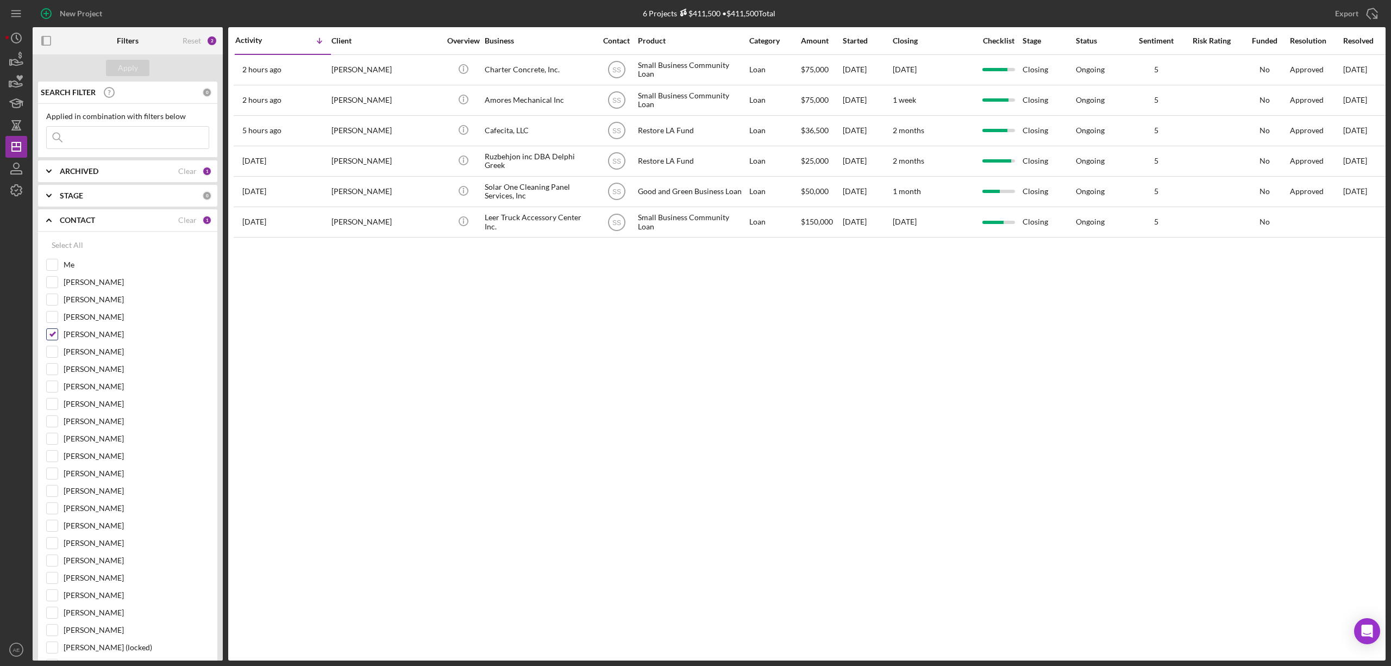
click at [52, 338] on input "[PERSON_NAME]" at bounding box center [52, 334] width 11 height 11
checkbox input "false"
click at [55, 266] on input "Me" at bounding box center [52, 264] width 11 height 11
checkbox input "true"
click at [130, 70] on div "Apply" at bounding box center [128, 68] width 20 height 16
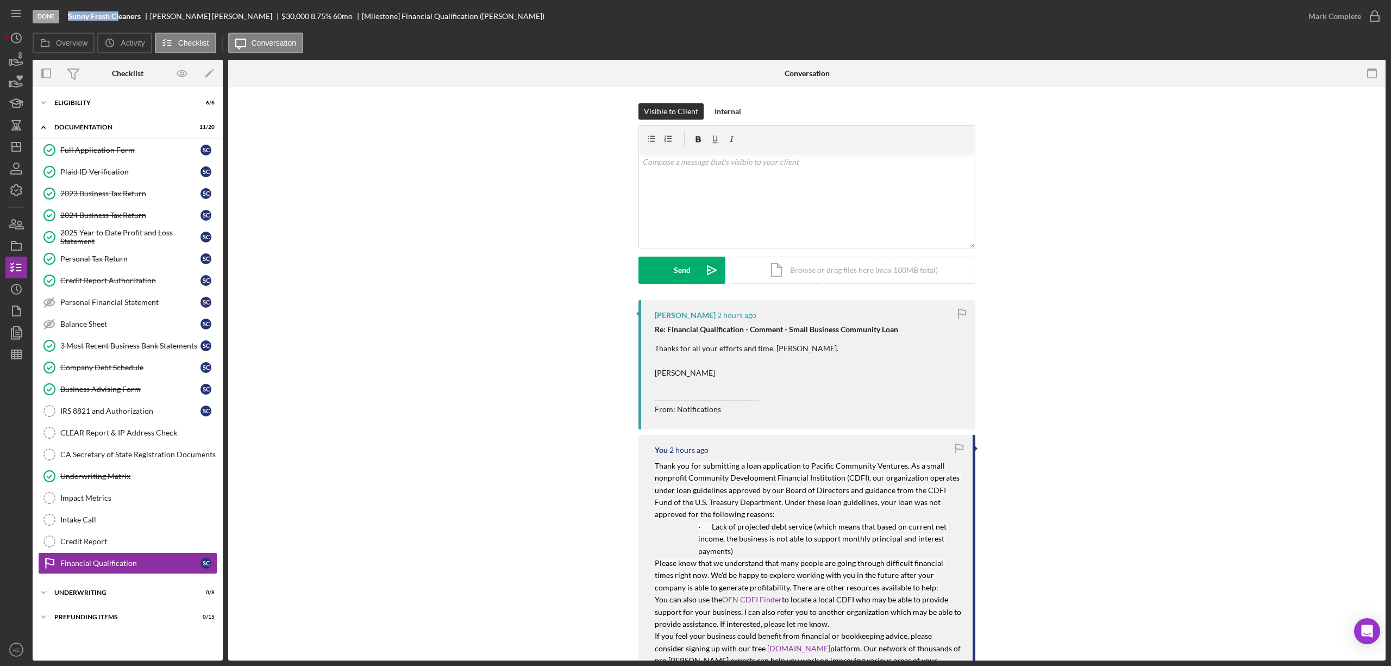
drag, startPoint x: 64, startPoint y: 18, endPoint x: 117, endPoint y: 16, distance: 53.3
click at [117, 16] on div "Done Sunny Fresh Cleaners [PERSON_NAME] $30,000 8.75 % 60 mo [Milestone] Financ…" at bounding box center [665, 16] width 1265 height 33
copy b "Sunny Fresh Cl"
click at [21, 152] on icon "Icon/Dashboard" at bounding box center [16, 146] width 27 height 27
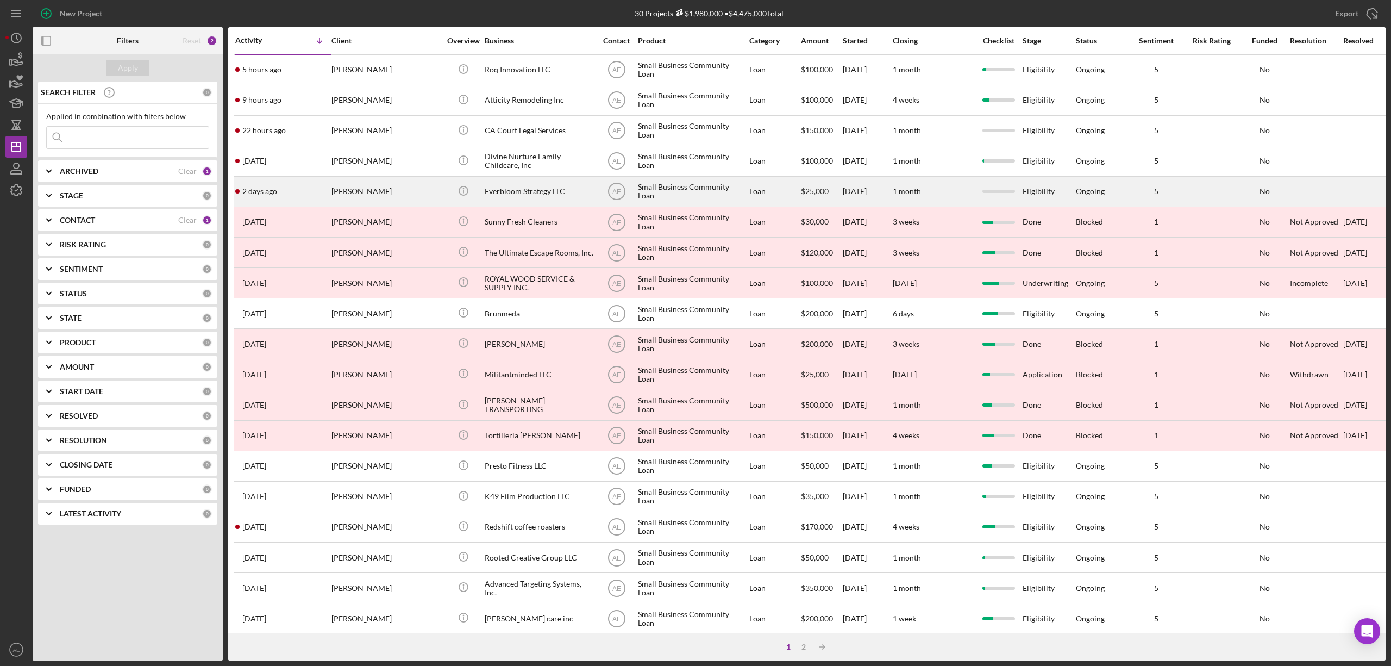
click at [384, 193] on div "[PERSON_NAME]" at bounding box center [385, 191] width 109 height 29
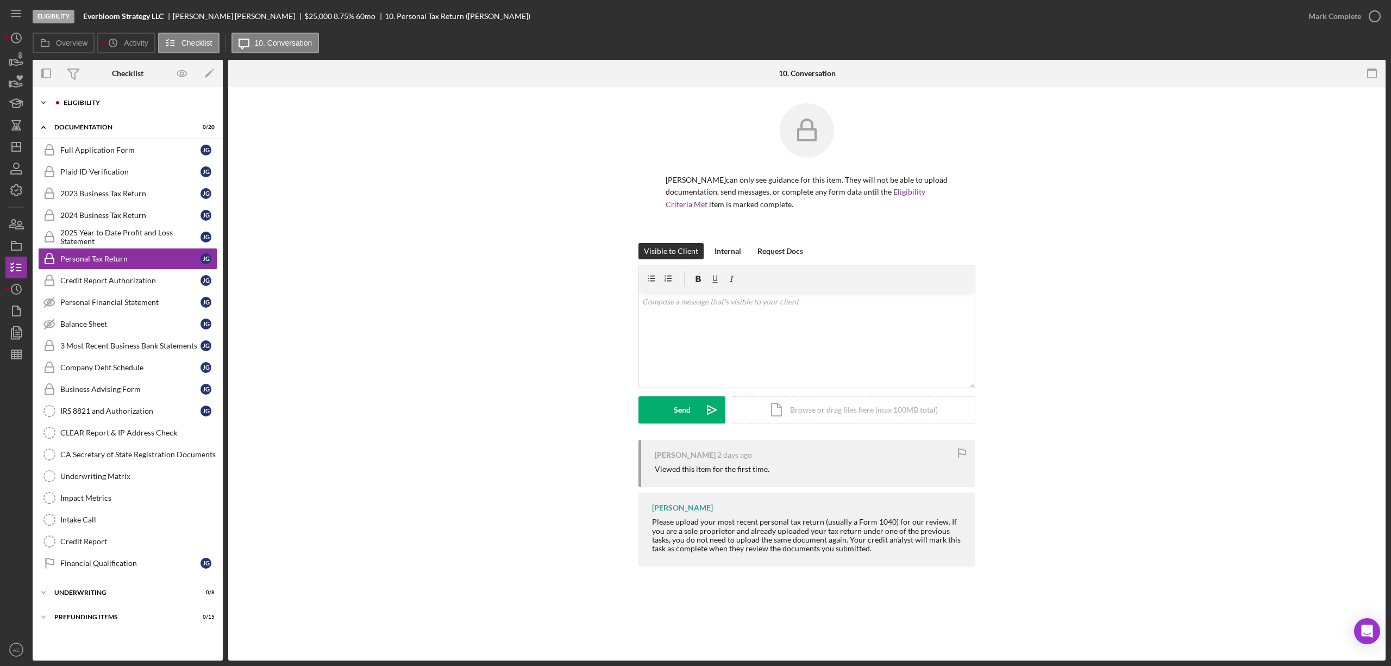
click at [92, 100] on div "Eligibility" at bounding box center [137, 102] width 146 height 7
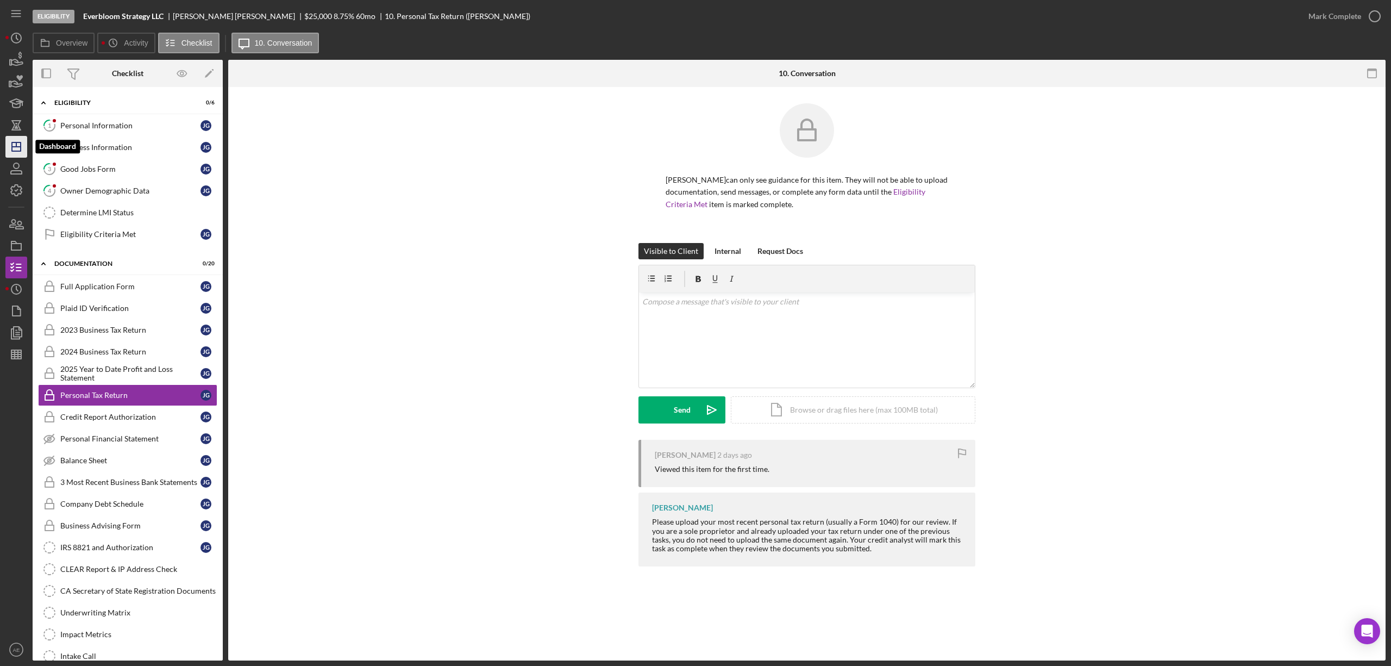
click at [18, 144] on icon "Icon/Dashboard" at bounding box center [16, 146] width 27 height 27
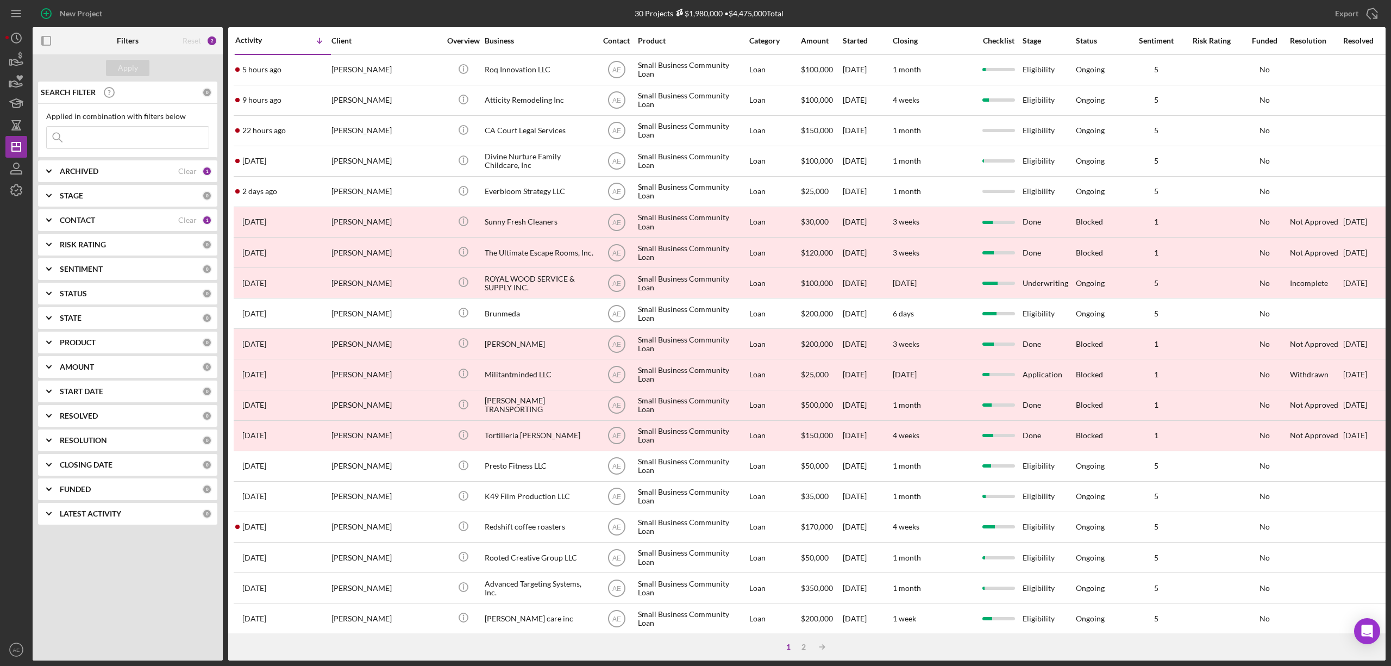
click at [151, 216] on div "CONTACT" at bounding box center [119, 220] width 118 height 9
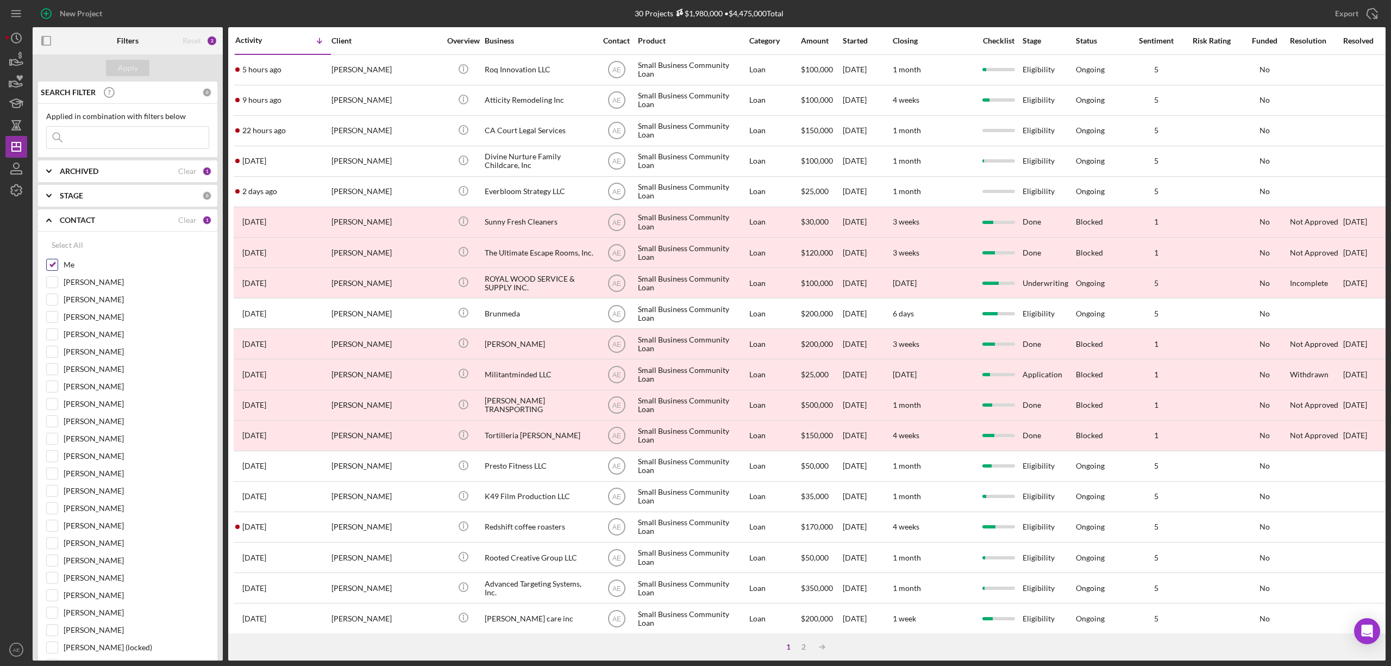
click at [48, 265] on input "Me" at bounding box center [52, 264] width 11 height 11
checkbox input "false"
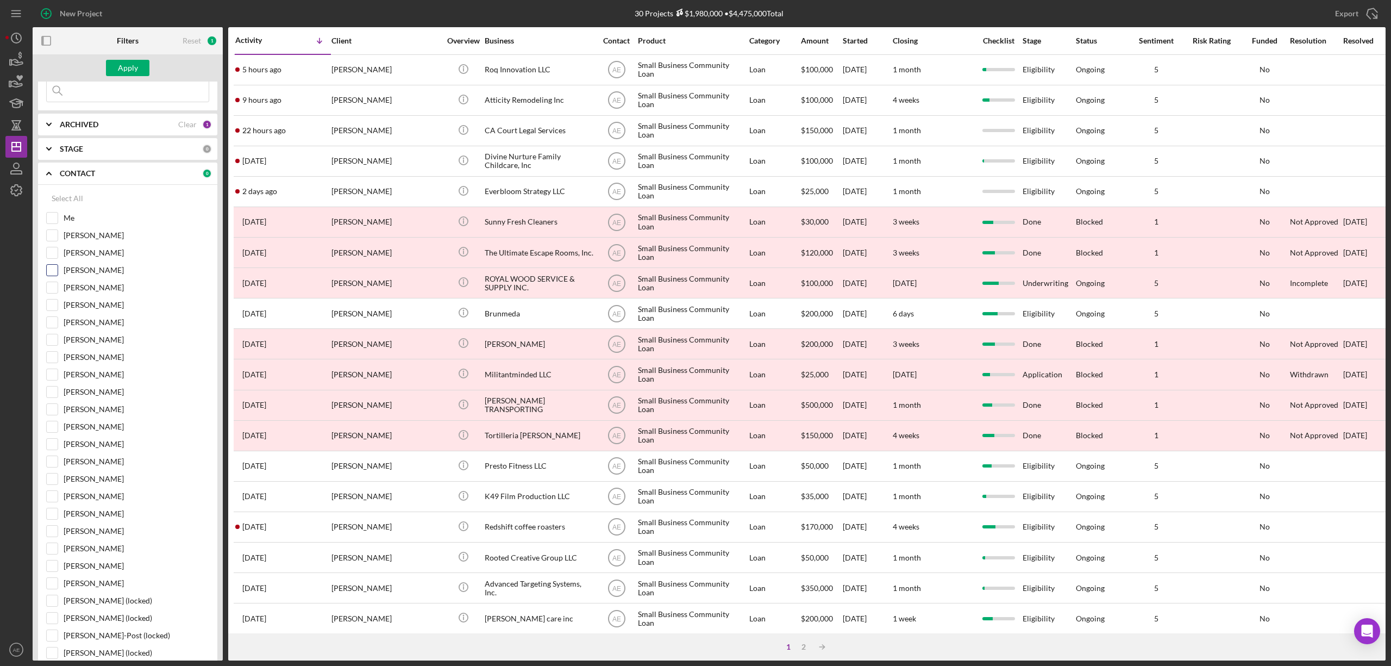
scroll to position [72, 0]
click at [55, 318] on input "[PERSON_NAME]" at bounding box center [52, 314] width 11 height 11
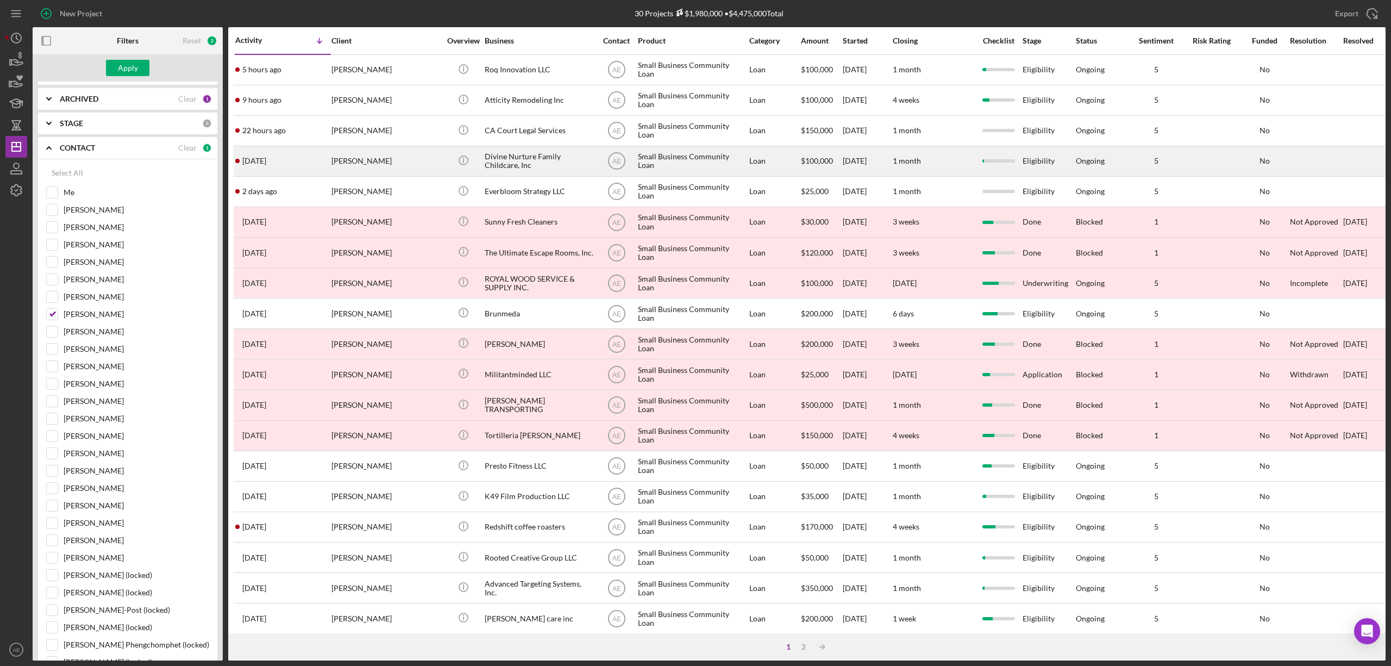
click at [134, 66] on div "Apply" at bounding box center [128, 68] width 20 height 16
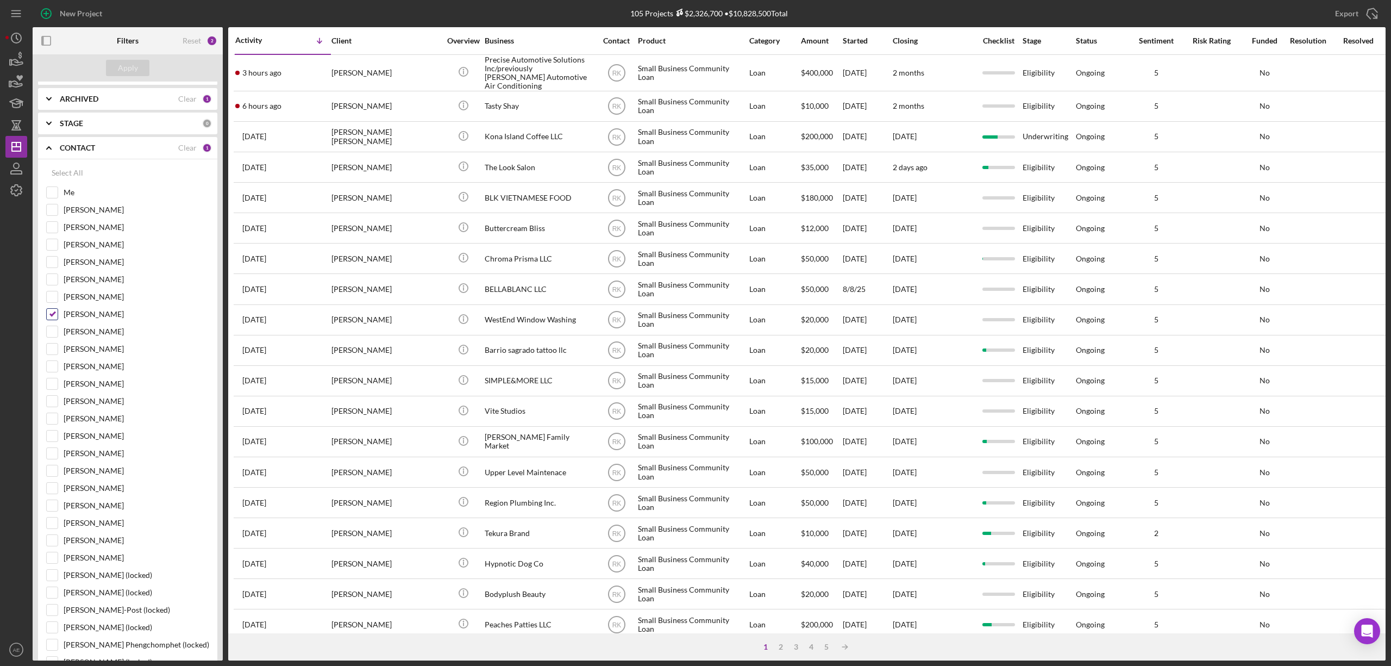
click at [51, 318] on input "[PERSON_NAME]" at bounding box center [52, 314] width 11 height 11
checkbox input "false"
click at [48, 195] on input "Me" at bounding box center [52, 192] width 11 height 11
checkbox input "true"
click at [138, 72] on button "Apply" at bounding box center [127, 68] width 43 height 16
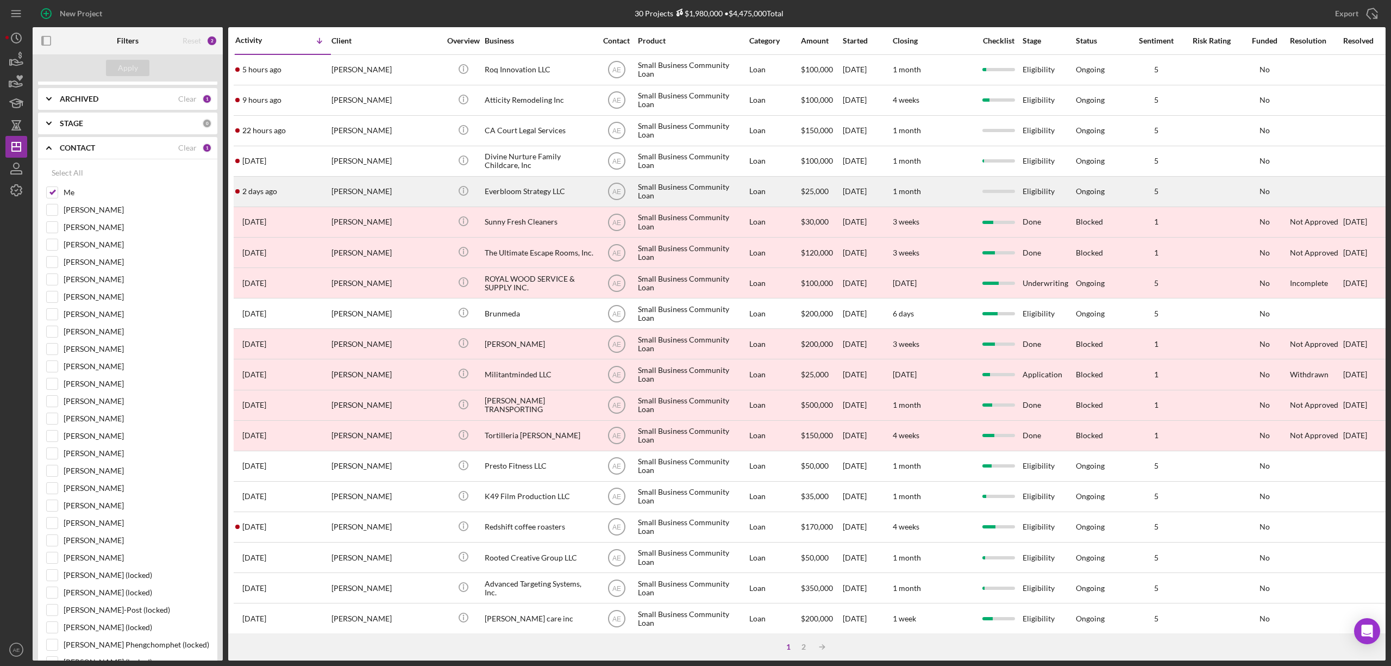
click at [410, 192] on div "[PERSON_NAME]" at bounding box center [385, 191] width 109 height 29
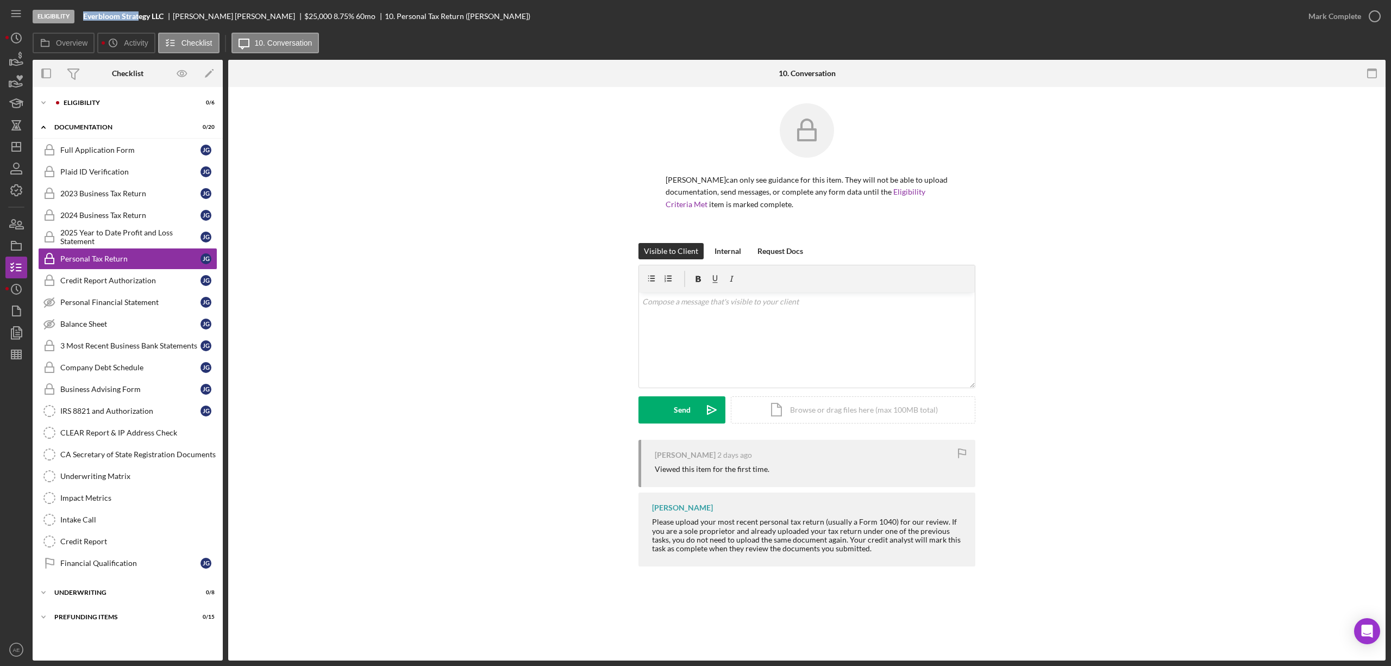
drag, startPoint x: 83, startPoint y: 14, endPoint x: 140, endPoint y: 16, distance: 56.6
click at [140, 16] on b "Everbloom Strategy LLC" at bounding box center [123, 16] width 80 height 9
copy b "Everbloom Strat"
click at [105, 100] on div "Eligibility" at bounding box center [137, 102] width 146 height 7
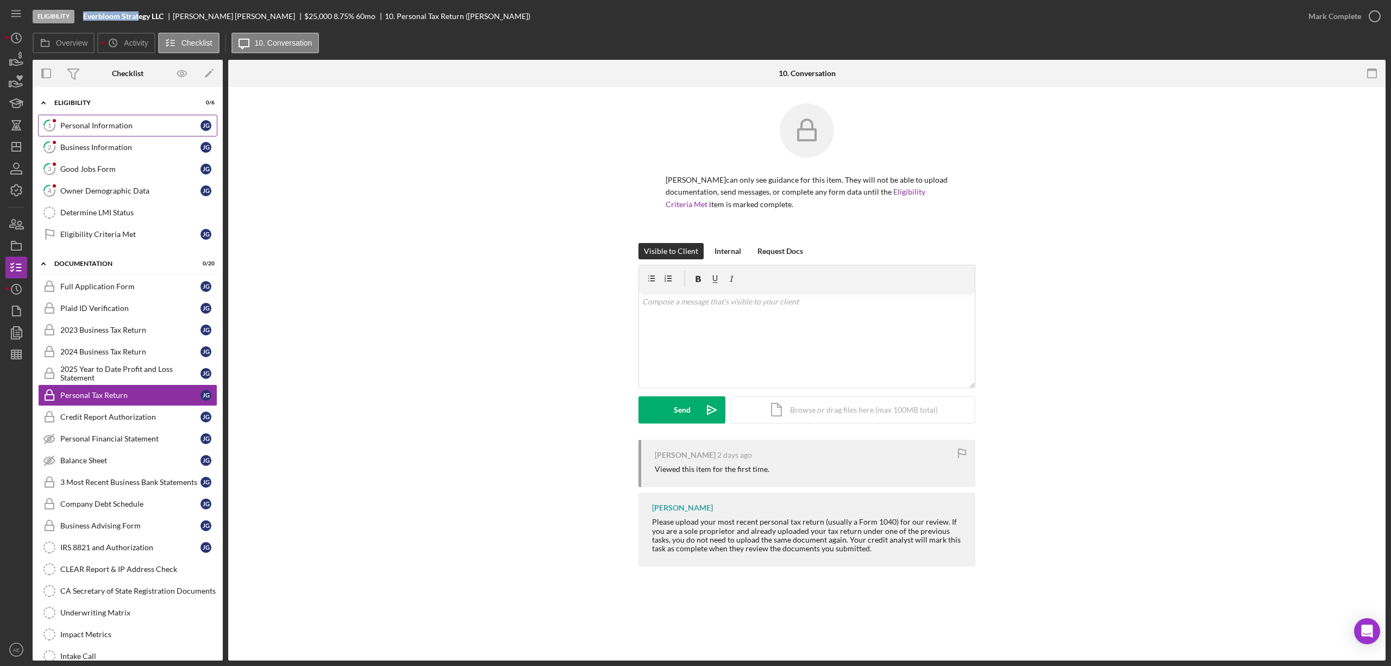
click at [100, 124] on div "Personal Information" at bounding box center [130, 125] width 140 height 9
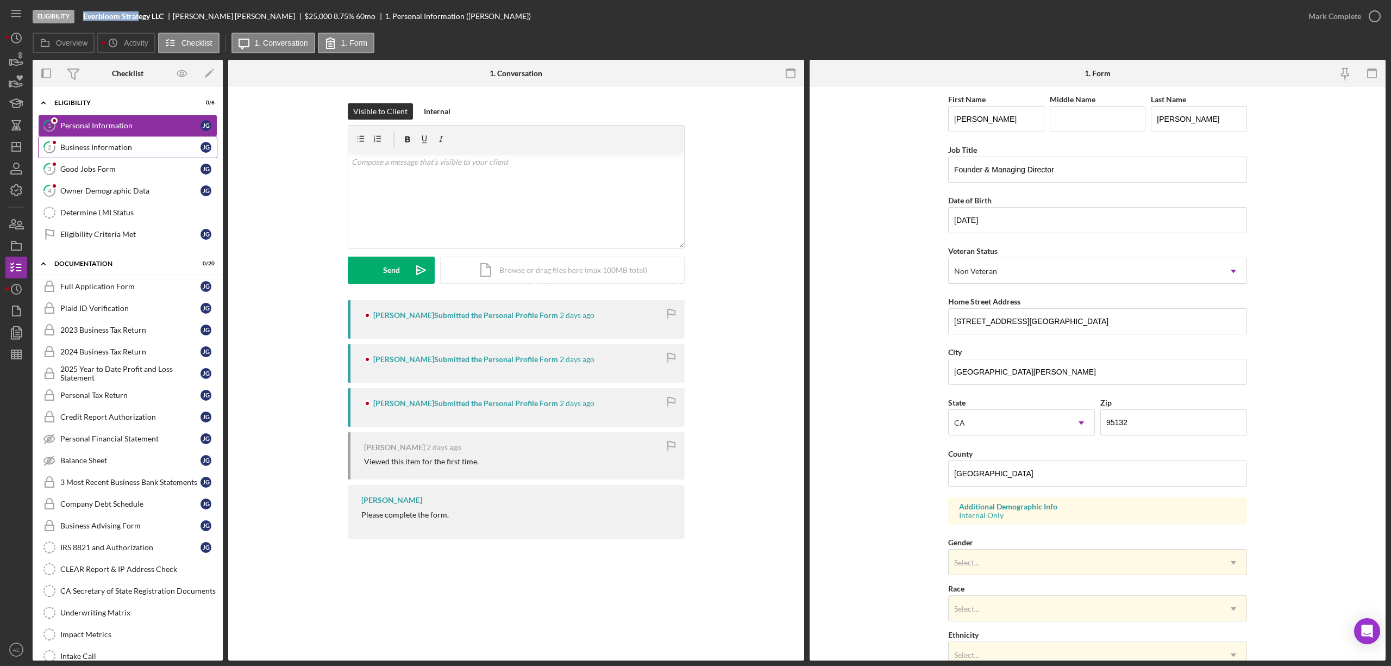
click at [128, 146] on div "Business Information" at bounding box center [130, 147] width 140 height 9
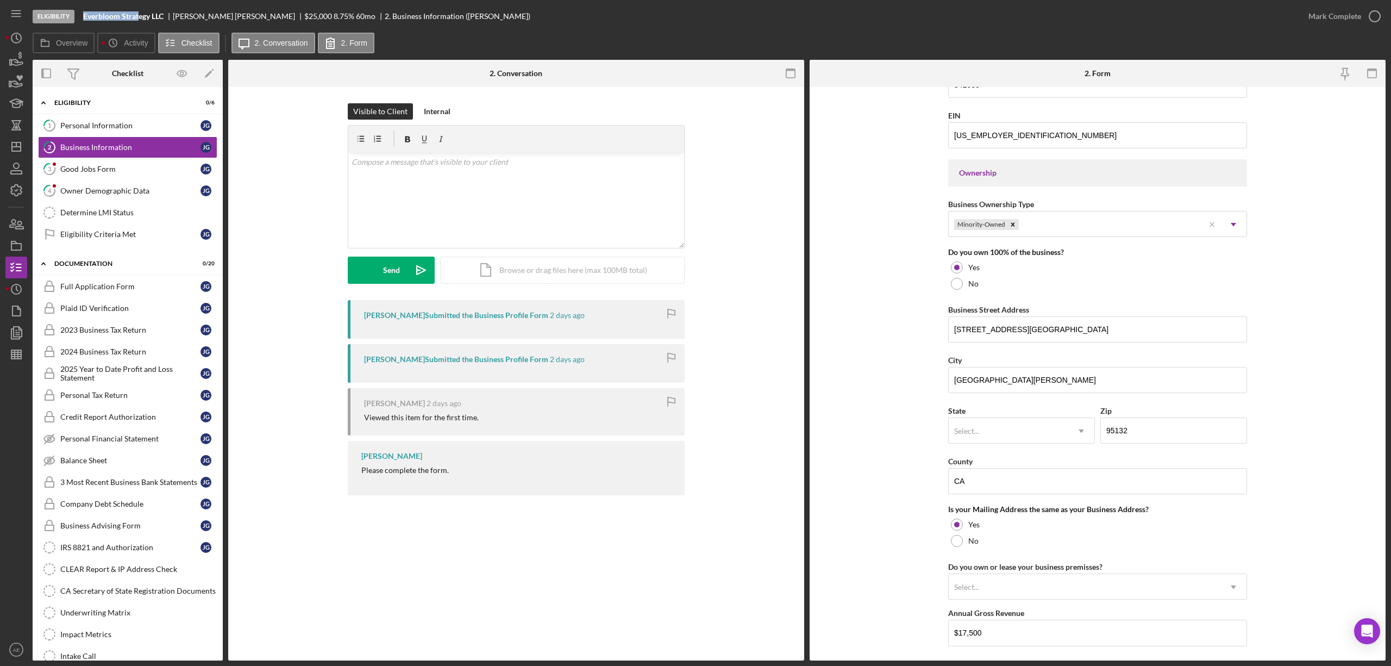
scroll to position [507, 0]
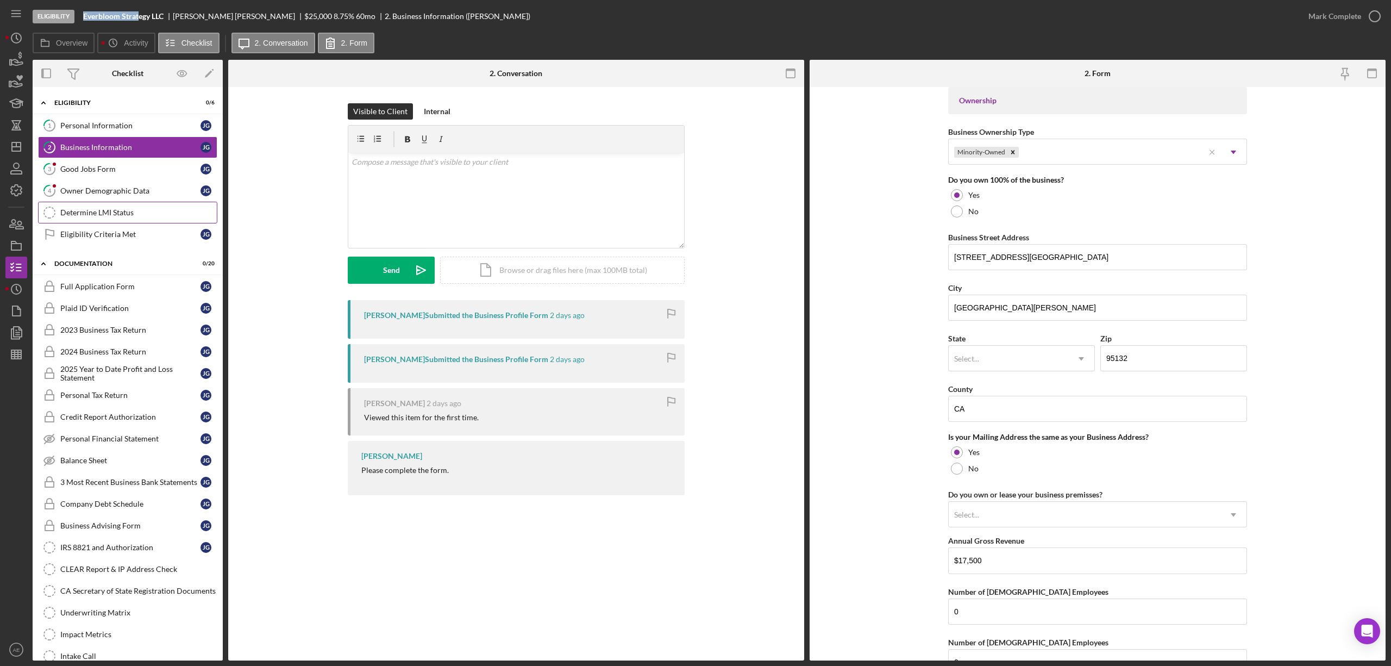
click at [124, 215] on div "Determine LMI Status" at bounding box center [138, 212] width 156 height 9
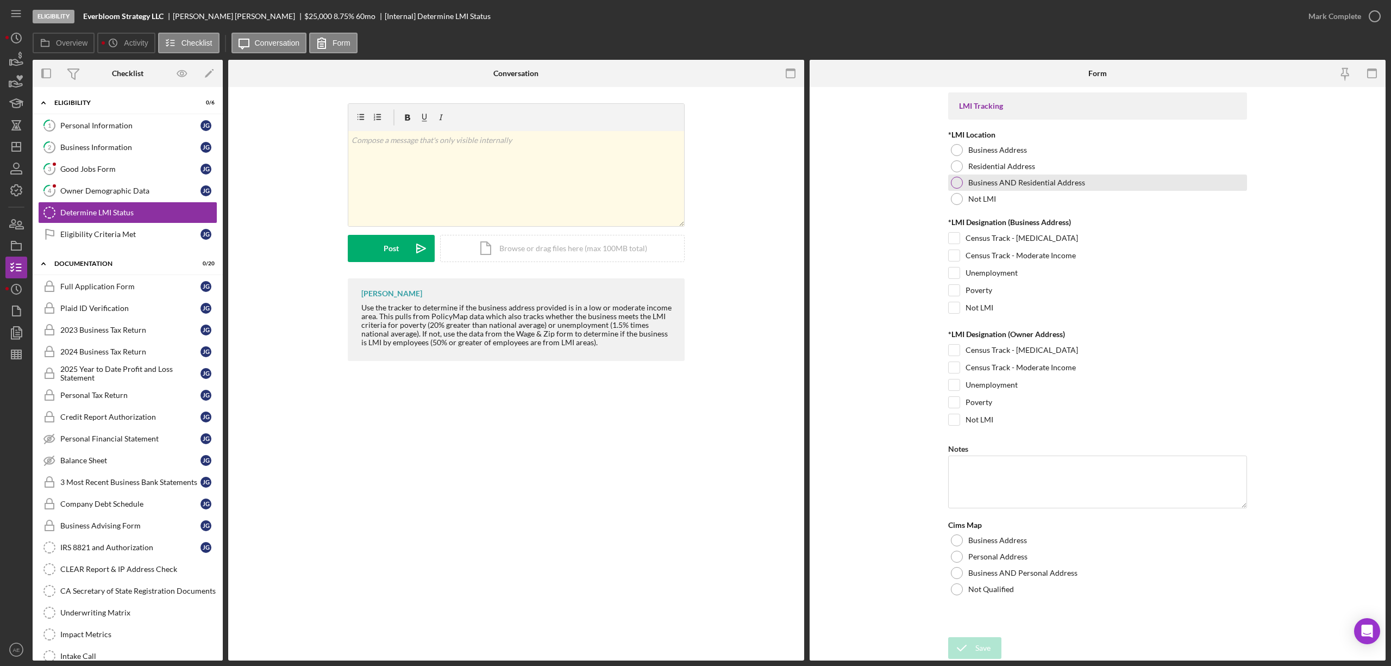
click at [992, 176] on div "Business AND Residential Address" at bounding box center [1097, 182] width 299 height 16
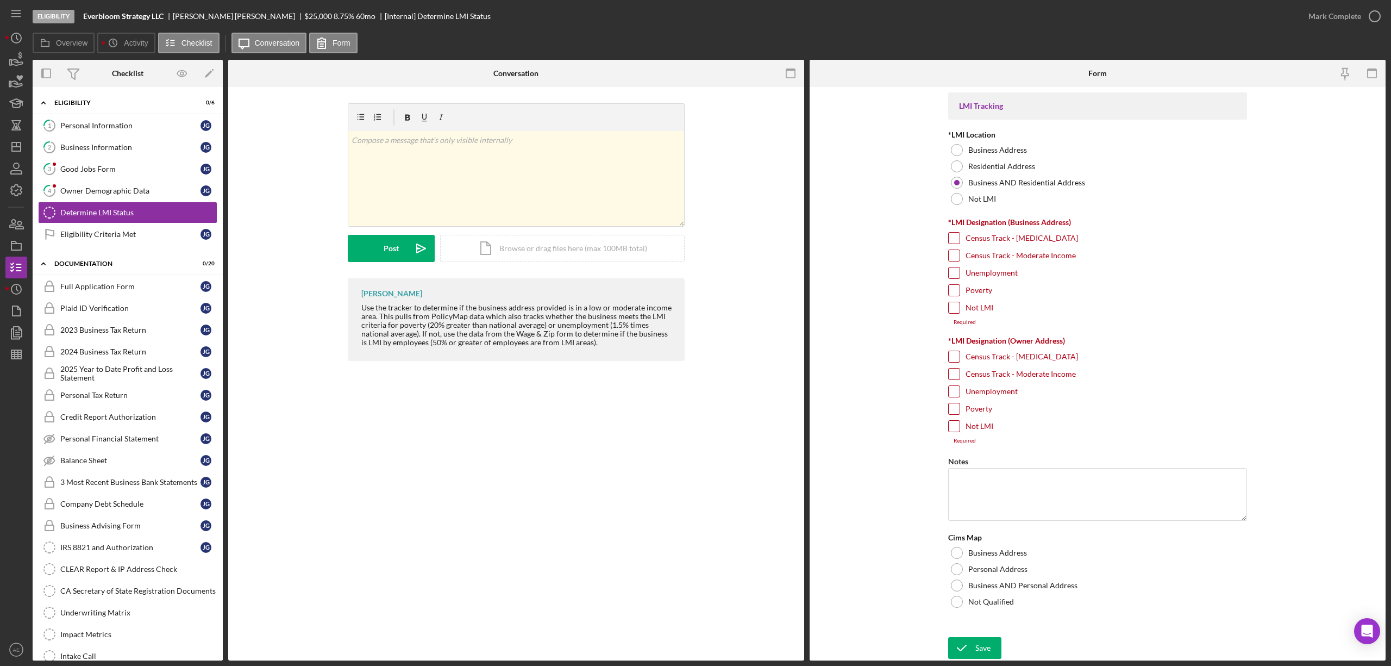
click at [979, 292] on label "Poverty" at bounding box center [979, 290] width 27 height 11
click at [960, 292] on input "Poverty" at bounding box center [954, 290] width 11 height 11
checkbox input "true"
click at [981, 268] on label "Unemployment" at bounding box center [992, 272] width 52 height 11
click at [960, 268] on input "Unemployment" at bounding box center [954, 272] width 11 height 11
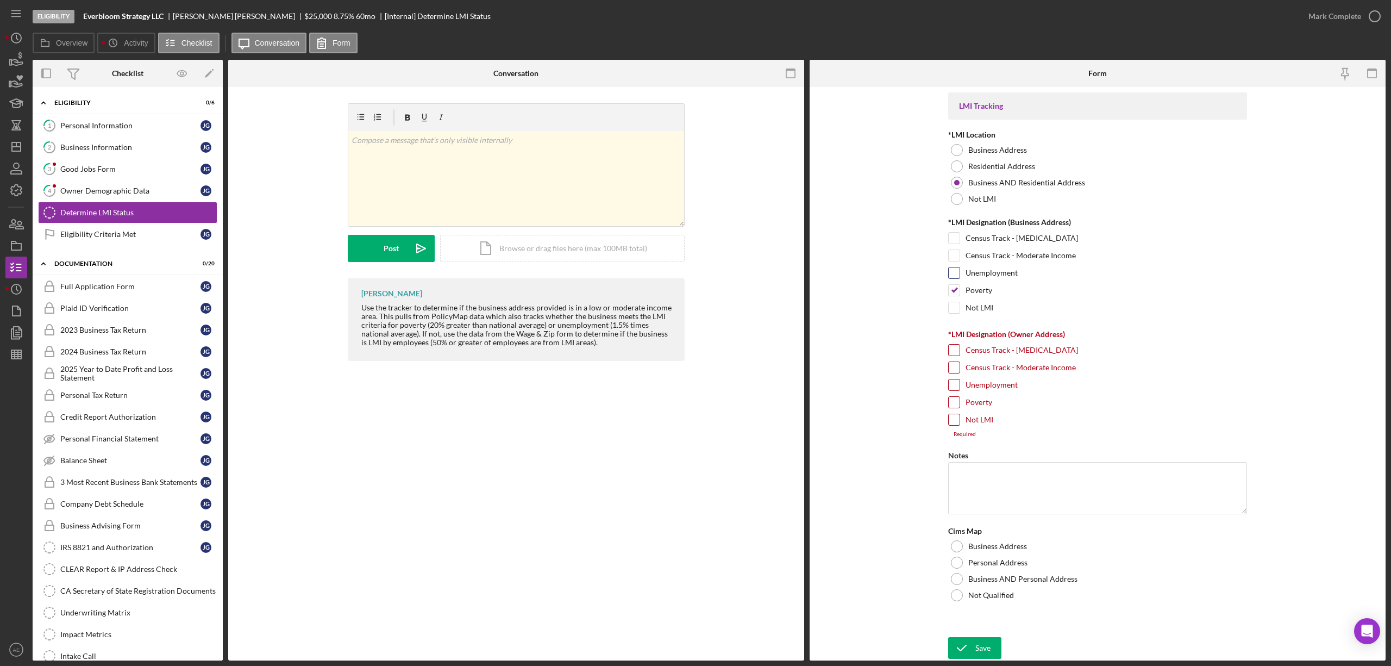
checkbox input "true"
click at [981, 405] on label "Poverty" at bounding box center [979, 402] width 27 height 11
click at [960, 405] on input "Poverty" at bounding box center [954, 402] width 11 height 11
checkbox input "true"
click at [981, 385] on label "Unemployment" at bounding box center [992, 384] width 52 height 11
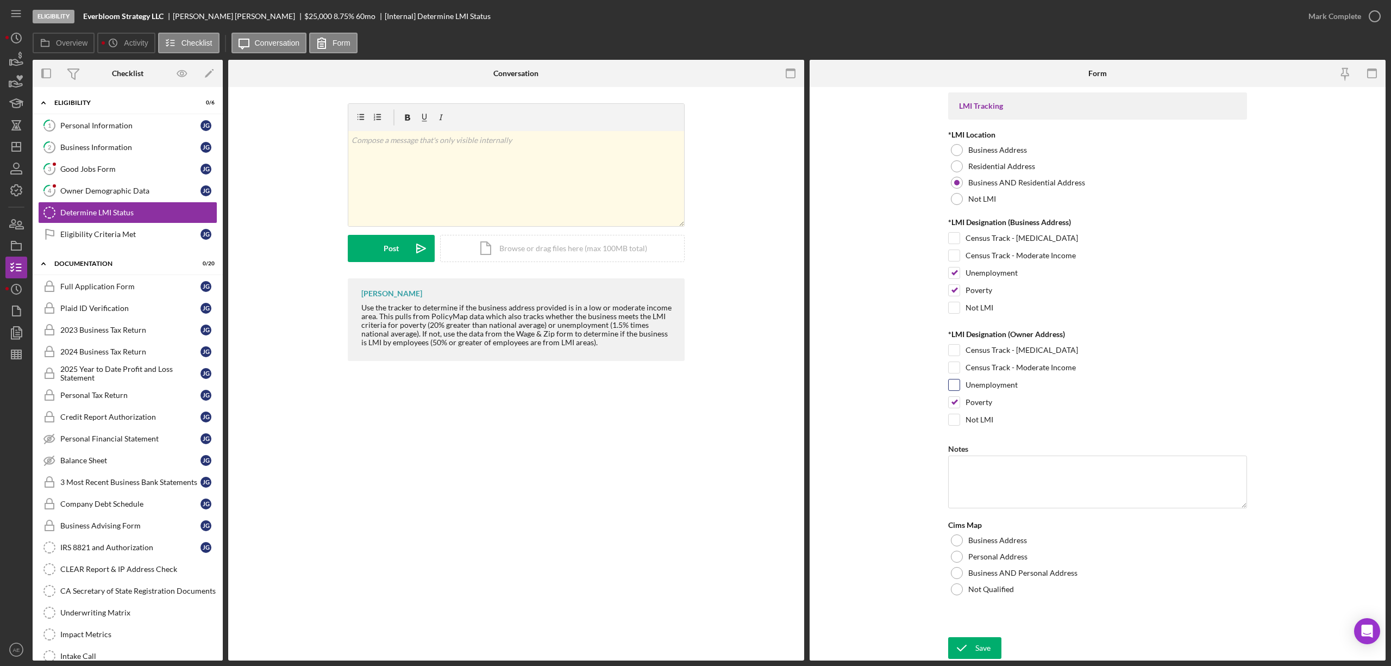
click at [960, 385] on input "Unemployment" at bounding box center [954, 384] width 11 height 11
checkbox input "true"
click at [1026, 581] on div "Business AND Personal Address" at bounding box center [1097, 573] width 299 height 16
click at [981, 637] on div "Save" at bounding box center [982, 648] width 15 height 22
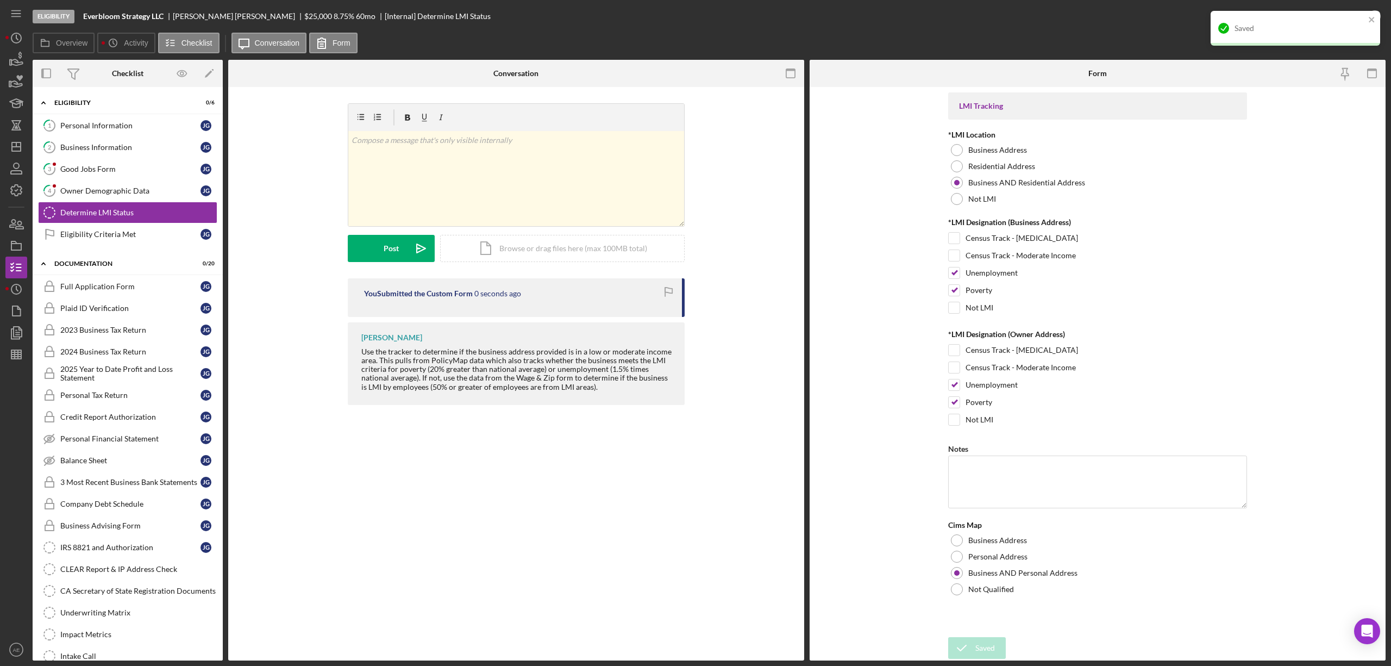
click at [1333, 26] on div "Saved" at bounding box center [1300, 28] width 130 height 9
click at [1313, 14] on div "Mark Complete" at bounding box center [1335, 16] width 53 height 22
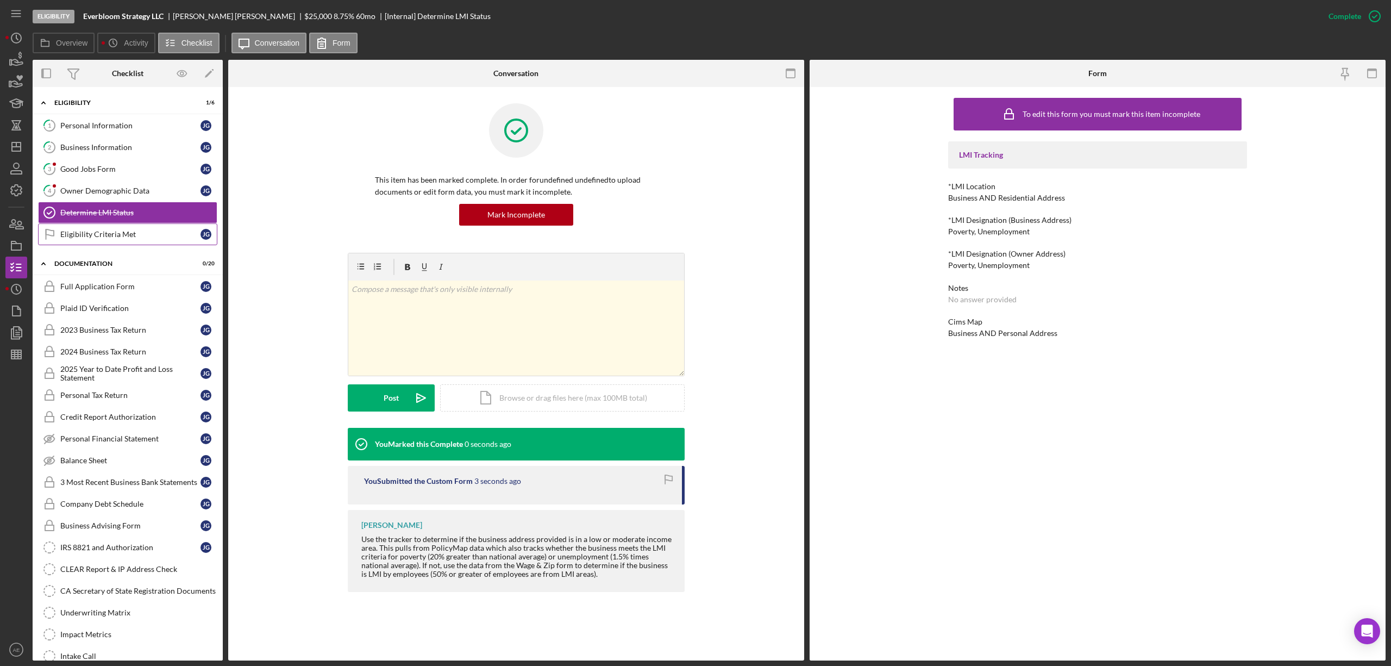
click at [121, 236] on div "Eligibility Criteria Met" at bounding box center [130, 234] width 140 height 9
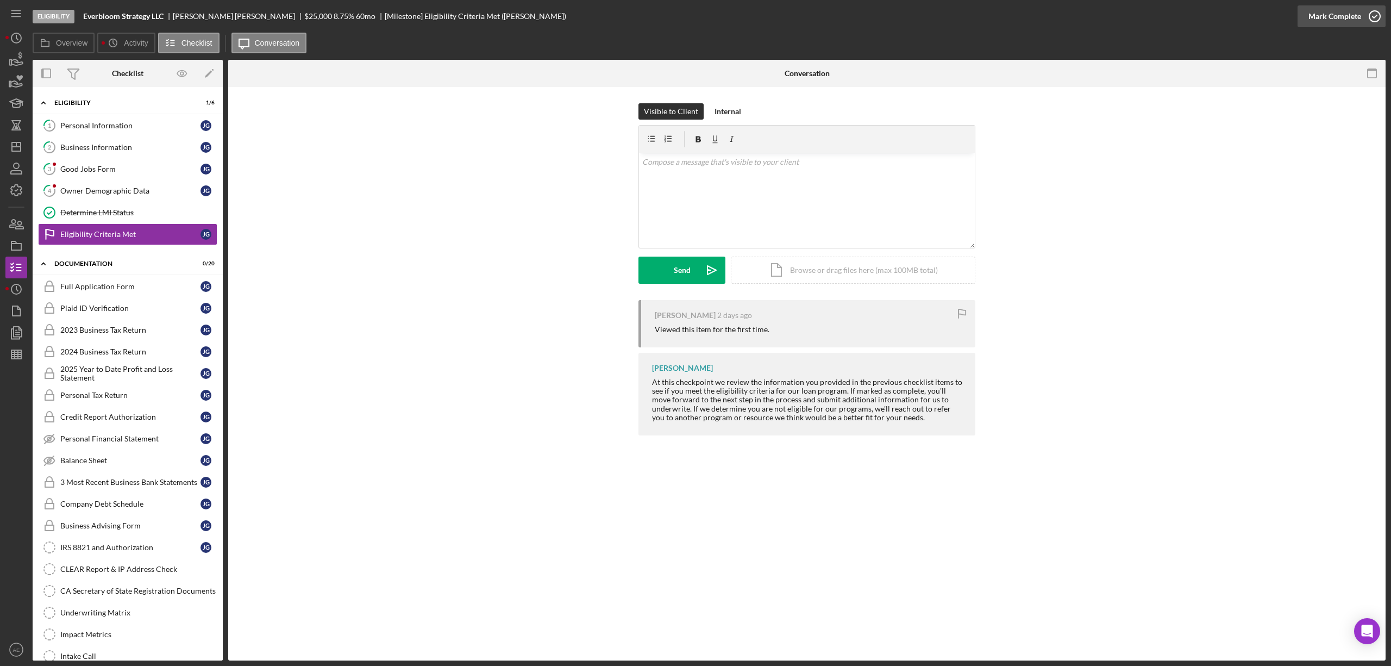
click at [1348, 16] on div "Mark Complete" at bounding box center [1335, 16] width 53 height 22
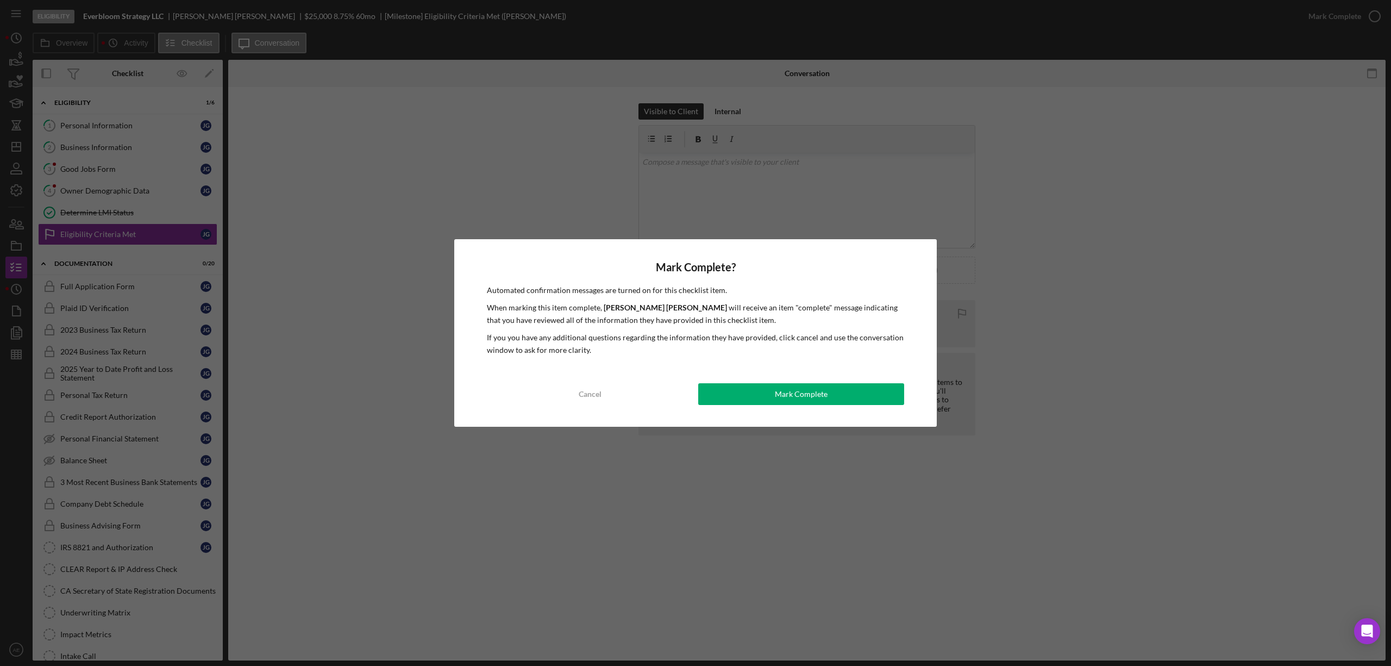
drag, startPoint x: 790, startPoint y: 391, endPoint x: 729, endPoint y: 390, distance: 61.4
click at [788, 391] on div "Mark Complete" at bounding box center [801, 394] width 53 height 22
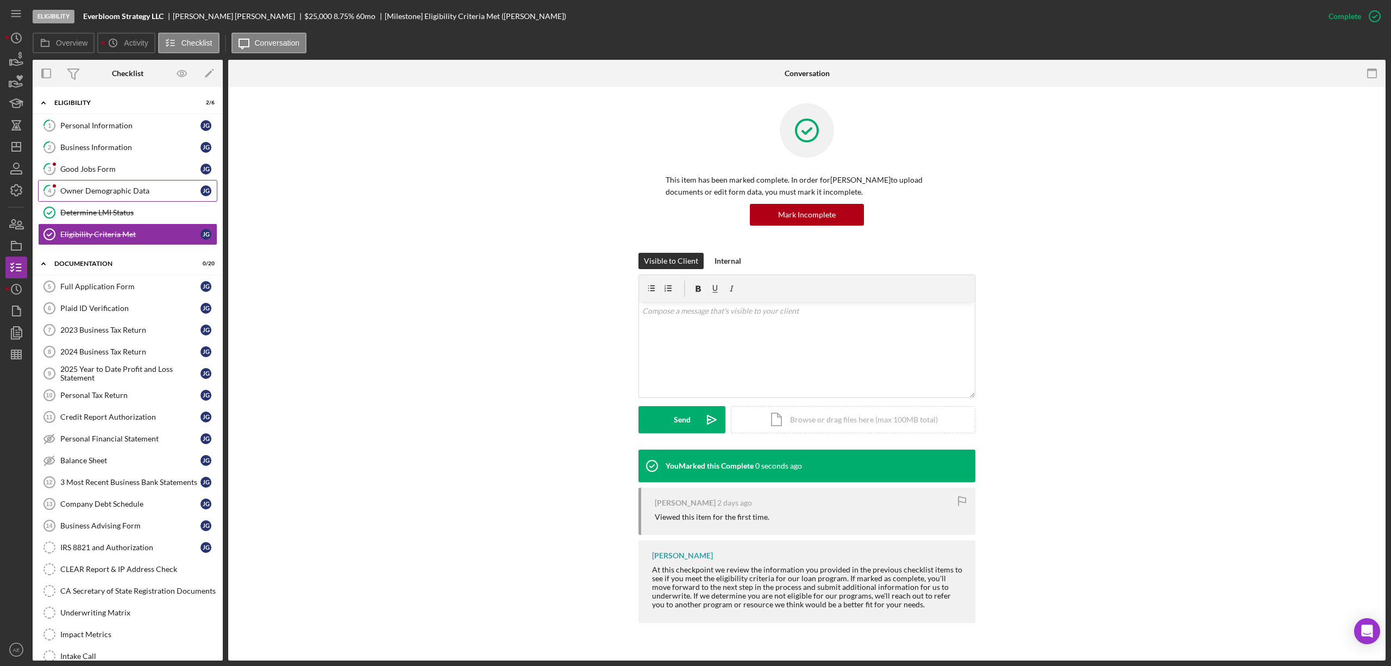
click at [140, 195] on div "Owner Demographic Data" at bounding box center [130, 190] width 140 height 9
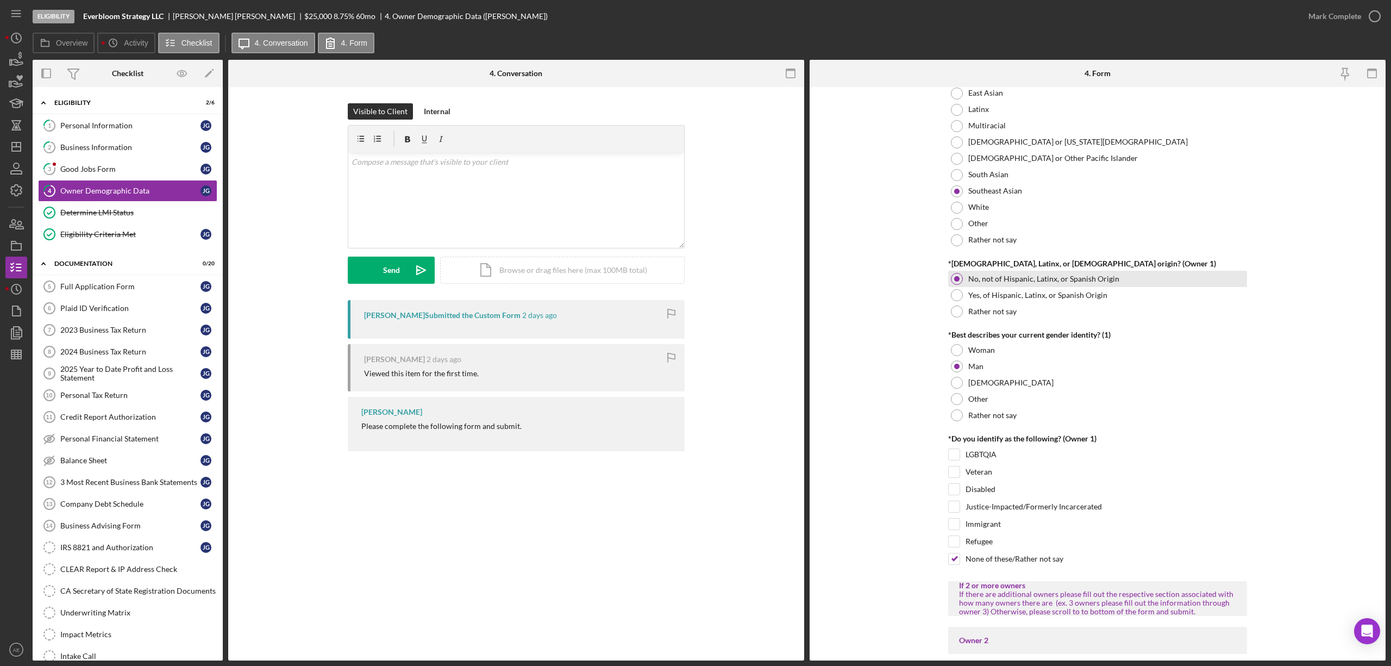
scroll to position [652, 0]
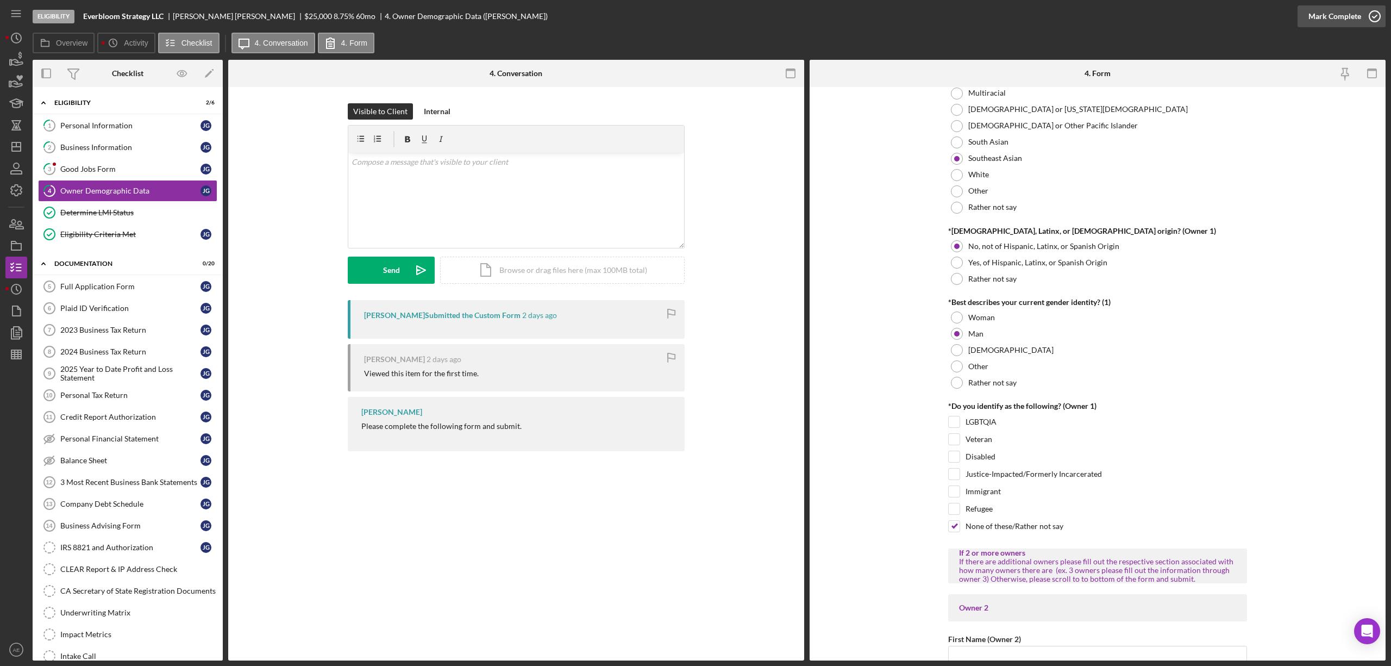
click at [1348, 23] on div "Mark Complete" at bounding box center [1335, 16] width 53 height 22
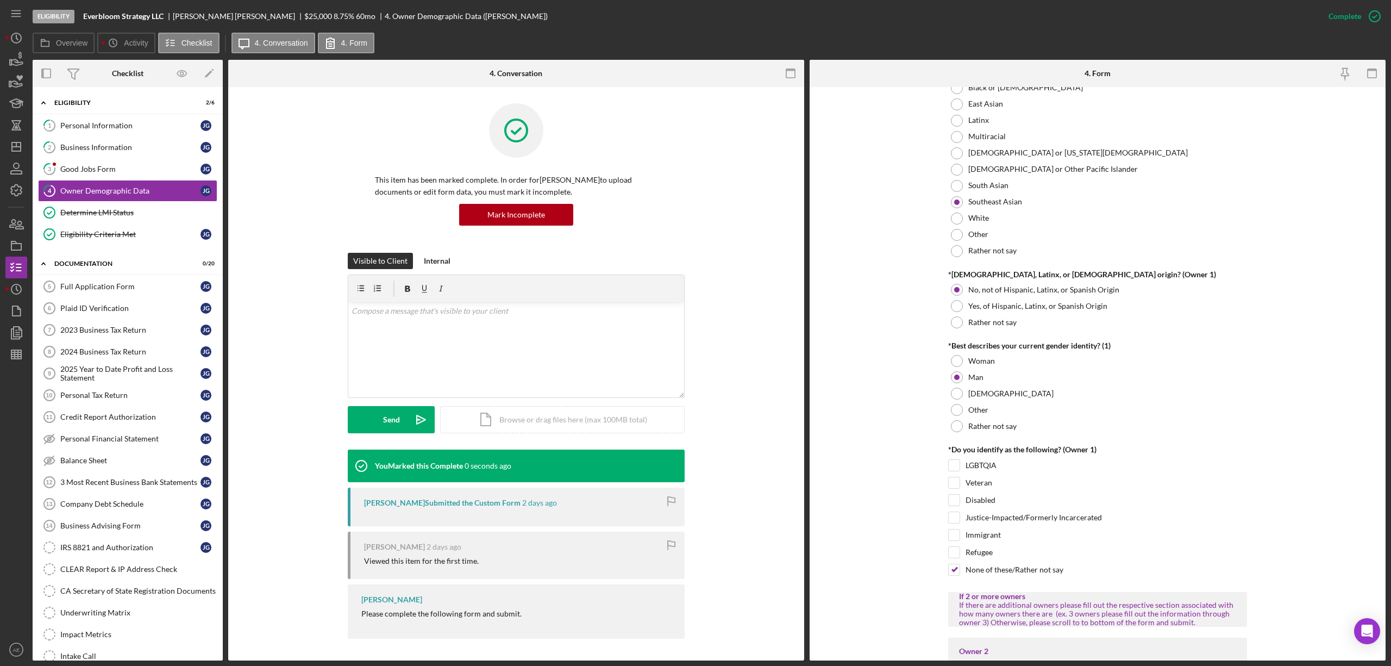
scroll to position [696, 0]
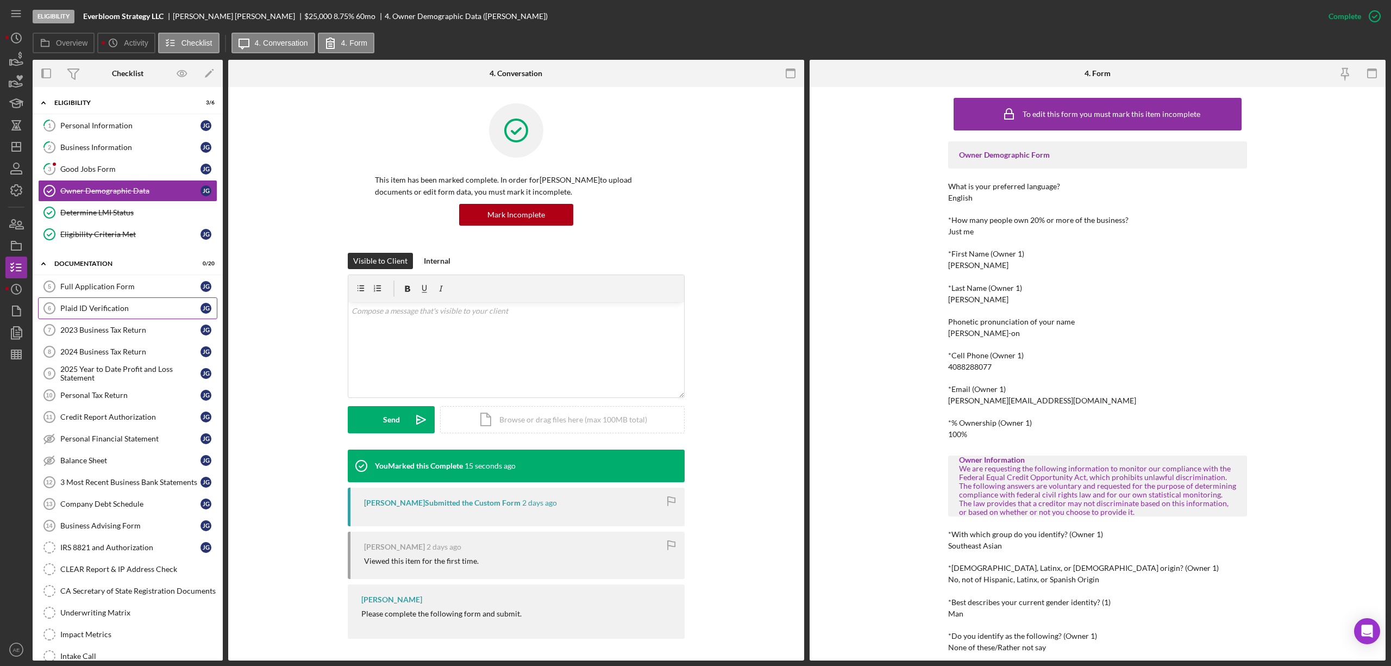
click at [109, 306] on div "Plaid ID Verification" at bounding box center [130, 308] width 140 height 9
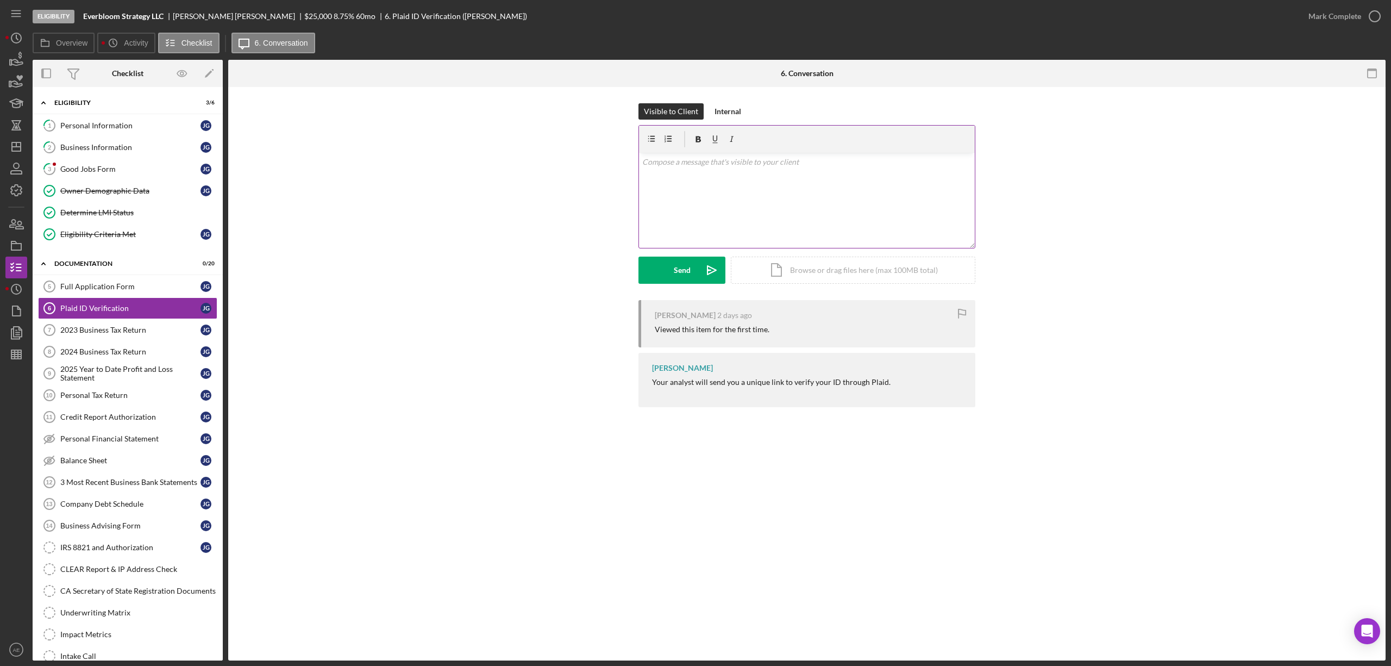
click at [831, 204] on div "v Color teal Color pink Remove color Add row above Add row below Add column bef…" at bounding box center [807, 200] width 336 height 95
drag, startPoint x: 660, startPoint y: 271, endPoint x: 226, endPoint y: 322, distance: 436.7
click at [660, 272] on button "Send Icon/icon-invite-send" at bounding box center [681, 269] width 87 height 27
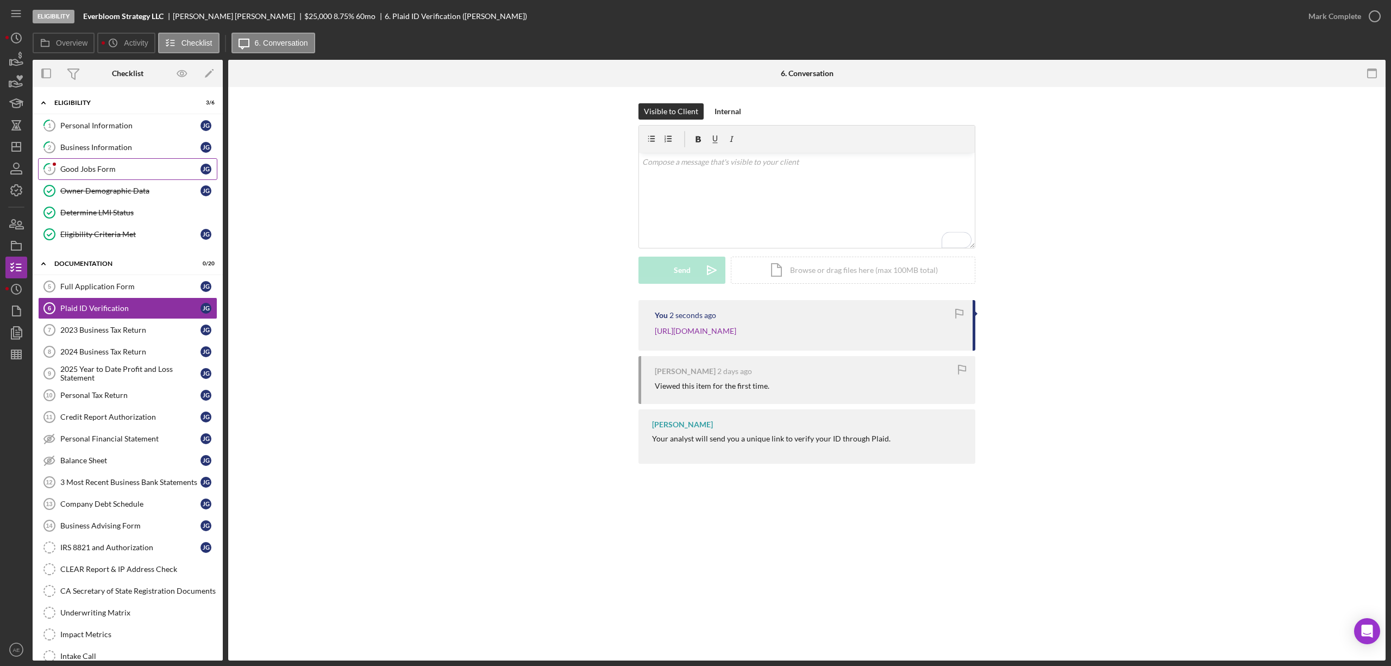
click at [127, 164] on link "3 Good Jobs Form [PERSON_NAME]" at bounding box center [127, 169] width 179 height 22
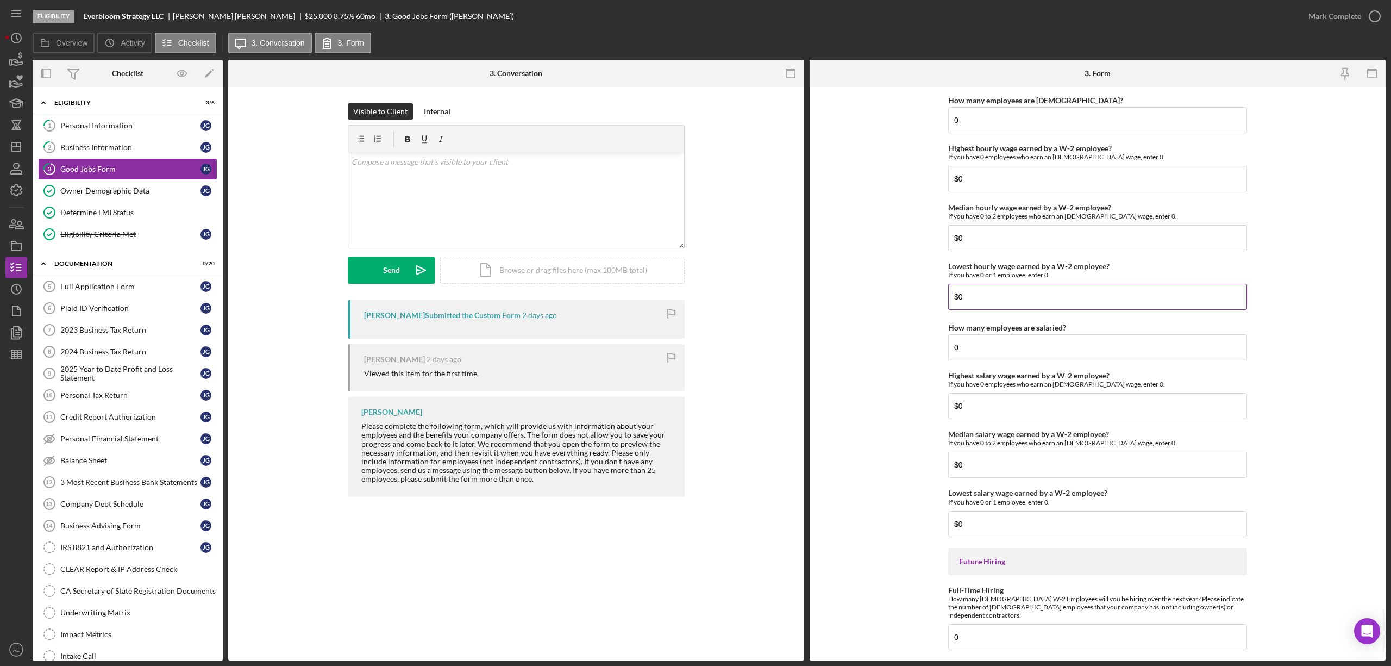
scroll to position [2198, 0]
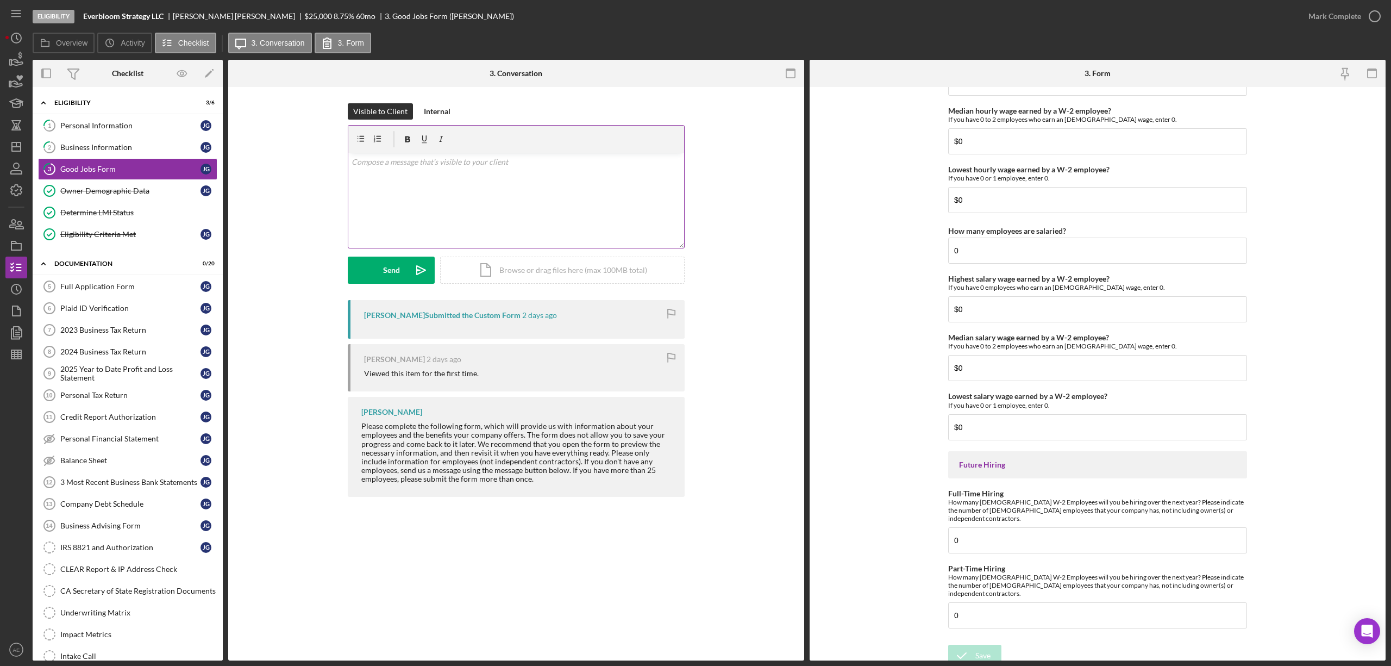
click at [464, 202] on div "v Color teal Color pink Remove color Add row above Add row below Add column bef…" at bounding box center [516, 200] width 336 height 95
click at [374, 159] on p "Hello [PERSON_NAME]," at bounding box center [517, 162] width 330 height 12
click at [401, 191] on p "To enrich screen reader interactions, please activate Accessibility in Grammarl…" at bounding box center [517, 192] width 330 height 12
click at [400, 277] on button "Send Icon/icon-invite-send" at bounding box center [391, 269] width 87 height 27
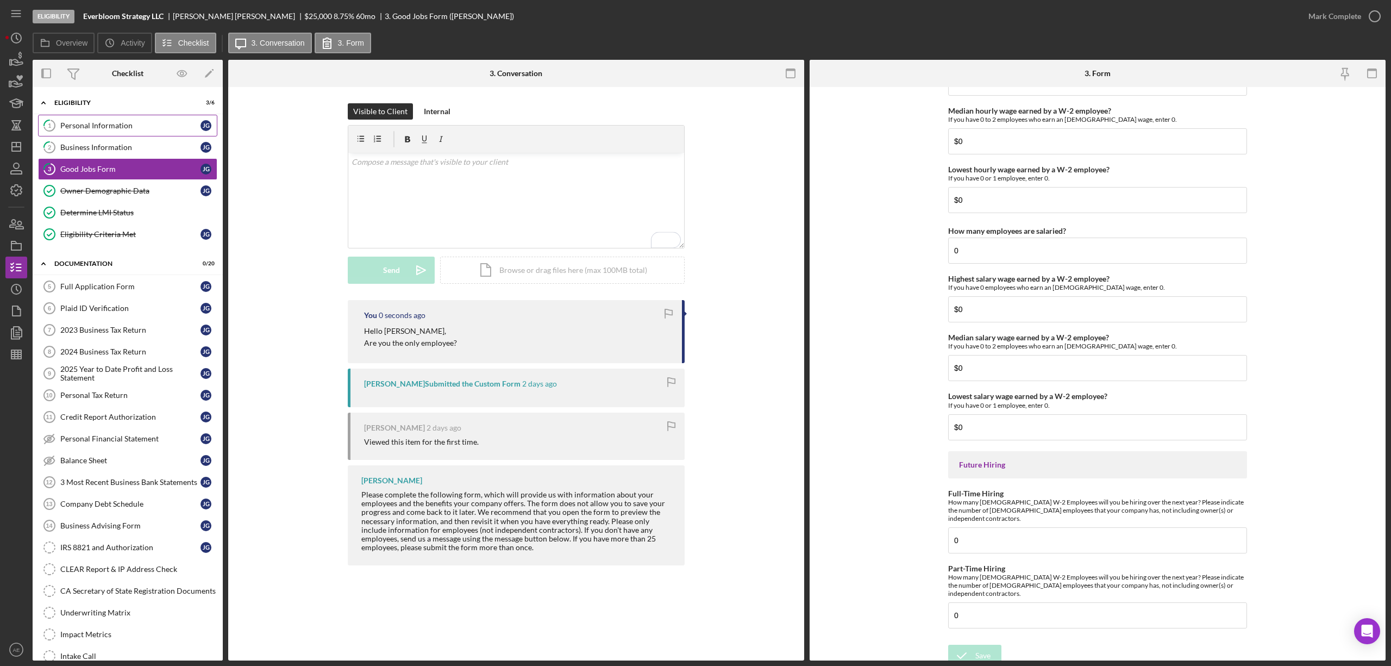
click at [129, 125] on div "Personal Information" at bounding box center [130, 125] width 140 height 9
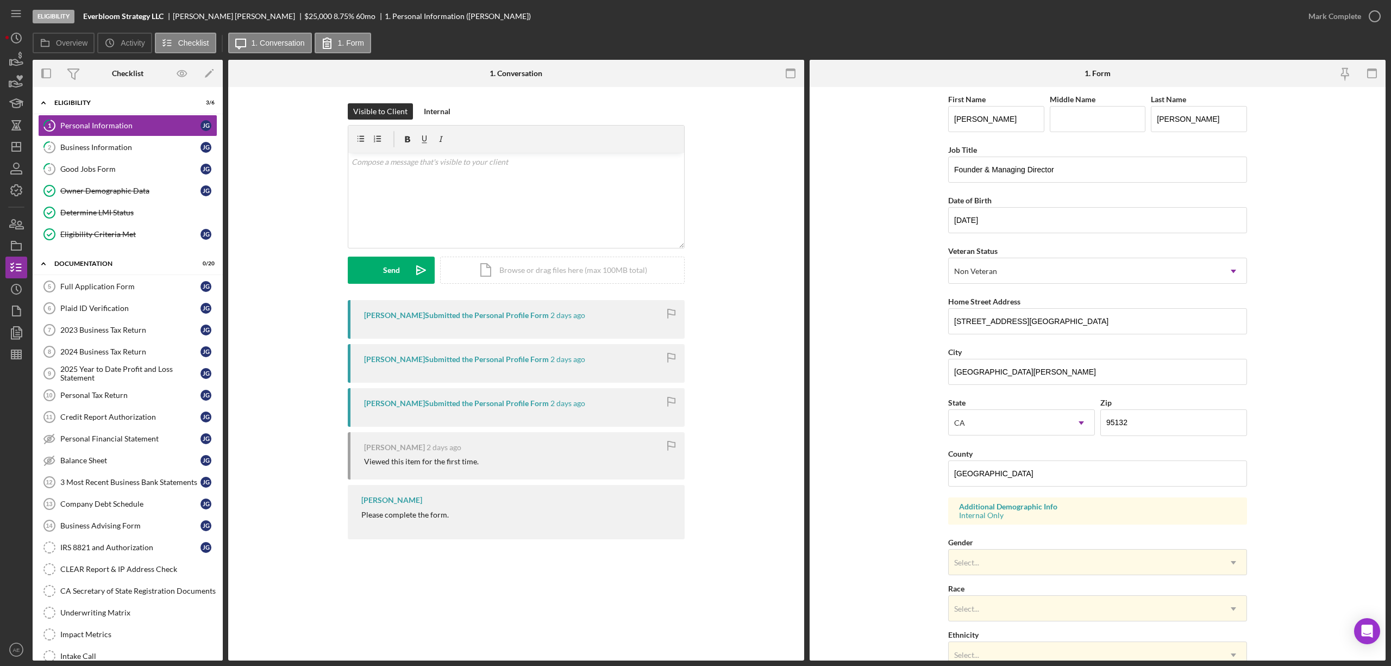
scroll to position [72, 0]
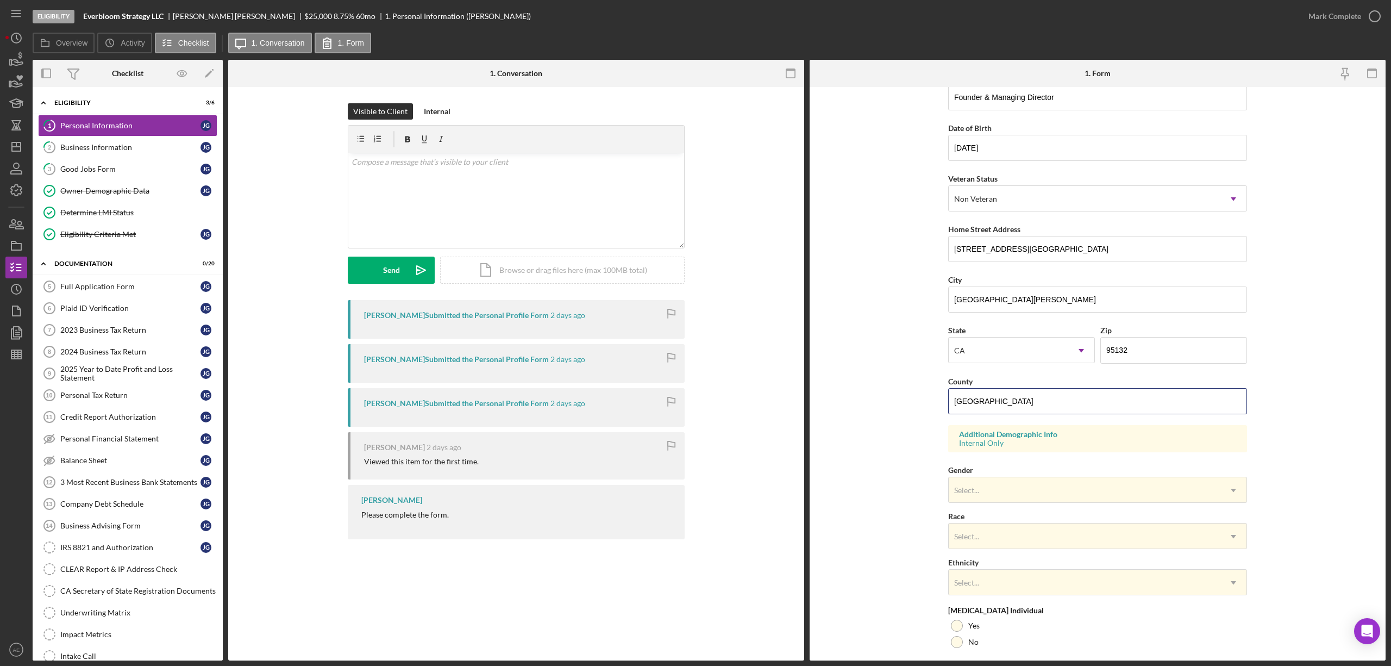
drag, startPoint x: 976, startPoint y: 403, endPoint x: 853, endPoint y: 403, distance: 123.9
click at [853, 403] on form "First Name [PERSON_NAME] Middle Name Last Name [PERSON_NAME] Title Founder & Ma…" at bounding box center [1098, 373] width 576 height 573
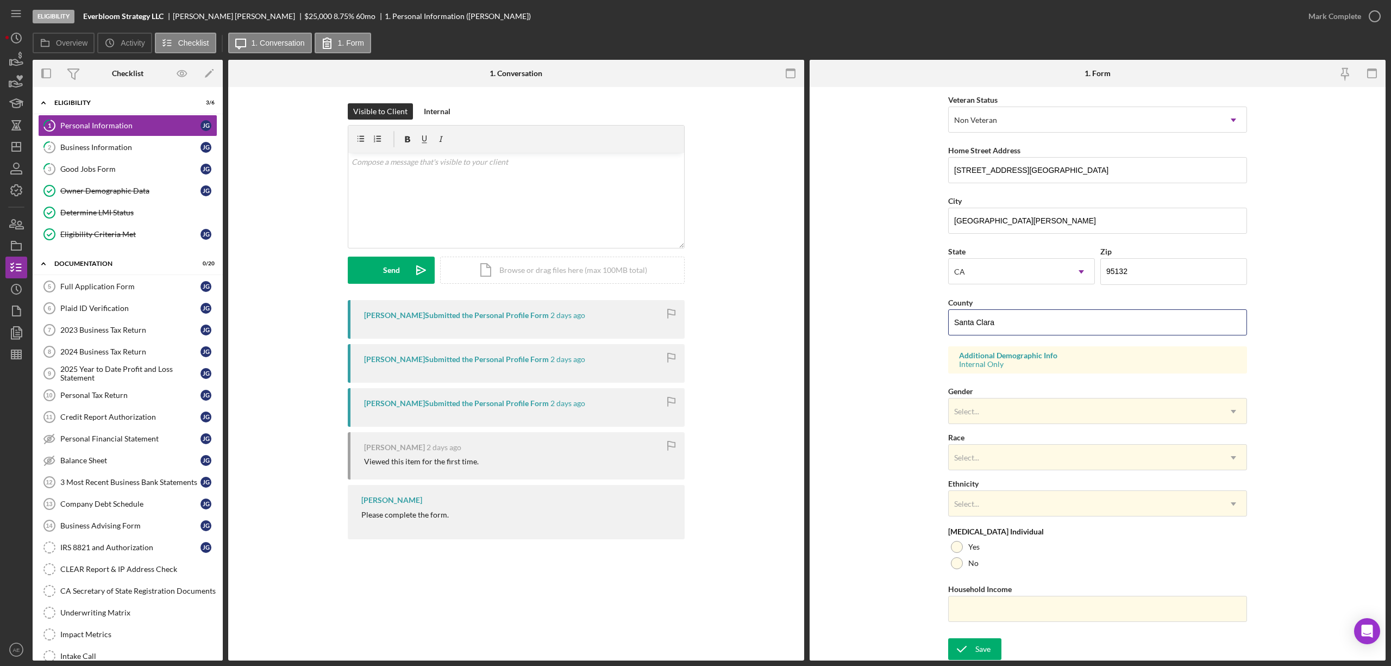
scroll to position [154, 0]
type input "Santa Clara"
click at [1044, 413] on div "Select..." at bounding box center [1085, 410] width 272 height 25
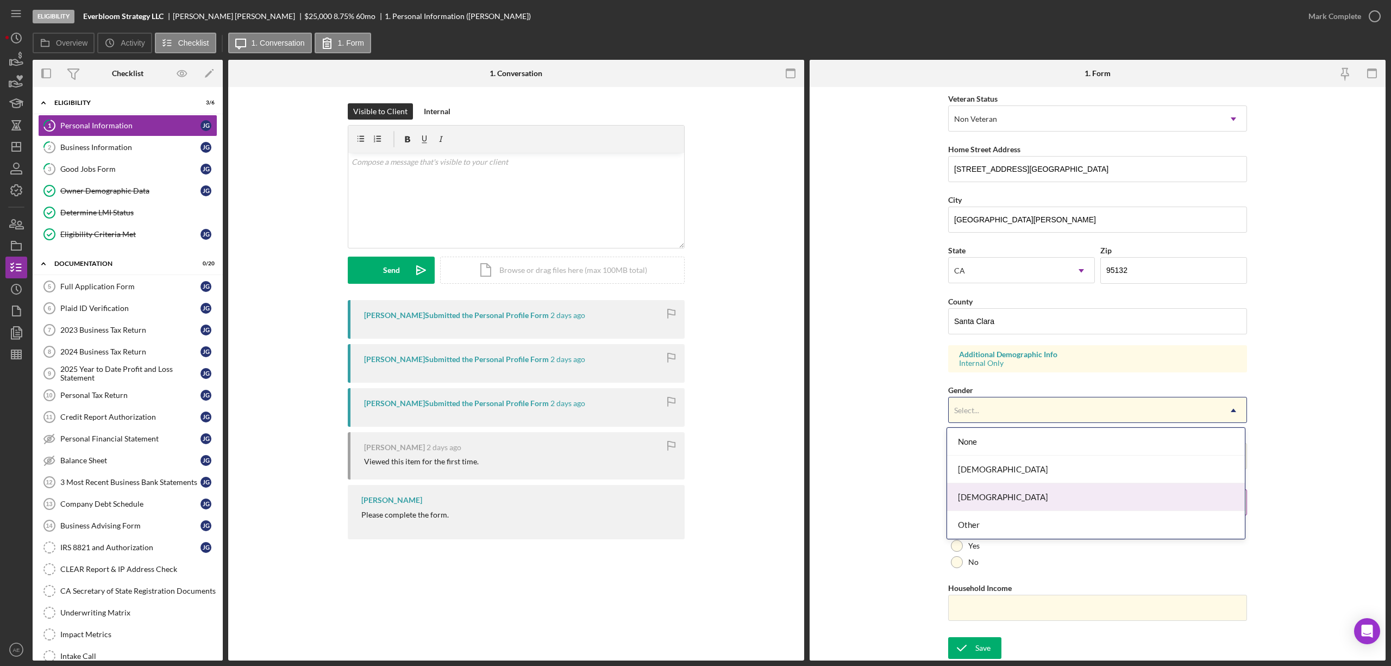
click at [984, 496] on div "[DEMOGRAPHIC_DATA]" at bounding box center [1096, 497] width 298 height 28
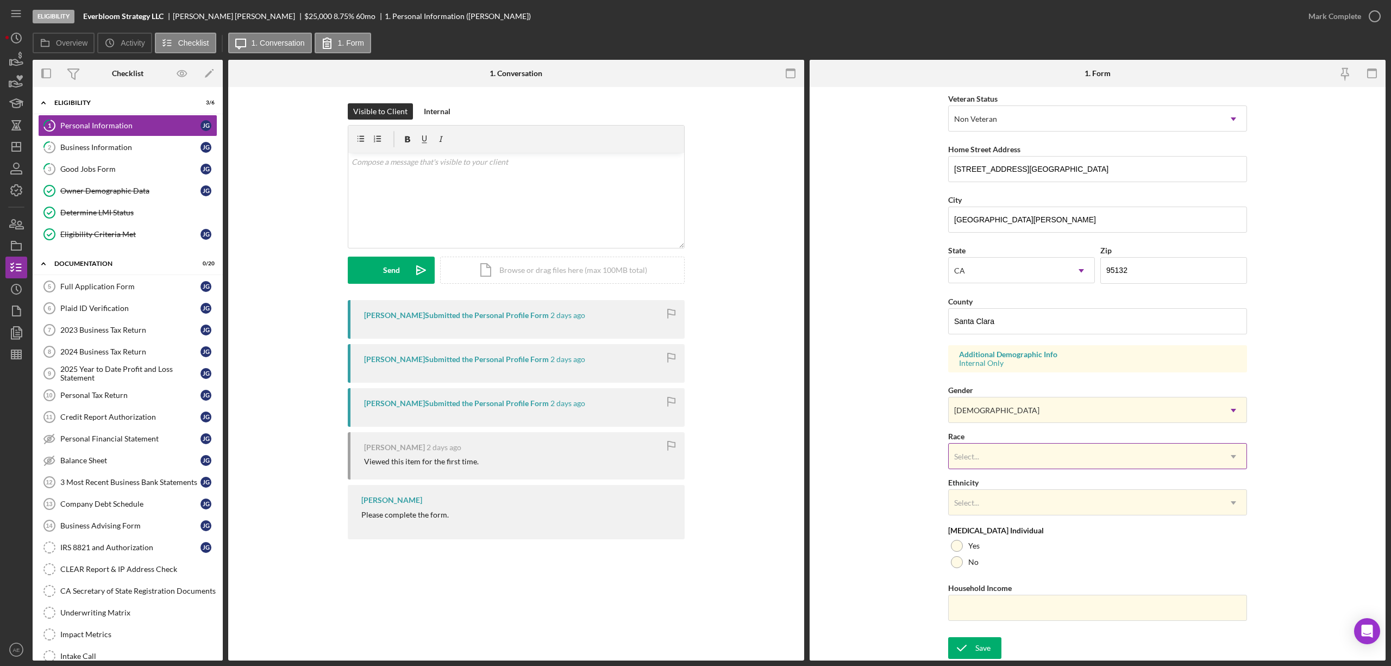
click at [981, 468] on div "Select..." at bounding box center [1085, 456] width 272 height 25
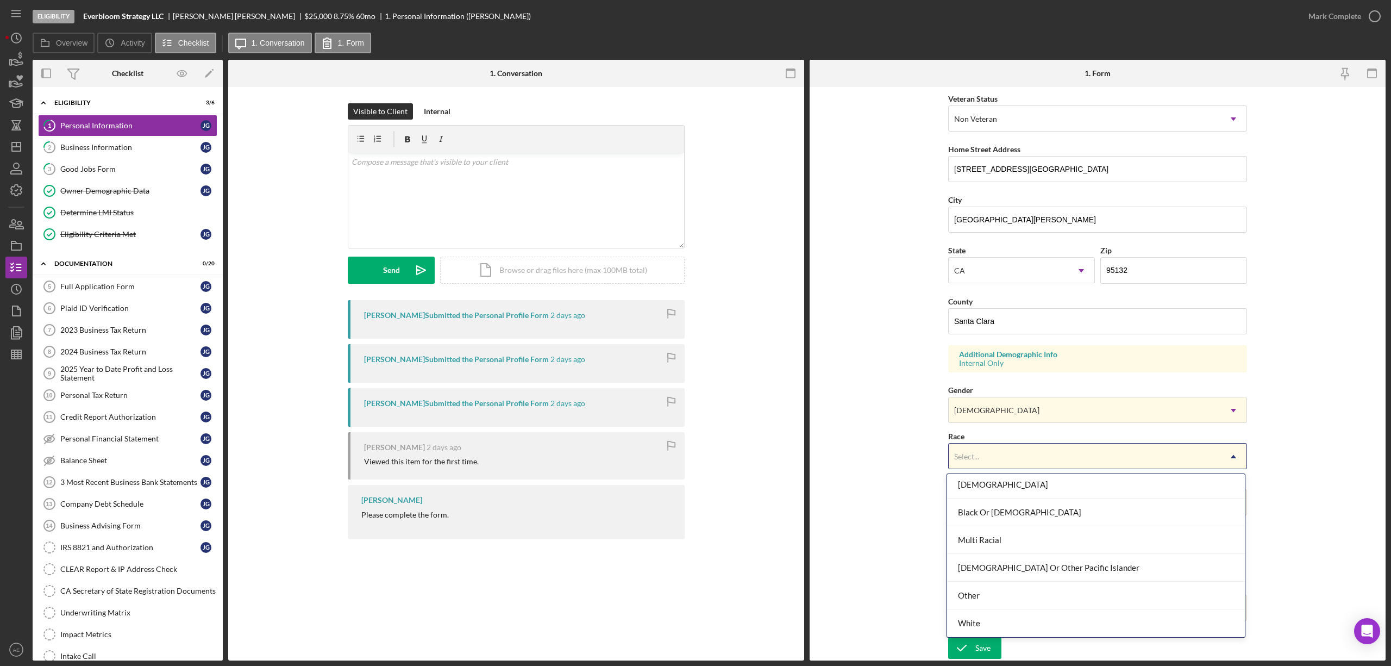
scroll to position [0, 0]
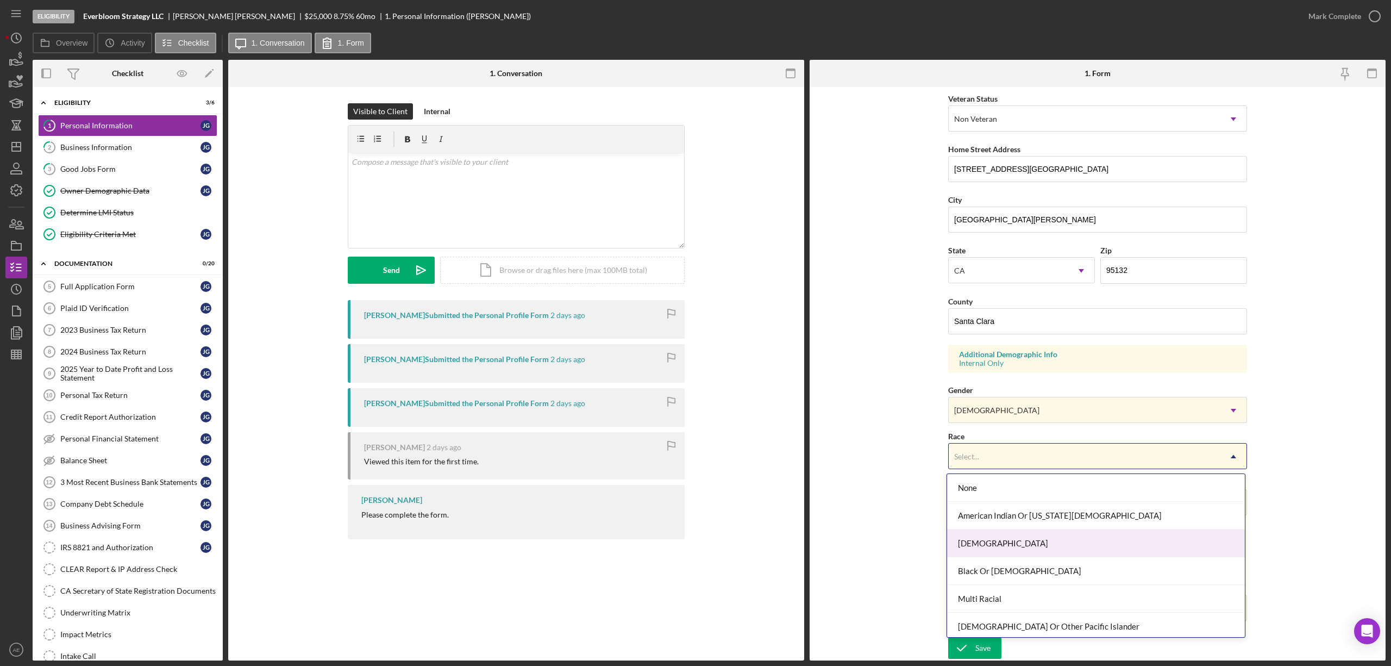
click at [1004, 542] on div "[DEMOGRAPHIC_DATA]" at bounding box center [1096, 543] width 298 height 28
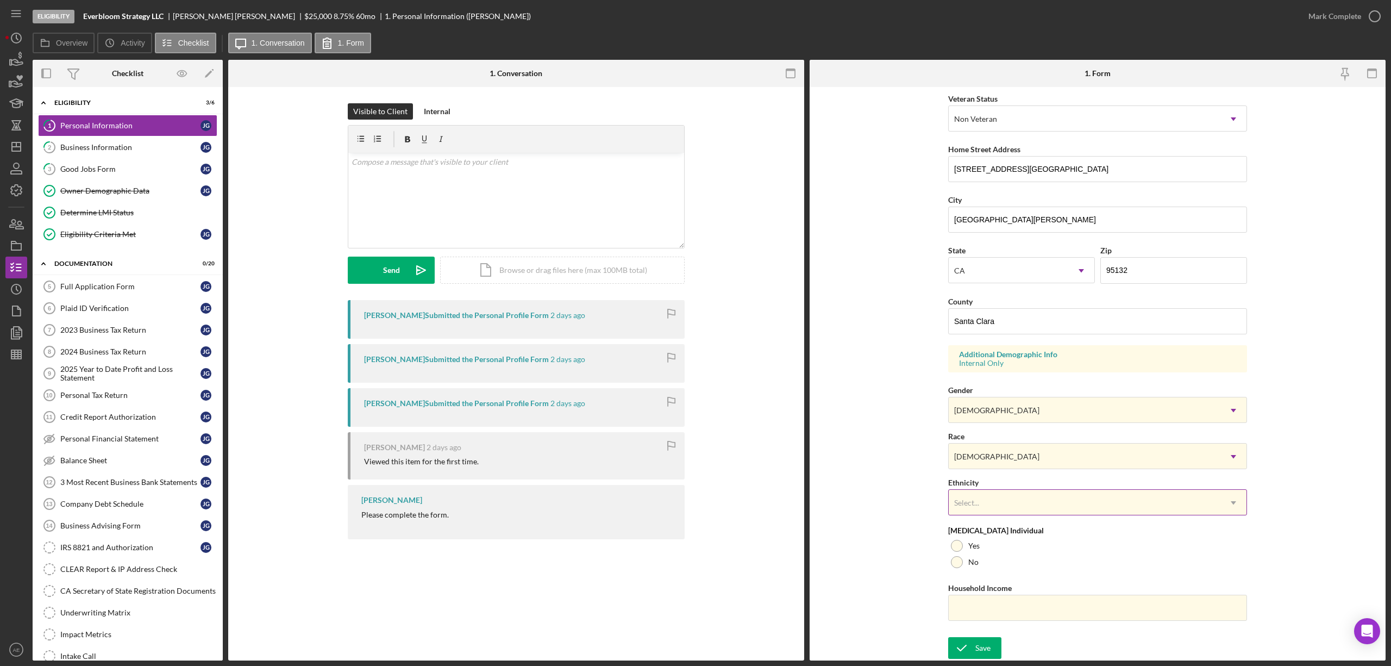
click at [994, 503] on div "Select..." at bounding box center [1085, 502] width 272 height 25
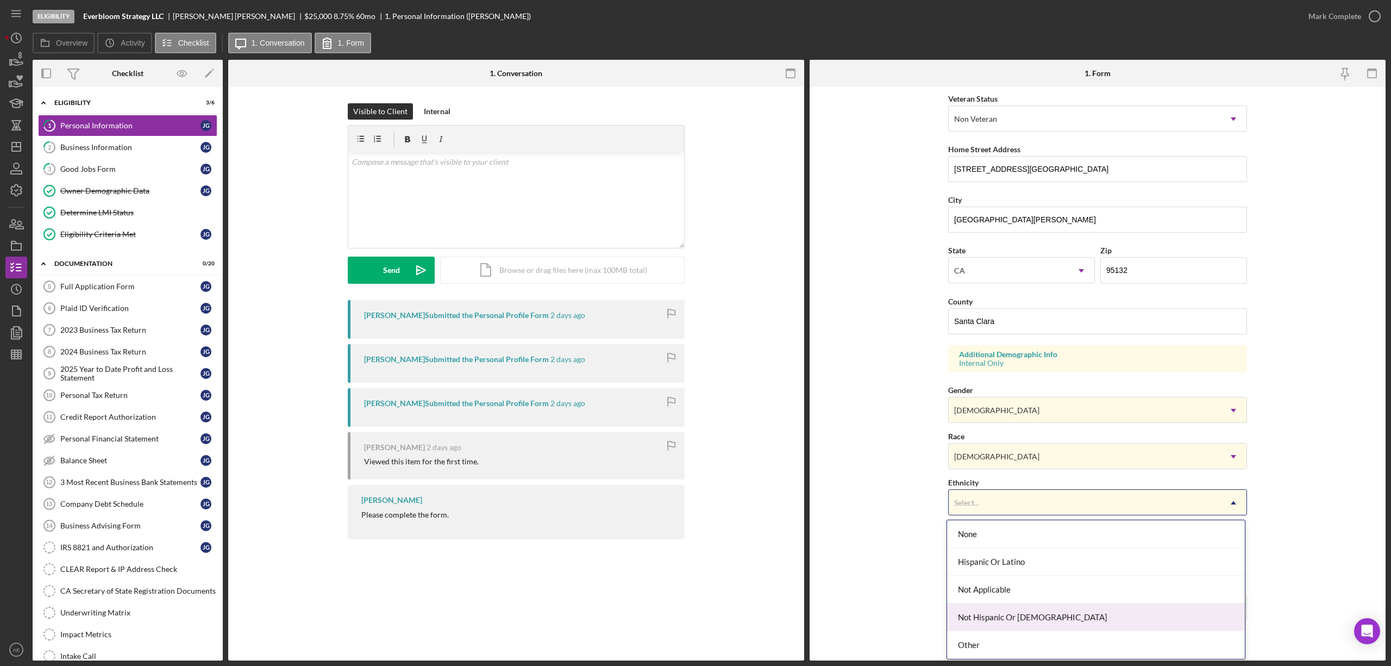
click at [998, 611] on div "Not Hispanic Or [DEMOGRAPHIC_DATA]" at bounding box center [1096, 617] width 298 height 28
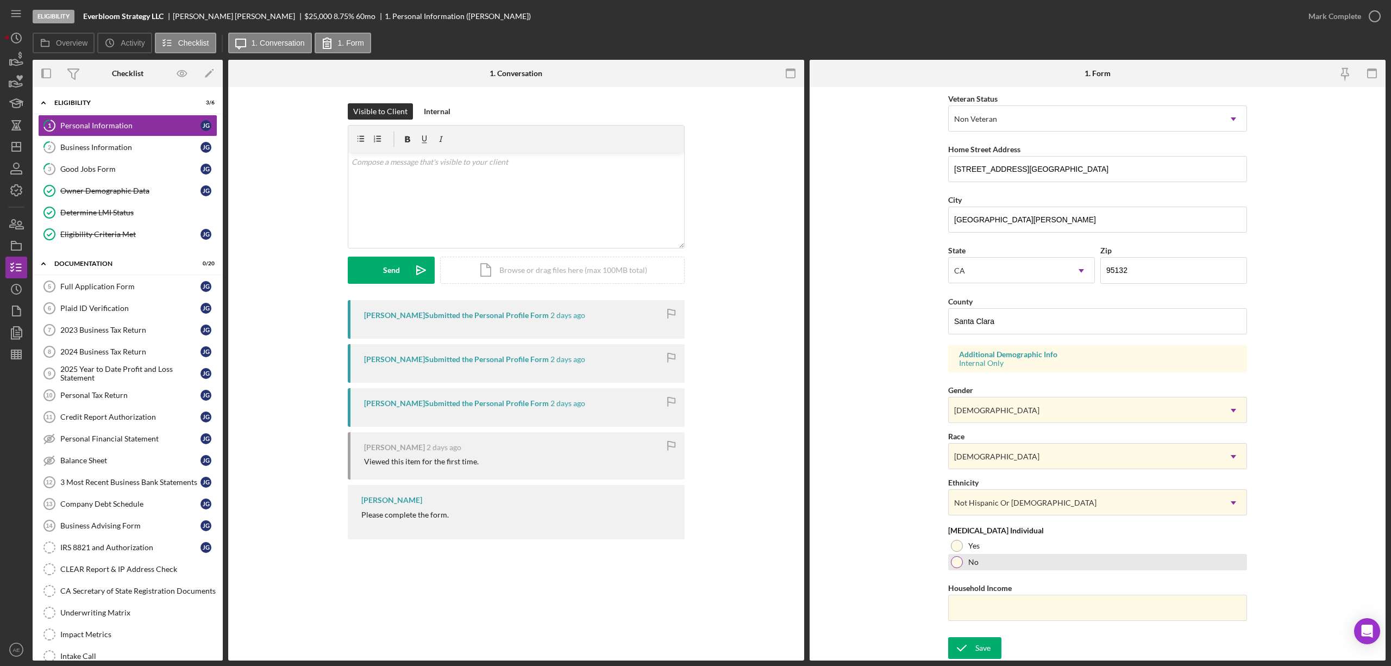
click at [974, 561] on label "No" at bounding box center [973, 562] width 10 height 9
drag, startPoint x: 985, startPoint y: 654, endPoint x: 986, endPoint y: 647, distance: 7.6
click at [985, 653] on div "Save" at bounding box center [982, 648] width 15 height 22
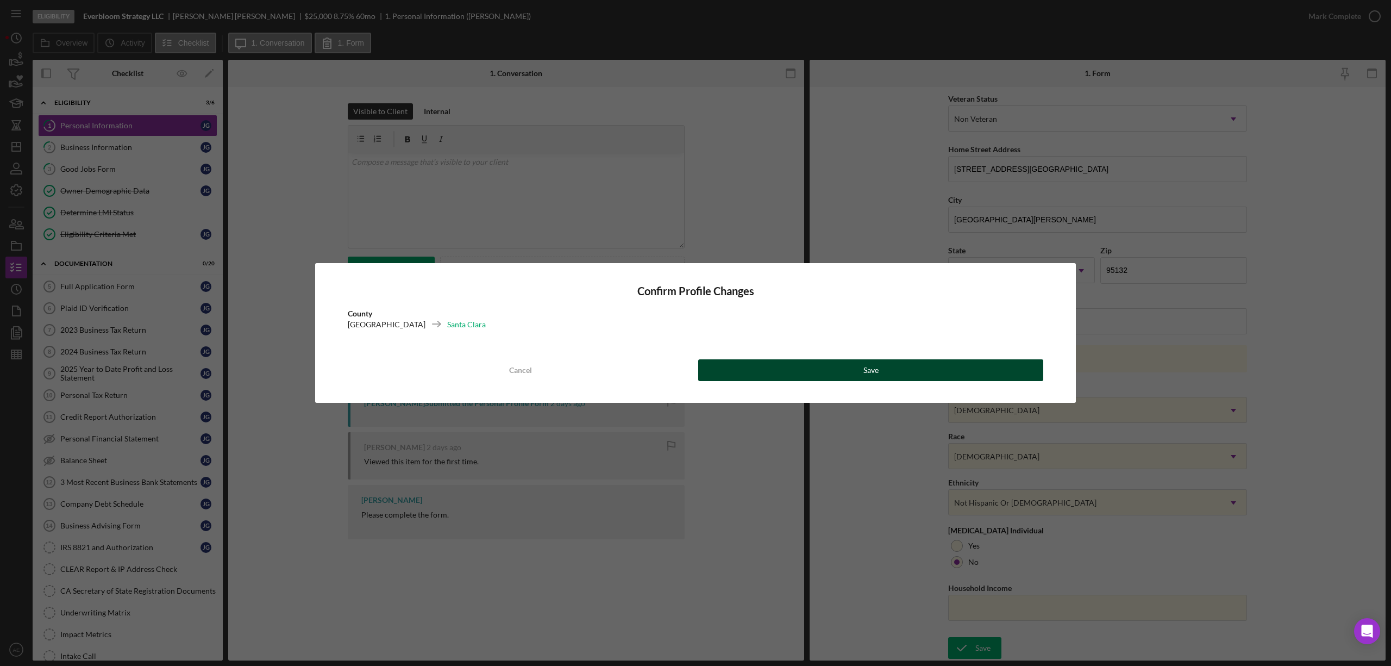
click at [912, 375] on button "Save" at bounding box center [870, 370] width 345 height 22
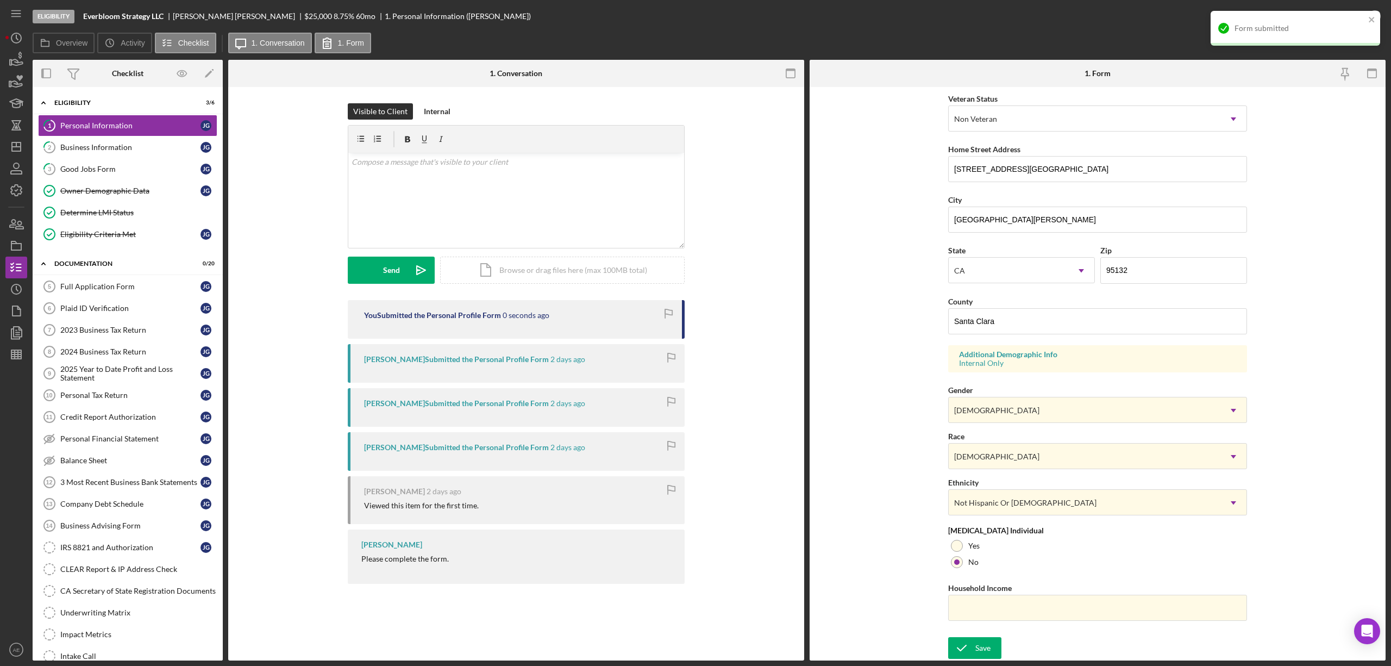
click at [1346, 35] on div "Form submitted" at bounding box center [1291, 28] width 153 height 17
click at [1353, 22] on div "Mark Complete" at bounding box center [1335, 16] width 53 height 22
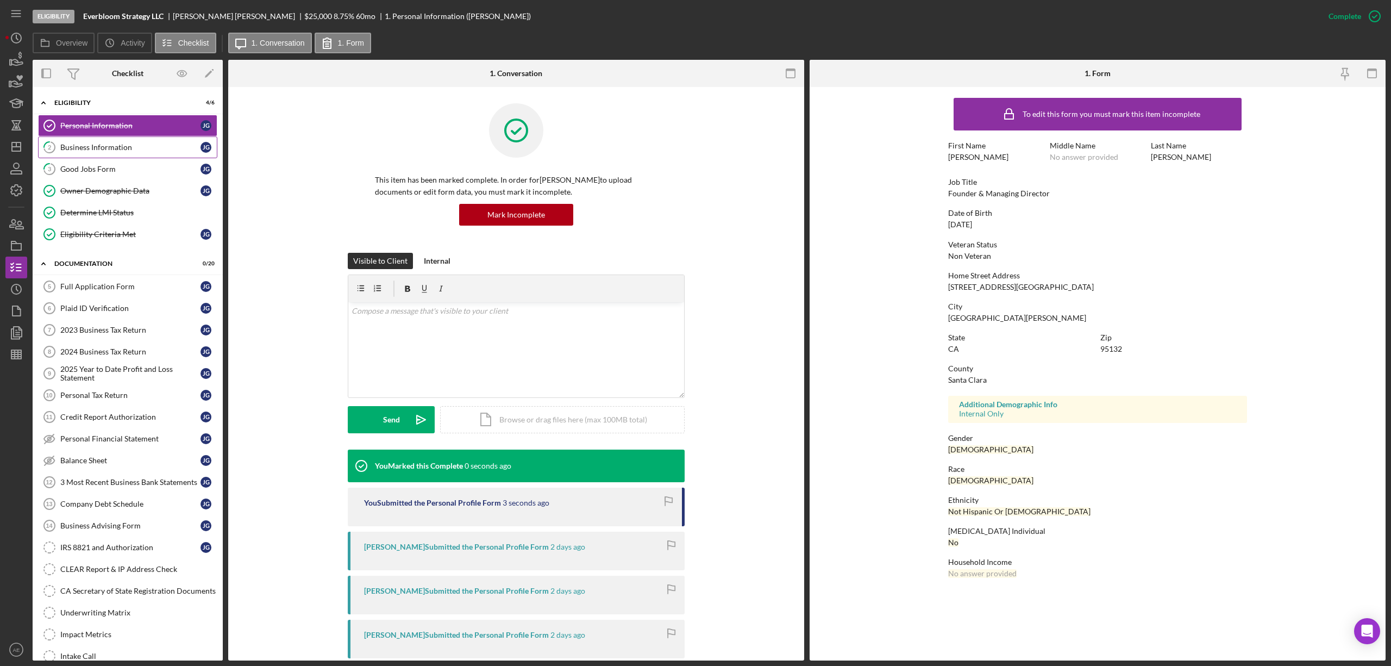
click at [152, 148] on div "Business Information" at bounding box center [130, 147] width 140 height 9
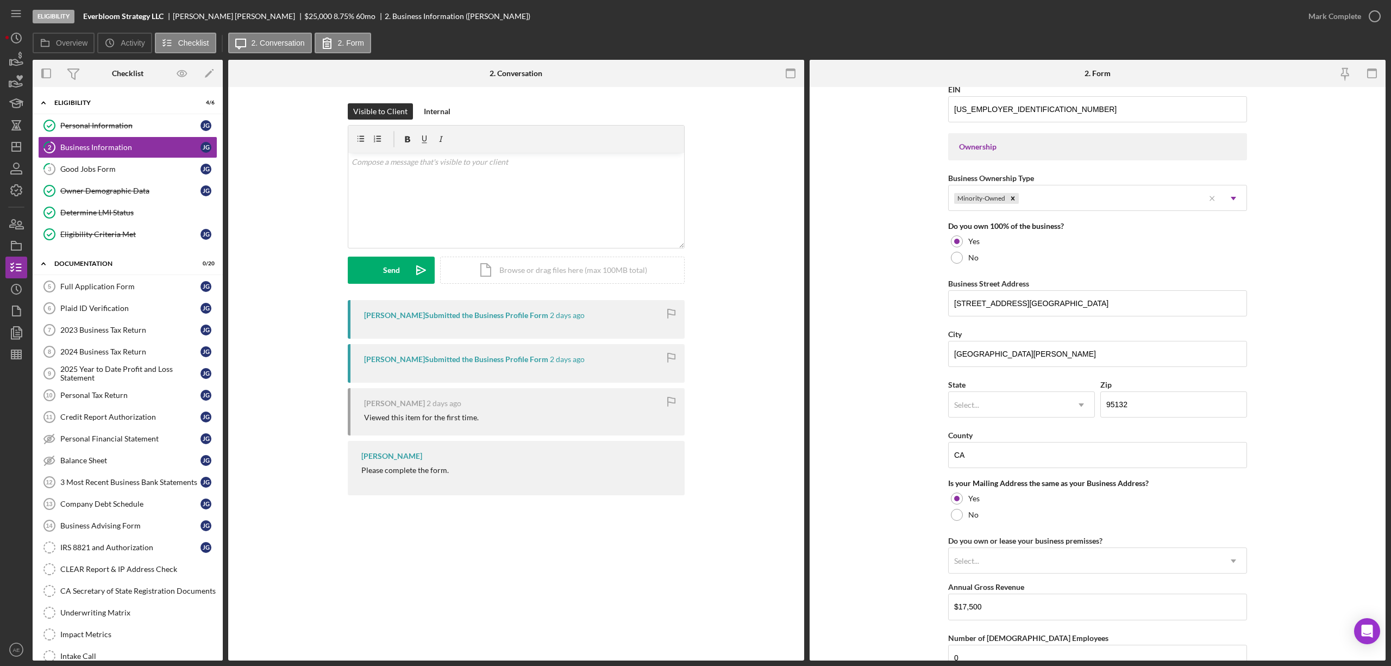
scroll to position [579, 0]
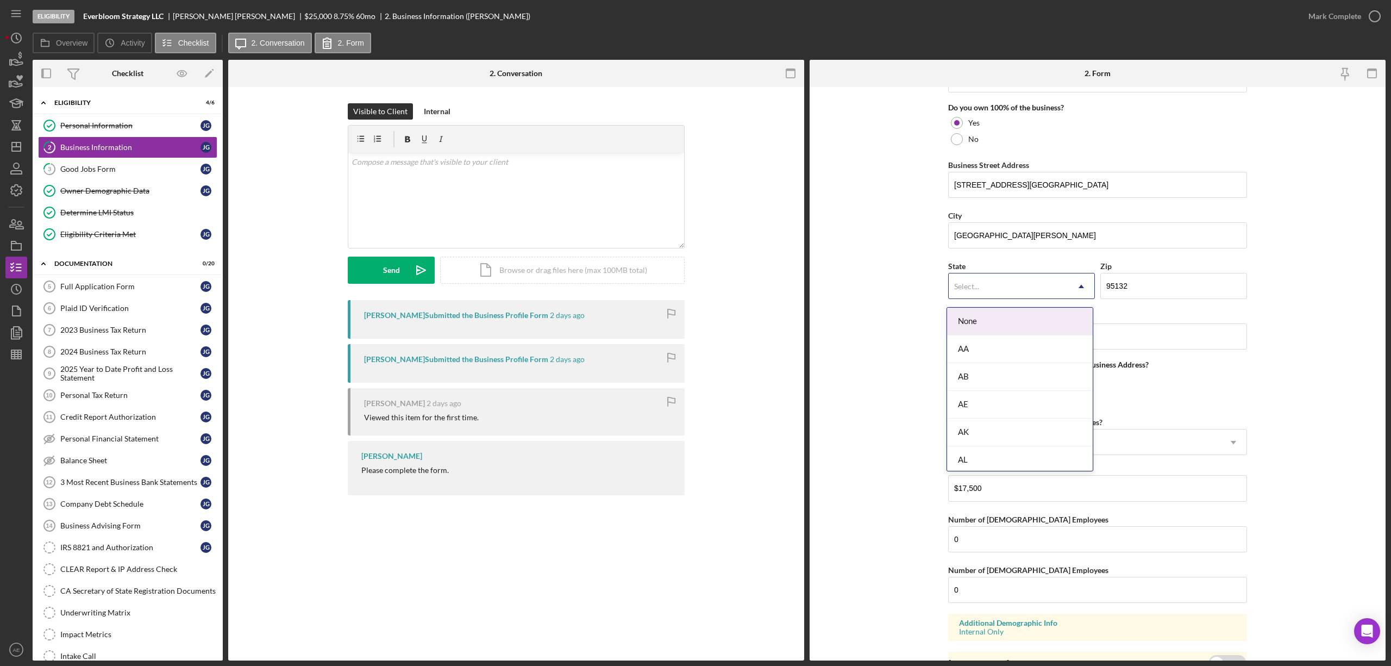
click at [1035, 299] on div "Select..." at bounding box center [1009, 286] width 120 height 25
click at [979, 405] on div "CA" at bounding box center [1020, 409] width 146 height 28
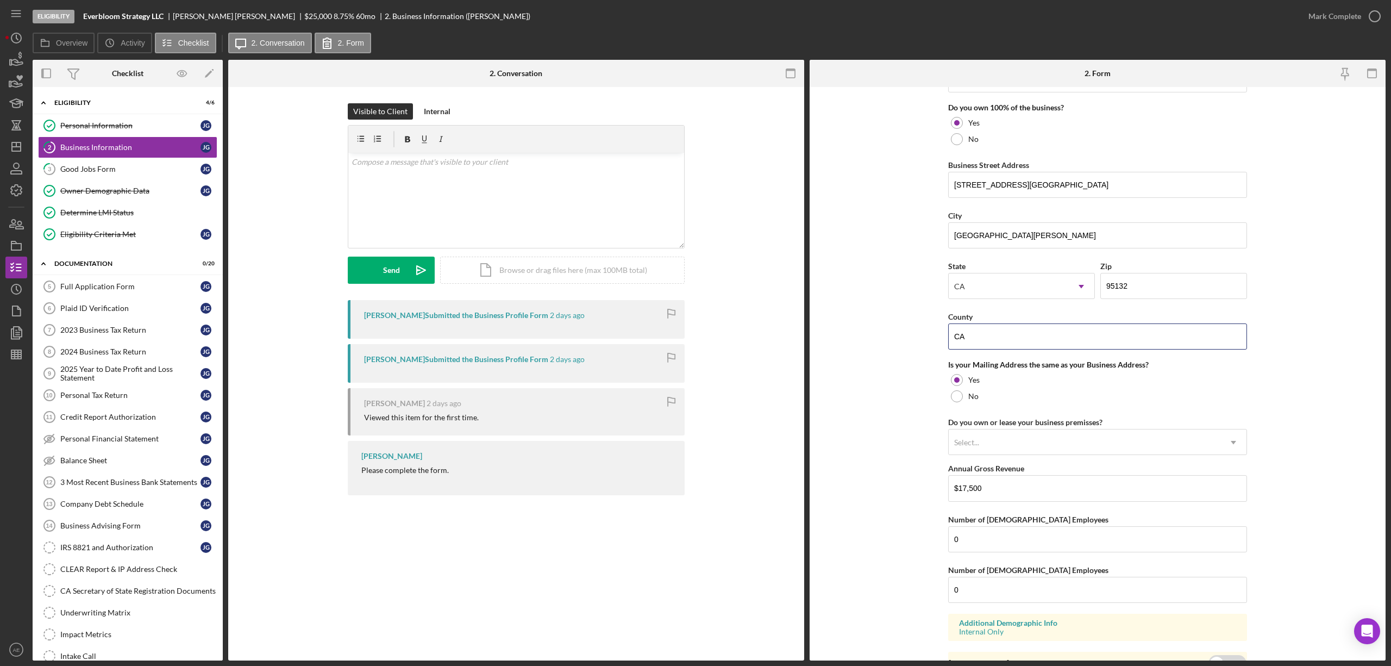
drag, startPoint x: 986, startPoint y: 346, endPoint x: 905, endPoint y: 344, distance: 80.5
click at [905, 344] on form "Business Name Everbloom Strategy LLC DBA Everbloom Homes [GEOGRAPHIC_DATA] Busi…" at bounding box center [1098, 373] width 576 height 573
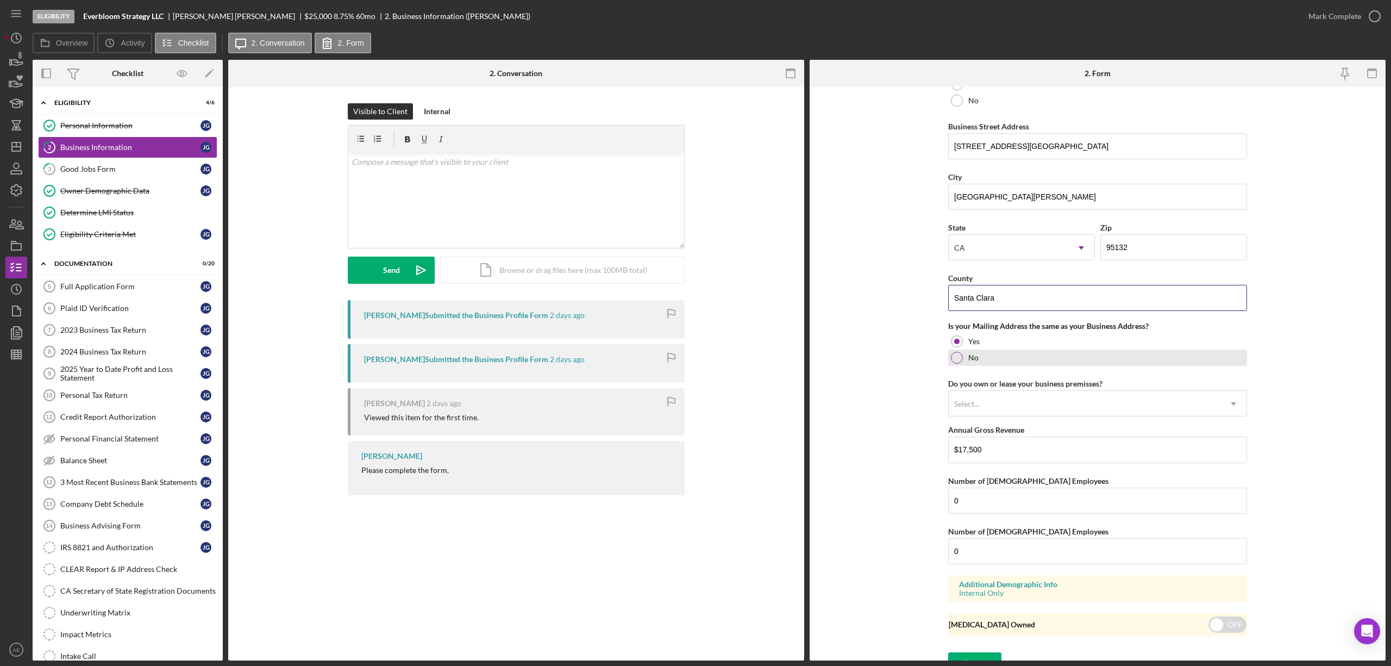
scroll to position [638, 0]
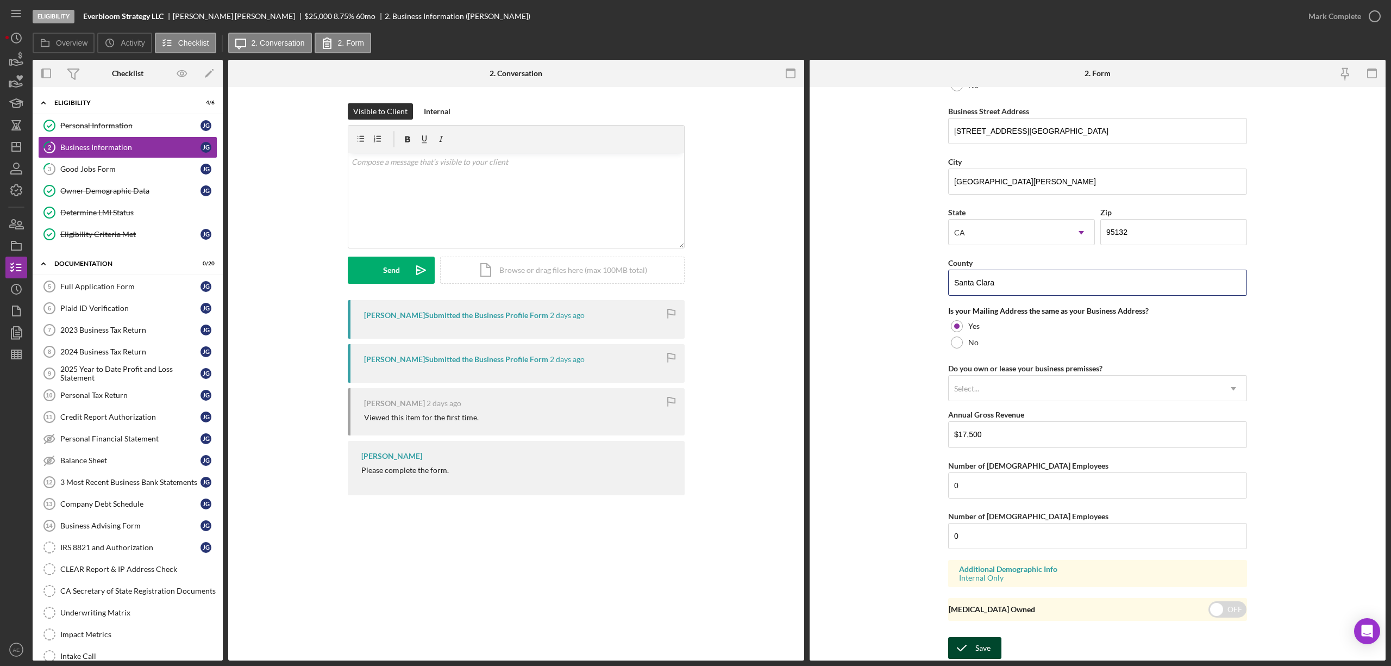
type input "Santa Clara"
click at [979, 637] on div "Save Save" at bounding box center [1097, 648] width 299 height 23
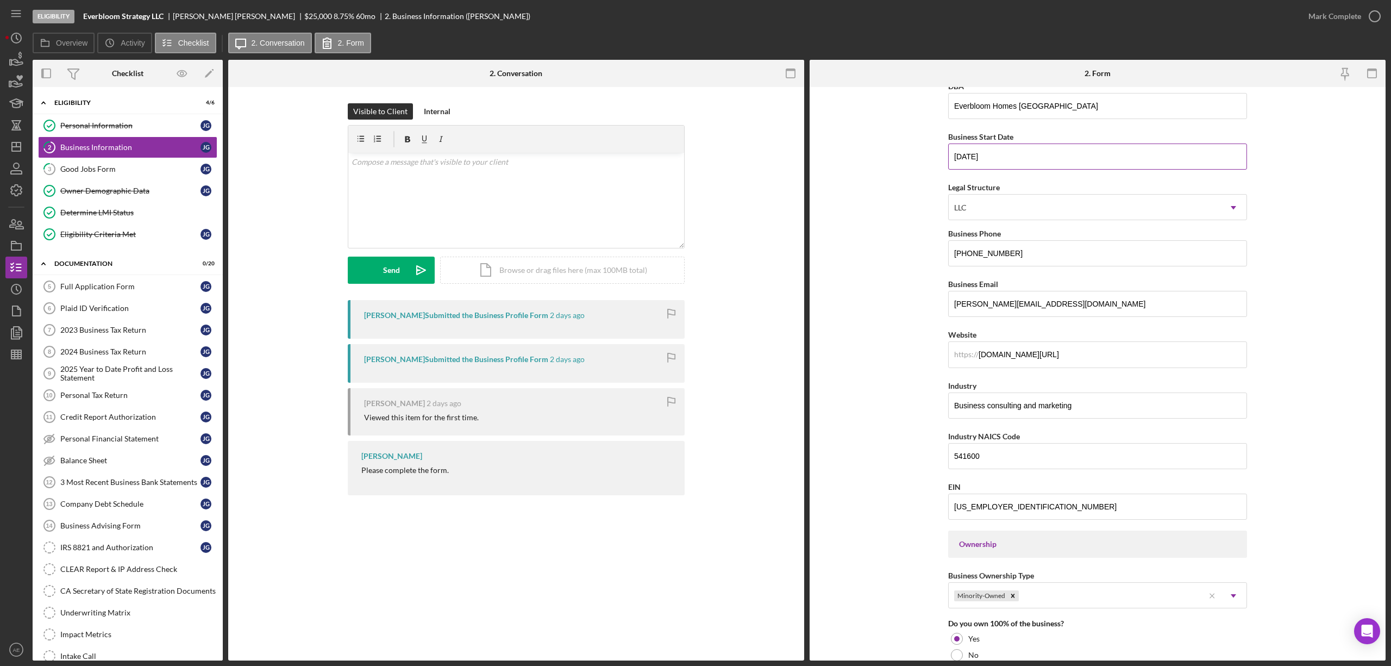
scroll to position [0, 0]
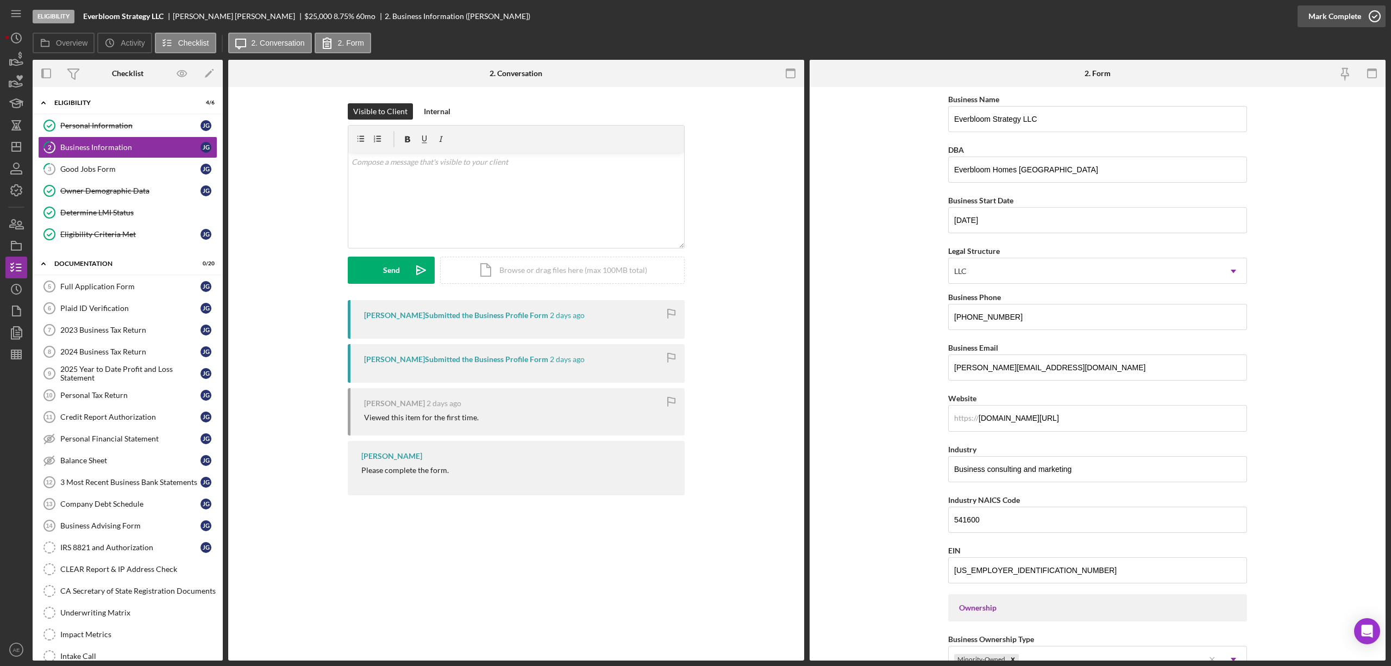
click at [1333, 24] on div "Mark Complete" at bounding box center [1335, 16] width 53 height 22
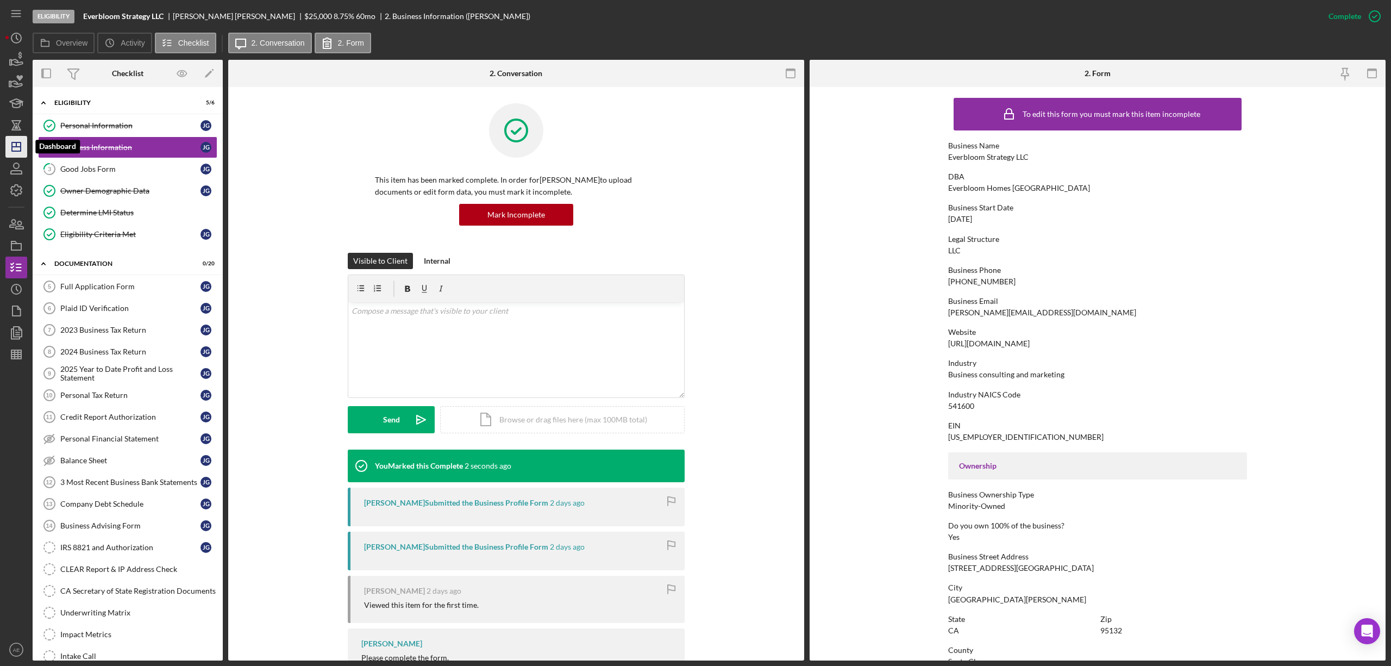
click at [18, 145] on icon "Icon/Dashboard" at bounding box center [16, 146] width 27 height 27
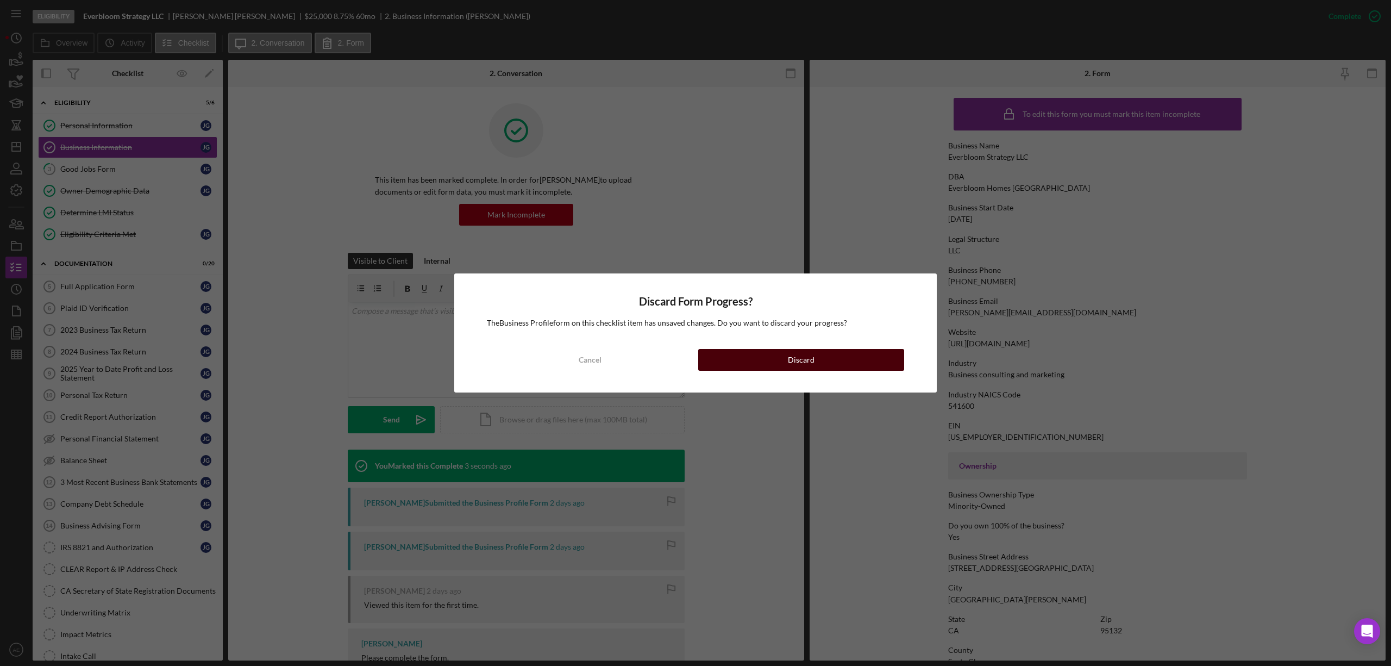
click at [807, 349] on div "Cancel Discard" at bounding box center [695, 360] width 417 height 22
click at [772, 363] on button "Discard" at bounding box center [801, 360] width 206 height 22
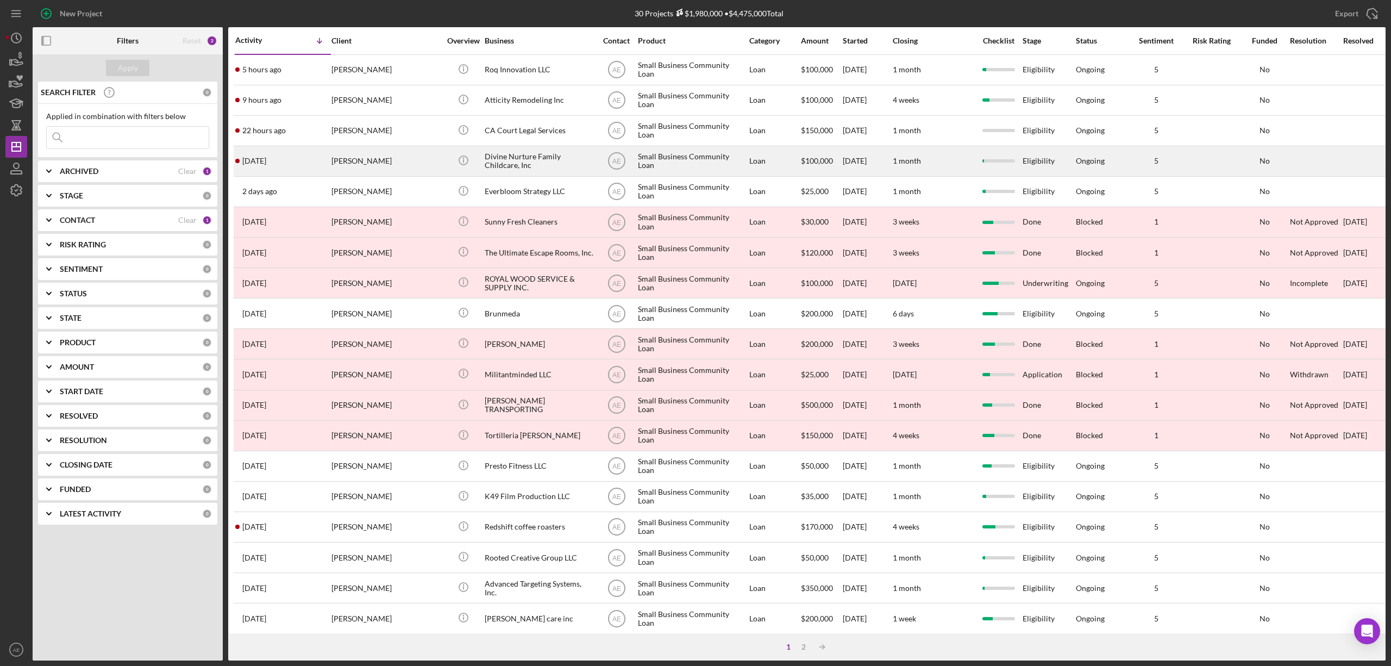
click at [544, 153] on div "Divine Nurture Family Childcare, Inc" at bounding box center [539, 161] width 109 height 29
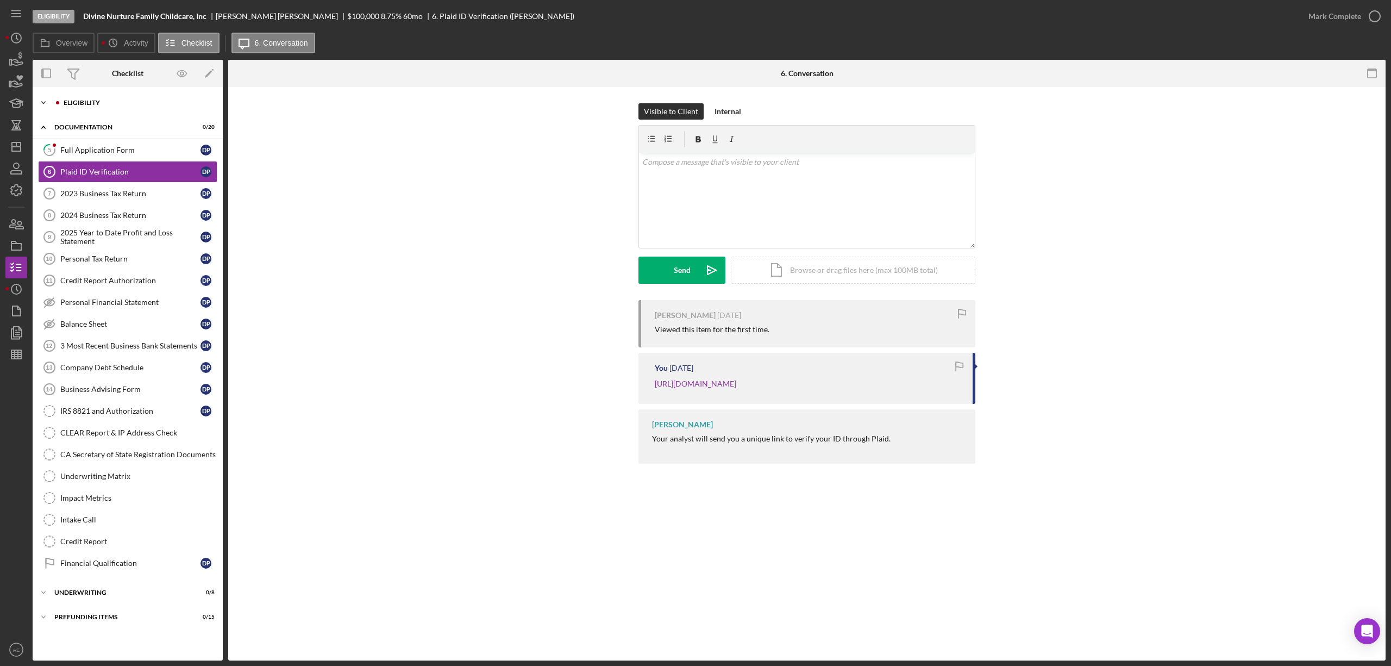
click at [124, 96] on div "Icon/Expander Eligibility 3 / 6" at bounding box center [128, 103] width 190 height 22
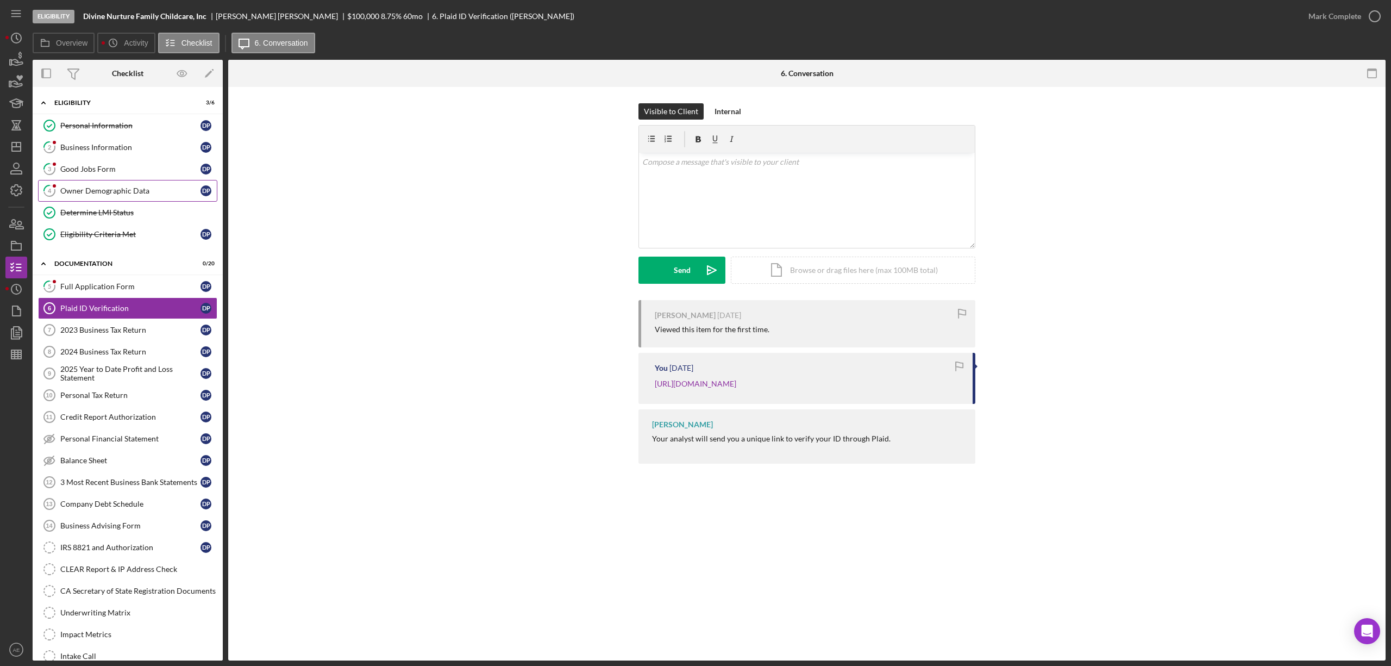
click at [125, 192] on div "Owner Demographic Data" at bounding box center [130, 190] width 140 height 9
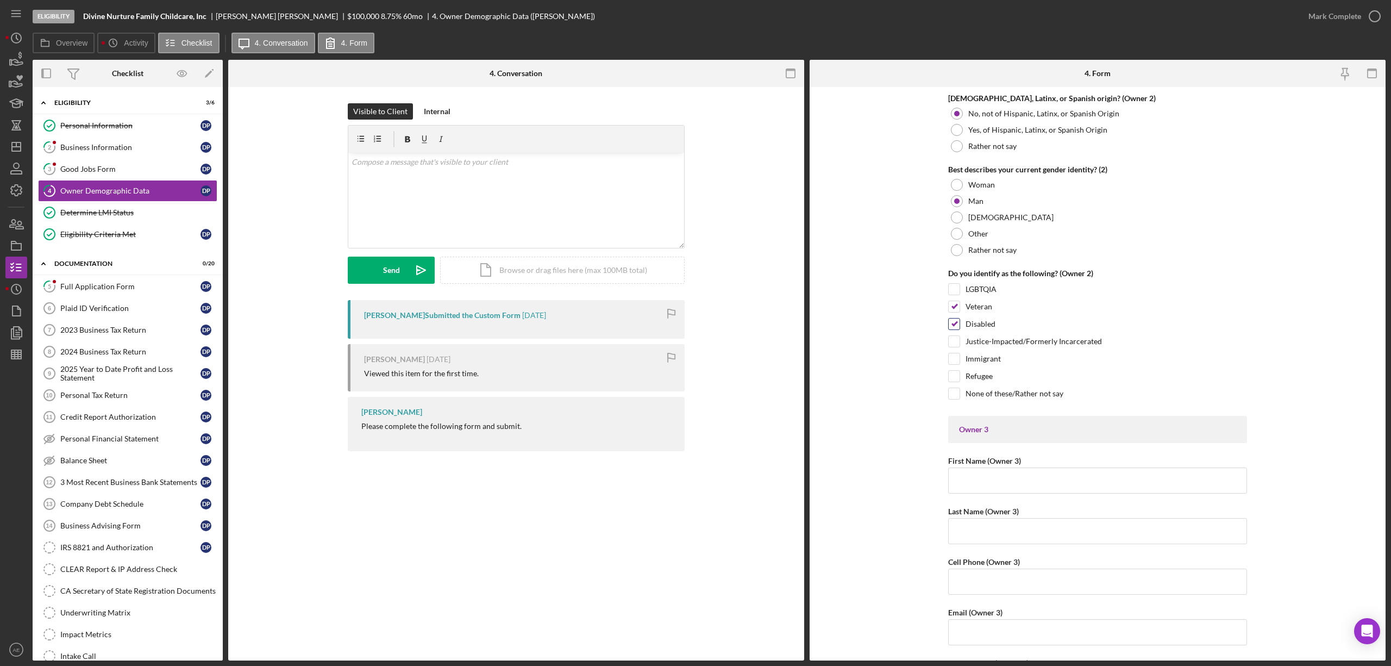
scroll to position [1739, 0]
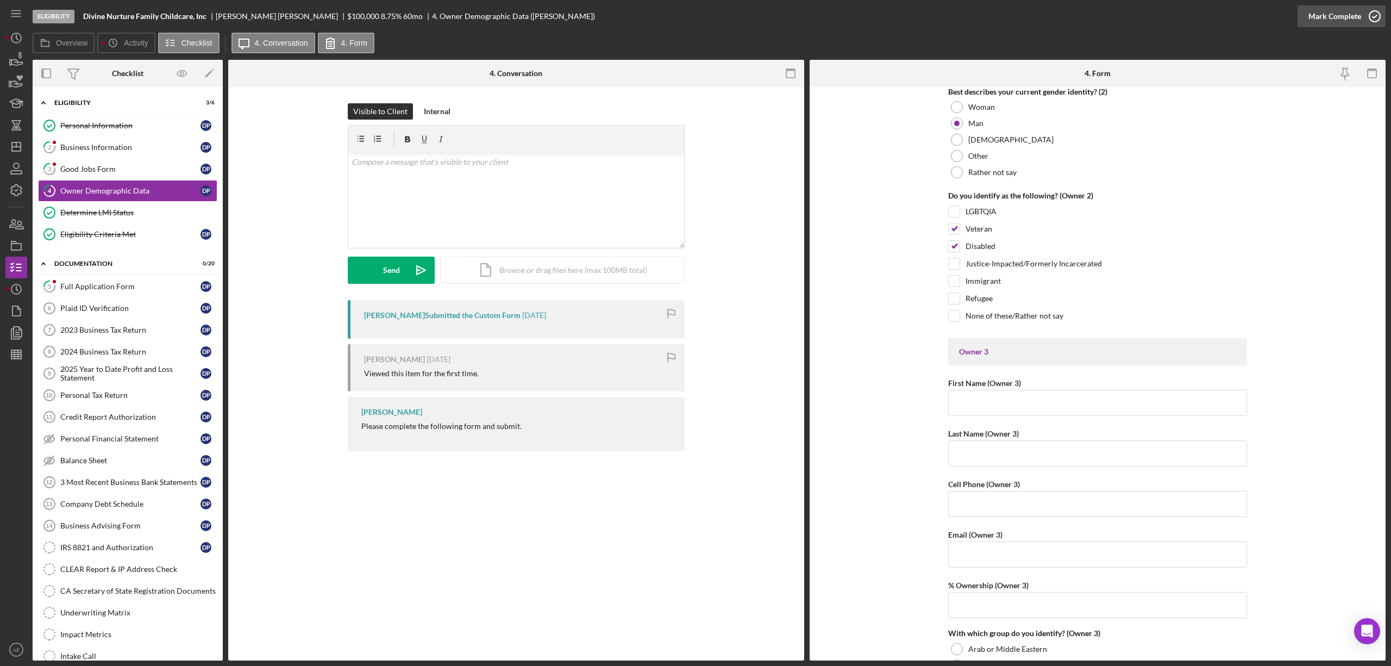
click at [1346, 23] on div "Mark Complete" at bounding box center [1335, 16] width 53 height 22
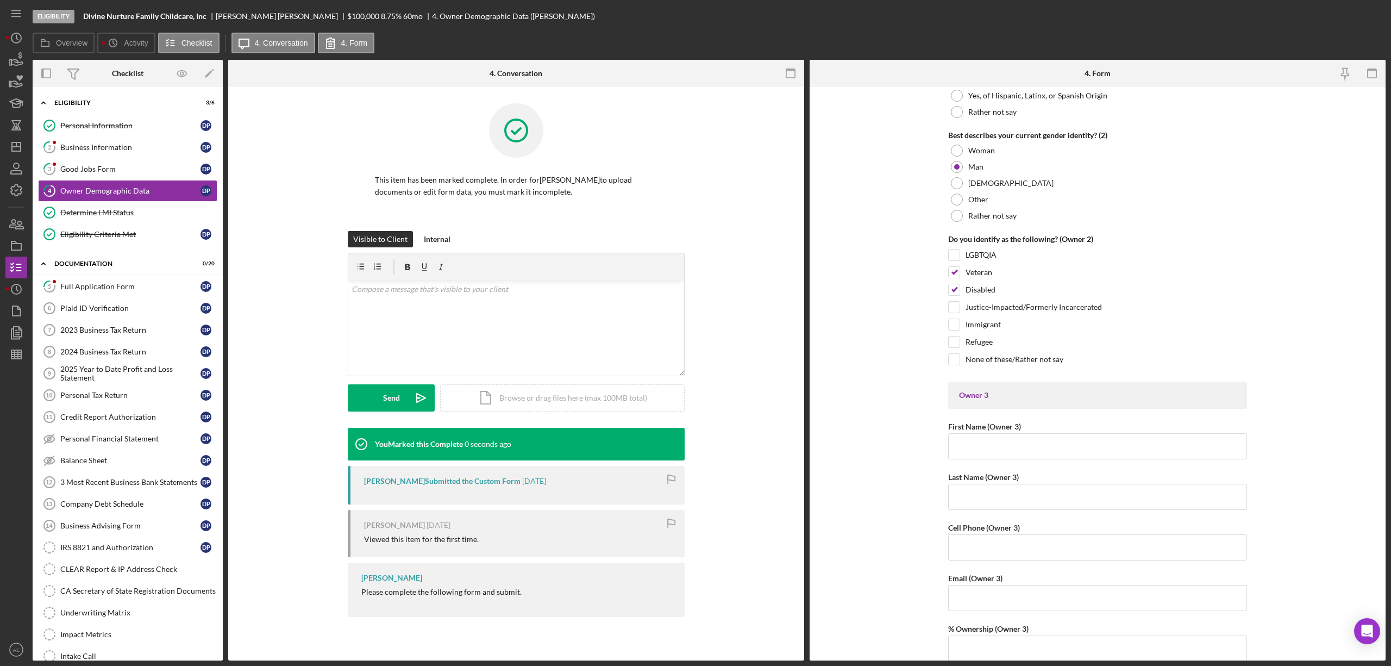
scroll to position [1782, 0]
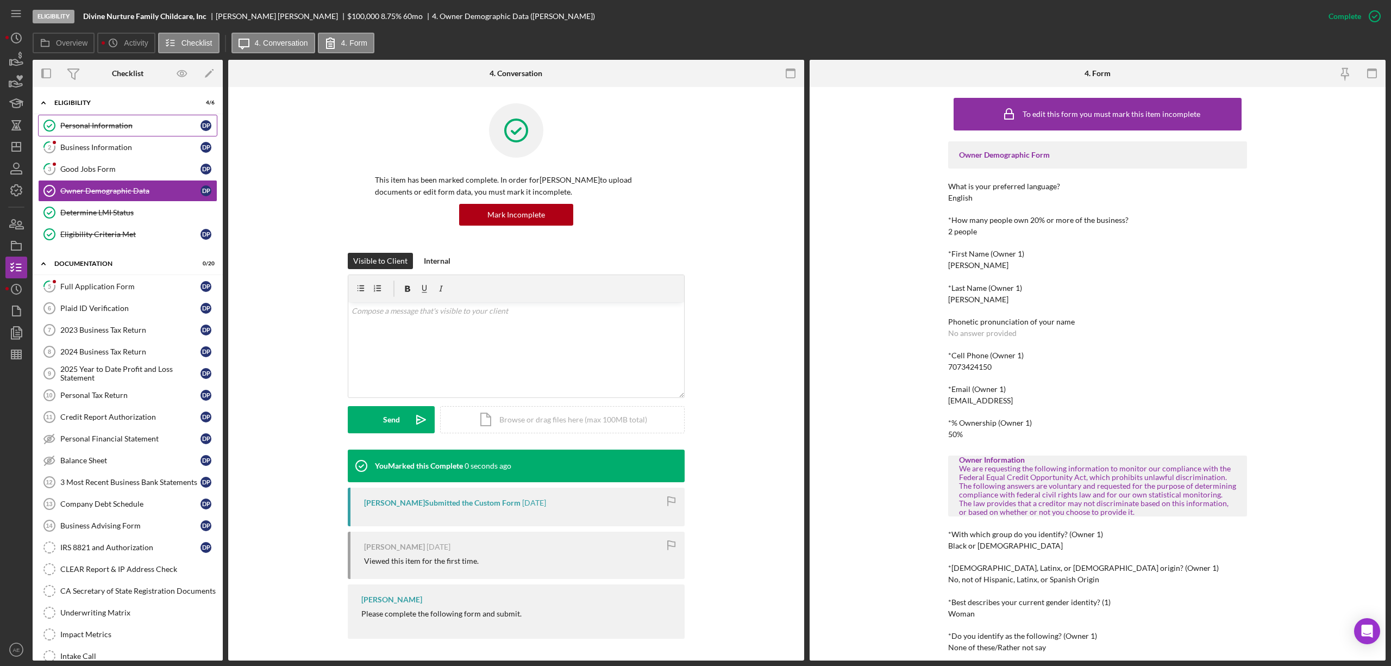
click at [161, 120] on link "Personal Information Personal Information D P" at bounding box center [127, 126] width 179 height 22
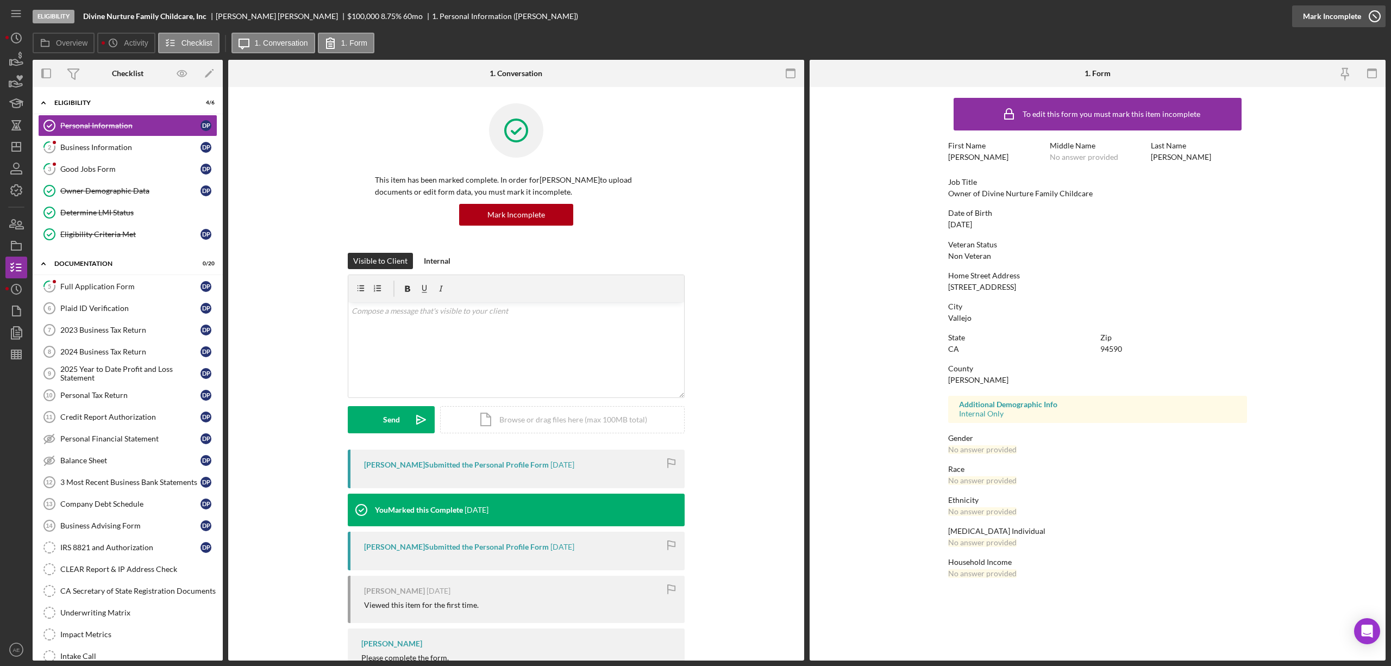
click at [1361, 15] on icon "button" at bounding box center [1374, 16] width 27 height 27
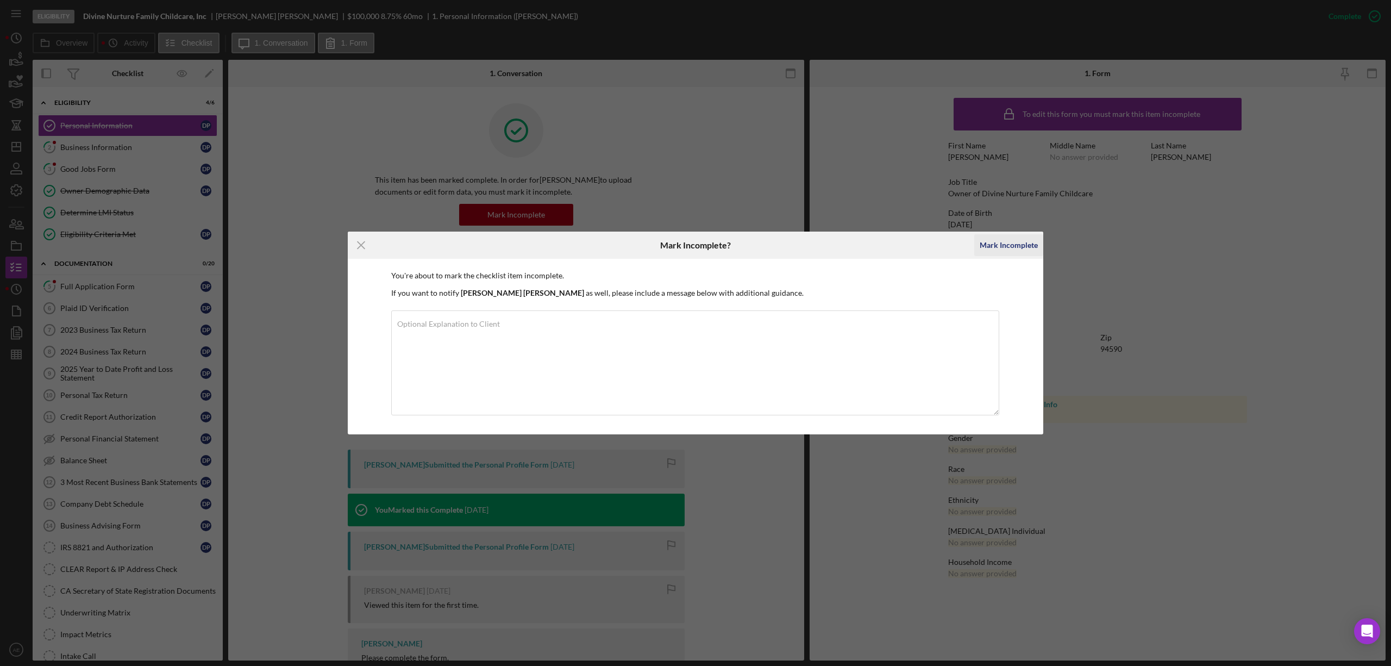
click at [1018, 244] on div "Mark Incomplete" at bounding box center [1009, 245] width 58 height 22
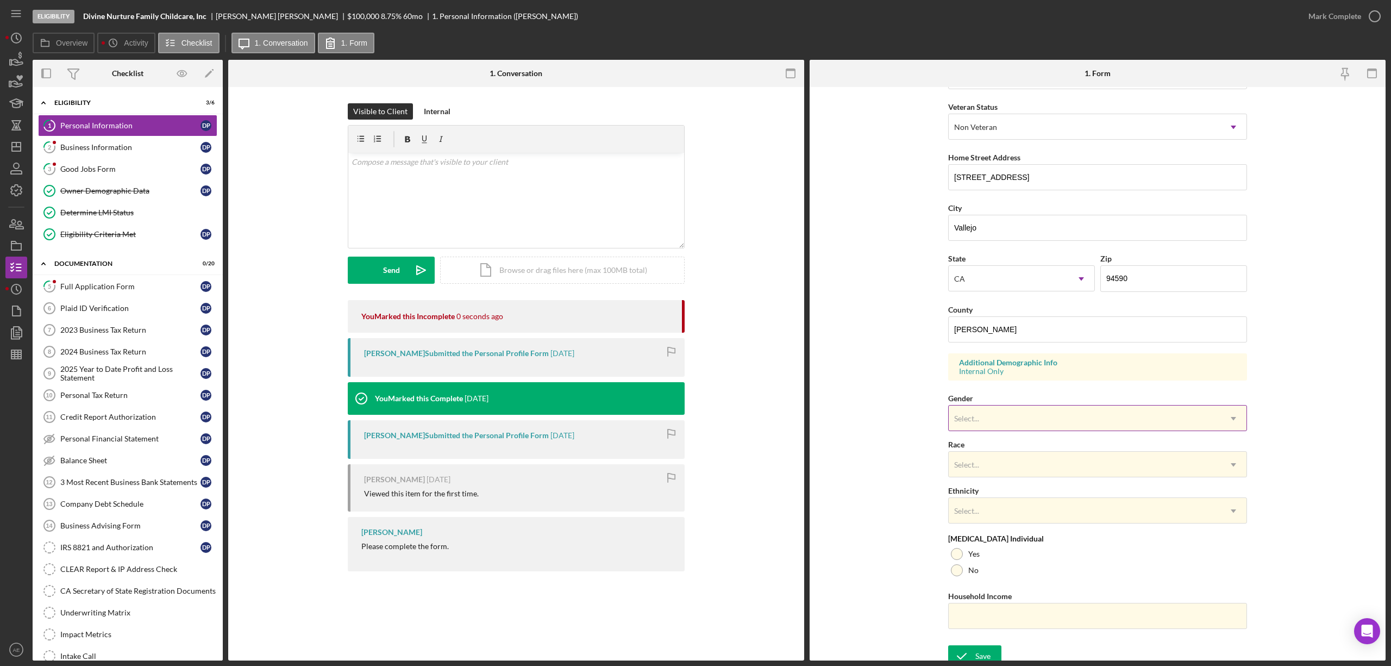
scroll to position [154, 0]
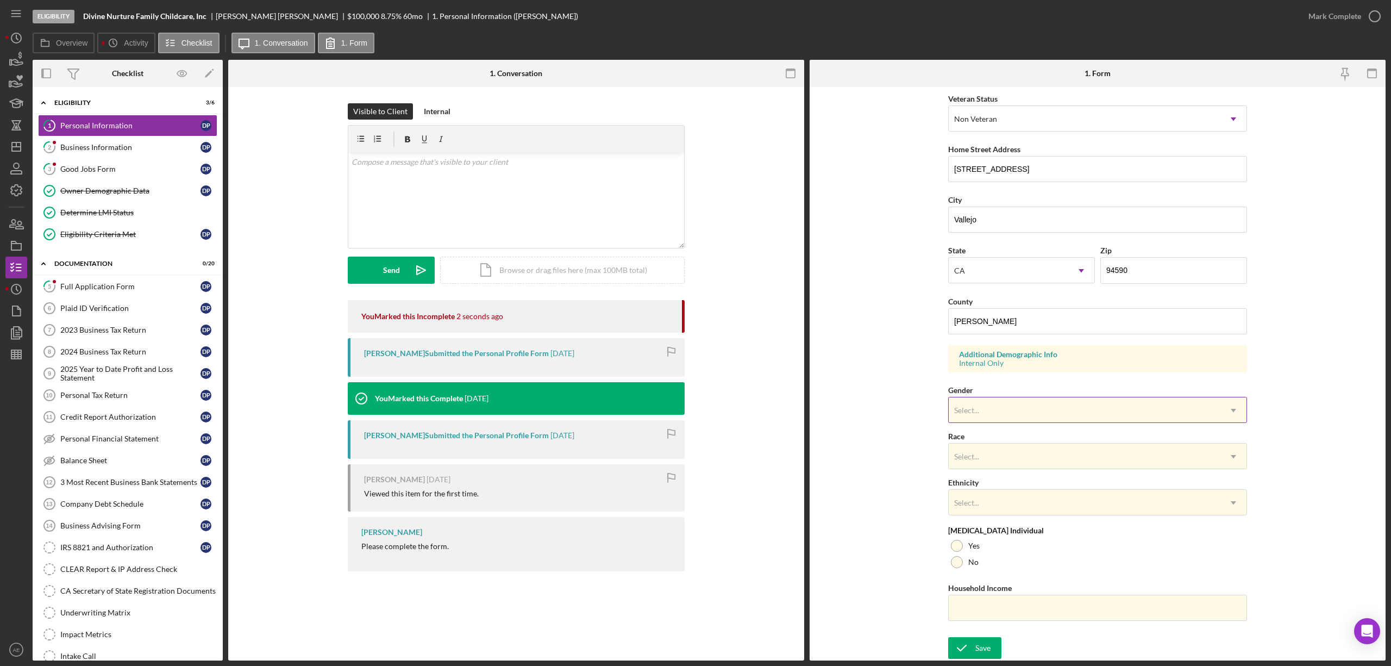
click at [1003, 410] on div "Select..." at bounding box center [1085, 410] width 272 height 25
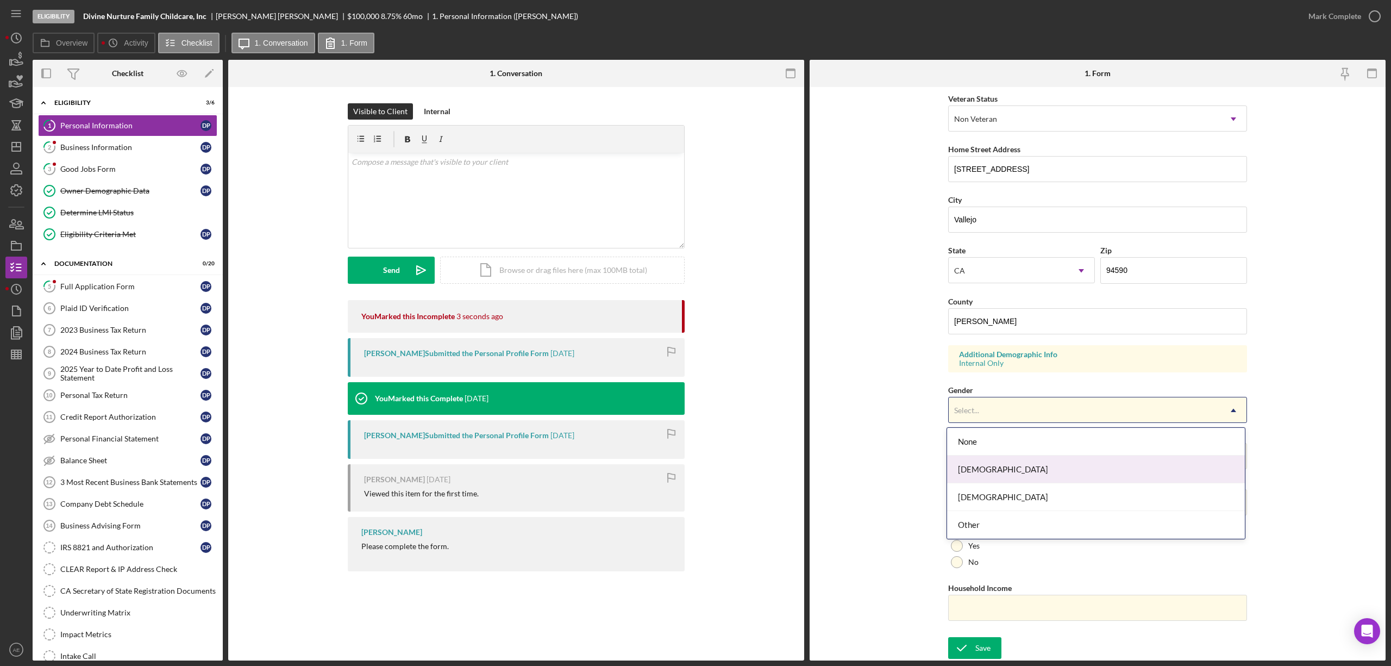
click at [997, 473] on div "[DEMOGRAPHIC_DATA]" at bounding box center [1096, 469] width 298 height 28
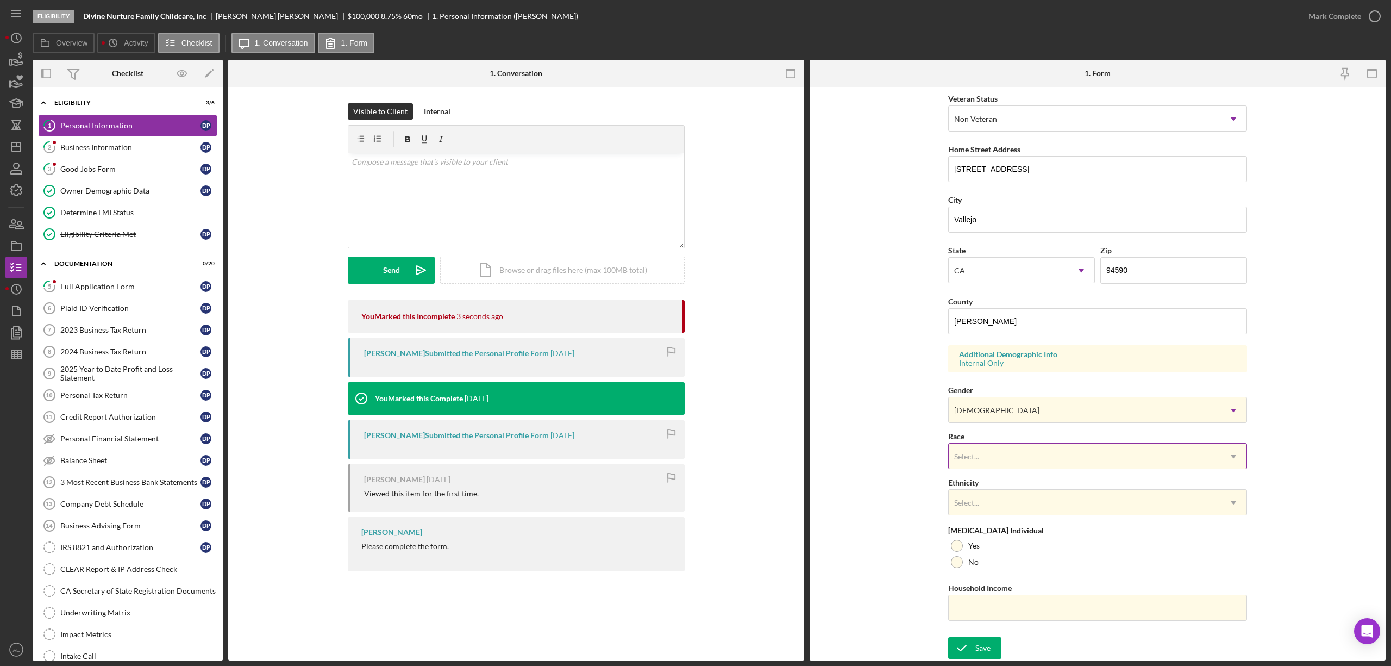
click at [982, 458] on div "Select..." at bounding box center [1085, 456] width 272 height 25
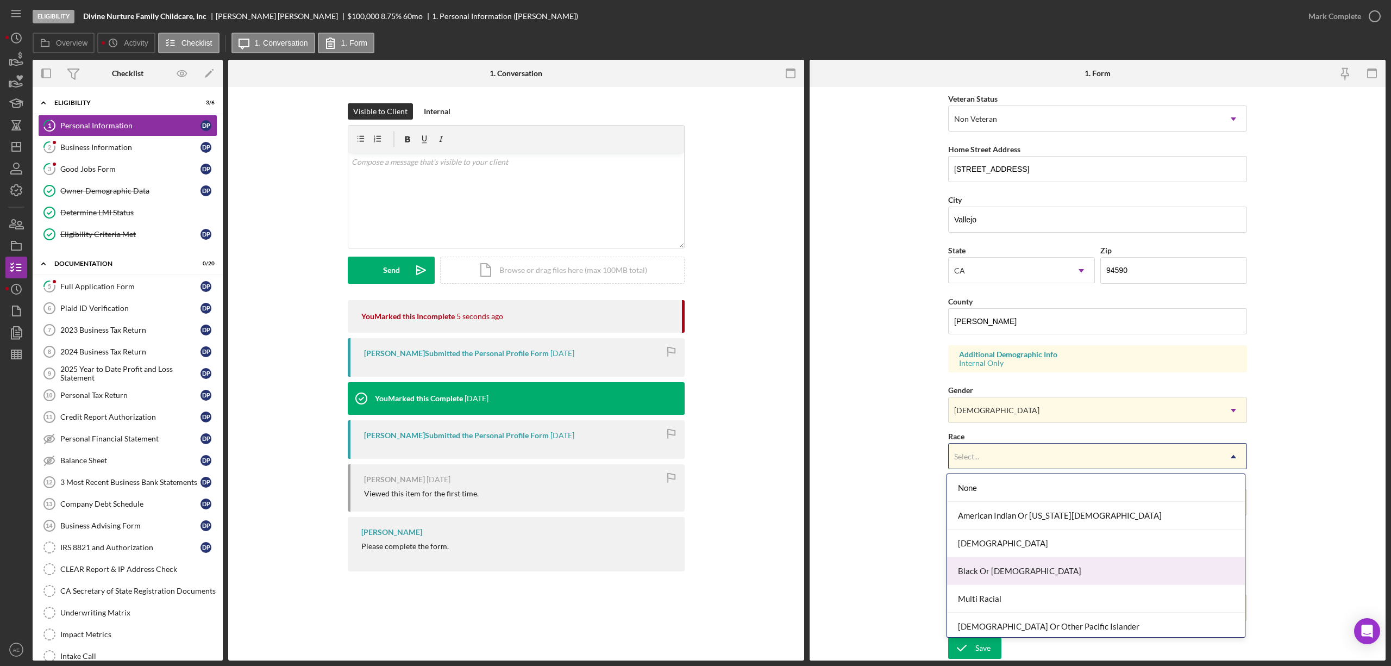
click at [998, 572] on div "Black Or [DEMOGRAPHIC_DATA]" at bounding box center [1096, 571] width 298 height 28
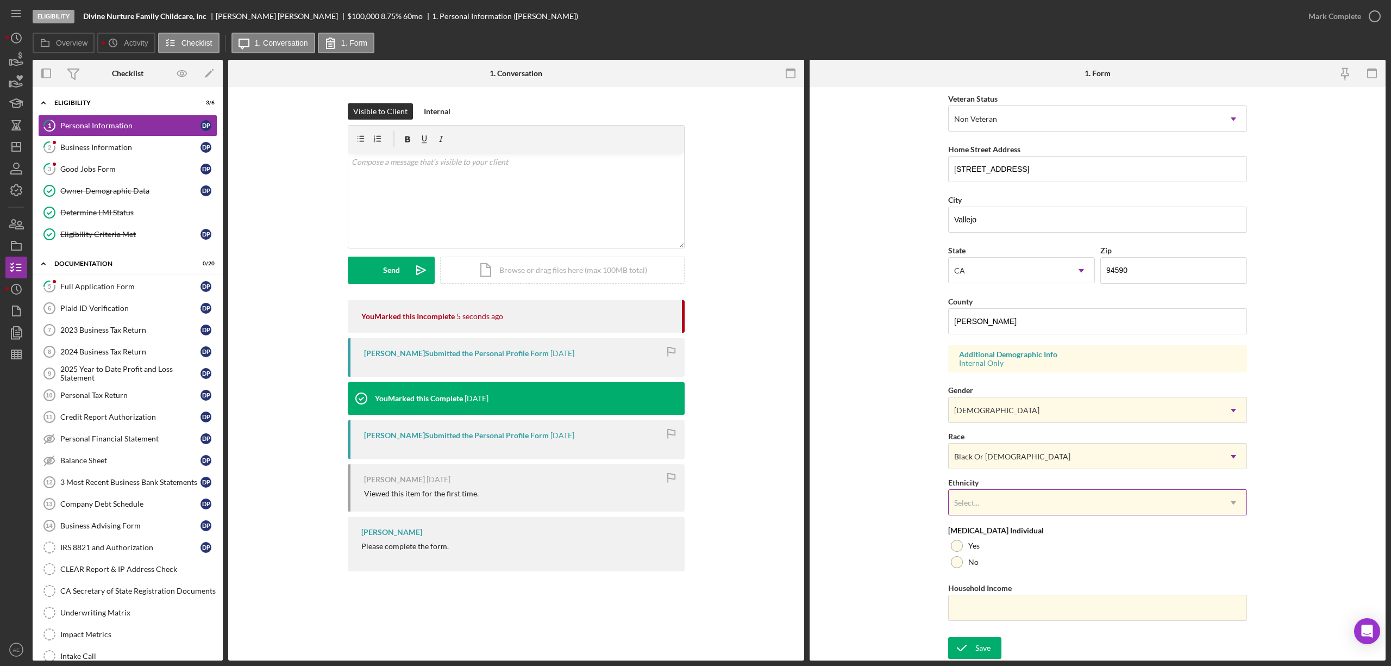
click at [981, 504] on div "Select..." at bounding box center [1085, 502] width 272 height 25
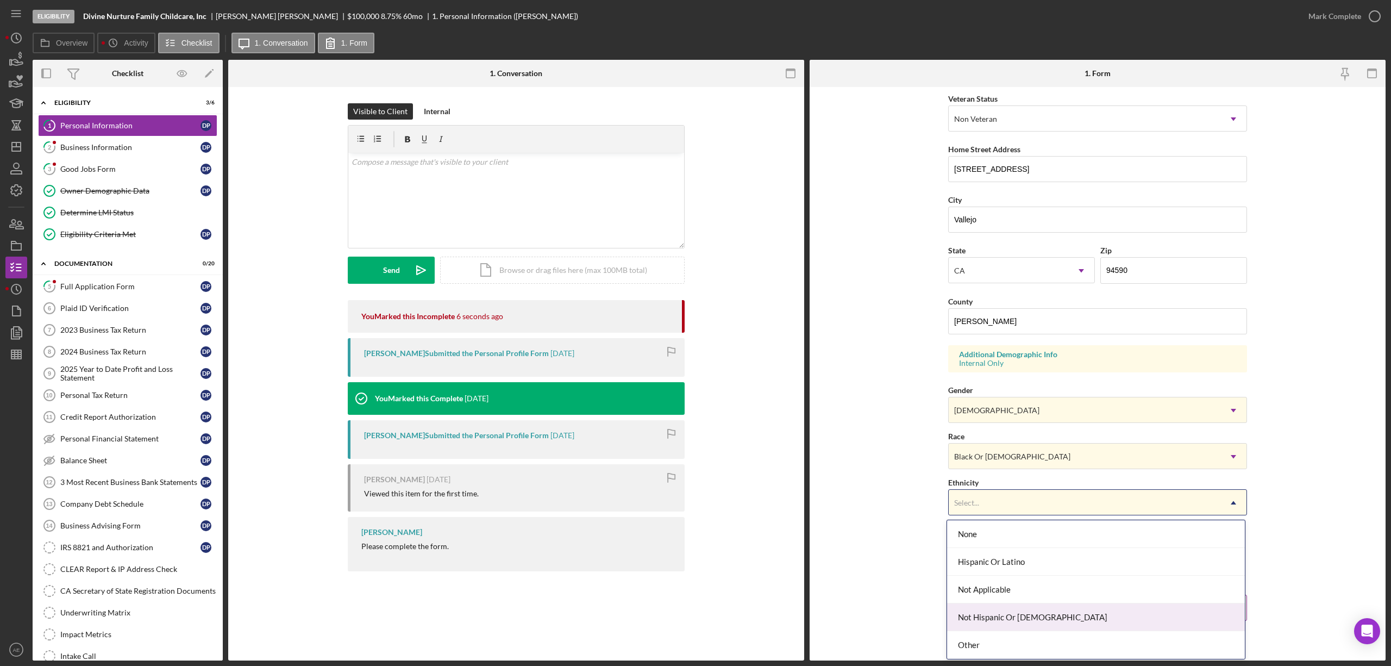
click at [1003, 617] on div "Not Hispanic Or [DEMOGRAPHIC_DATA]" at bounding box center [1096, 617] width 298 height 28
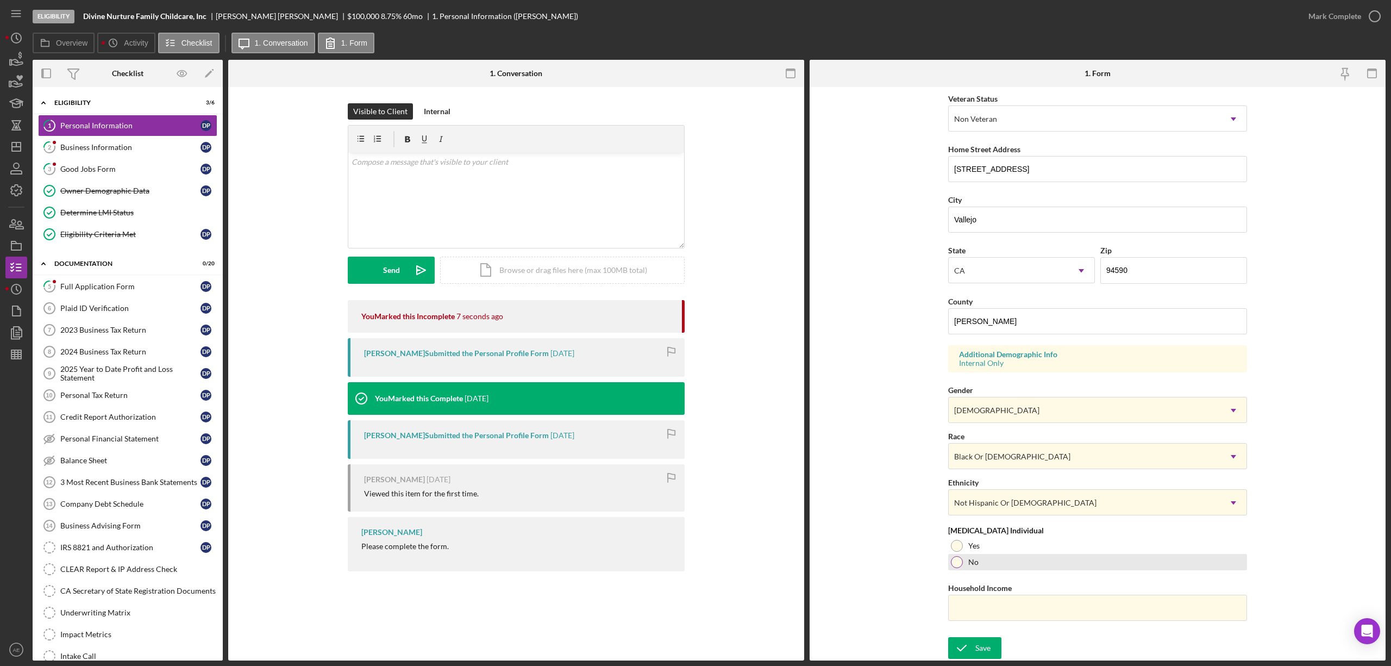
click at [970, 555] on div "No" at bounding box center [1097, 562] width 299 height 16
click at [986, 646] on div "Save" at bounding box center [982, 648] width 15 height 22
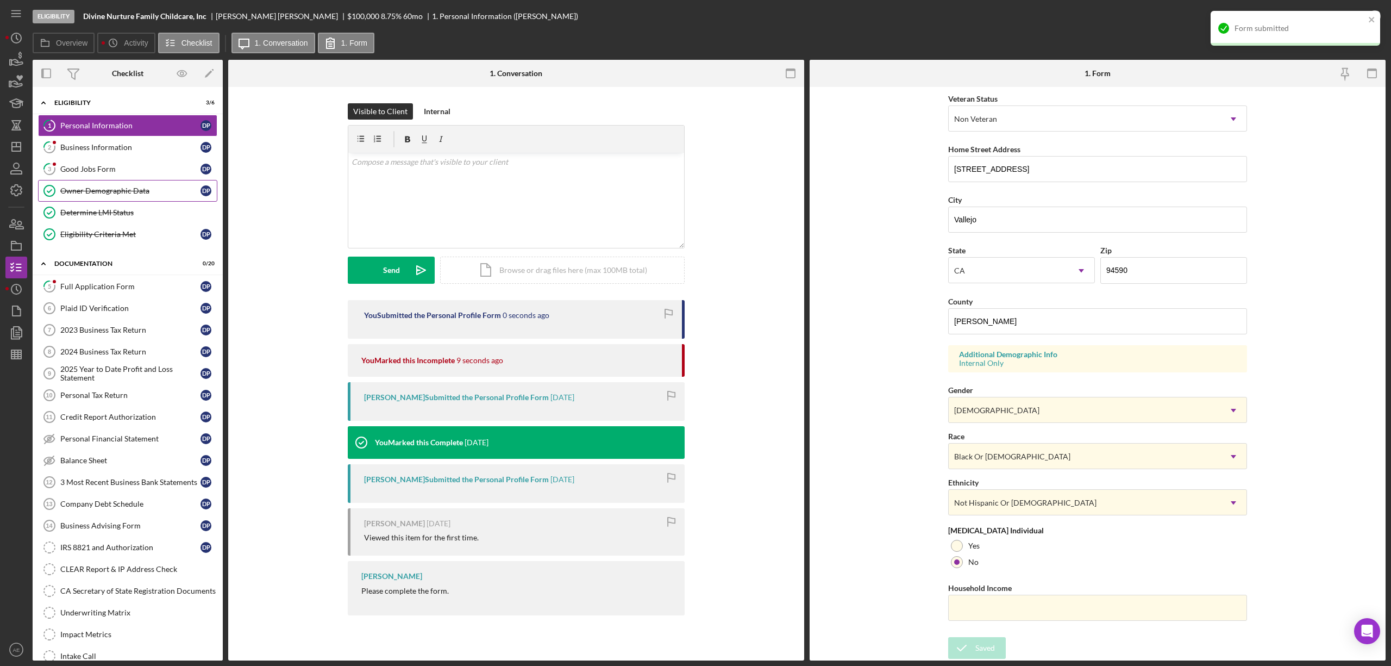
click at [137, 192] on div "Owner Demographic Data" at bounding box center [130, 190] width 140 height 9
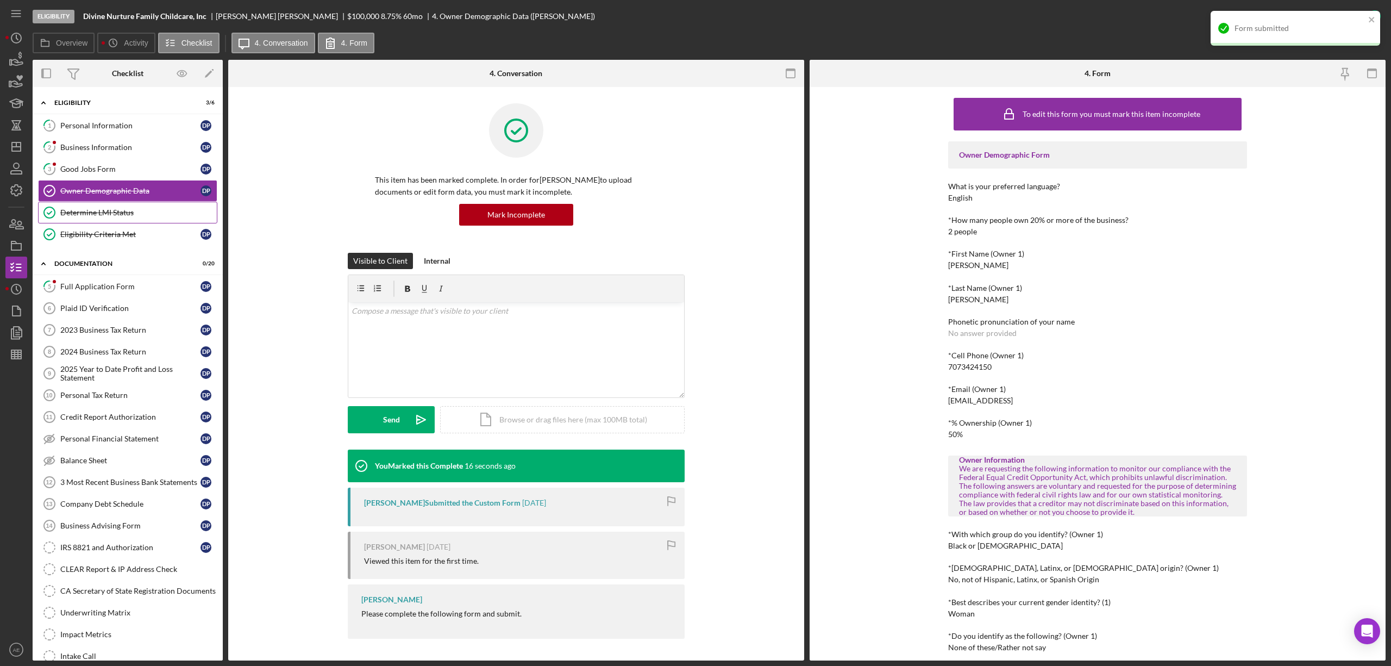
click at [130, 211] on div "Determine LMI Status" at bounding box center [138, 212] width 156 height 9
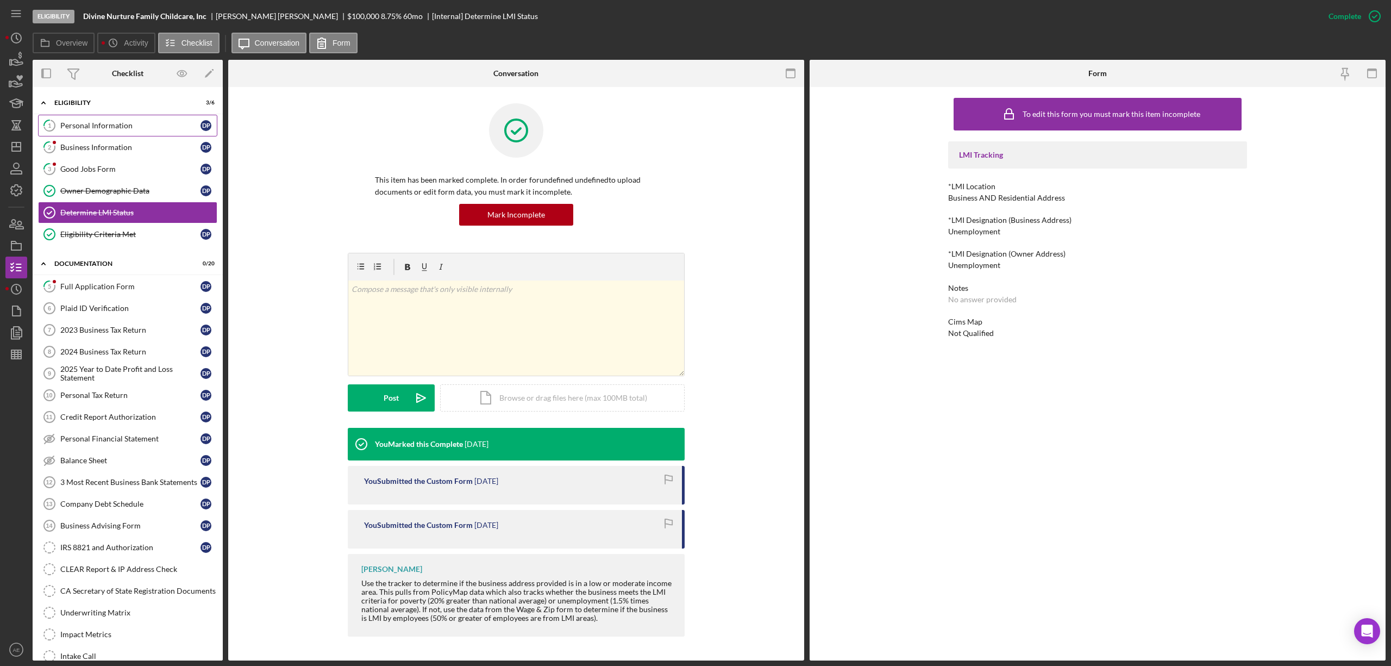
click at [133, 120] on link "1 Personal Information D P" at bounding box center [127, 126] width 179 height 22
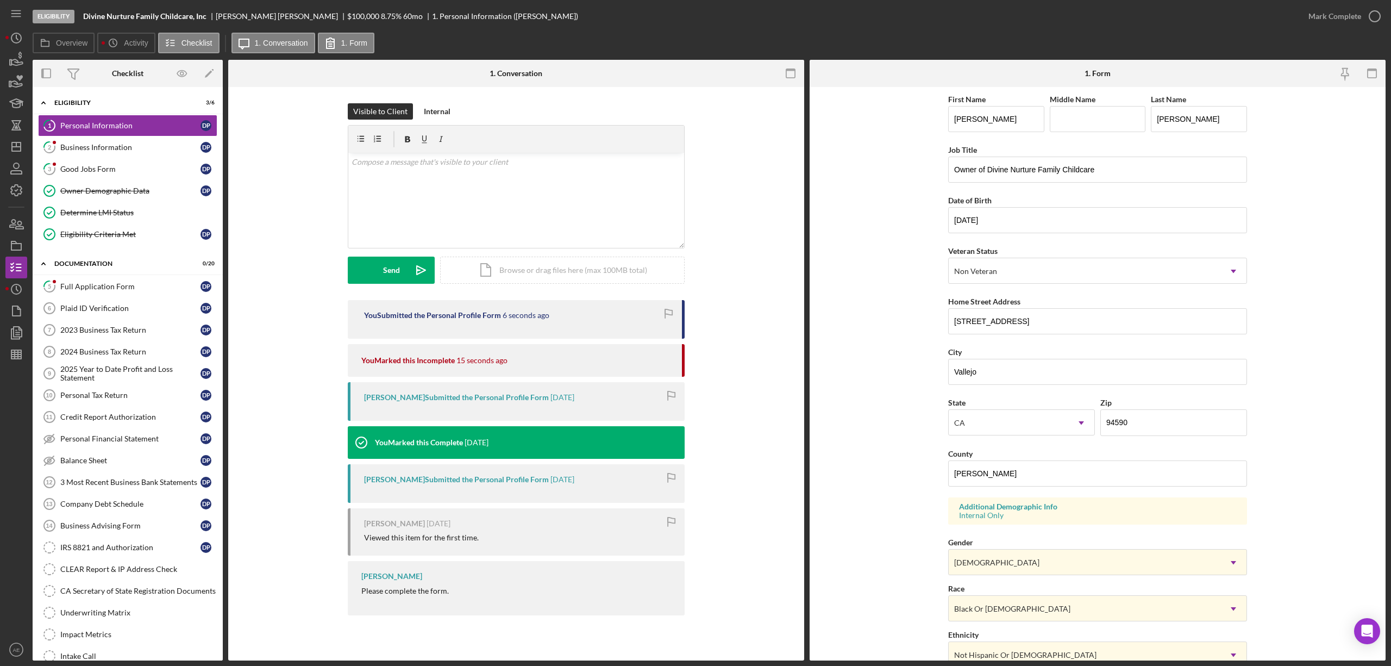
drag, startPoint x: 1325, startPoint y: 23, endPoint x: 1326, endPoint y: 40, distance: 17.5
click at [1326, 23] on div "Mark Complete" at bounding box center [1335, 16] width 53 height 22
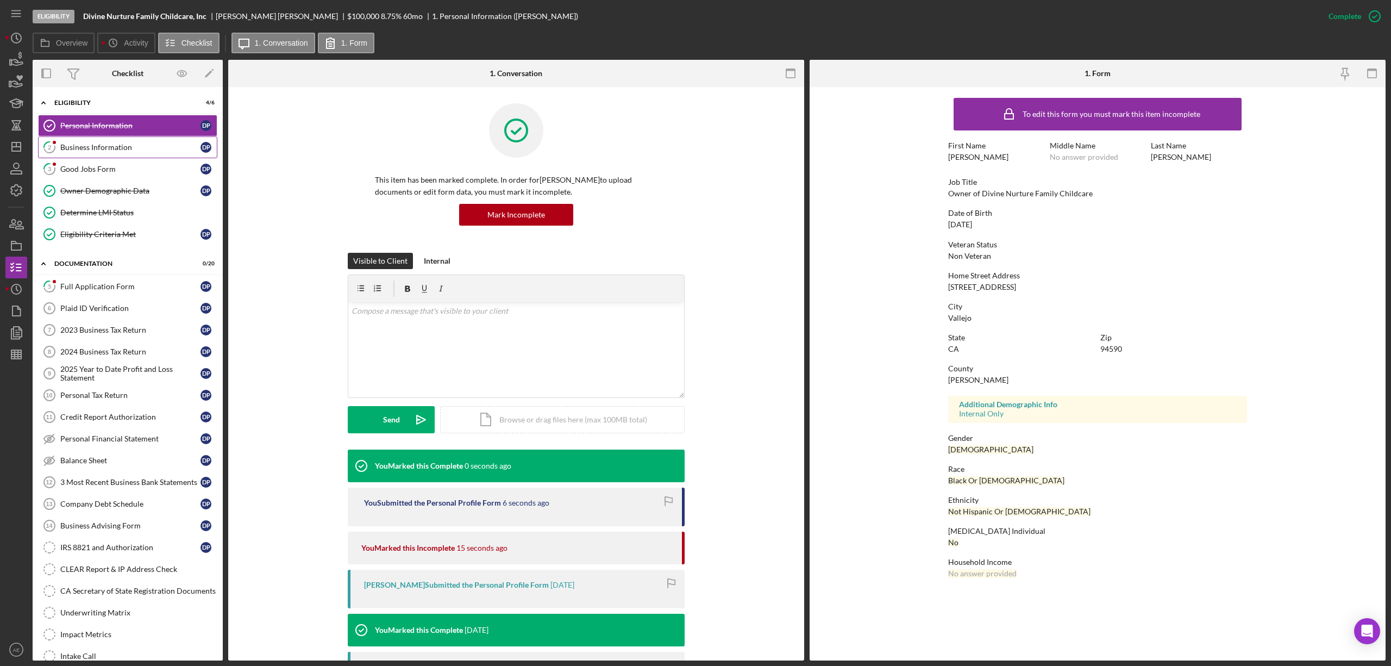
click at [140, 150] on div "Business Information" at bounding box center [130, 147] width 140 height 9
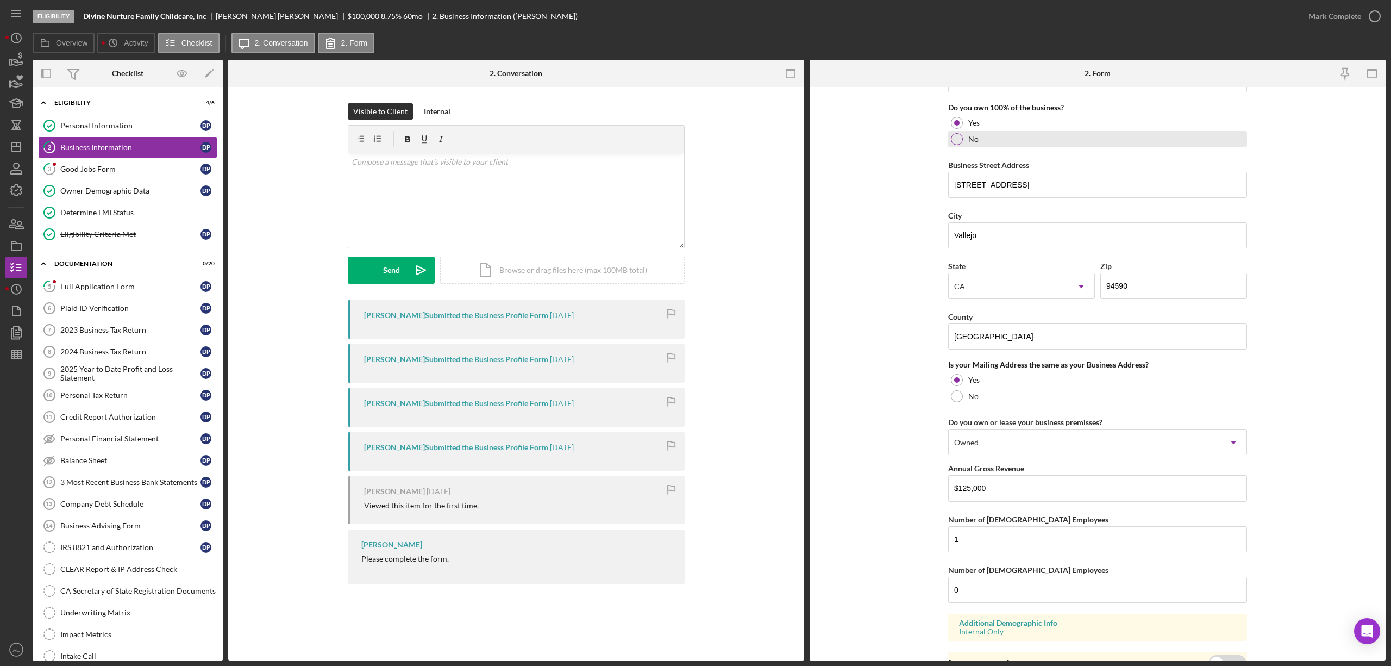
scroll to position [638, 0]
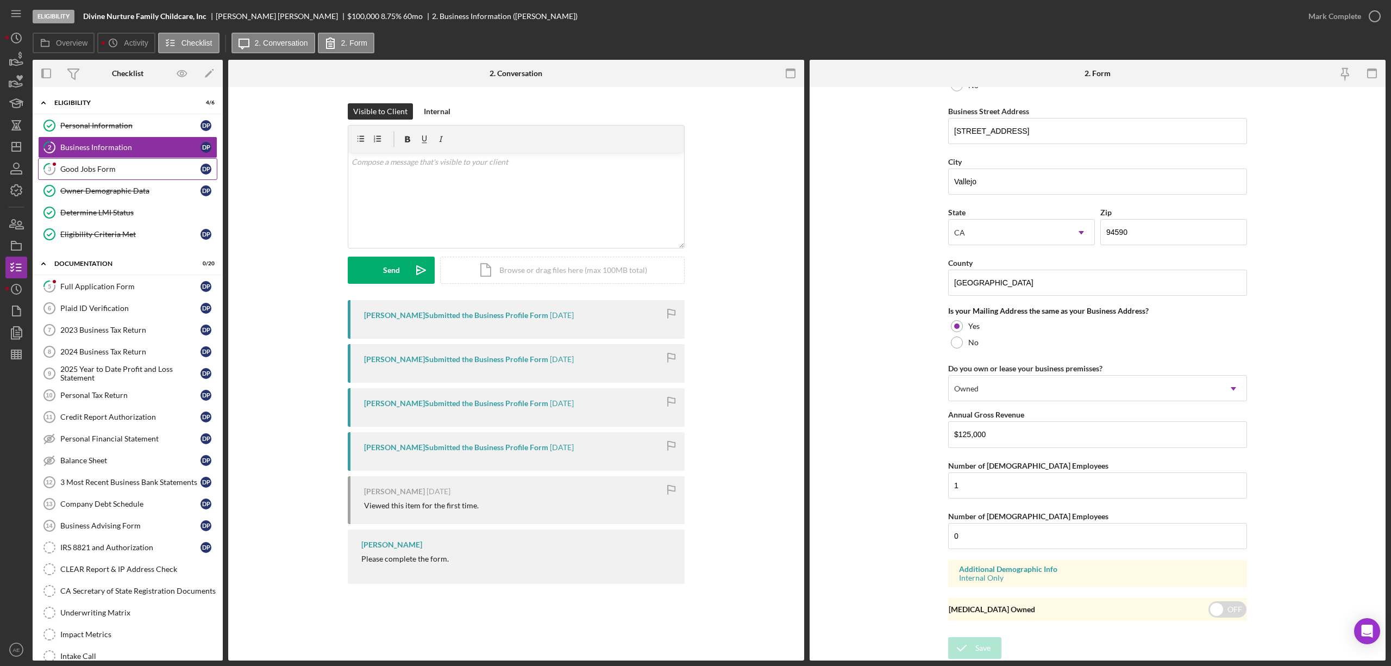
click at [159, 177] on link "3 Good Jobs Form D P" at bounding box center [127, 169] width 179 height 22
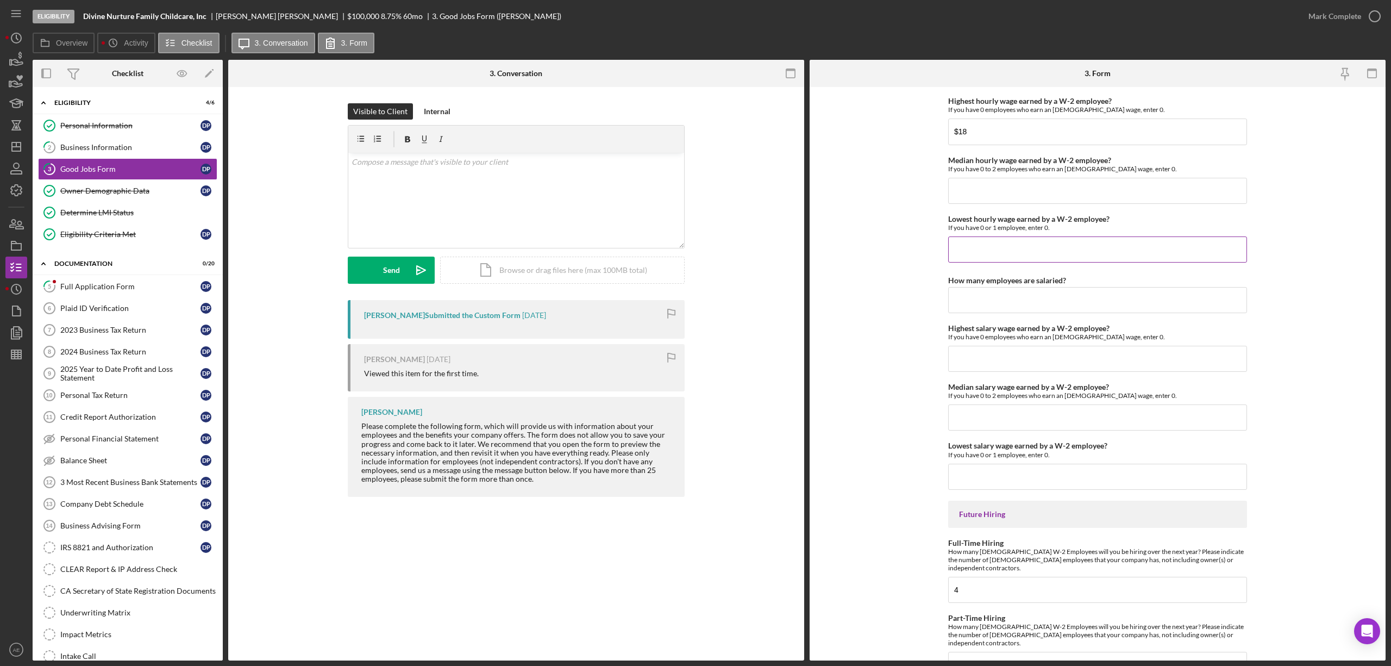
scroll to position [2125, 0]
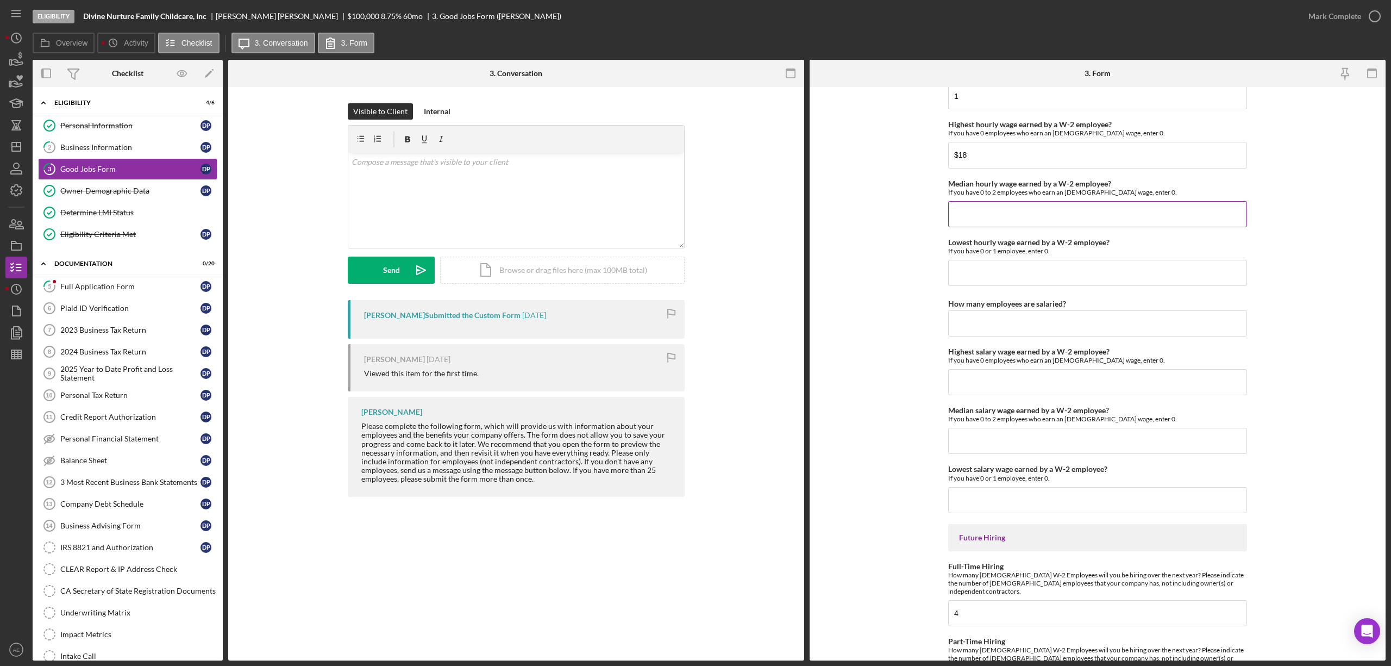
click at [1006, 215] on input "Median hourly wage earned by a W-2 employee?" at bounding box center [1097, 214] width 299 height 26
type input "$18"
click at [1002, 284] on input "Lowest hourly wage earned by a W-2 employee?" at bounding box center [1097, 273] width 299 height 26
type input "$18"
click at [996, 336] on input "How many employees are salaried?" at bounding box center [1097, 323] width 299 height 26
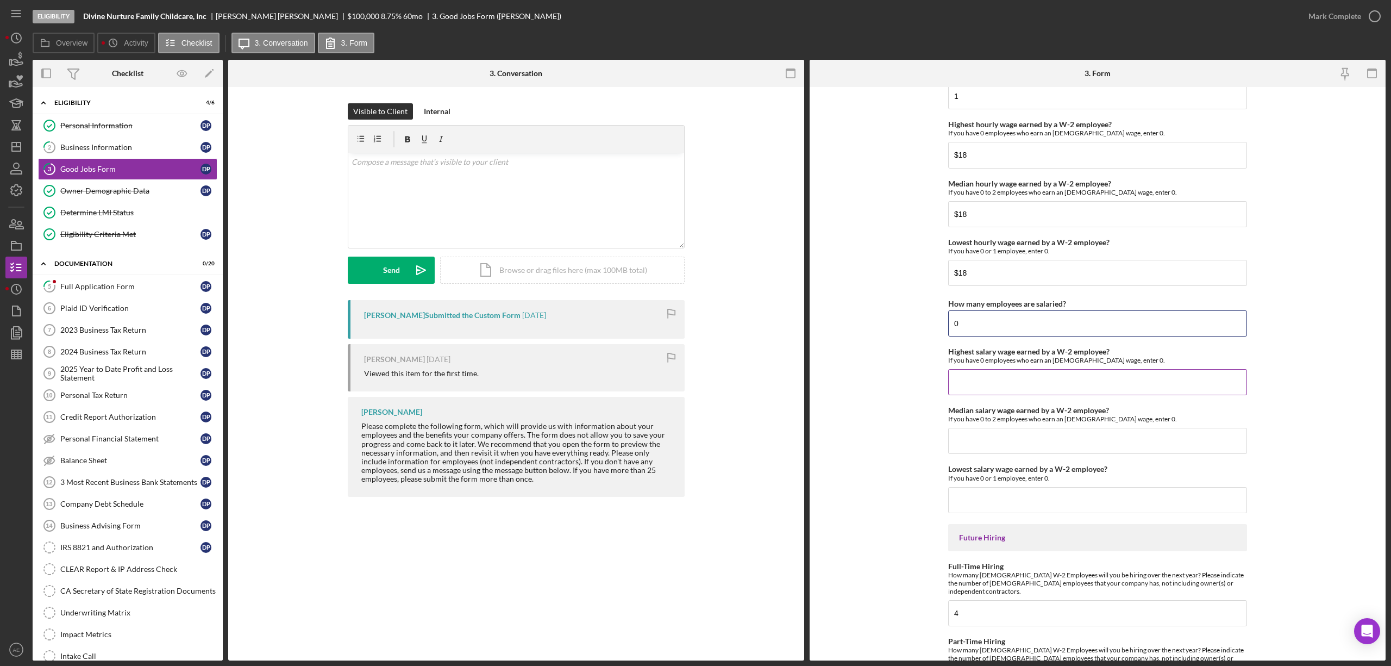
type input "0"
click at [1020, 395] on input "Highest salary wage earned by a W-2 employee?" at bounding box center [1097, 382] width 299 height 26
type input "$0"
click at [1003, 452] on input "Median salary wage earned by a W-2 employee?" at bounding box center [1097, 441] width 299 height 26
type input "$0"
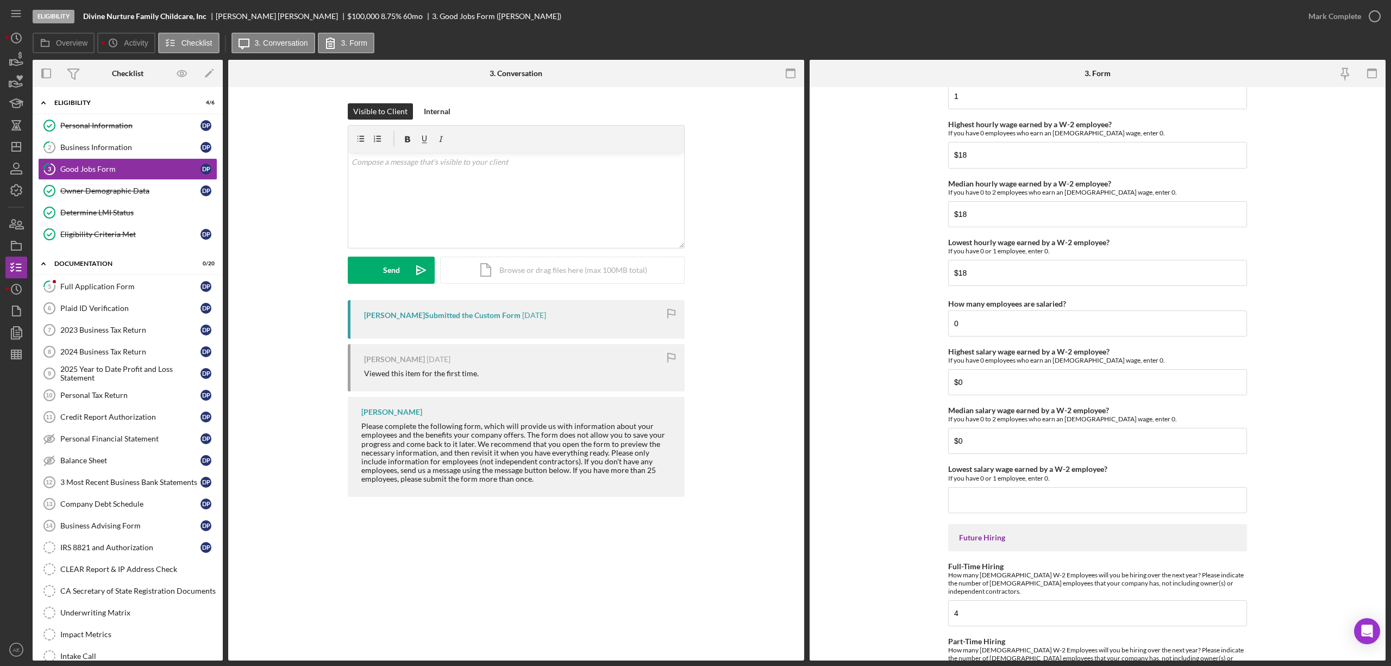
click at [981, 511] on input "Lowest salary wage earned by a W-2 employee?" at bounding box center [1097, 500] width 299 height 26
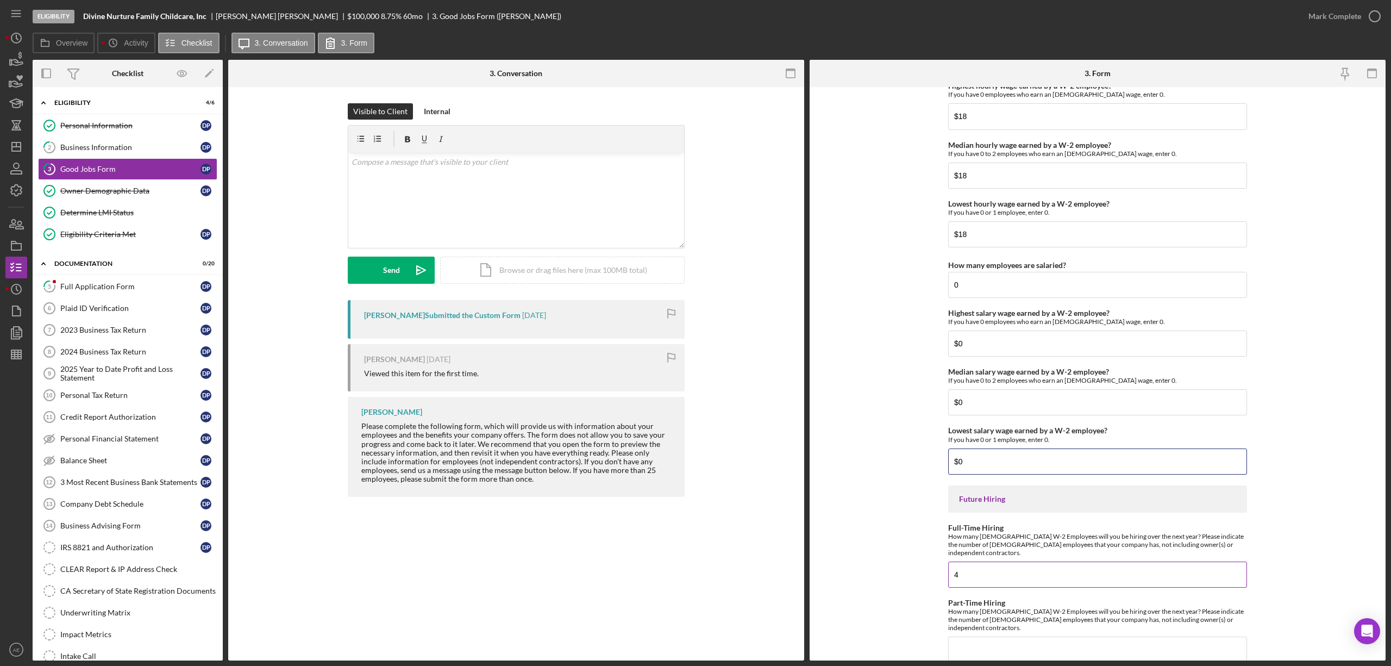
scroll to position [2198, 0]
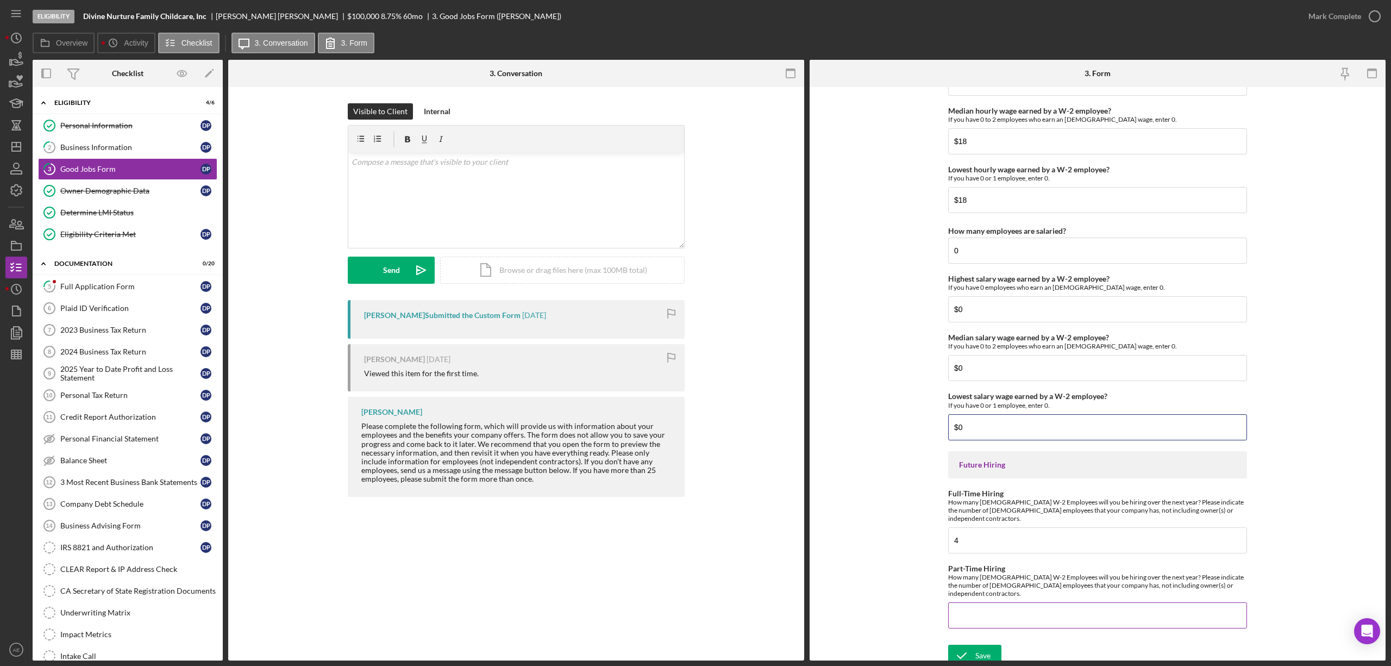
type input "$0"
click at [985, 592] on div "Part-Time Hiring How many [DEMOGRAPHIC_DATA] W-2 Employees will you be hiring o…" at bounding box center [1097, 596] width 299 height 64
click at [992, 602] on input "Part-Time Hiring" at bounding box center [1097, 615] width 299 height 26
type input "-"
type input "0"
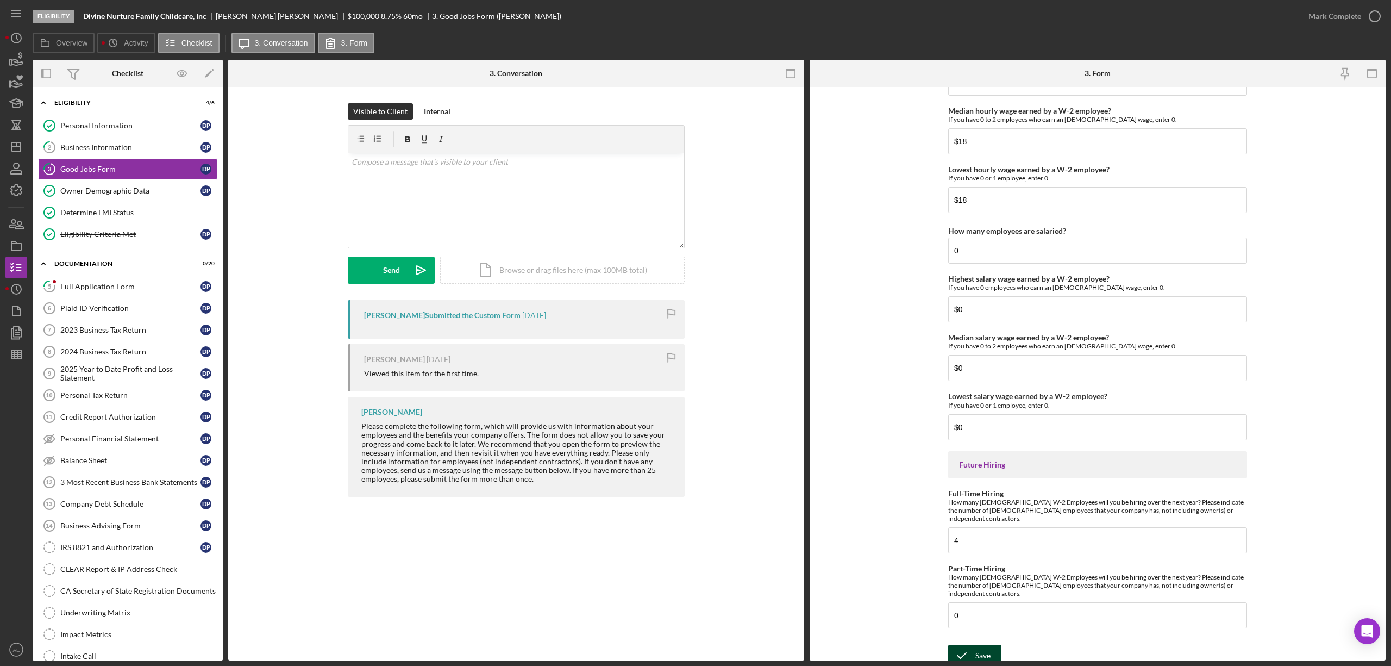
click at [957, 652] on icon "submit" at bounding box center [961, 655] width 27 height 27
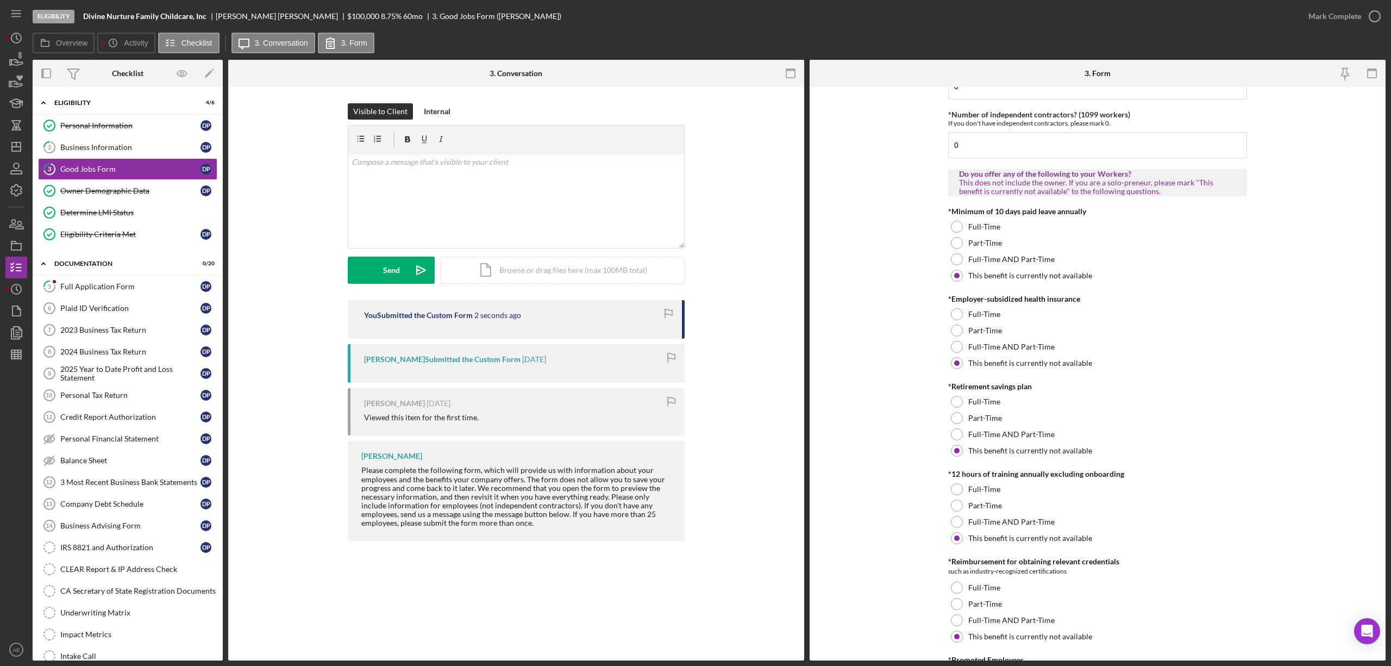
scroll to position [0, 0]
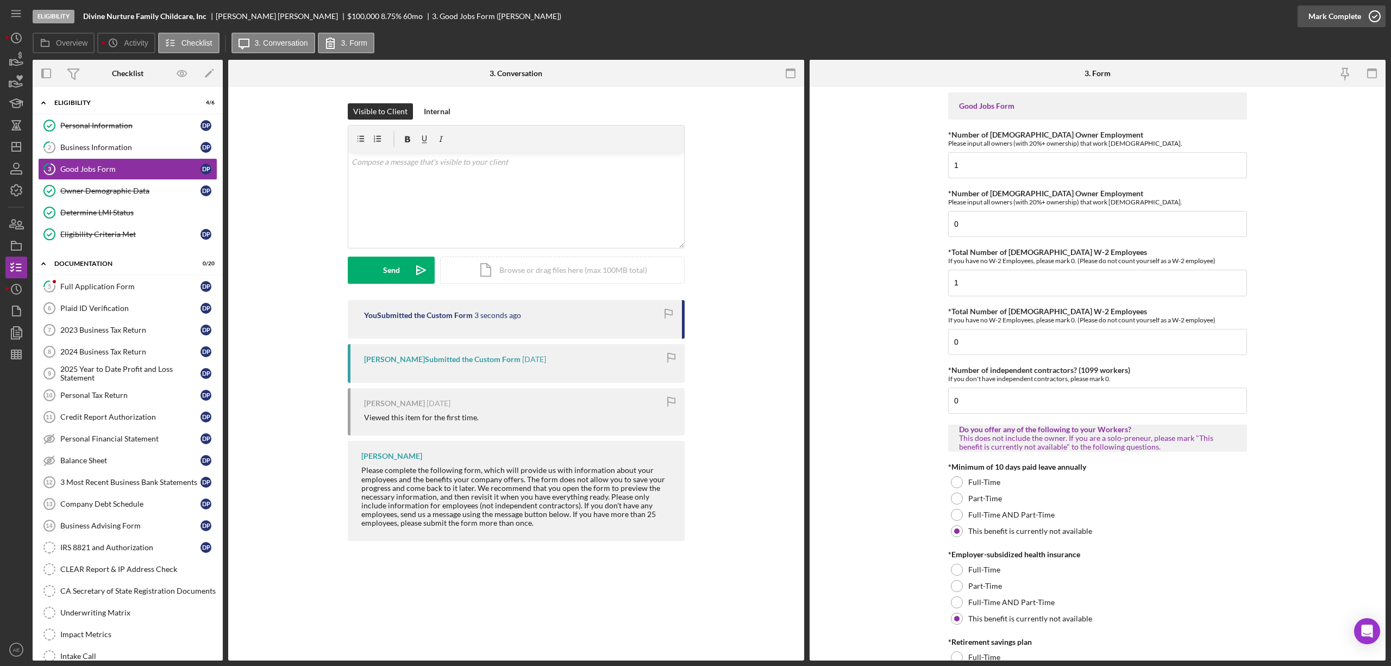
click at [1318, 16] on div "Eligibility Divine Nurture Family Childcare, Inc [PERSON_NAME] $100,000 $20,000…" at bounding box center [695, 333] width 1391 height 666
click at [98, 152] on div "Business Information" at bounding box center [130, 147] width 140 height 9
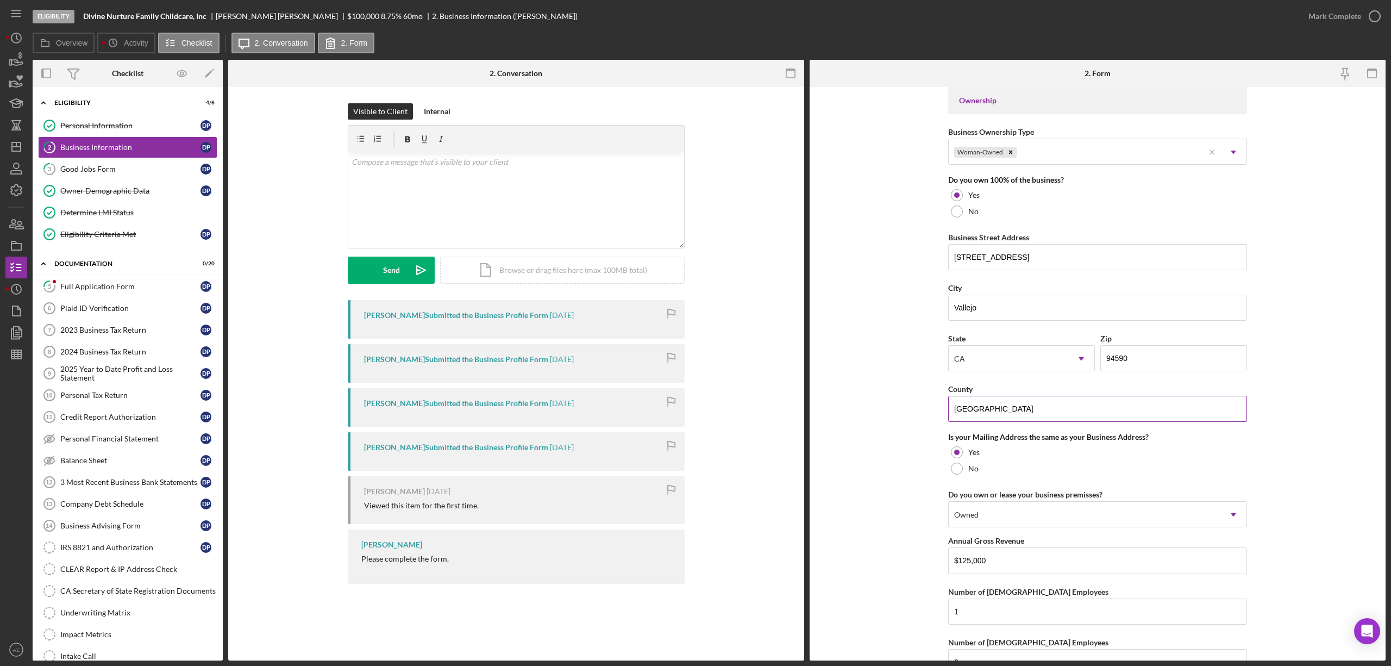
scroll to position [638, 0]
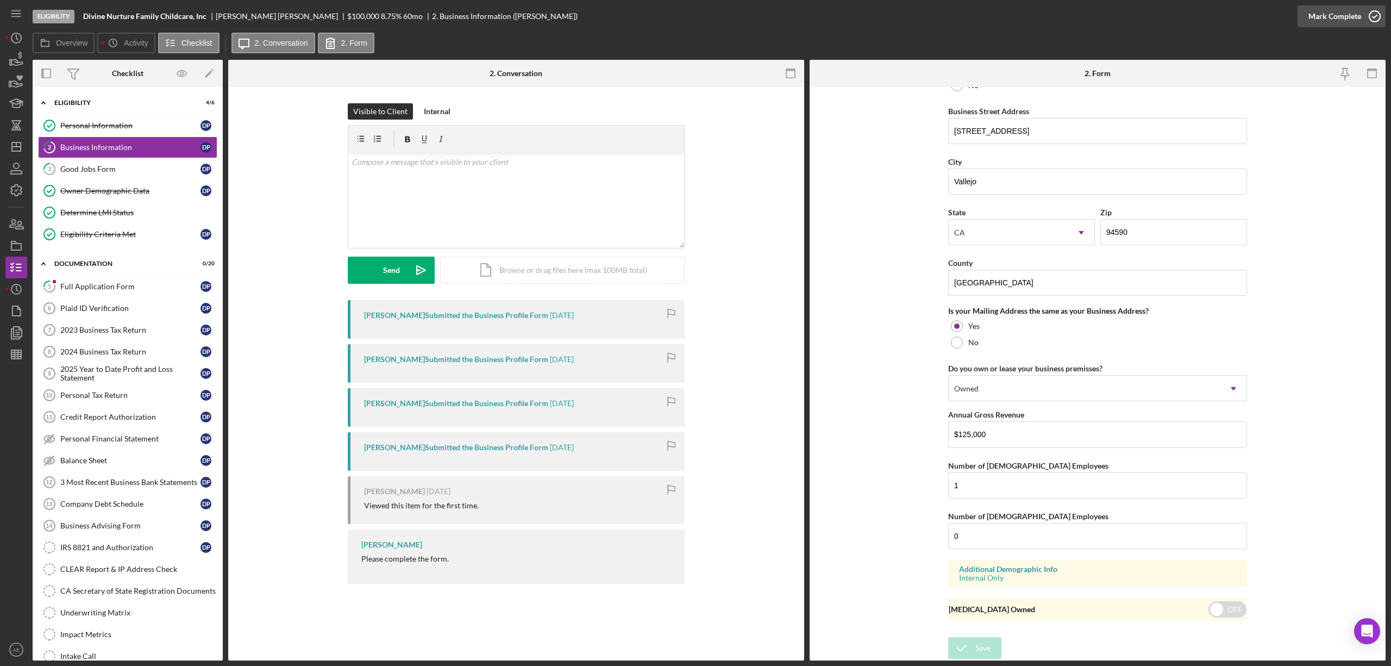
click at [1344, 8] on div "Mark Complete" at bounding box center [1335, 16] width 53 height 22
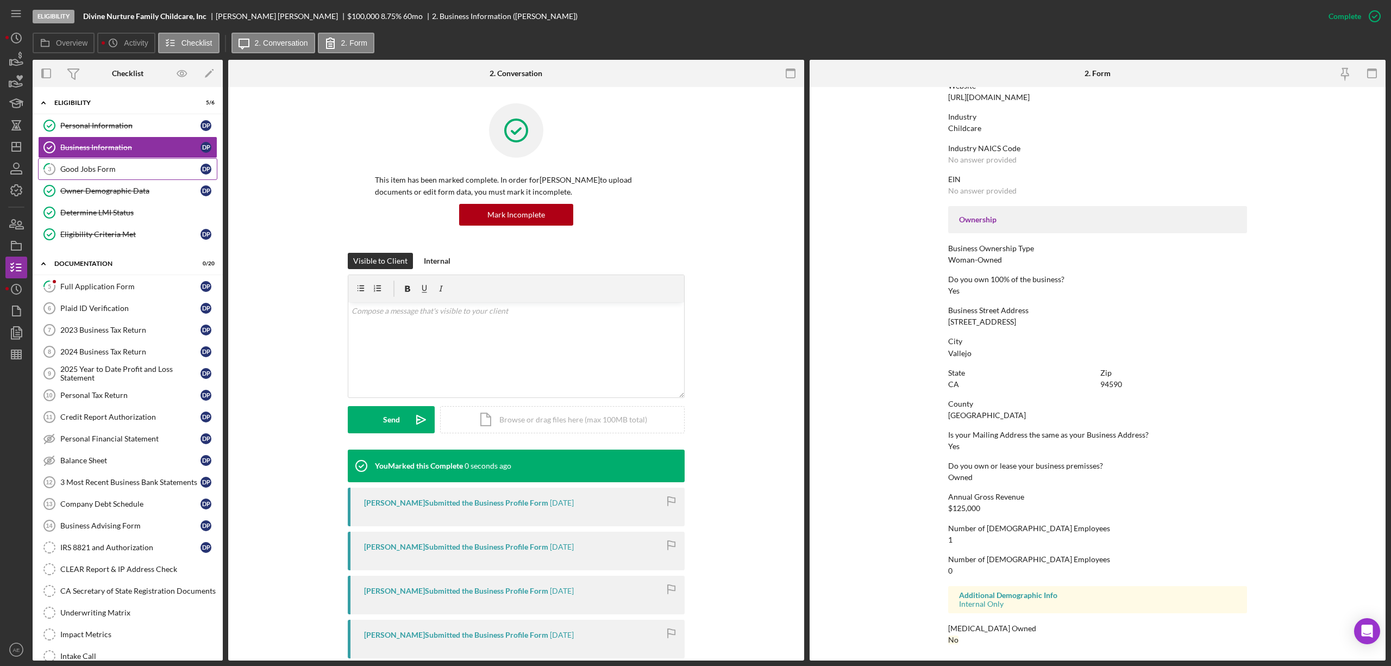
scroll to position [246, 0]
click at [129, 163] on link "3 Good Jobs Form D P" at bounding box center [127, 169] width 179 height 22
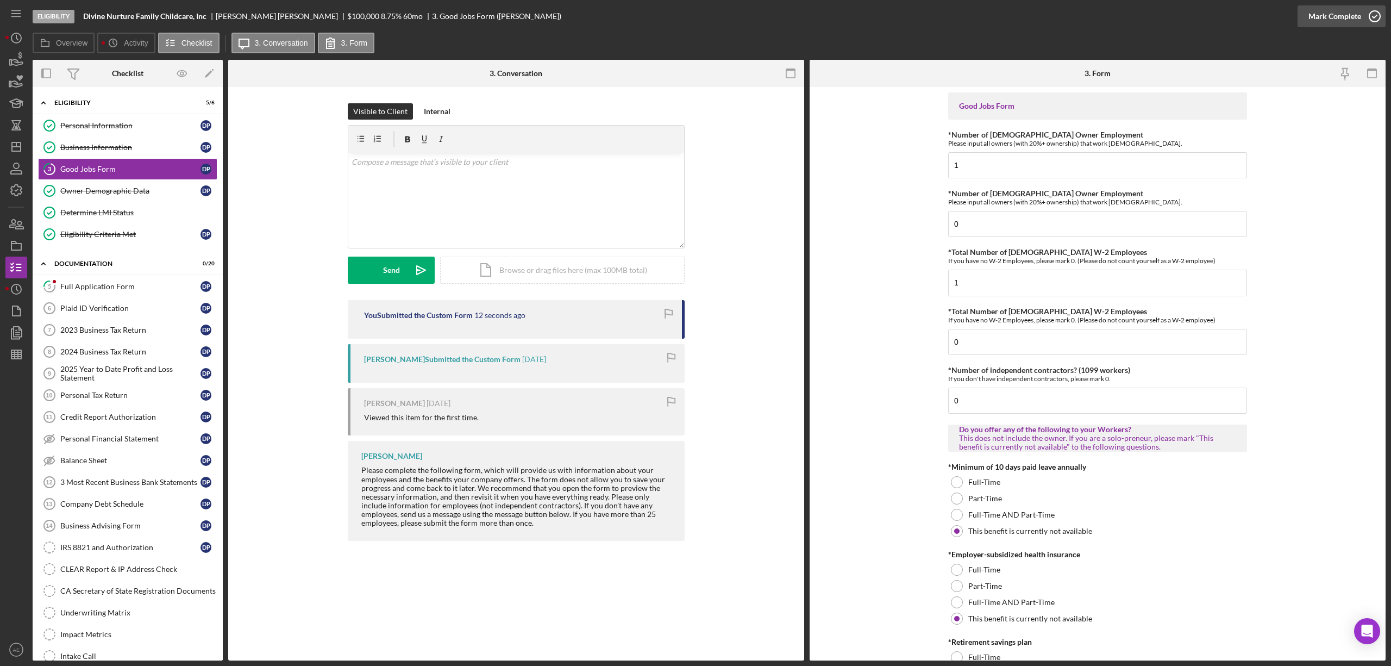
click at [1322, 21] on div "Mark Complete" at bounding box center [1335, 16] width 53 height 22
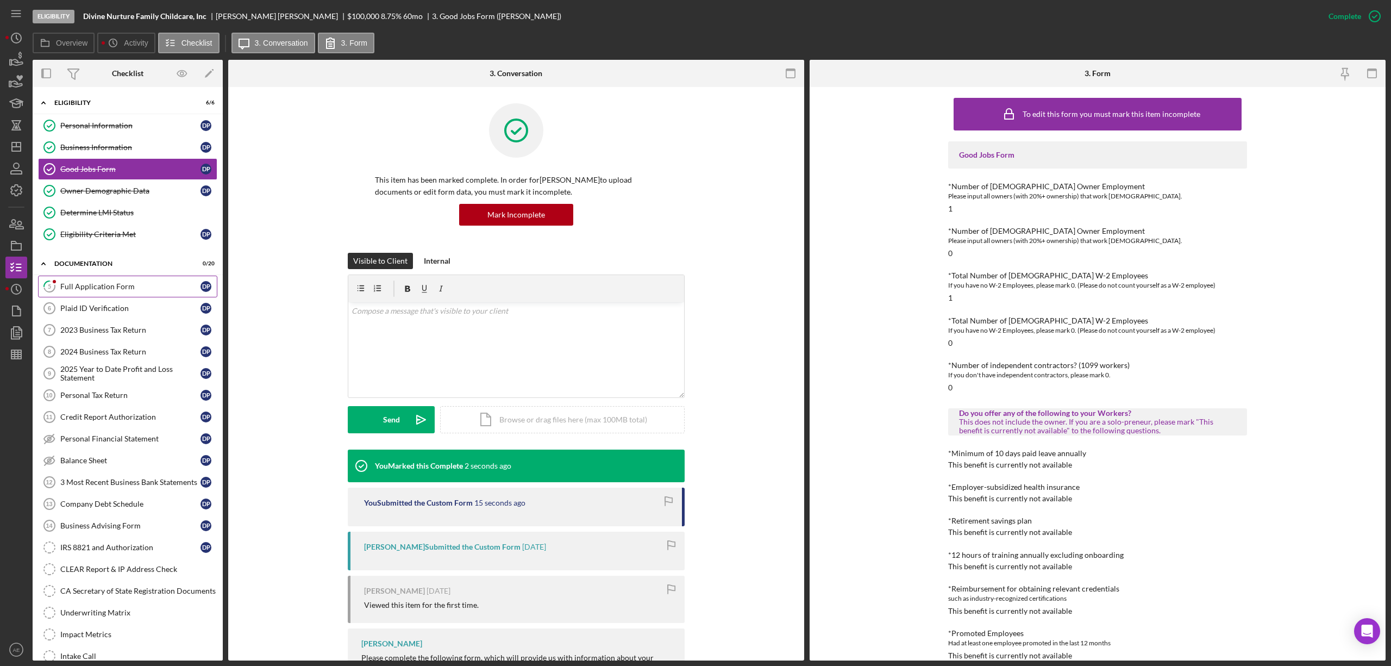
click at [115, 297] on link "5 Full Application Form D P" at bounding box center [127, 287] width 179 height 22
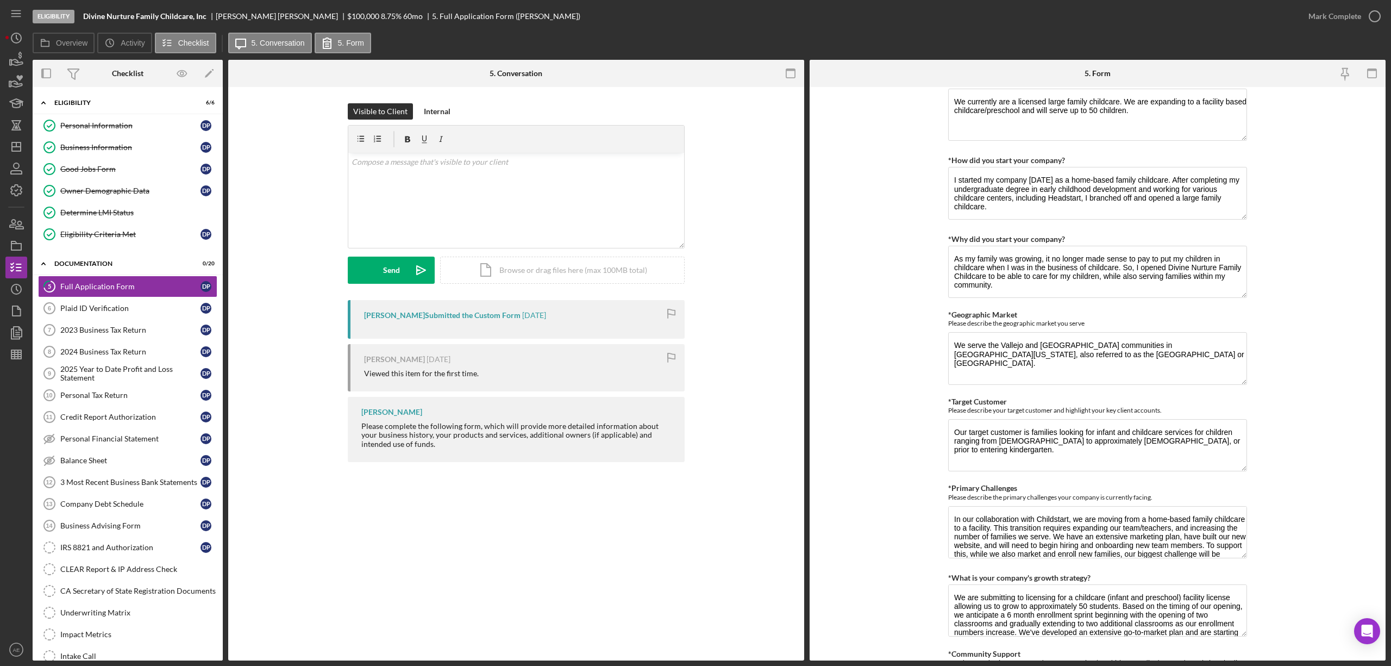
scroll to position [652, 0]
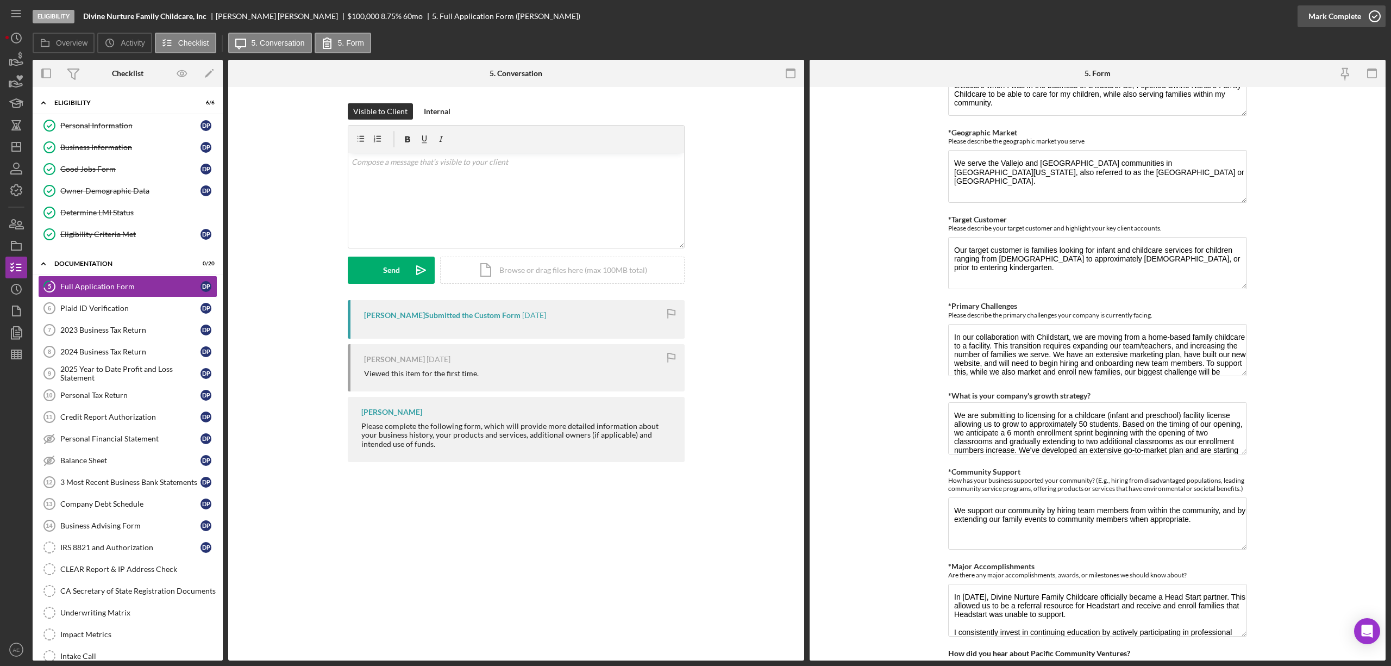
click at [1326, 25] on div "Mark Complete" at bounding box center [1335, 16] width 53 height 22
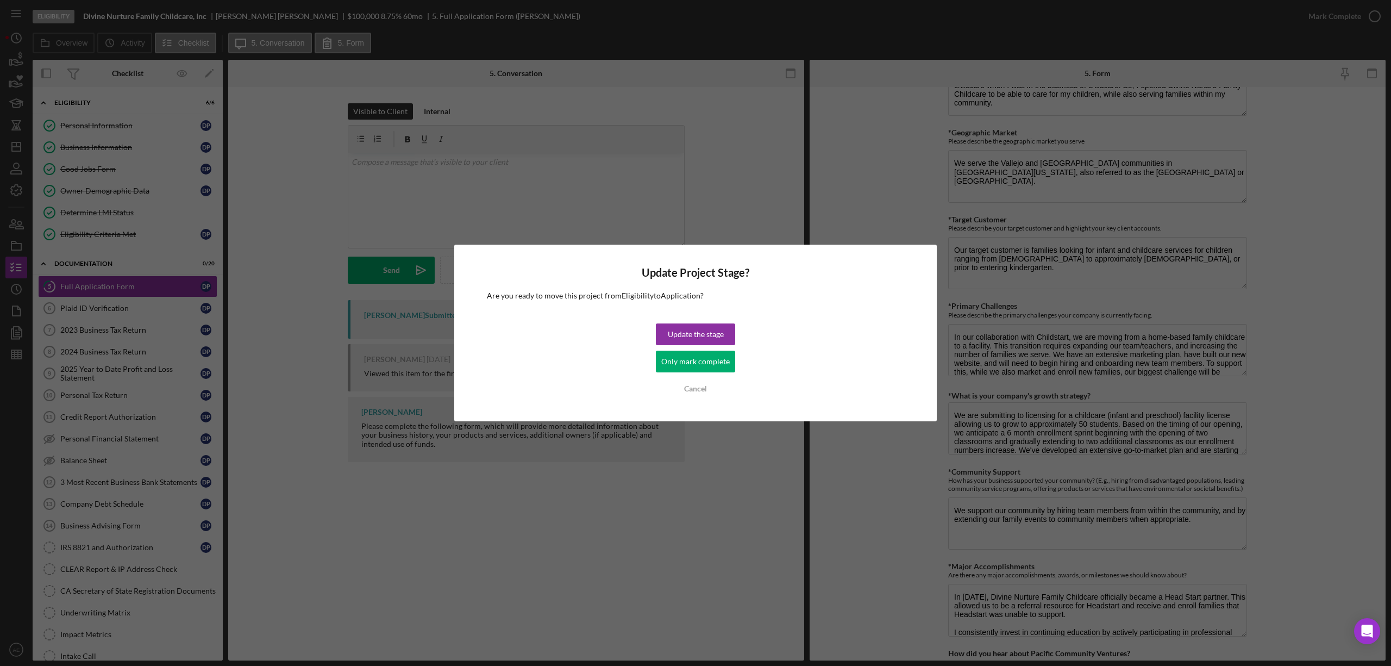
click at [684, 366] on div "Only mark complete" at bounding box center [695, 361] width 68 height 22
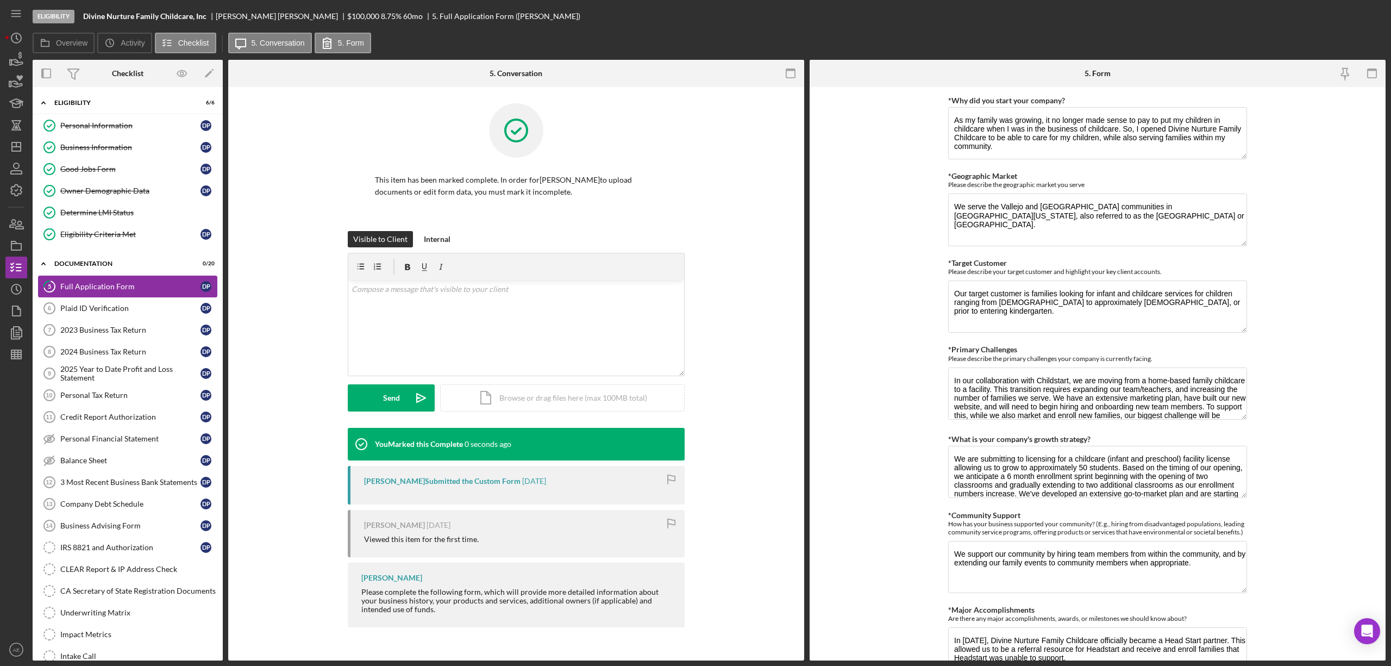
scroll to position [696, 0]
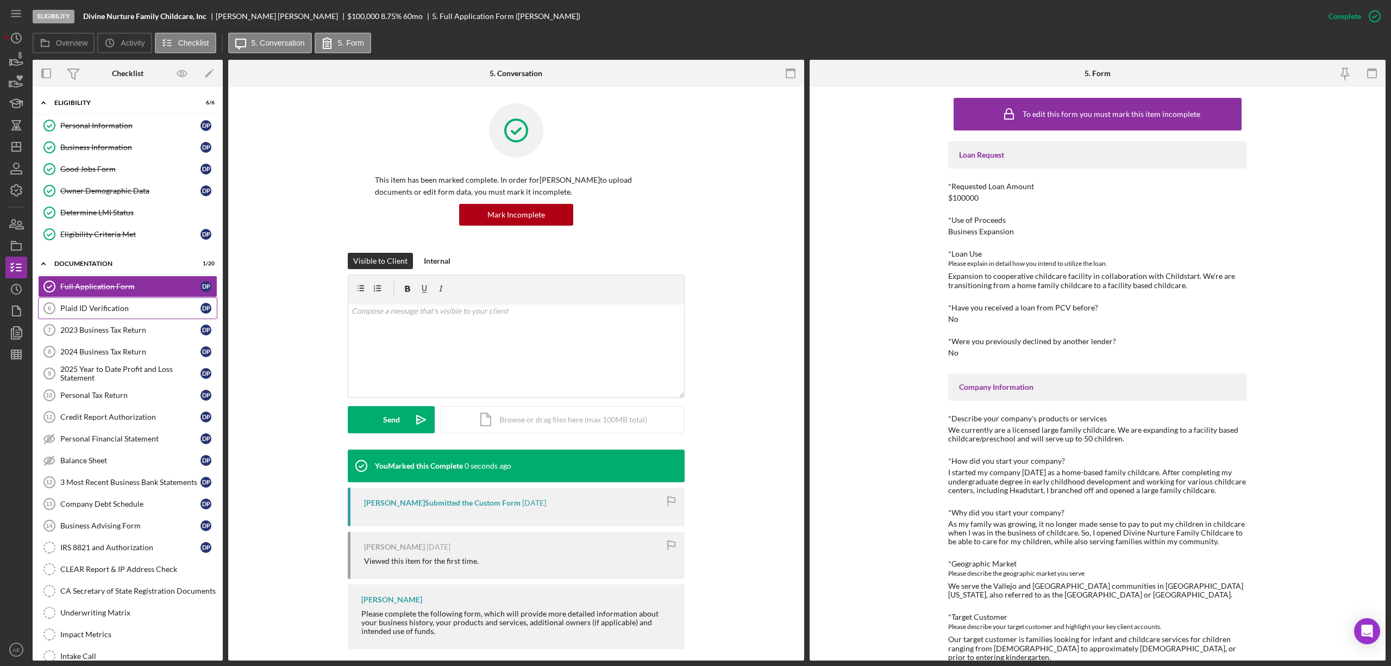
click at [153, 308] on div "Plaid ID Verification" at bounding box center [130, 308] width 140 height 9
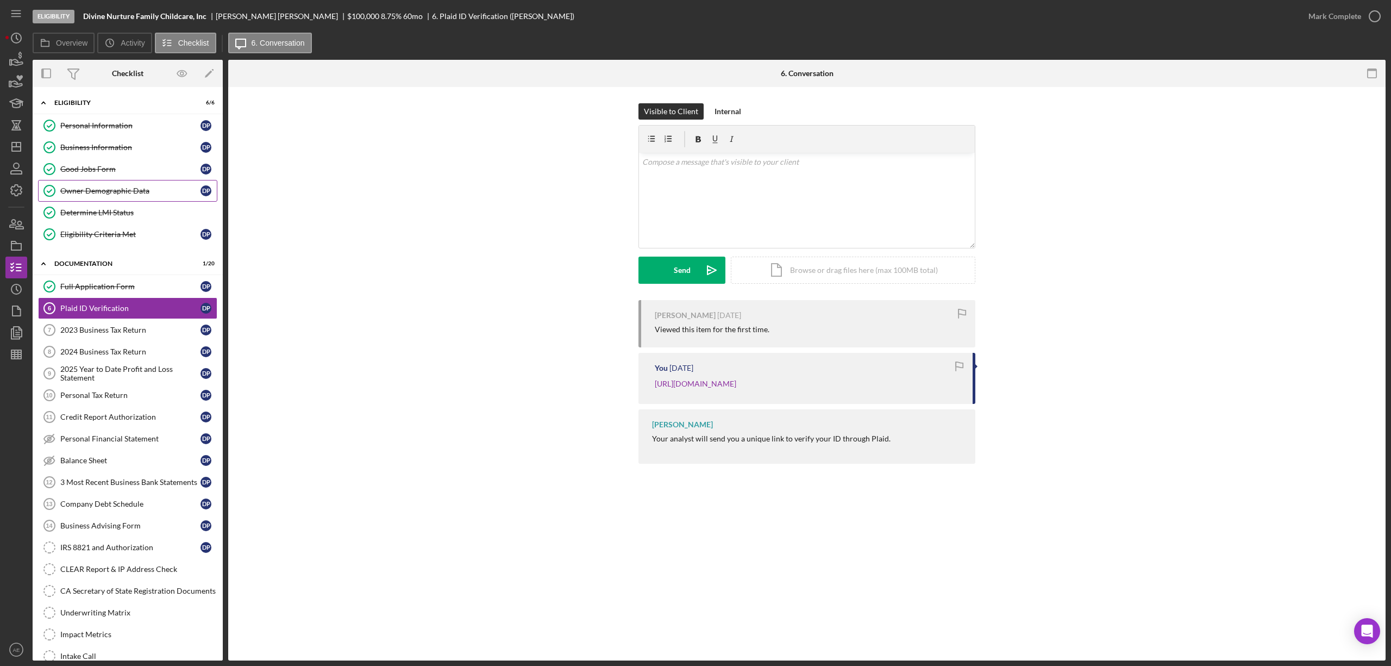
click at [132, 191] on div "Owner Demographic Data" at bounding box center [130, 190] width 140 height 9
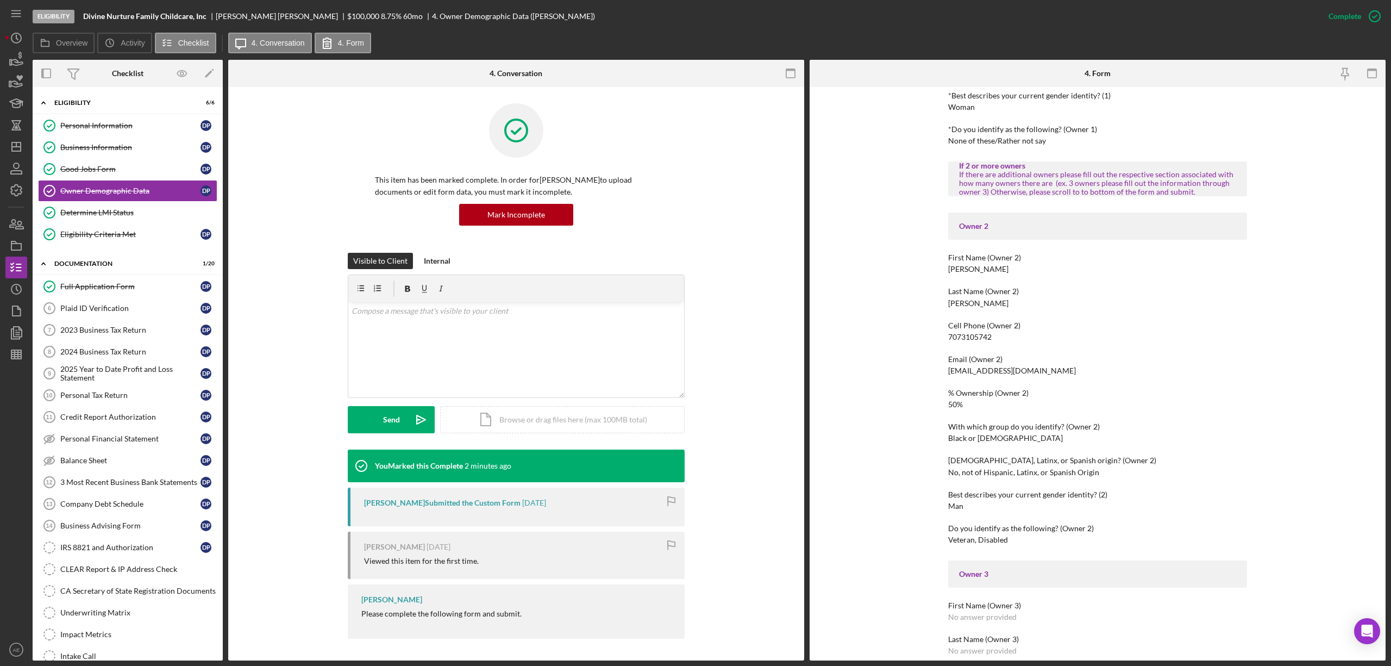
scroll to position [507, 0]
click at [22, 146] on icon "Icon/Dashboard" at bounding box center [16, 146] width 27 height 27
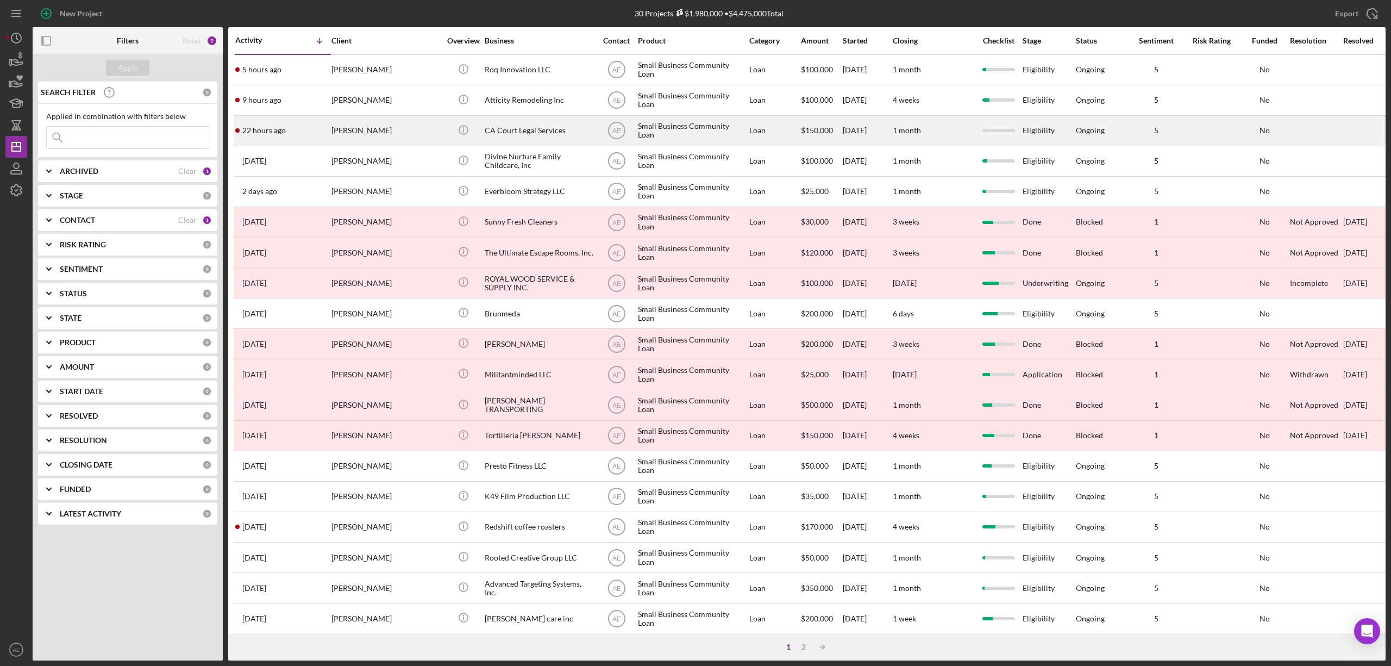
click at [390, 122] on div "[PERSON_NAME]" at bounding box center [385, 130] width 109 height 29
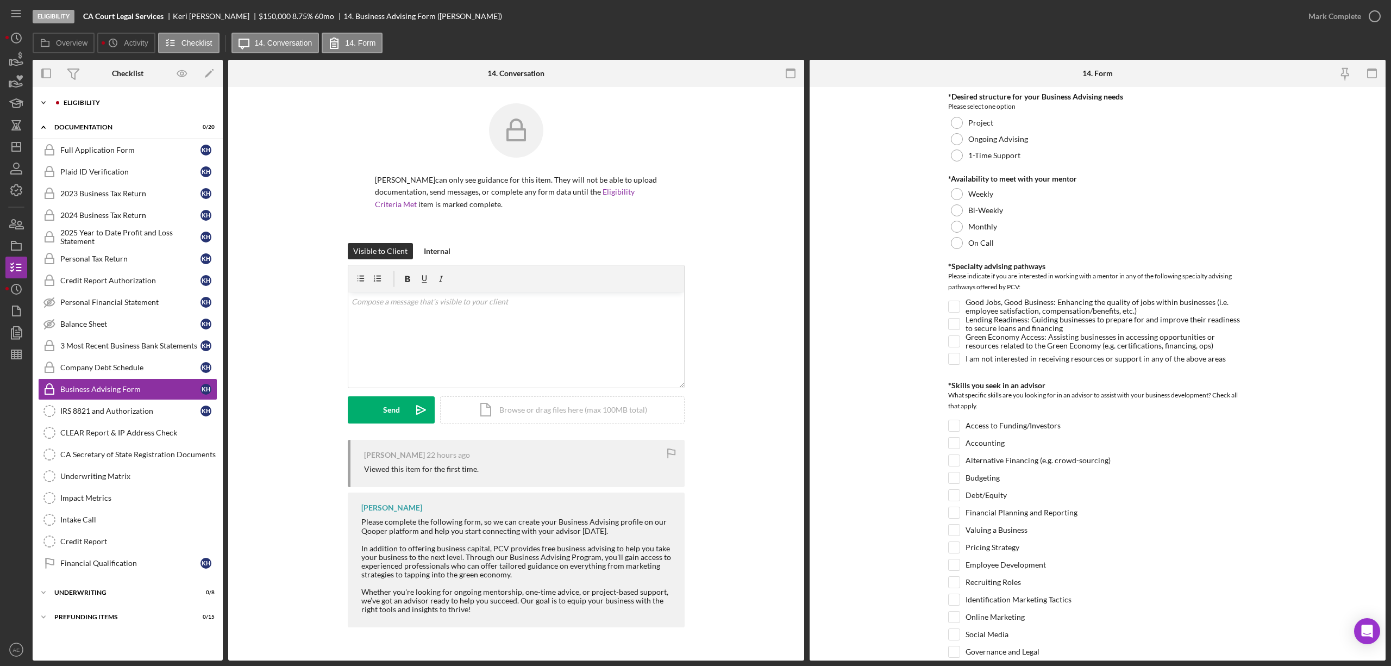
click at [111, 104] on div "Eligibility" at bounding box center [137, 102] width 146 height 7
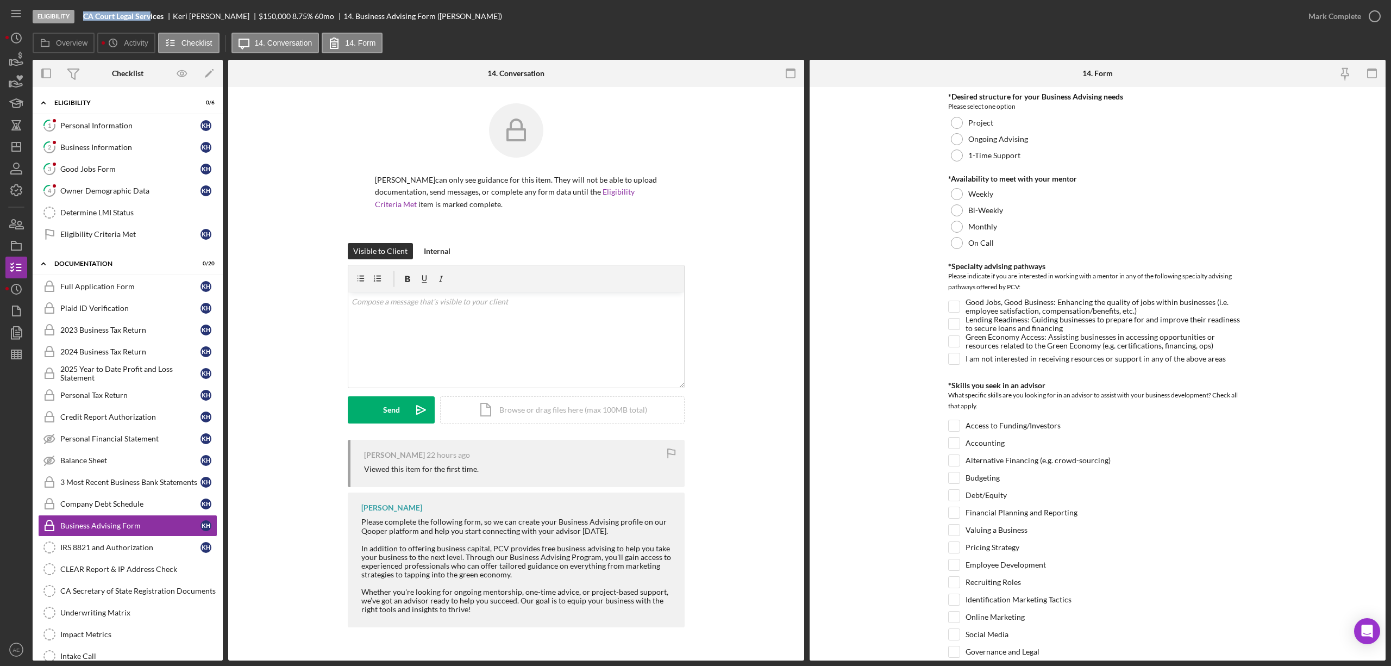
drag, startPoint x: 83, startPoint y: 16, endPoint x: 151, endPoint y: 17, distance: 67.4
click at [151, 17] on b "CA Court Legal Services" at bounding box center [123, 16] width 80 height 9
copy b "CA Court Legal Serv"
click at [101, 124] on div "Personal Information" at bounding box center [130, 125] width 140 height 9
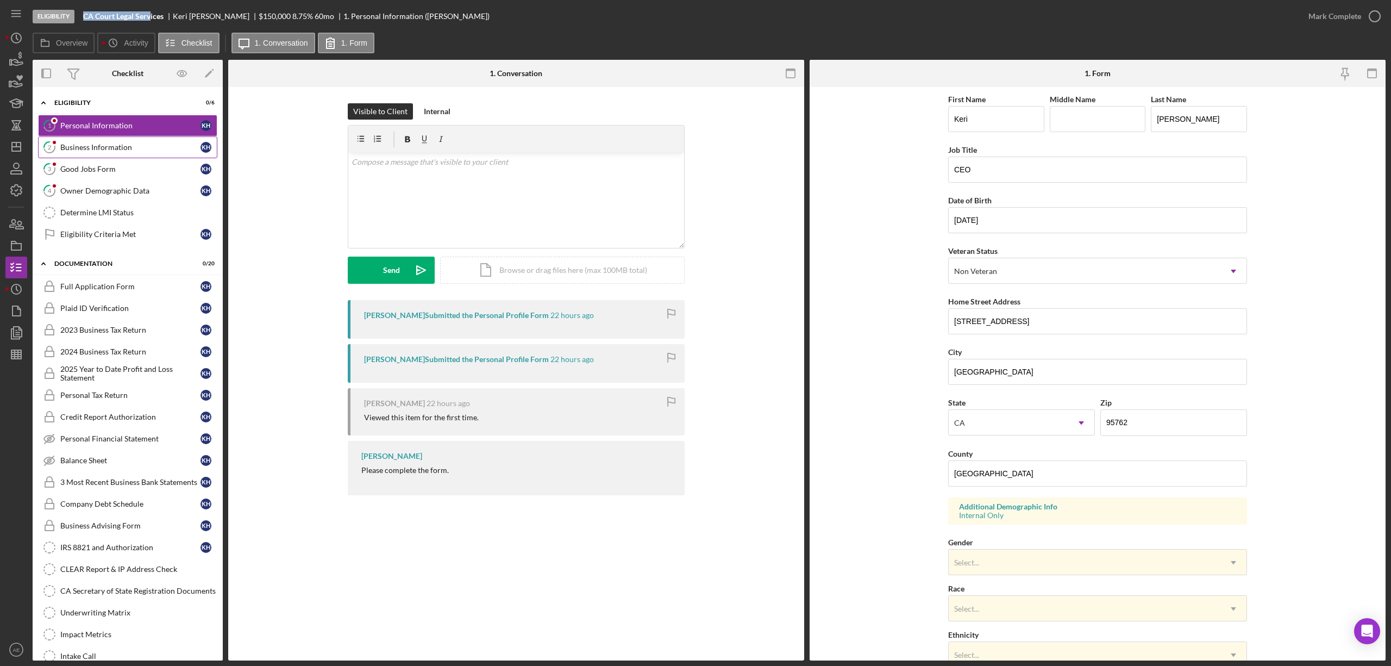
click at [109, 154] on link "2 Business Information K H" at bounding box center [127, 147] width 179 height 22
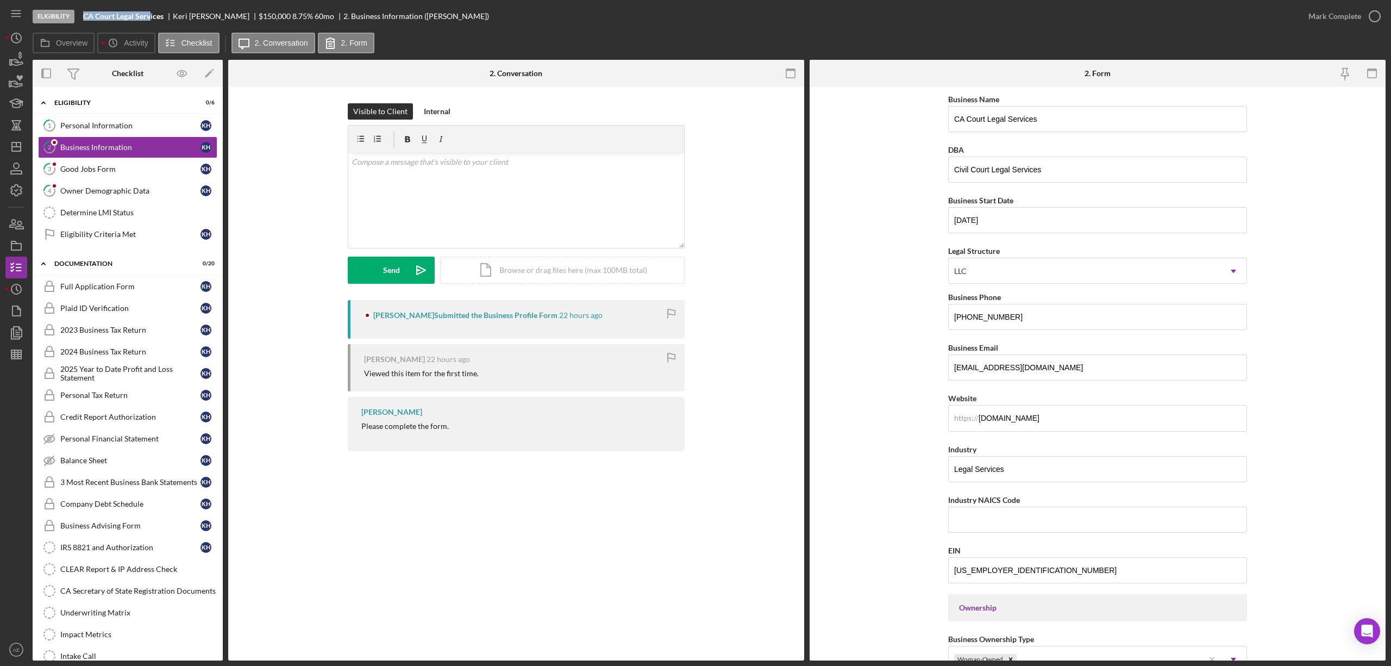
scroll to position [362, 0]
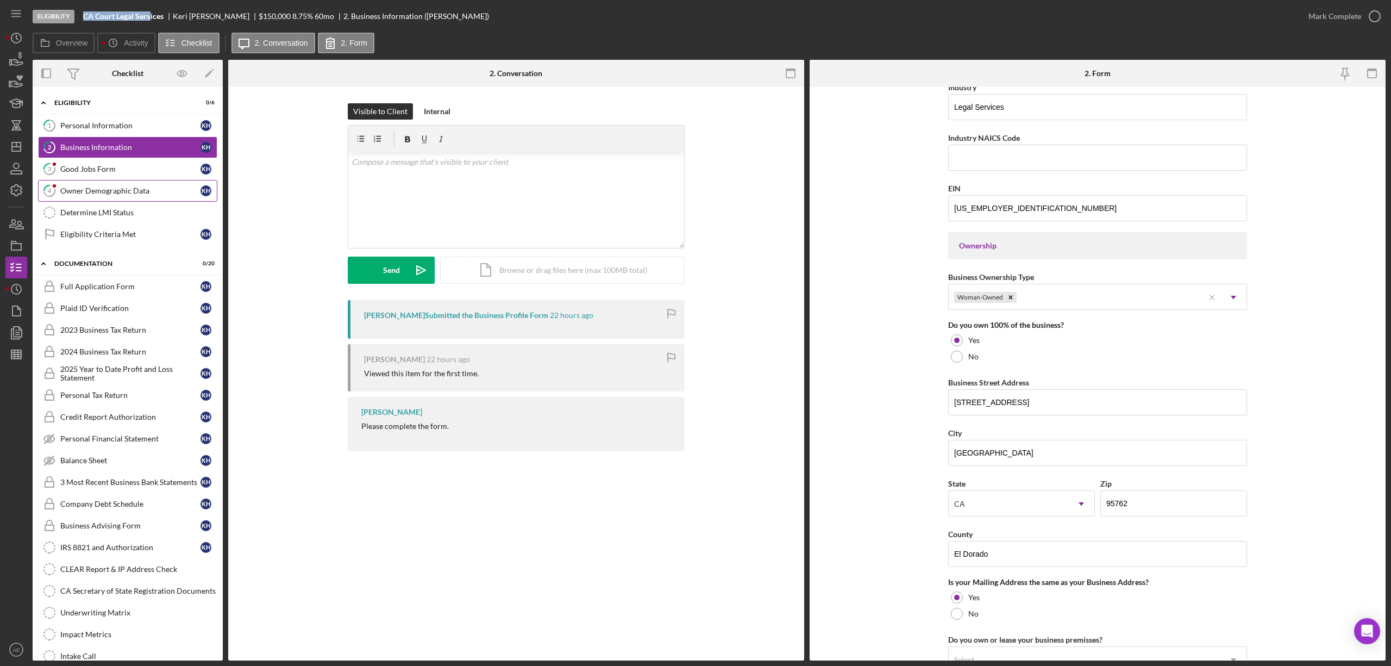
click at [109, 200] on link "4 Owner Demographic Data K H" at bounding box center [127, 191] width 179 height 22
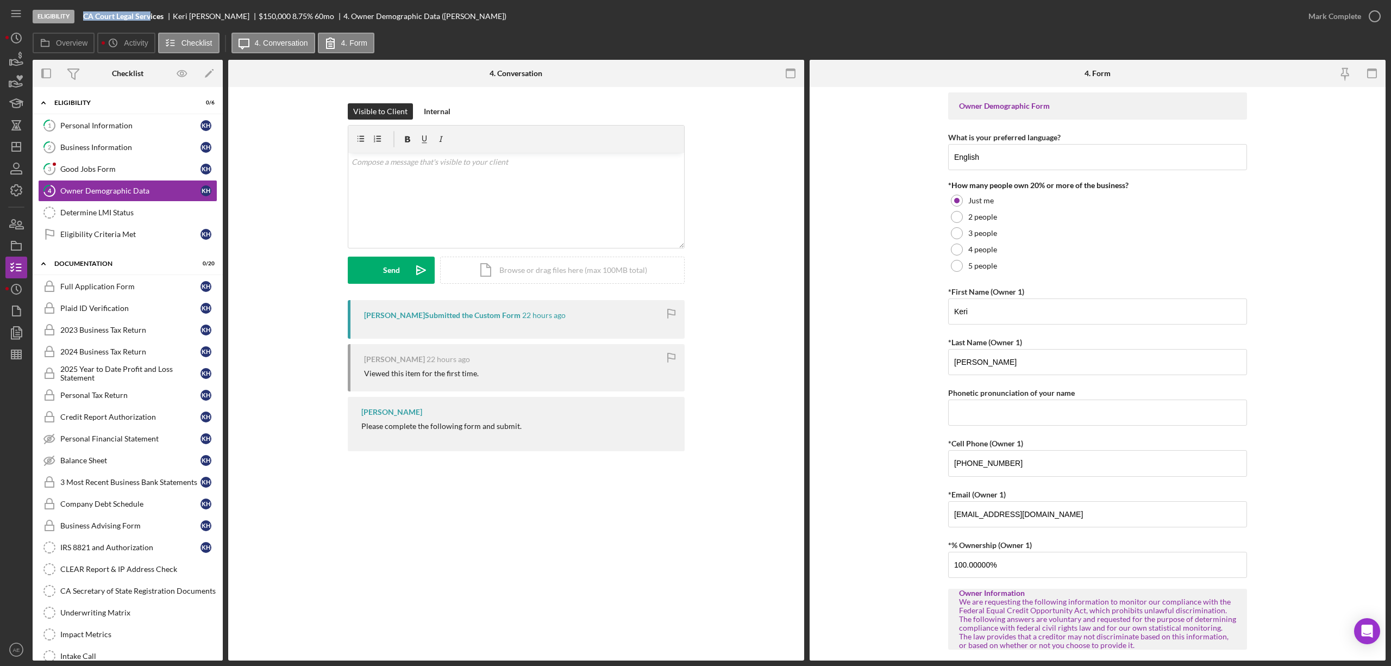
drag, startPoint x: 1329, startPoint y: 24, endPoint x: 1320, endPoint y: 37, distance: 16.0
click at [1330, 24] on div "Mark Complete" at bounding box center [1335, 16] width 53 height 22
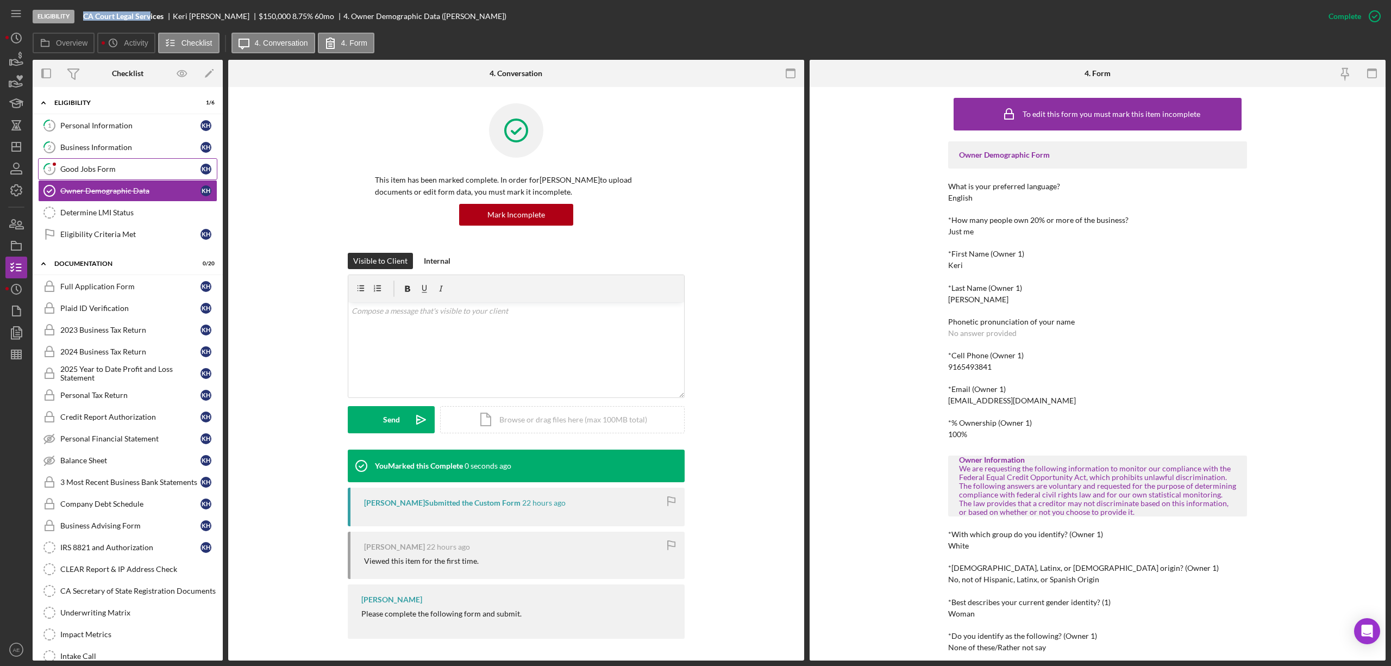
click at [133, 173] on div "Good Jobs Form" at bounding box center [130, 169] width 140 height 9
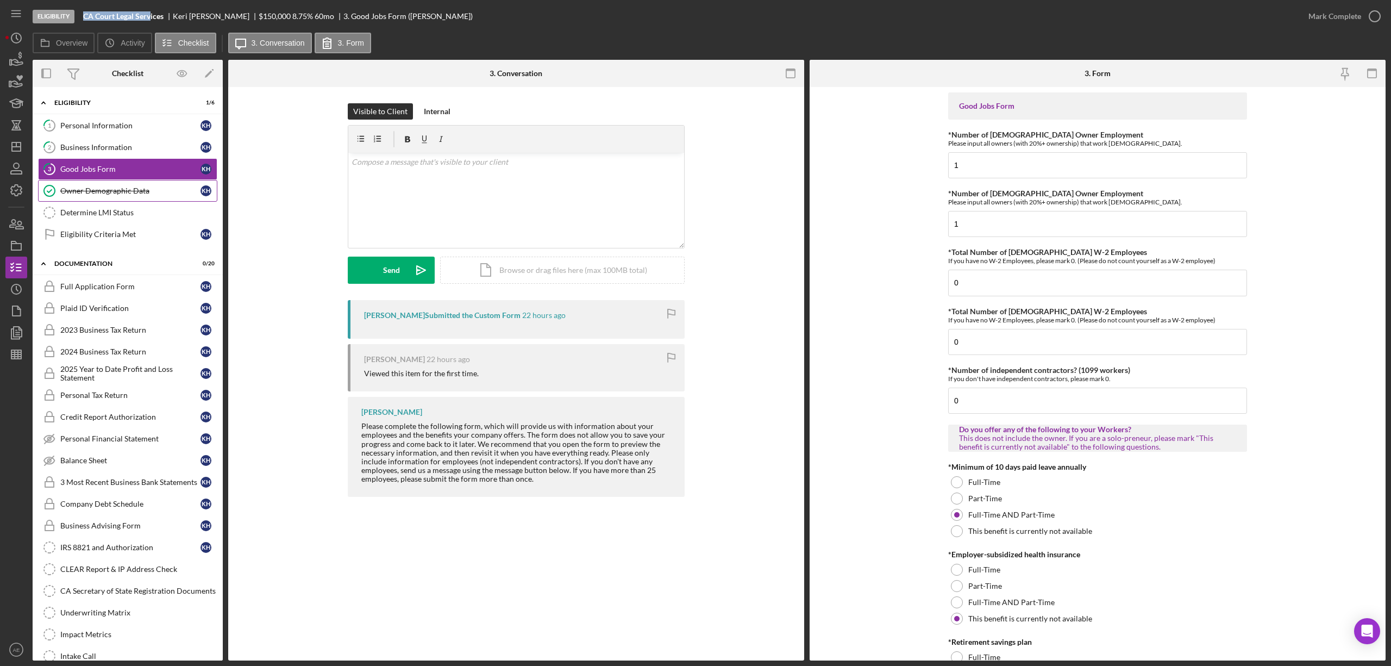
click at [159, 193] on div "Owner Demographic Data" at bounding box center [130, 190] width 140 height 9
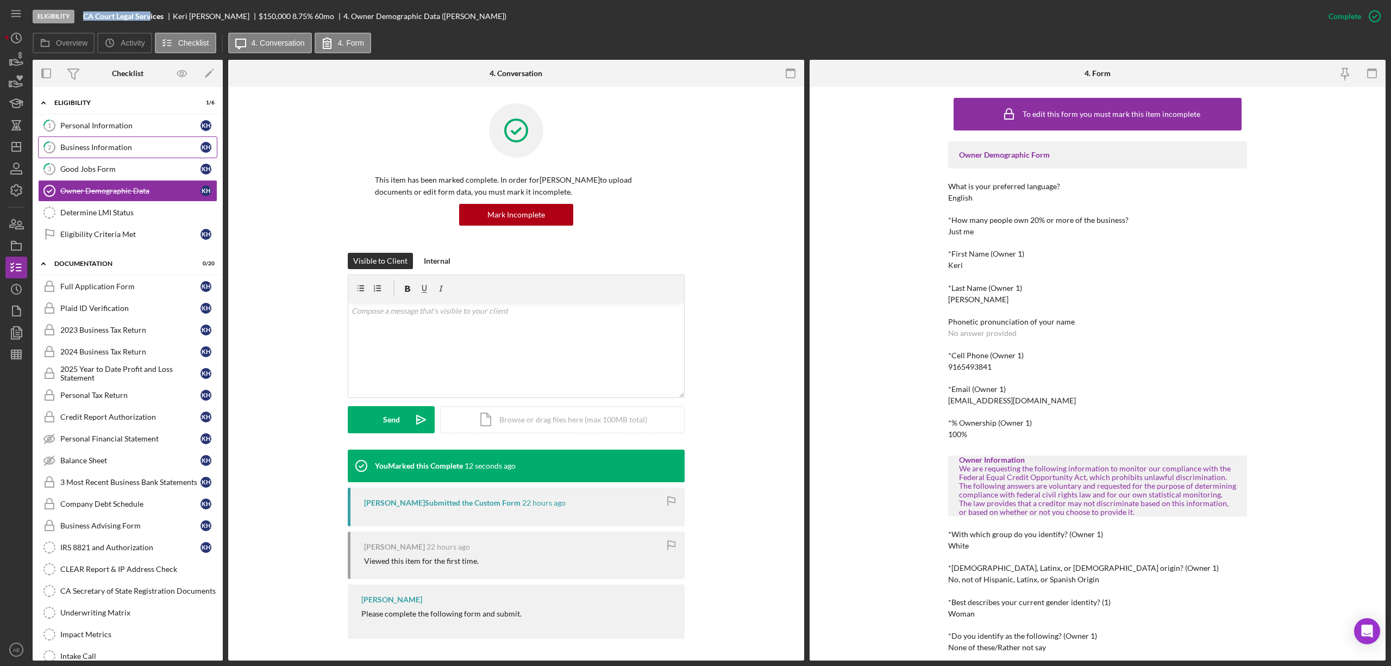
click at [134, 157] on link "2 Business Information K H" at bounding box center [127, 147] width 179 height 22
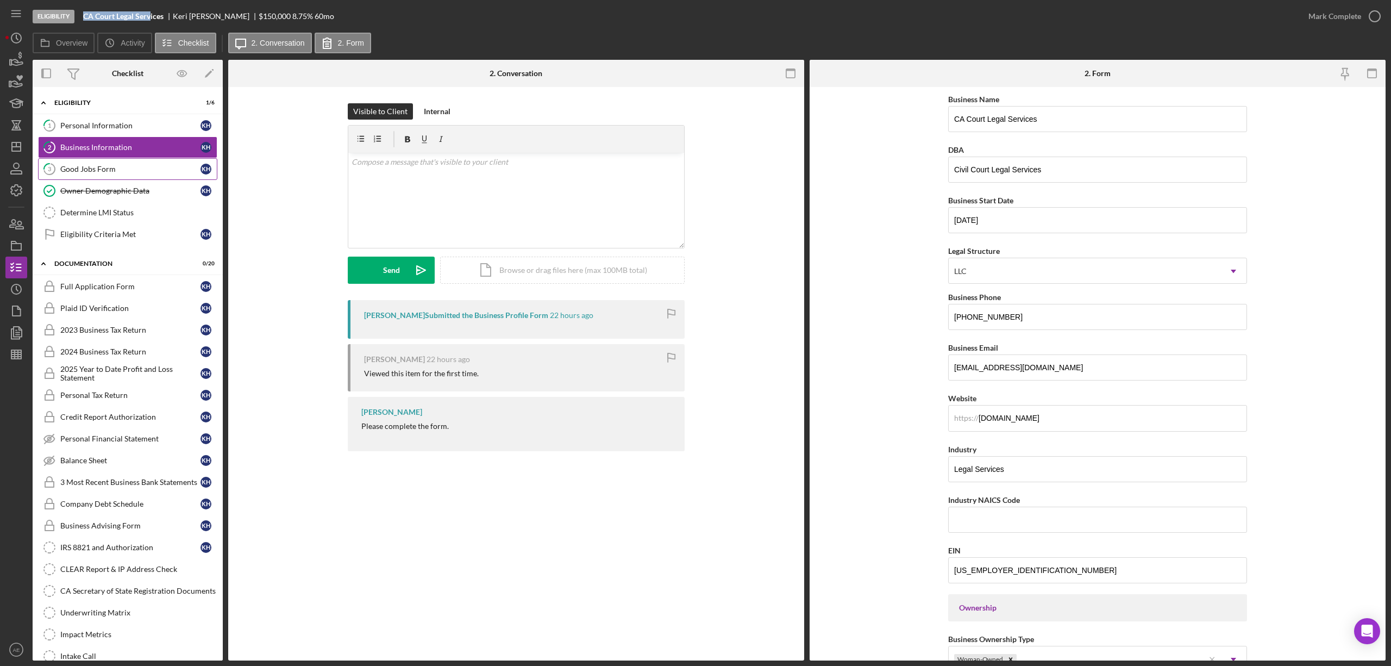
click at [127, 168] on div "Good Jobs Form" at bounding box center [130, 169] width 140 height 9
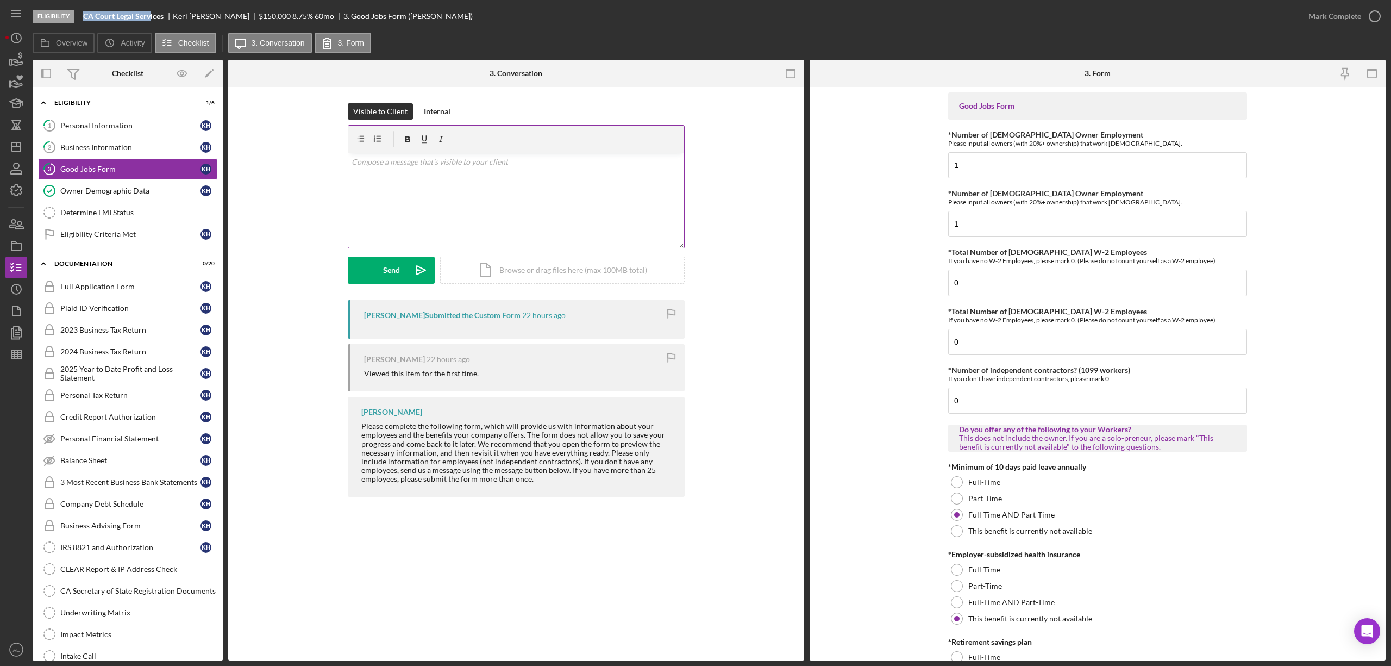
click at [522, 201] on div "v Color teal Color pink Remove color Add row above Add row below Add column bef…" at bounding box center [516, 200] width 336 height 95
drag, startPoint x: 948, startPoint y: 196, endPoint x: 1094, endPoint y: 198, distance: 146.2
click at [1094, 198] on div "*Number of [DEMOGRAPHIC_DATA] Owner Employment Please input all owners (with 20…" at bounding box center [1097, 197] width 299 height 17
copy label "Number of [DEMOGRAPHIC_DATA] Owner Employment"
drag, startPoint x: 550, startPoint y: 194, endPoint x: 518, endPoint y: 190, distance: 31.7
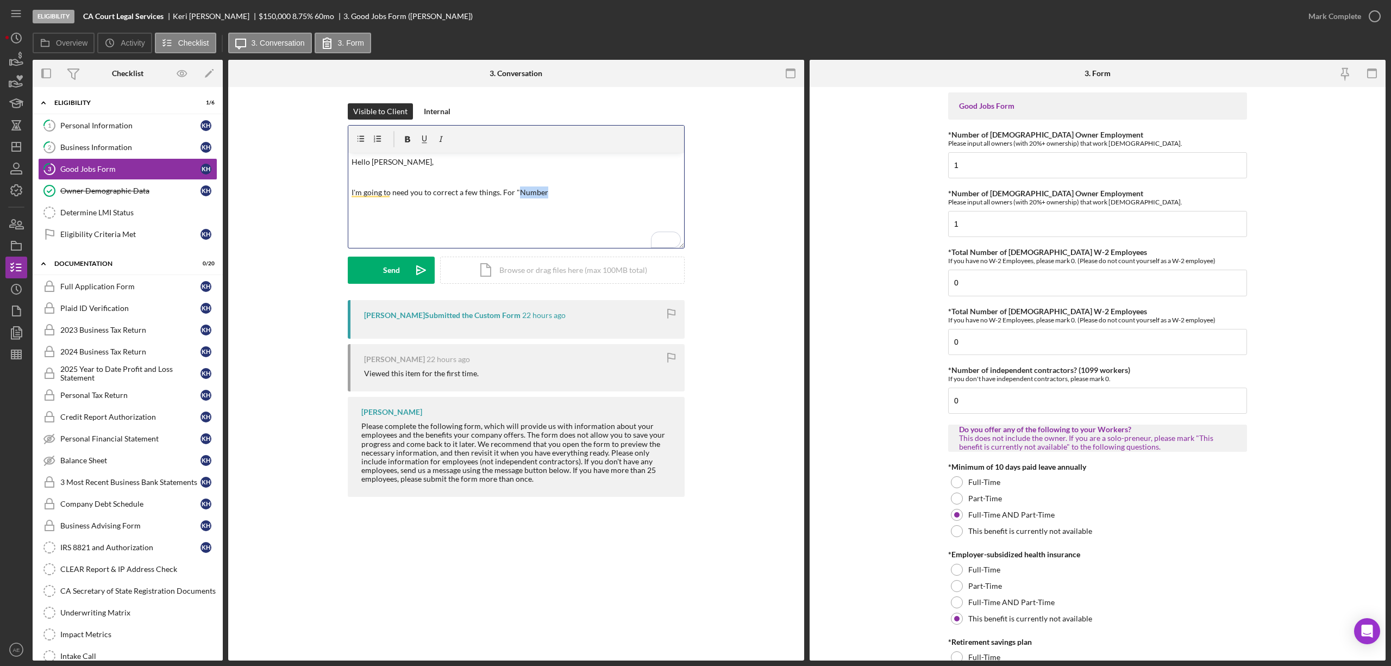
click at [518, 190] on p "I'm going to need you to correct a few things. For "Number" at bounding box center [517, 192] width 330 height 12
click at [409, 133] on icon "button" at bounding box center [408, 139] width 24 height 24
drag, startPoint x: 413, startPoint y: 205, endPoint x: 663, endPoint y: 193, distance: 250.2
click at [663, 193] on p "I'm going to need you to correct a few things. For " Number of [DEMOGRAPHIC_DAT…" at bounding box center [517, 198] width 330 height 24
click at [405, 140] on icon "button" at bounding box center [407, 139] width 5 height 6
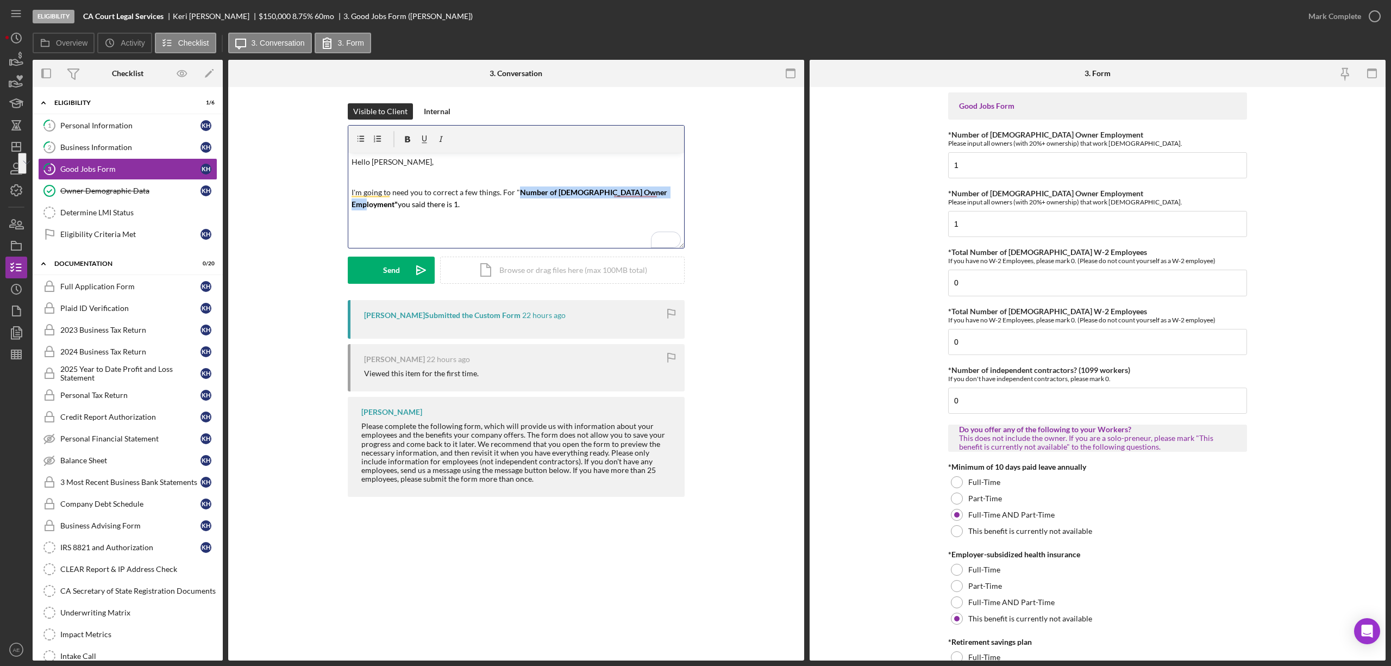
click at [420, 208] on p "I'm going to need you to correct a few things. For " Number of [DEMOGRAPHIC_DAT…" at bounding box center [517, 198] width 330 height 24
click at [584, 209] on p "I'm going to need you to correct a few things. For " Number of [DEMOGRAPHIC_DAT…" at bounding box center [517, 198] width 330 height 24
click at [585, 204] on mark "you said there is 1. This is telling me there is a second owner who works part …" at bounding box center [536, 203] width 277 height 9
click at [624, 209] on p "I'm going to need you to correct a few things. For " Number of [DEMOGRAPHIC_DAT…" at bounding box center [517, 198] width 330 height 24
click at [610, 204] on mark "you said there is 1. This is telling me there is a second owner who works part-…" at bounding box center [515, 209] width 326 height 21
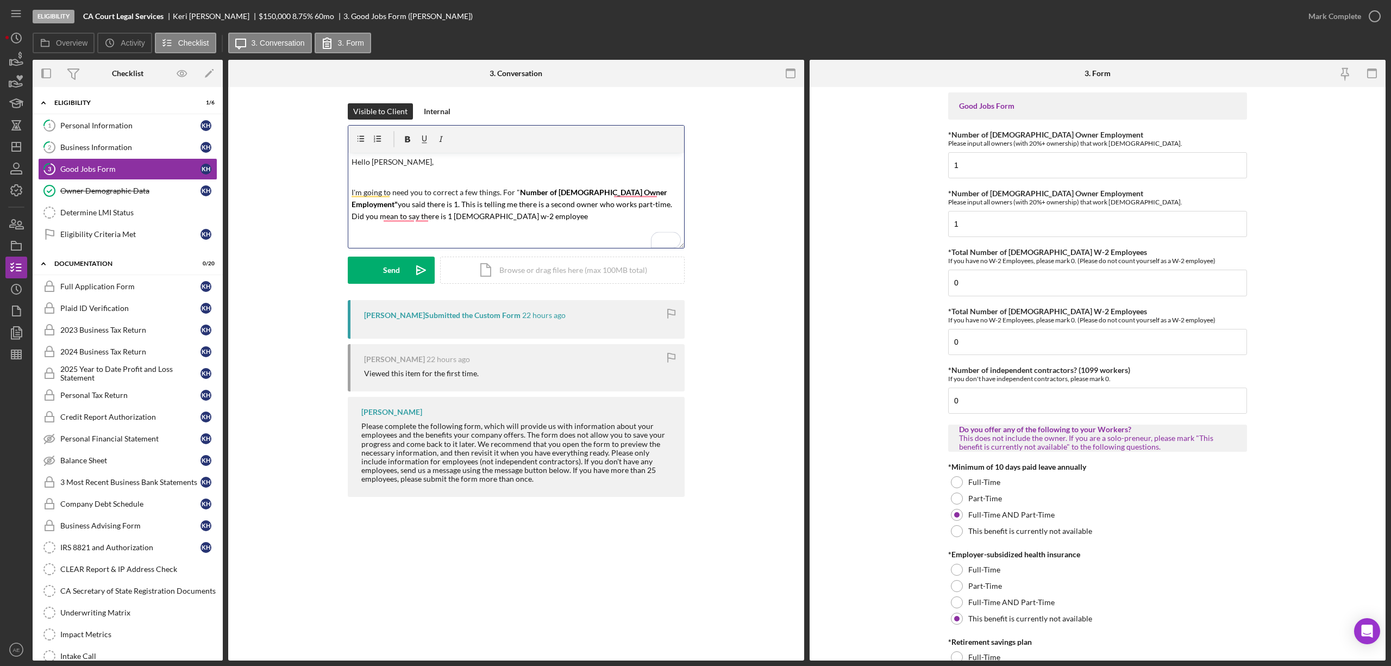
click at [490, 212] on p "I'm going to need you to correct a few things. For " Number of [DEMOGRAPHIC_DAT…" at bounding box center [517, 204] width 330 height 36
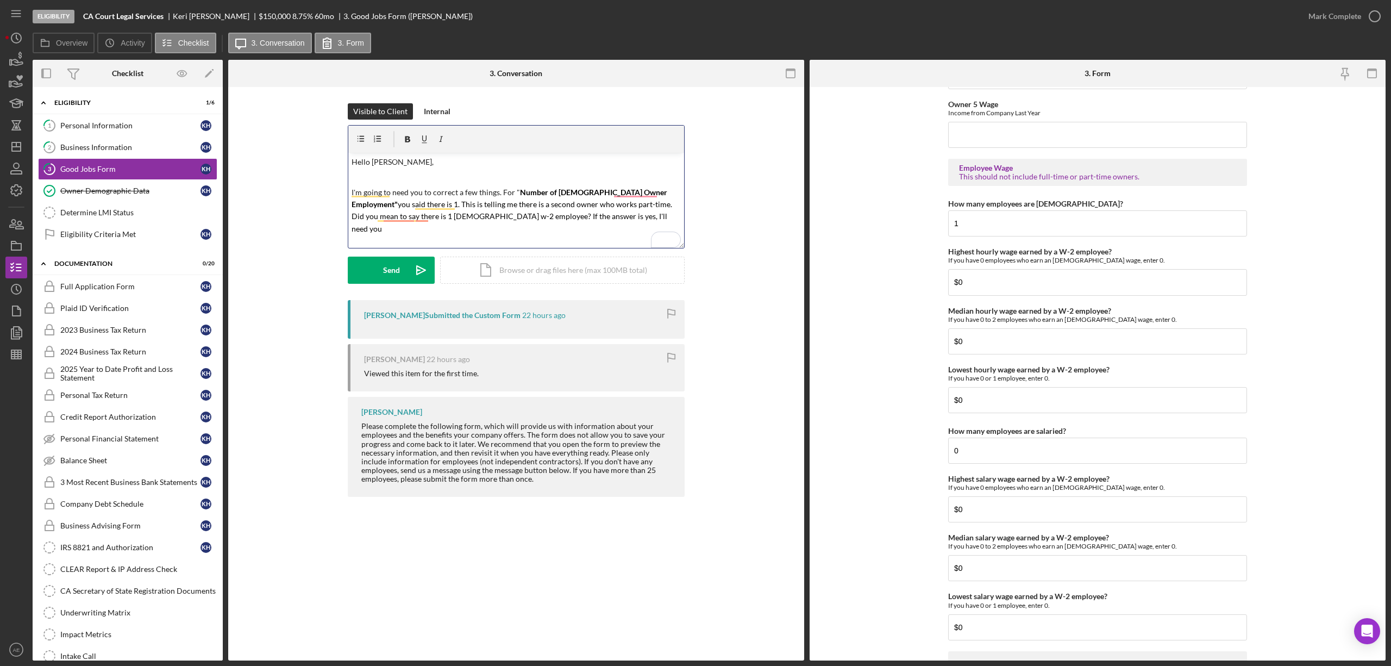
scroll to position [2029, 0]
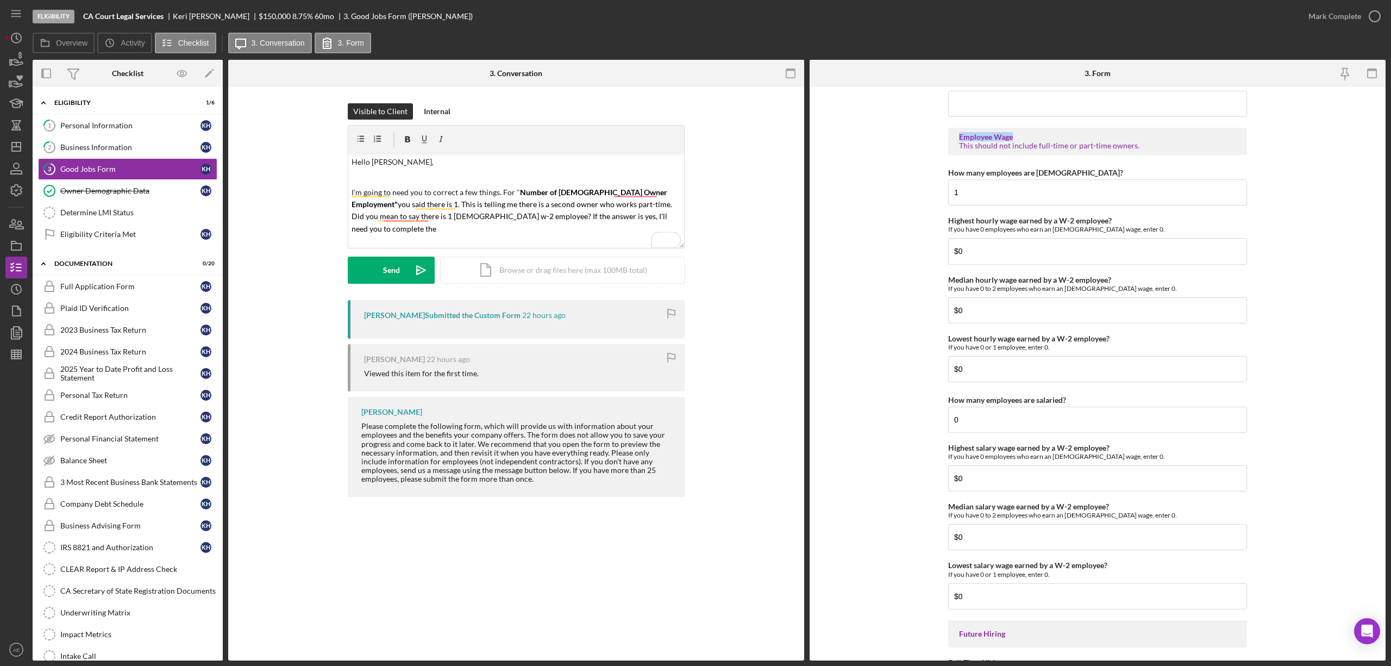
drag, startPoint x: 959, startPoint y: 140, endPoint x: 1013, endPoint y: 139, distance: 54.9
click at [1013, 139] on div "Employee Wage" at bounding box center [1097, 137] width 277 height 9
copy div "Employee Wage"
click at [642, 213] on p "I'm going to need you to correct a few things. For " Number of [DEMOGRAPHIC_DAT…" at bounding box center [517, 210] width 330 height 49
click at [414, 135] on icon "button" at bounding box center [408, 139] width 24 height 24
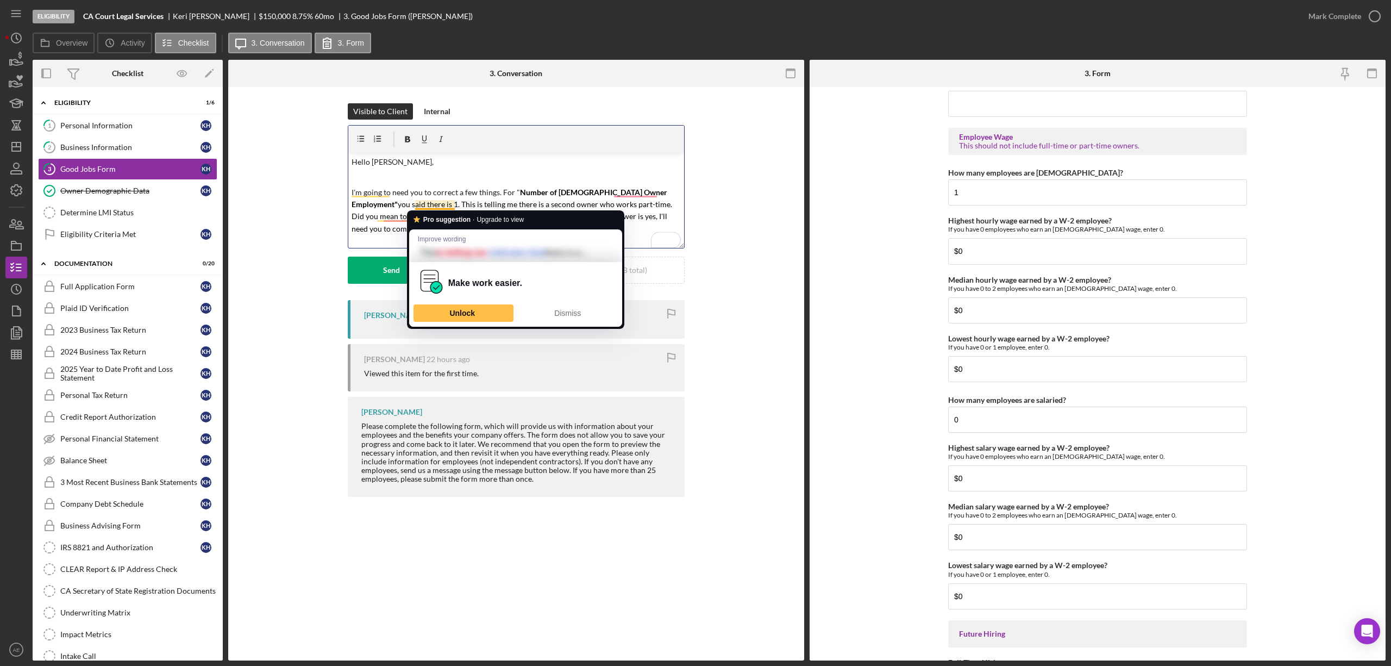
click at [424, 218] on strong "Pro suggestion" at bounding box center [446, 220] width 47 height 10
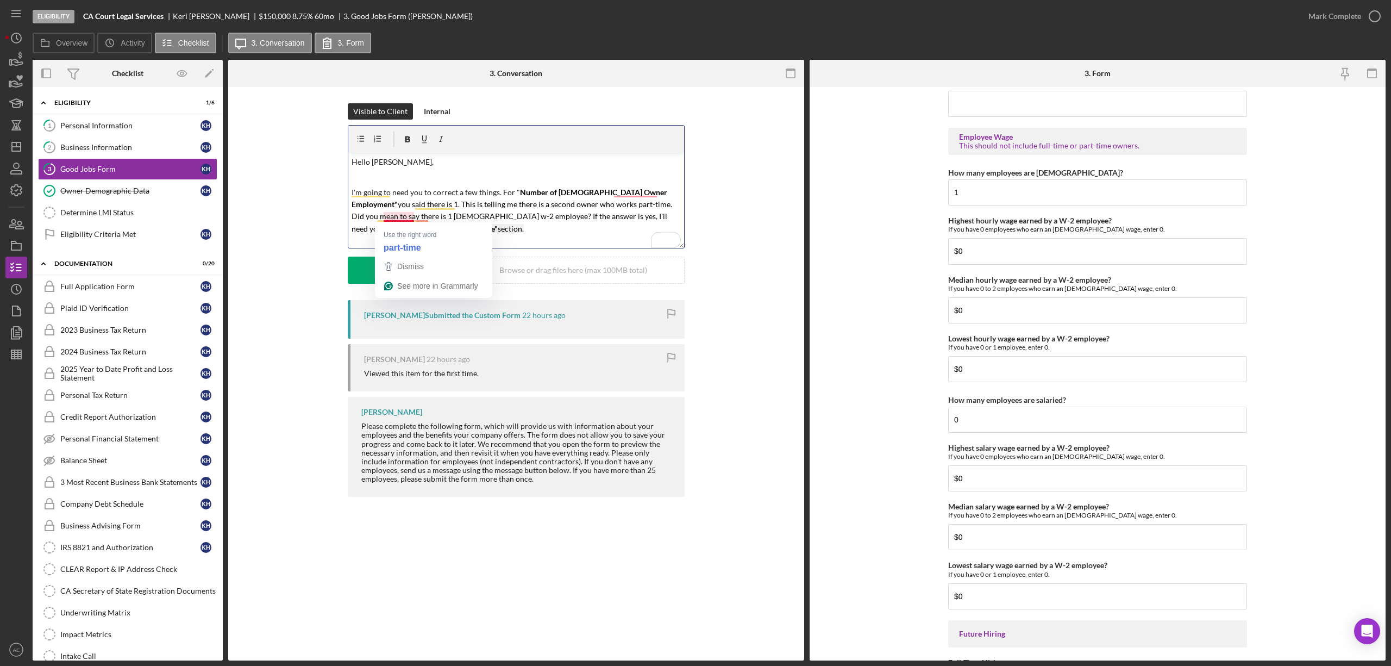
click at [396, 211] on span "you said there is 1. This is telling me there is a second owner who works part-…" at bounding box center [513, 216] width 322 height 34
click at [401, 223] on p "I'm going to need you to correct a few things. For " Number of [DEMOGRAPHIC_DAT…" at bounding box center [517, 210] width 330 height 49
click at [405, 216] on mark "you said there is 1. This is telling me there is a second owner who works part-…" at bounding box center [513, 216] width 322 height 34
click at [424, 217] on mark "you said there is 1. This is telling me there is a second owner who works part-…" at bounding box center [513, 216] width 322 height 34
click at [384, 267] on div "Send" at bounding box center [391, 269] width 17 height 27
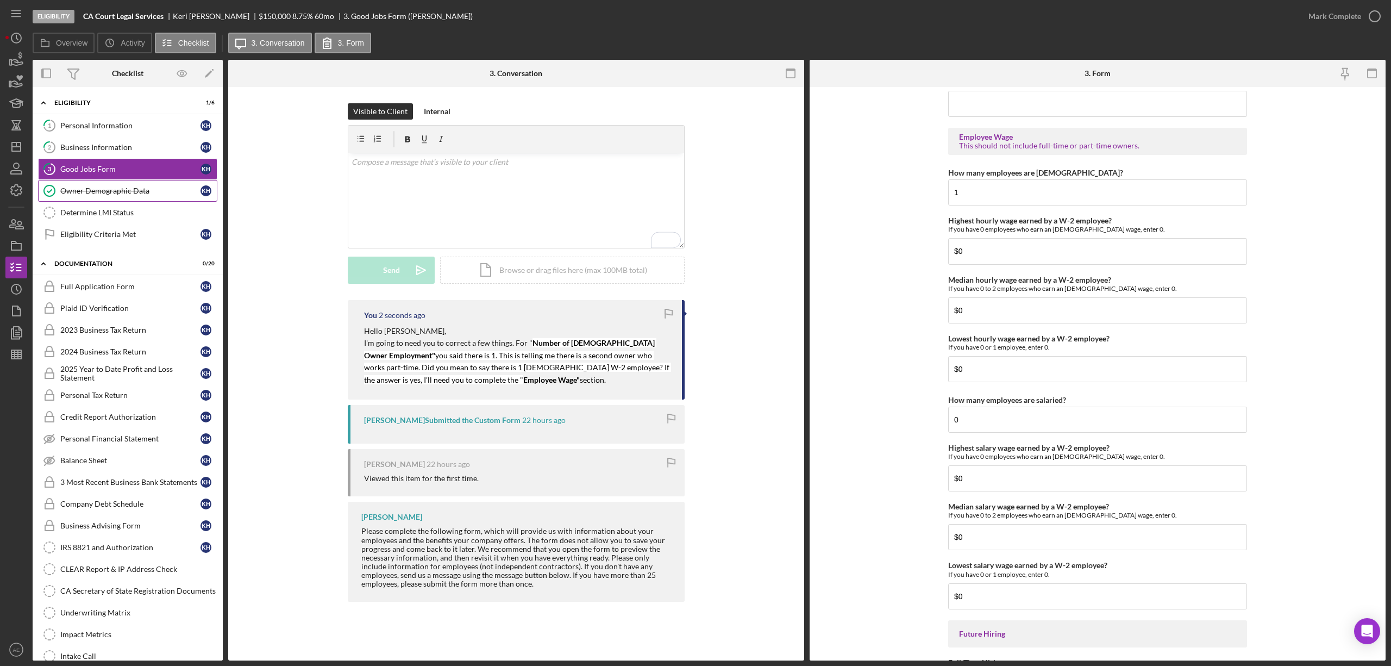
click at [145, 185] on link "Owner Demographic Data Owner Demographic Data K H" at bounding box center [127, 191] width 179 height 22
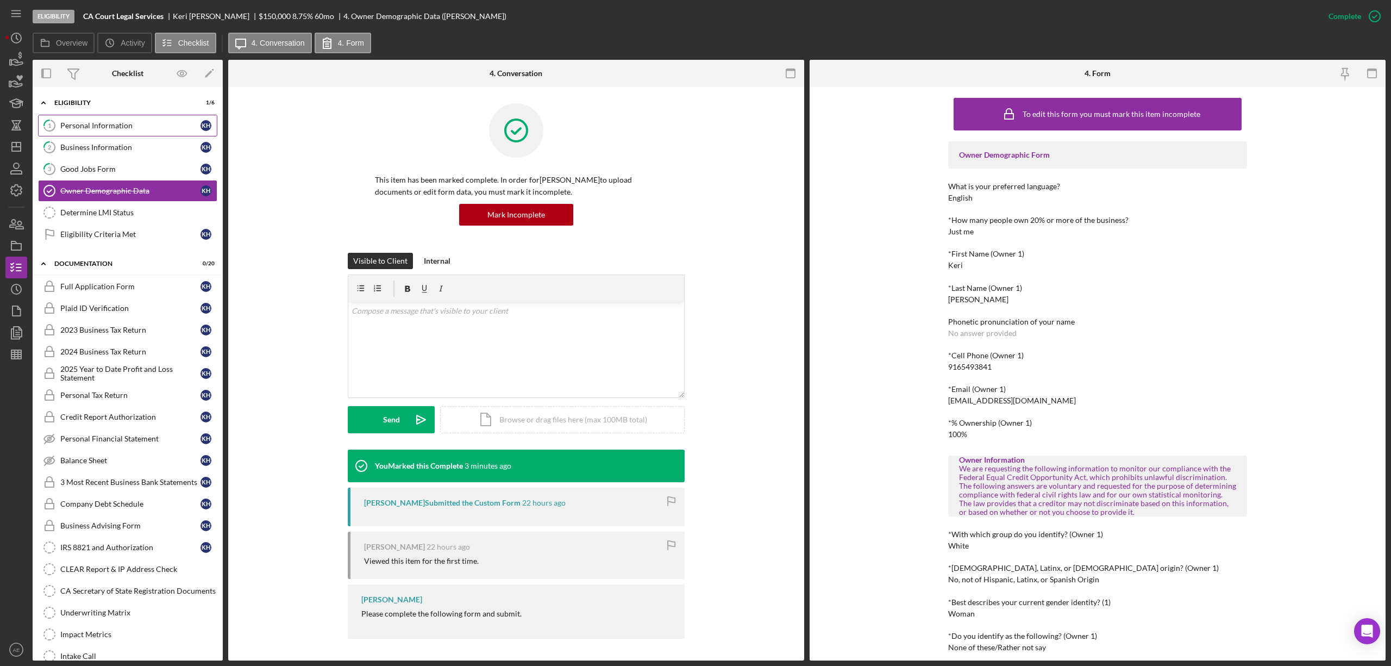
click at [140, 123] on div "Personal Information" at bounding box center [130, 125] width 140 height 9
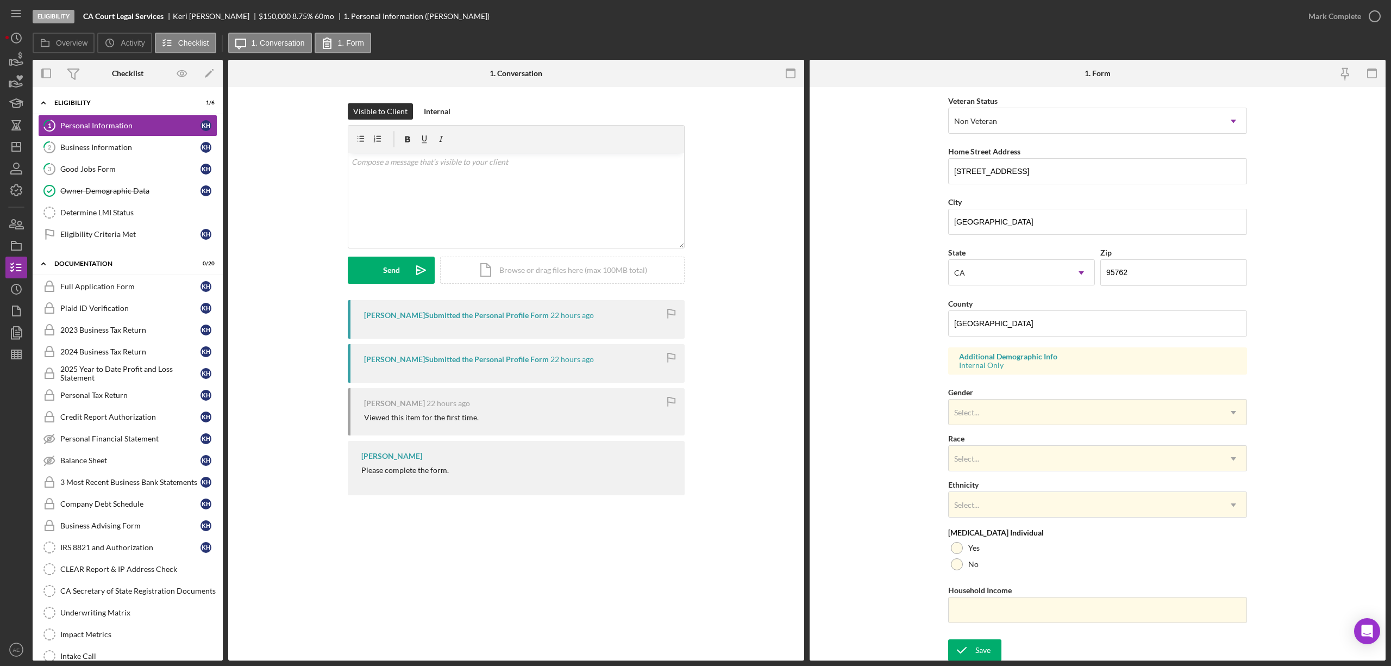
scroll to position [154, 0]
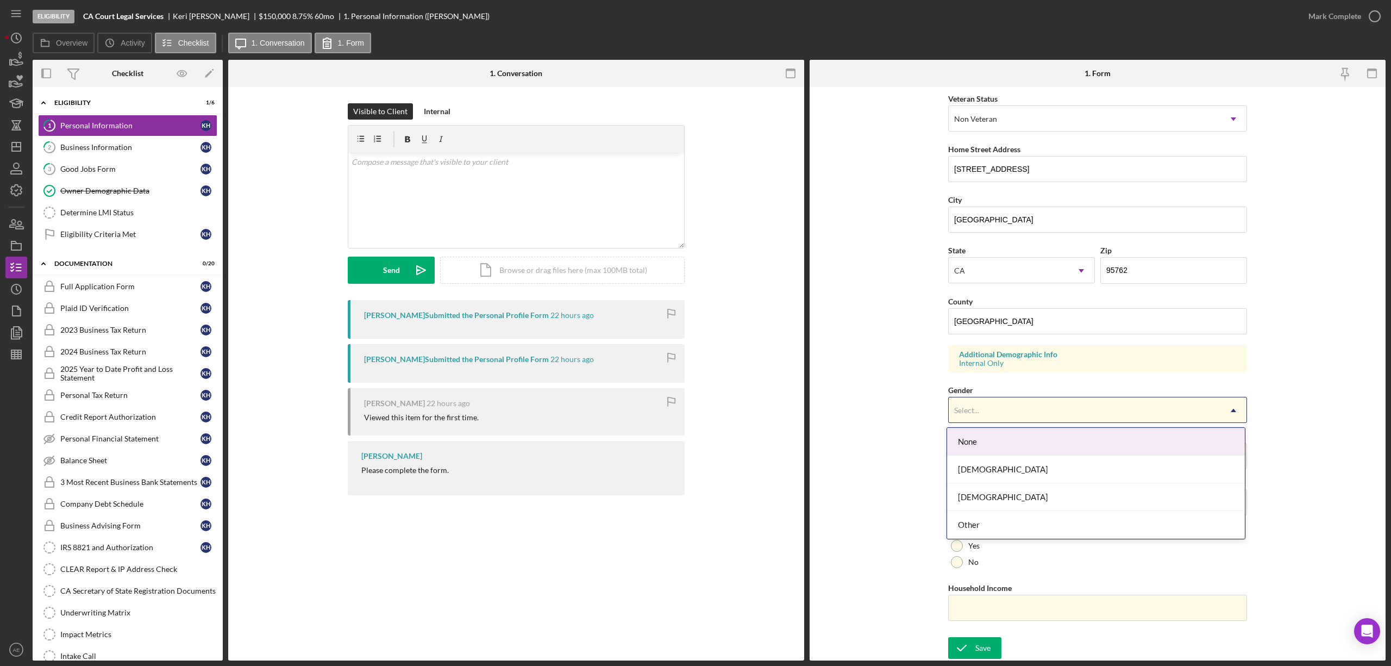
click at [1011, 414] on div "Select..." at bounding box center [1085, 410] width 272 height 25
click at [983, 468] on div "[DEMOGRAPHIC_DATA]" at bounding box center [1096, 469] width 298 height 28
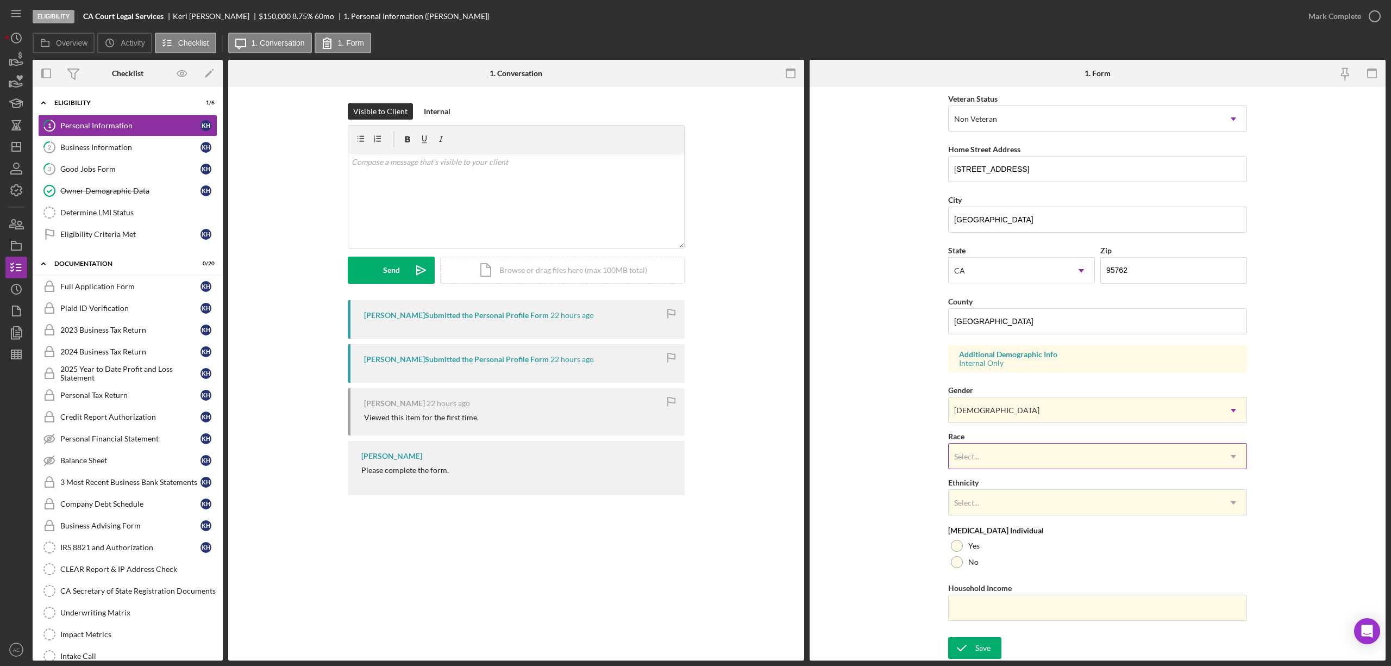
click at [985, 443] on div "Select... Icon/Dropdown Arrow" at bounding box center [1097, 456] width 299 height 26
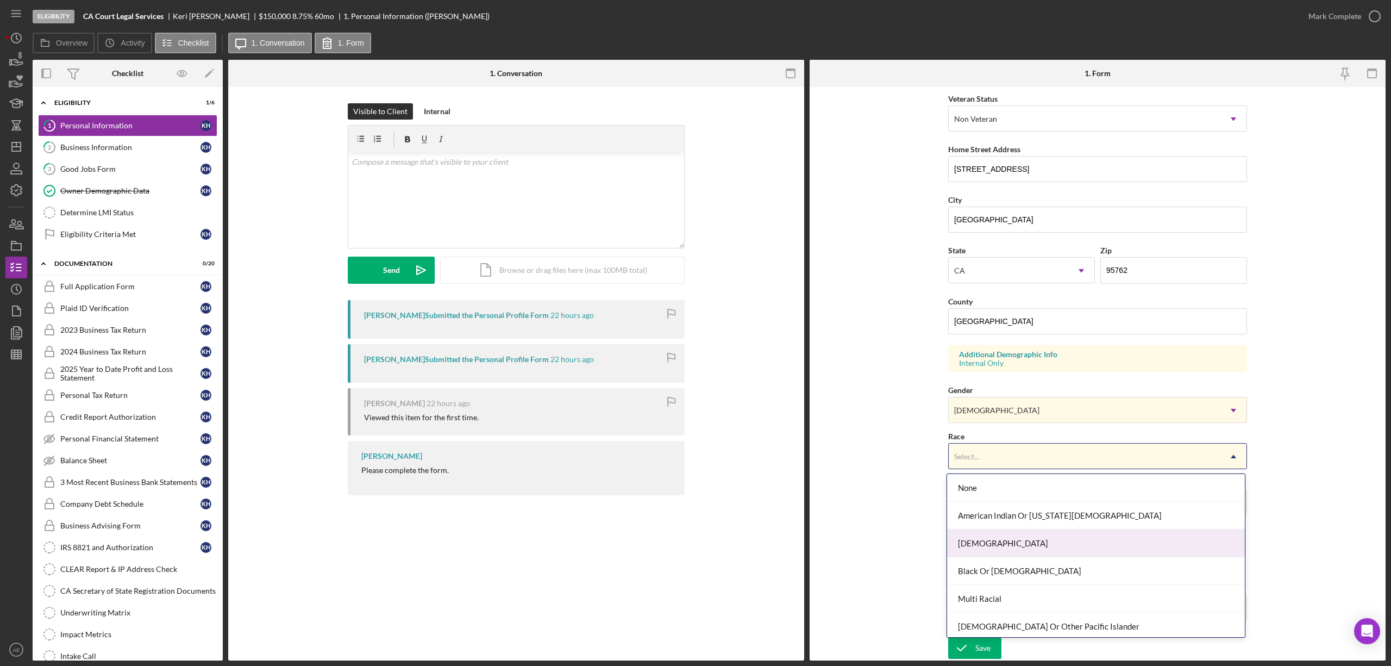
scroll to position [60, 0]
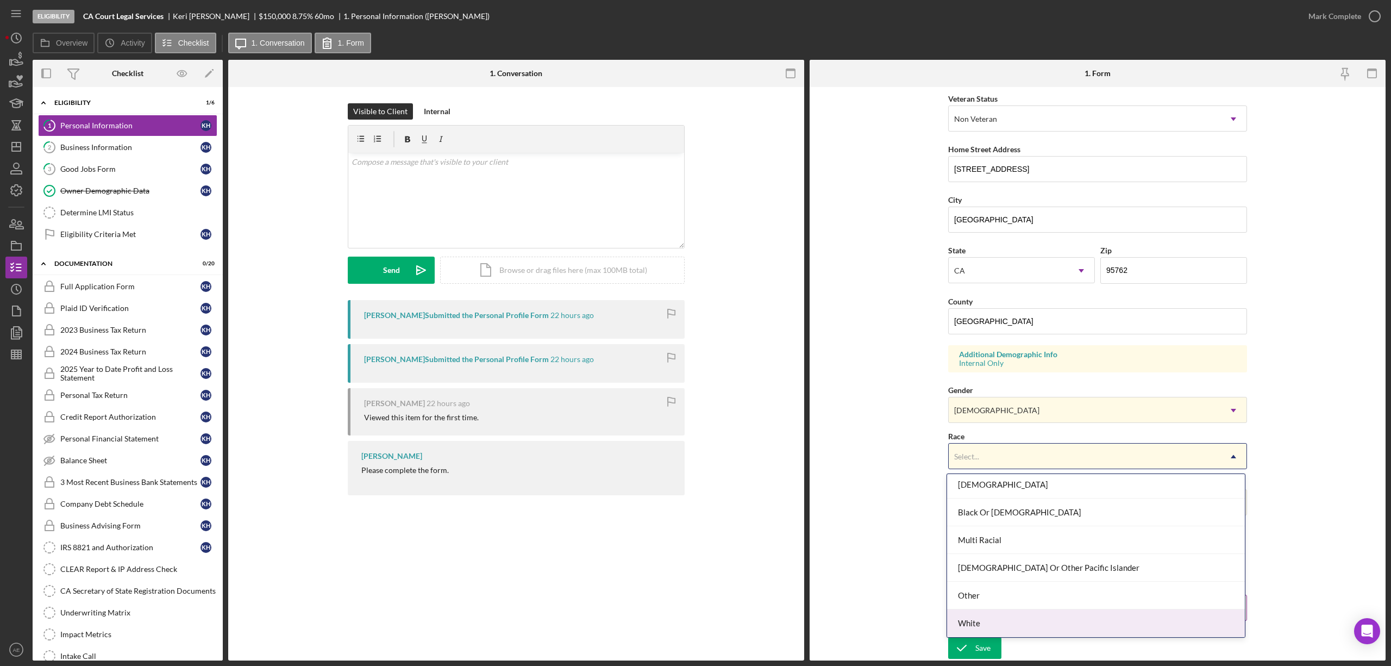
drag, startPoint x: 996, startPoint y: 615, endPoint x: 1001, endPoint y: 587, distance: 28.8
click at [994, 615] on div "White" at bounding box center [1096, 623] width 298 height 28
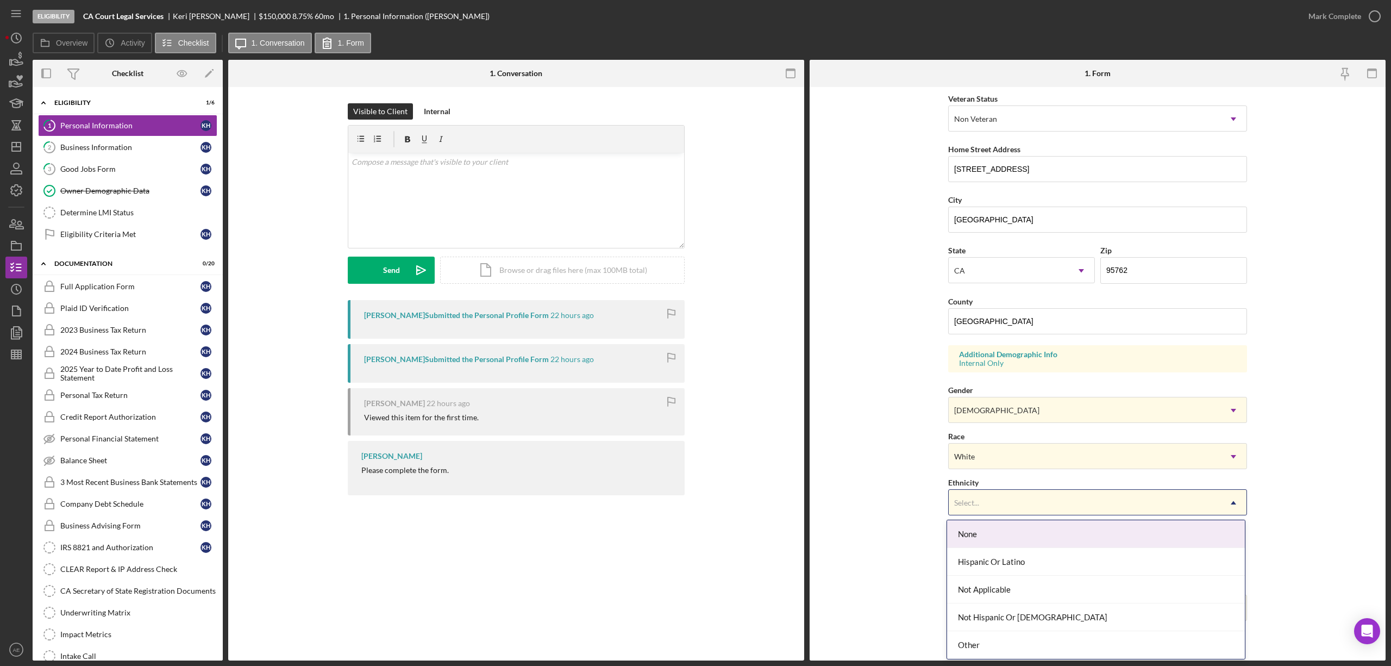
click at [997, 494] on div "Select..." at bounding box center [1085, 502] width 272 height 25
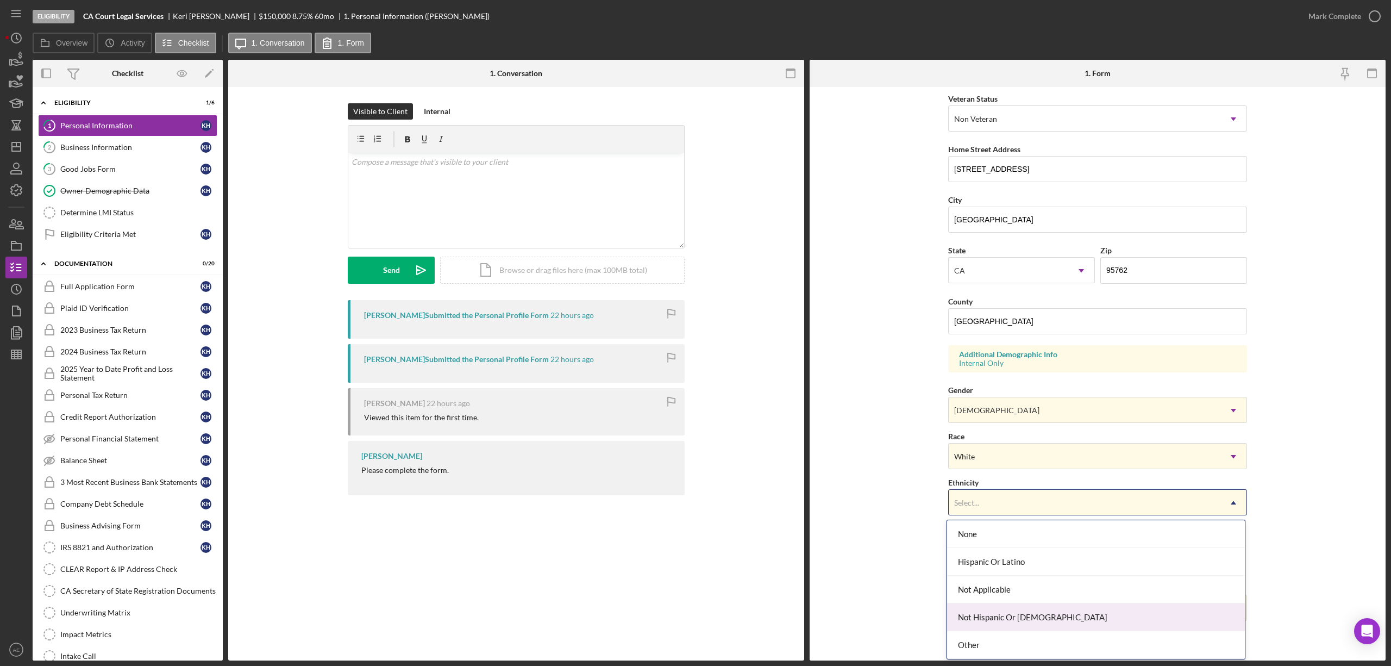
click at [1000, 611] on div "Not Hispanic Or [DEMOGRAPHIC_DATA]" at bounding box center [1096, 617] width 298 height 28
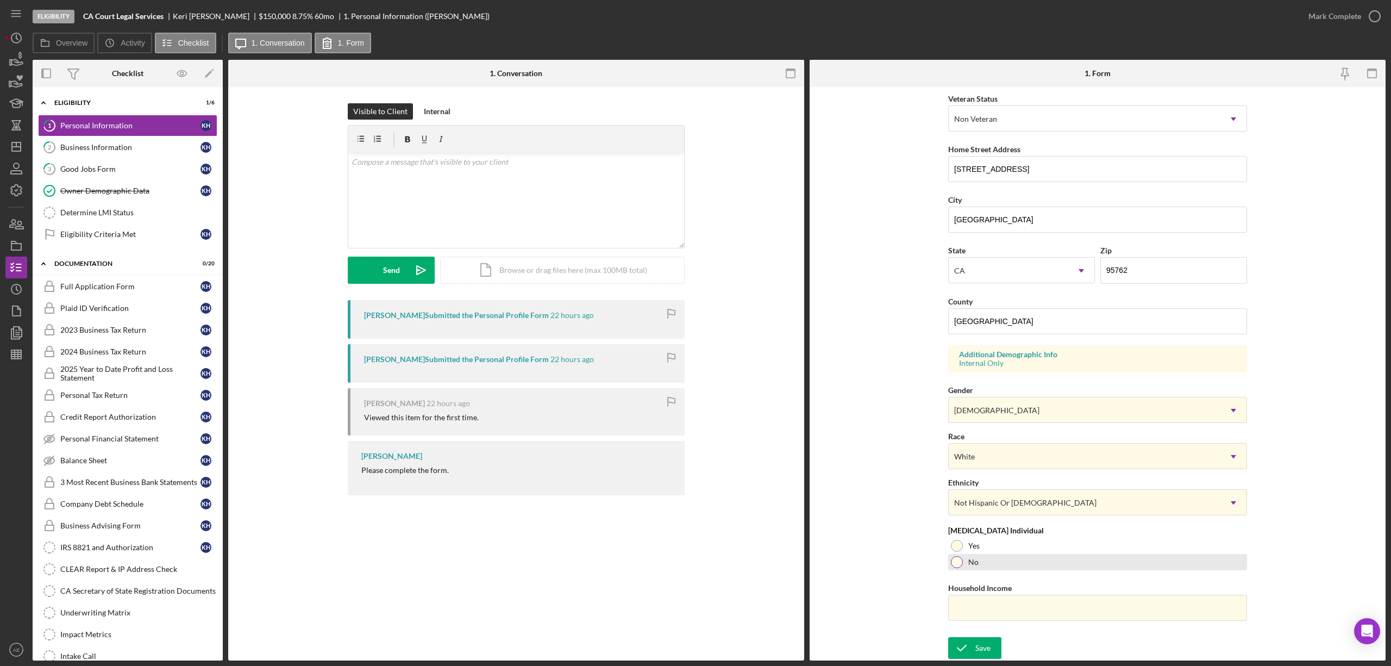
click at [974, 562] on label "No" at bounding box center [973, 562] width 10 height 9
click at [981, 653] on div "Save" at bounding box center [982, 648] width 15 height 22
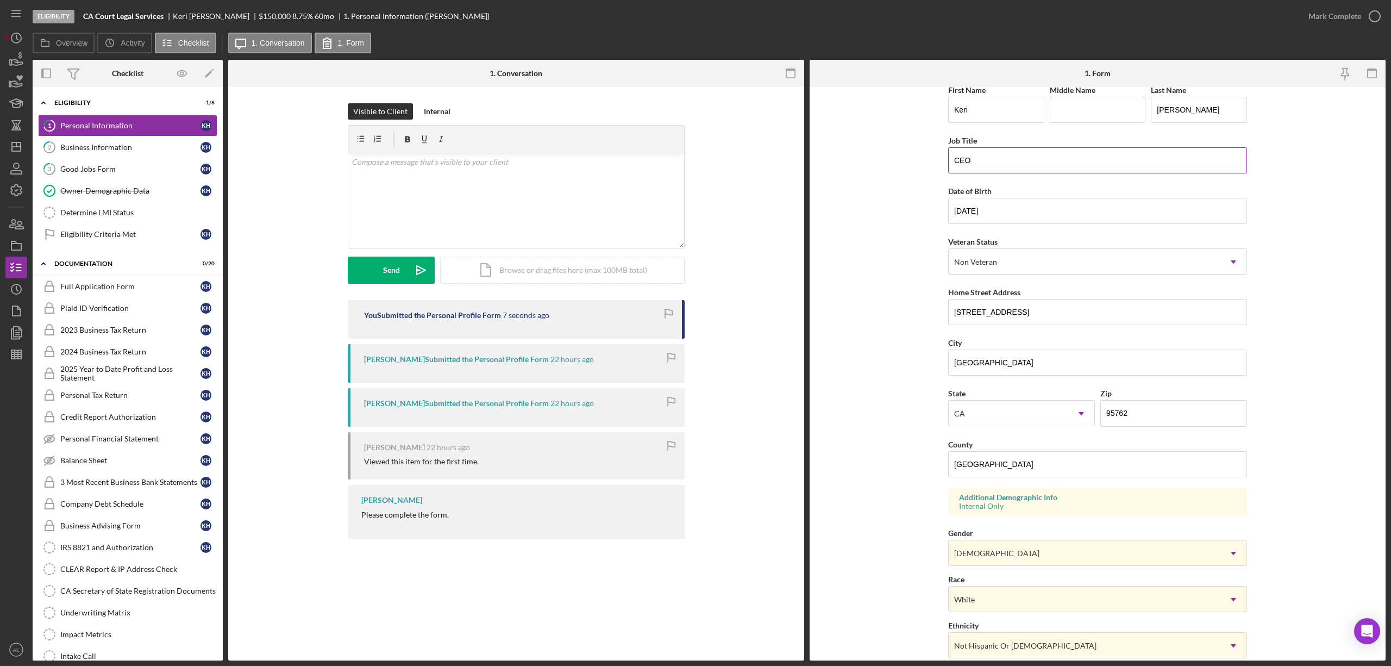
scroll to position [0, 0]
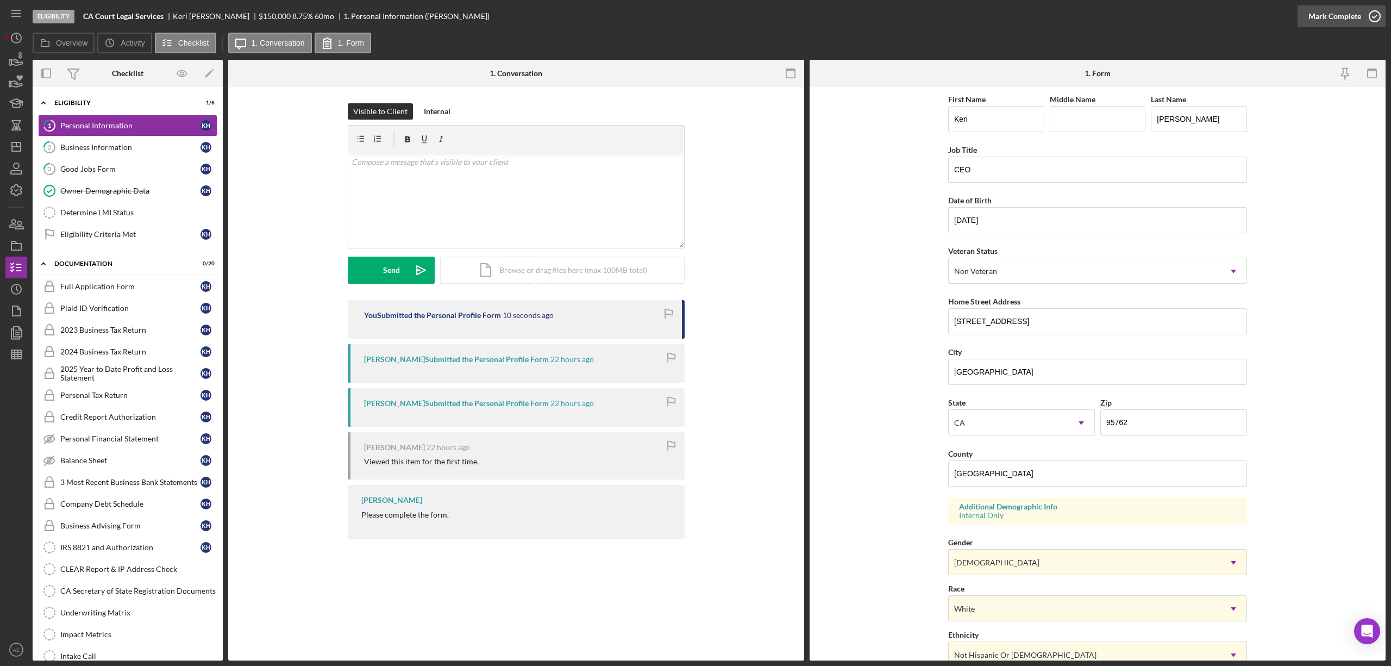
click at [1320, 24] on div "Mark Complete" at bounding box center [1335, 16] width 53 height 22
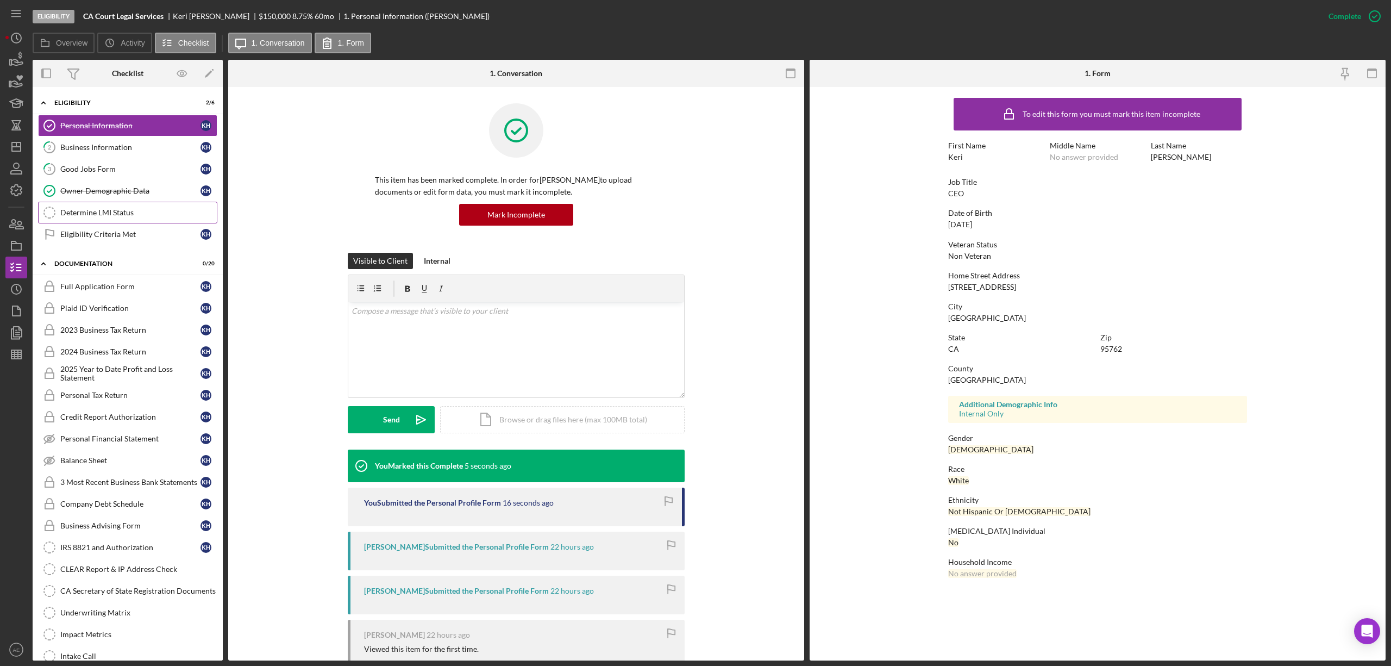
click at [118, 205] on link "Determine LMI Status Determine LMI Status" at bounding box center [127, 213] width 179 height 22
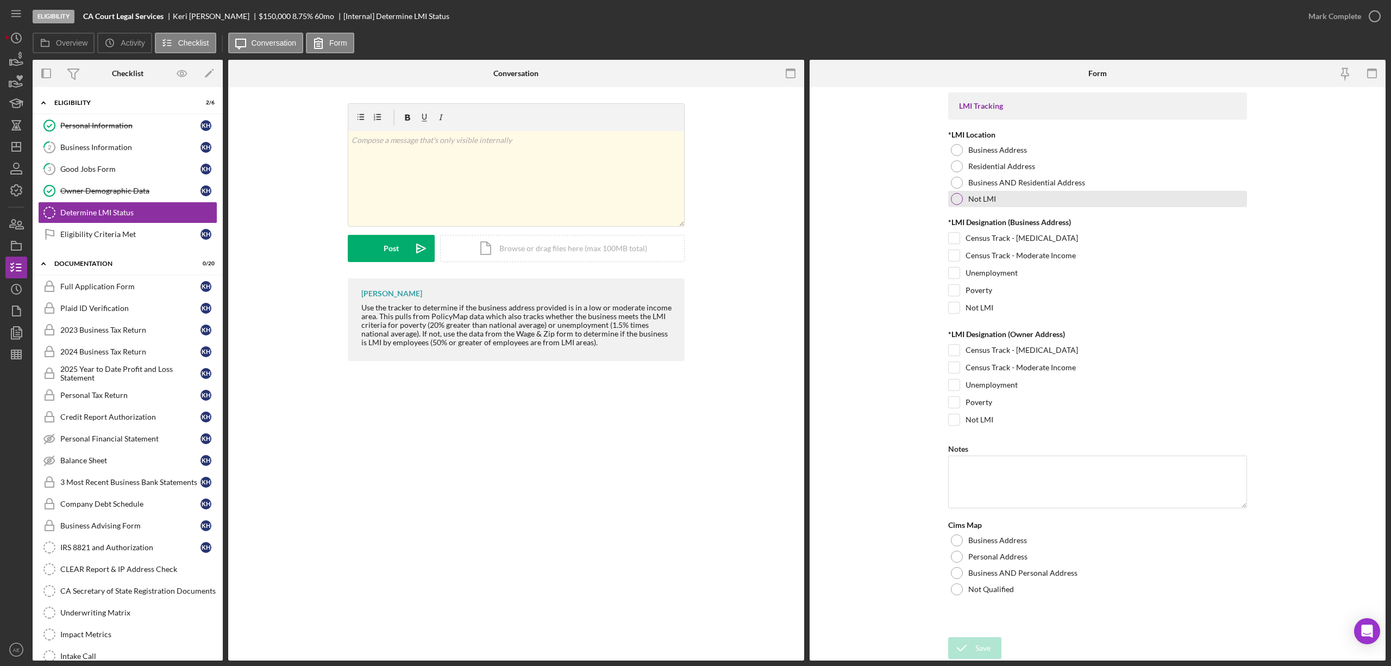
click at [971, 196] on label "Not LMI" at bounding box center [982, 199] width 28 height 9
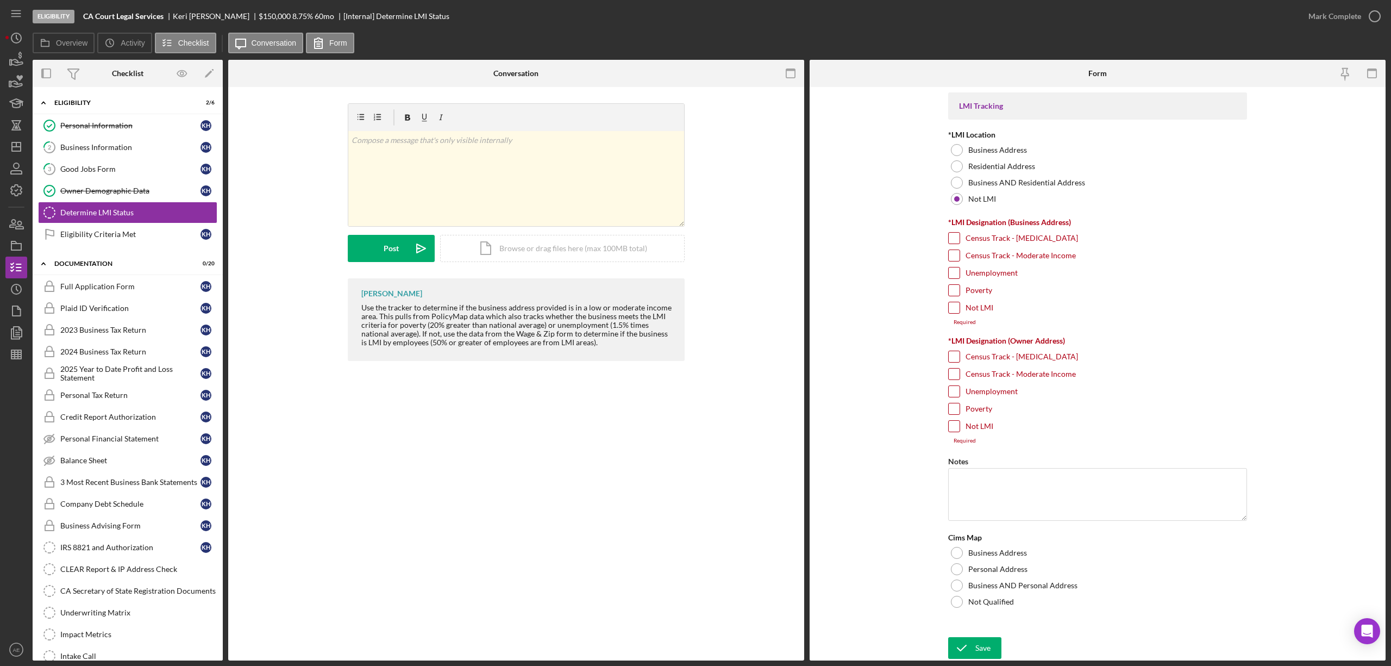
click at [951, 312] on input "Not LMI" at bounding box center [954, 307] width 11 height 11
checkbox input "true"
click at [959, 423] on input "Not LMI" at bounding box center [954, 419] width 11 height 11
checkbox input "true"
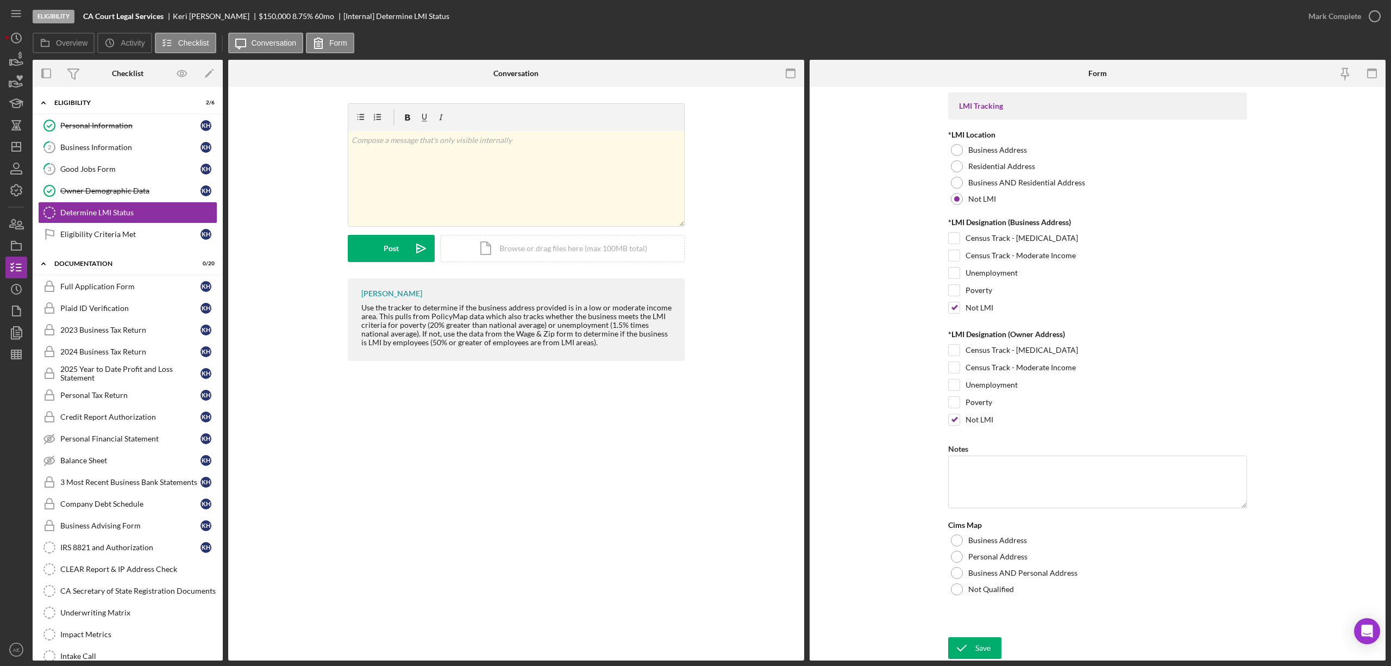
drag, startPoint x: 976, startPoint y: 587, endPoint x: 984, endPoint y: 604, distance: 18.3
click at [977, 587] on div "Not Qualified" at bounding box center [1097, 589] width 299 height 16
click at [980, 640] on div "Save" at bounding box center [982, 648] width 15 height 22
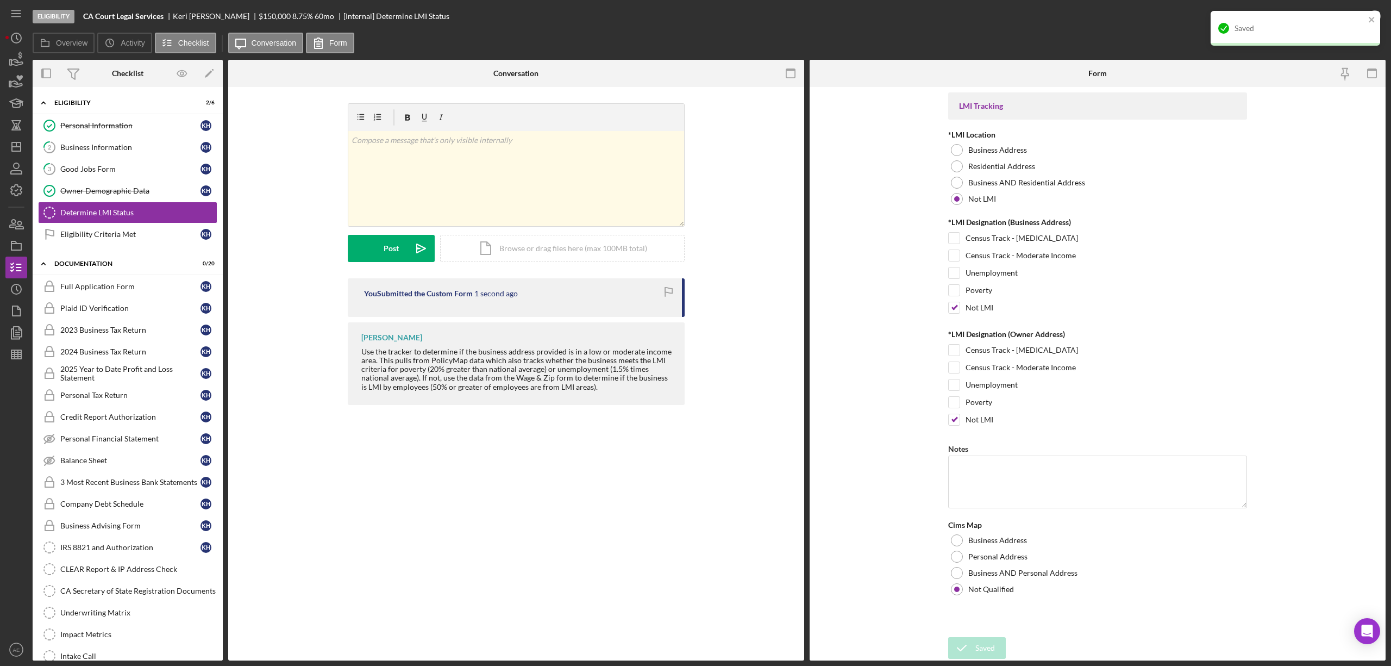
click at [1337, 24] on div "Saved" at bounding box center [1300, 28] width 130 height 9
click at [1331, 22] on div "Mark Complete" at bounding box center [1335, 16] width 53 height 22
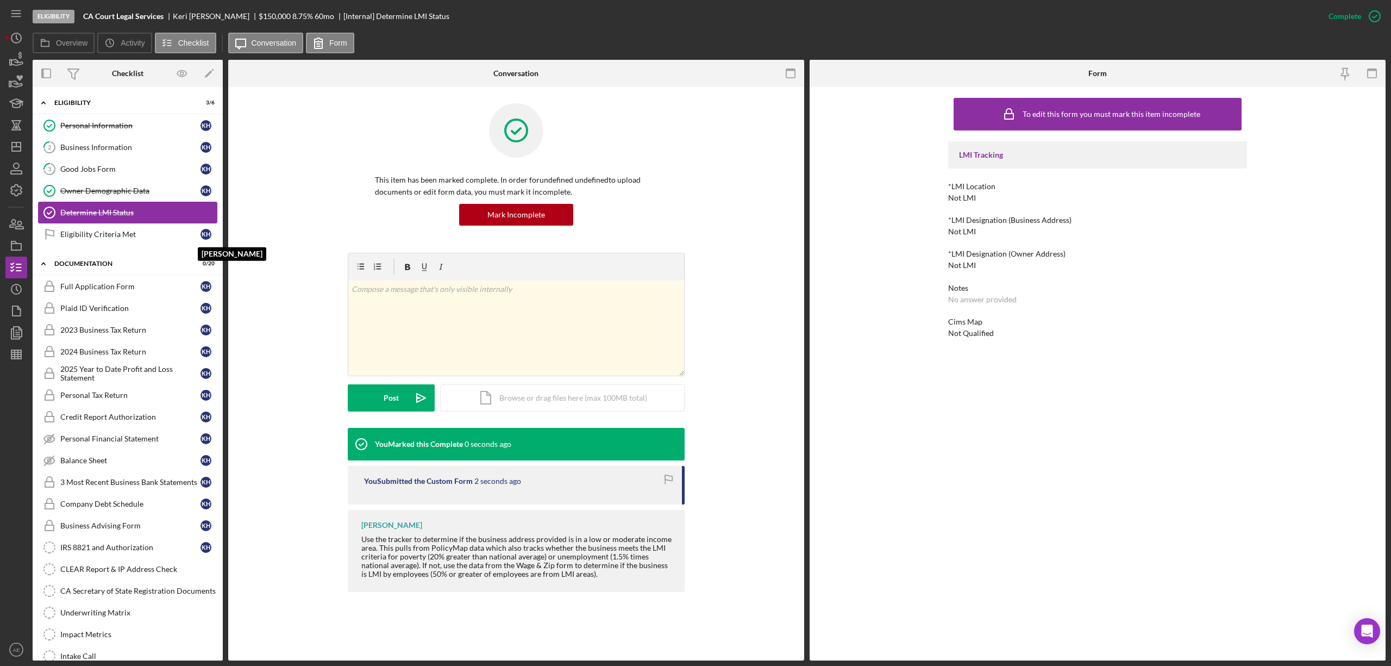
click at [191, 231] on div "Eligibility Criteria Met" at bounding box center [130, 234] width 140 height 9
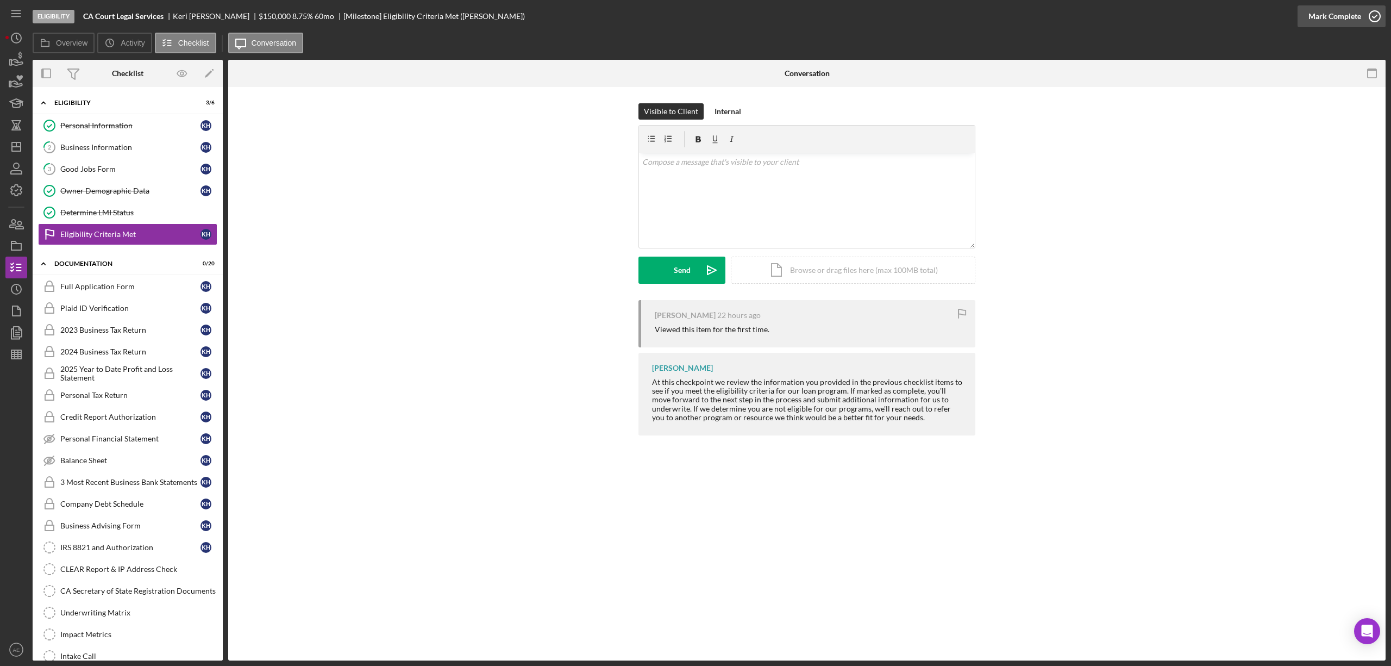
click at [1314, 16] on div "Mark Complete" at bounding box center [1335, 16] width 53 height 22
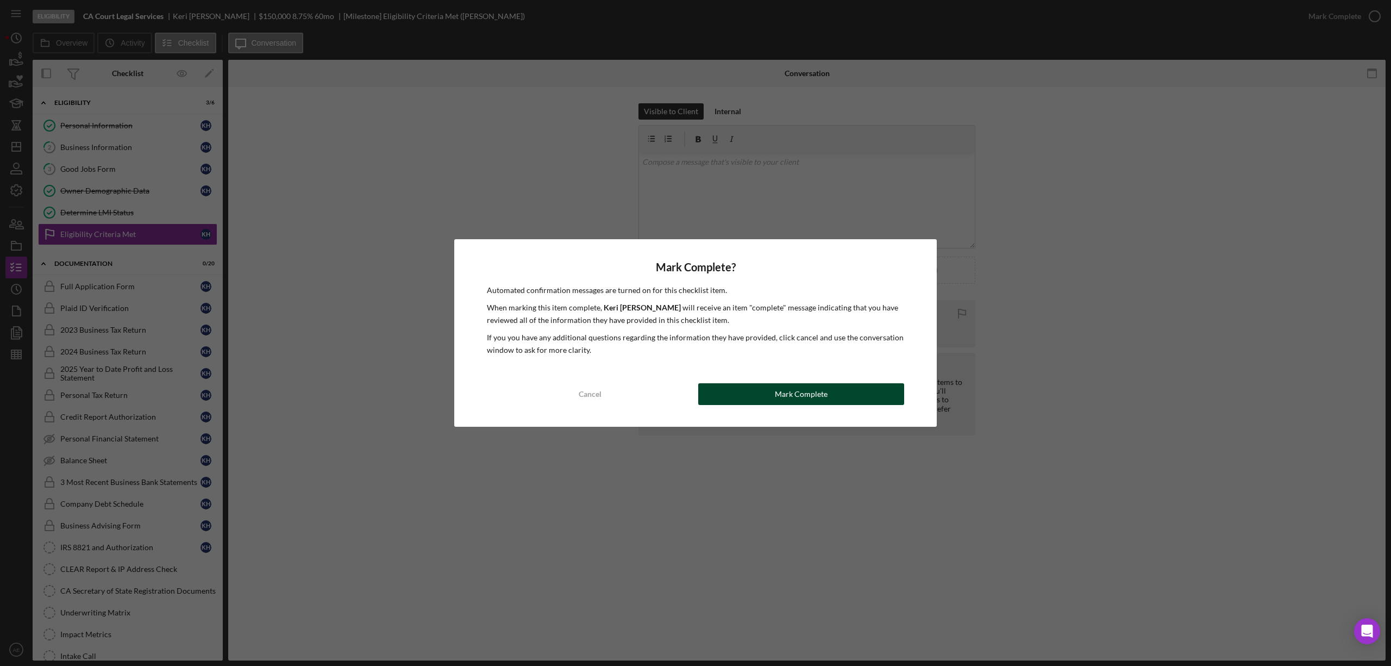
click at [778, 385] on div "Mark Complete" at bounding box center [801, 394] width 53 height 22
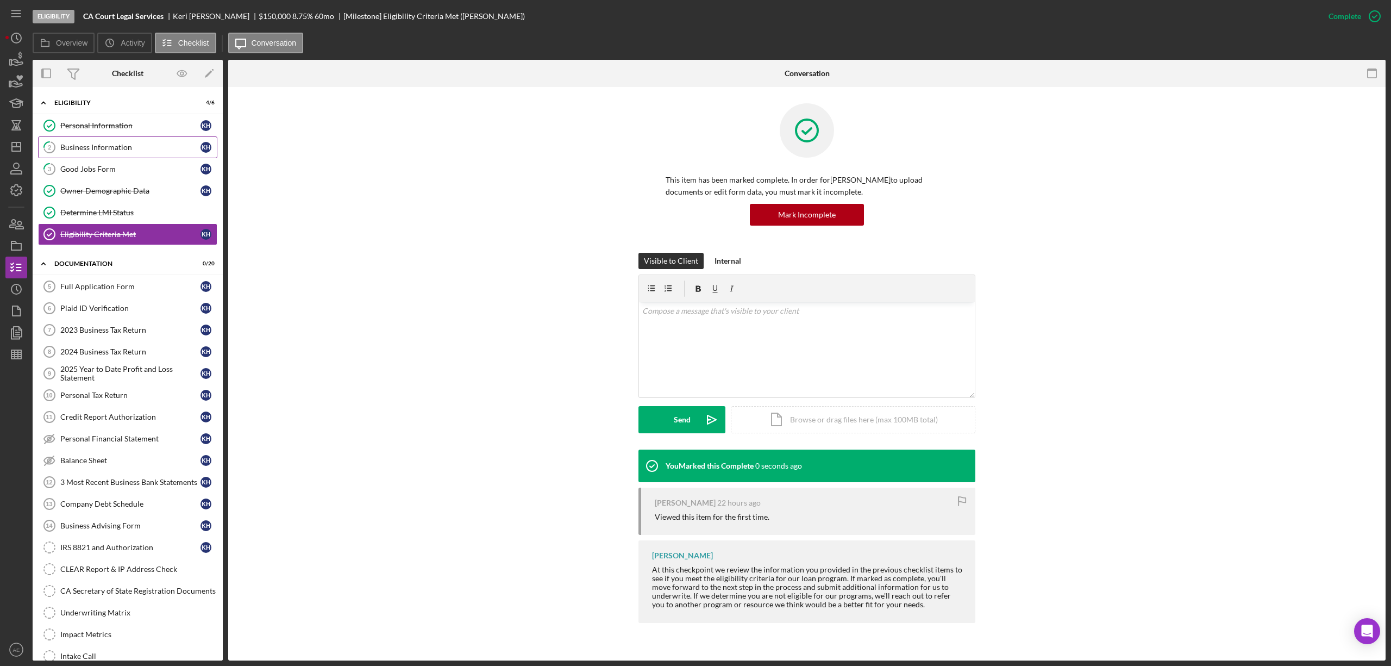
click at [102, 153] on link "2 Business Information K H" at bounding box center [127, 147] width 179 height 22
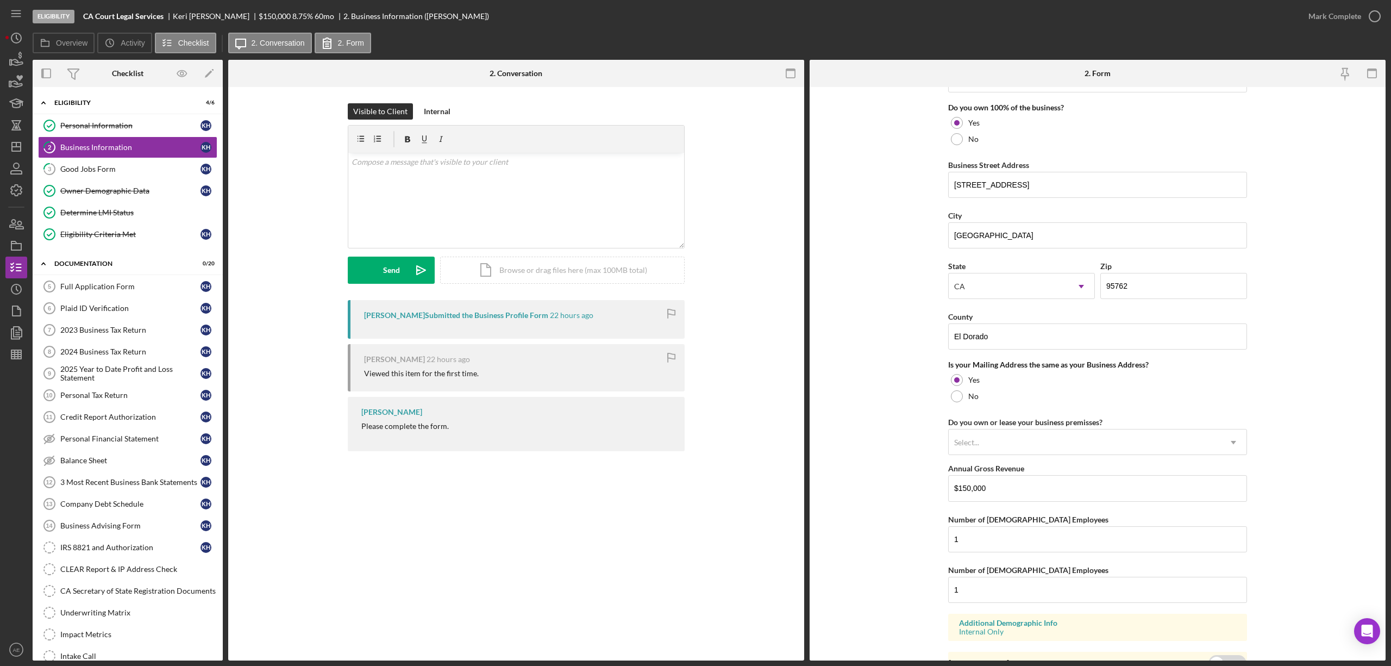
scroll to position [638, 0]
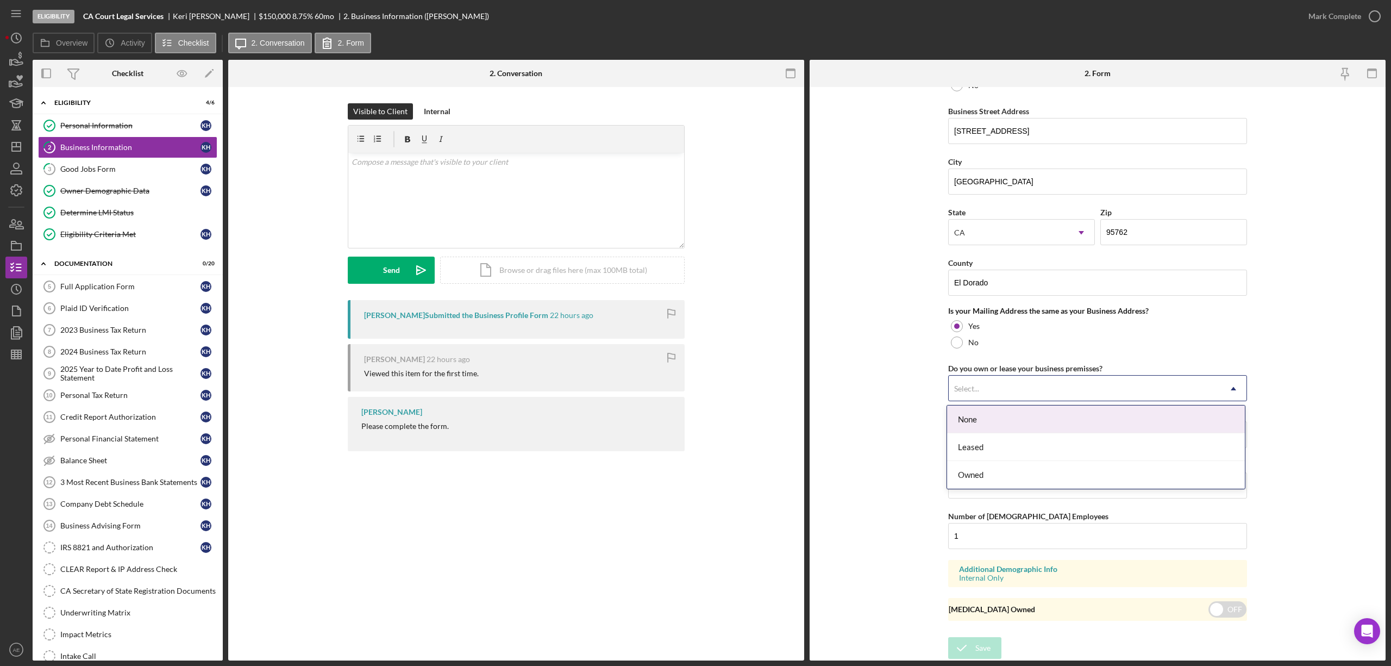
click at [1086, 386] on div "Select..." at bounding box center [1085, 388] width 272 height 25
click at [1270, 285] on form "Business Name CA Court Legal Services DBA Civil Court Legal Services Business S…" at bounding box center [1098, 373] width 576 height 573
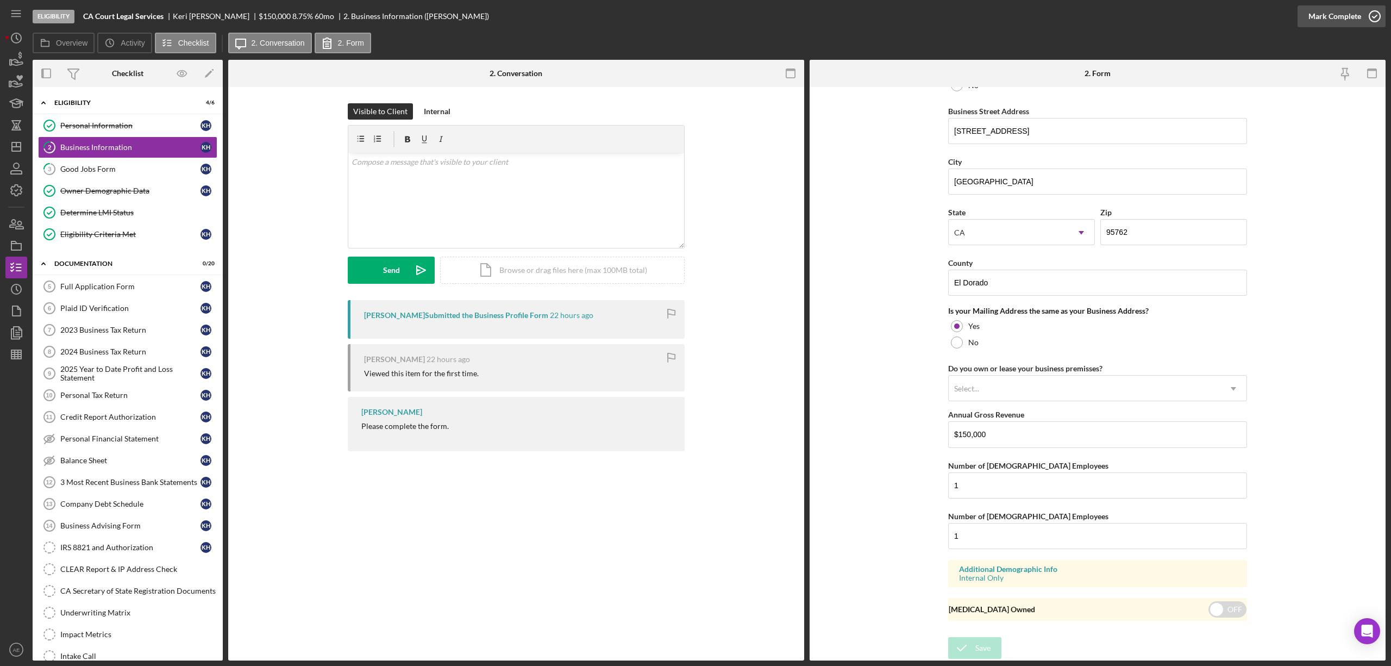
click at [1324, 18] on div "Mark Complete" at bounding box center [1335, 16] width 53 height 22
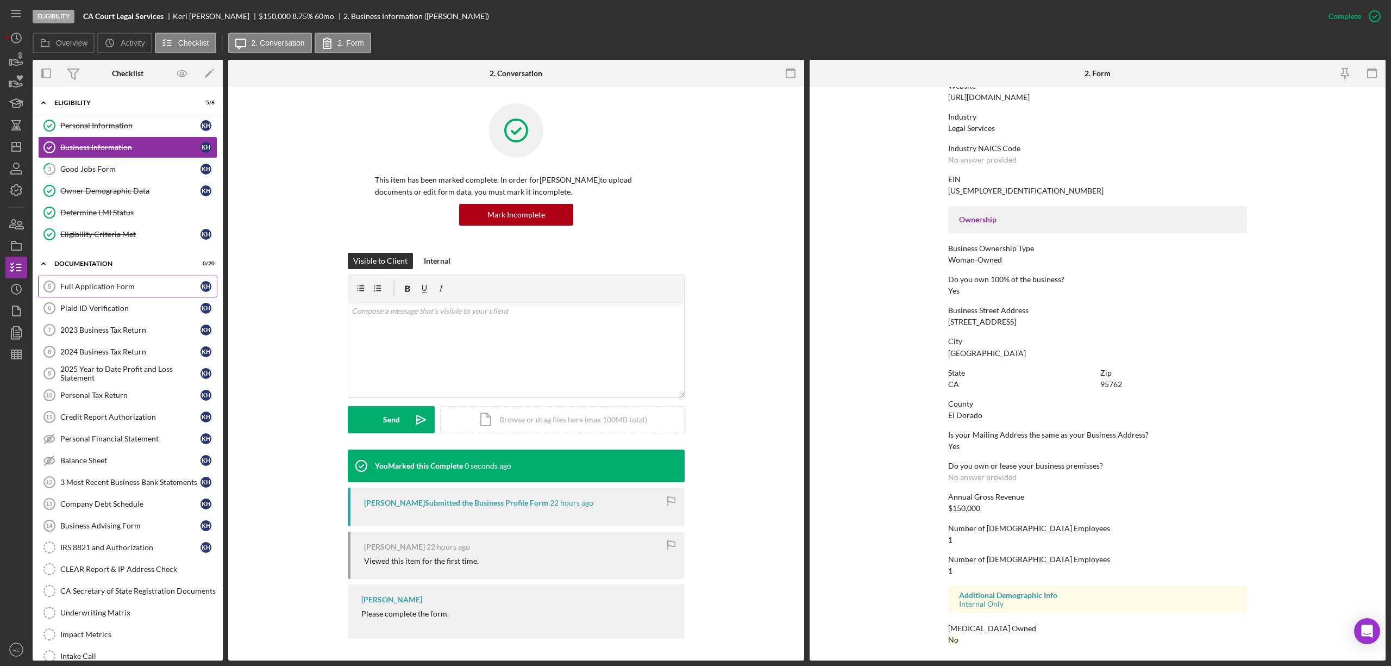
scroll to position [246, 0]
click at [94, 312] on div "Plaid ID Verification" at bounding box center [130, 308] width 140 height 9
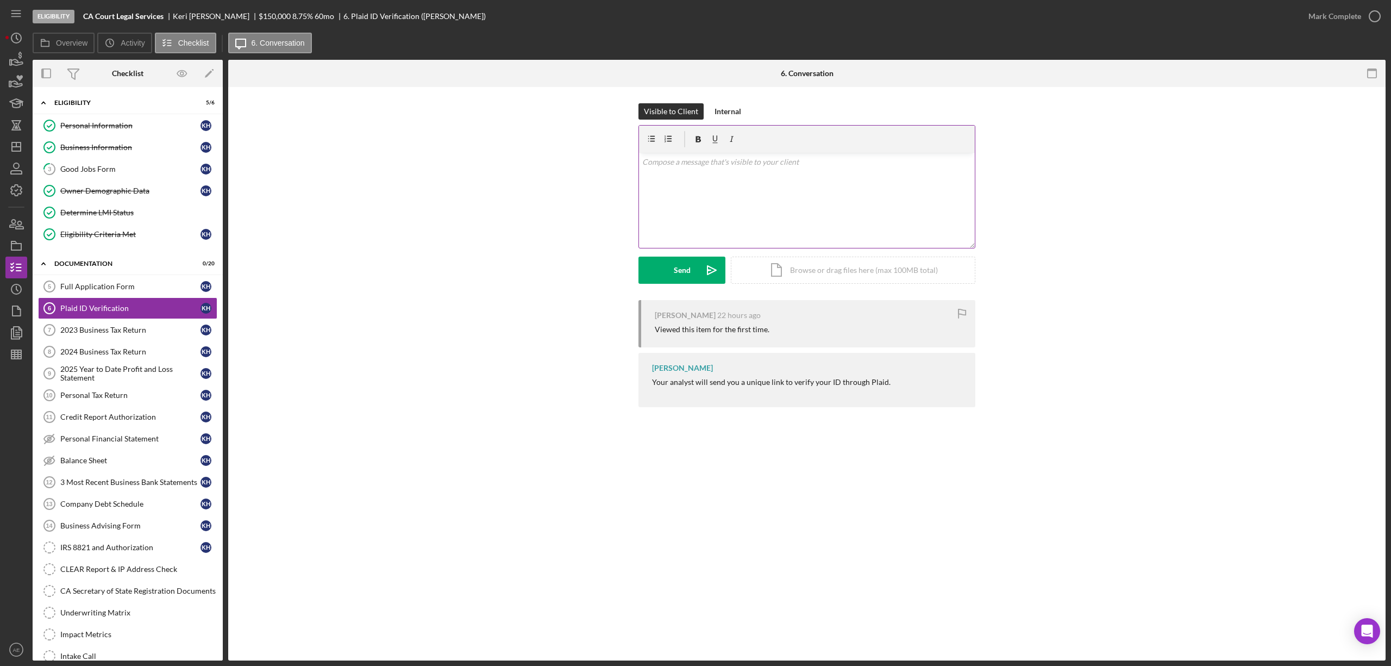
drag, startPoint x: 738, startPoint y: 211, endPoint x: 737, endPoint y: 228, distance: 17.4
click at [738, 211] on div "v Color teal Color pink Remove color Add row above Add row below Add column bef…" at bounding box center [807, 200] width 336 height 95
click at [697, 272] on button "Send Icon/icon-invite-send" at bounding box center [681, 269] width 87 height 27
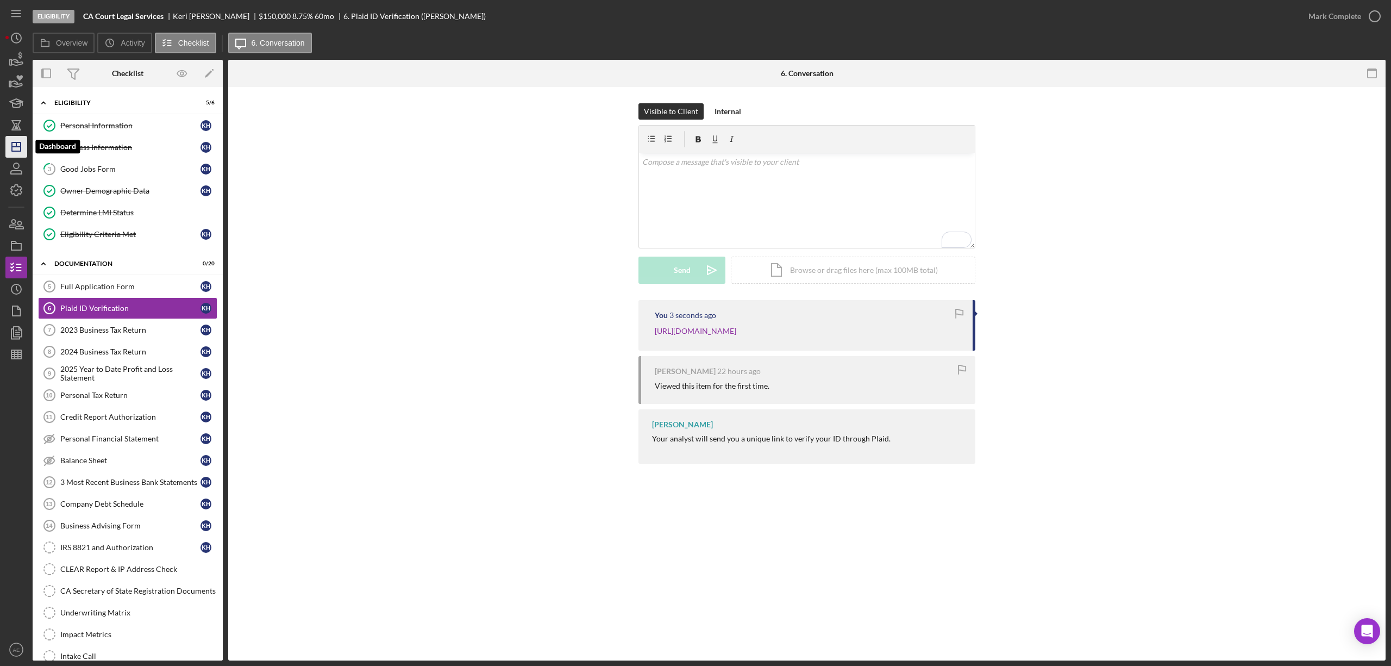
click at [18, 146] on icon "Icon/Dashboard" at bounding box center [16, 146] width 27 height 27
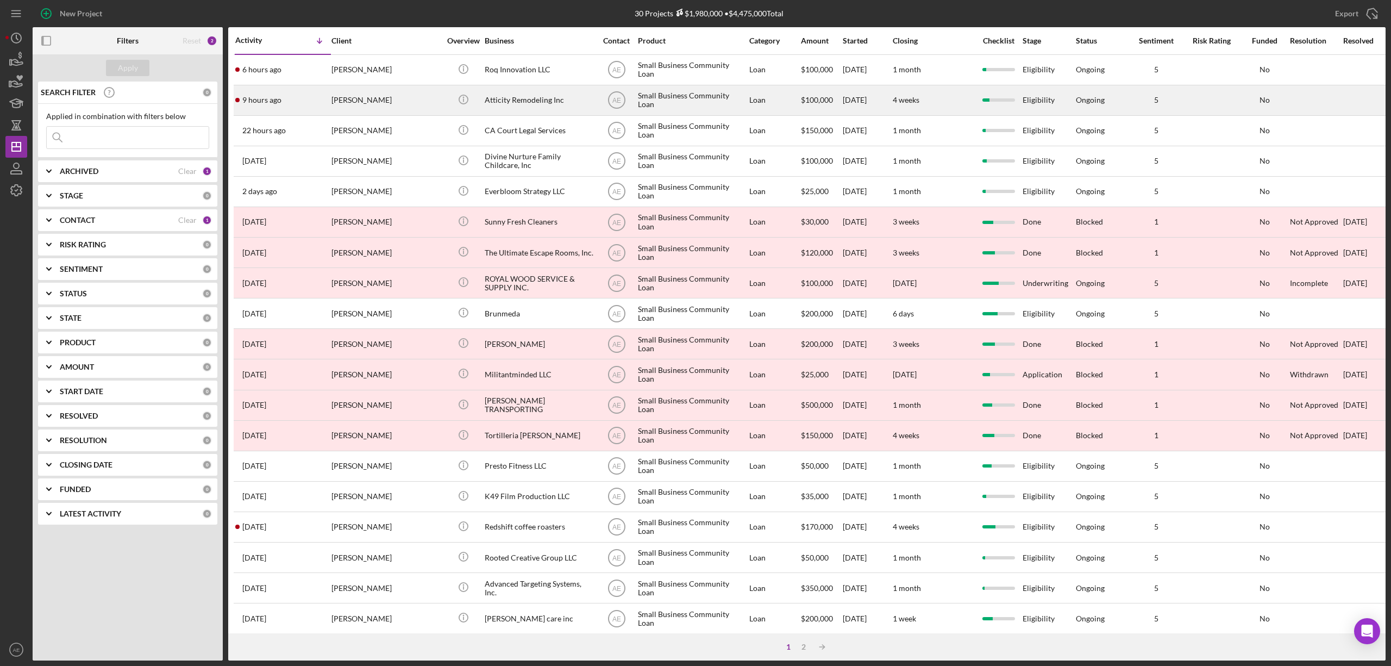
click at [400, 94] on div "[PERSON_NAME]" at bounding box center [385, 100] width 109 height 29
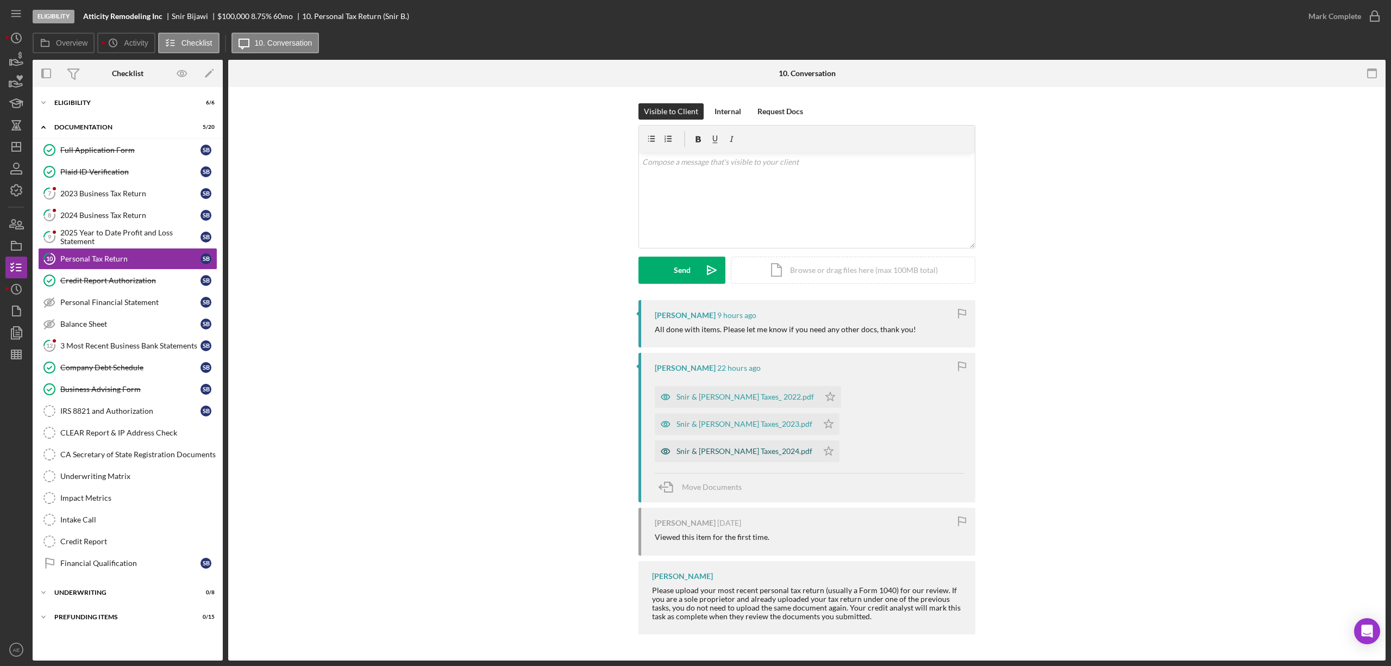
click at [666, 440] on icon "button" at bounding box center [666, 451] width 22 height 22
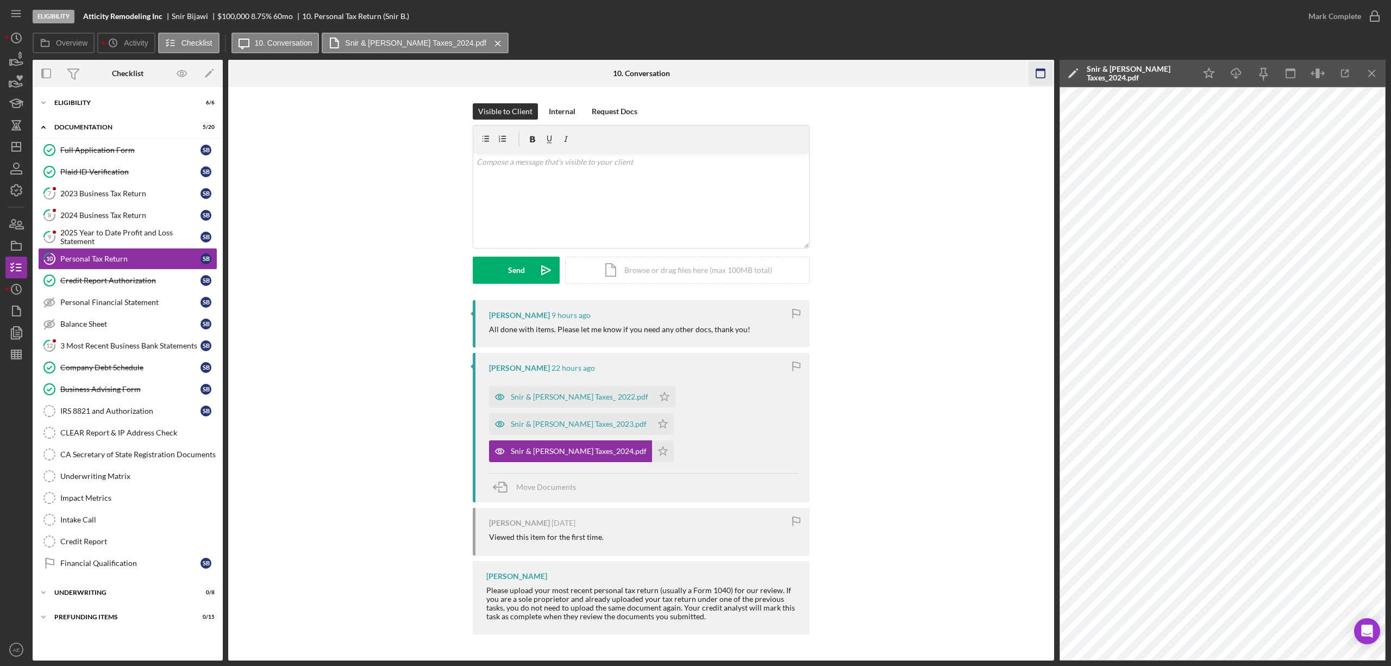
click at [1037, 77] on rect "button" at bounding box center [1040, 73] width 9 height 9
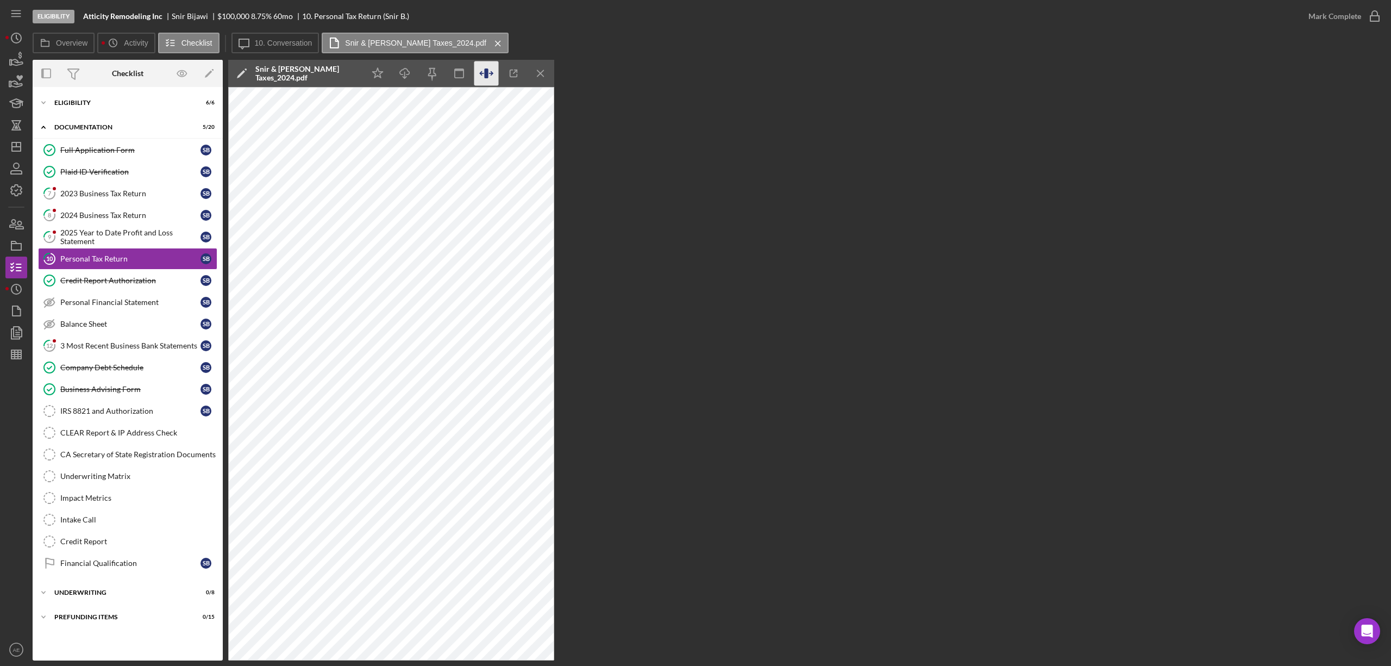
click at [487, 71] on icon "button" at bounding box center [486, 73] width 4 height 10
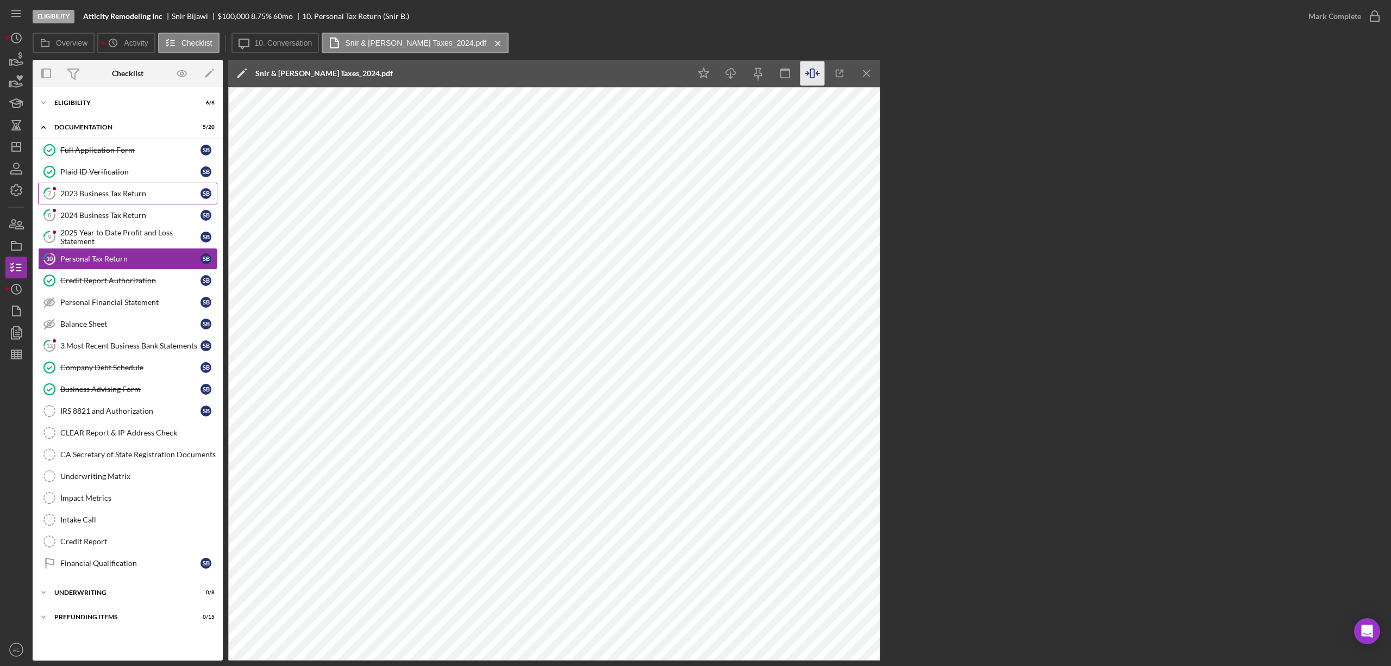
click at [96, 200] on link "7 2023 Business Tax Return S B" at bounding box center [127, 194] width 179 height 22
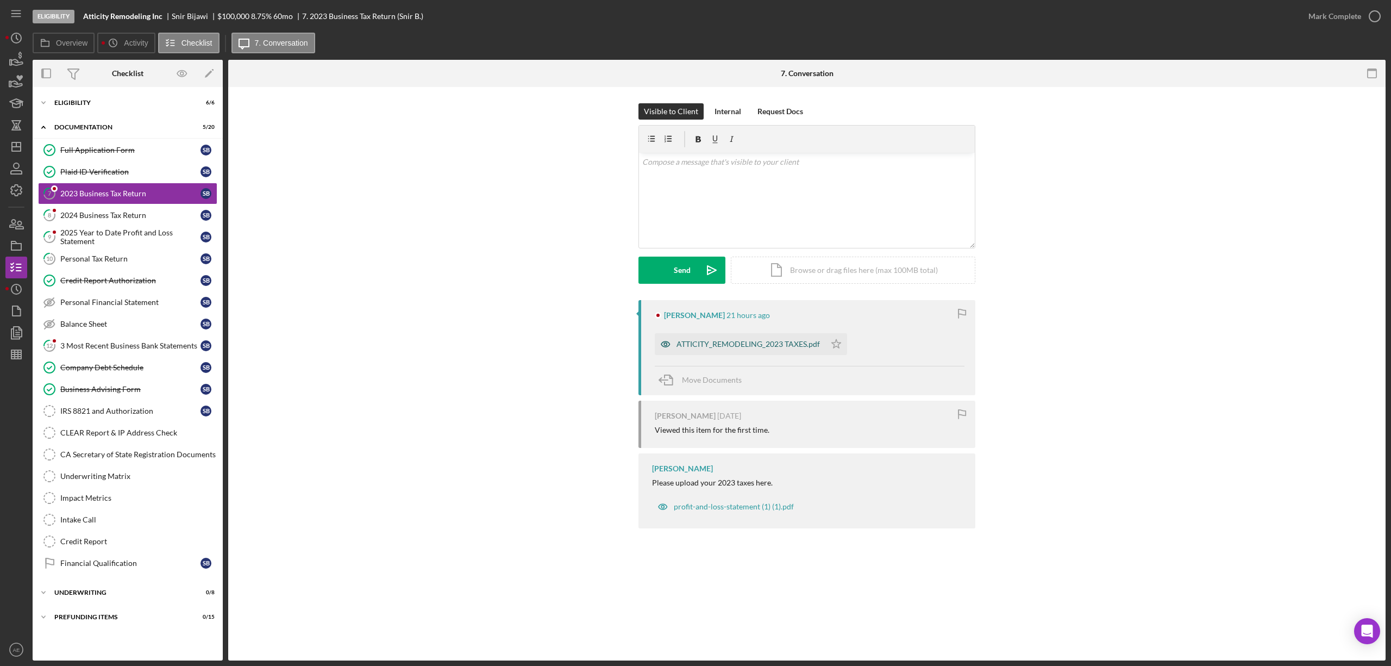
click at [667, 349] on icon "button" at bounding box center [666, 344] width 22 height 22
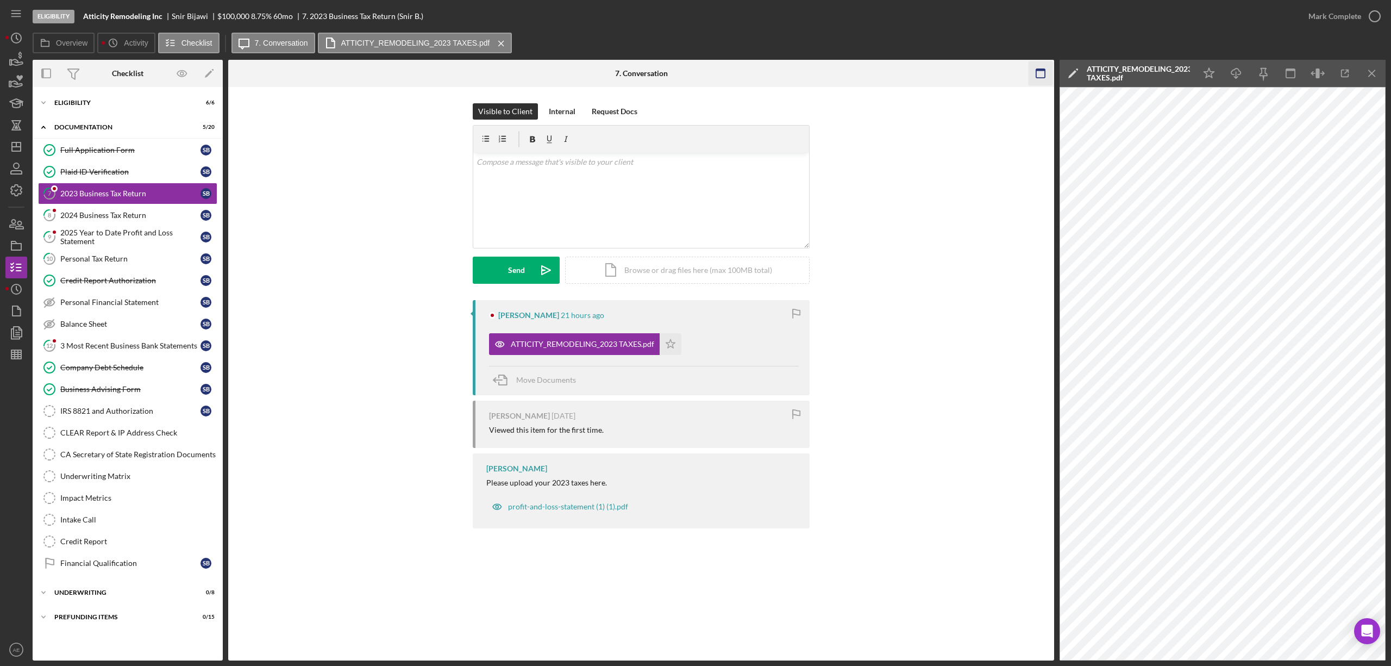
click at [1043, 74] on icon "button" at bounding box center [1041, 73] width 24 height 24
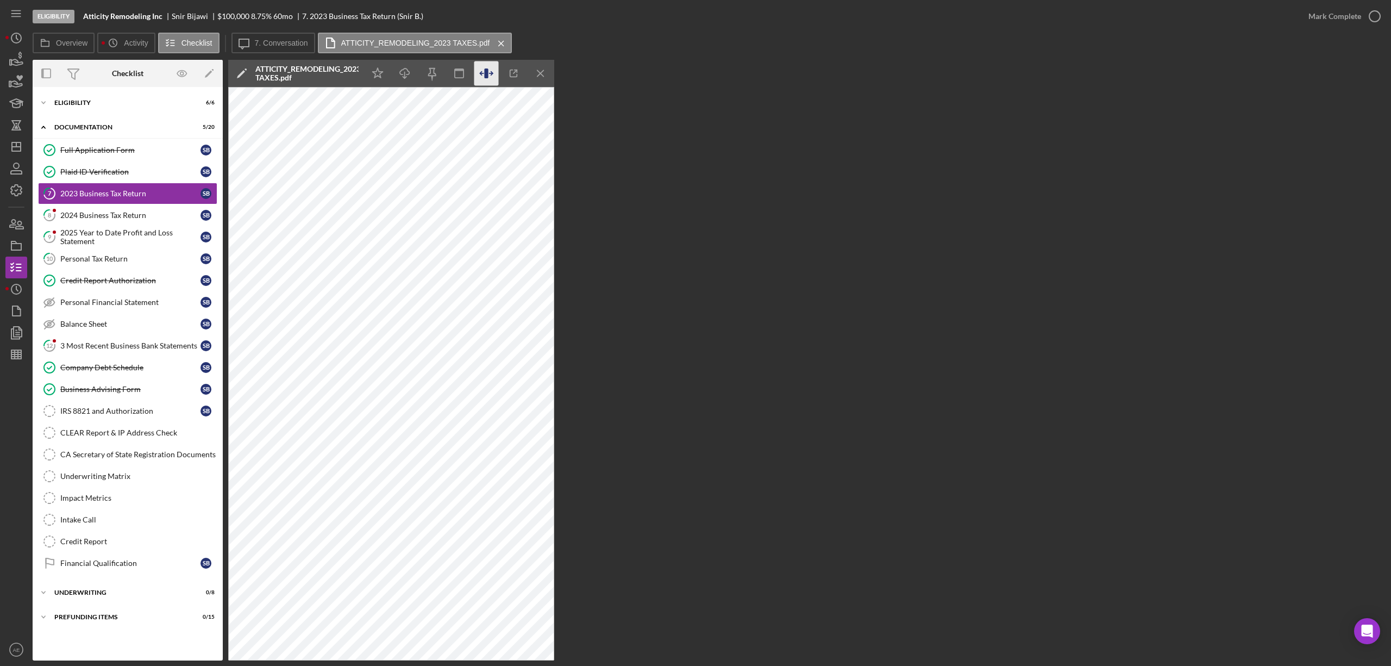
click at [490, 74] on icon "button" at bounding box center [486, 73] width 24 height 24
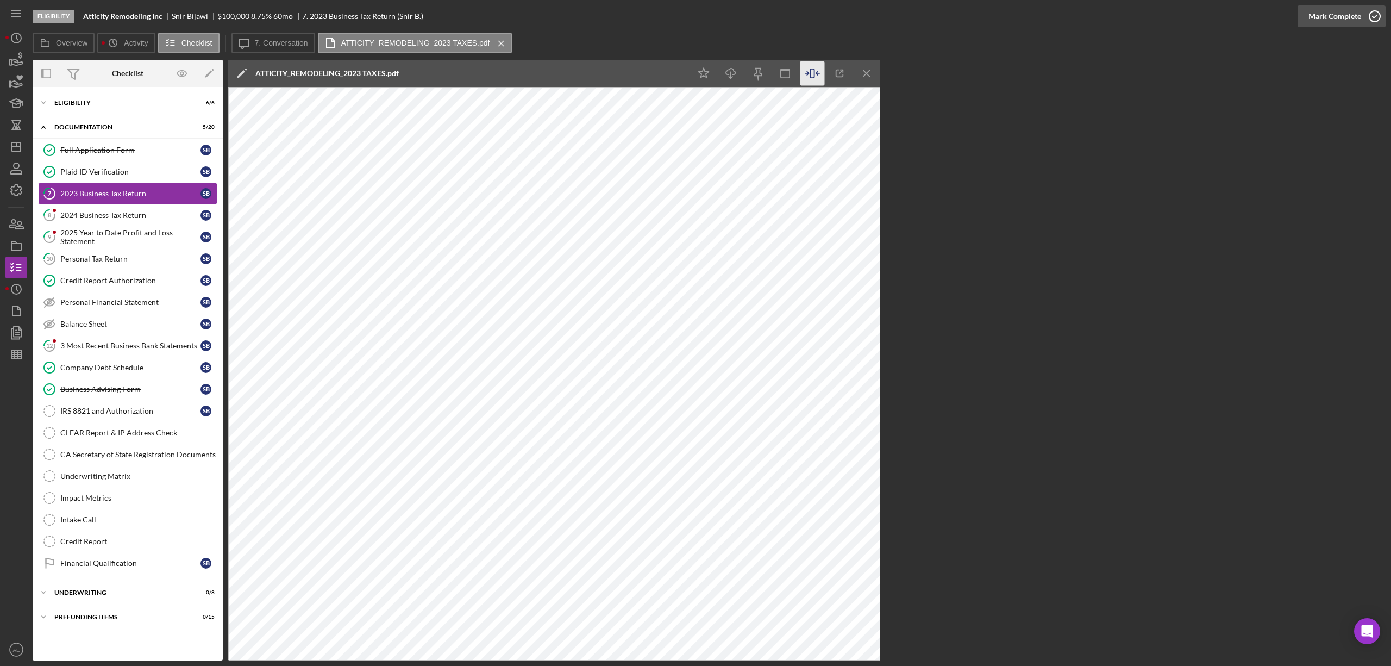
click at [1350, 17] on div "Mark Complete" at bounding box center [1335, 16] width 53 height 22
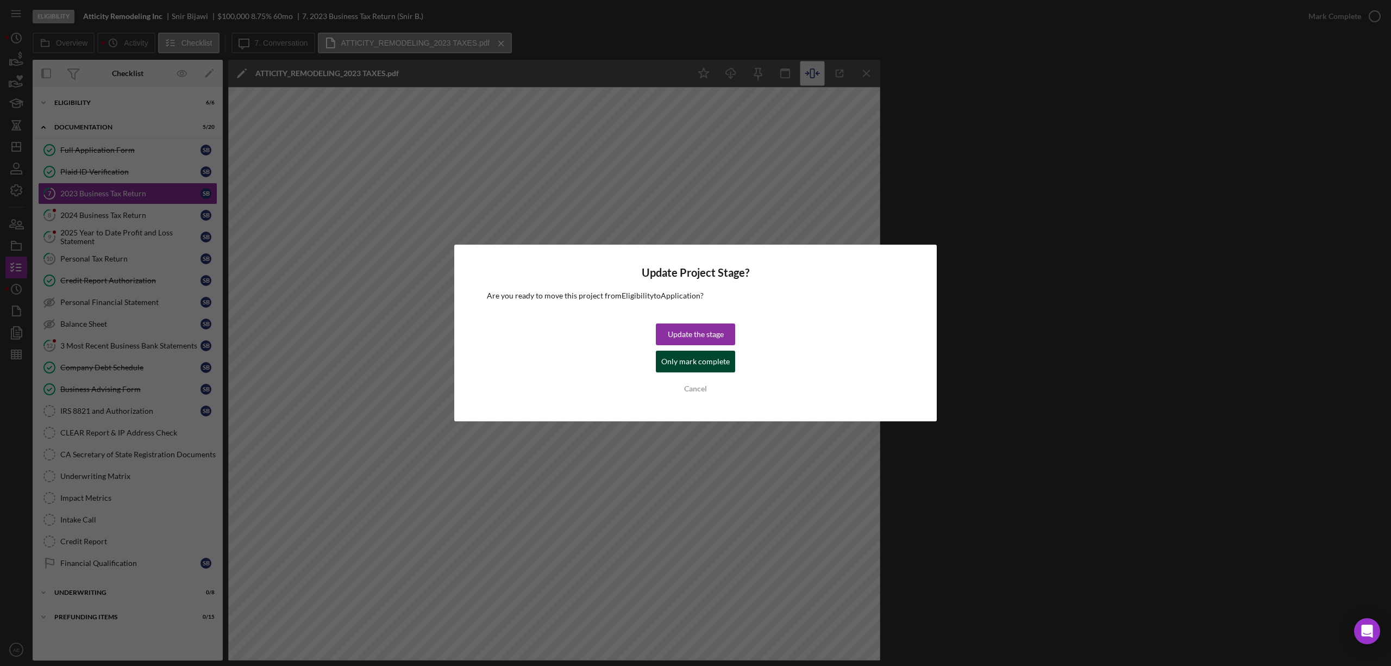
click at [700, 362] on div "Only mark complete" at bounding box center [695, 361] width 68 height 22
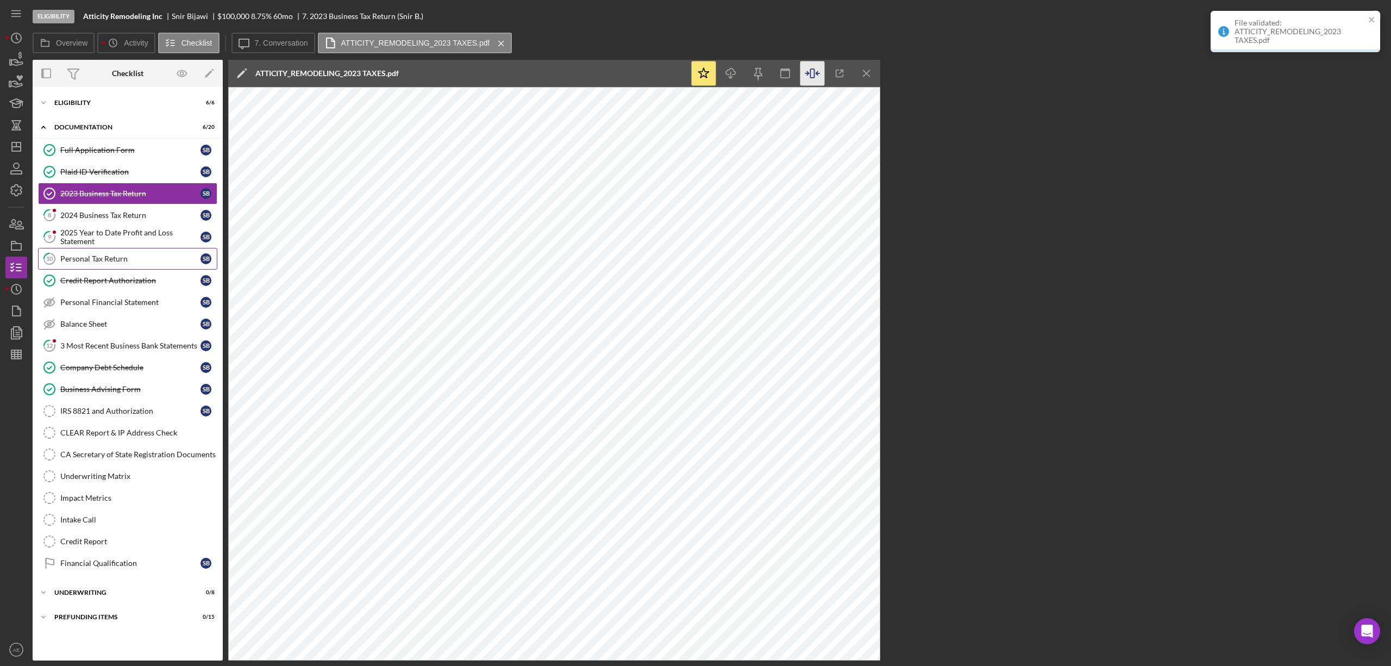
click at [136, 259] on div "Personal Tax Return" at bounding box center [130, 258] width 140 height 9
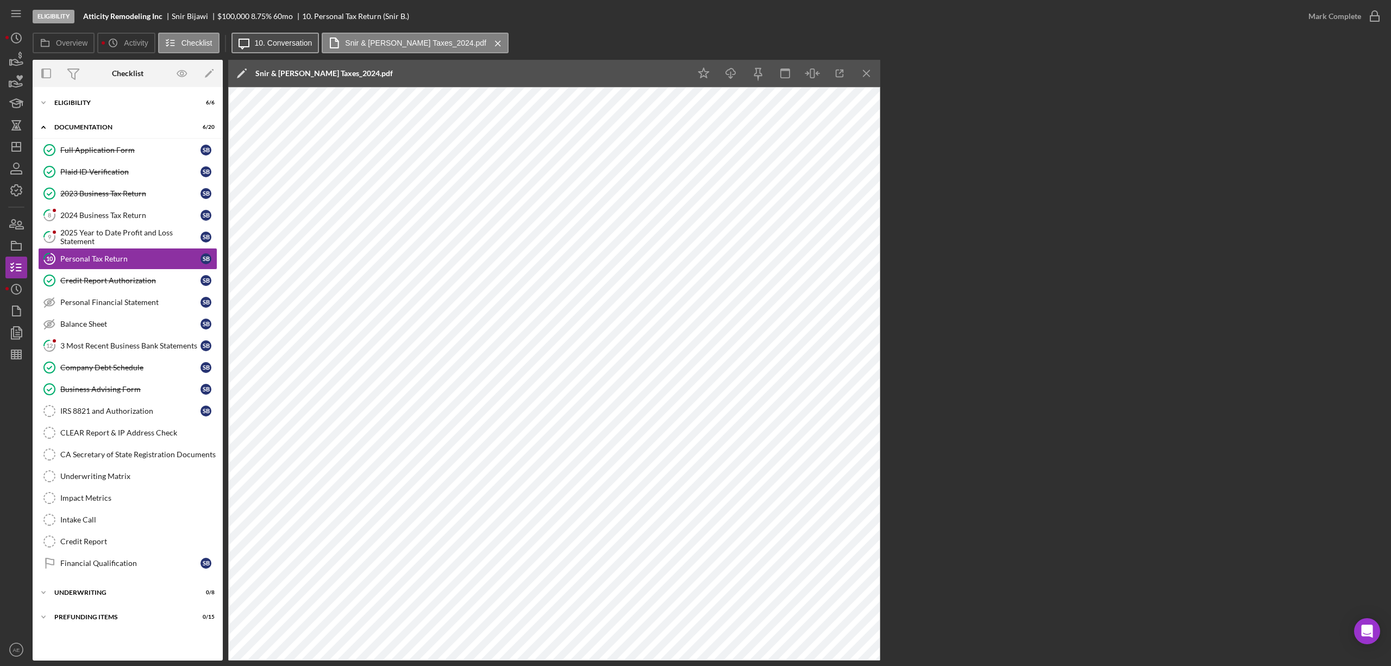
click at [287, 46] on label "10. Conversation" at bounding box center [284, 43] width 58 height 9
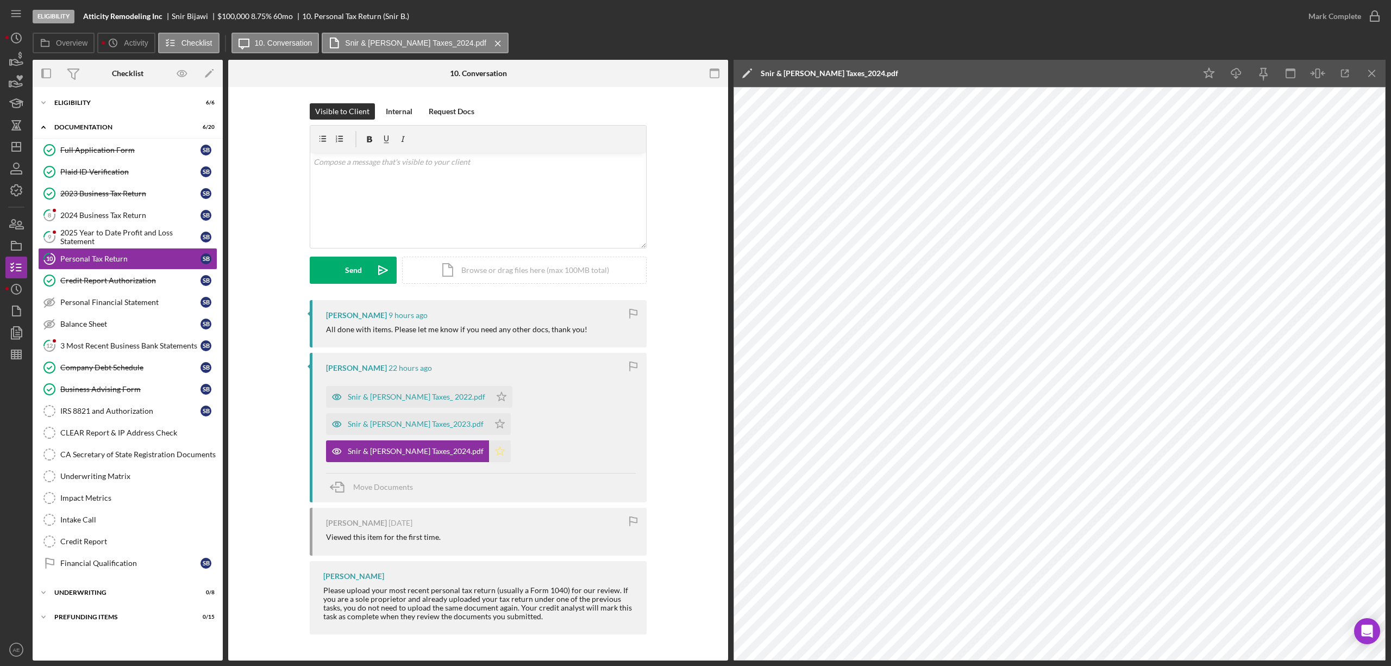
click at [489, 440] on icon "Icon/Star" at bounding box center [500, 451] width 22 height 22
click at [1322, 22] on div "Mark Complete" at bounding box center [1335, 16] width 53 height 22
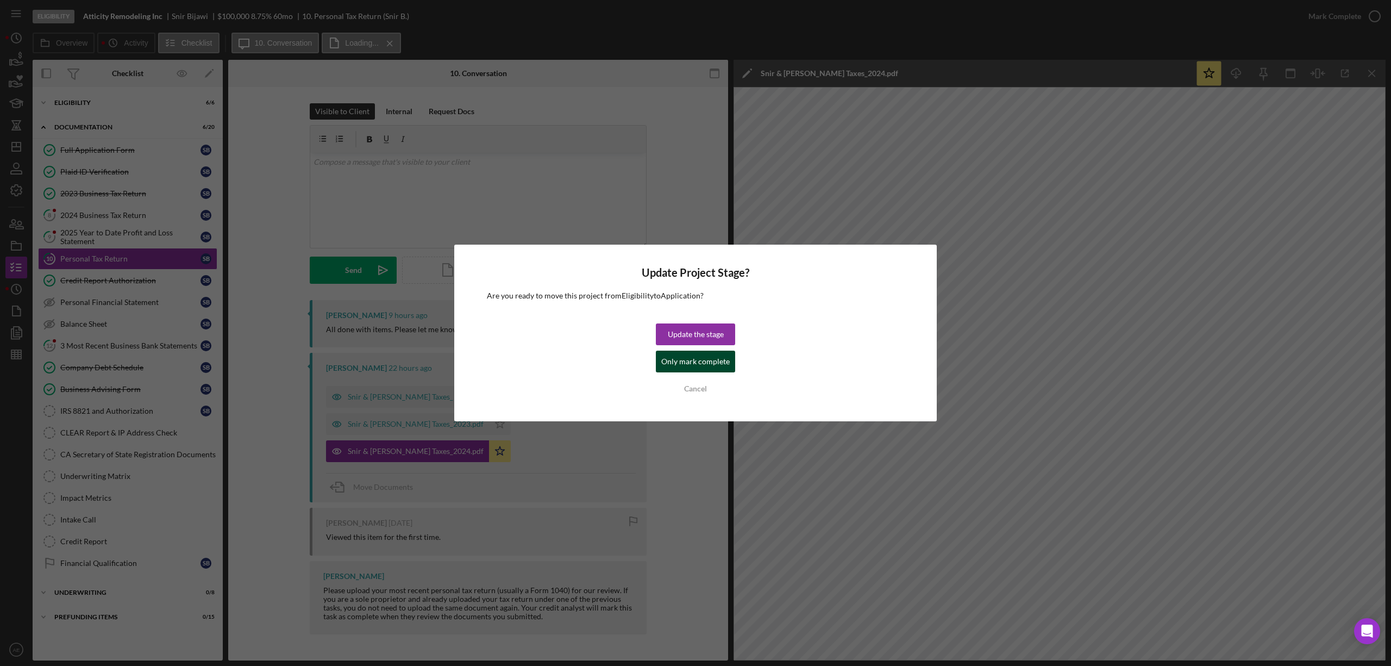
click at [705, 364] on div "Only mark complete" at bounding box center [695, 361] width 68 height 22
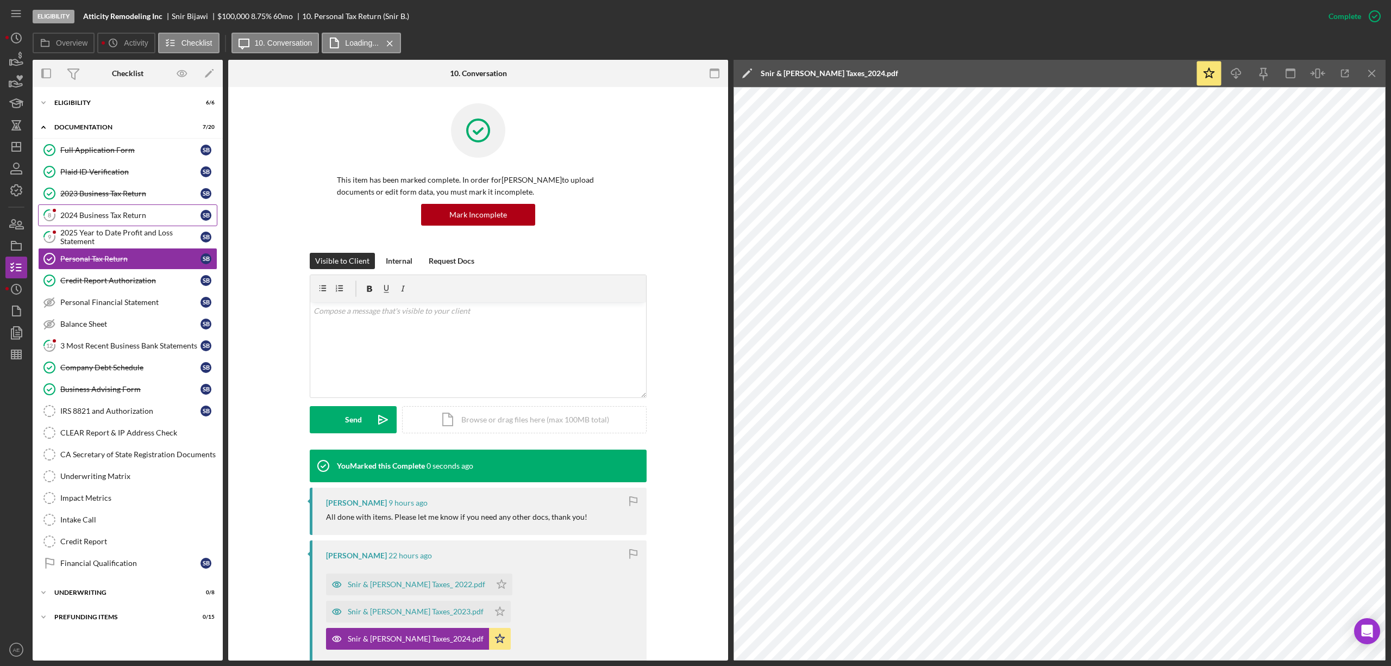
click at [107, 222] on link "8 2024 Business Tax Return S B" at bounding box center [127, 215] width 179 height 22
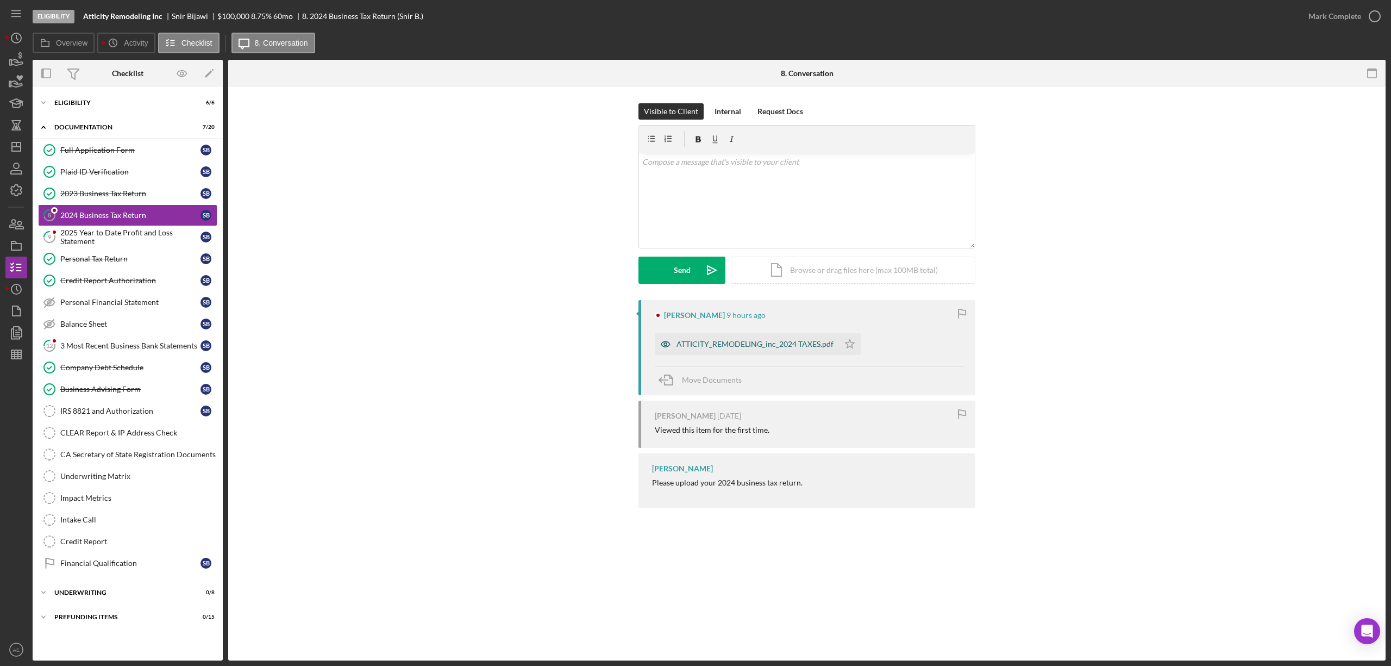
click at [663, 347] on icon "button" at bounding box center [665, 343] width 9 height 5
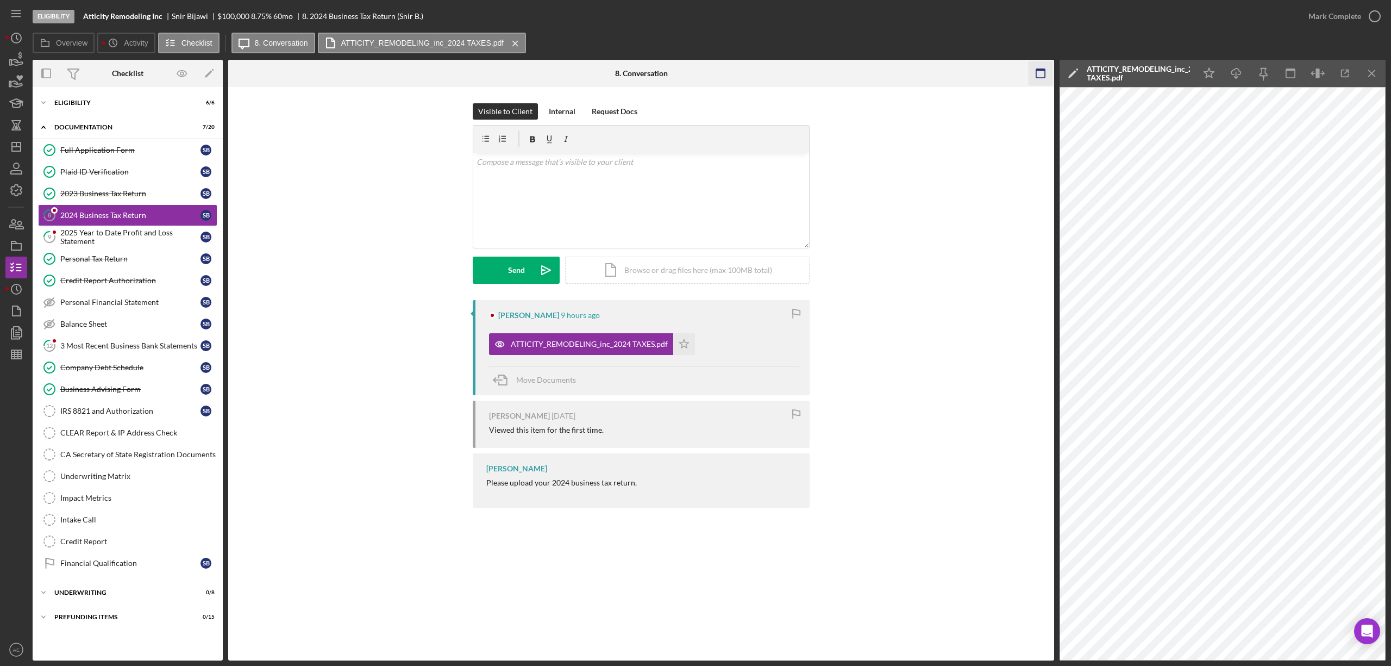
click at [1042, 68] on icon "button" at bounding box center [1041, 73] width 24 height 24
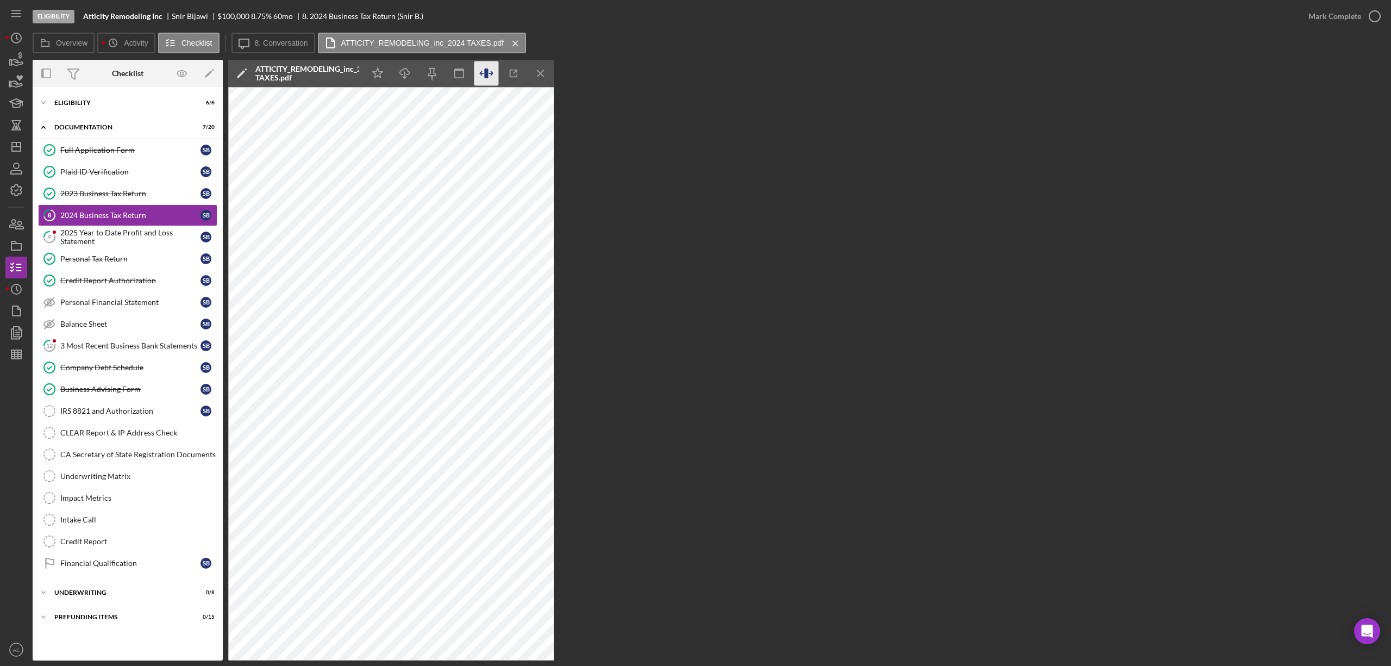
click at [478, 78] on icon "button" at bounding box center [486, 73] width 24 height 24
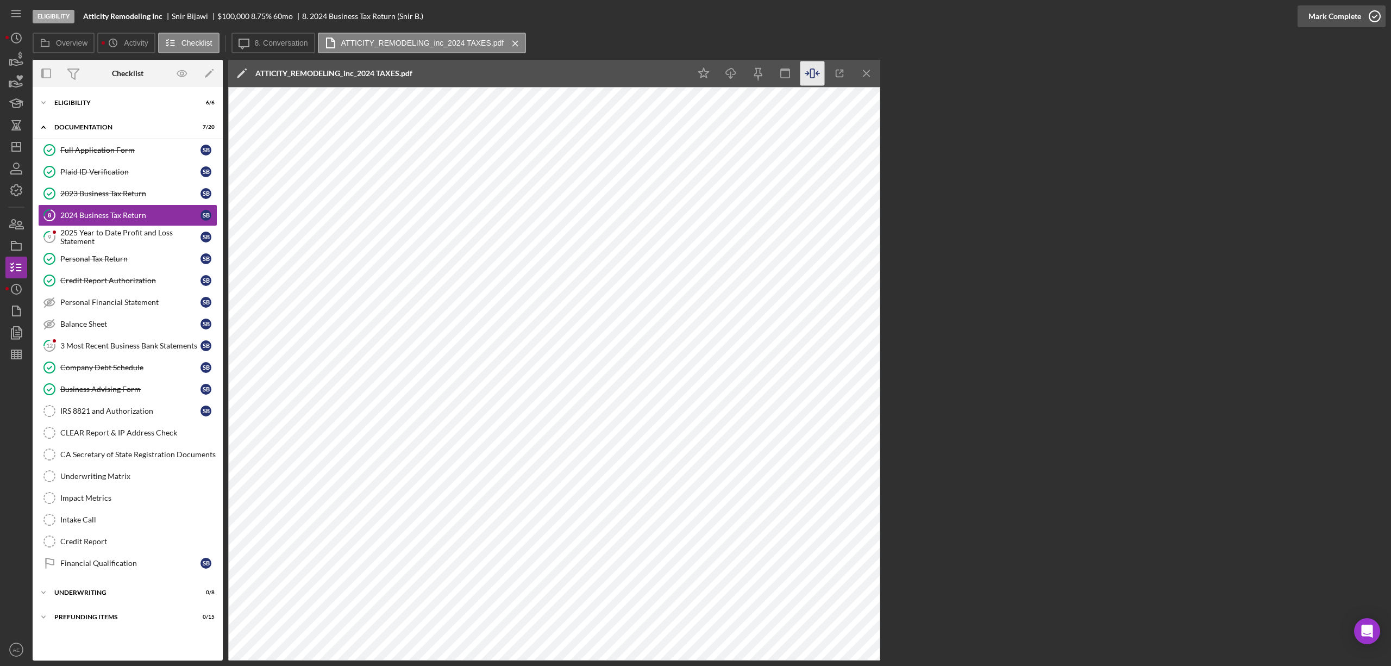
click at [1320, 24] on div "Mark Complete" at bounding box center [1335, 16] width 53 height 22
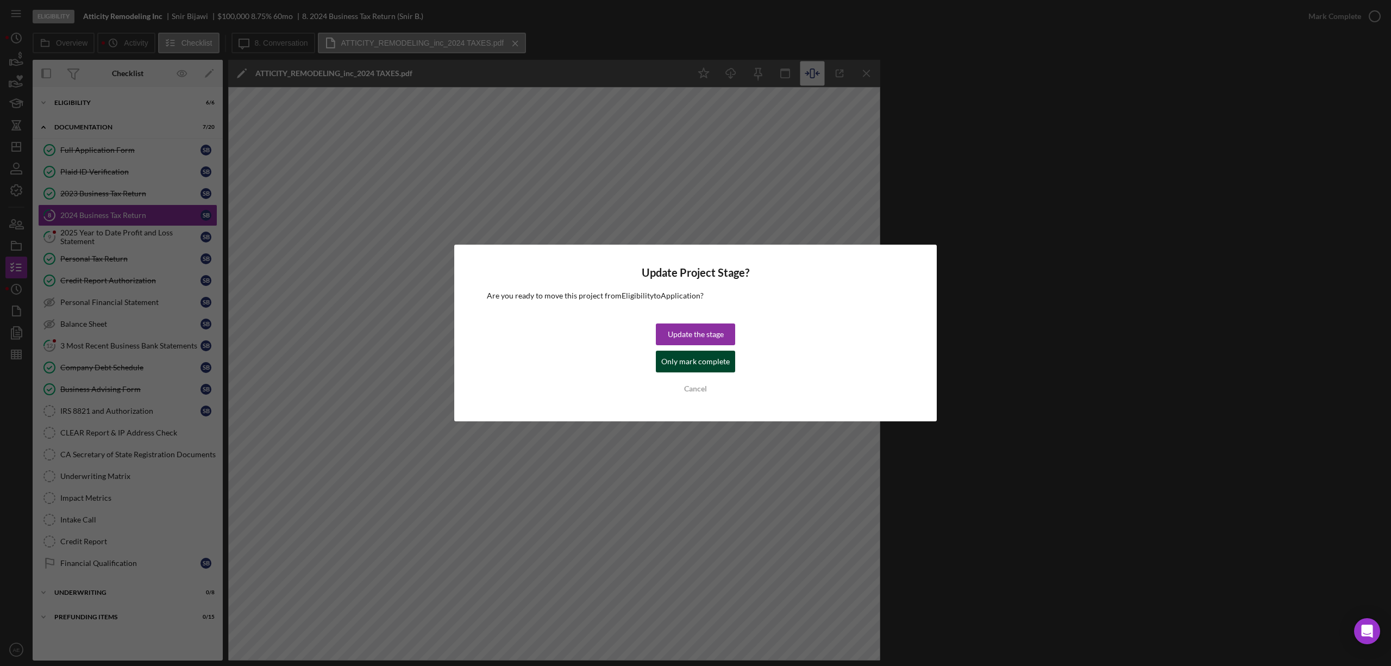
click at [703, 358] on div "Only mark complete" at bounding box center [695, 361] width 68 height 22
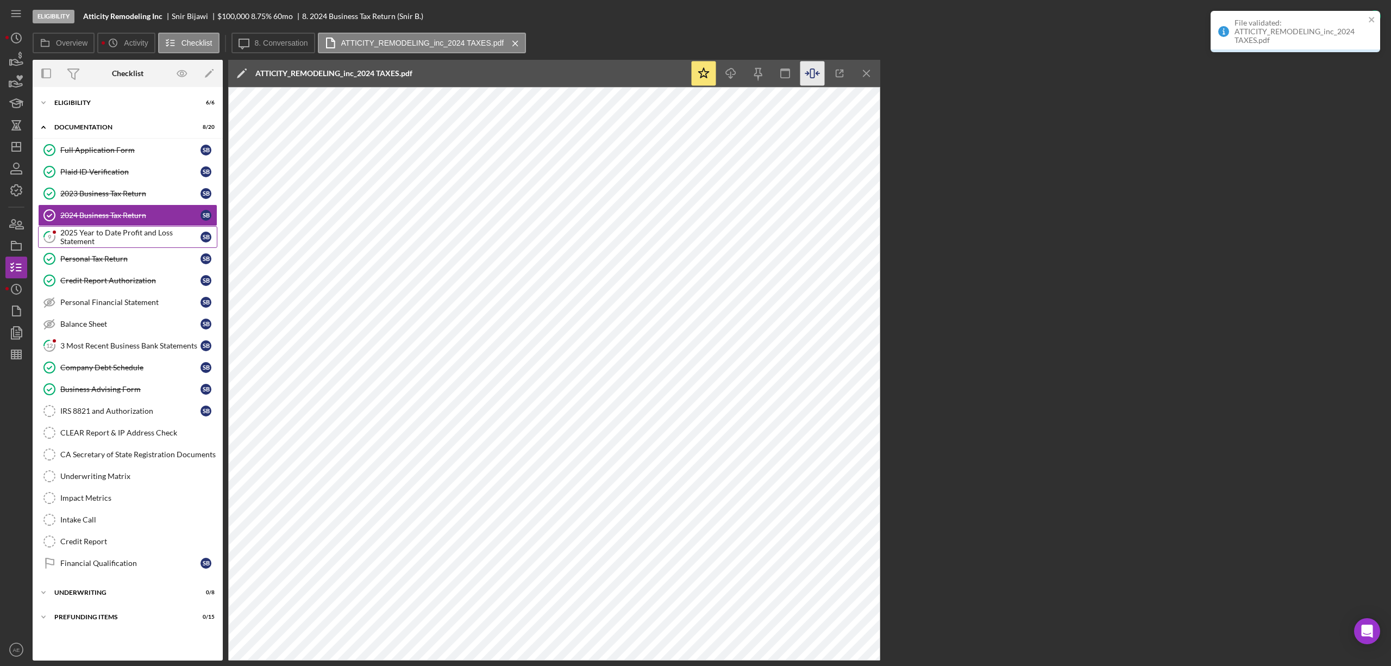
click at [124, 239] on div "2025 Year to Date Profit and Loss Statement" at bounding box center [130, 236] width 140 height 17
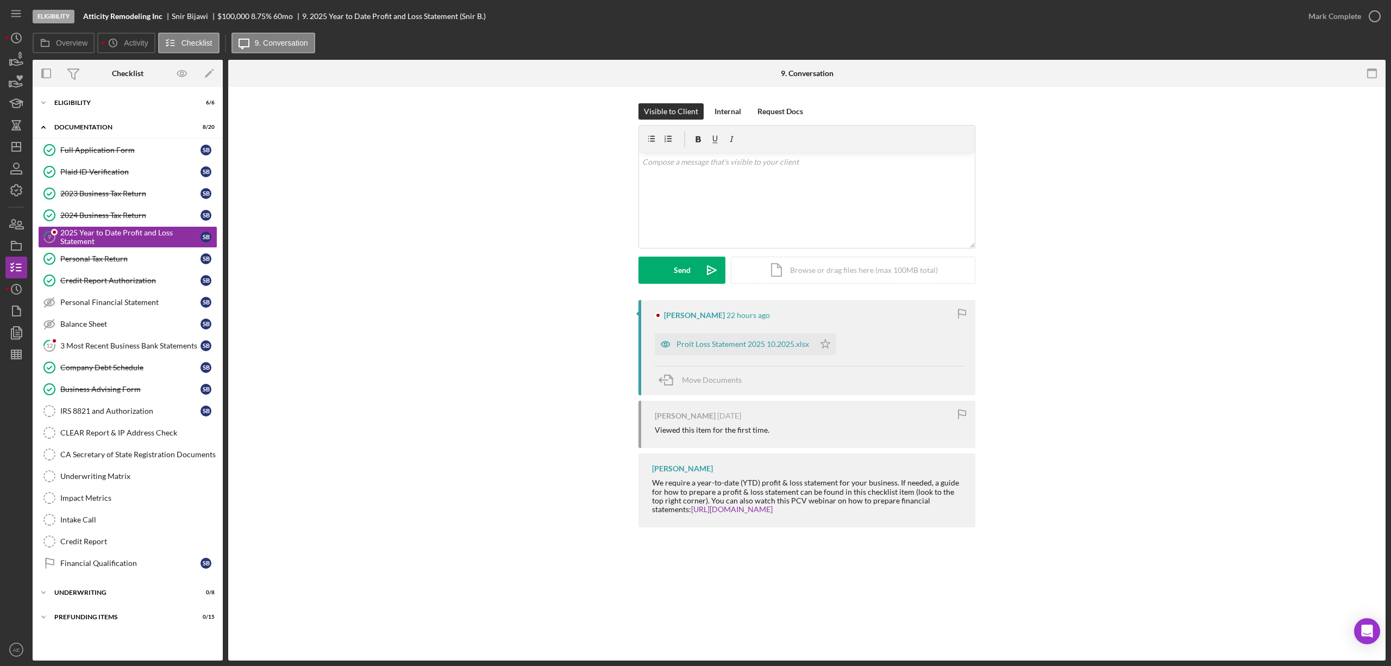
drag, startPoint x: 666, startPoint y: 342, endPoint x: 671, endPoint y: 320, distance: 22.7
click at [665, 341] on icon "button" at bounding box center [666, 344] width 22 height 22
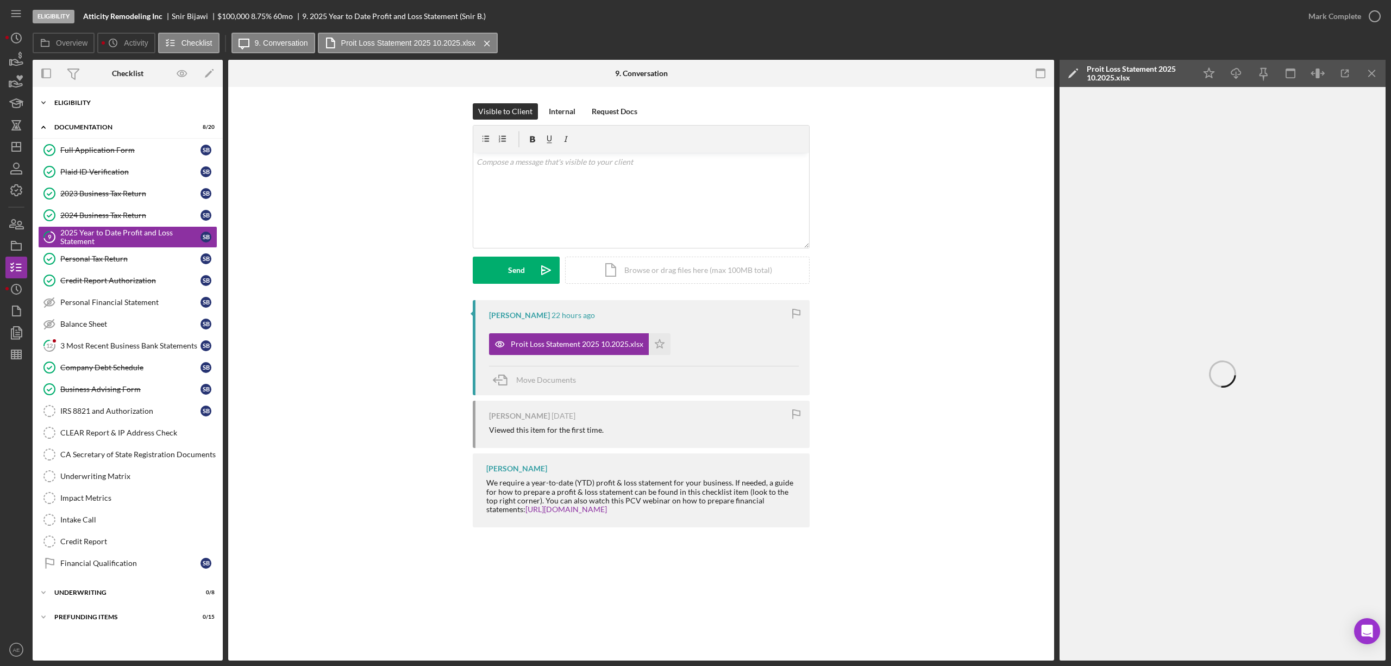
click at [132, 107] on div "Icon/Expander Eligibility 6 / 6" at bounding box center [128, 103] width 190 height 22
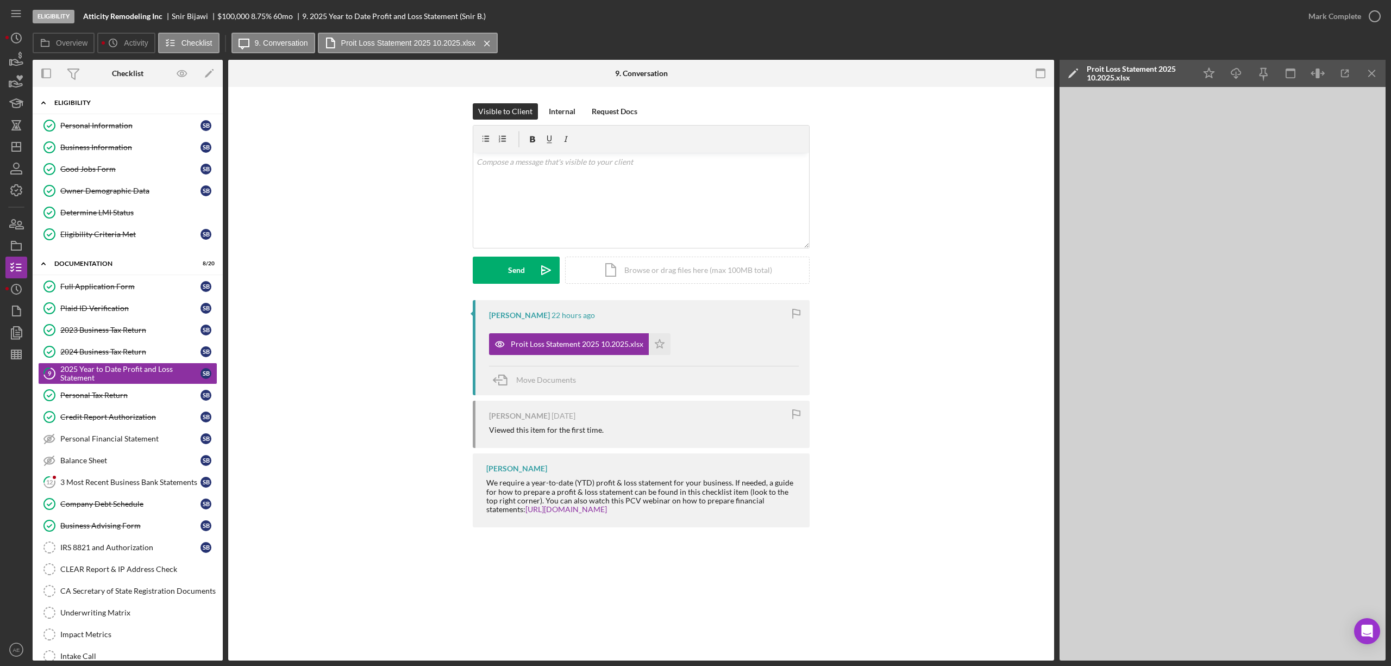
click at [132, 105] on div "Eligibility" at bounding box center [131, 102] width 155 height 7
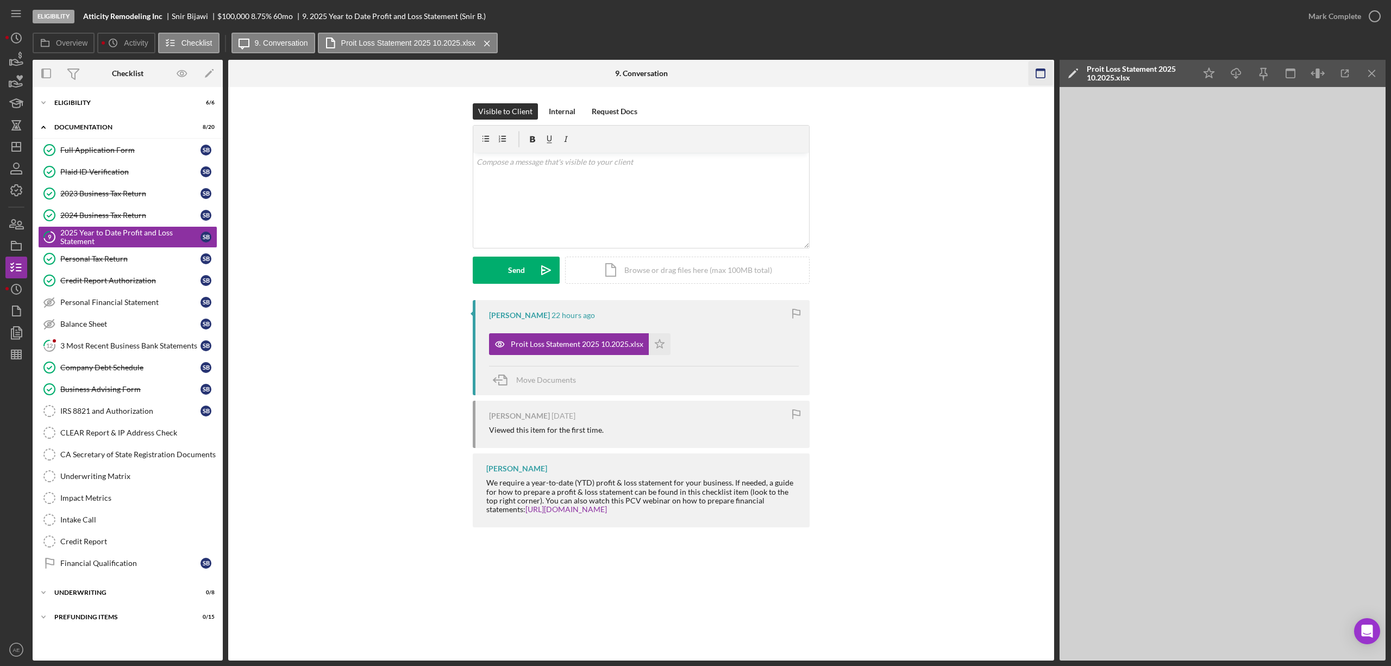
click at [1033, 79] on icon "button" at bounding box center [1041, 73] width 24 height 24
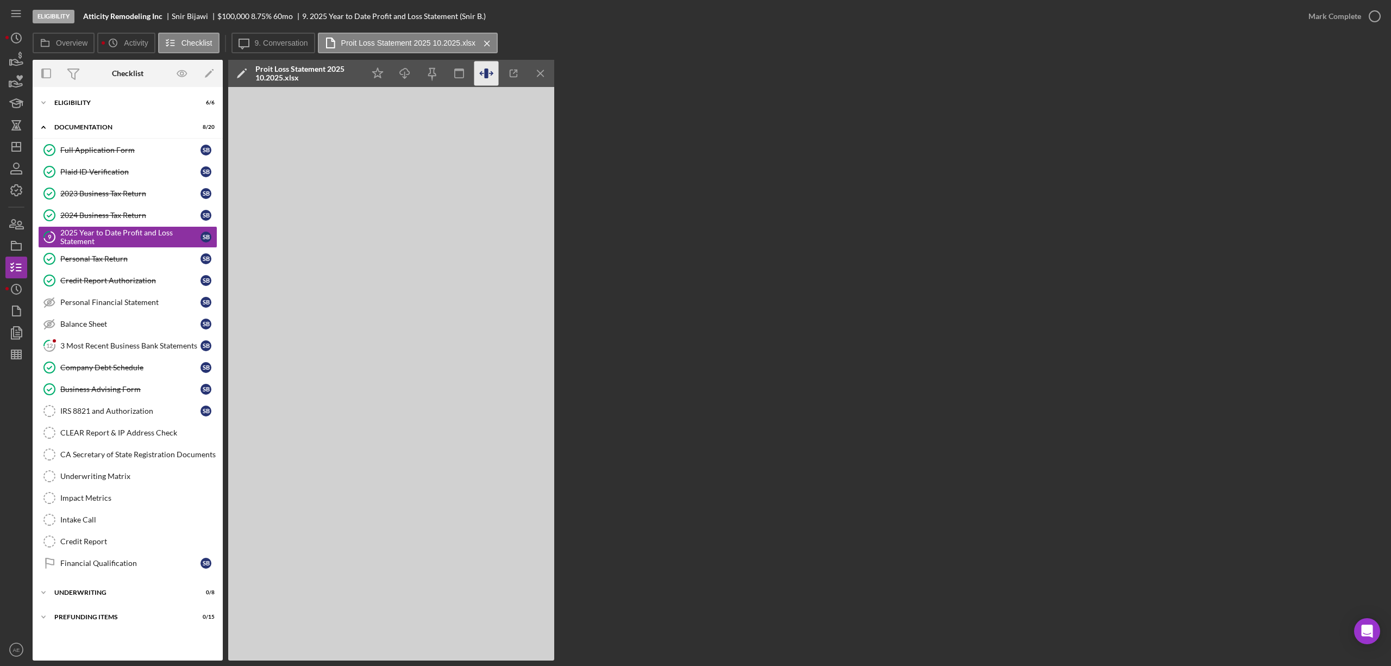
click at [479, 83] on icon "button" at bounding box center [486, 73] width 24 height 24
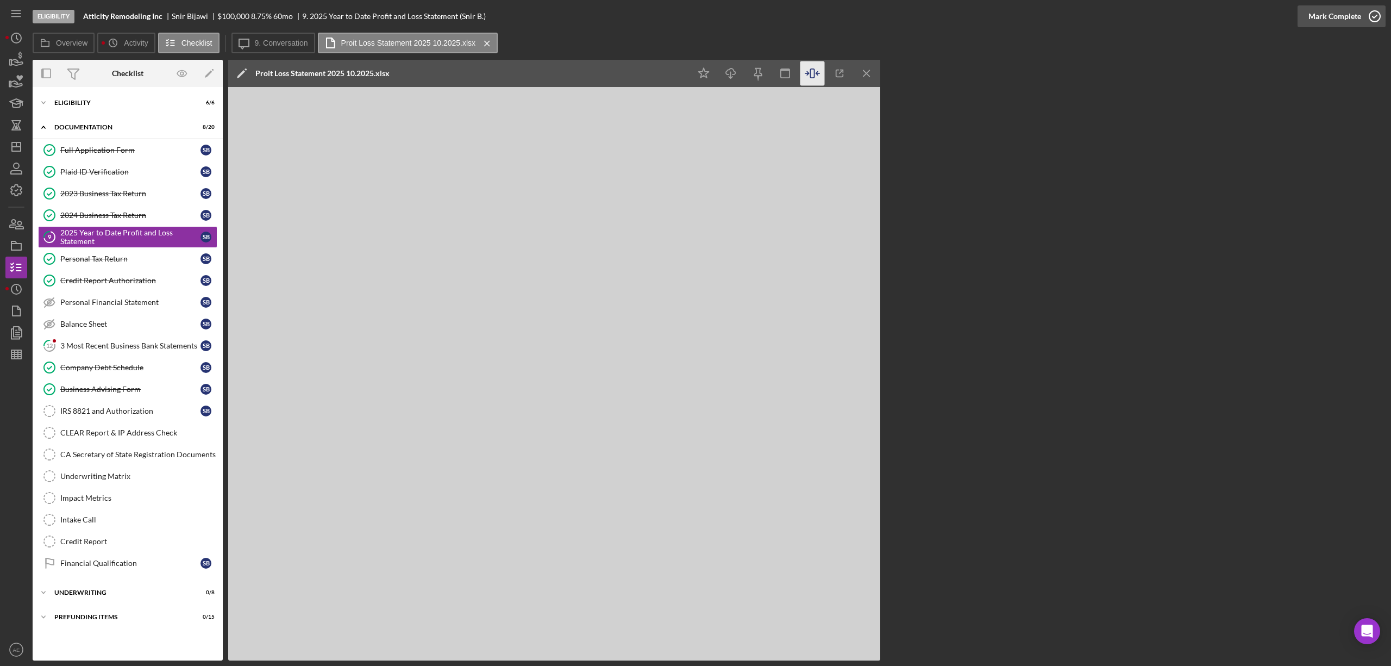
click at [1326, 22] on div "Mark Complete" at bounding box center [1335, 16] width 53 height 22
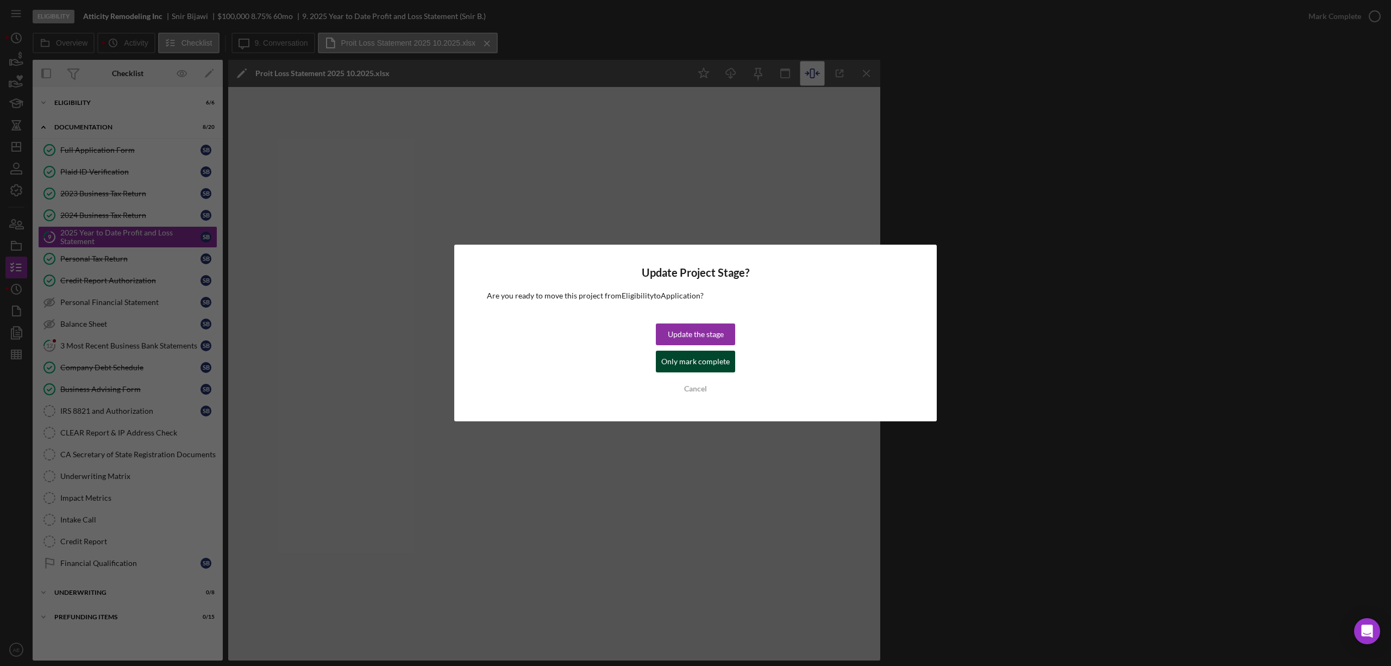
click at [668, 365] on div "Only mark complete" at bounding box center [695, 361] width 68 height 22
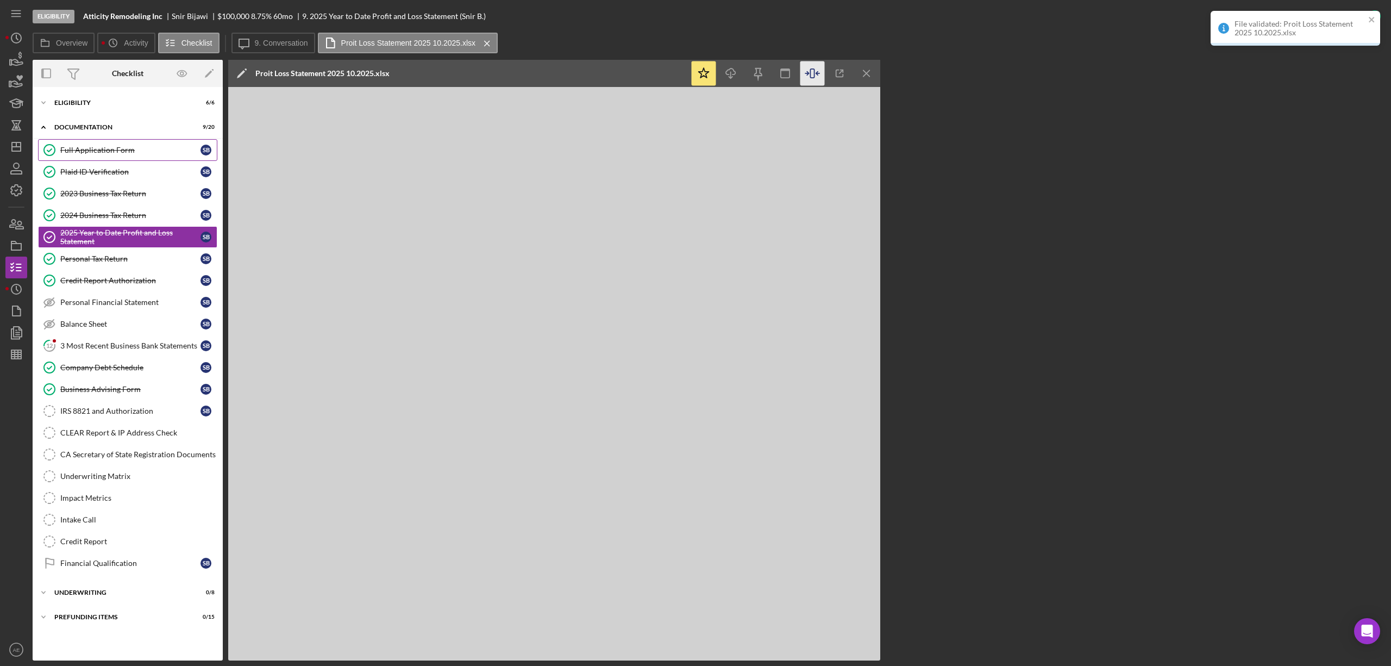
click at [129, 150] on div "Full Application Form" at bounding box center [130, 150] width 140 height 9
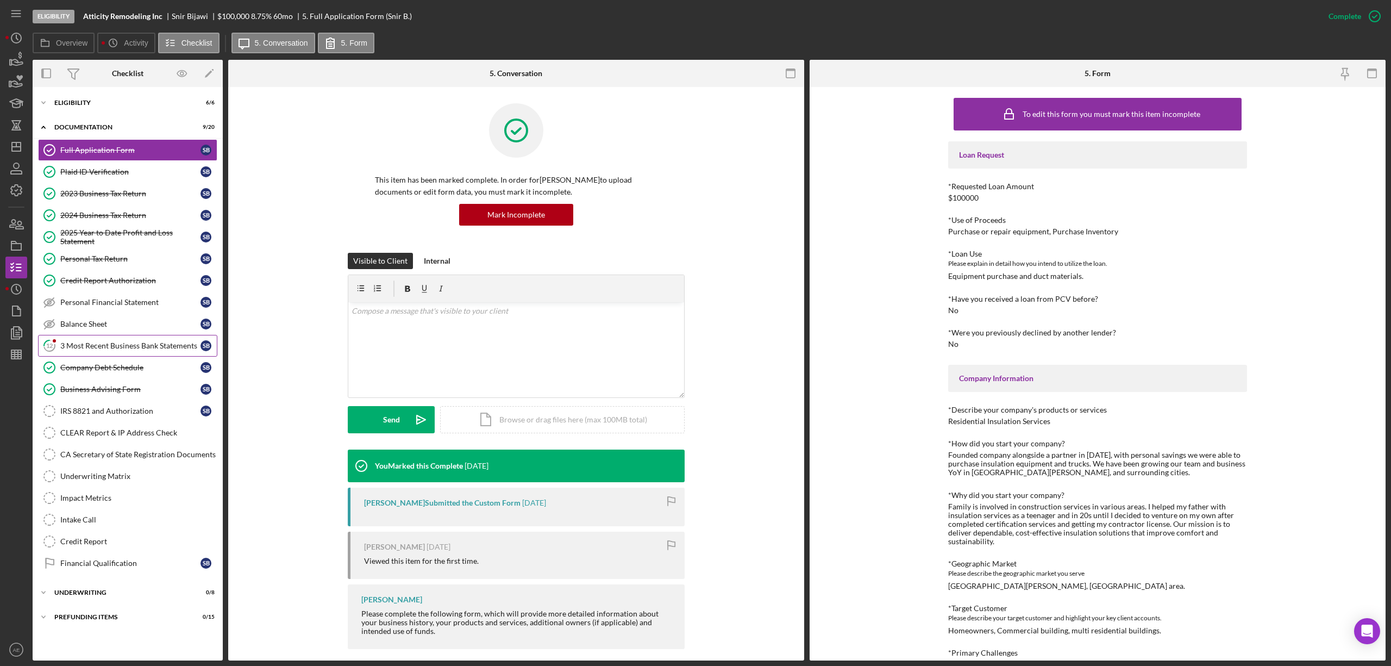
click at [128, 350] on div "3 Most Recent Business Bank Statements" at bounding box center [130, 345] width 140 height 9
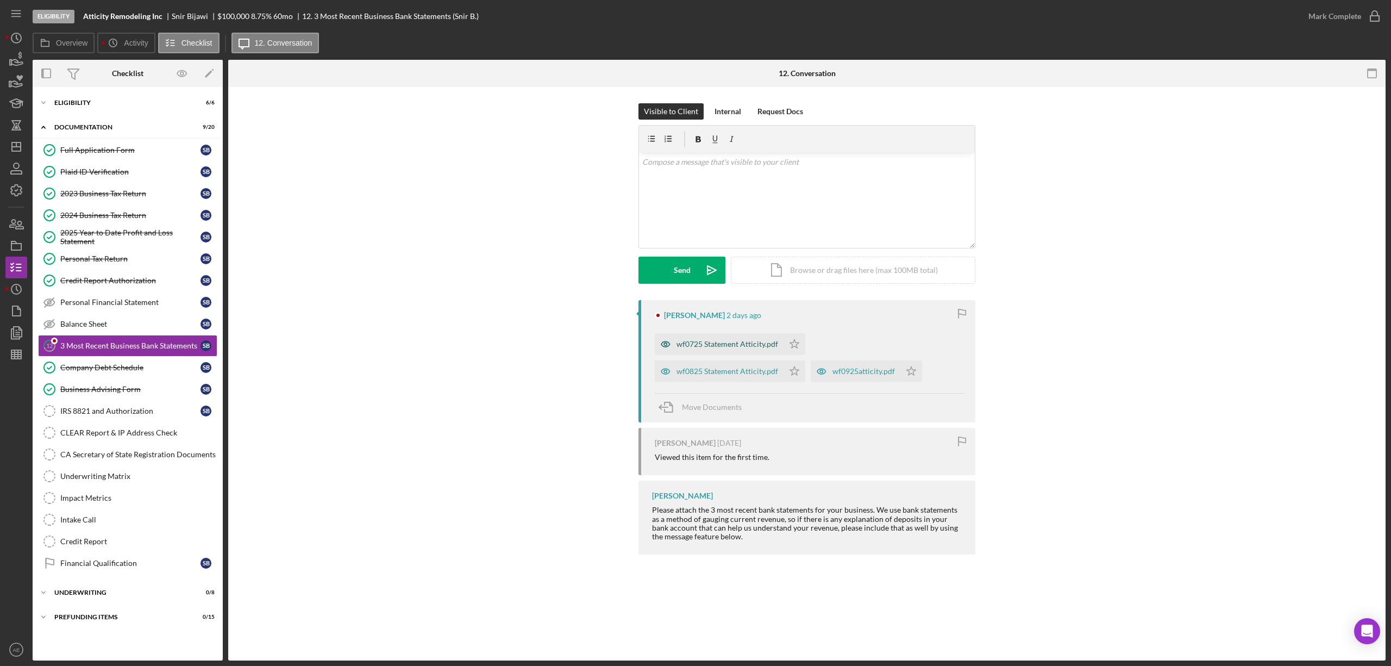
click at [668, 341] on icon "button" at bounding box center [666, 344] width 22 height 22
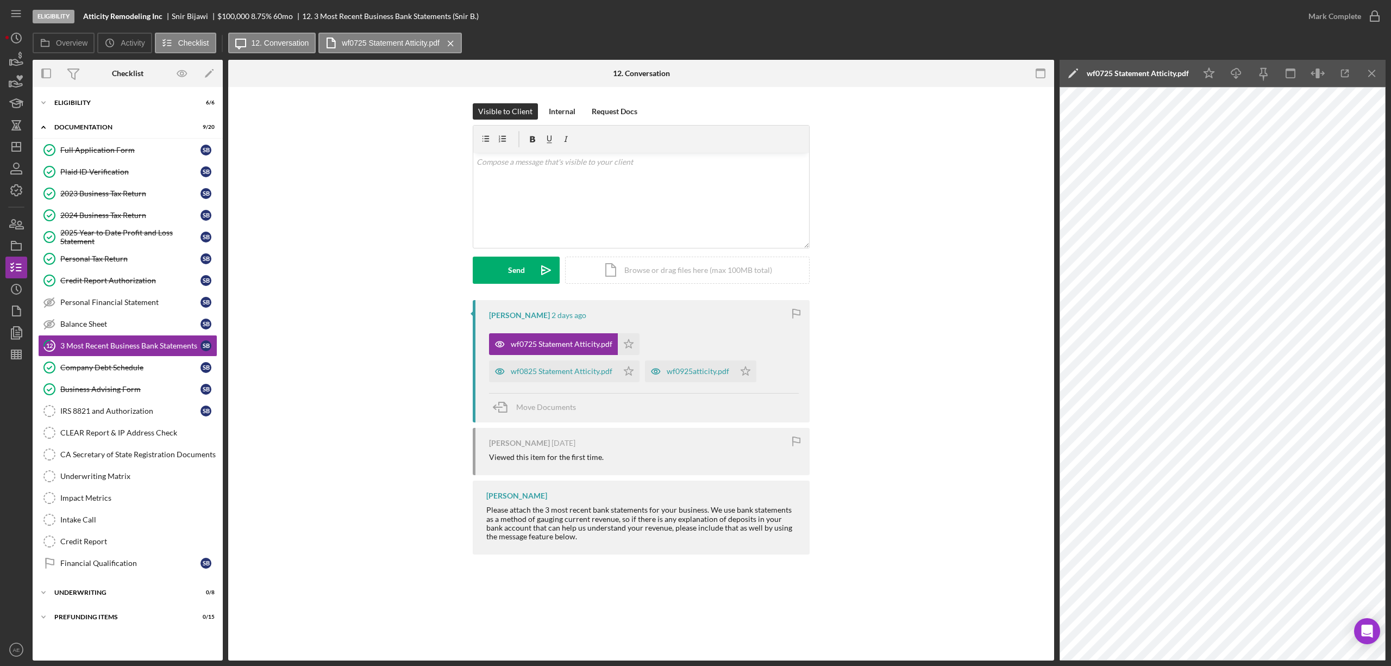
click at [487, 374] on div "Snir Bijawi [DATE] wf0725 Statement Atticity.pdf Icon/Star wf0825 Statement Att…" at bounding box center [641, 361] width 337 height 122
click at [504, 374] on icon "button" at bounding box center [500, 371] width 22 height 22
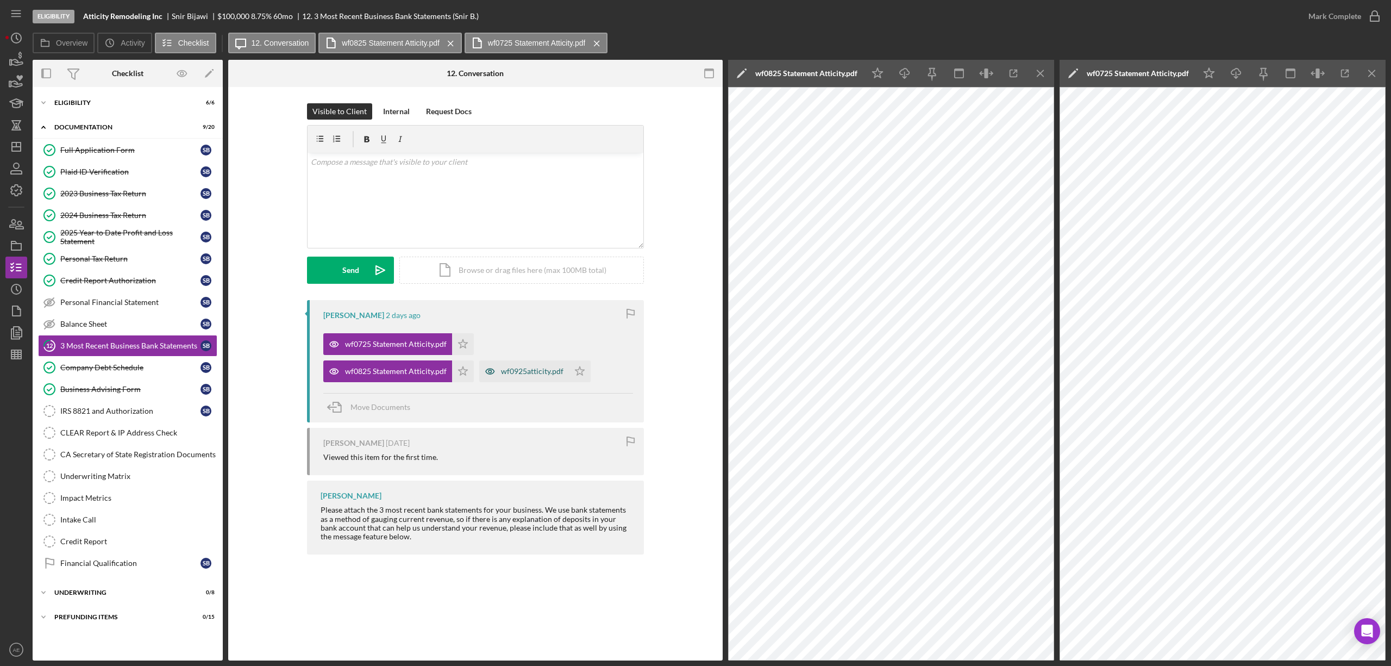
click at [490, 375] on icon "button" at bounding box center [490, 371] width 22 height 22
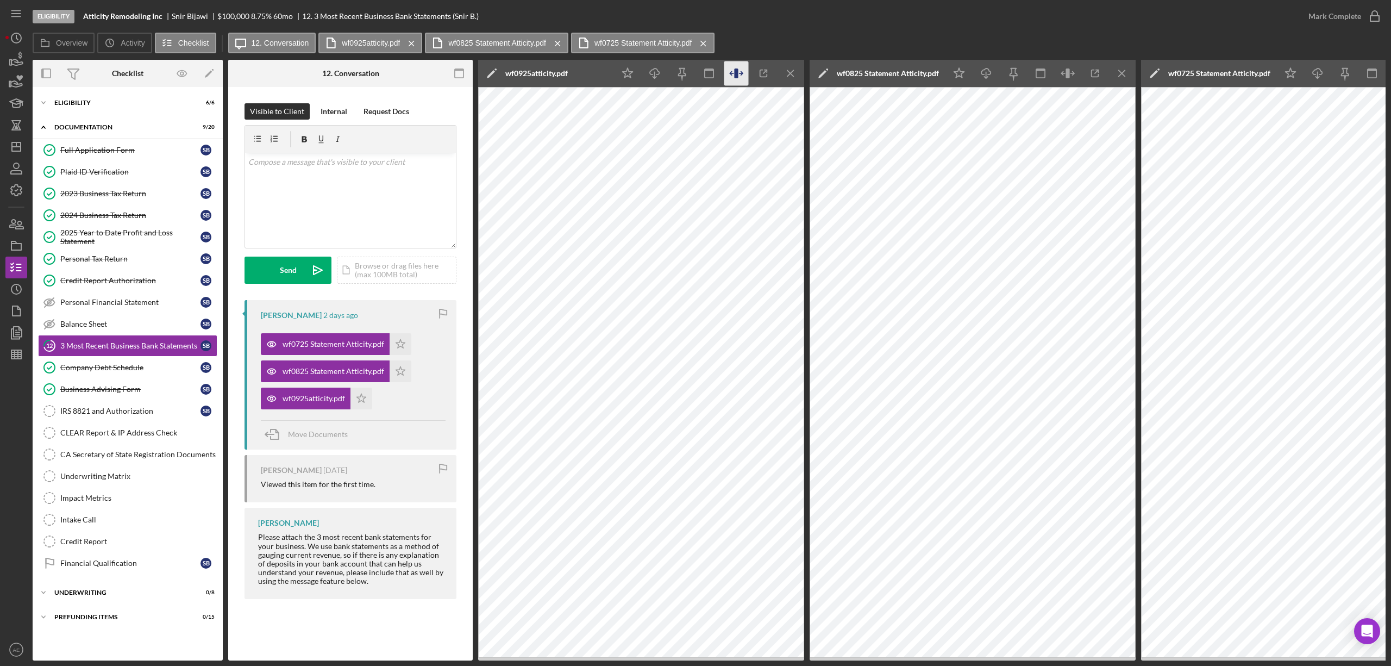
click at [728, 72] on icon "button" at bounding box center [736, 73] width 24 height 24
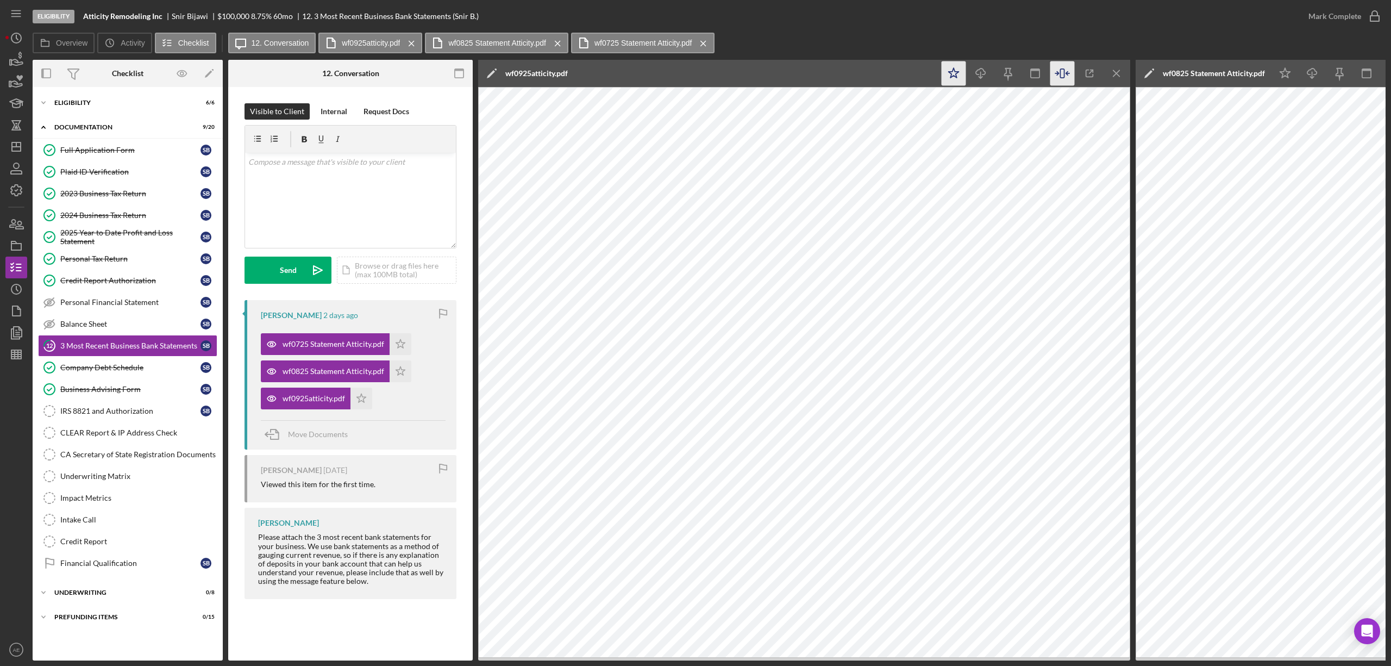
click at [959, 68] on icon "Icon/Star" at bounding box center [954, 73] width 24 height 24
click at [1113, 72] on icon "Icon/Menu Close" at bounding box center [1117, 73] width 24 height 24
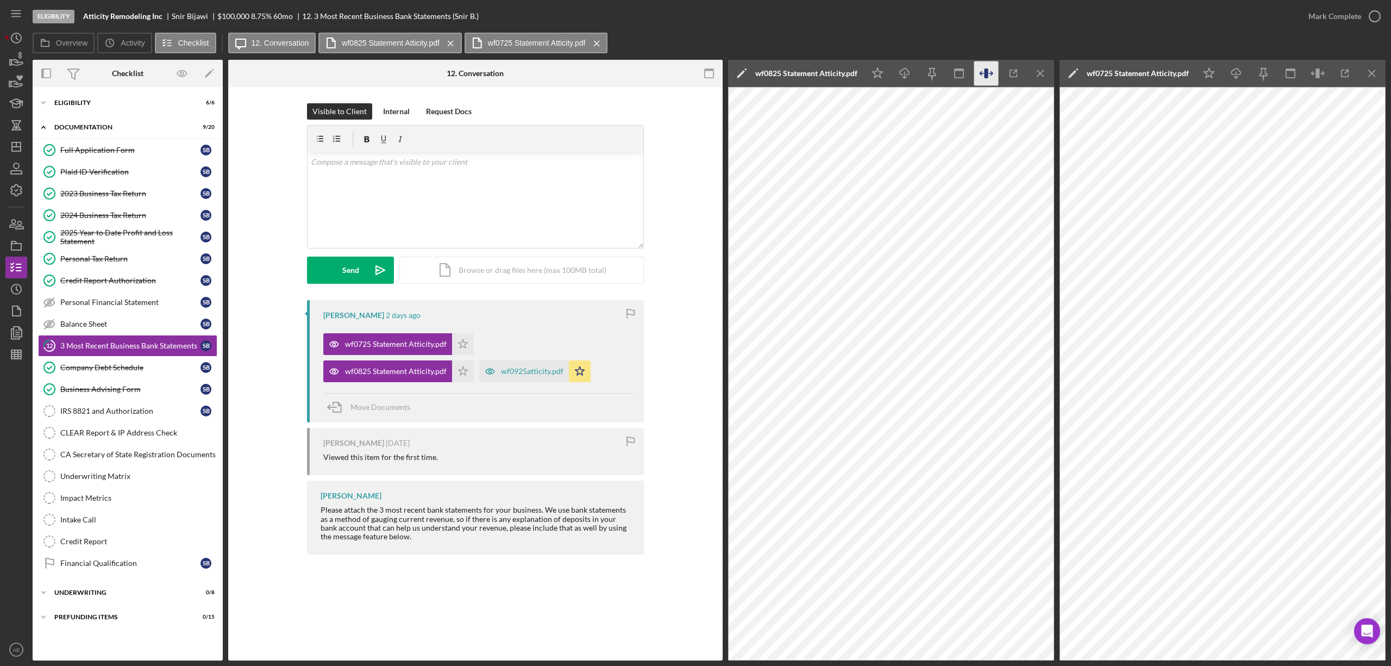
click at [983, 70] on icon "button" at bounding box center [986, 73] width 24 height 24
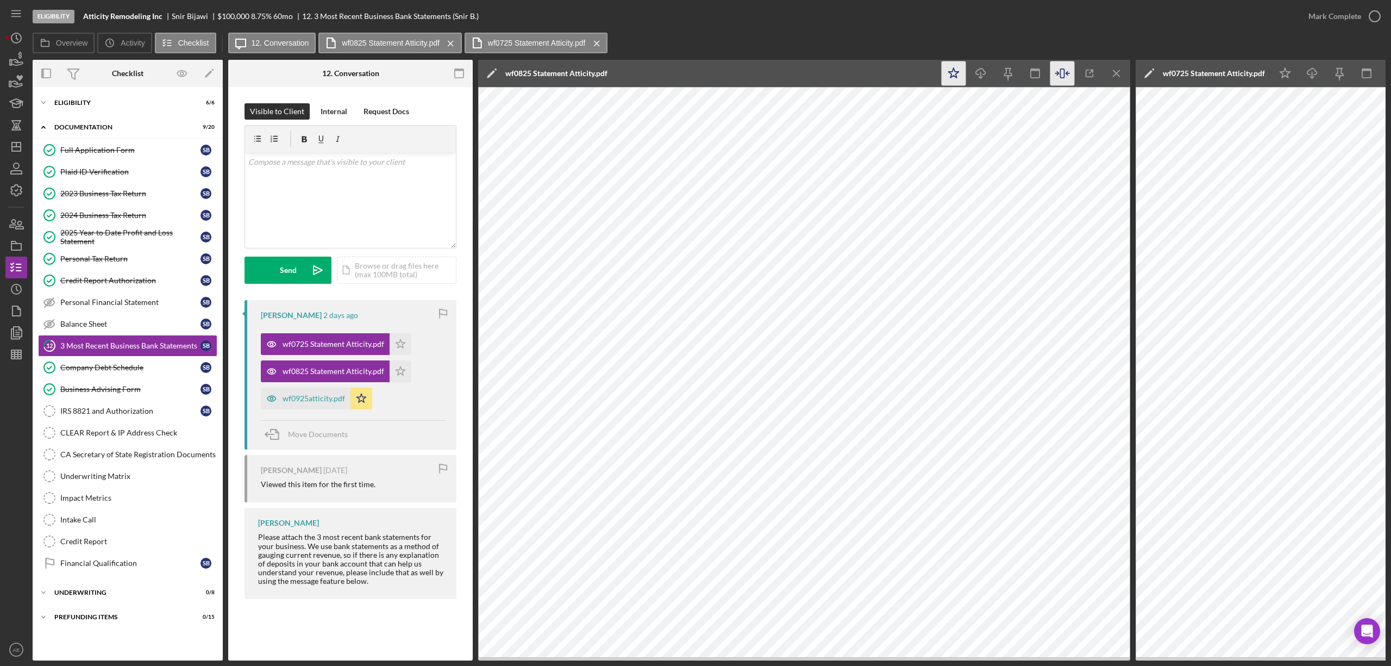
click at [957, 70] on icon "Icon/Star" at bounding box center [954, 73] width 24 height 24
click at [1112, 72] on icon "Icon/Menu Close" at bounding box center [1117, 73] width 24 height 24
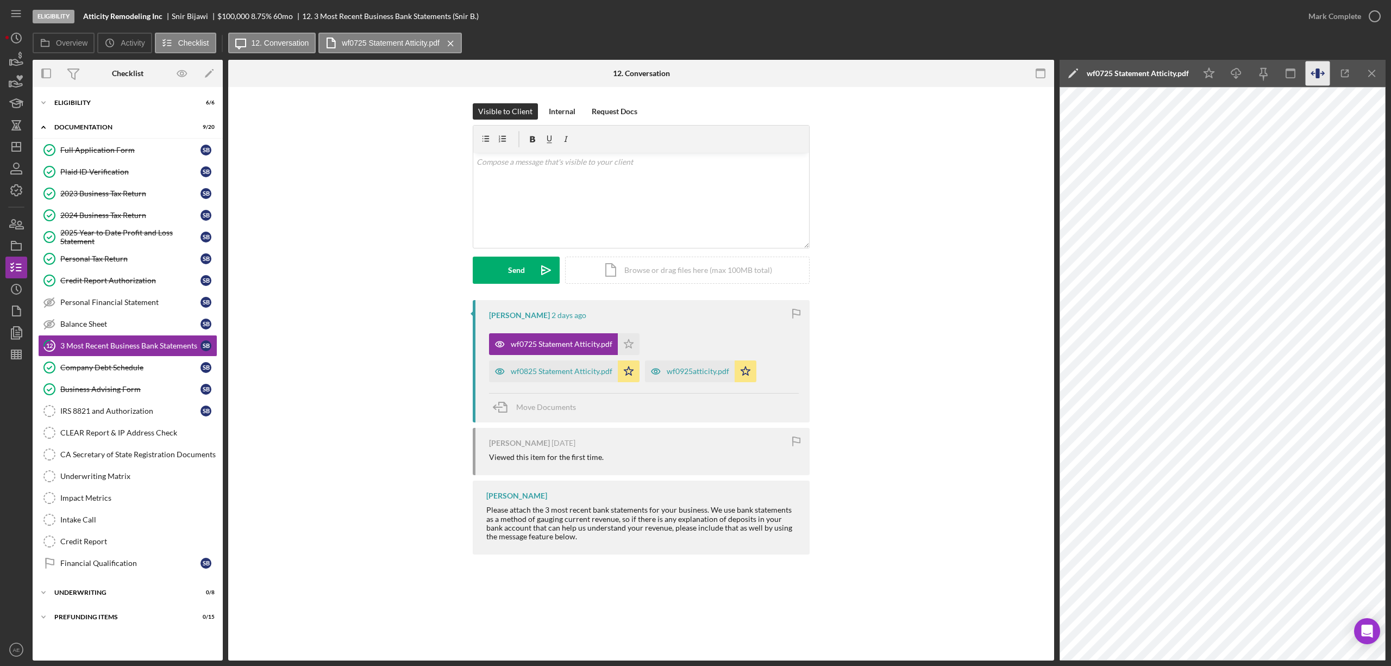
click at [1318, 72] on icon "button" at bounding box center [1318, 73] width 4 height 10
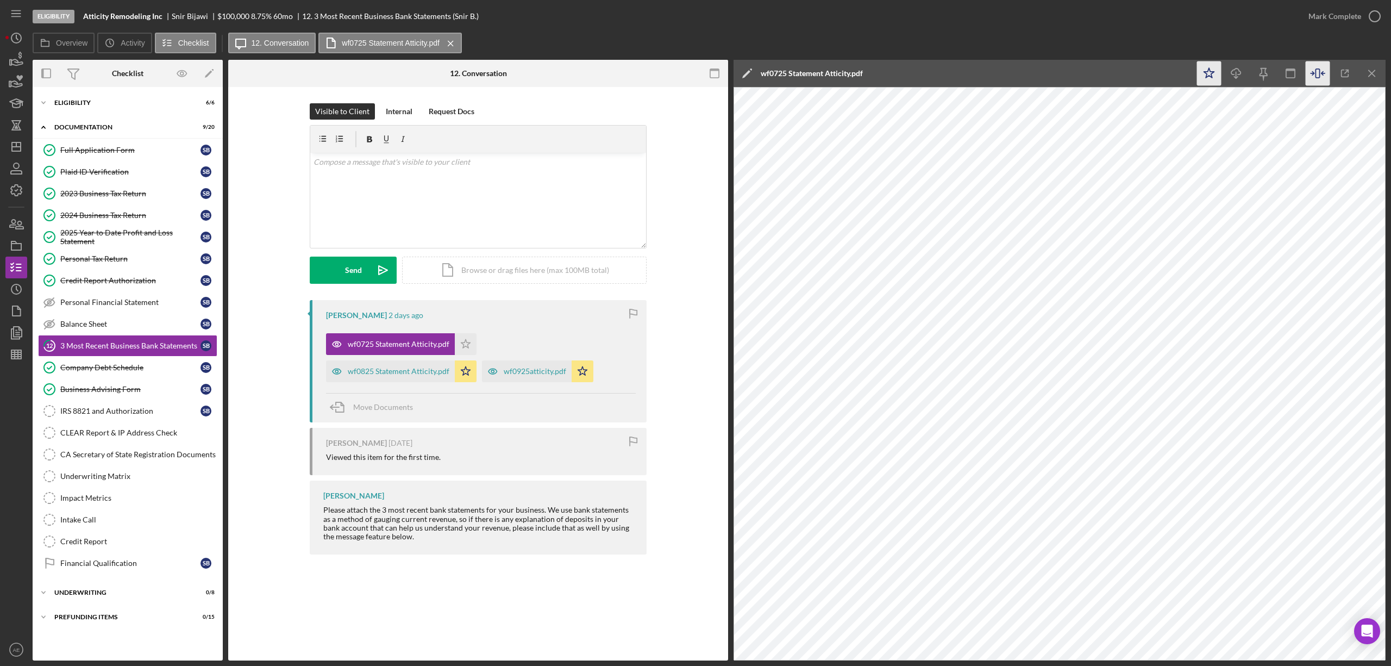
click at [1201, 72] on icon "Icon/Star" at bounding box center [1209, 73] width 24 height 24
click at [1355, 7] on div "Mark Complete" at bounding box center [1335, 16] width 53 height 22
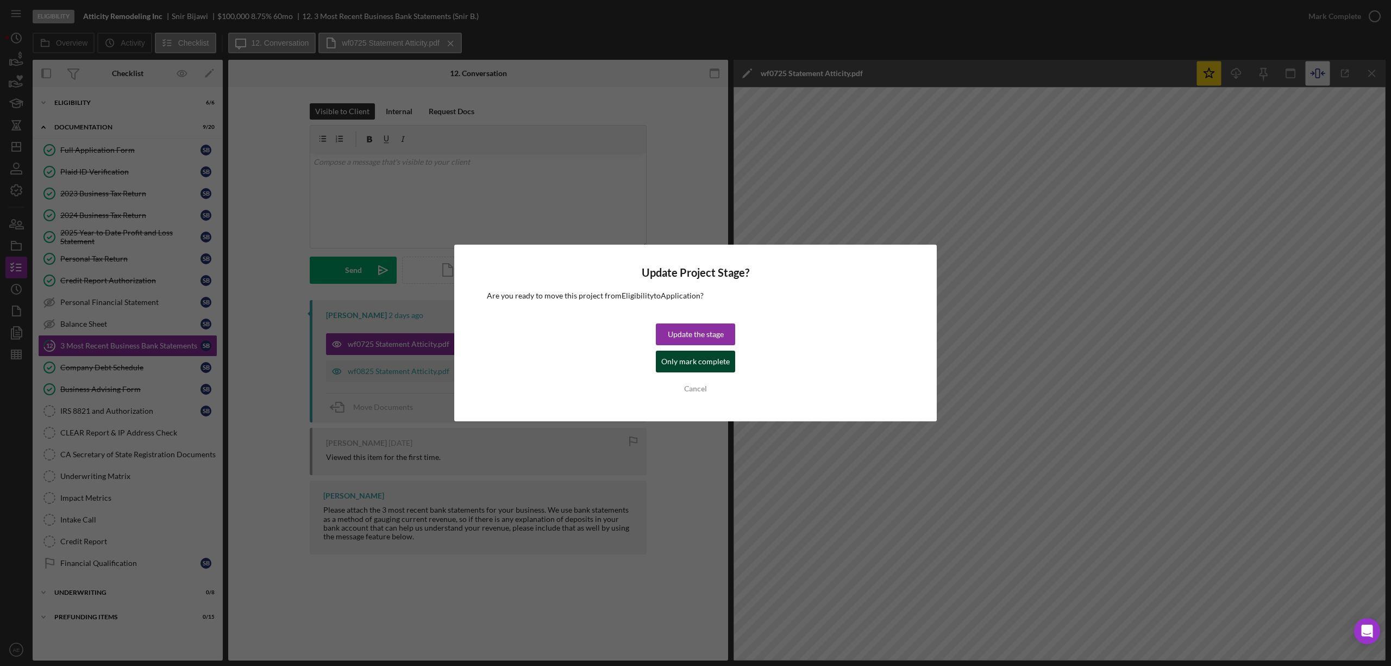
click at [689, 361] on div "Only mark complete" at bounding box center [695, 361] width 68 height 22
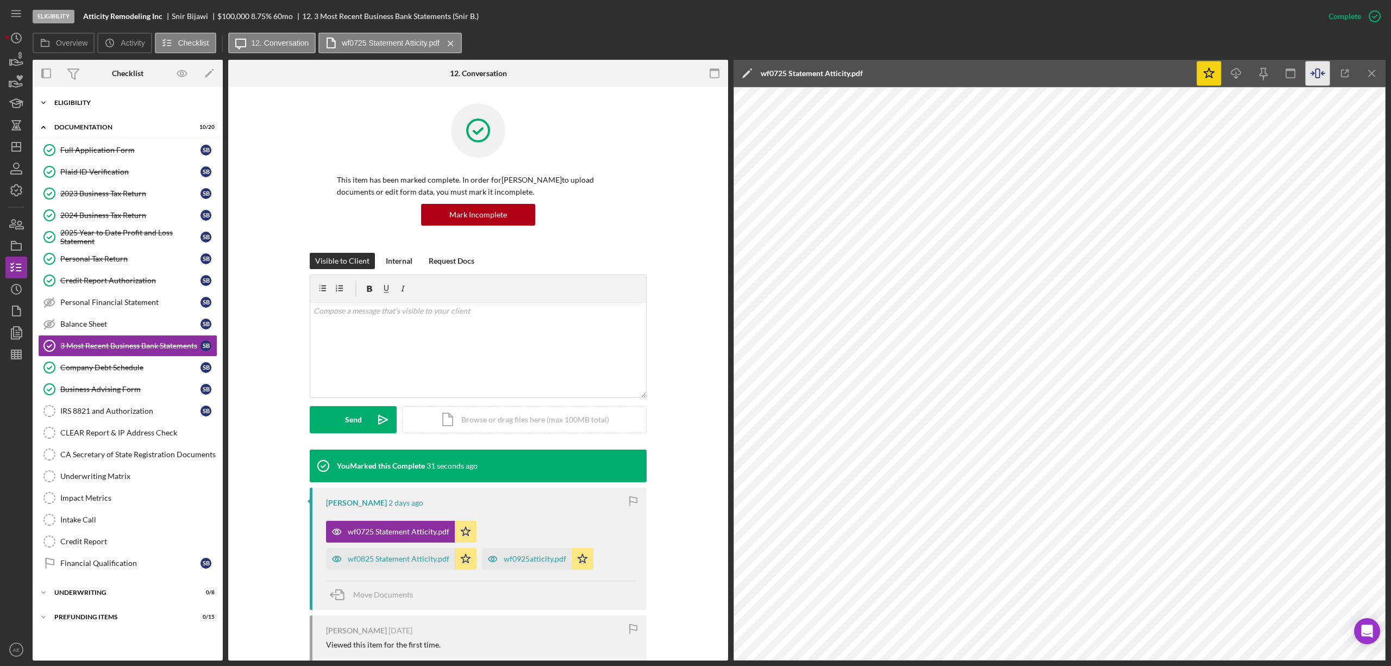
click at [115, 105] on div "Eligibility" at bounding box center [131, 102] width 155 height 7
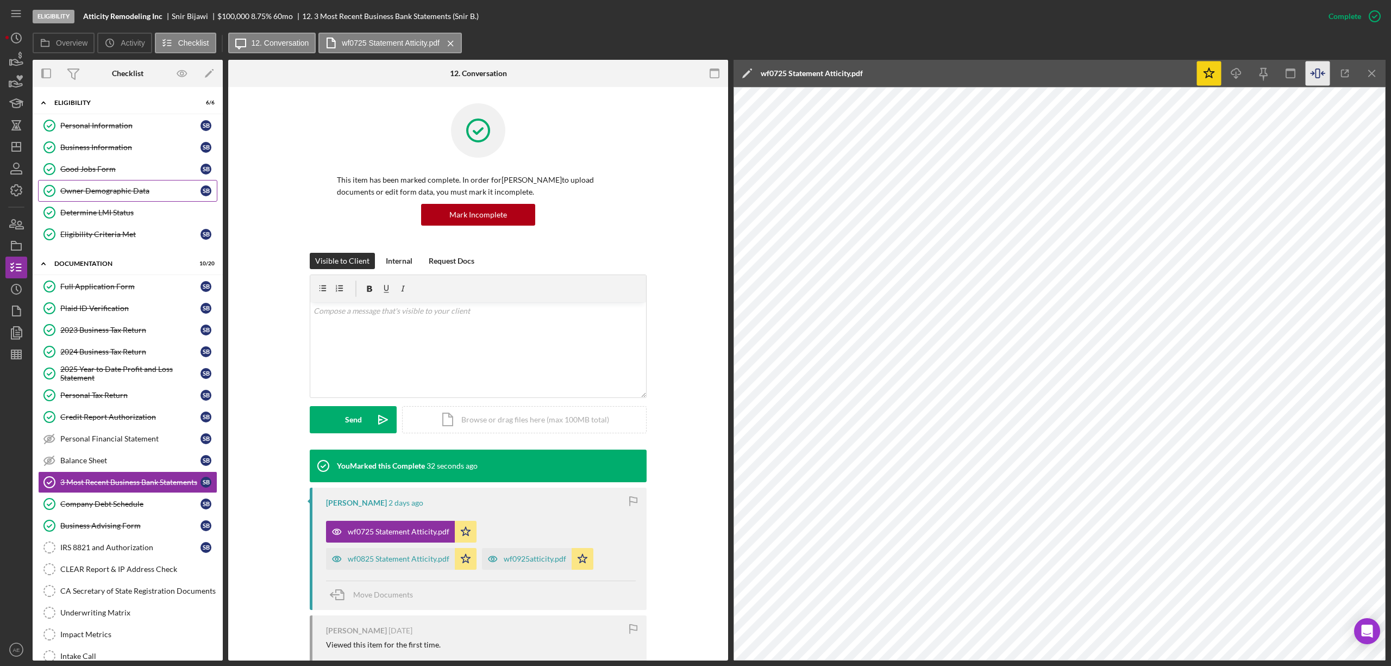
click at [126, 191] on div "Owner Demographic Data" at bounding box center [130, 190] width 140 height 9
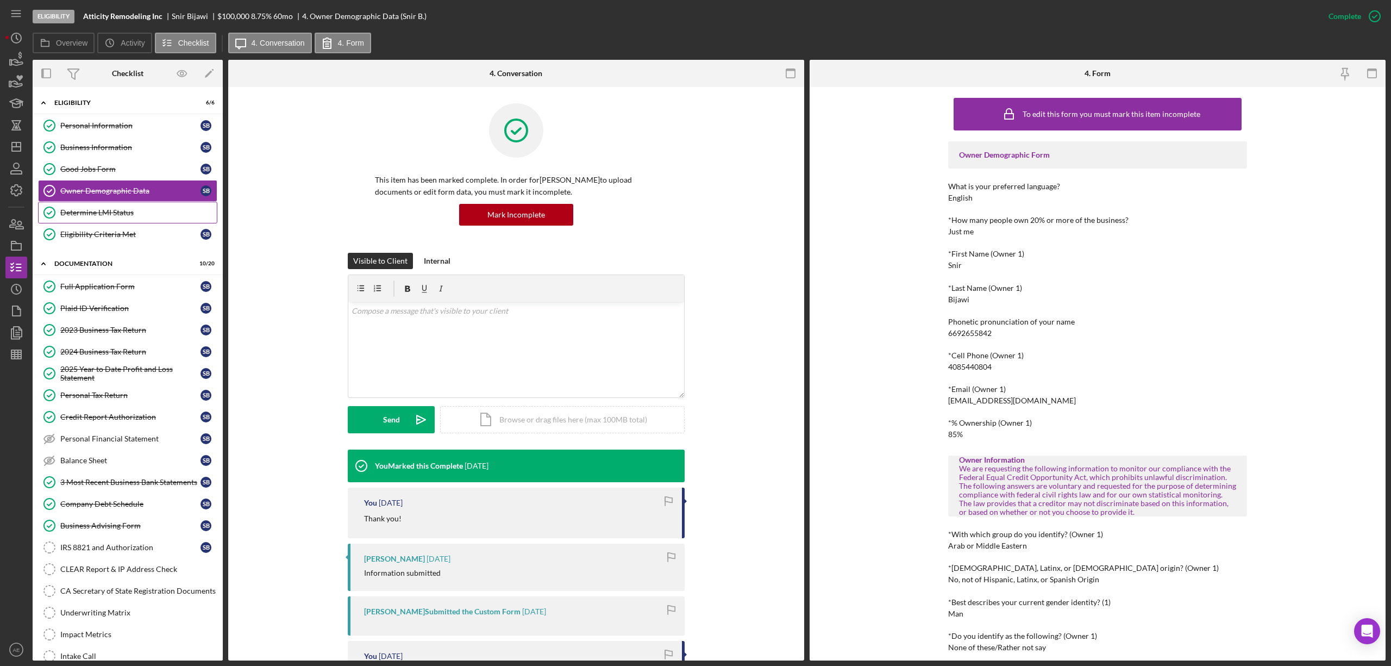
click at [105, 213] on div "Determine LMI Status" at bounding box center [138, 212] width 156 height 9
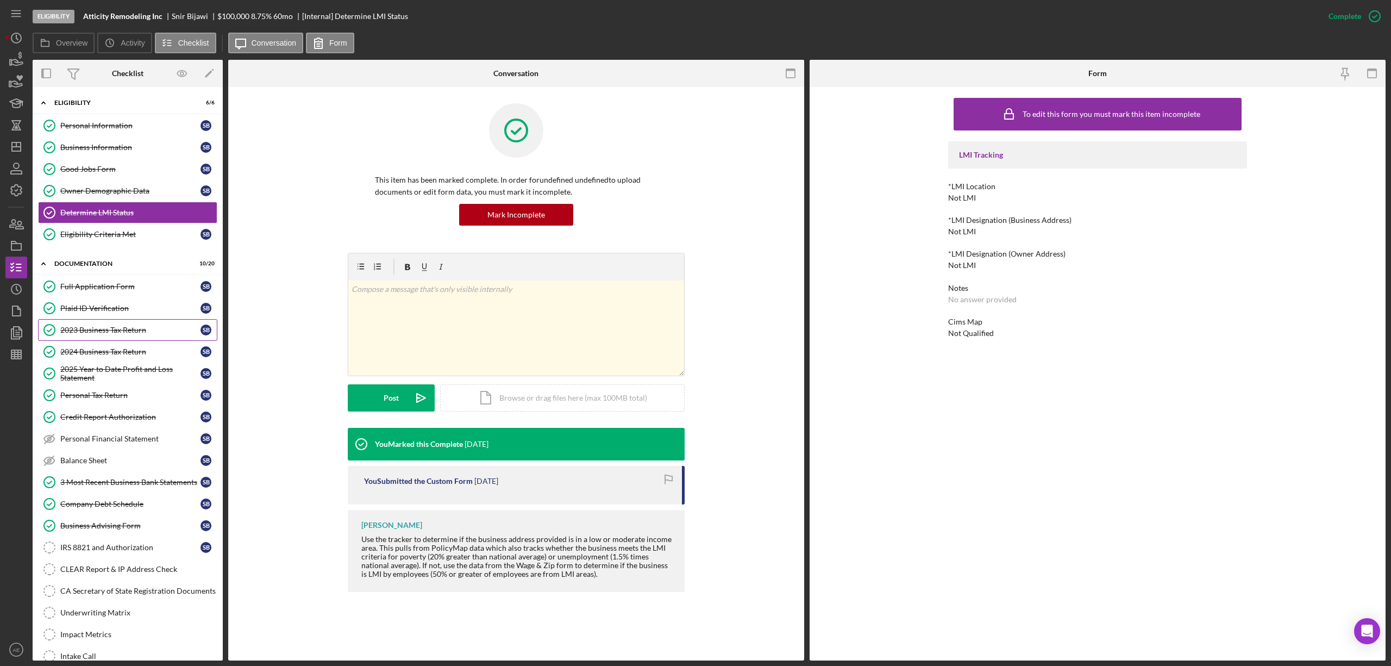
click at [135, 331] on div "2023 Business Tax Return" at bounding box center [130, 329] width 140 height 9
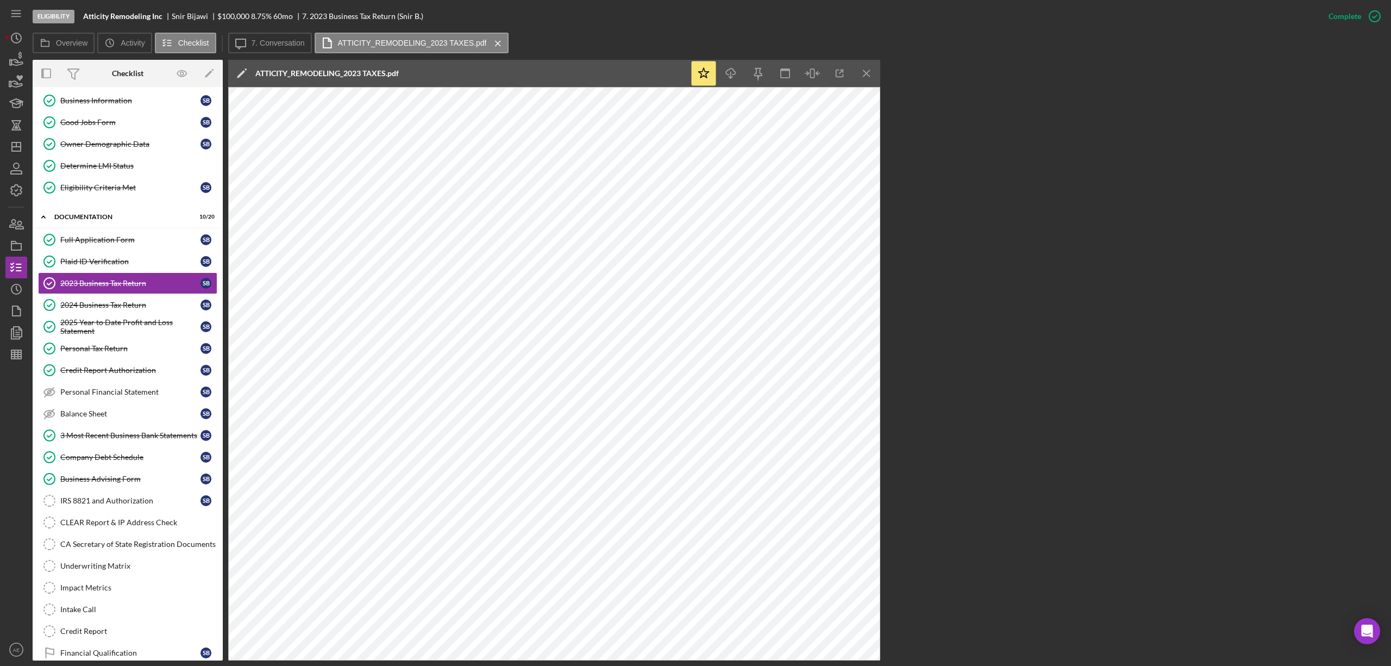
scroll to position [118, 0]
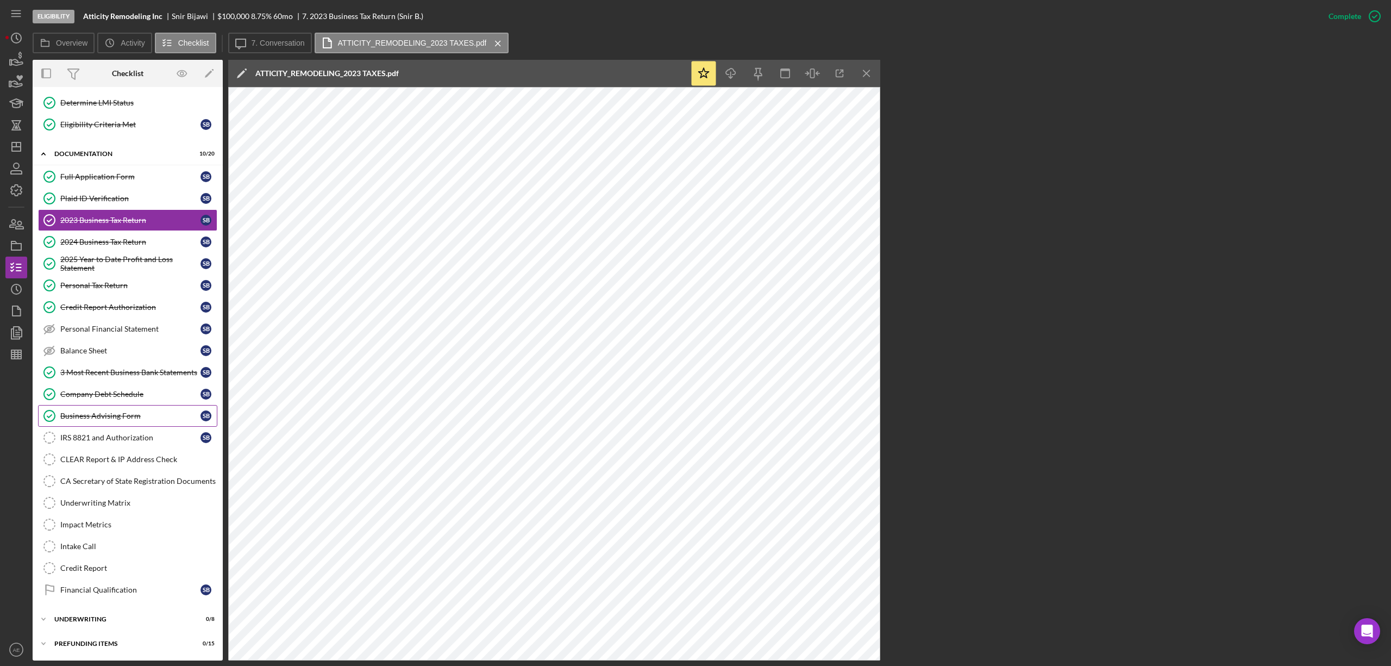
click at [153, 422] on link "Business Advising Form Business Advising Form S B" at bounding box center [127, 416] width 179 height 22
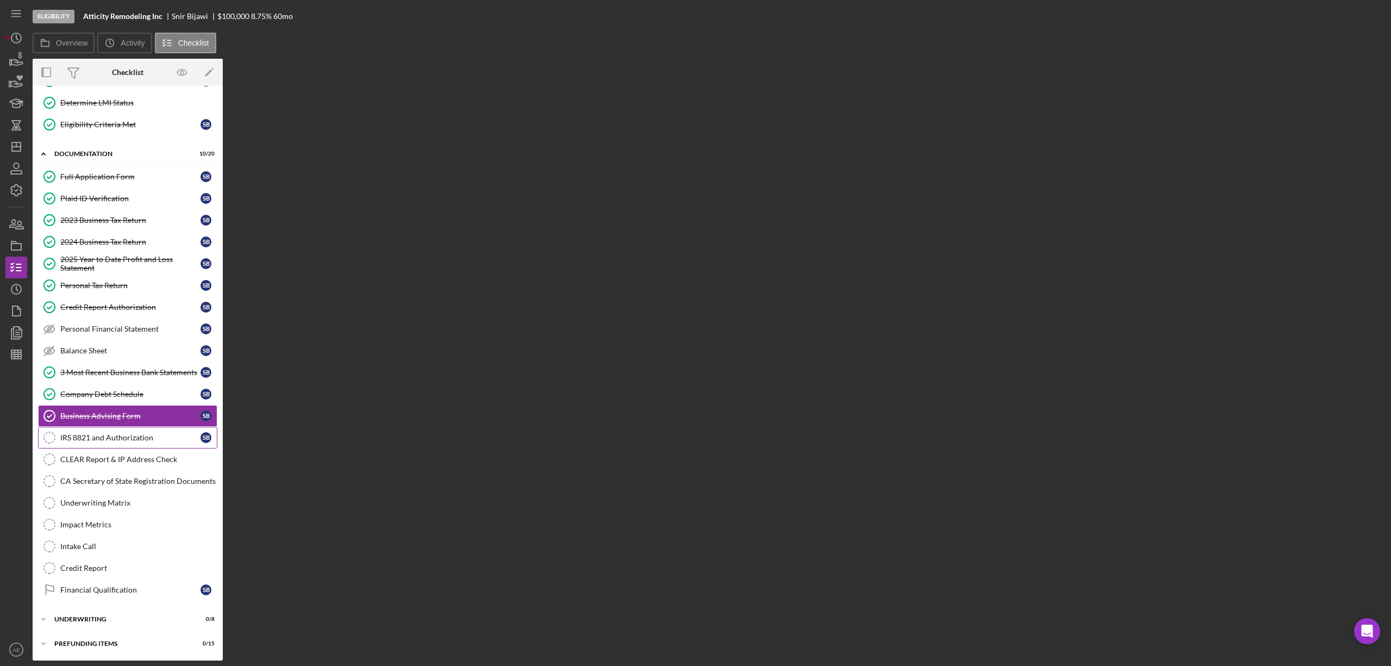
click at [145, 436] on div "IRS 8821 and Authorization" at bounding box center [130, 437] width 140 height 9
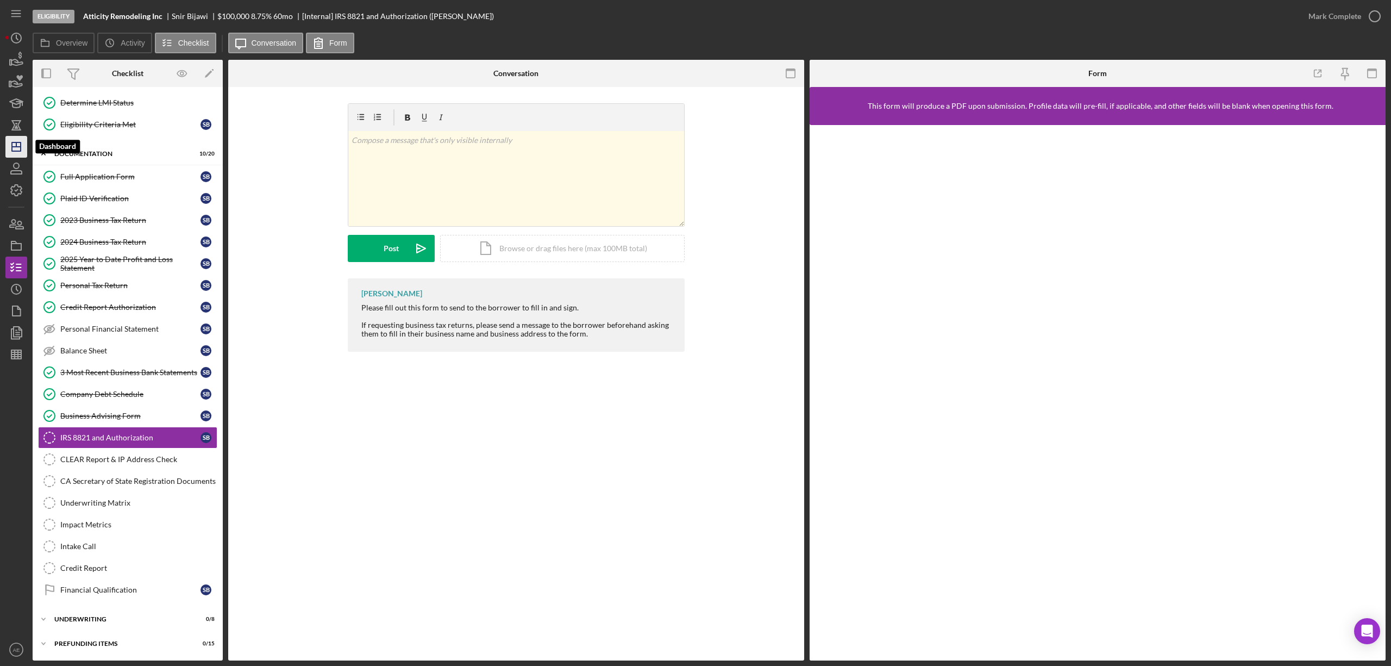
click at [23, 153] on icon "Icon/Dashboard" at bounding box center [16, 146] width 27 height 27
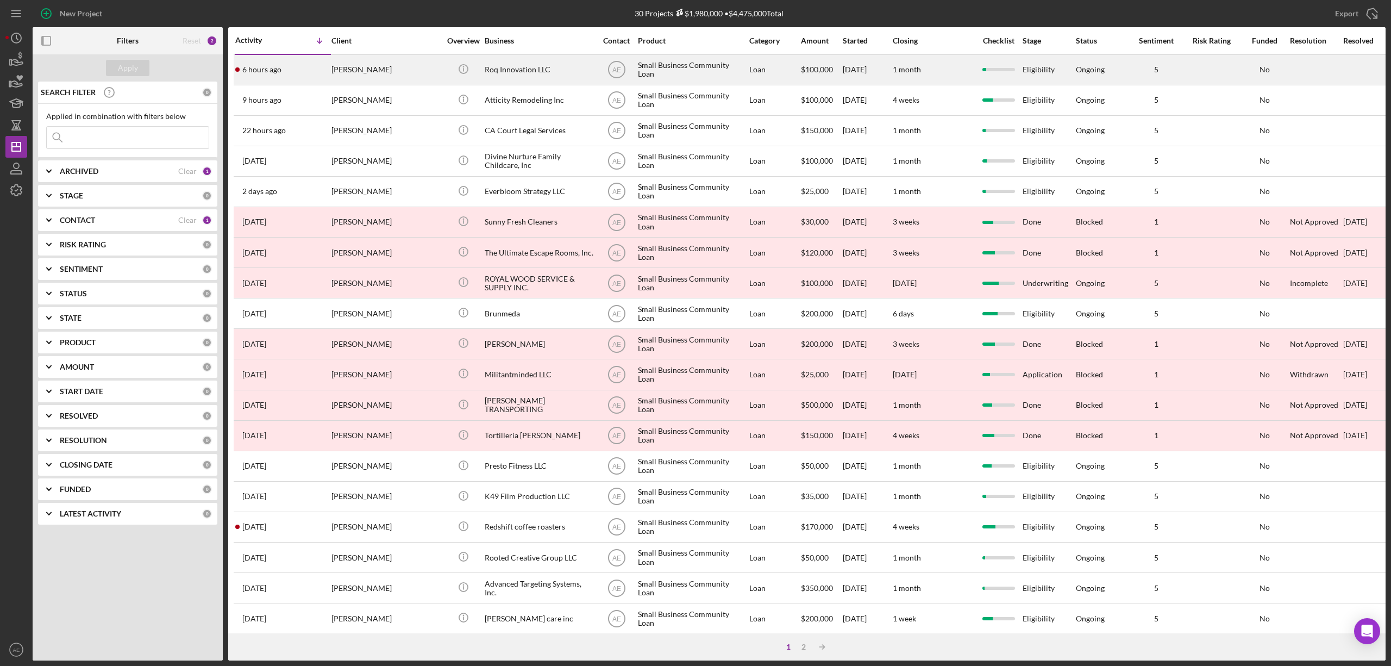
click at [413, 68] on div "[PERSON_NAME]" at bounding box center [385, 69] width 109 height 29
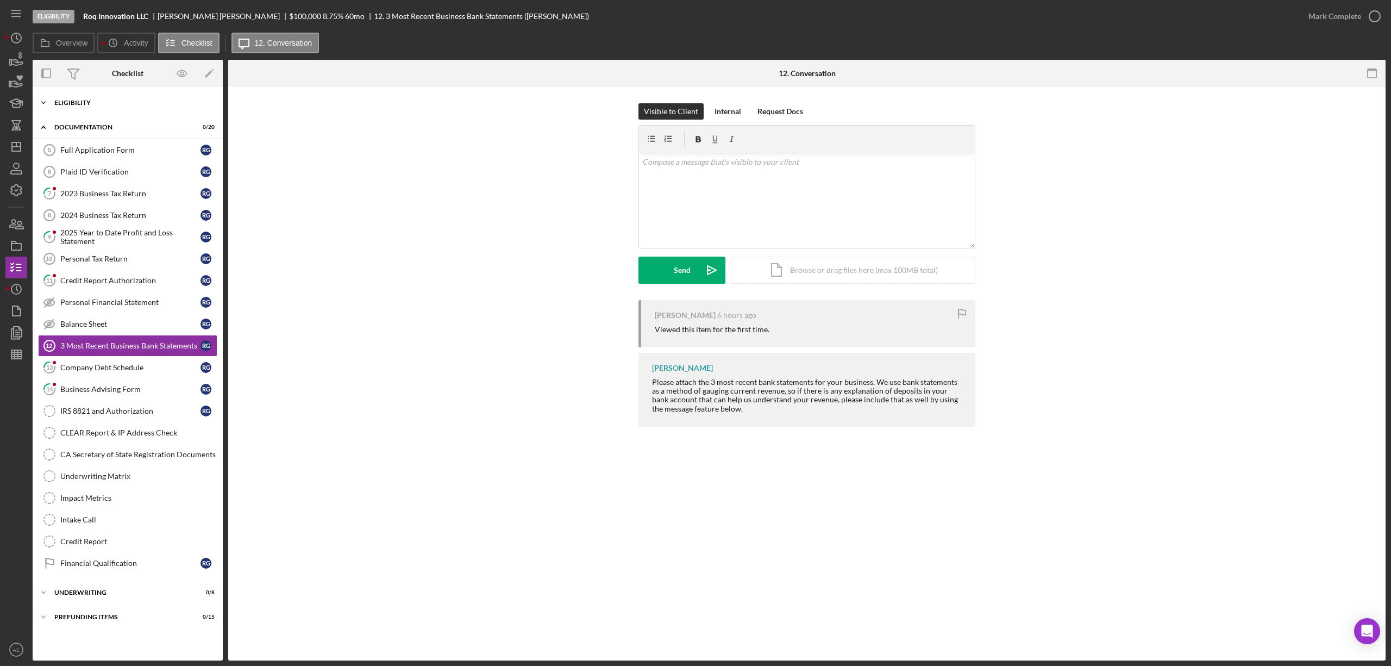
click at [93, 105] on div "Eligibility" at bounding box center [131, 102] width 155 height 7
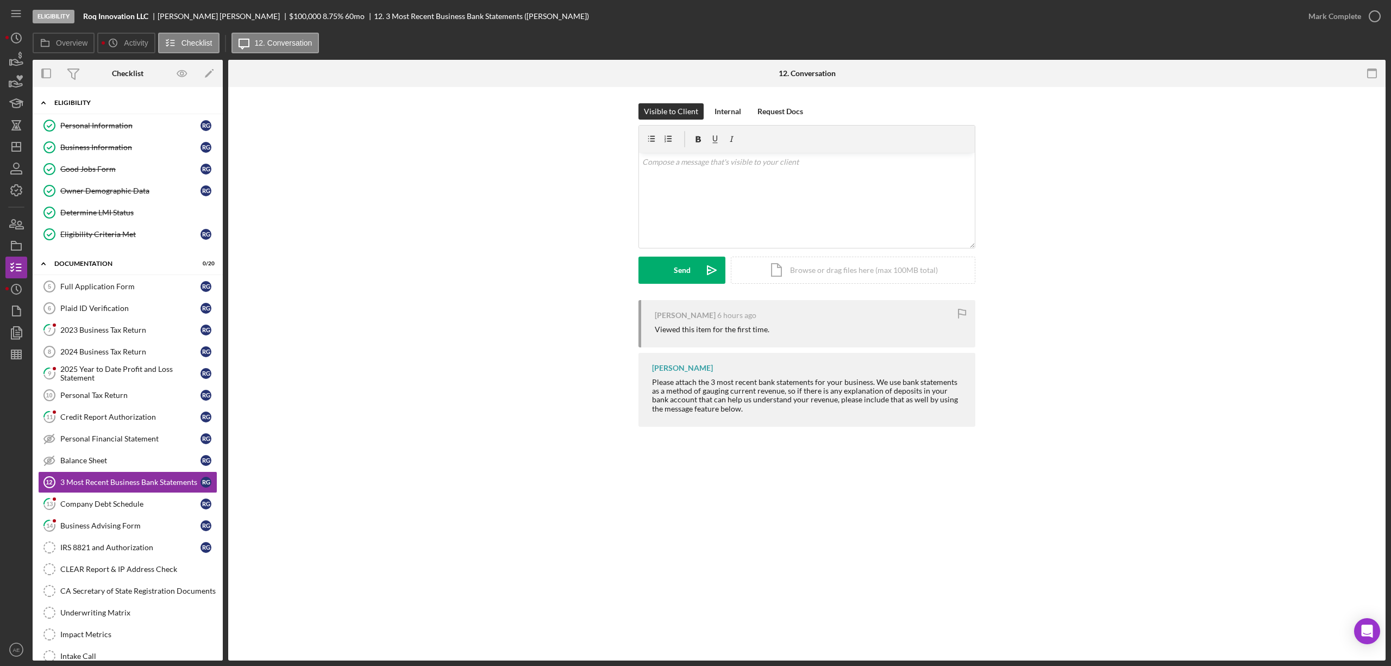
click at [93, 105] on div "Eligibility" at bounding box center [131, 102] width 155 height 7
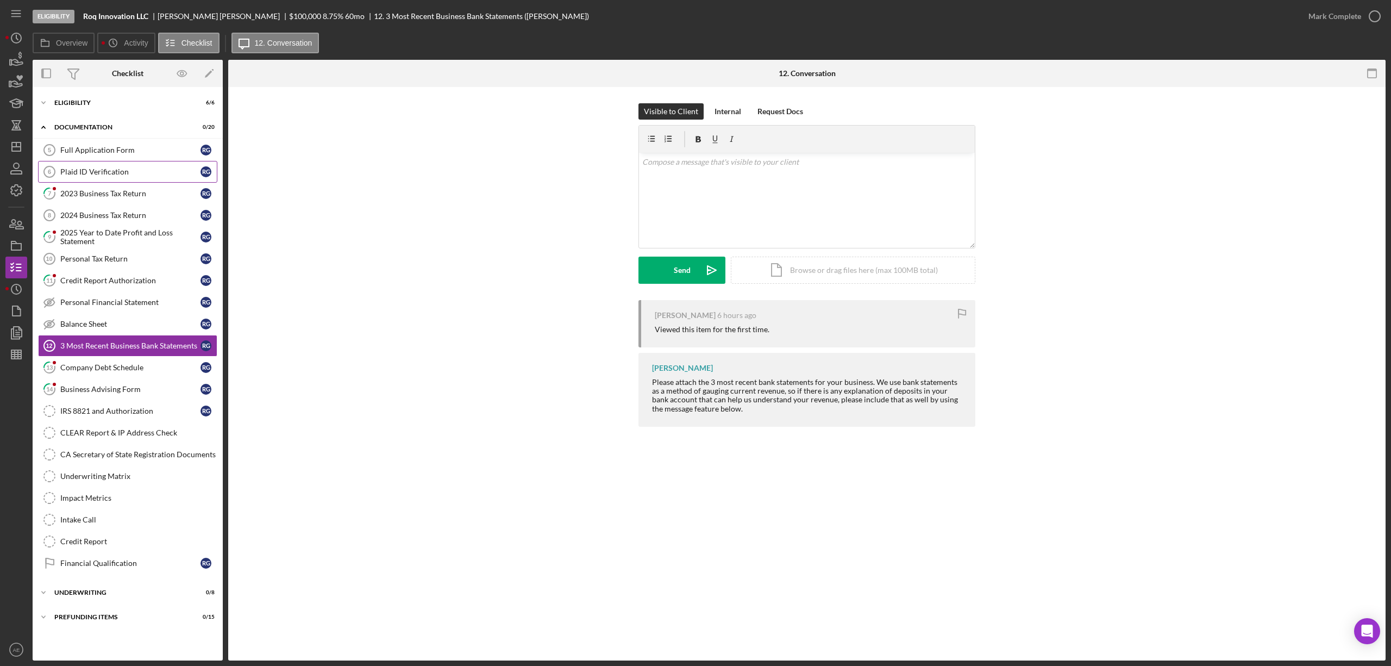
click at [140, 168] on div "Plaid ID Verification" at bounding box center [130, 171] width 140 height 9
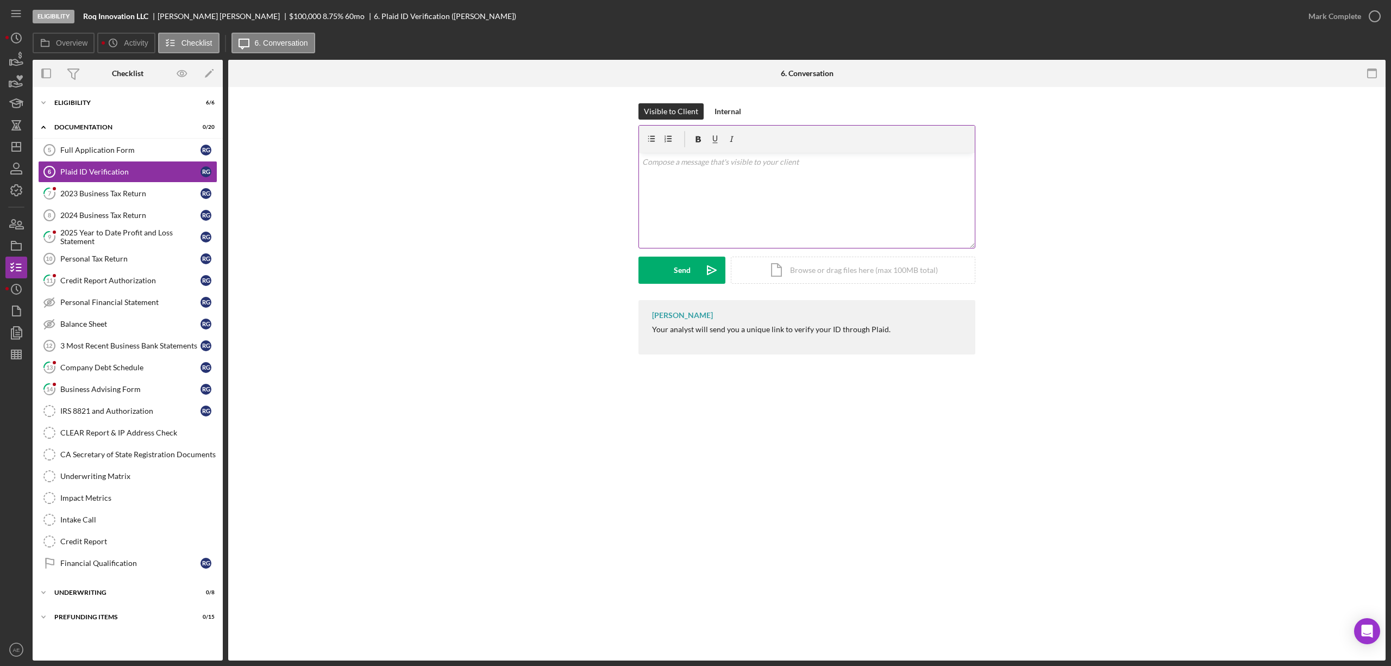
click at [674, 216] on div "v Color teal Color pink Remove color Add row above Add row below Add column bef…" at bounding box center [807, 200] width 336 height 95
click at [684, 274] on div "Send" at bounding box center [682, 269] width 17 height 27
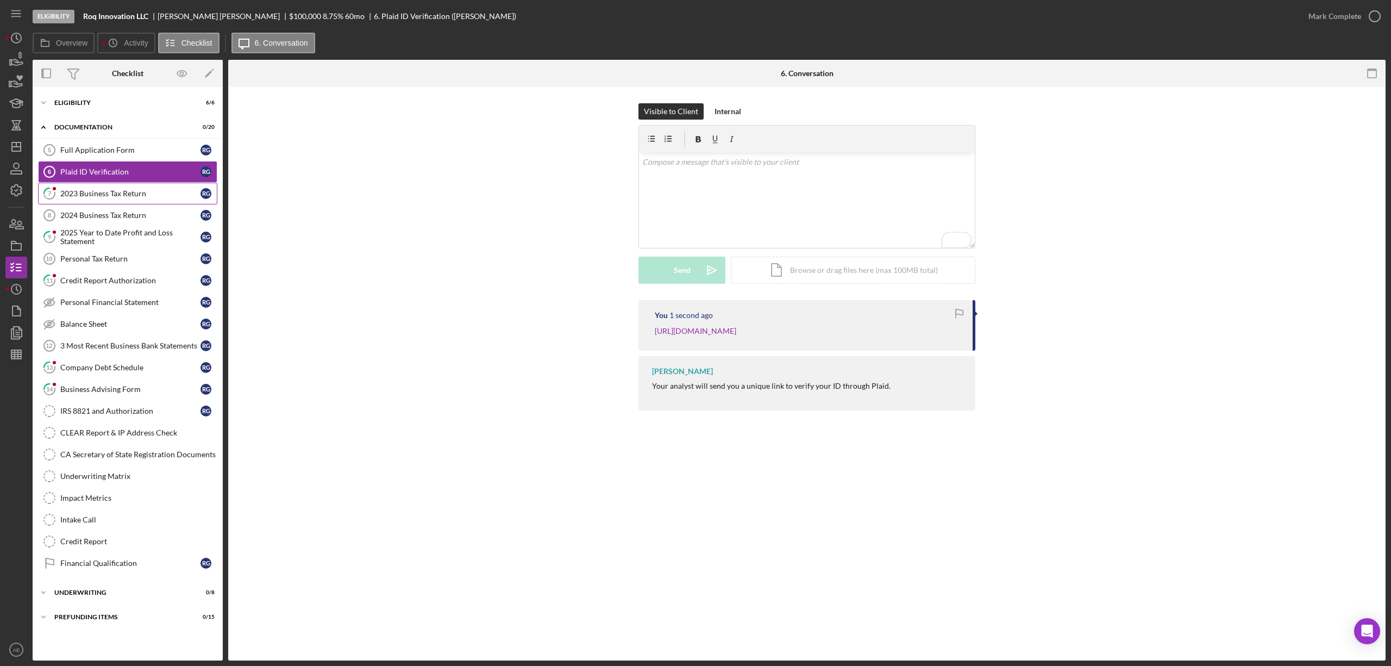
click at [116, 183] on link "7 2023 Business Tax Return R G" at bounding box center [127, 194] width 179 height 22
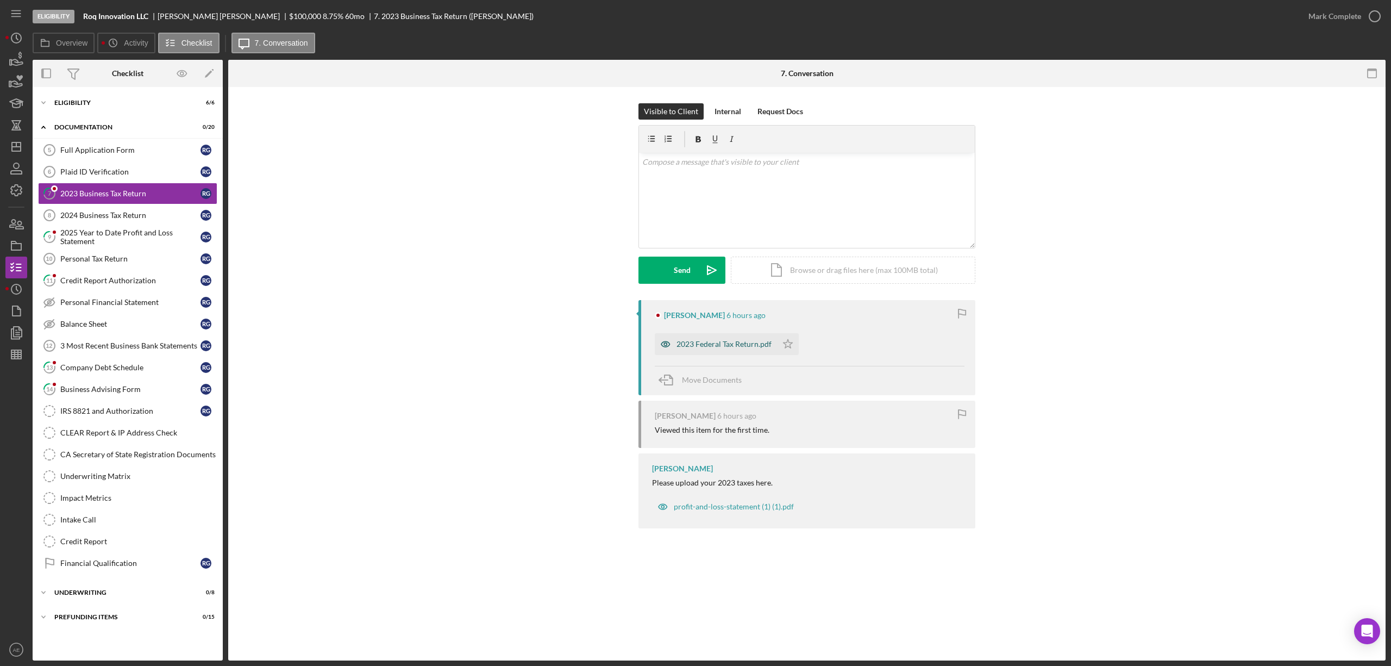
click at [659, 343] on icon "button" at bounding box center [666, 344] width 22 height 22
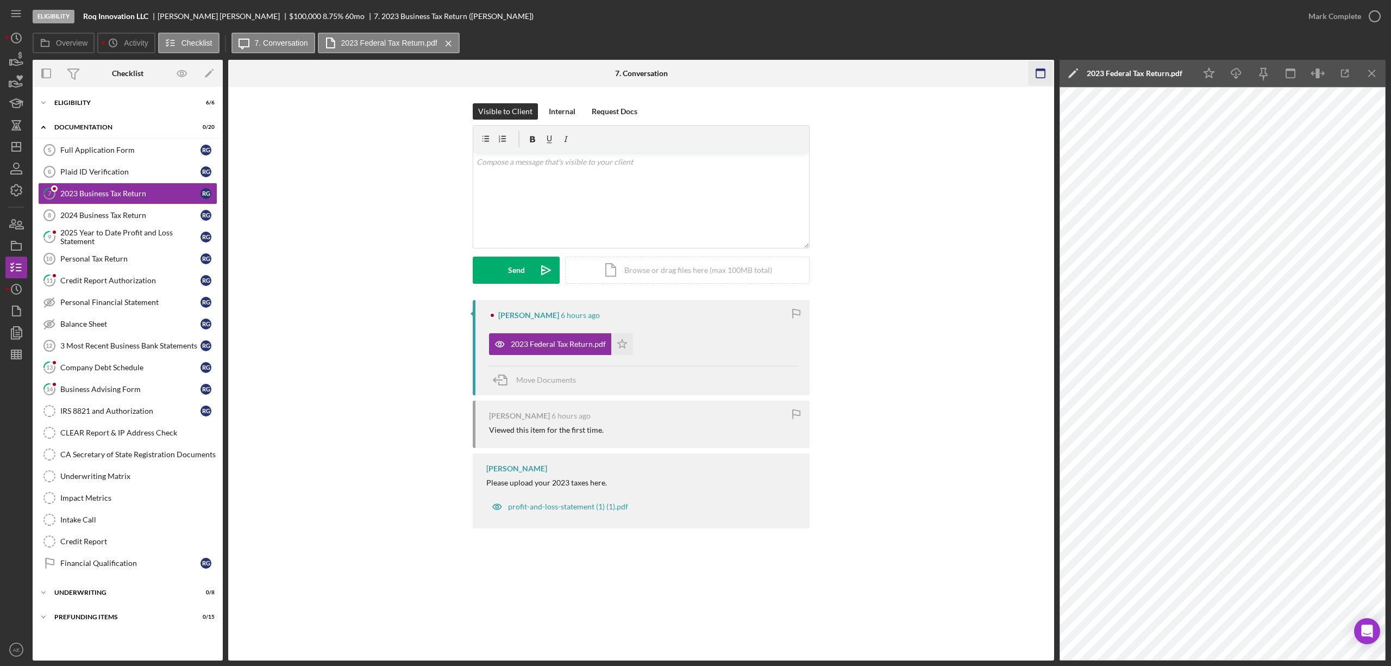
click at [1037, 74] on icon "button" at bounding box center [1041, 73] width 24 height 24
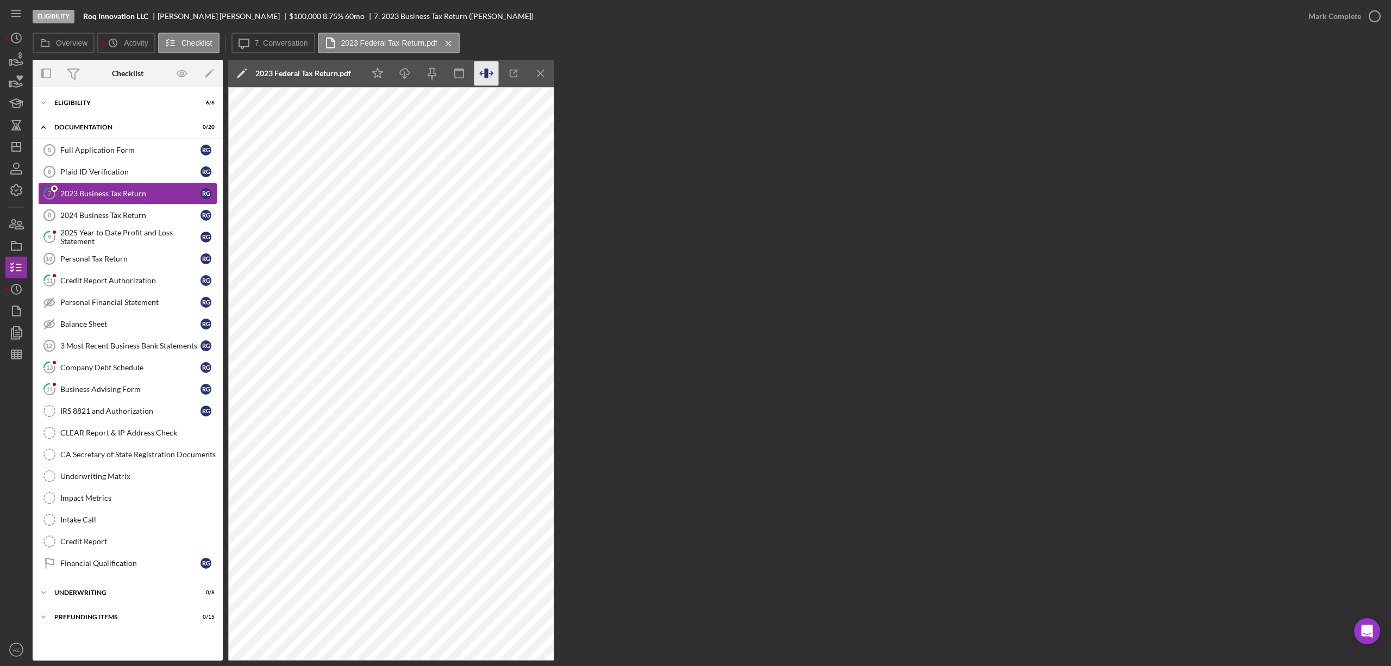
click at [489, 79] on icon "button" at bounding box center [486, 73] width 24 height 24
click at [492, 68] on icon "button" at bounding box center [486, 73] width 24 height 24
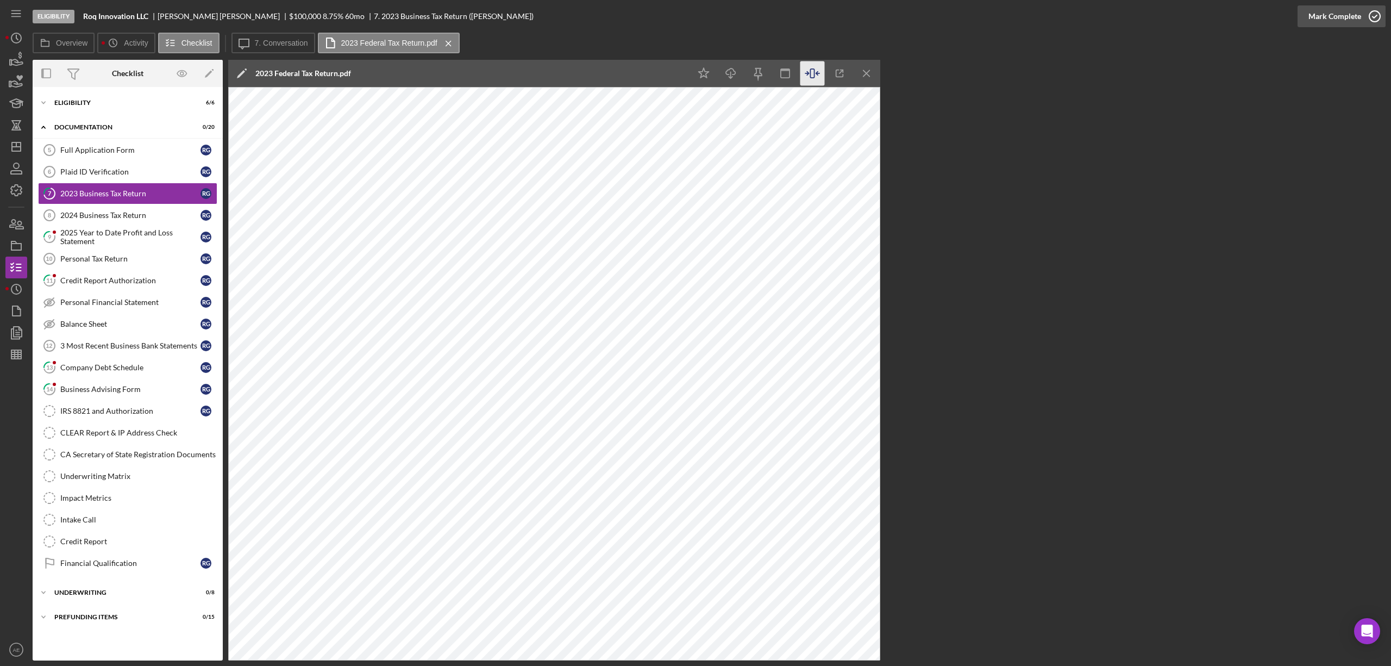
click at [1350, 8] on div "Mark Complete" at bounding box center [1335, 16] width 53 height 22
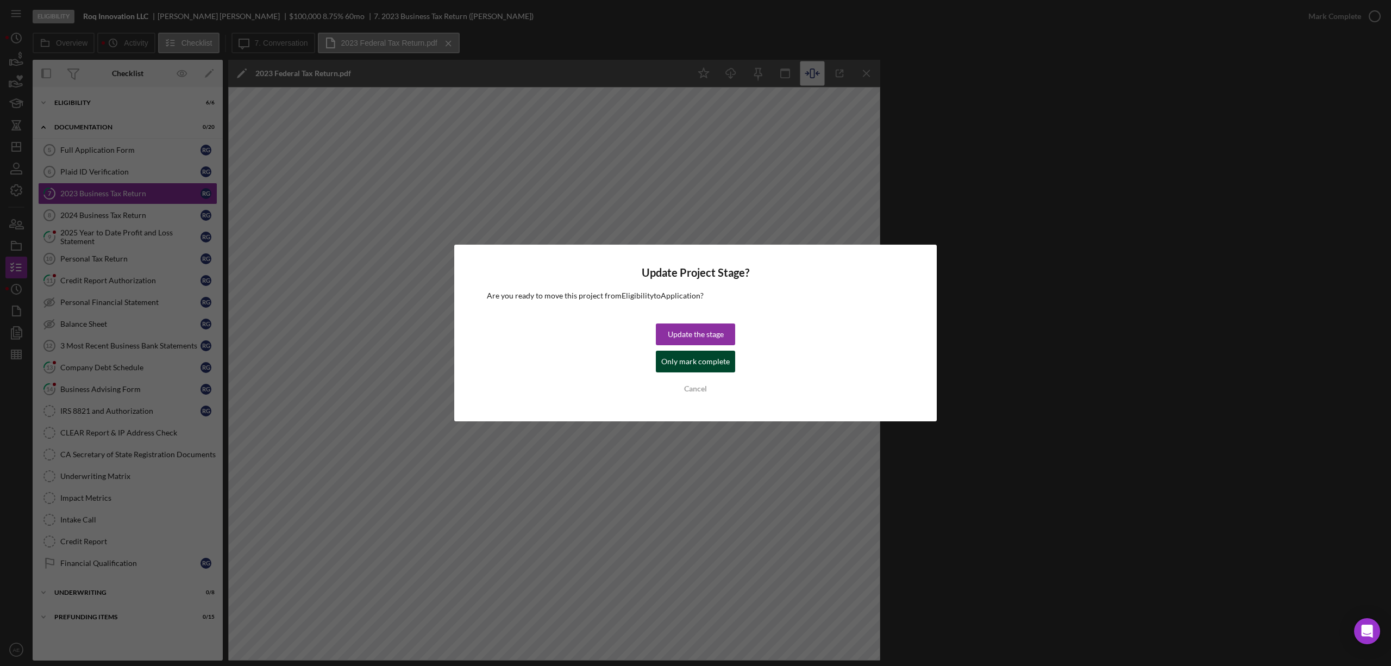
click at [673, 361] on div "Only mark complete" at bounding box center [695, 361] width 68 height 22
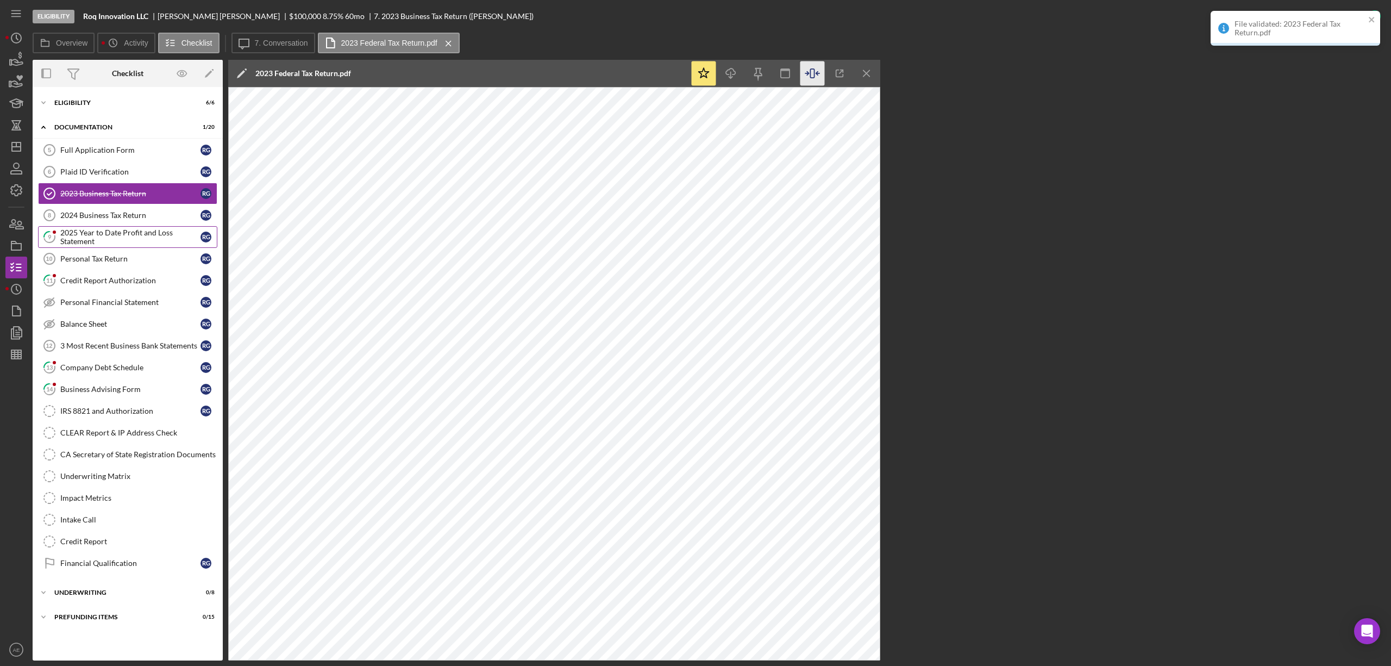
click at [145, 237] on div "2025 Year to Date Profit and Loss Statement" at bounding box center [130, 236] width 140 height 17
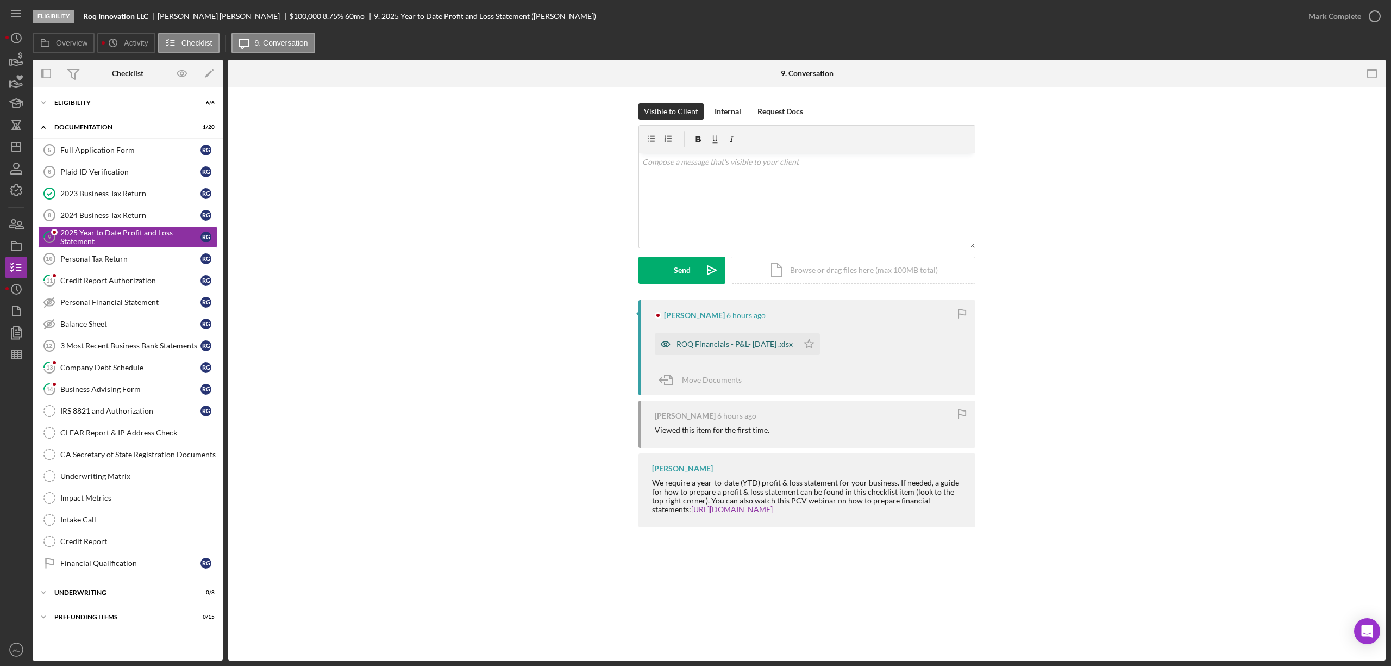
click at [663, 342] on icon "button" at bounding box center [665, 343] width 9 height 5
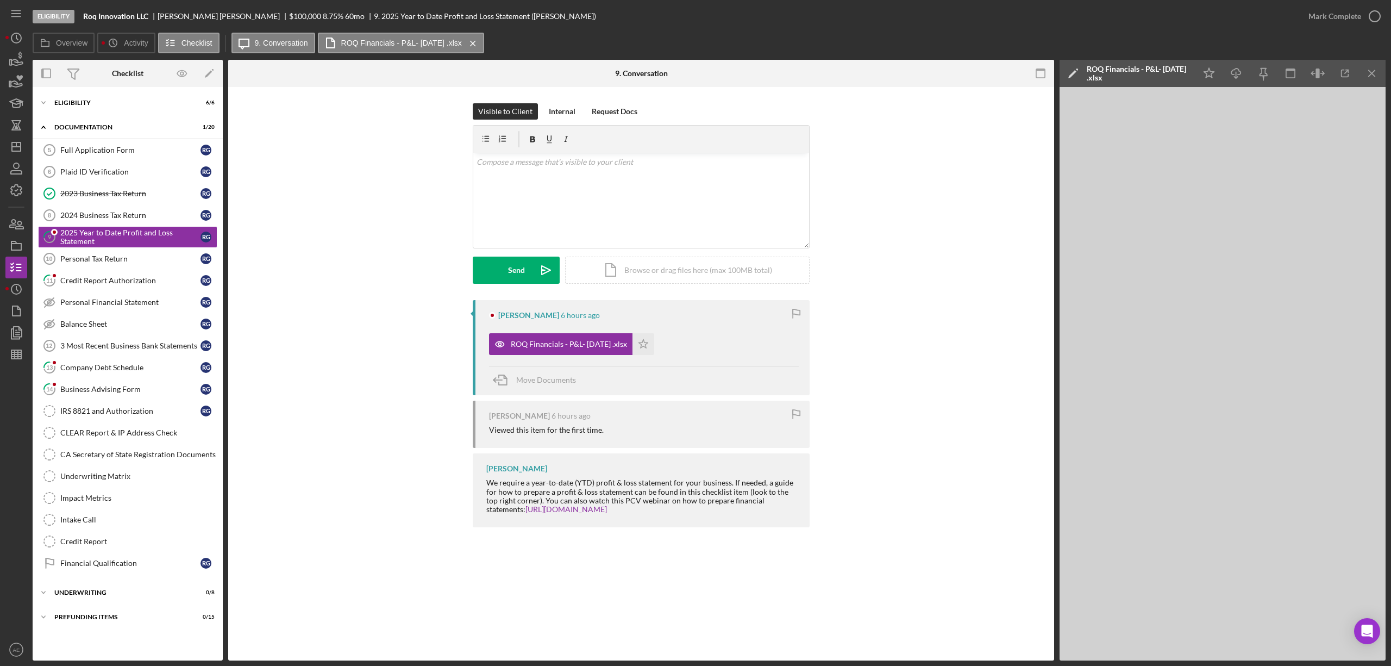
click at [1036, 77] on rect "button" at bounding box center [1040, 73] width 9 height 9
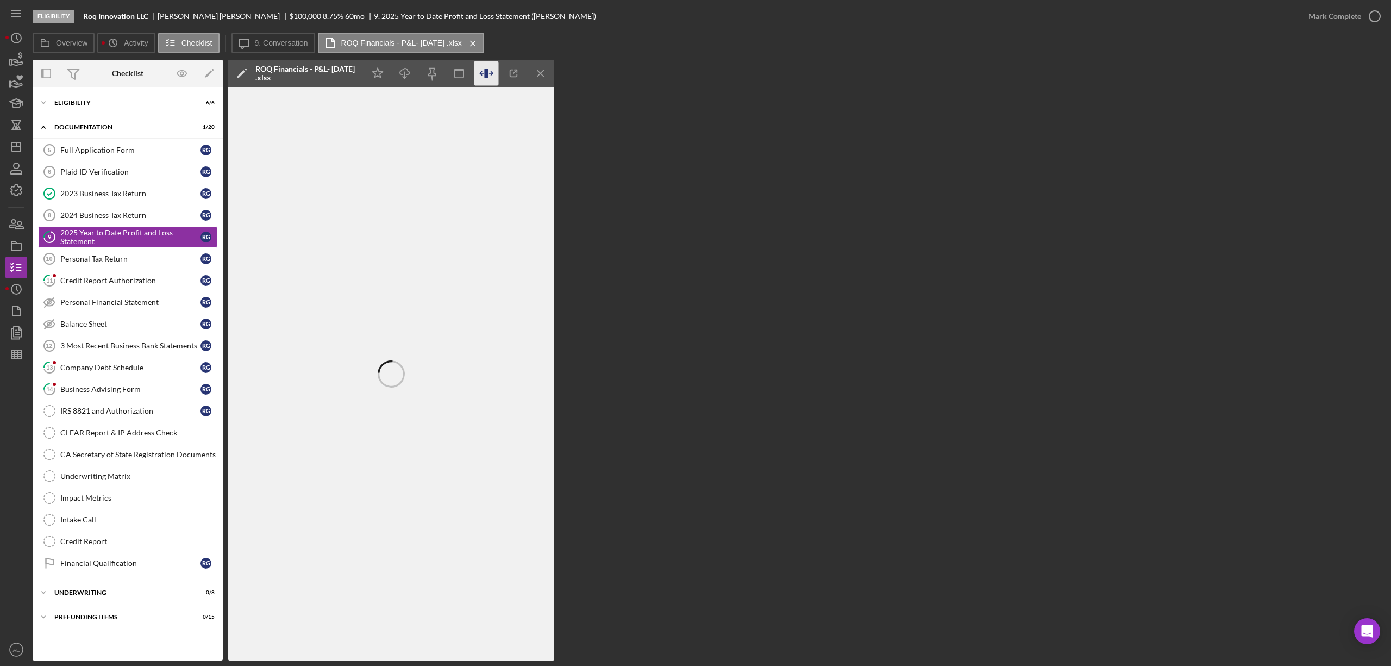
click at [483, 68] on icon "button" at bounding box center [486, 73] width 24 height 24
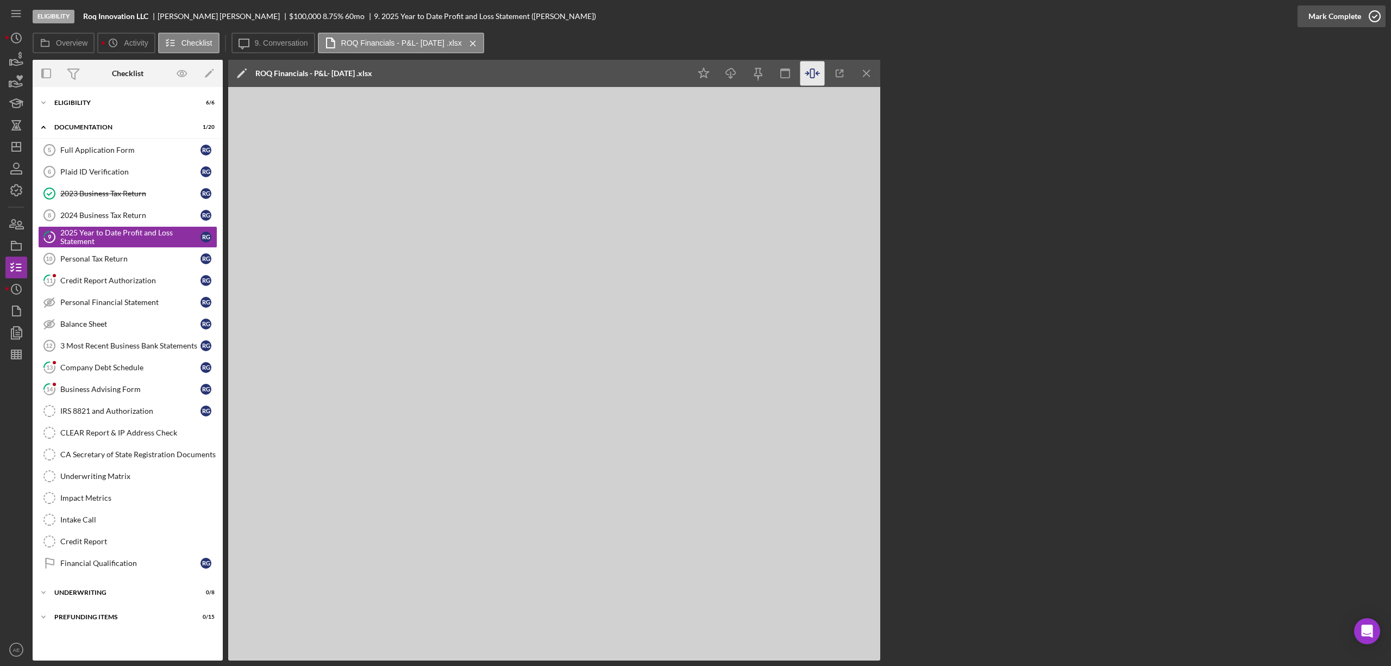
click at [1322, 18] on div "Mark Complete" at bounding box center [1335, 16] width 53 height 22
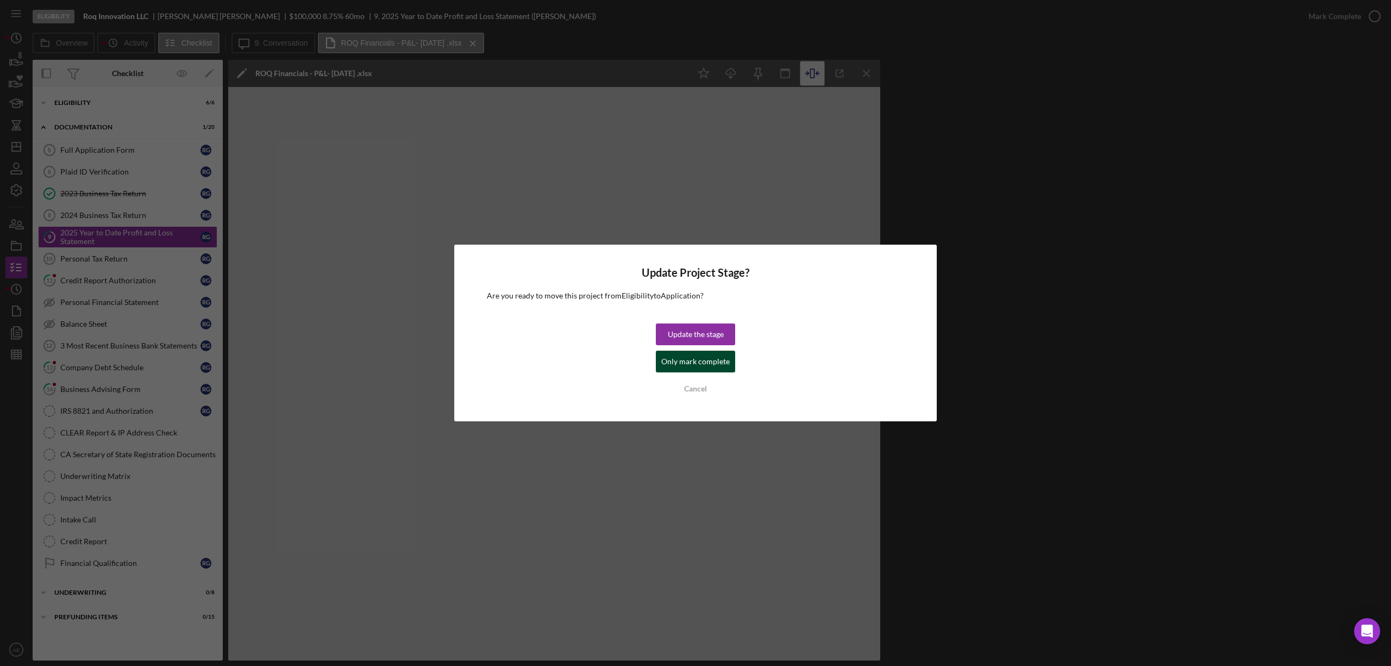
click at [688, 353] on div "Only mark complete" at bounding box center [695, 361] width 68 height 22
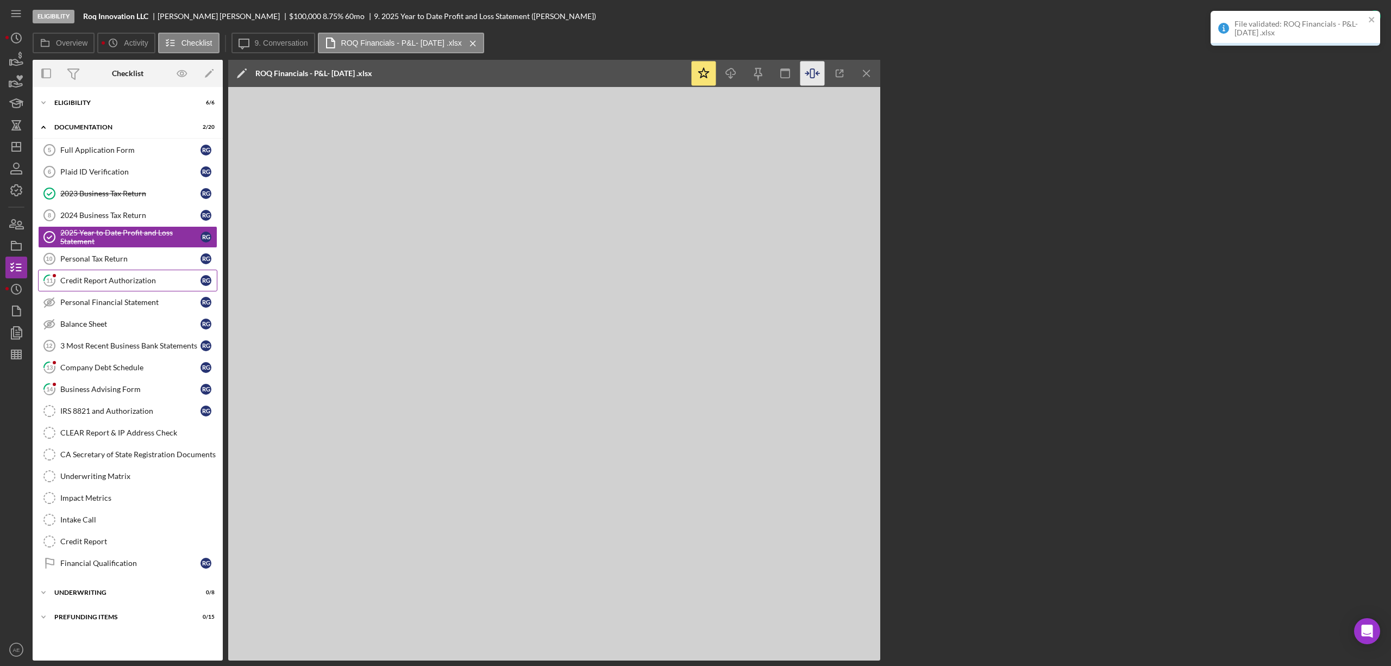
click at [139, 285] on div "Credit Report Authorization" at bounding box center [130, 280] width 140 height 9
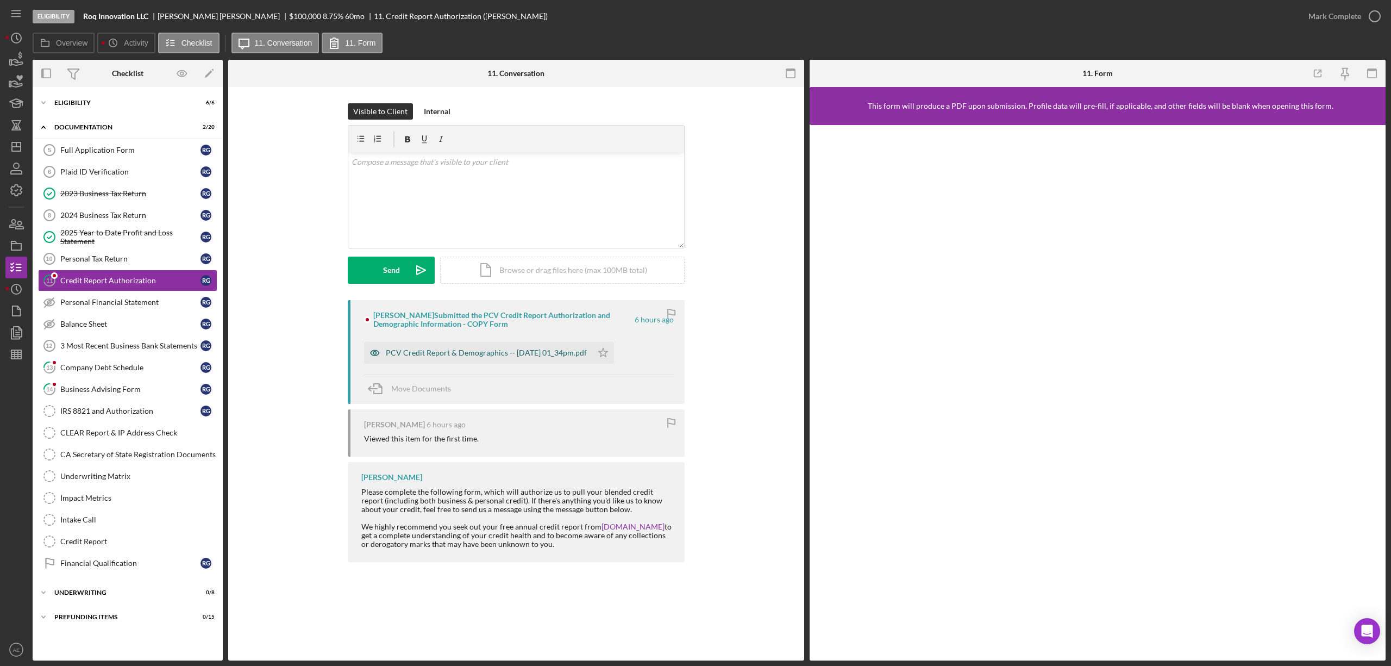
click at [377, 355] on icon "button" at bounding box center [375, 352] width 9 height 5
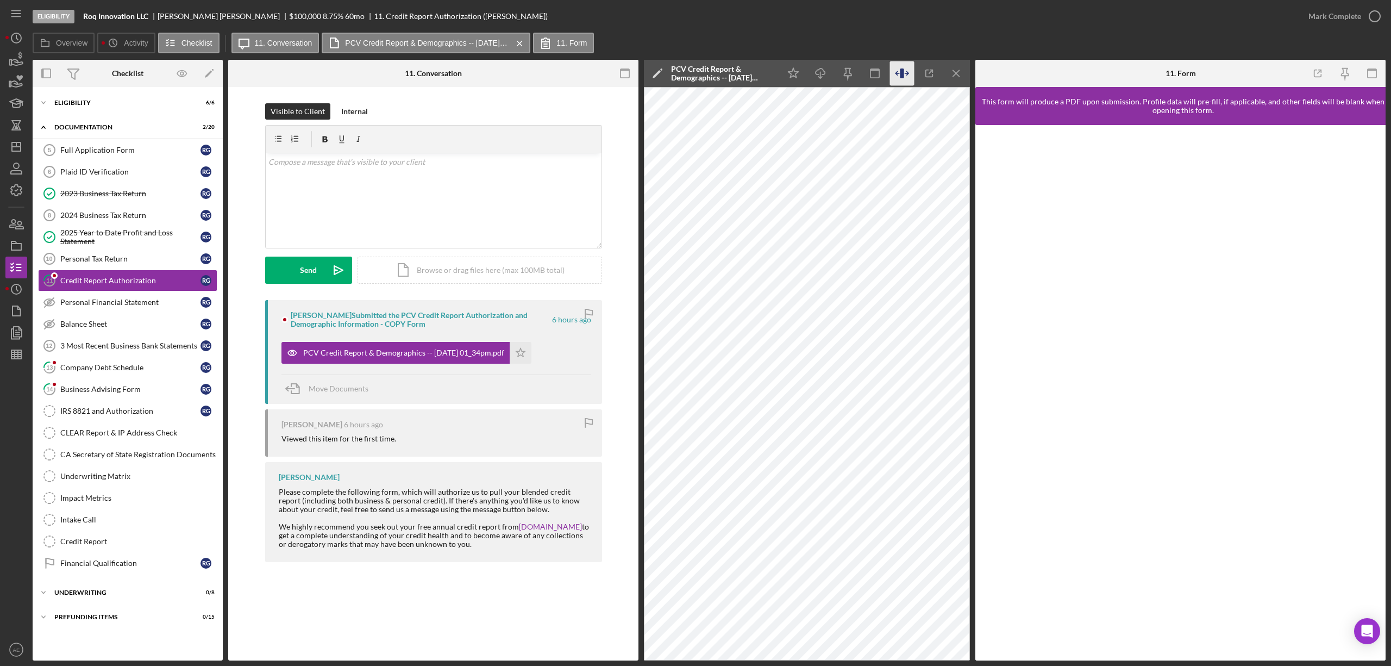
click at [910, 74] on icon "button" at bounding box center [902, 73] width 24 height 24
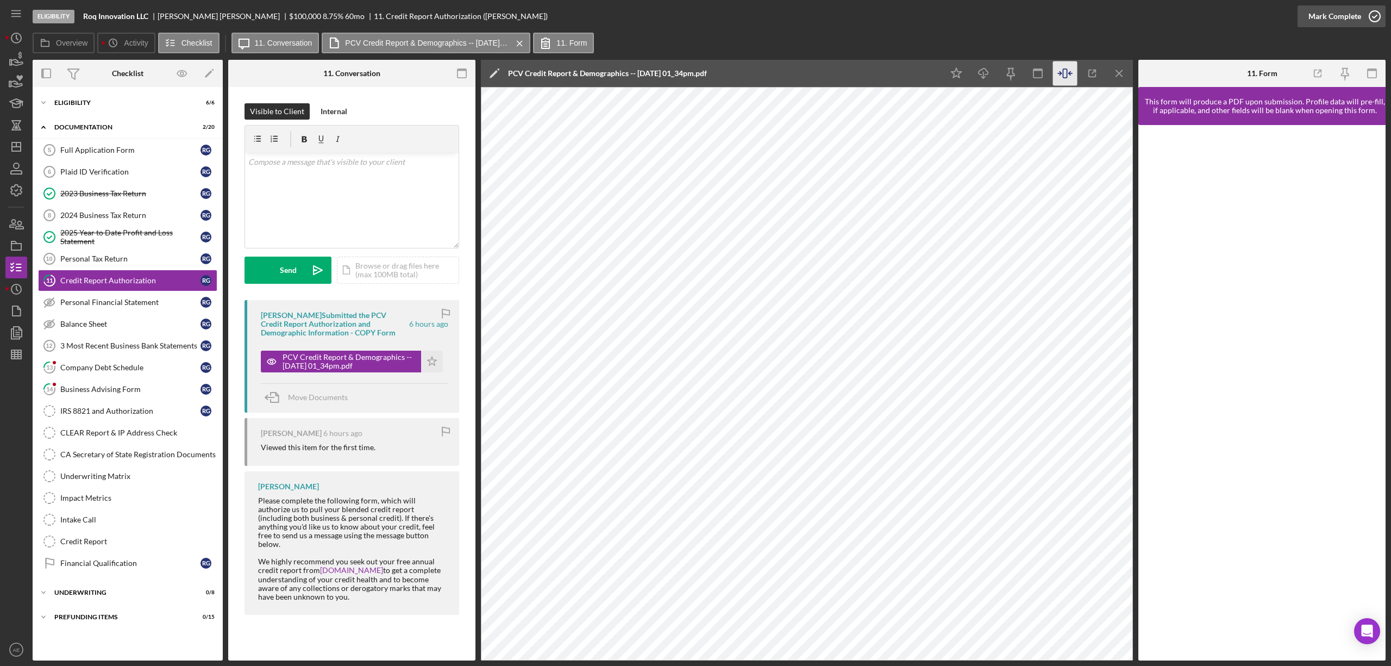
click at [1350, 15] on div "Mark Complete" at bounding box center [1335, 16] width 53 height 22
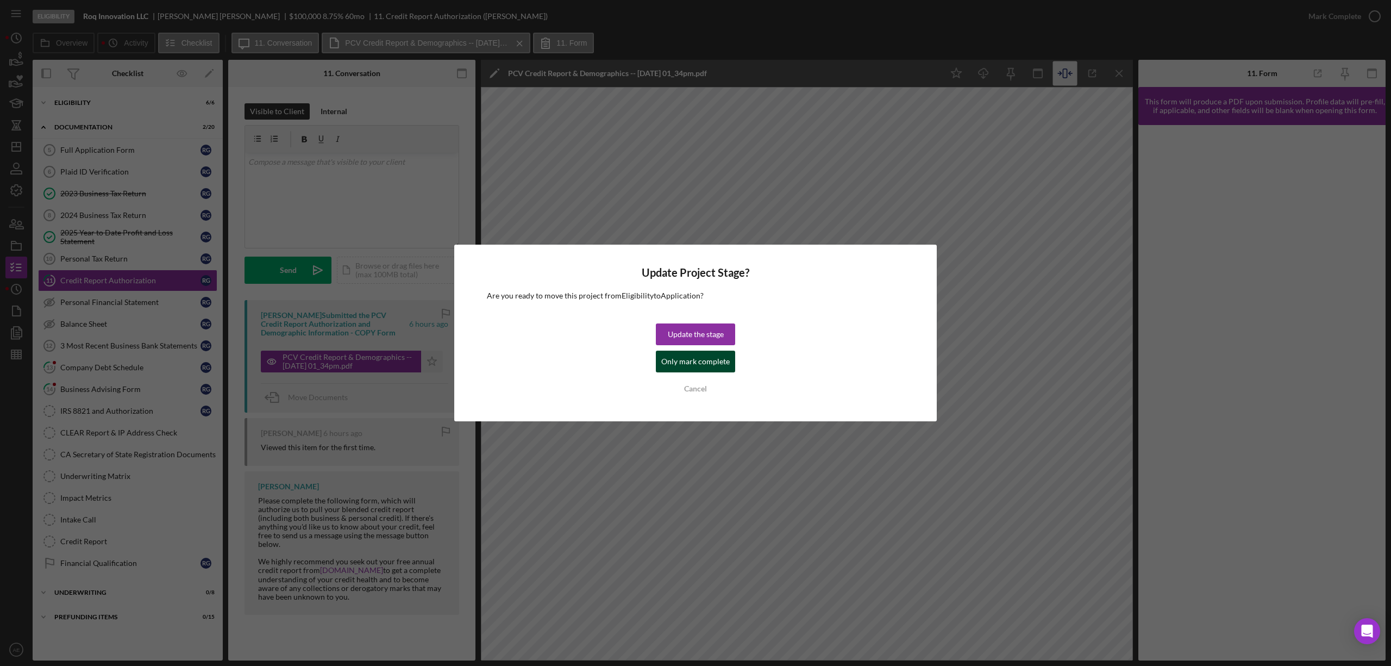
click at [712, 360] on div "Only mark complete" at bounding box center [695, 361] width 68 height 22
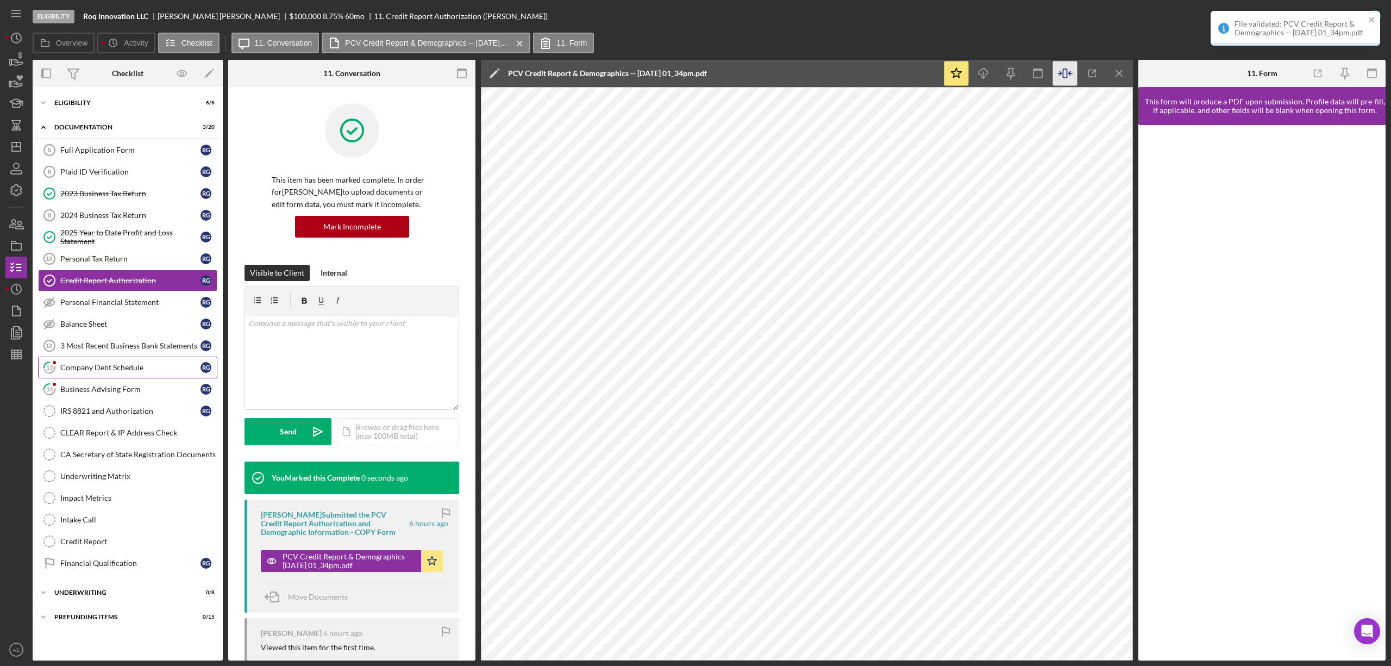
click at [133, 376] on link "13 Company Debt Schedule R G" at bounding box center [127, 367] width 179 height 22
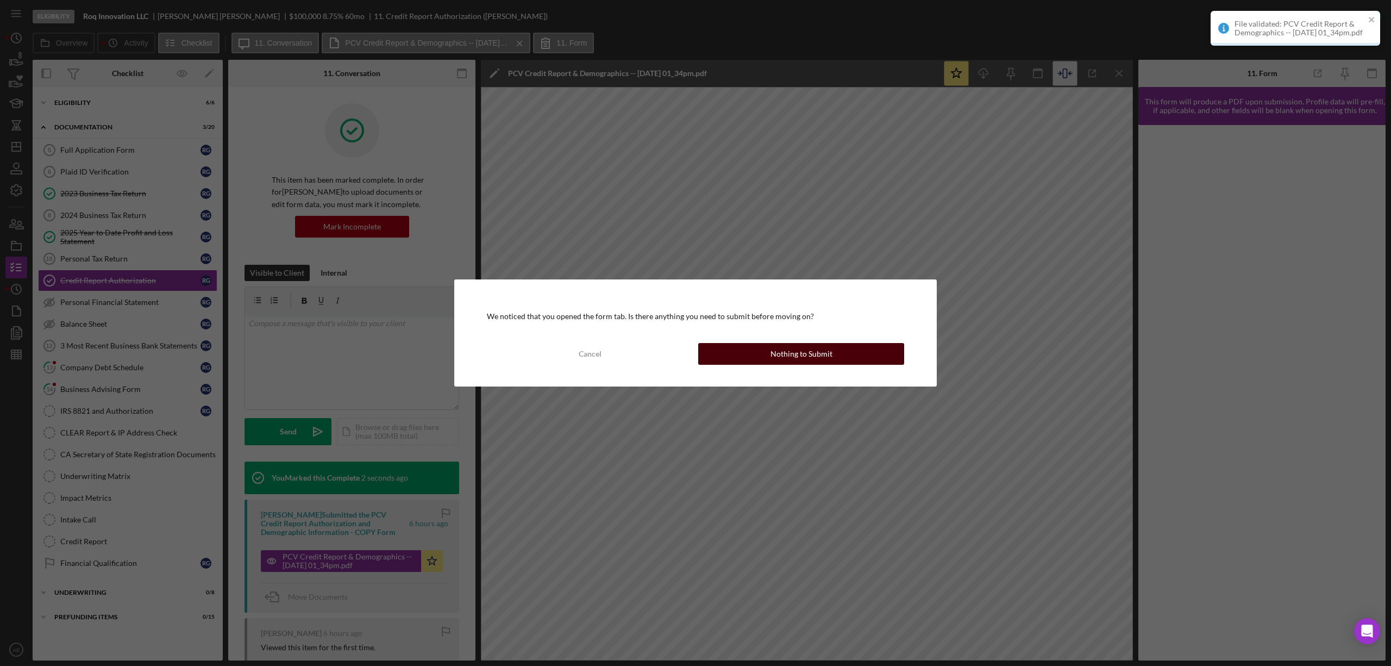
click at [753, 347] on button "Nothing to Submit" at bounding box center [801, 354] width 206 height 22
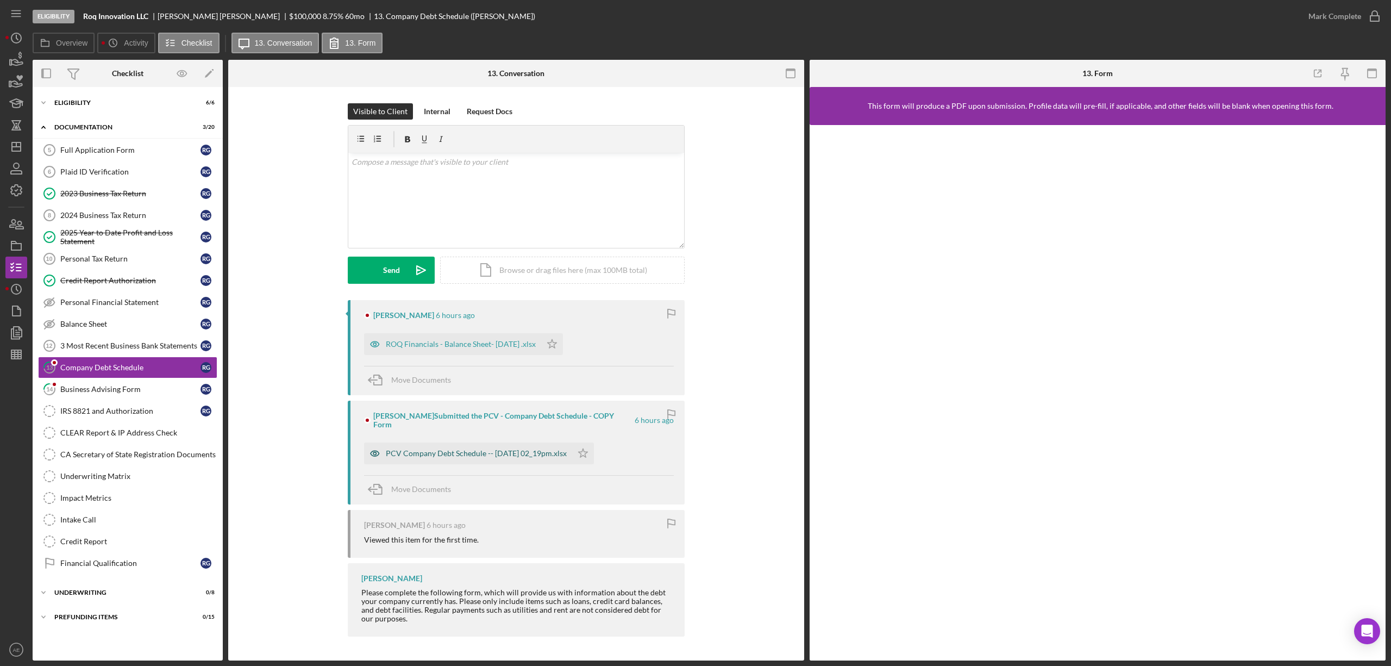
click at [370, 442] on icon "button" at bounding box center [375, 453] width 22 height 22
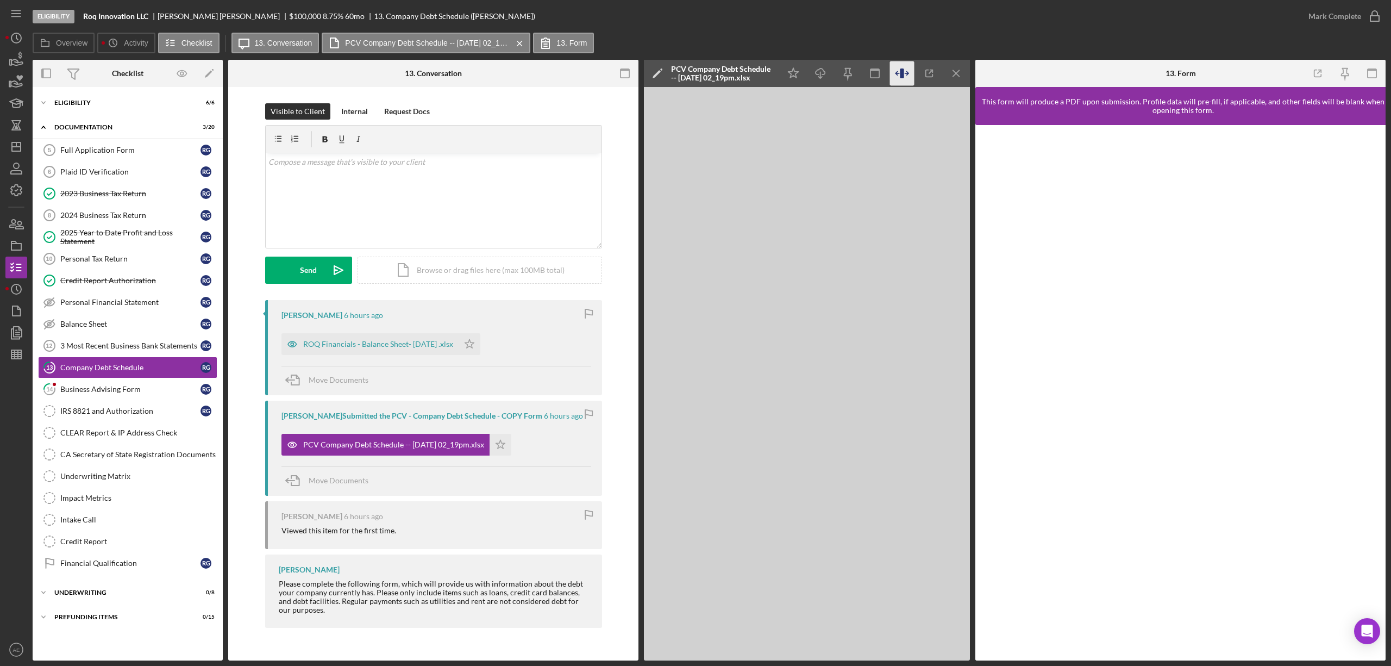
click at [901, 71] on icon "button" at bounding box center [902, 73] width 4 height 10
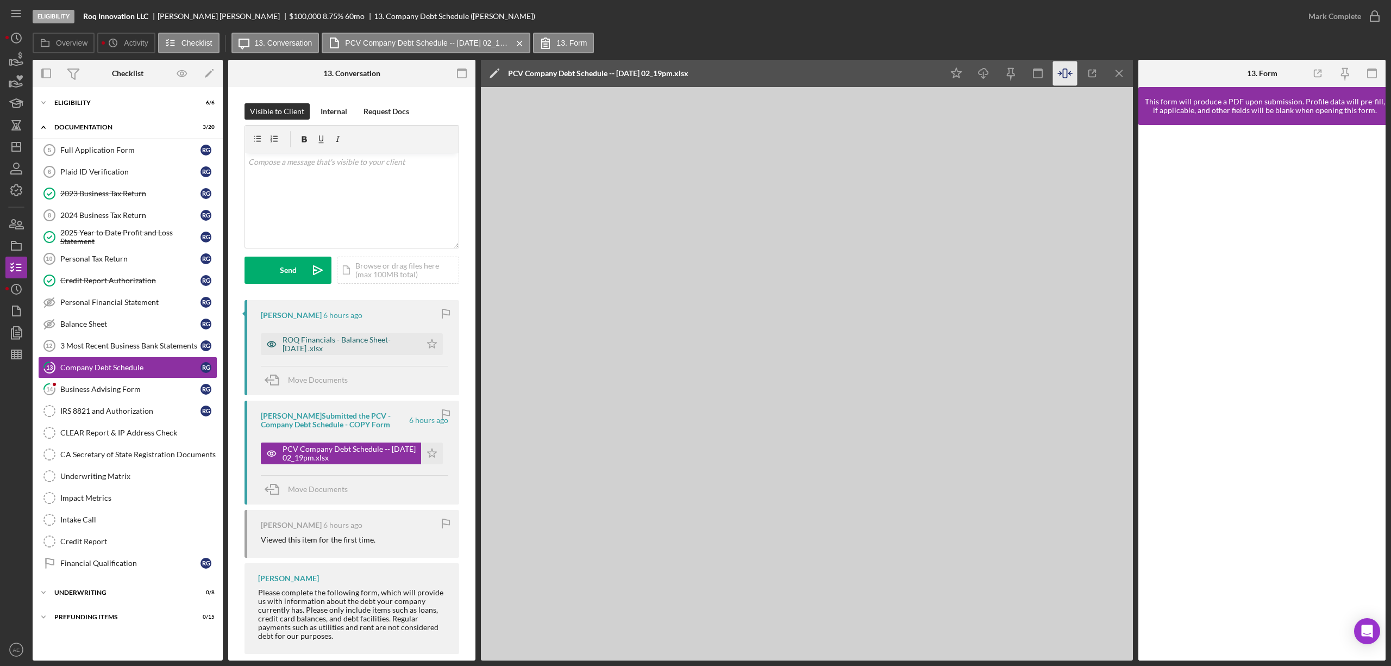
click at [272, 349] on icon "button" at bounding box center [272, 344] width 22 height 22
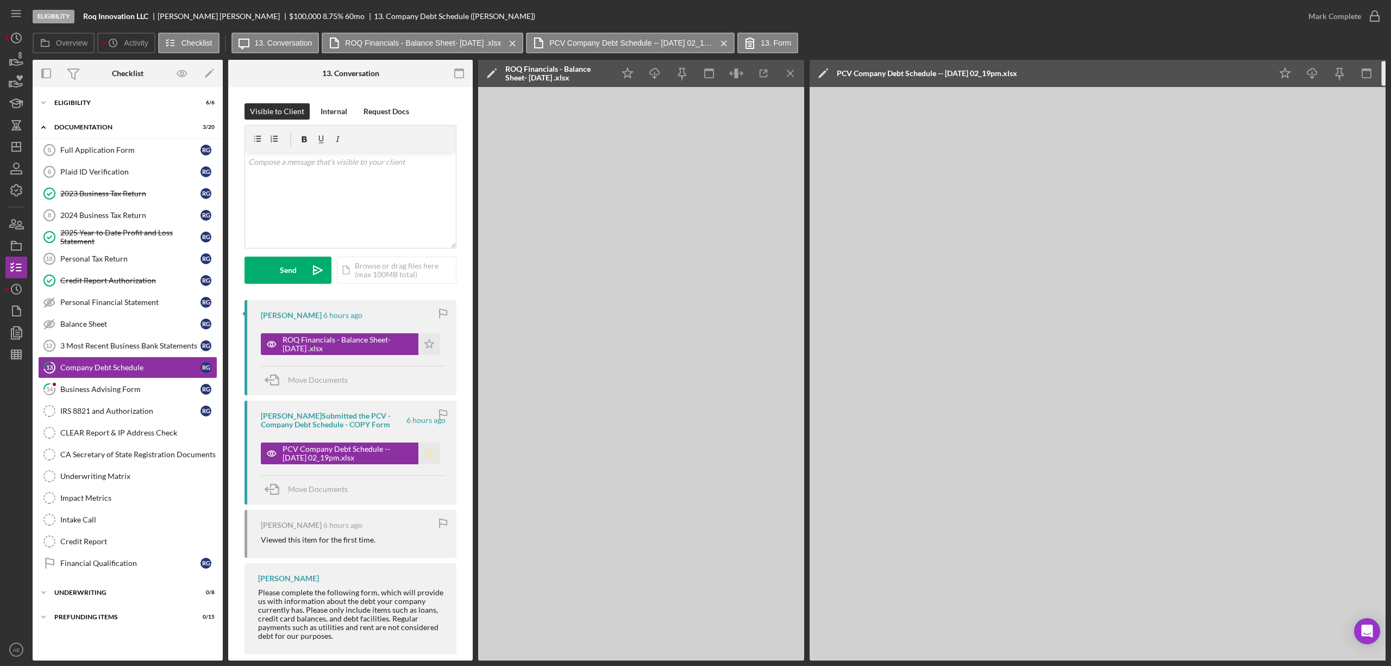
click at [422, 461] on icon "Icon/Star" at bounding box center [429, 453] width 22 height 22
click at [740, 66] on icon "button" at bounding box center [736, 73] width 24 height 24
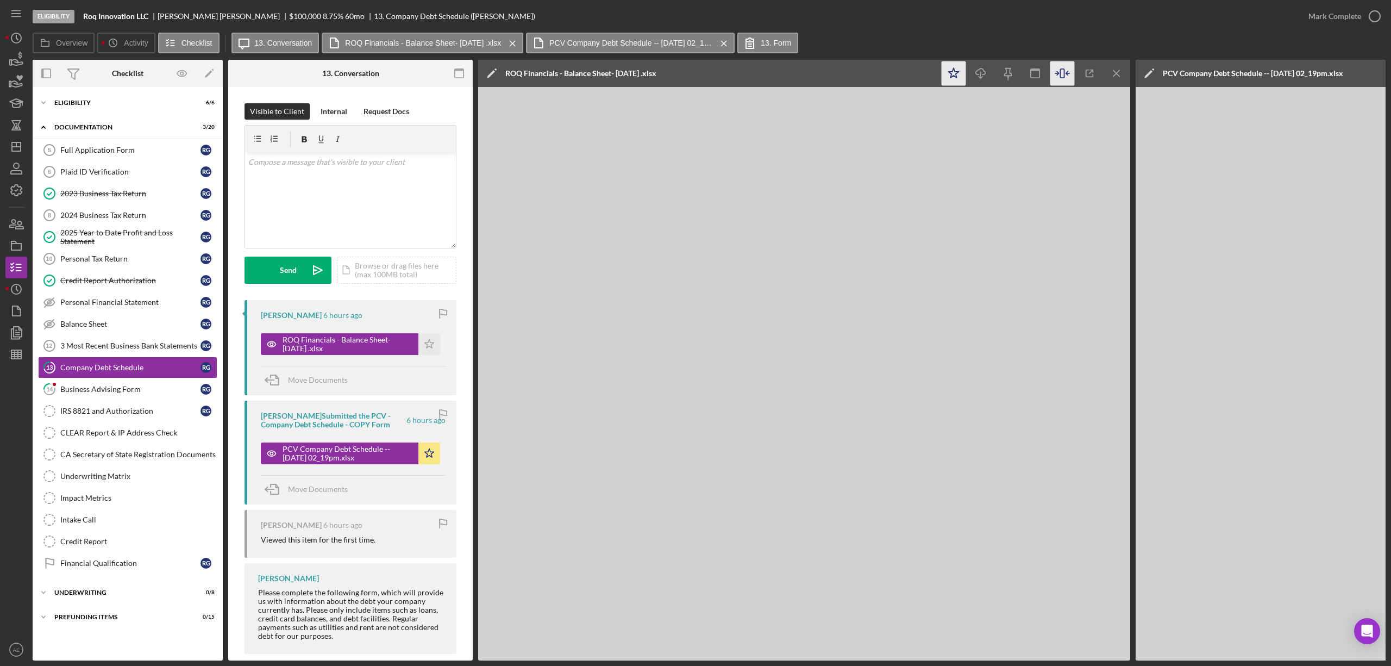
click at [952, 77] on polygon "button" at bounding box center [954, 73] width 10 height 10
click at [1353, 20] on div "Mark Complete" at bounding box center [1335, 16] width 53 height 22
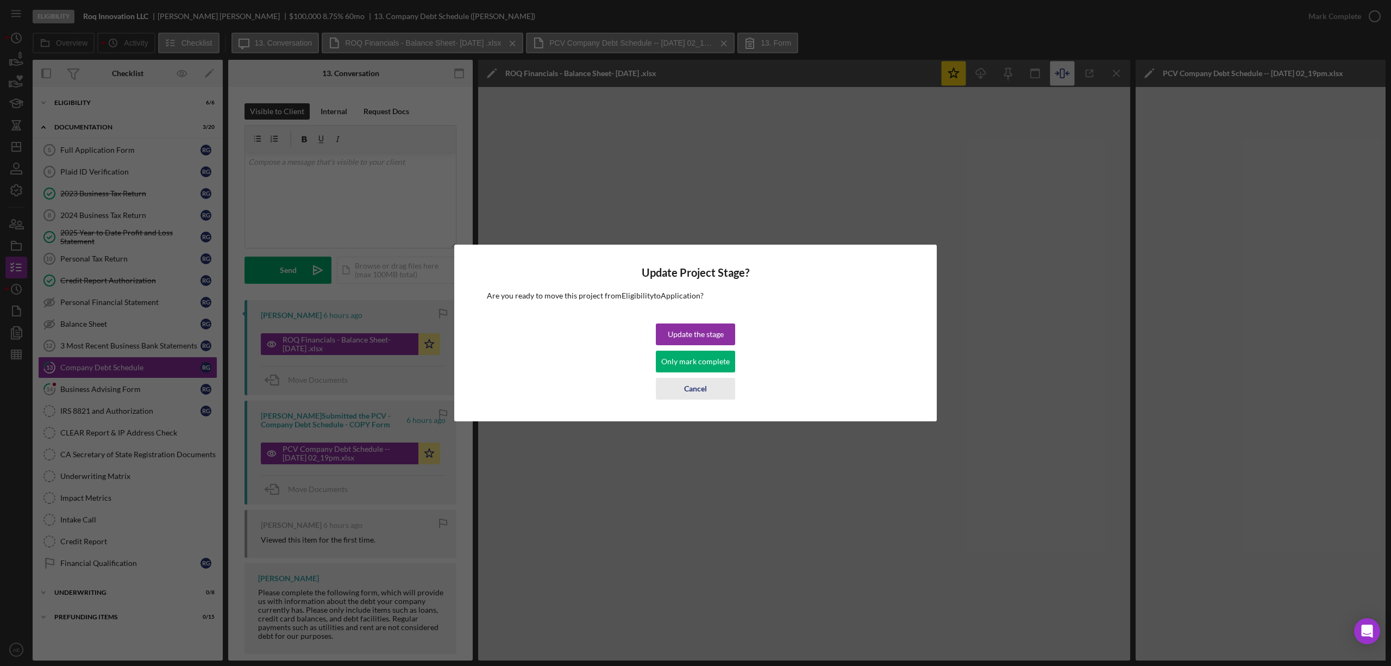
click at [691, 390] on div "Cancel" at bounding box center [695, 389] width 23 height 22
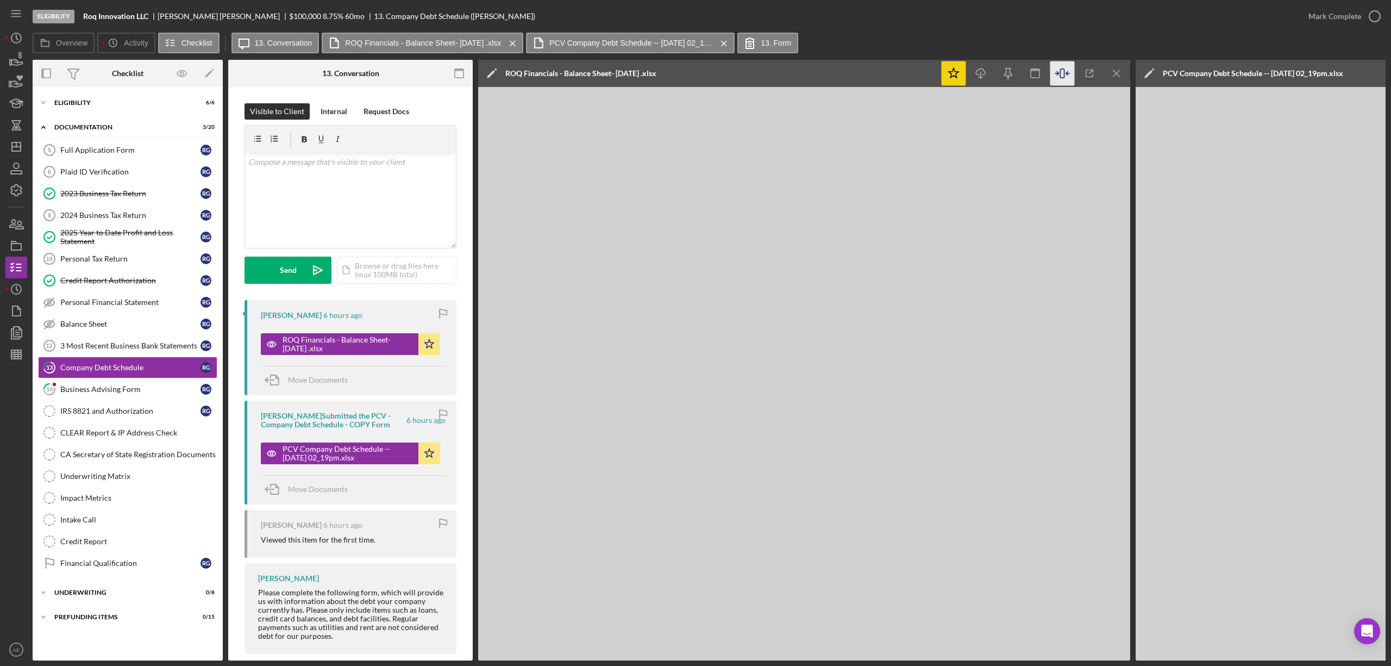
click at [953, 68] on icon "Icon/Star" at bounding box center [954, 73] width 24 height 24
click at [1353, 14] on div "Mark Complete" at bounding box center [1335, 16] width 53 height 22
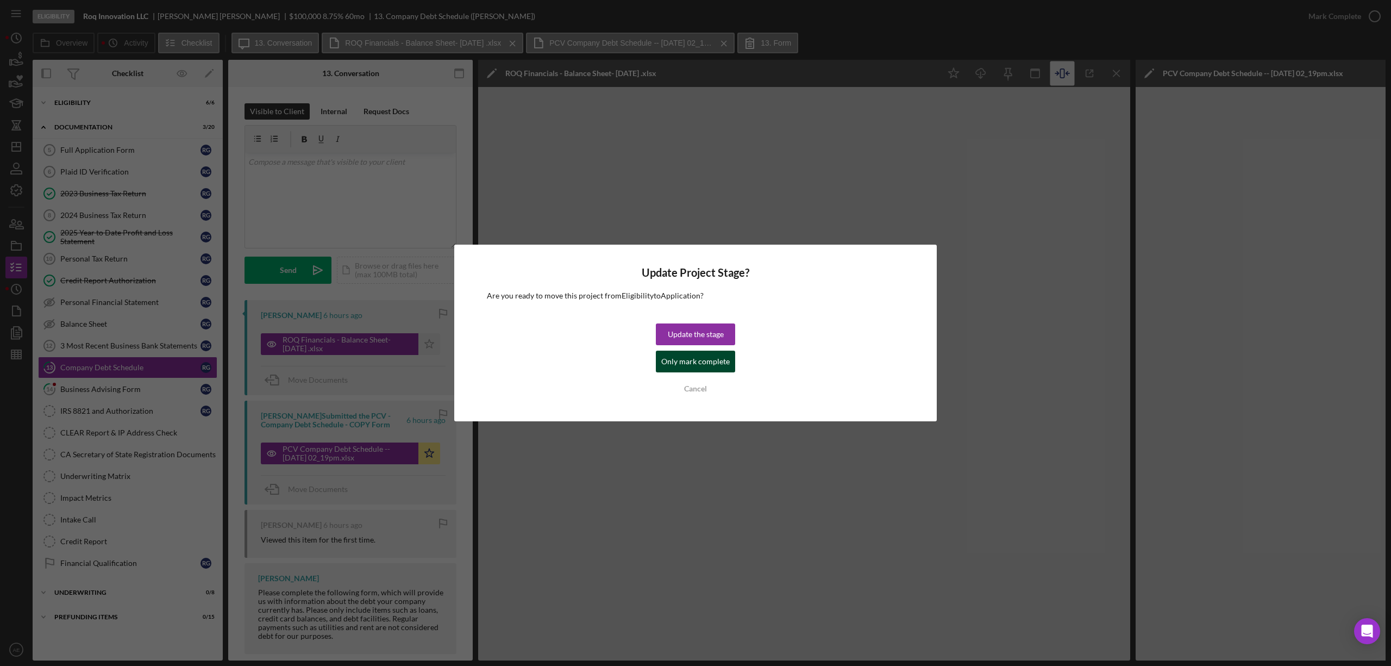
click at [685, 359] on div "Only mark complete" at bounding box center [695, 361] width 68 height 22
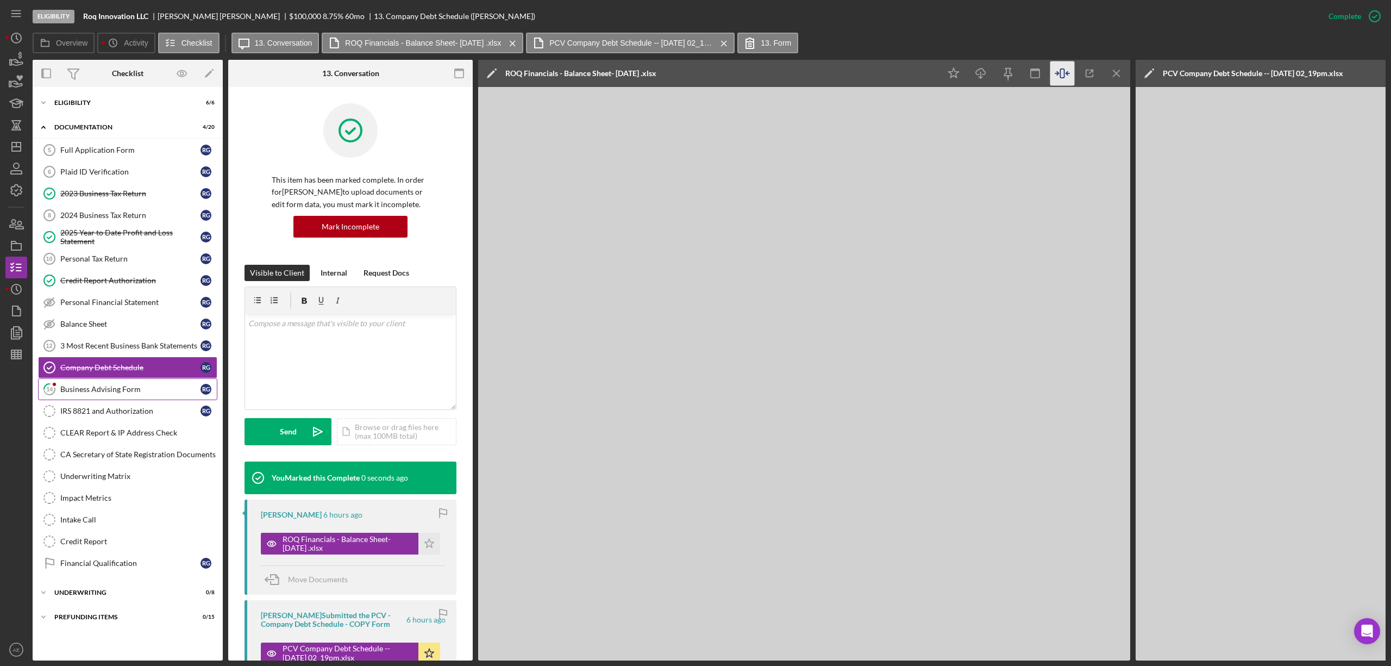
click at [155, 393] on div "Business Advising Form" at bounding box center [130, 389] width 140 height 9
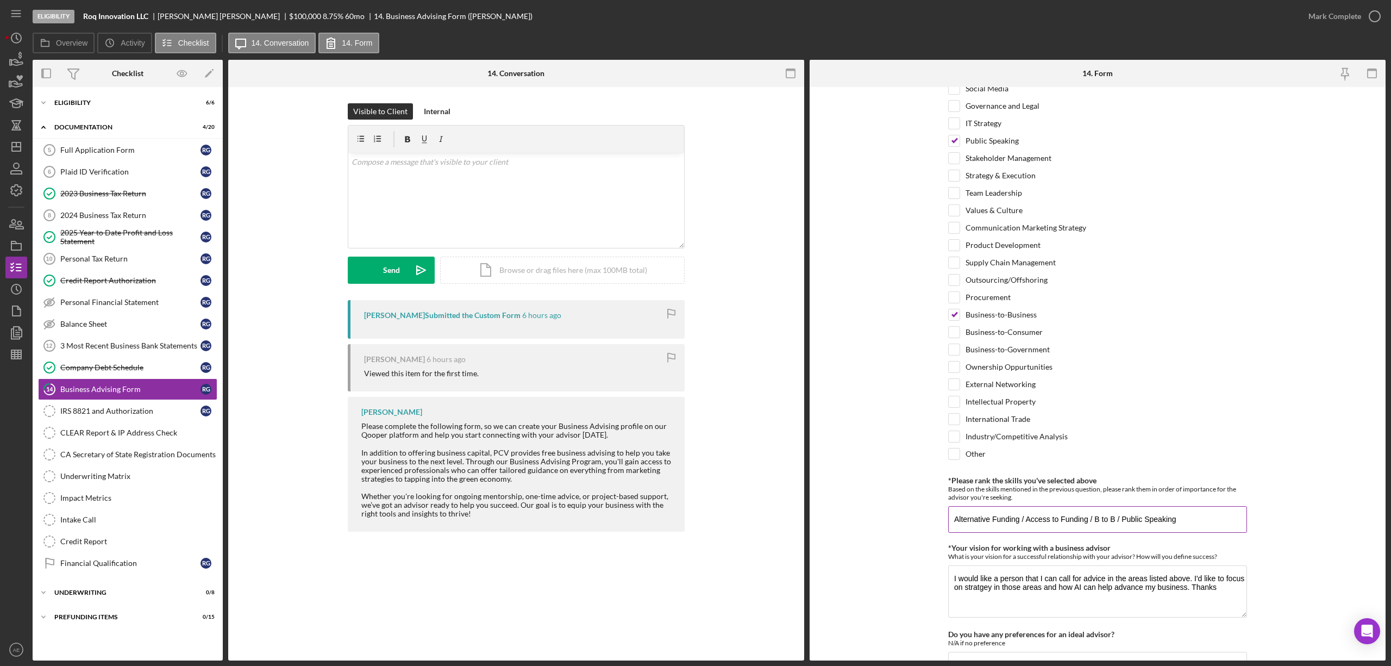
scroll to position [755, 0]
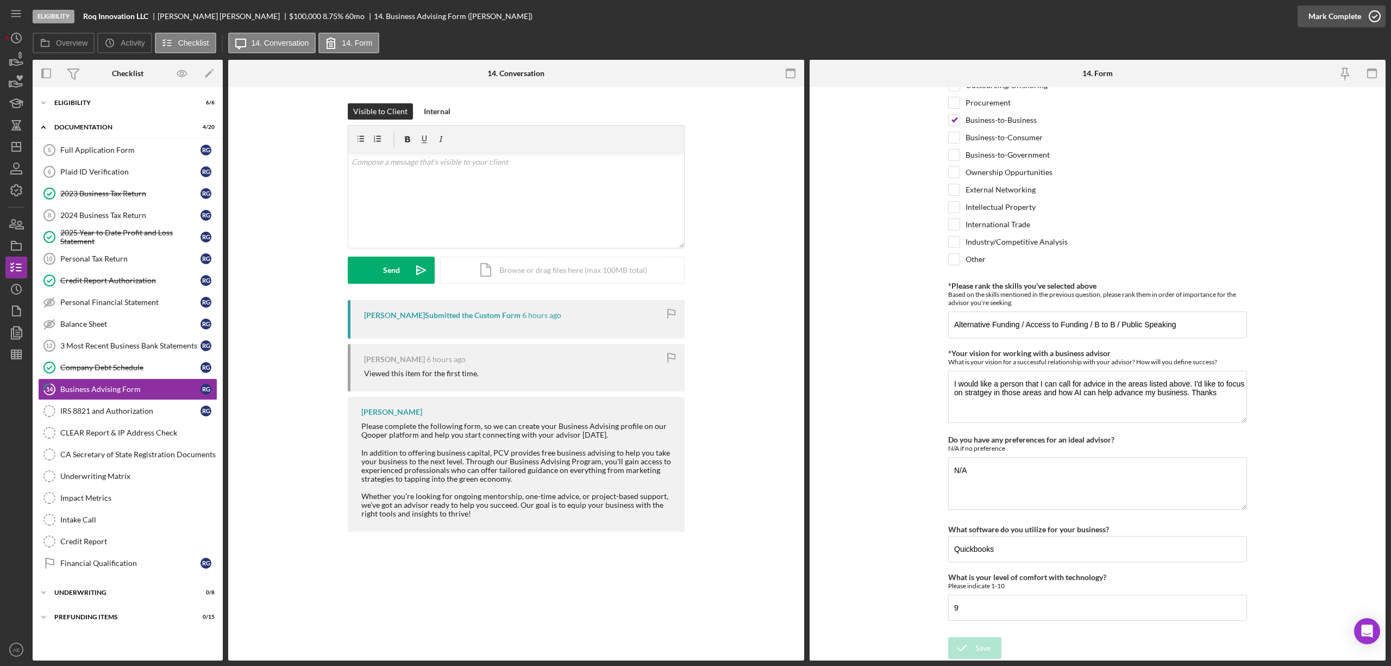
click at [1333, 18] on div "Mark Complete" at bounding box center [1335, 16] width 53 height 22
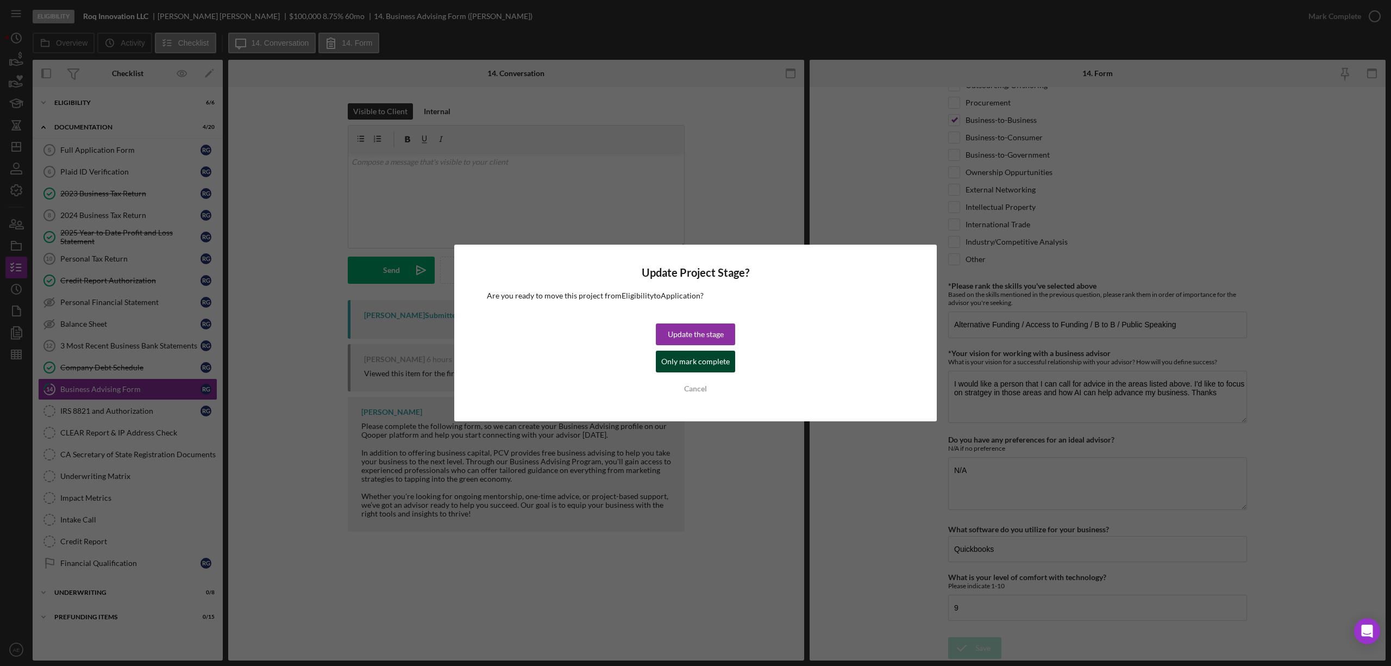
click at [703, 362] on div "Only mark complete" at bounding box center [695, 361] width 68 height 22
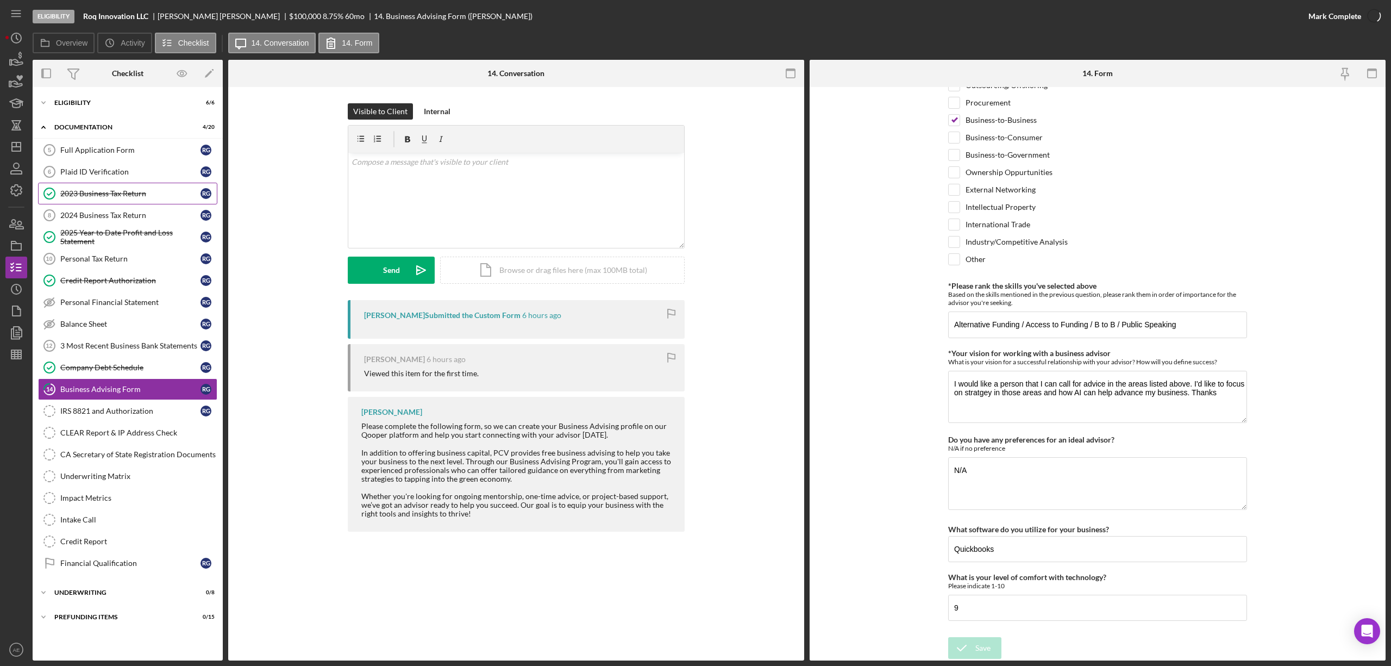
scroll to position [798, 0]
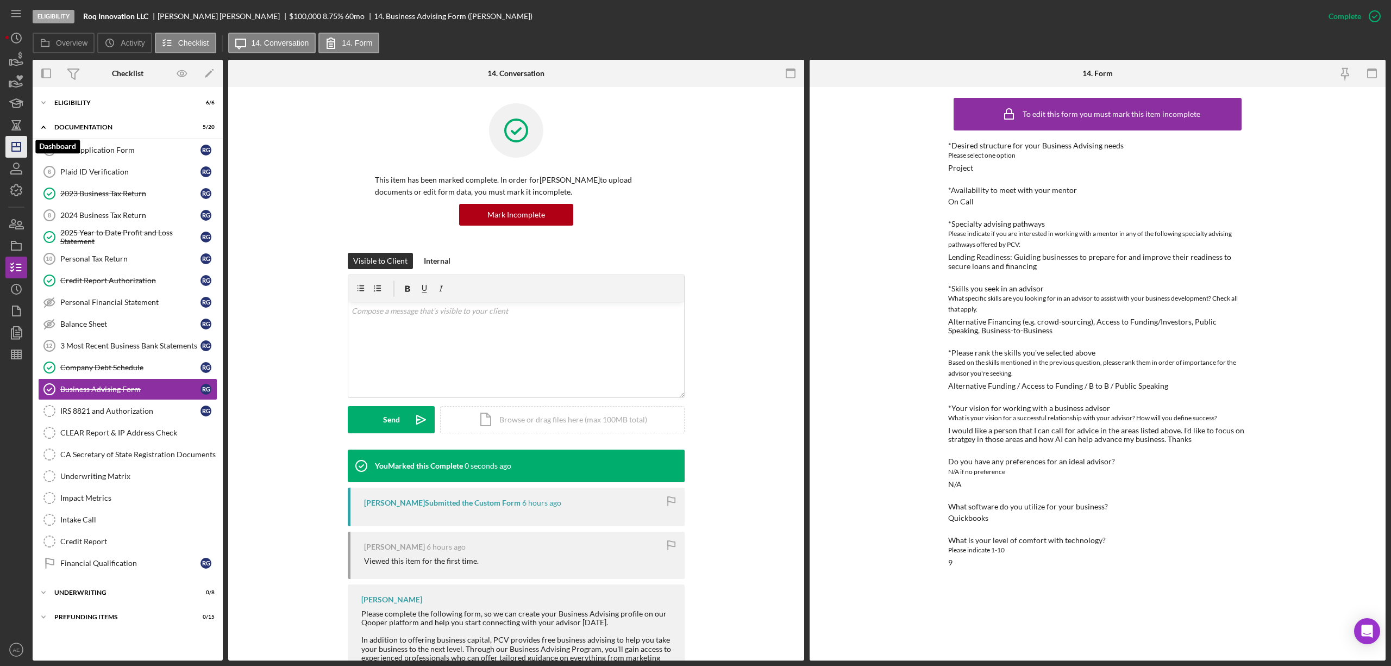
drag, startPoint x: 11, startPoint y: 142, endPoint x: 14, endPoint y: 149, distance: 7.4
click at [12, 142] on polygon "button" at bounding box center [16, 146] width 9 height 9
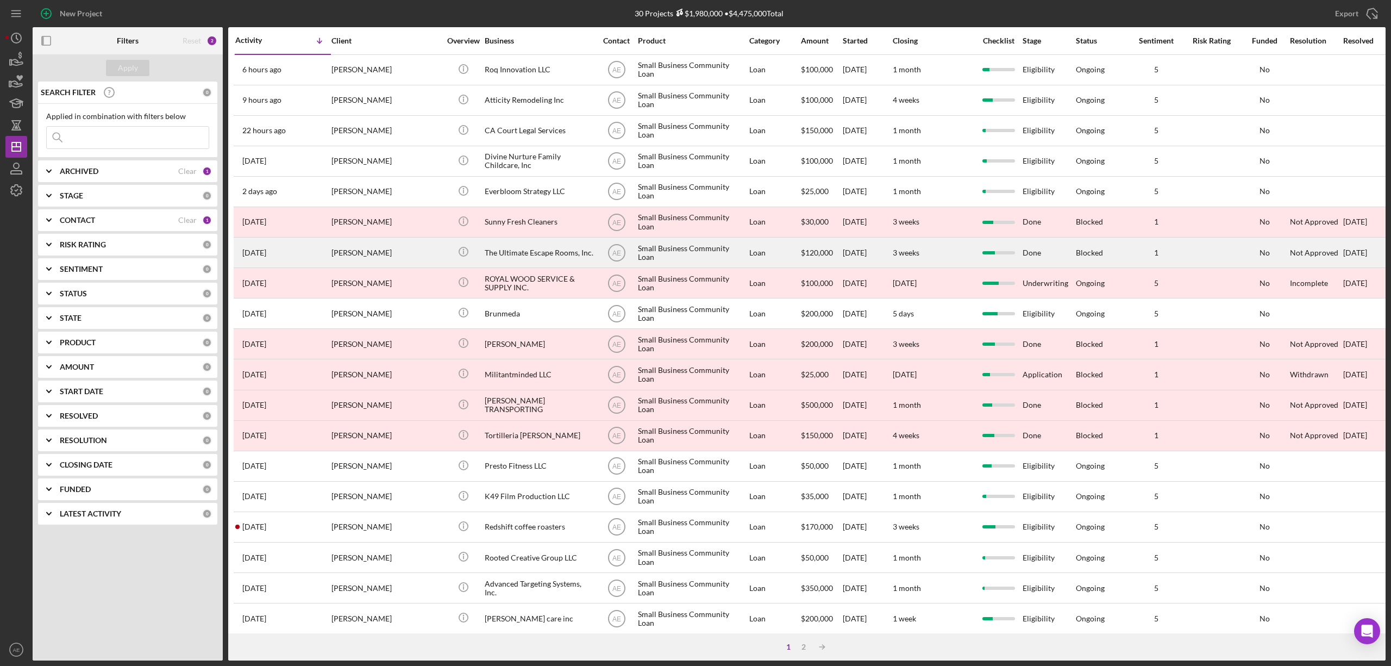
click at [510, 255] on div "The Ultimate Escape Rooms, Inc." at bounding box center [539, 252] width 109 height 29
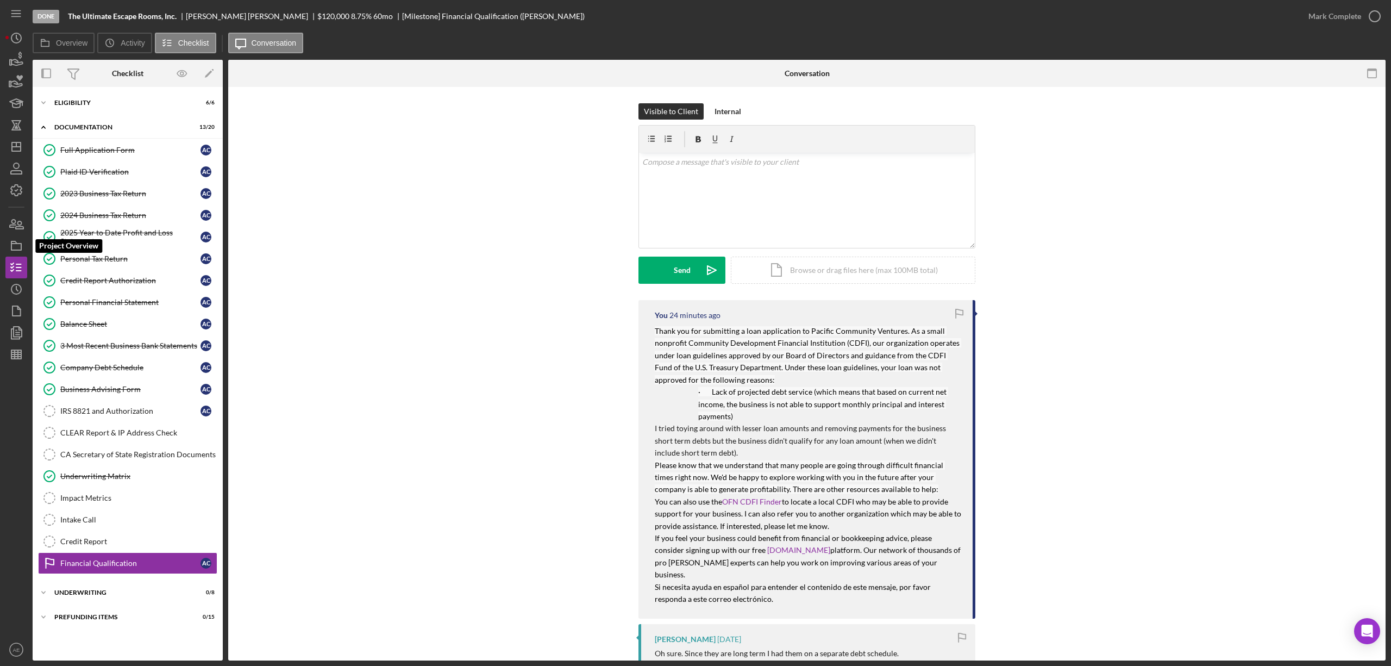
click at [4, 246] on div "Done The Ultimate Escape Rooms, Inc. [PERSON_NAME] $120,000 8.75 % 60 mo [Miles…" at bounding box center [695, 333] width 1391 height 666
click at [24, 254] on icon "button" at bounding box center [16, 245] width 27 height 27
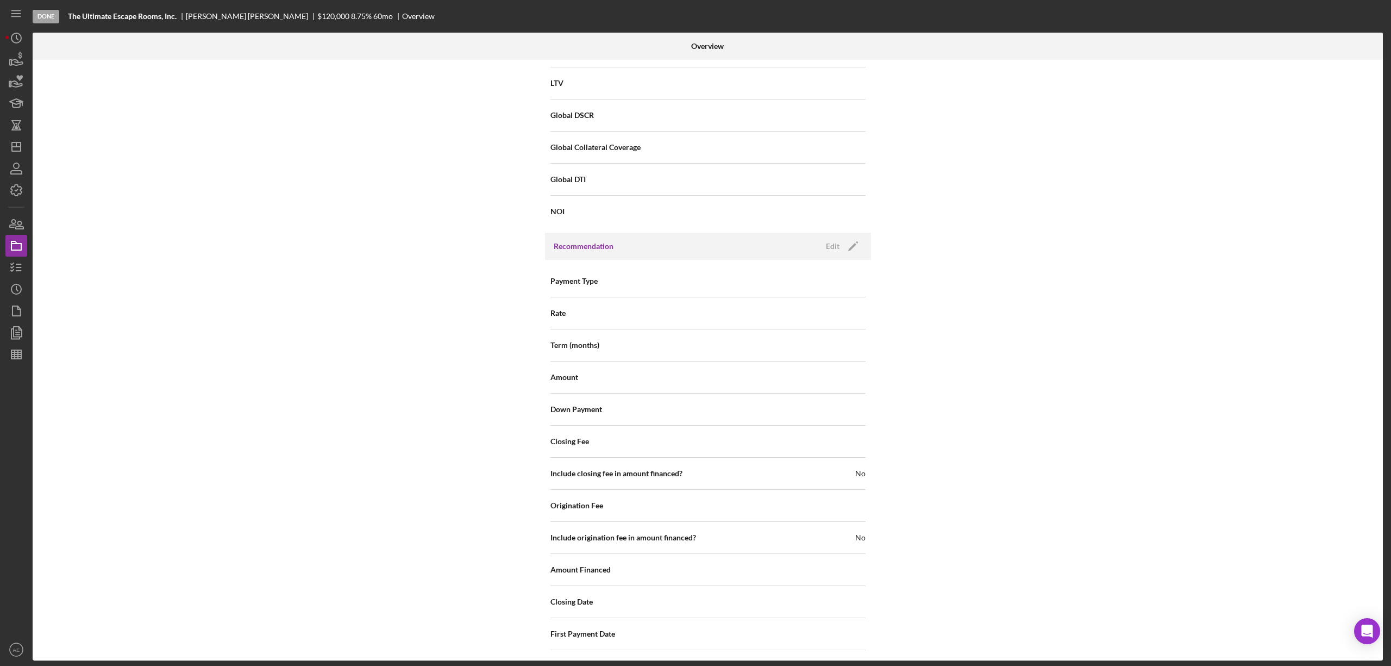
scroll to position [1264, 0]
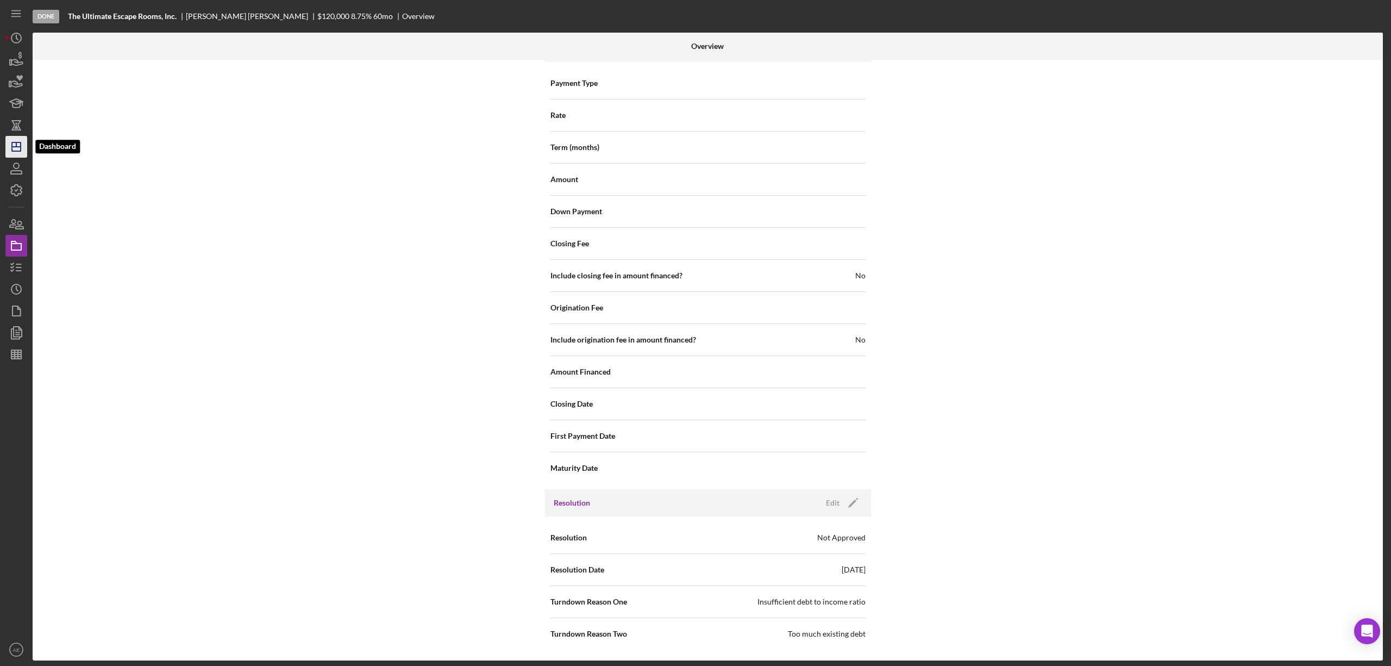
click at [11, 140] on icon "Icon/Dashboard" at bounding box center [16, 146] width 27 height 27
